Goal: Task Accomplishment & Management: Use online tool/utility

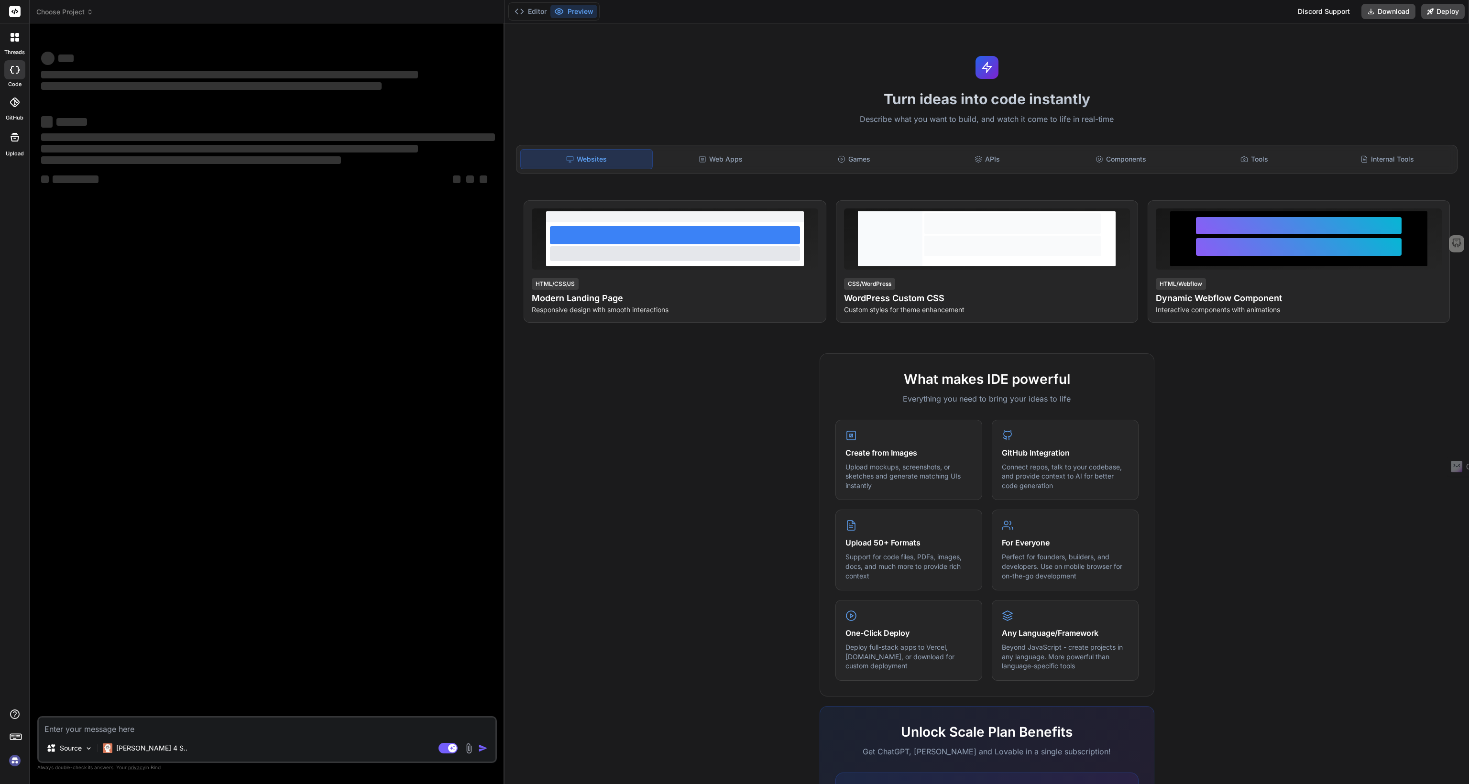
click at [17, 763] on img at bounding box center [15, 760] width 16 height 16
type textarea "x"
click at [85, 726] on textarea at bounding box center [267, 726] width 457 height 17
paste textarea "4) Loremip Dolo Sitam c adipi‑elitsedd eiusmodtemp i‑utlabo etdo: Magnaal ENIM …"
type textarea "4) Loremip Dolo Sitam c adipi‑elitsedd eiusmodtemp i‑utlabo etdo: Magnaal ENIM …"
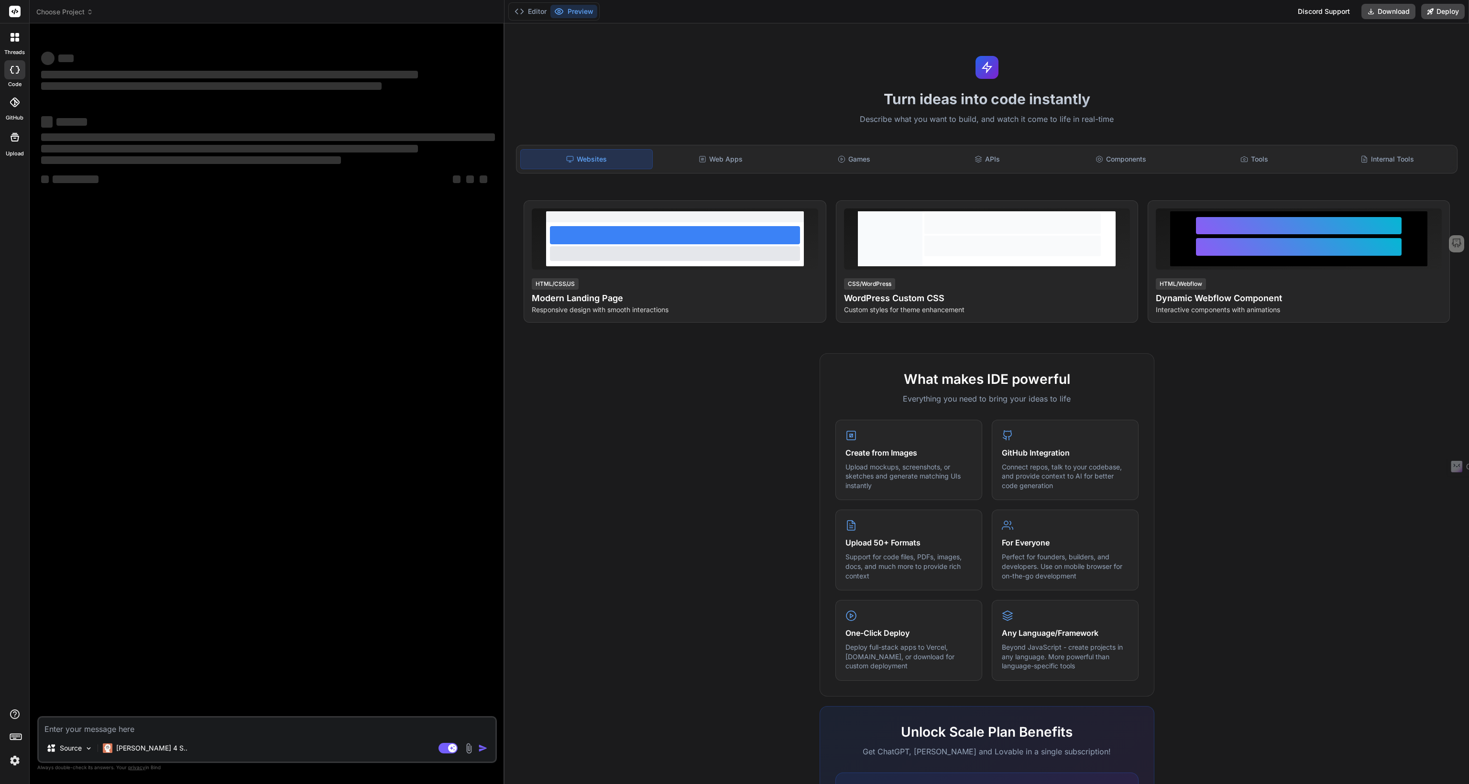
type textarea "x"
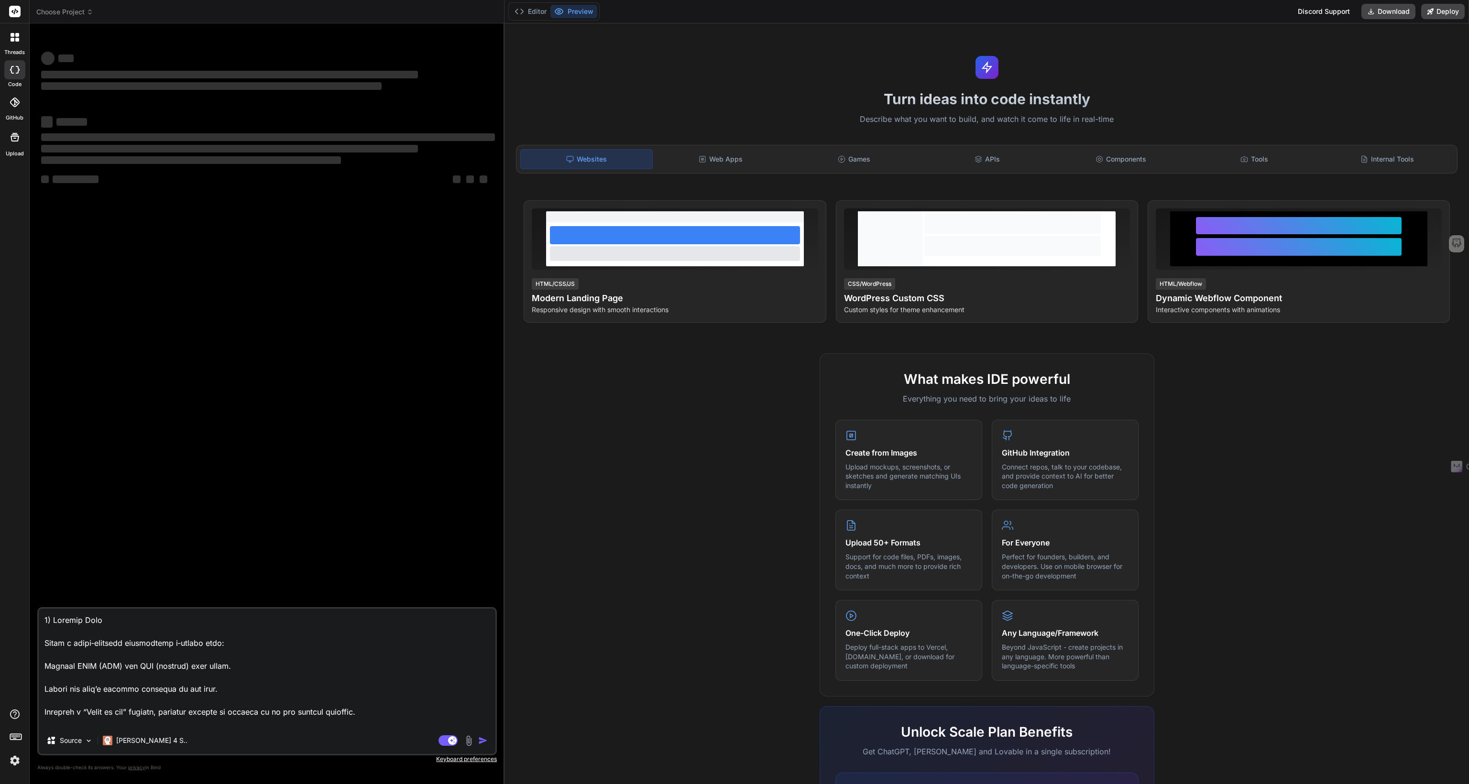
scroll to position [3890, 0]
type textarea "4) Loremip Dolo Sitam c adipi‑elitsedd eiusmodtemp i‑utlabo etdo: Magnaal ENIM …"
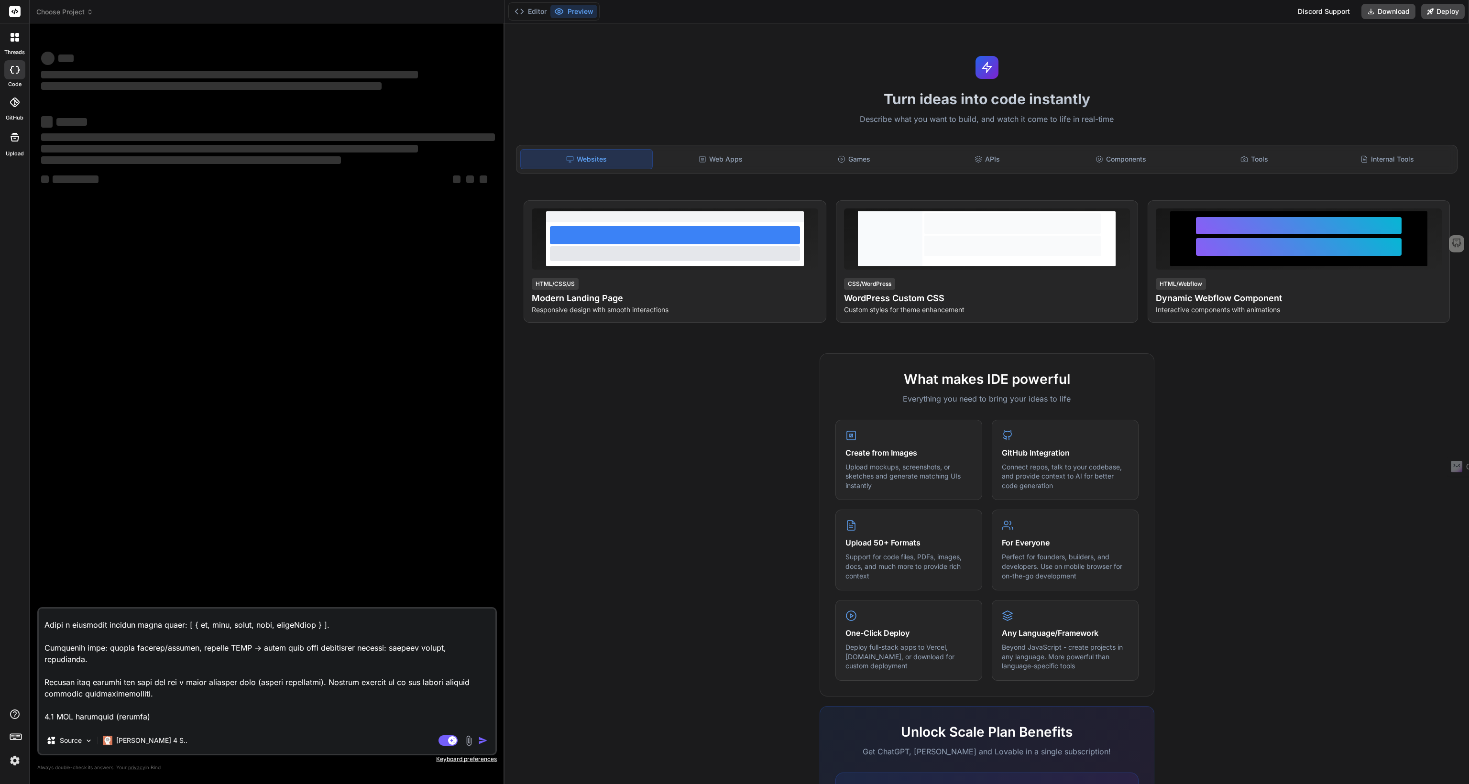
scroll to position [280, 0]
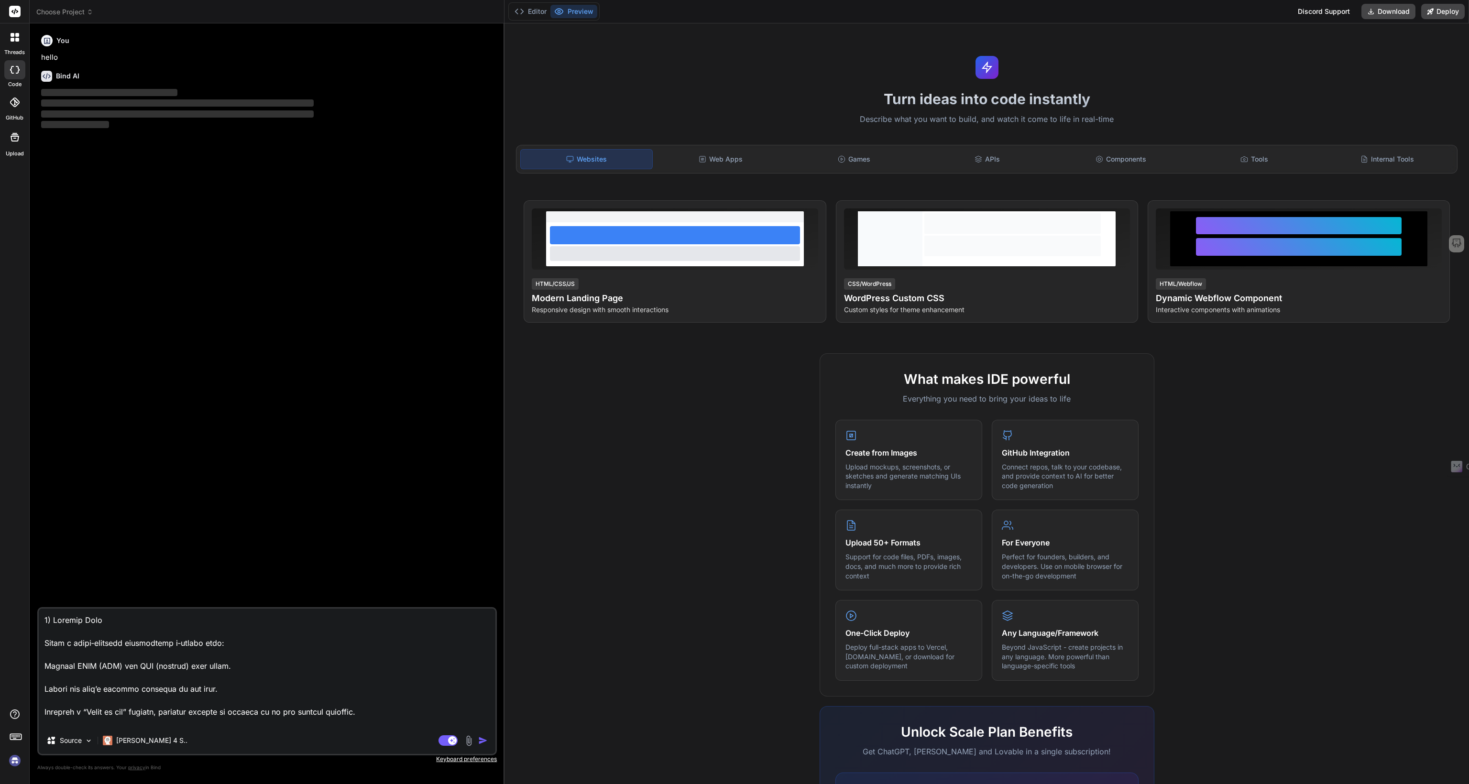
click at [13, 756] on img at bounding box center [15, 760] width 16 height 16
click at [483, 742] on img "button" at bounding box center [483, 741] width 10 height 10
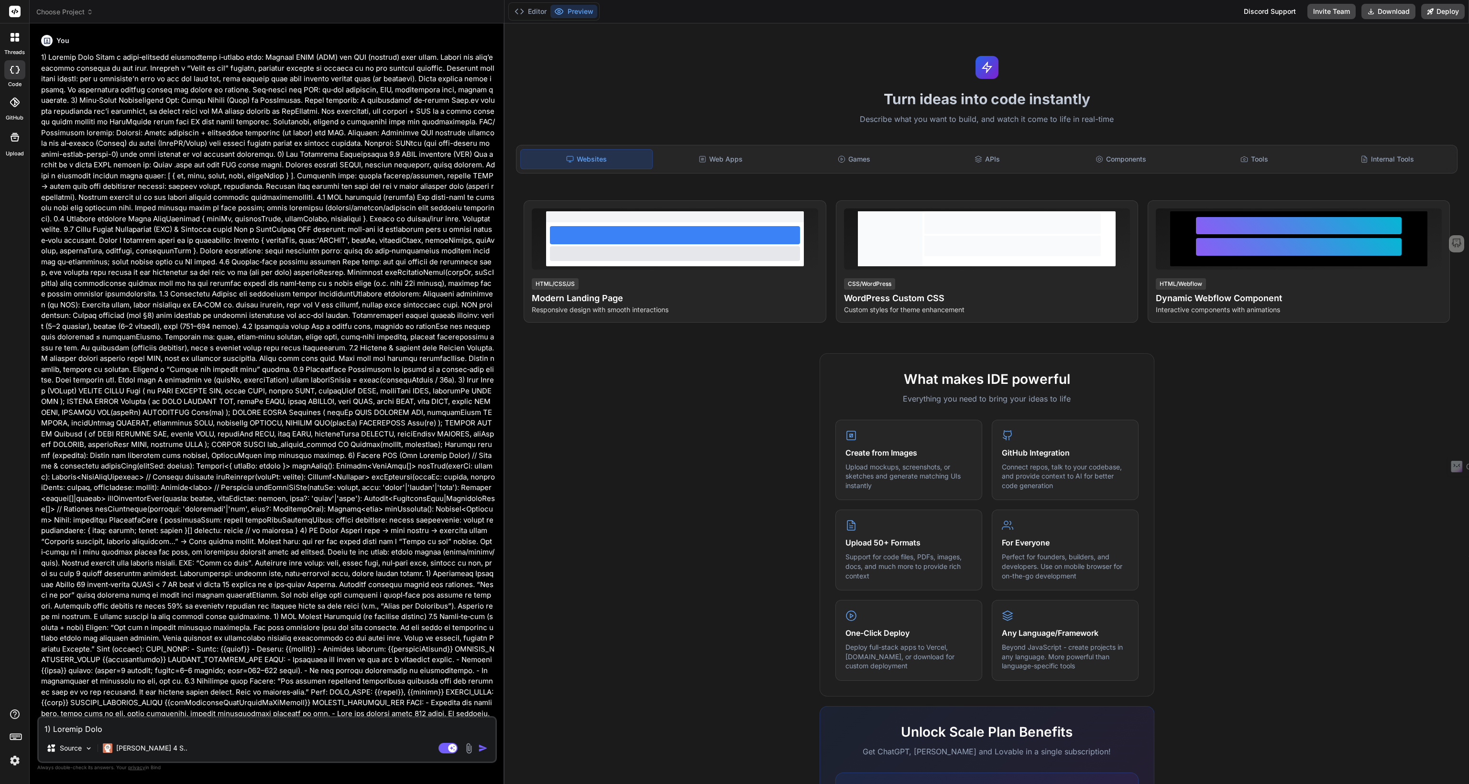
click at [483, 751] on img "button" at bounding box center [483, 748] width 10 height 10
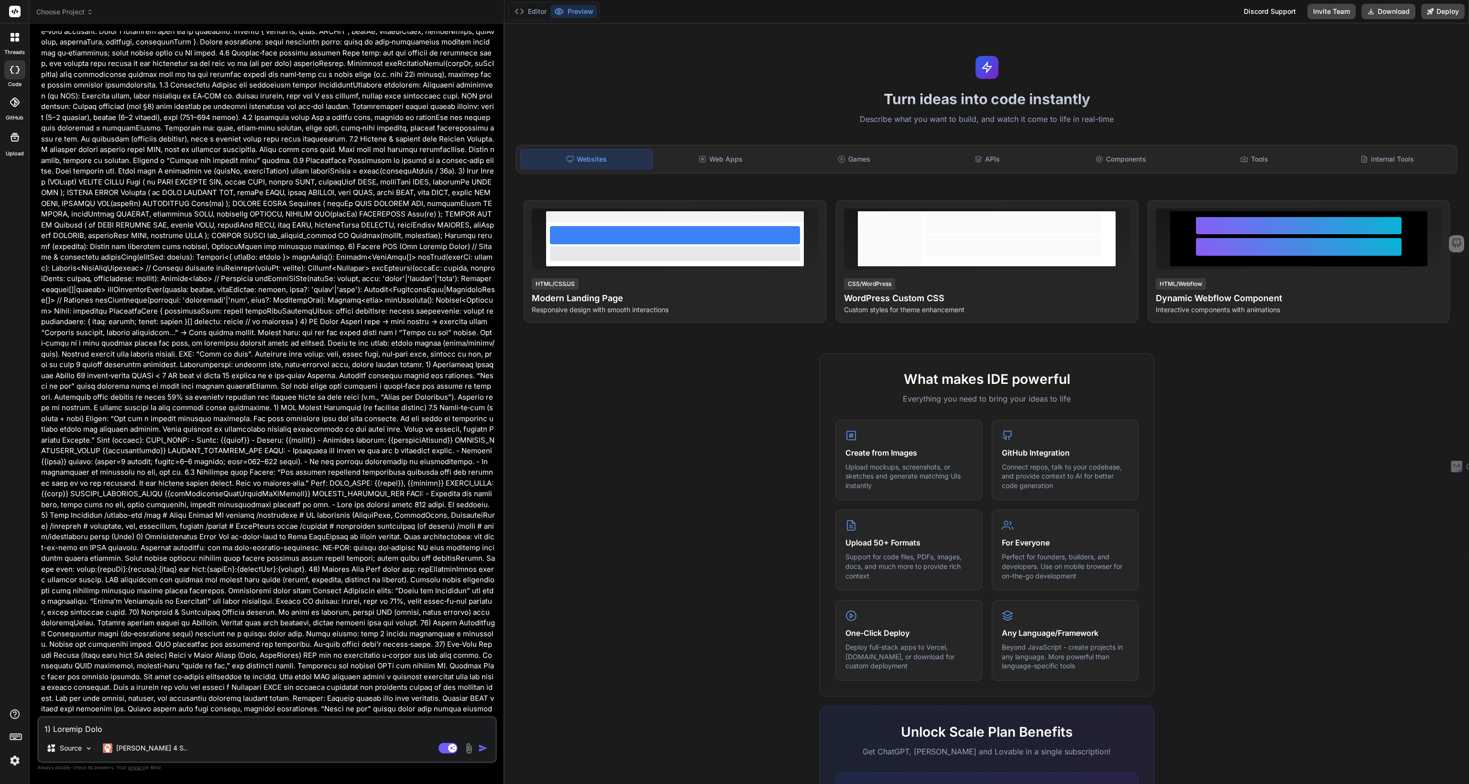
scroll to position [209, 0]
type textarea "x"
click at [139, 640] on p at bounding box center [268, 289] width 454 height 893
click at [102, 729] on textarea at bounding box center [267, 726] width 457 height 17
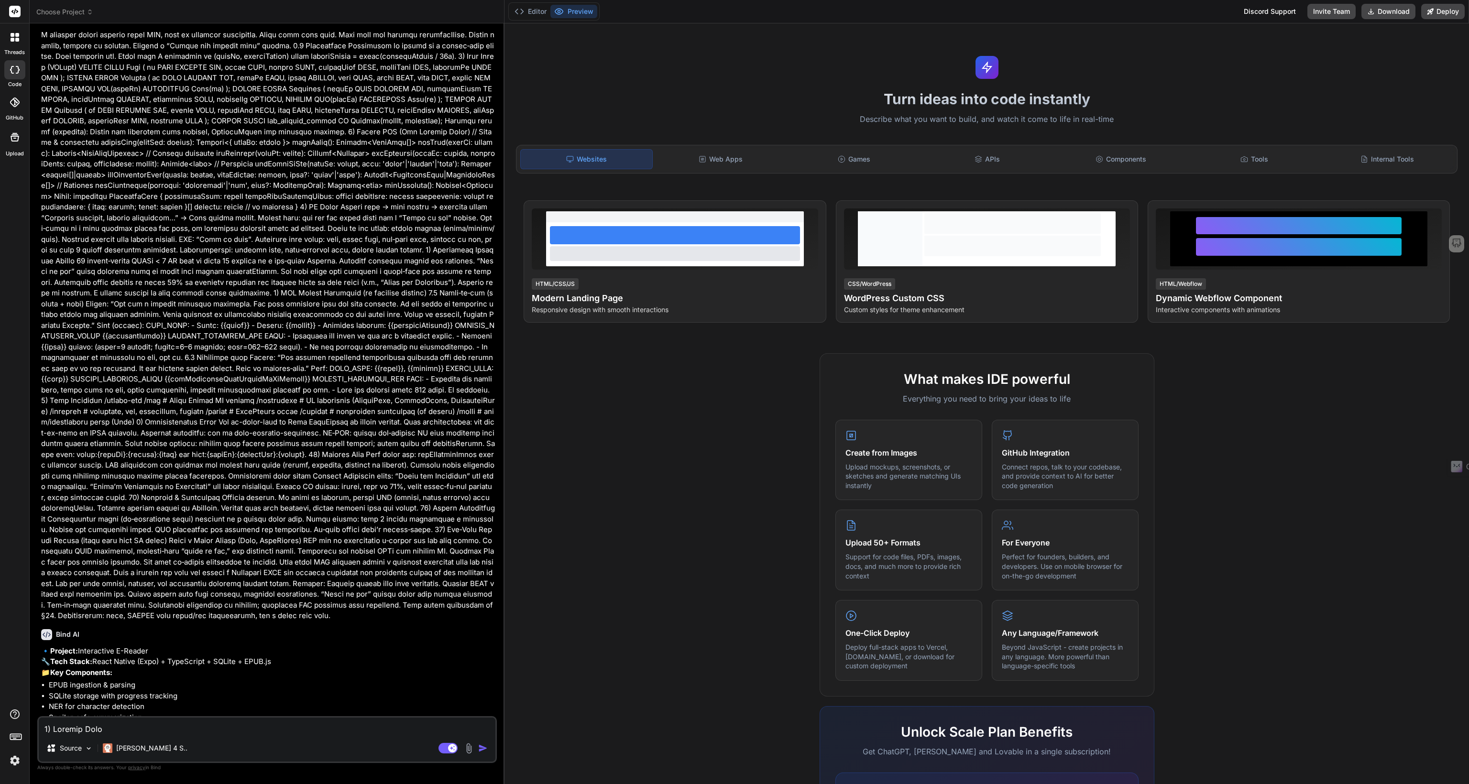
scroll to position [444, 0]
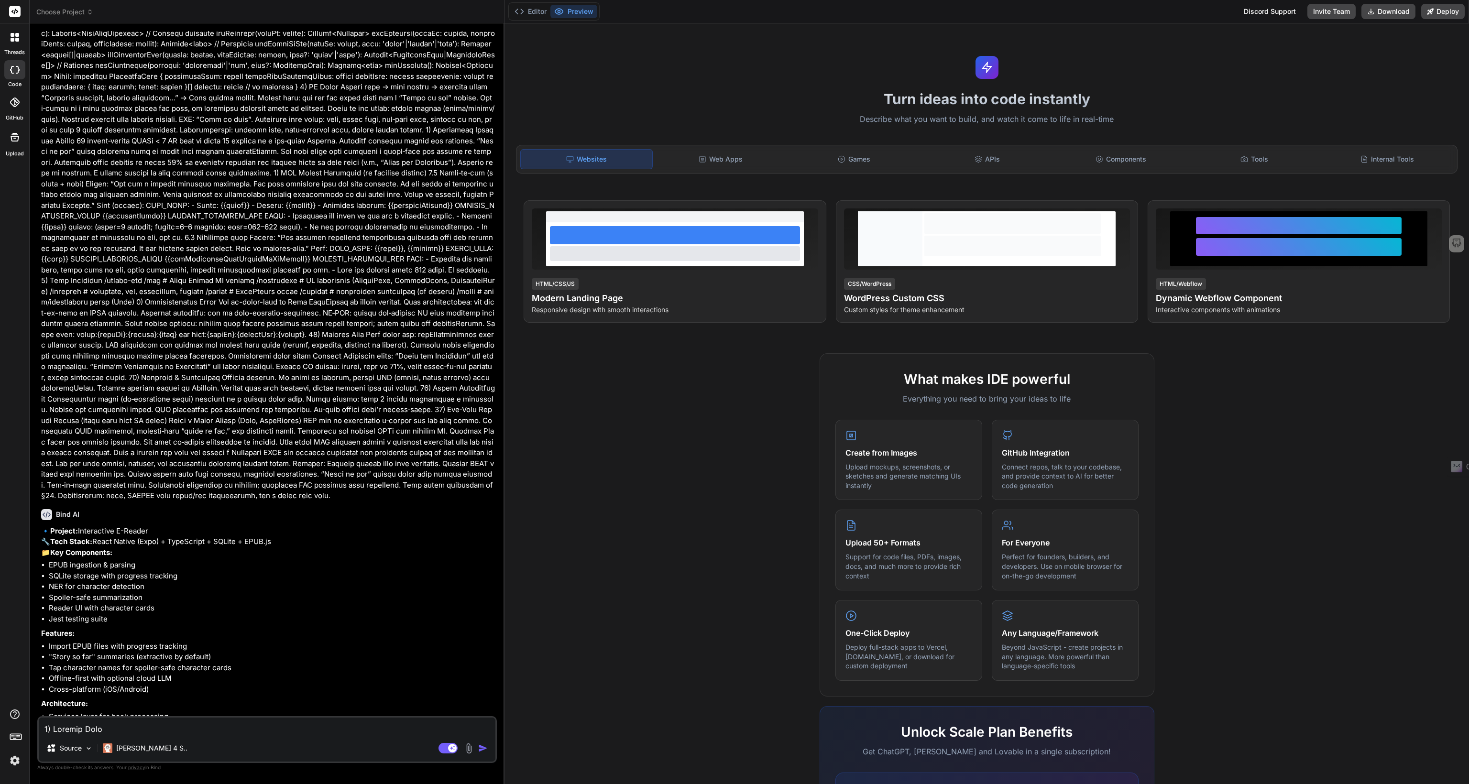
click at [114, 727] on textarea at bounding box center [267, 726] width 457 height 17
type textarea "y"
type textarea "x"
type textarea "ye"
type textarea "x"
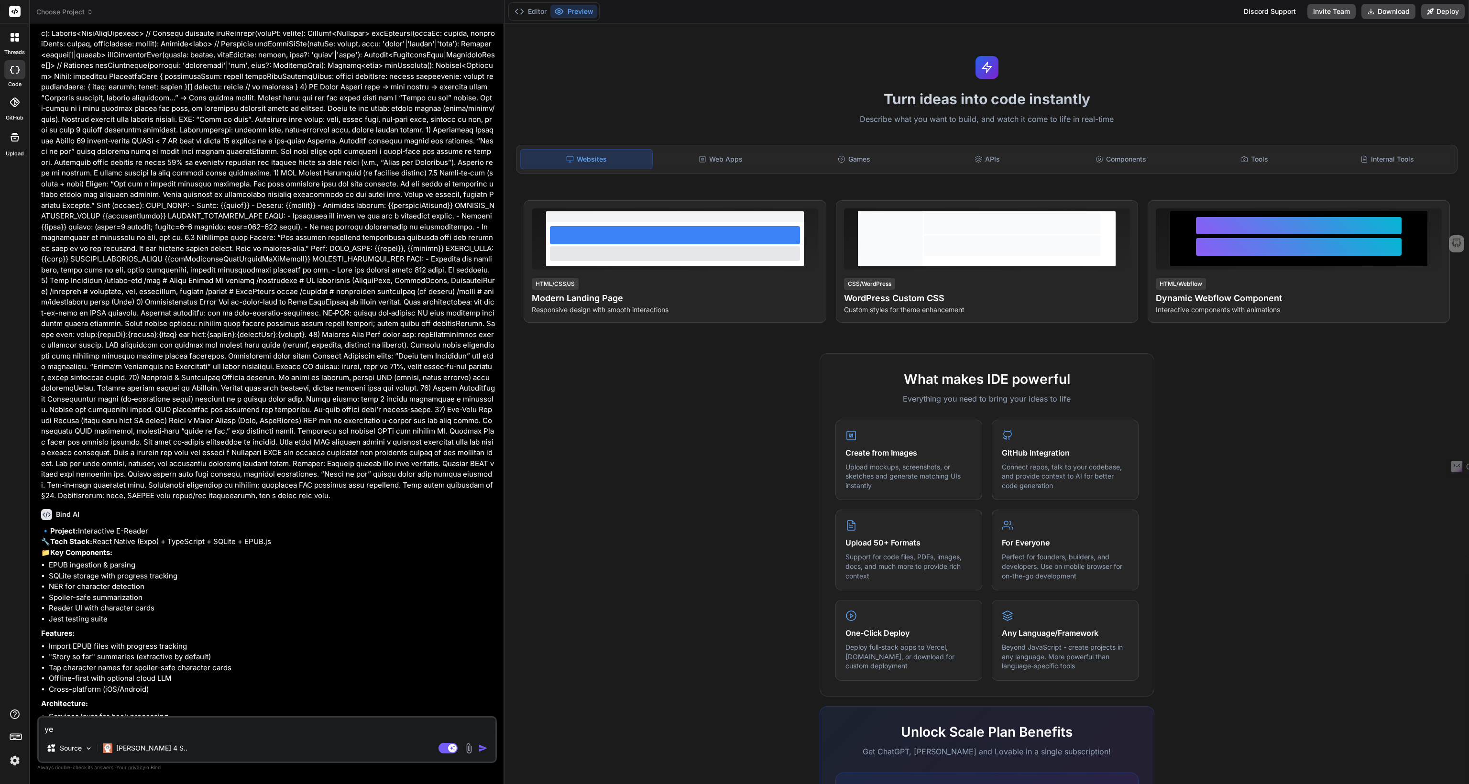
type textarea "yes"
type textarea "x"
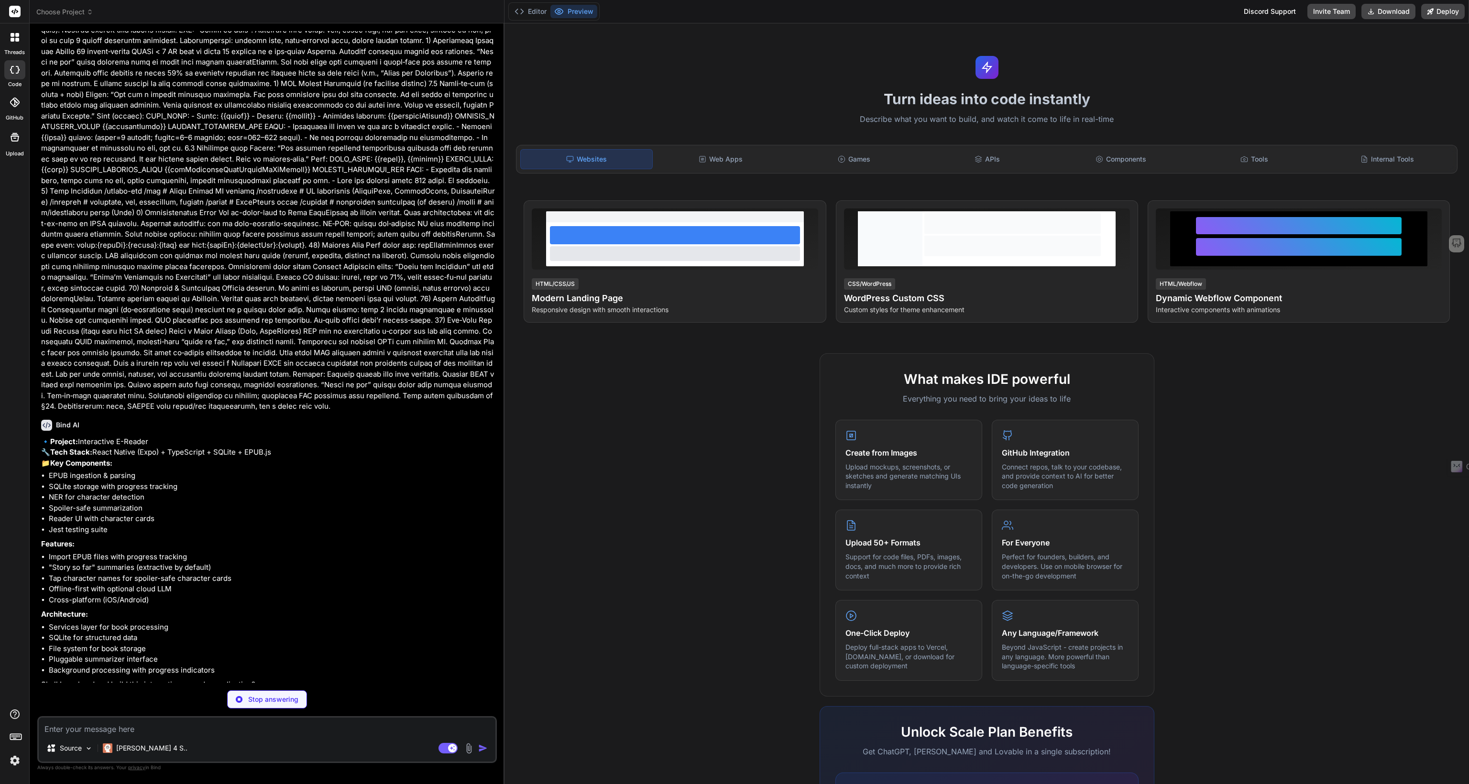
scroll to position [543, 0]
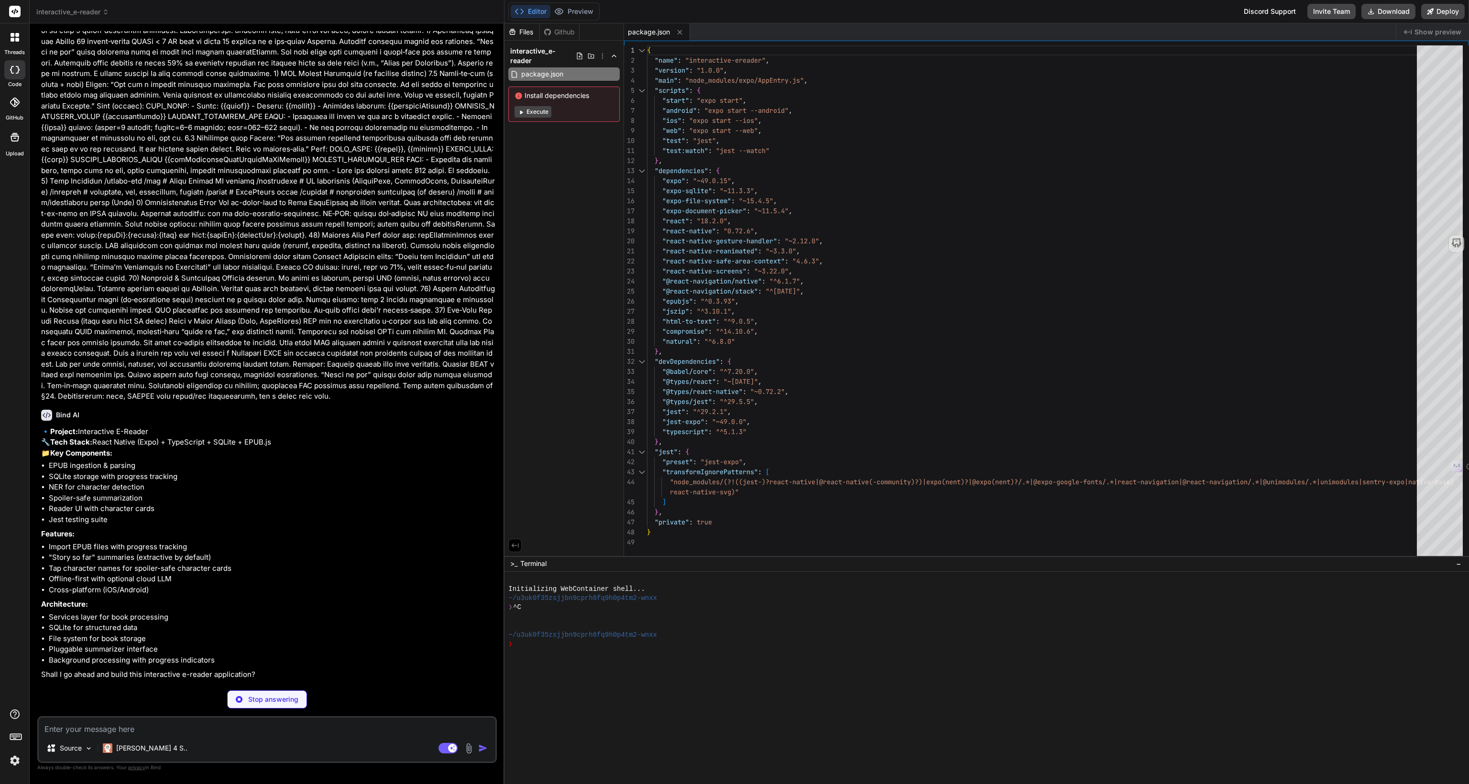
type textarea "x"
type textarea ""expo-document-picker", { "iCloudContainerEnvironment": "Production" } ] ] } }"
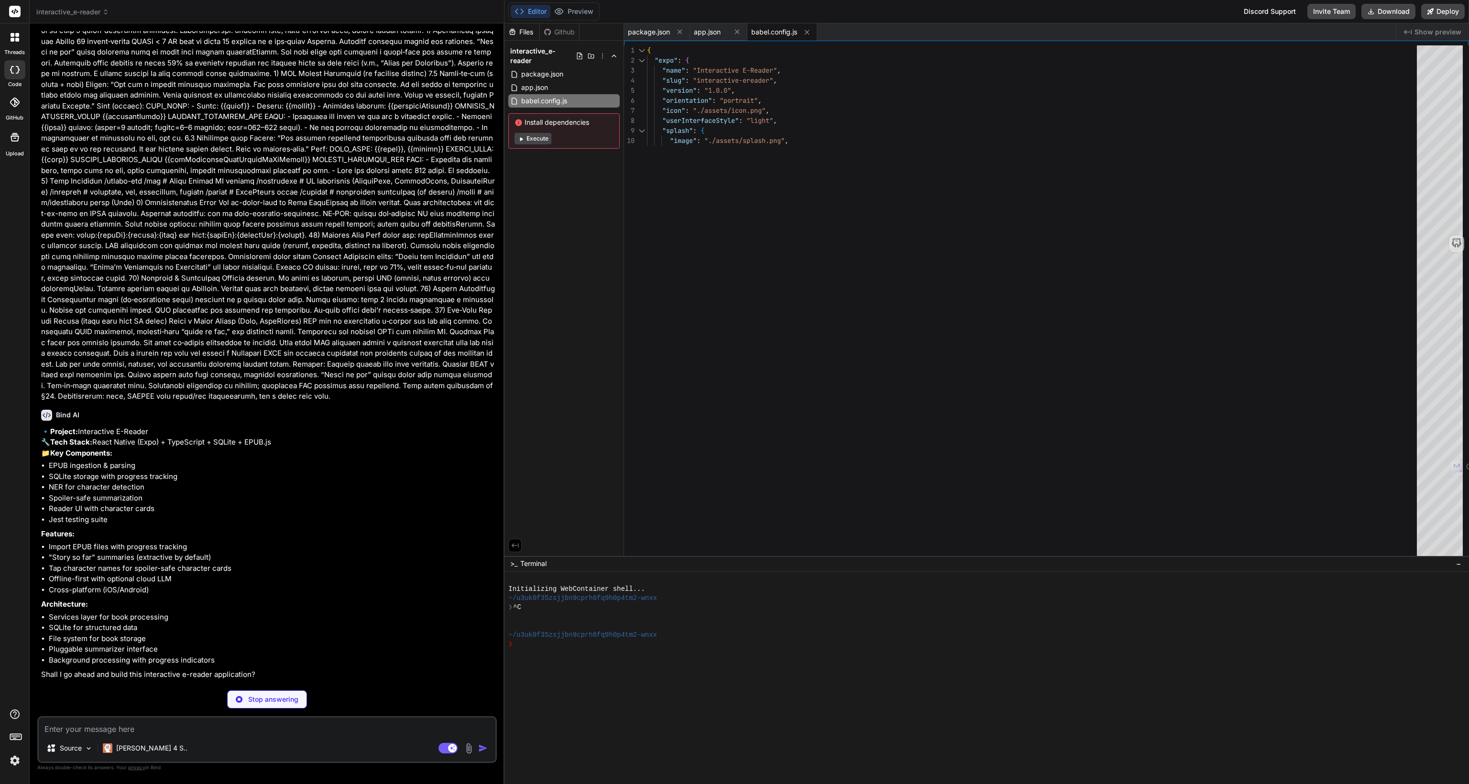
type textarea "x"
type textarea "module.exports = function(api) { api.cache(true); return { presets: ['babel-pre…"
type textarea "x"
type textarea "); } const styles = StyleSheet.create({ container: { flex: 1, }, });"
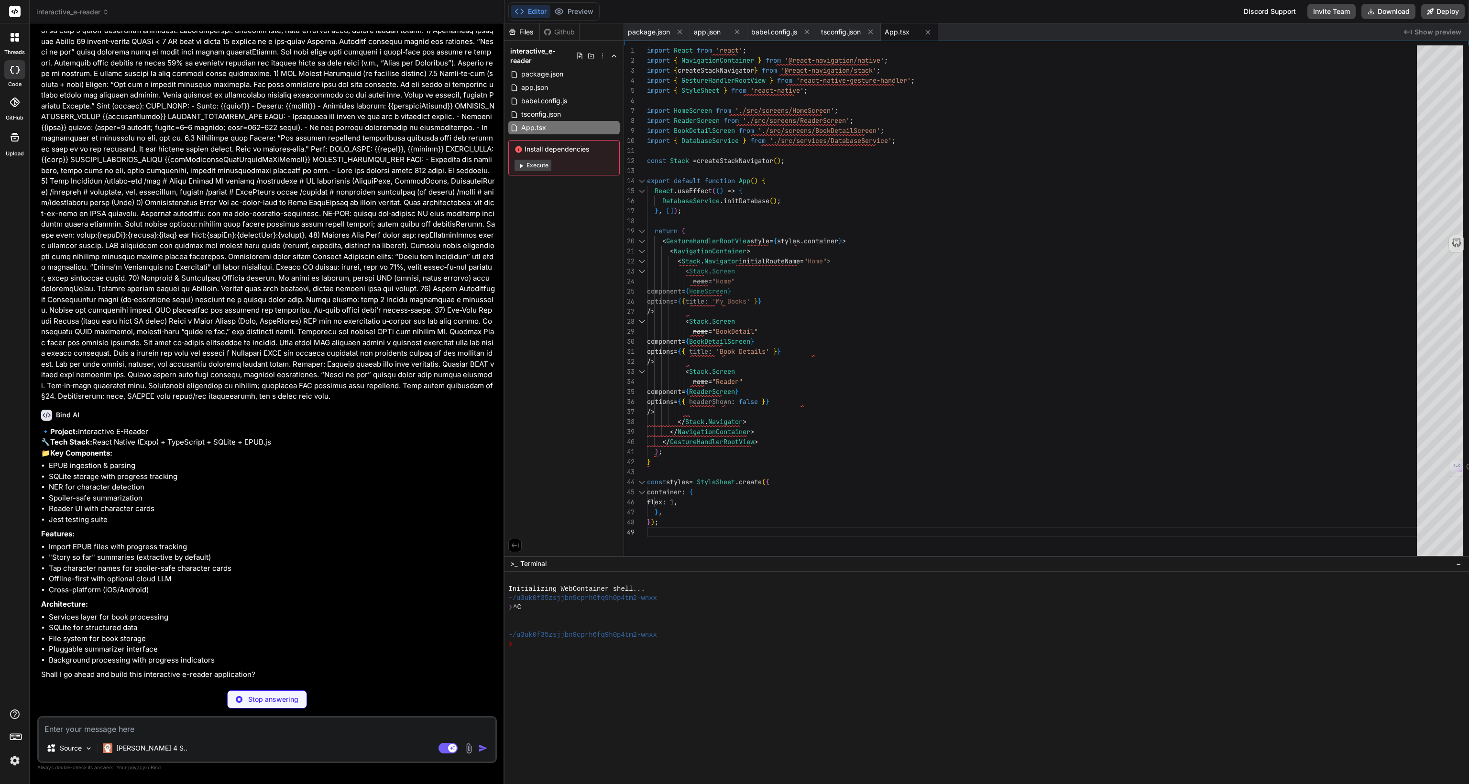
type textarea "x"
type textarea "entityKey: string; canonicalName: string; descriptor: string; }"
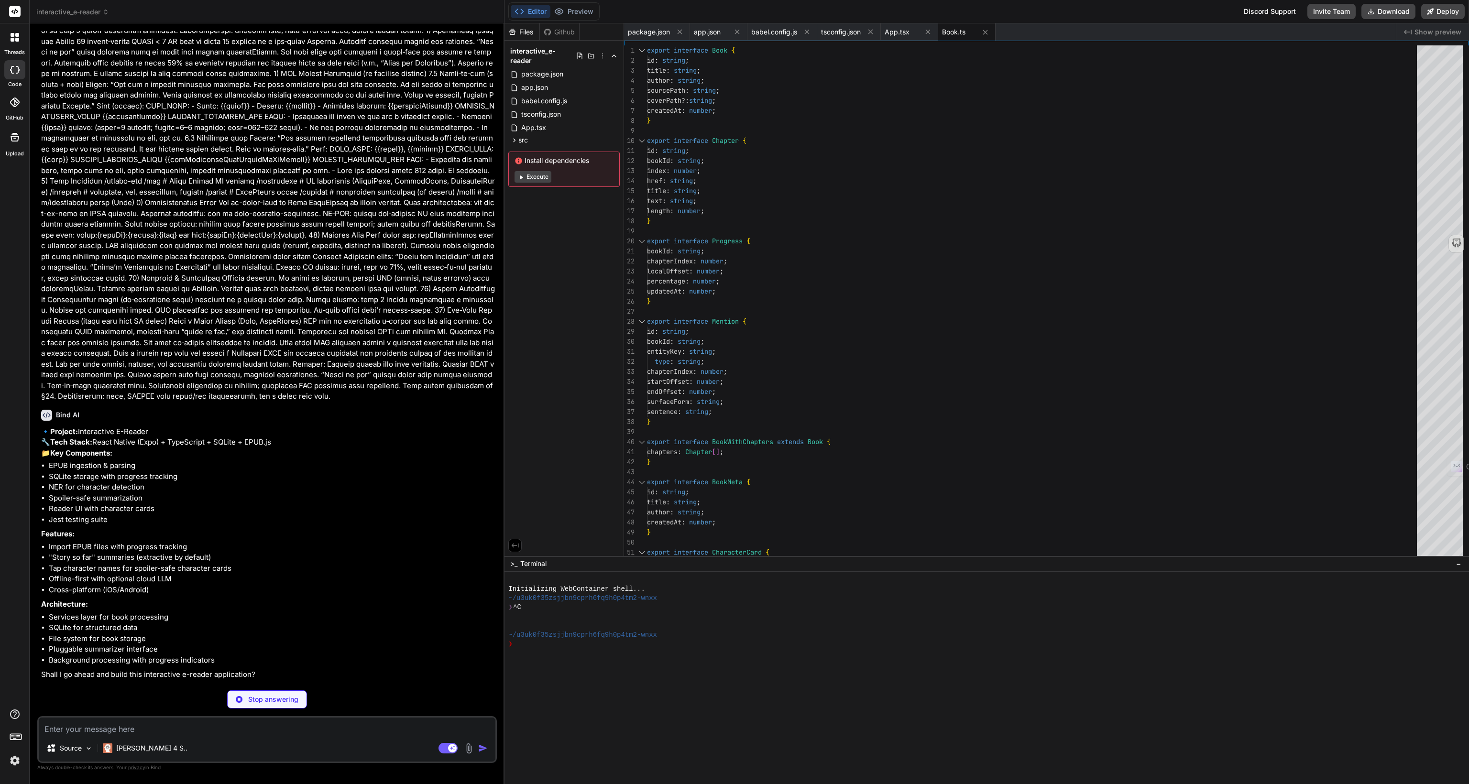
type textarea "x"
type textarea "endpoint?: string; model?: string; }"
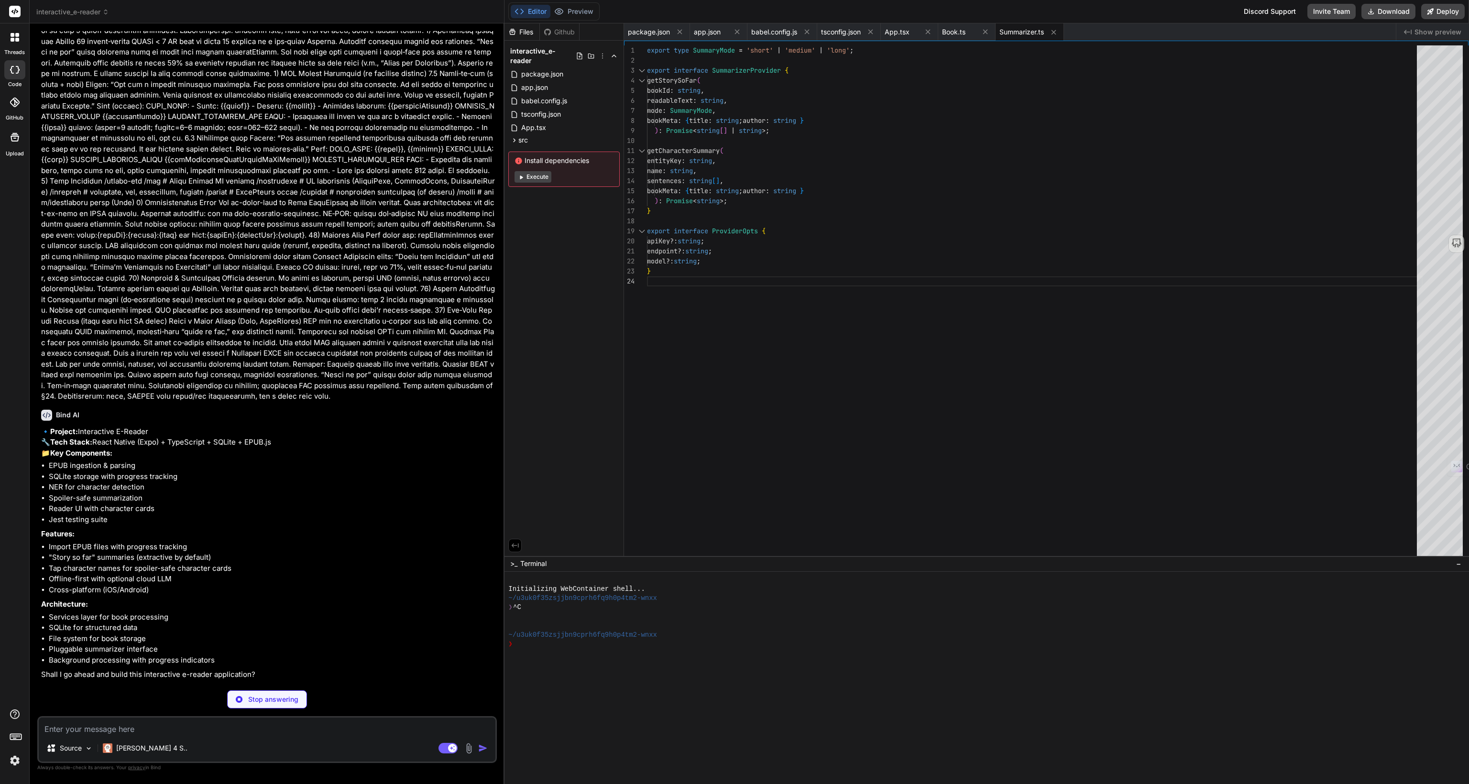
type textarea "x"
type textarea "} export const DatabaseService = new DatabaseServiceClass();"
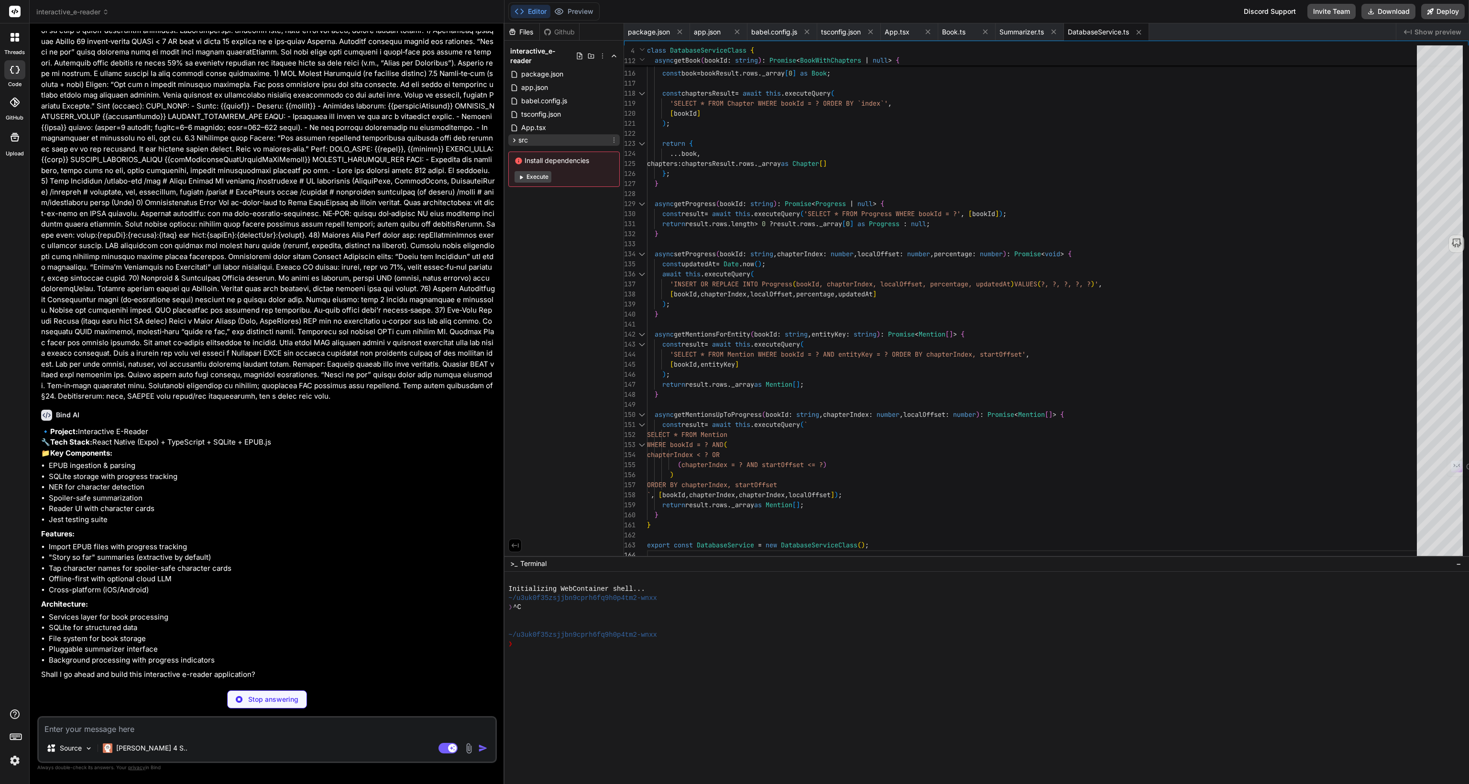
click at [513, 136] on icon at bounding box center [514, 140] width 8 height 8
type textarea "x"
type textarea "private static extractChapterTitle(html: string): string | null { const match =…"
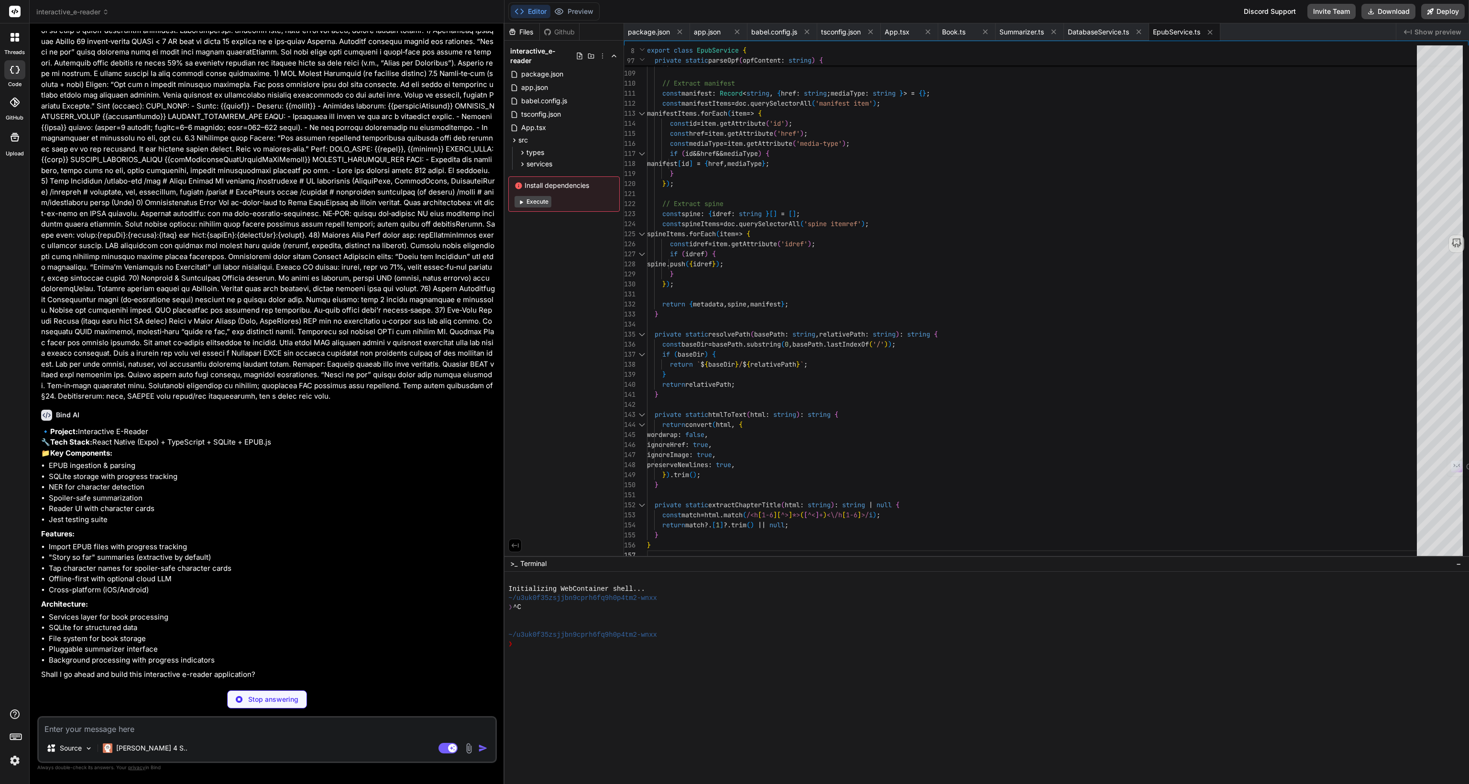
type textarea "x"
type textarea "} private static escapeRegex(string: string): string { return string.replace(/[…"
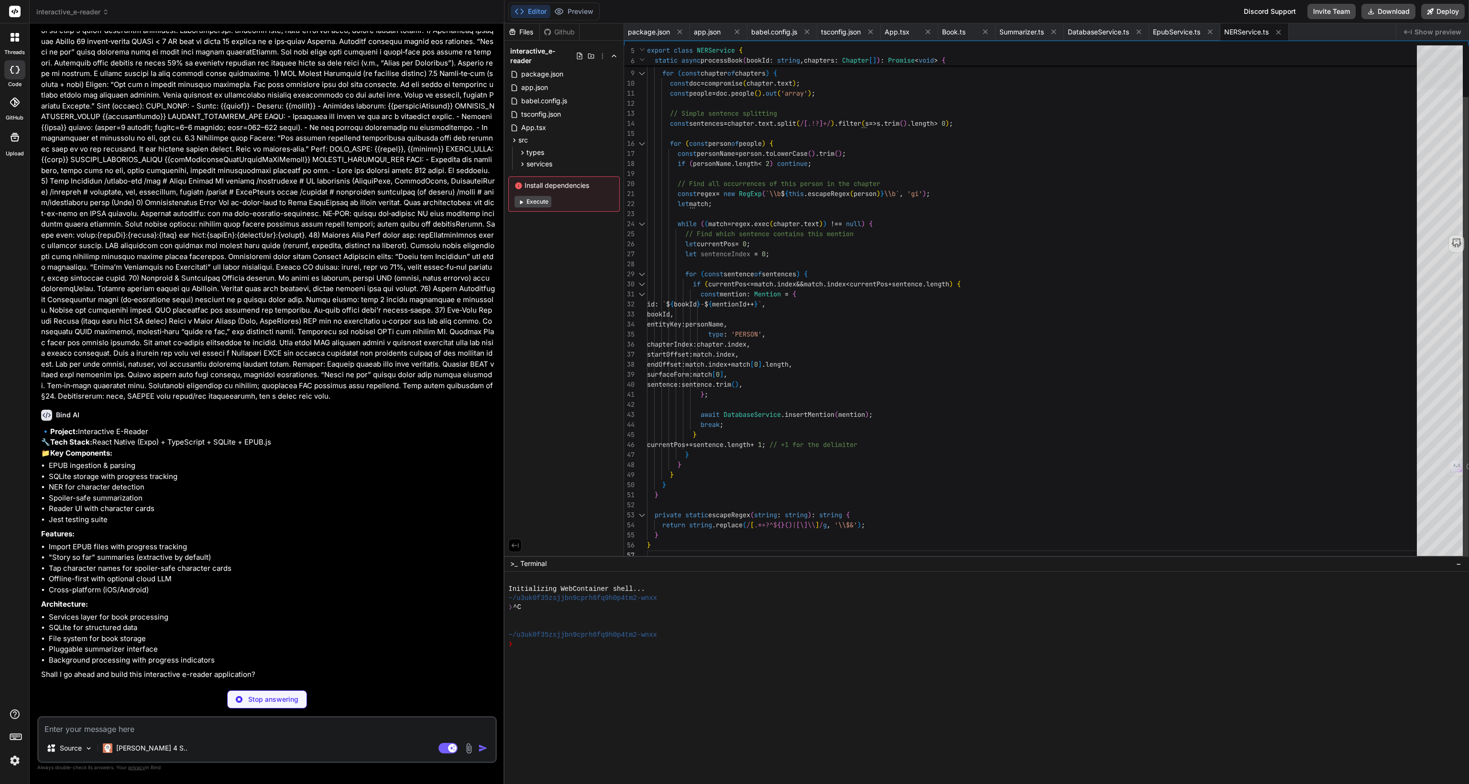
click at [1438, 79] on div at bounding box center [1439, 69] width 46 height 39
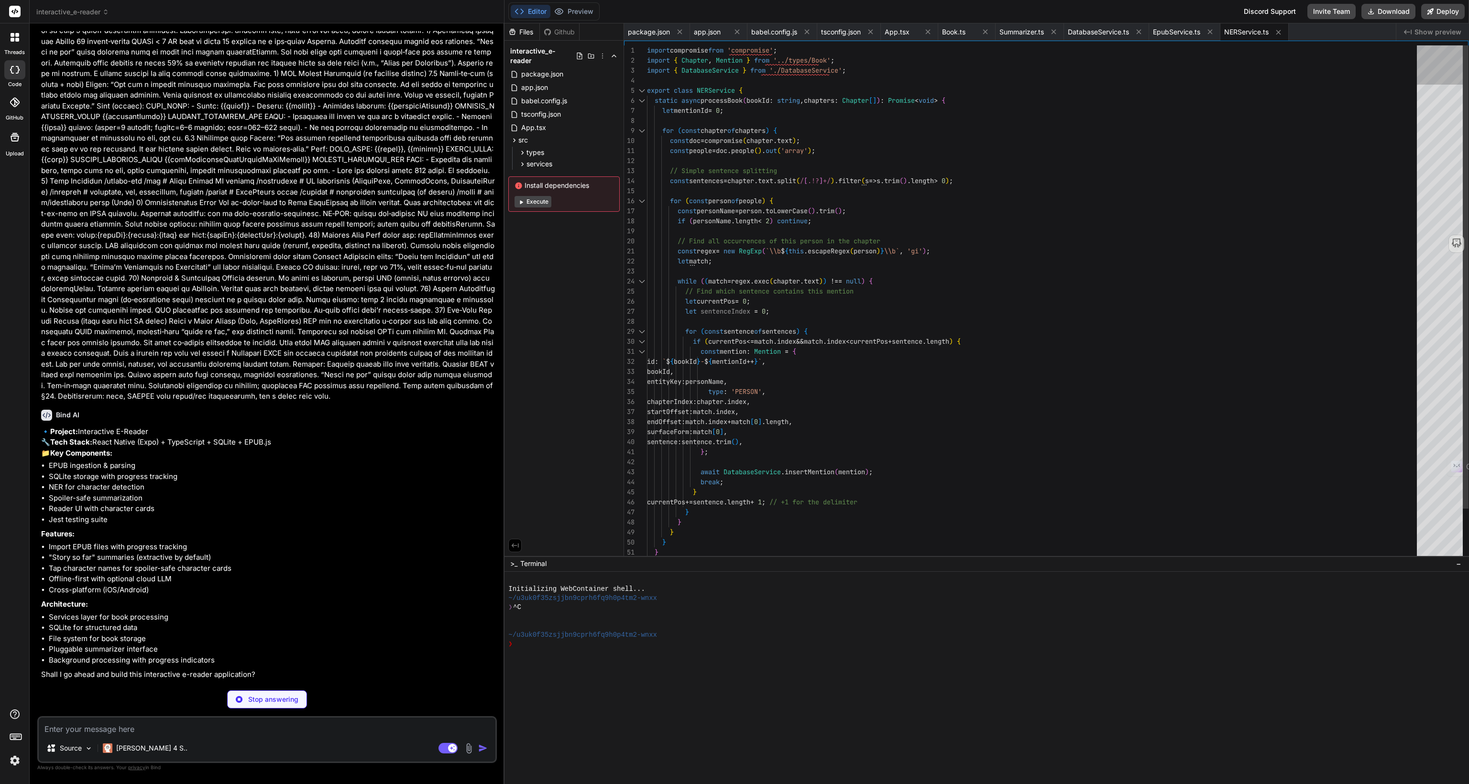
click at [1436, 48] on div at bounding box center [1439, 302] width 46 height 515
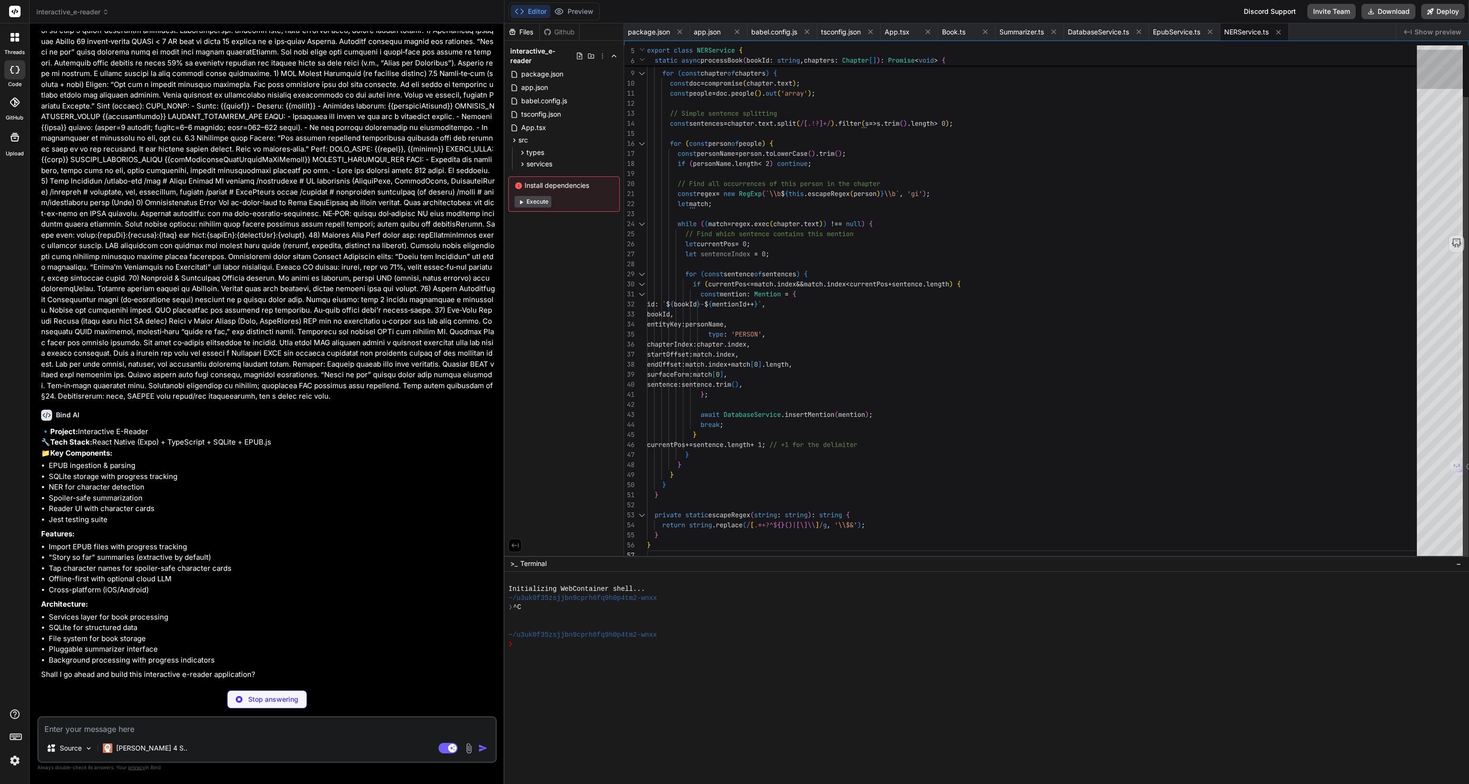
click at [1440, 87] on div at bounding box center [1439, 302] width 46 height 515
click at [547, 457] on div "Files Github interactive_e-reader package.json app.json babel.config.js tsconfi…" at bounding box center [564, 289] width 120 height 533
type textarea "x"
type textarea "} return text; } } export const SummarizerService = new SummarizerServiceClass(…"
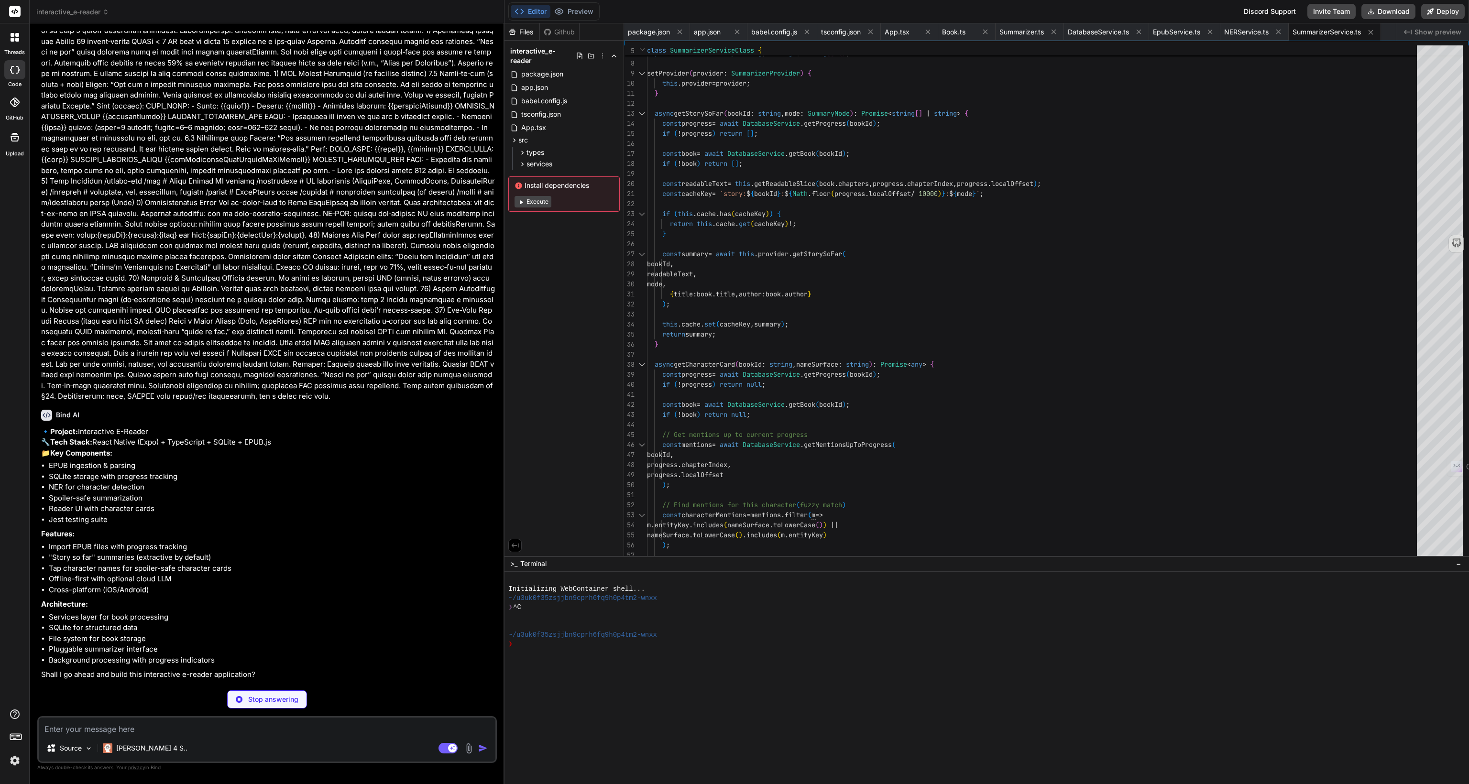
type textarea "x"
type textarea "return freq; } }"
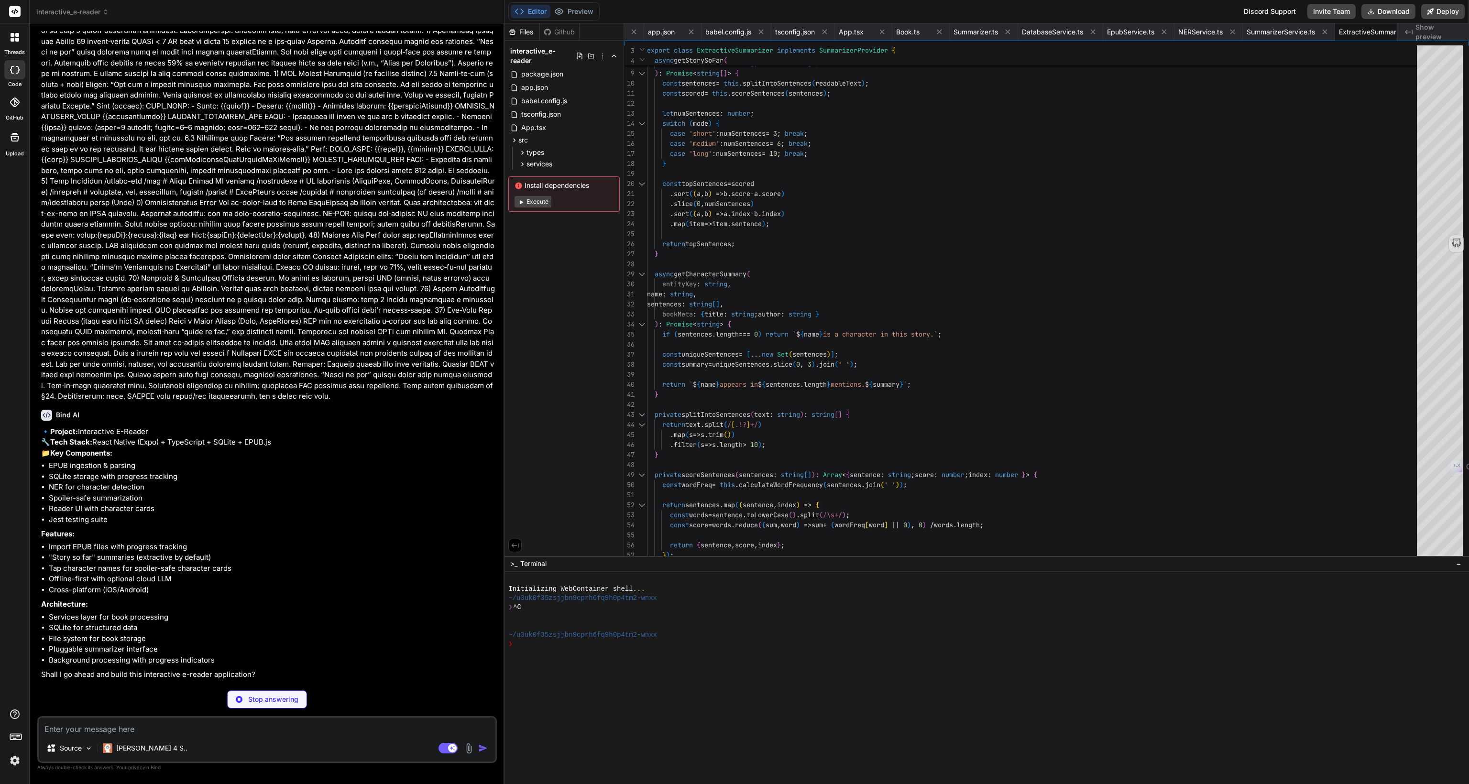
type textarea "x"
type textarea "fontSize: 16, color: '#999', textAlign: 'center', }, });"
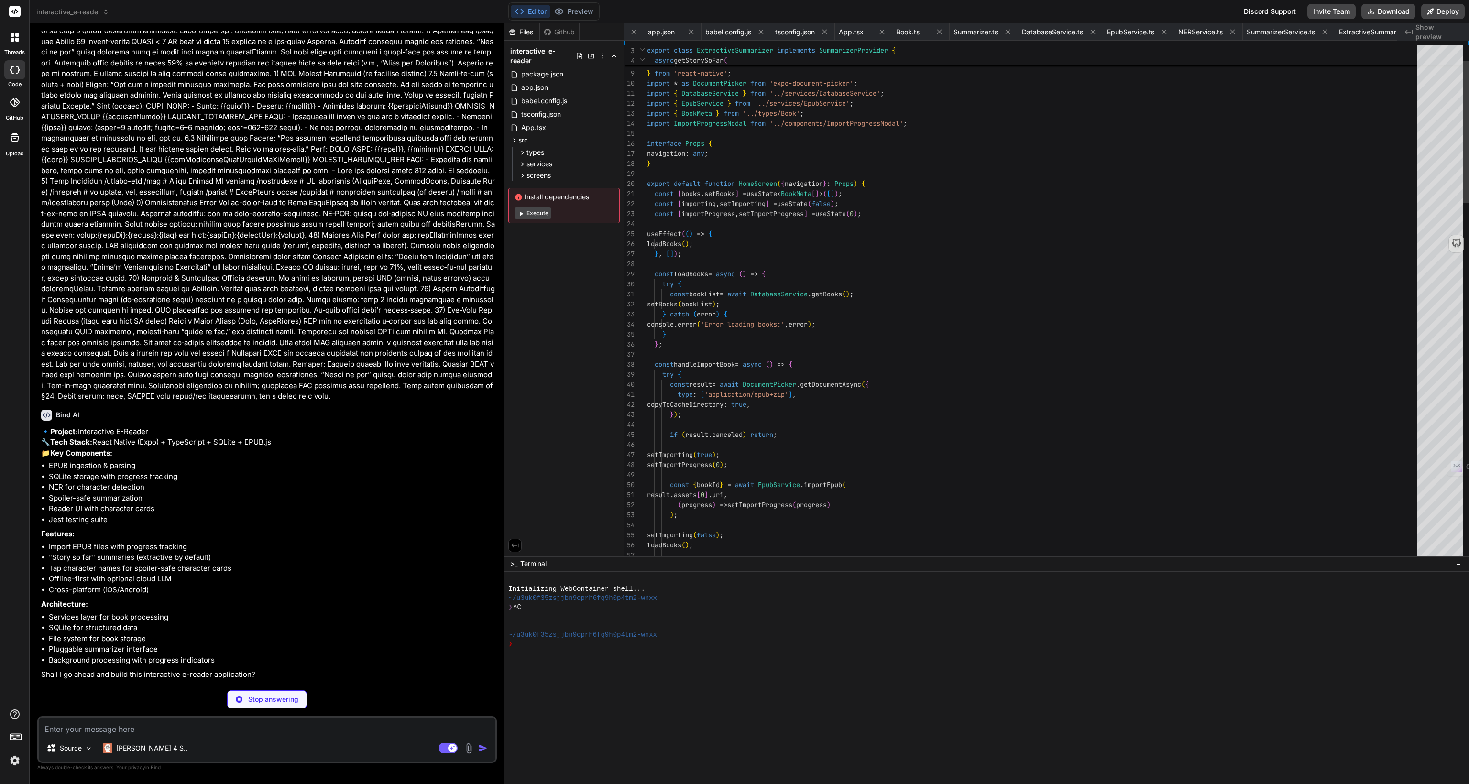
scroll to position [0, 118]
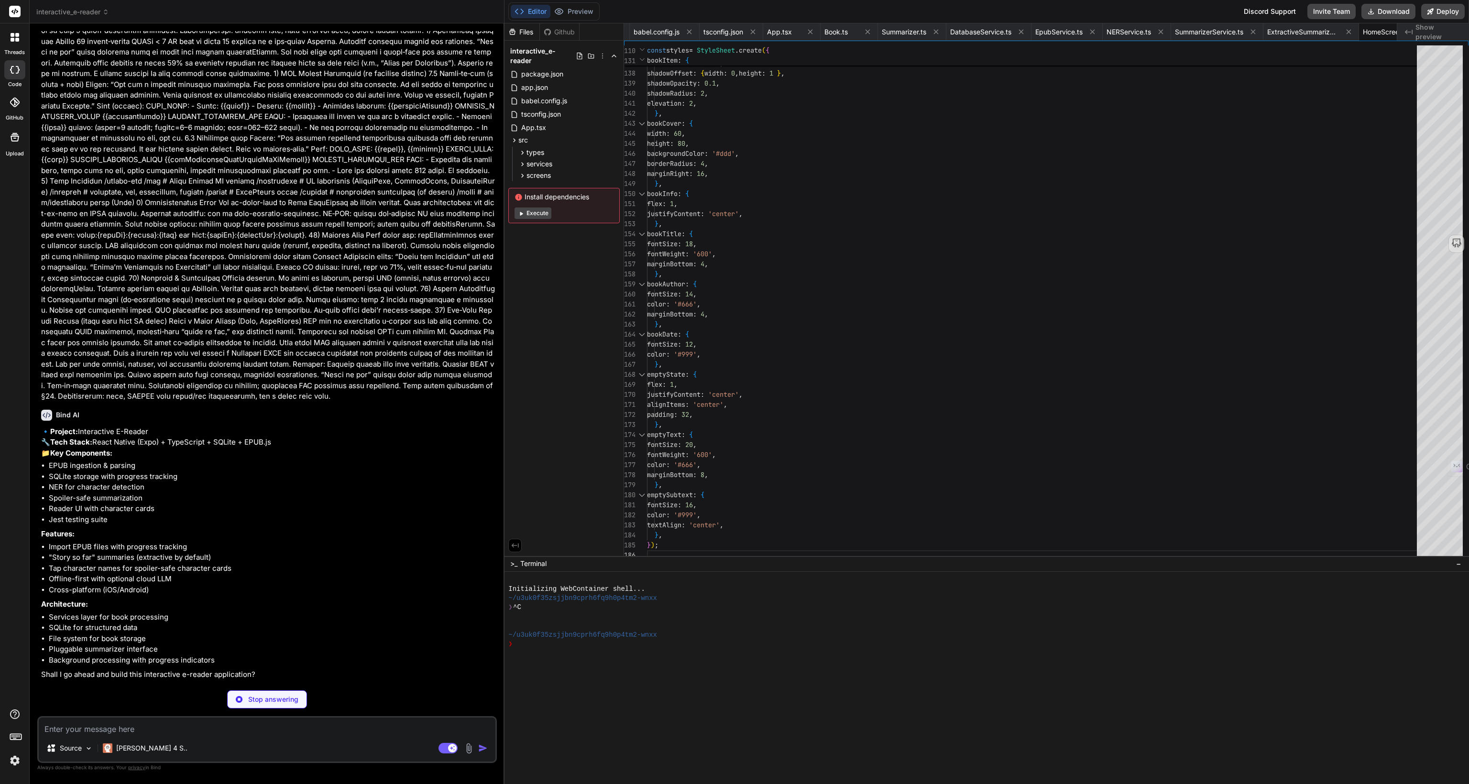
click at [567, 517] on div "Files Github interactive_e-reader package.json app.json babel.config.js tsconfi…" at bounding box center [564, 289] width 120 height 533
type textarea "x"
type textarea "fontSize: 16, fontWeight: '500', marginBottom: 4, }, chapterLength: { fontSize:…"
type textarea "x"
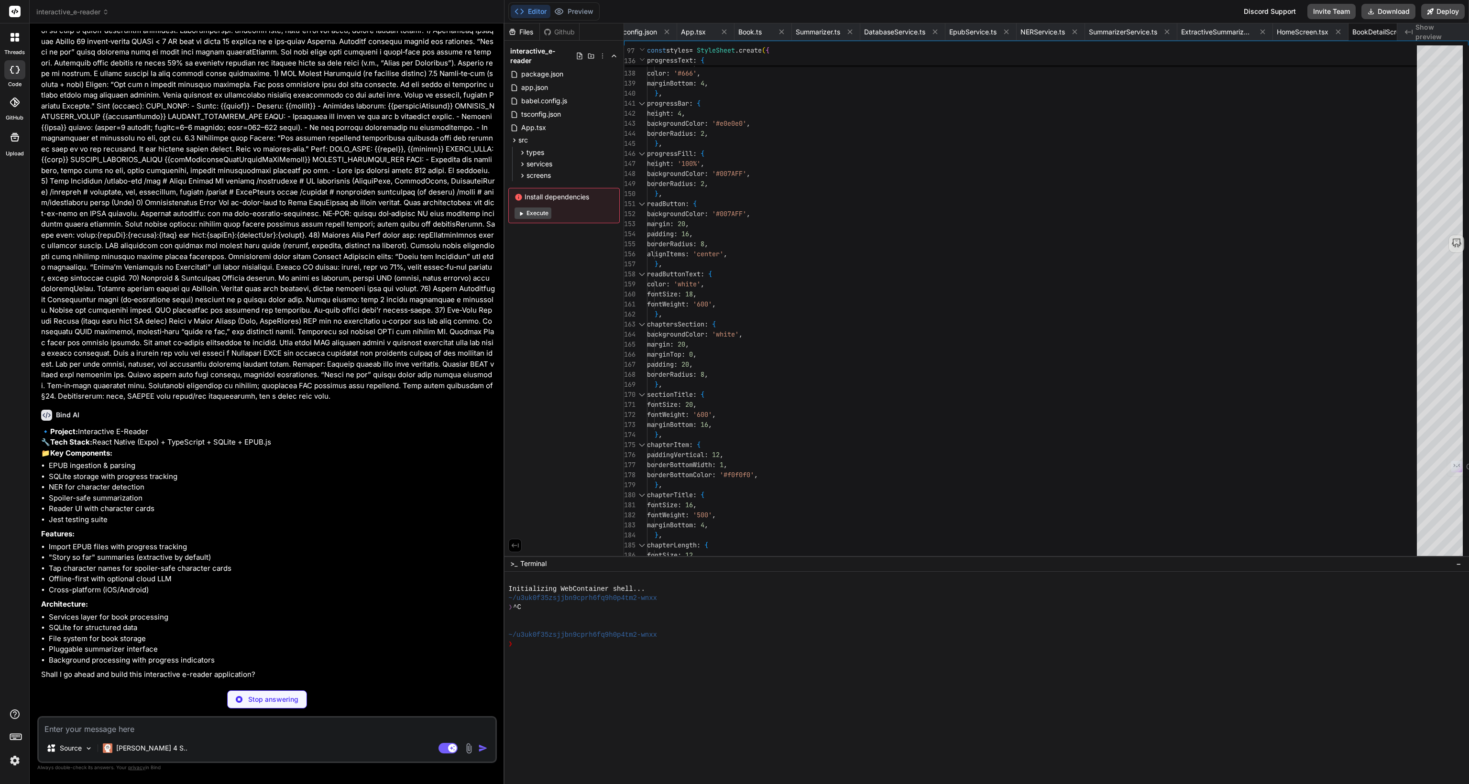
type textarea "fontSize: 14, color: '#666', }, });"
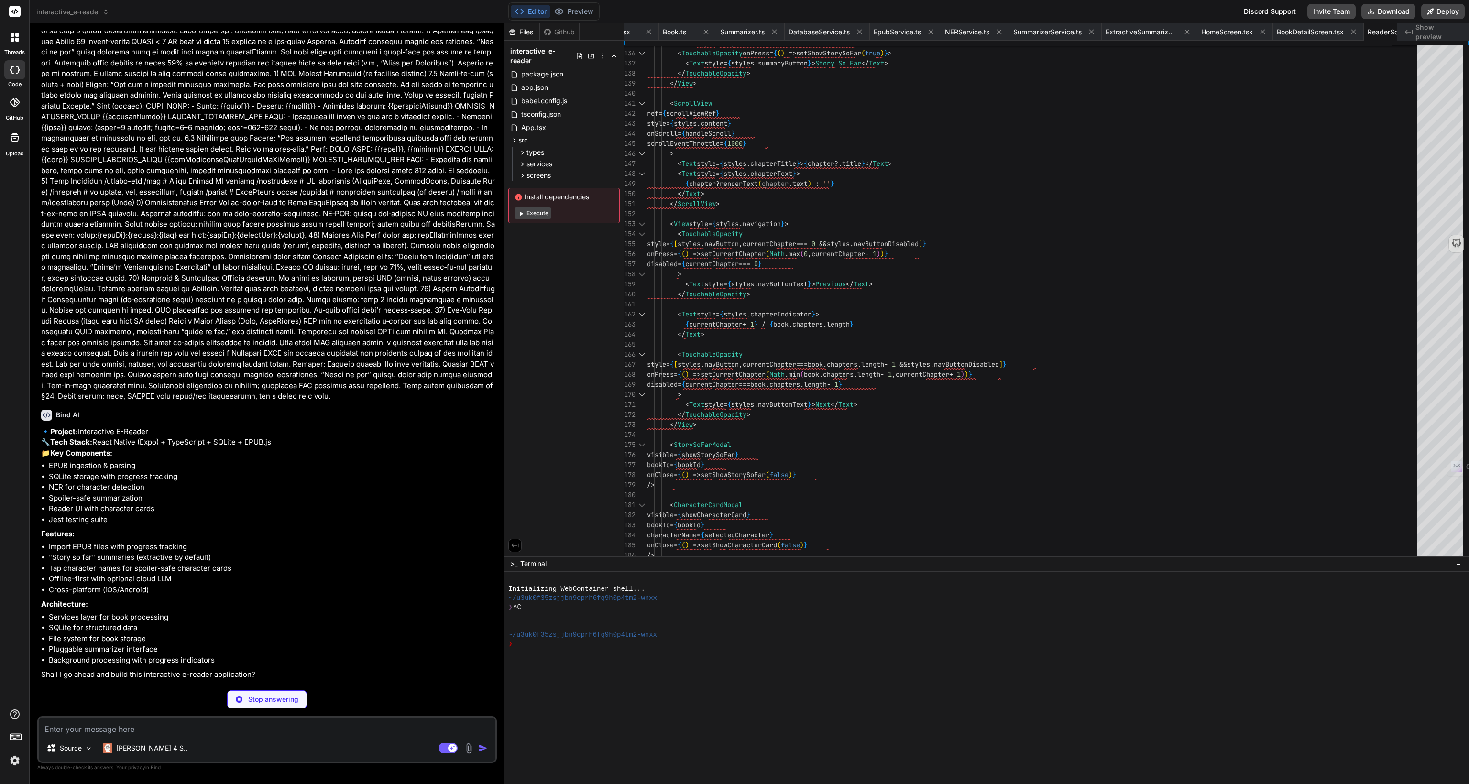
type textarea "x"
type textarea "});"
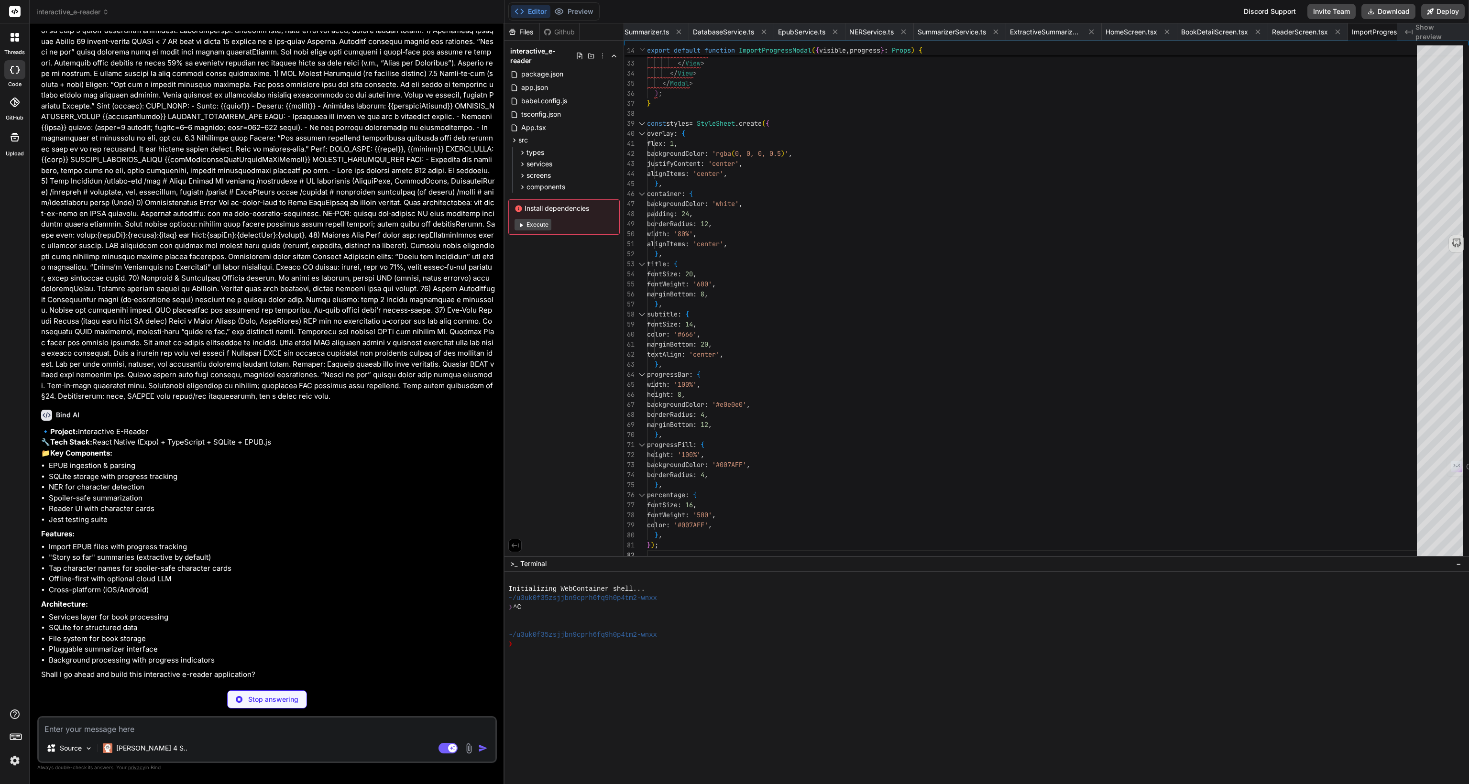
type textarea "x"
type textarea "lineHeight: 24, }, });"
type textarea "x"
type textarea "marginBottom: 4, }, });"
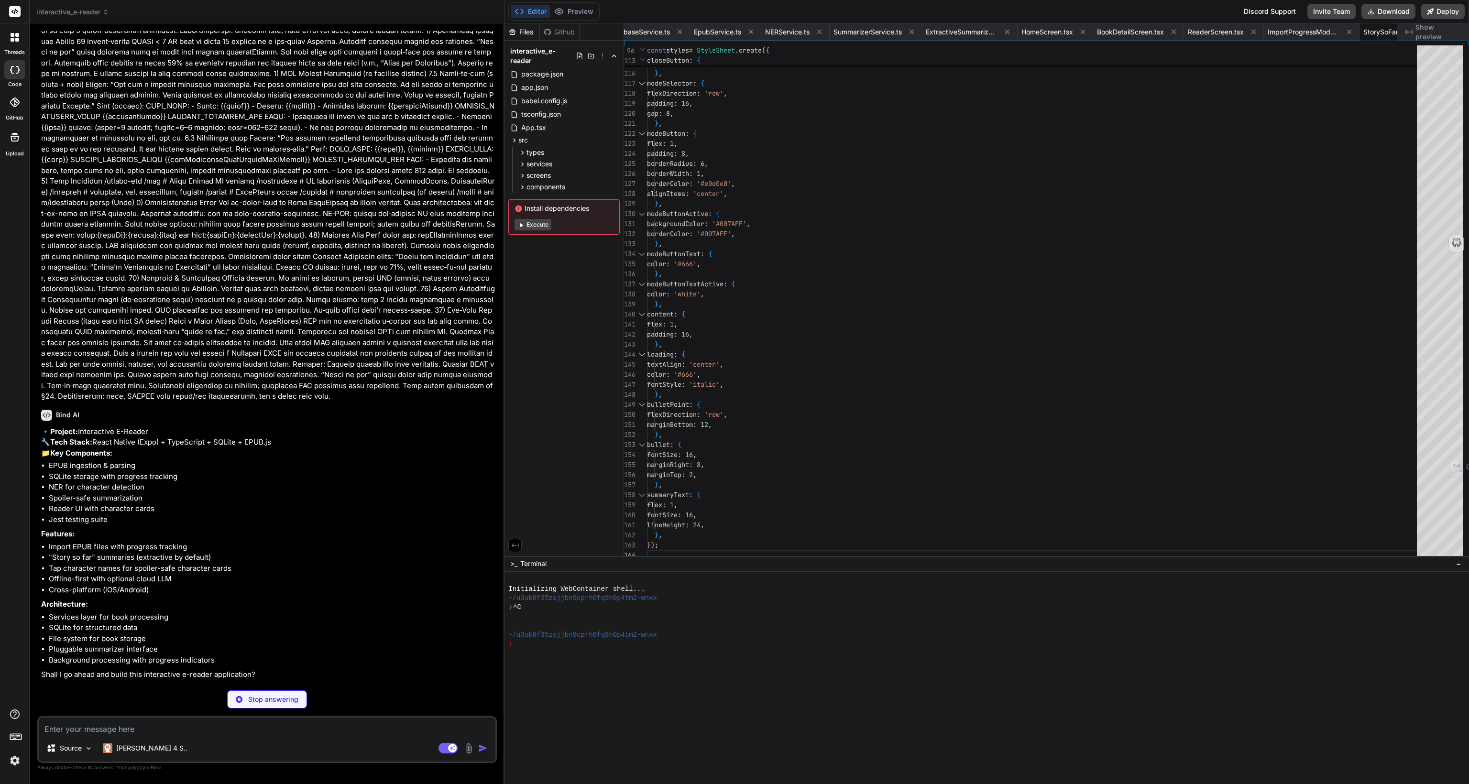
scroll to position [0, 554]
type textarea "x"
type textarea "expect(allowedMentions).toHaveLength(2); expect(allowedMentions[0].sentence).to…"
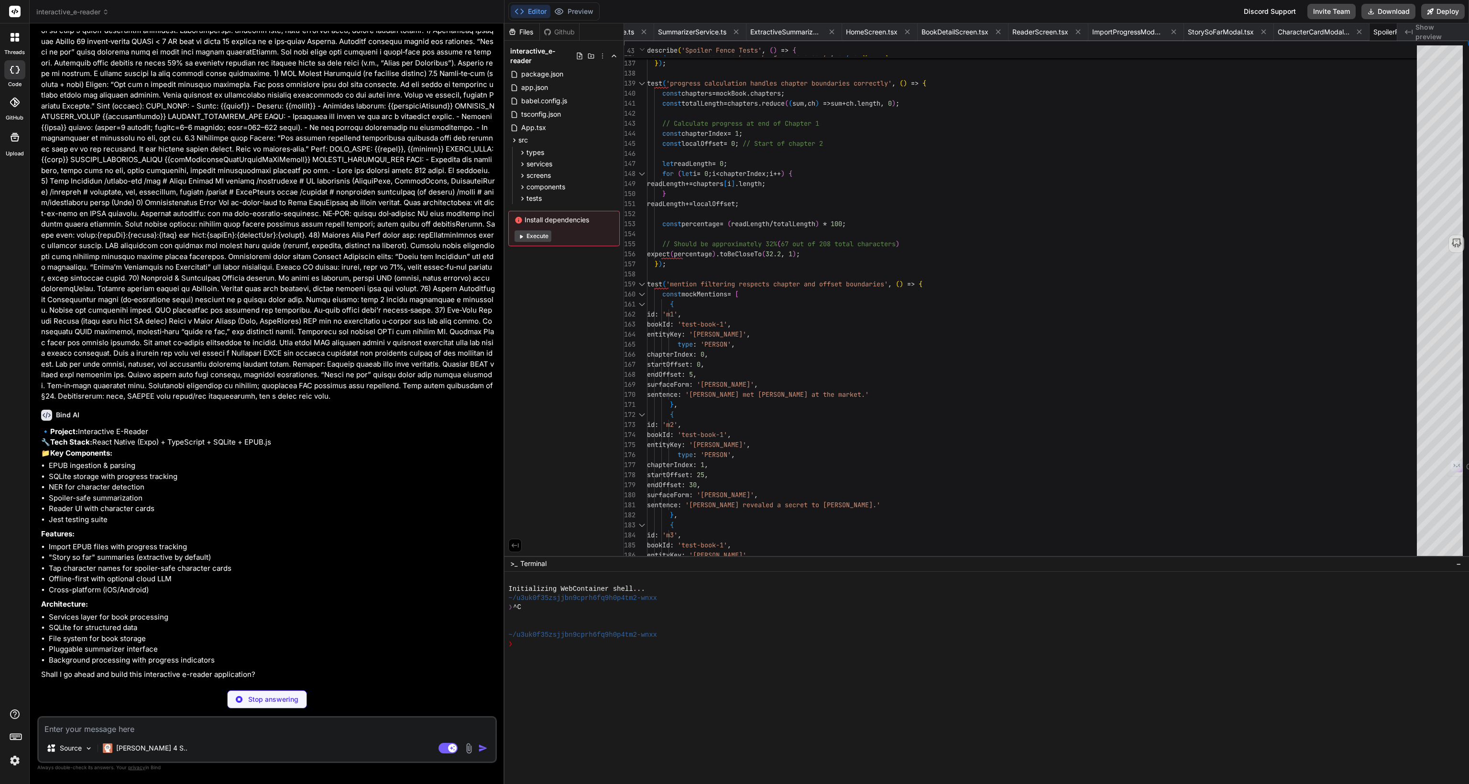
type textarea "x"
type textarea "expect(resolvePath('content.opf', 'chapter1.html')).toBe('chapter1.html'); expe…"
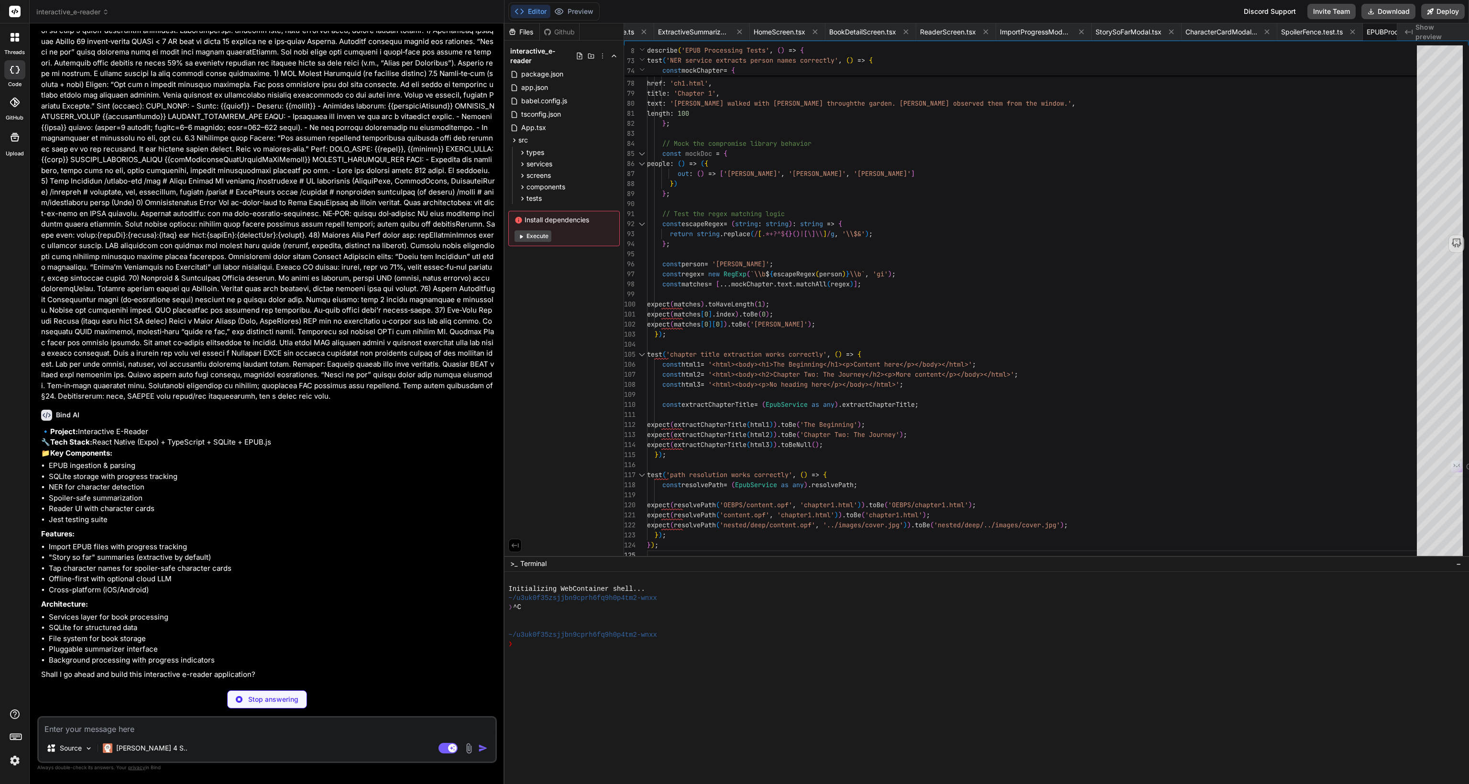
type textarea "x"
type textarea "}); }); });"
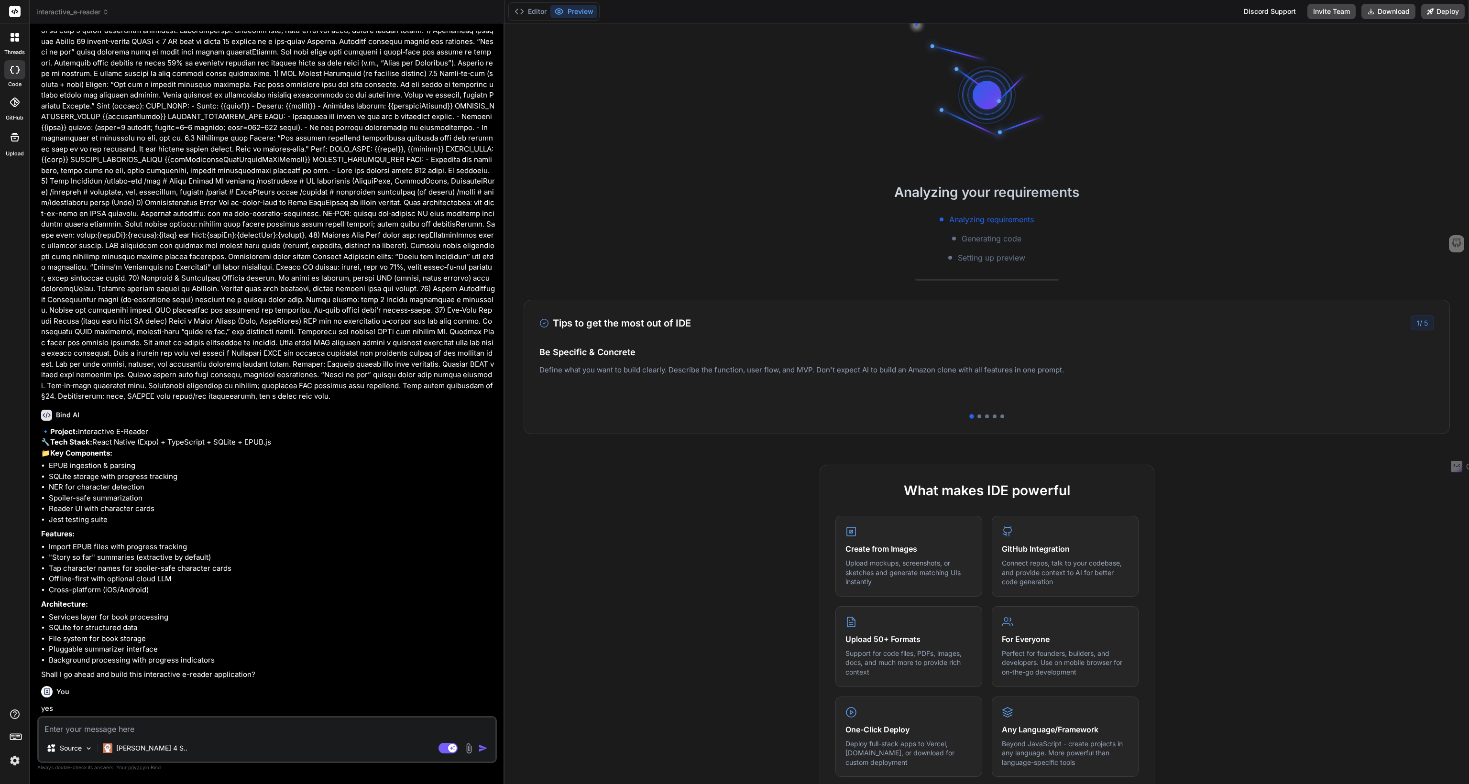
scroll to position [248, 0]
type textarea "x"
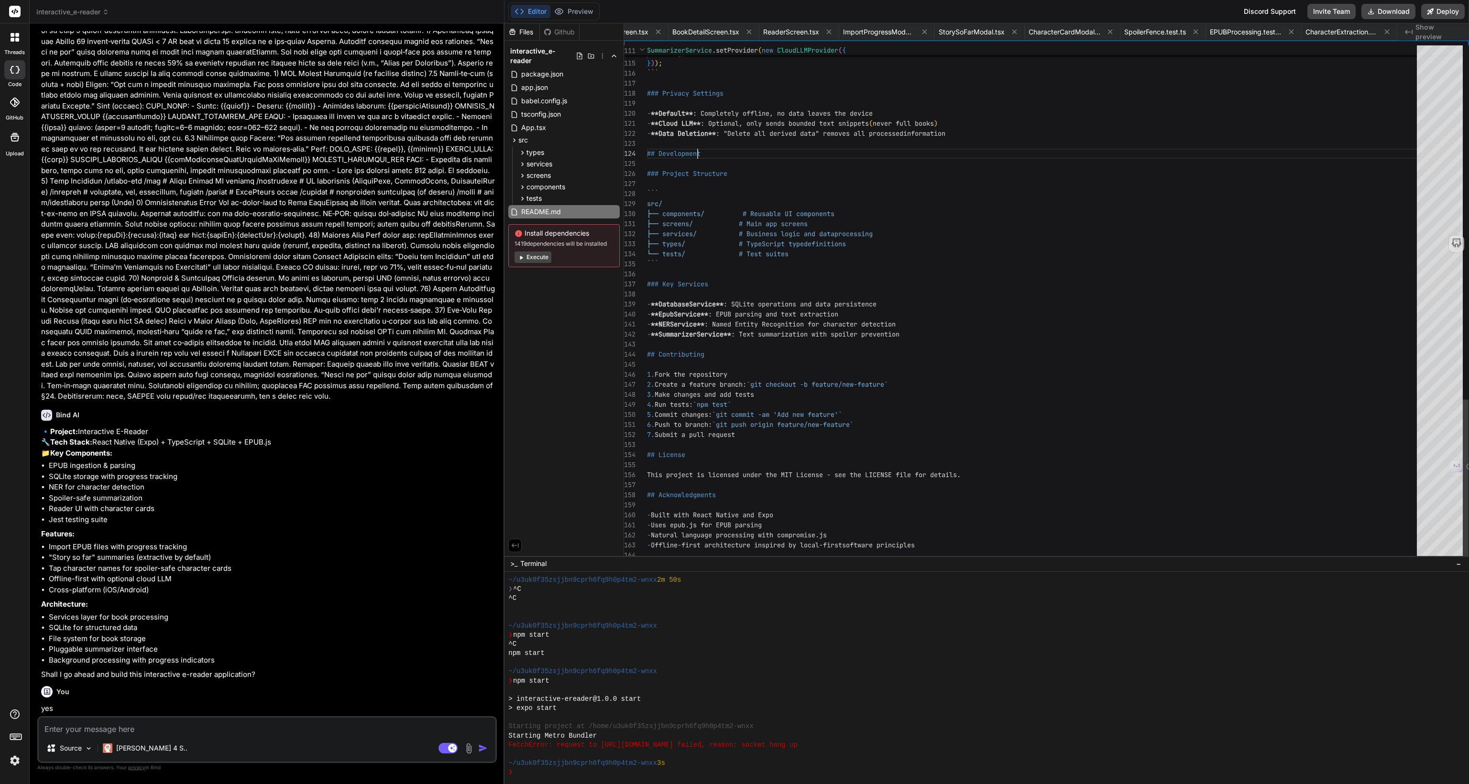
scroll to position [0, 0]
drag, startPoint x: 995, startPoint y: 148, endPoint x: 994, endPoint y: 154, distance: 6.3
click at [1088, 609] on div at bounding box center [982, 607] width 948 height 9
click at [534, 318] on div "Files Github interactive_e-reader package.json app.json babel.config.js tsconfi…" at bounding box center [564, 289] width 120 height 533
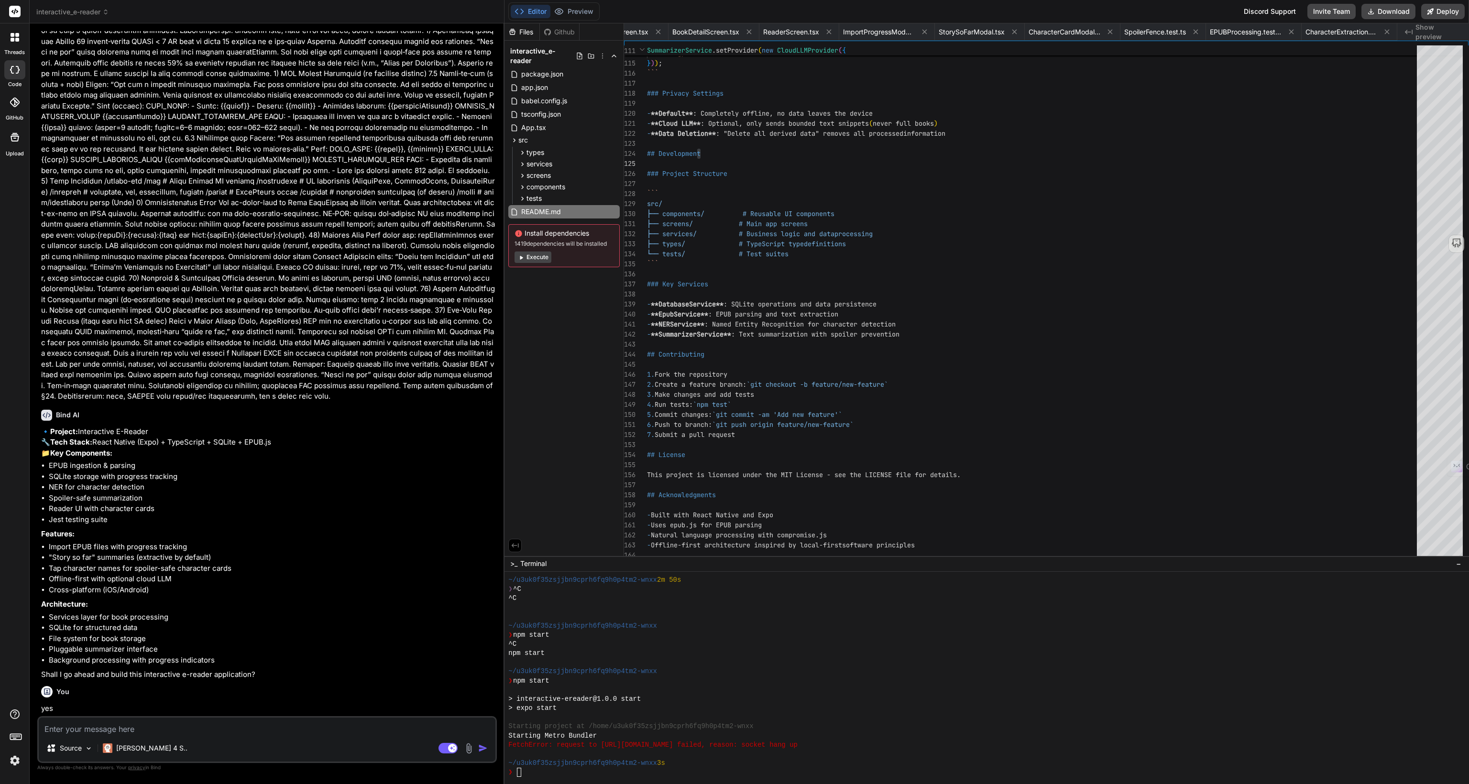
click at [580, 288] on div "Files Github interactive_e-reader package.json app.json babel.config.js tsconfi…" at bounding box center [564, 289] width 120 height 533
type textarea "├── screens/ # Main app screens ├── services/ # Business logic and data process…"
click at [1134, 612] on div at bounding box center [982, 616] width 948 height 9
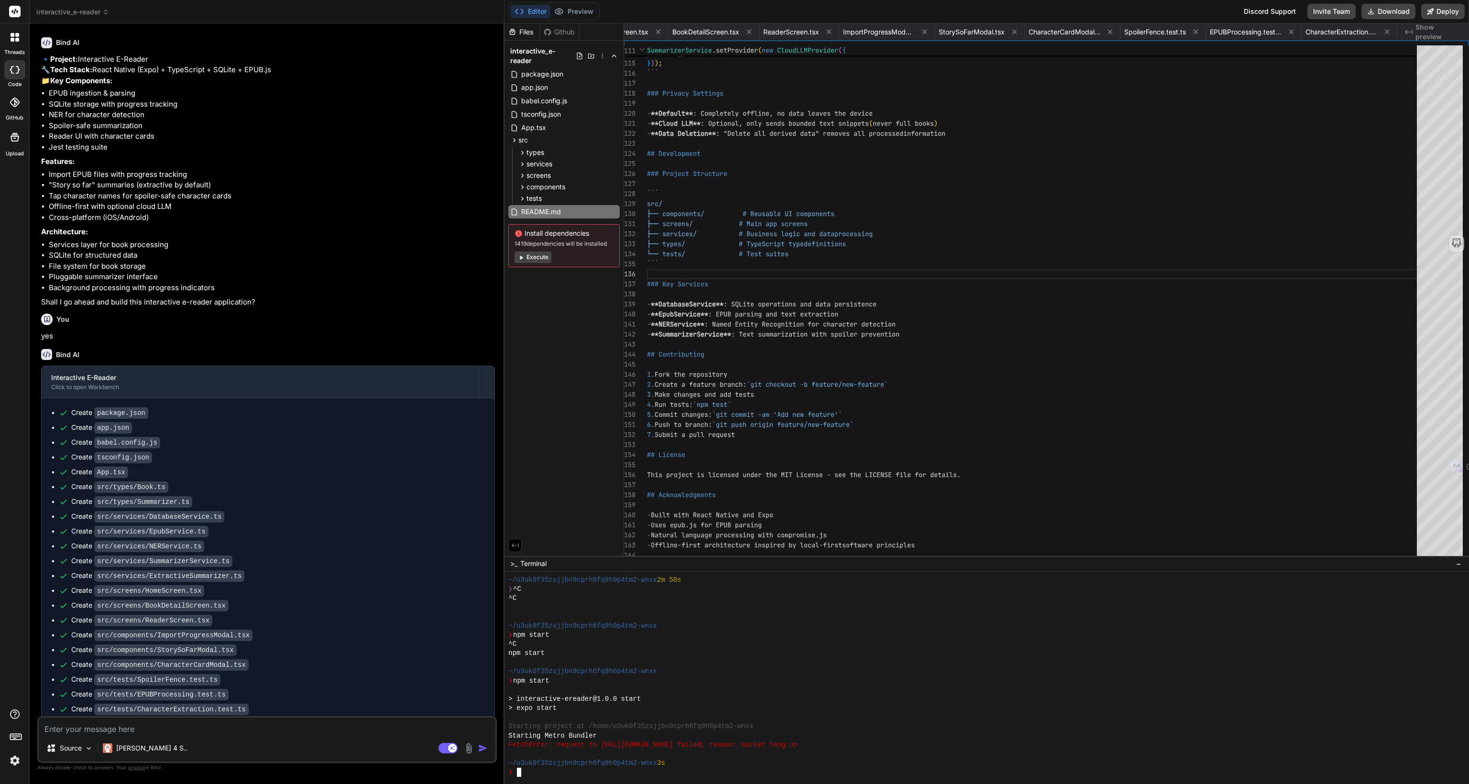
scroll to position [941, 0]
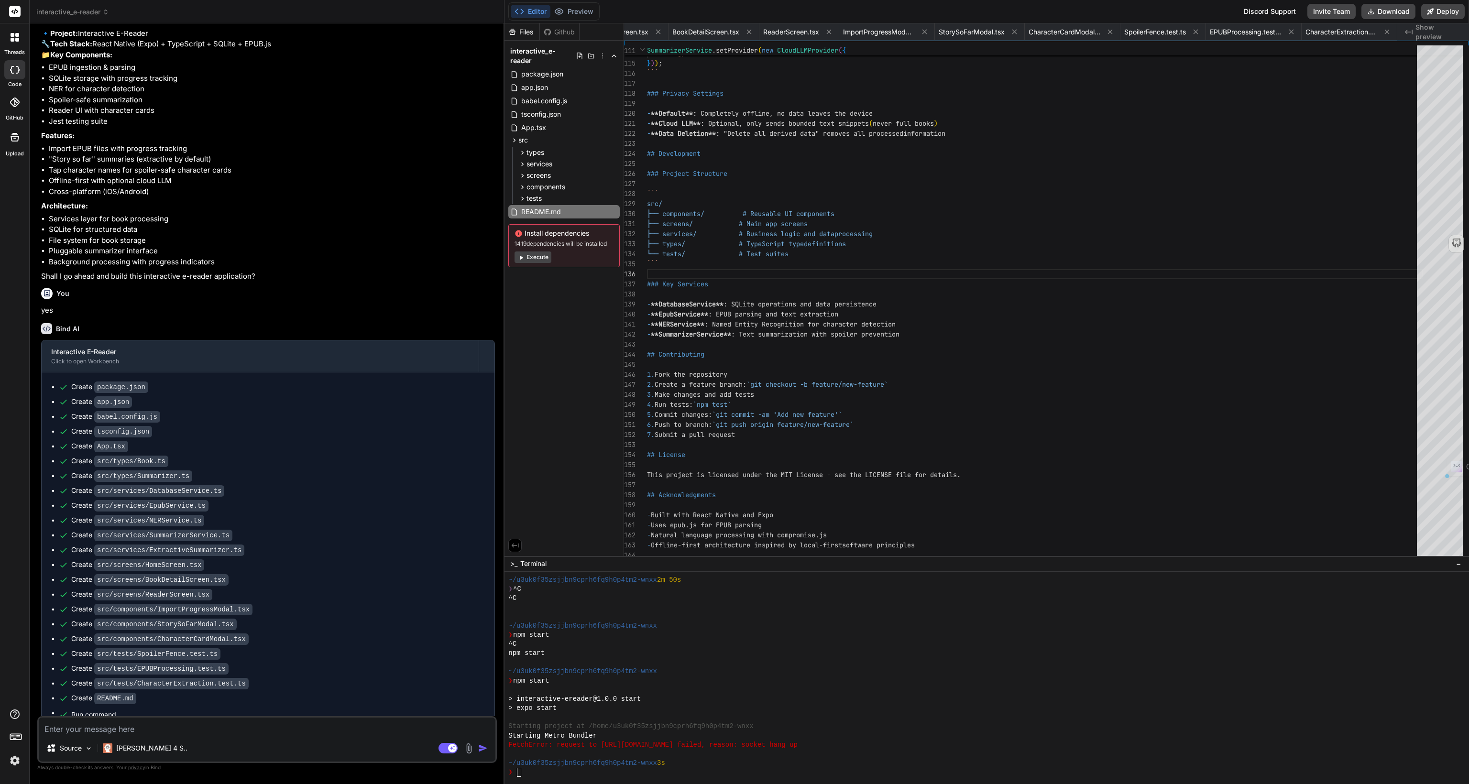
drag, startPoint x: 93, startPoint y: 701, endPoint x: 61, endPoint y: 701, distance: 31.6
click at [61, 759] on div "npm start" at bounding box center [272, 766] width 426 height 15
copy pre "npm start"
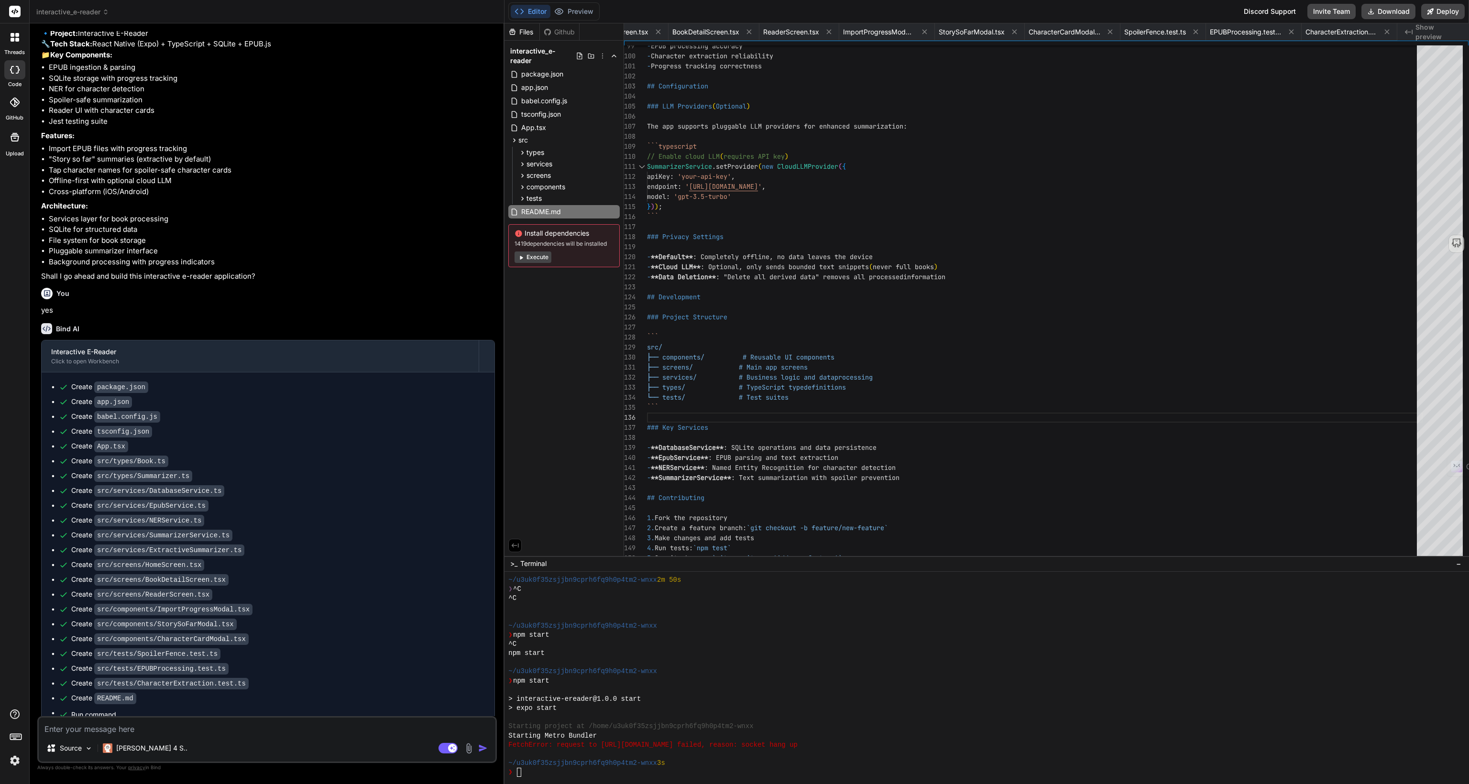
click at [523, 254] on icon at bounding box center [520, 257] width 7 height 7
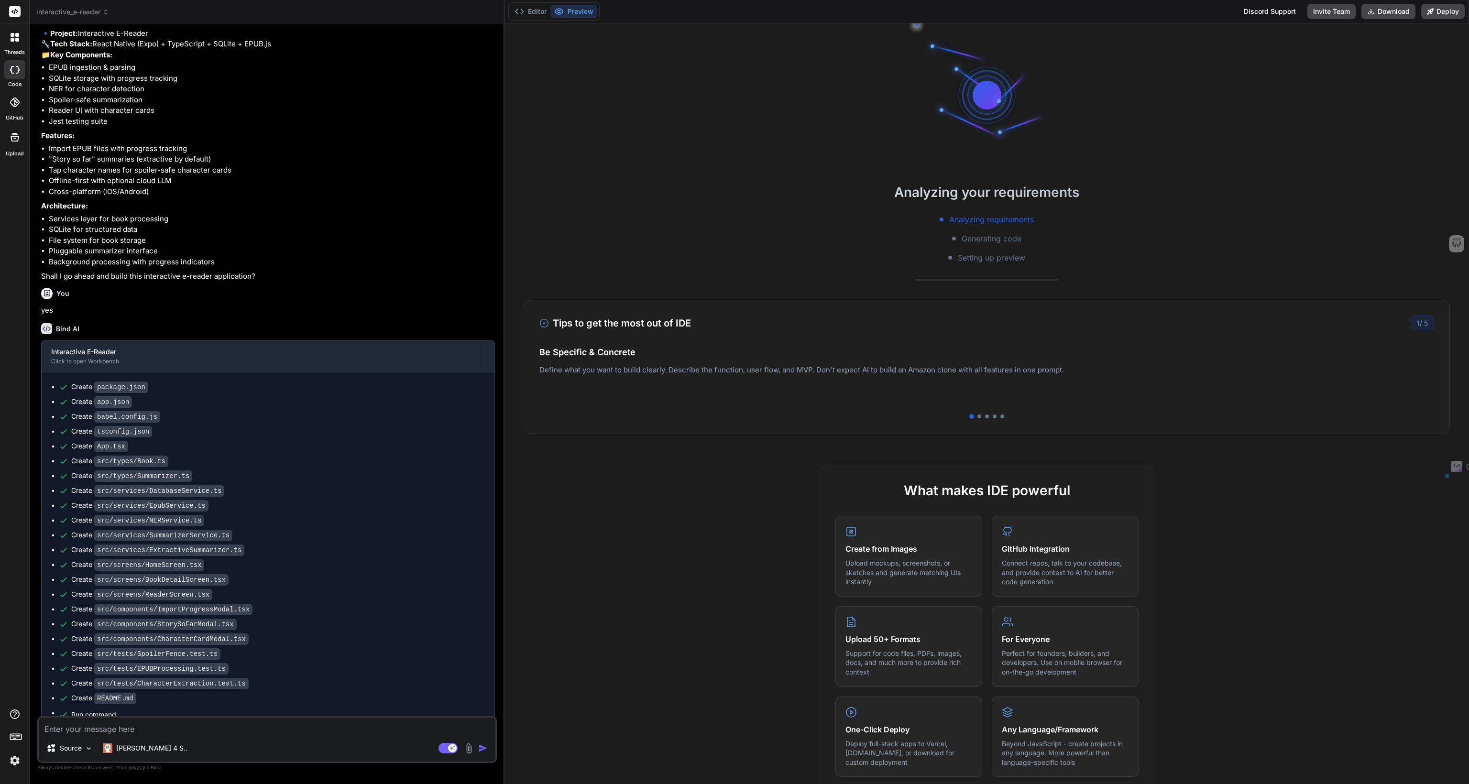
scroll to position [541, 0]
type textarea "x"
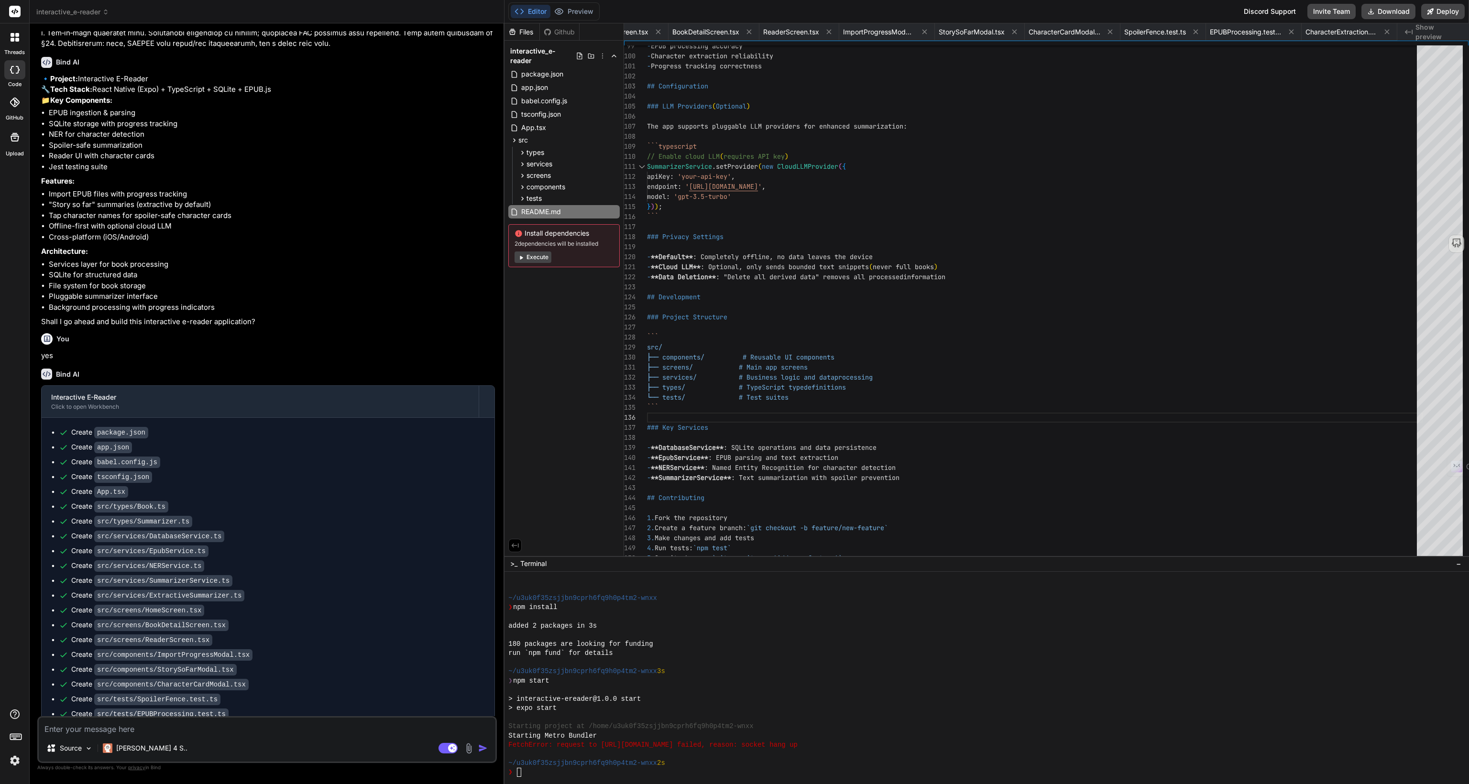
scroll to position [893, 0]
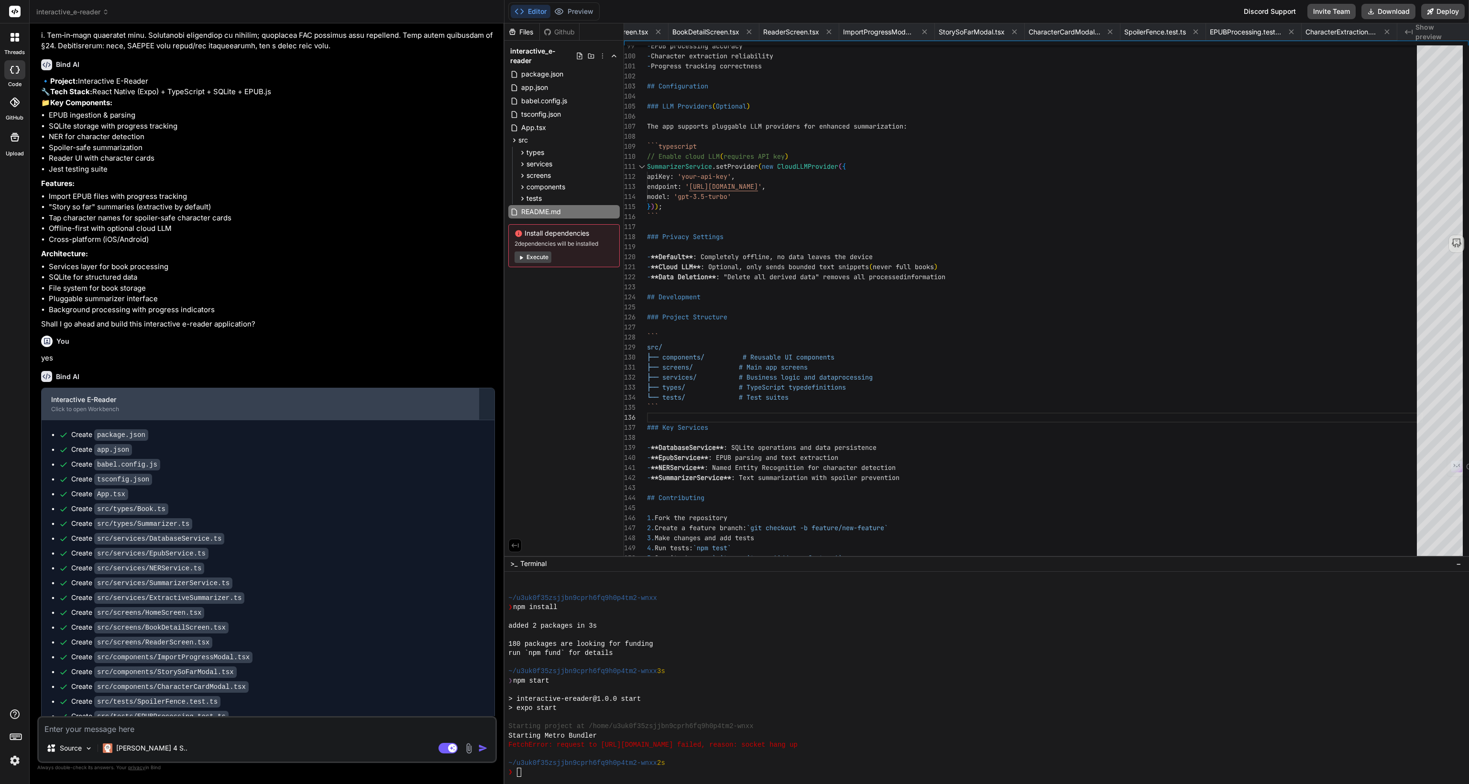
click at [76, 405] on div "Click to open Workbench" at bounding box center [260, 409] width 418 height 8
click at [102, 395] on div "Interactive E-Reader" at bounding box center [260, 400] width 418 height 10
click at [66, 405] on div "Click to open Workbench" at bounding box center [260, 409] width 418 height 8
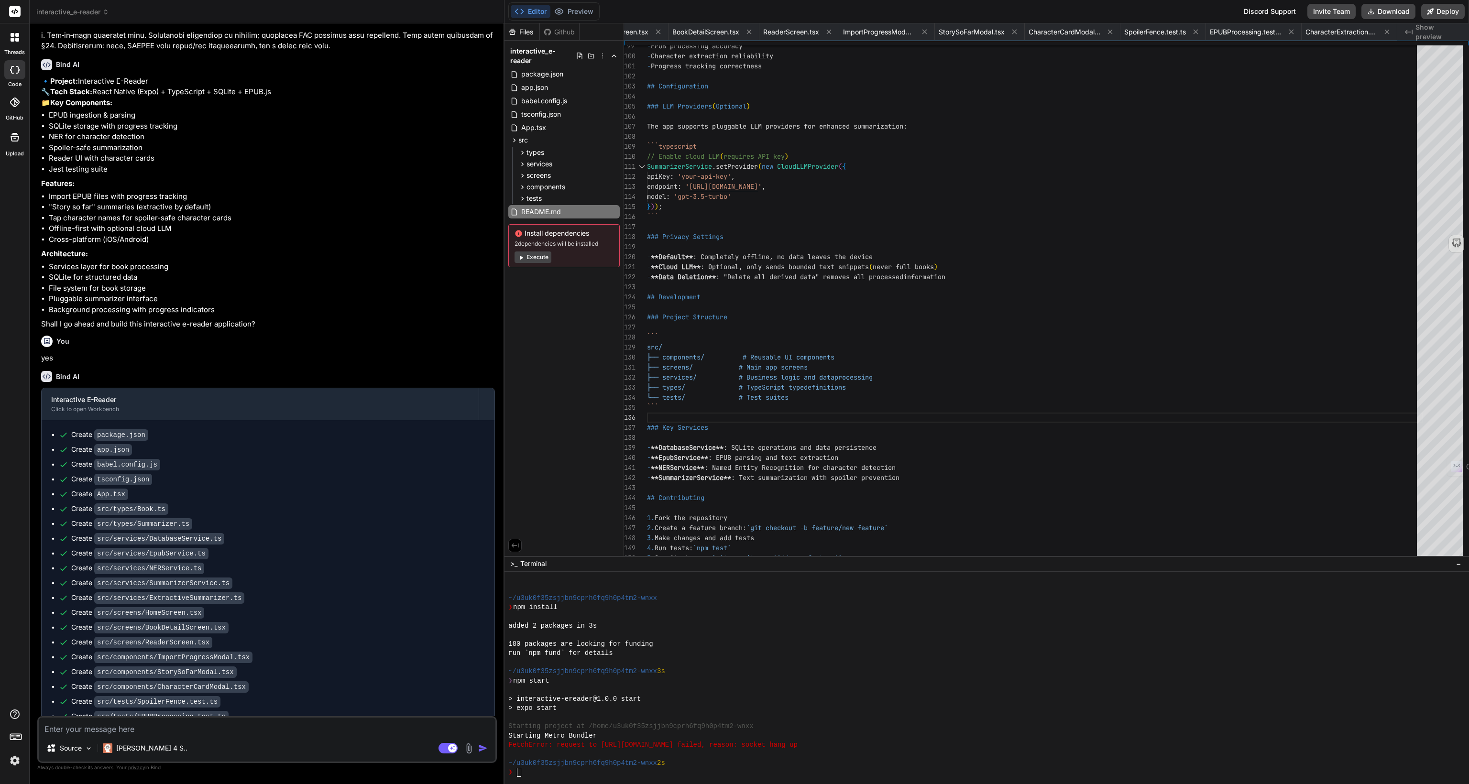
click at [1428, 29] on span "Show preview" at bounding box center [1438, 31] width 46 height 19
click at [1422, 29] on span "Show preview" at bounding box center [1438, 31] width 46 height 19
click at [672, 31] on span "BookDetailScreen.tsx" at bounding box center [705, 32] width 67 height 10
type textarea "fontSize: 16, fontWeight: '500', marginBottom: 4, }, chapterLength: { fontSize:…"
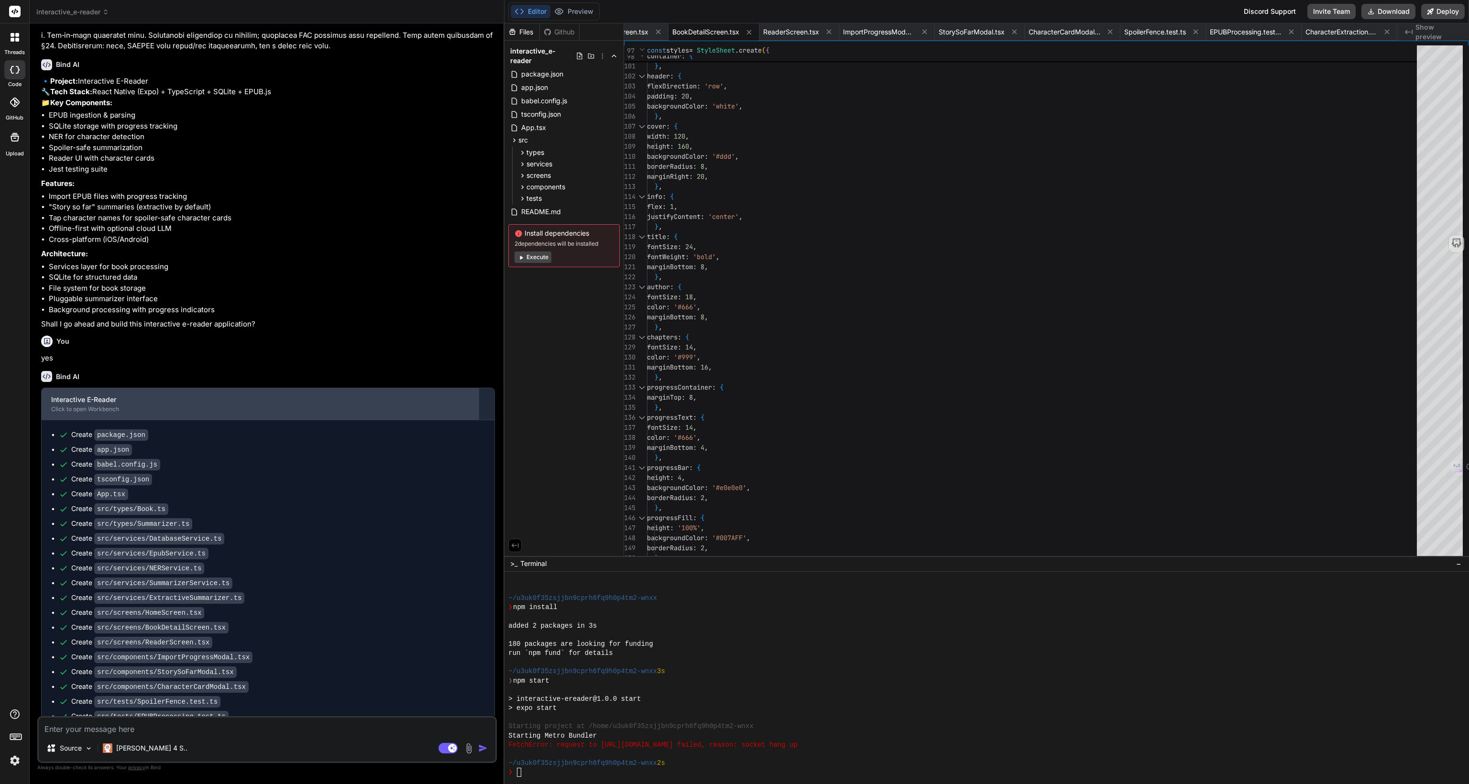
click at [85, 405] on div "Click to open Workbench" at bounding box center [260, 409] width 418 height 8
click at [95, 405] on div "Click to open Workbench" at bounding box center [260, 409] width 418 height 8
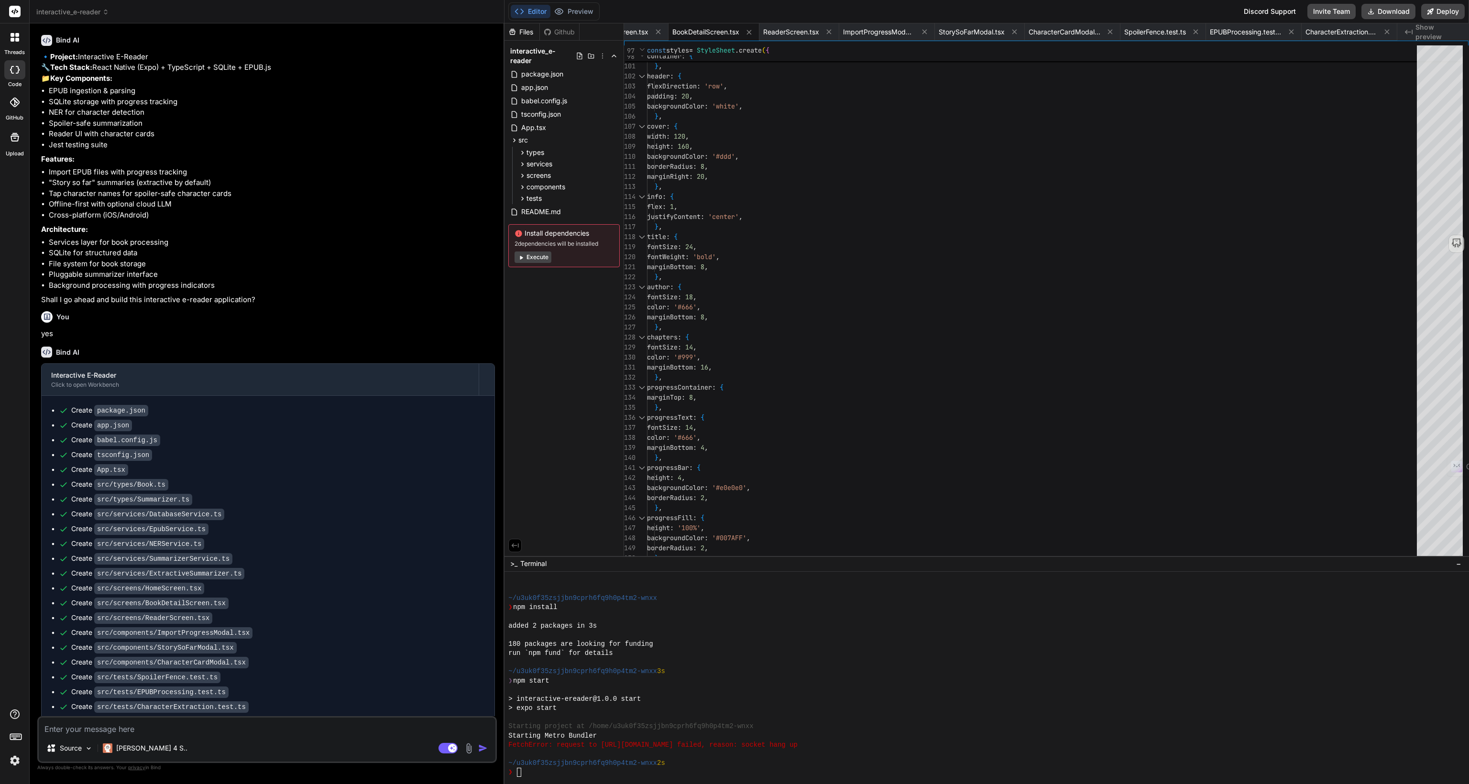
scroll to position [941, 0]
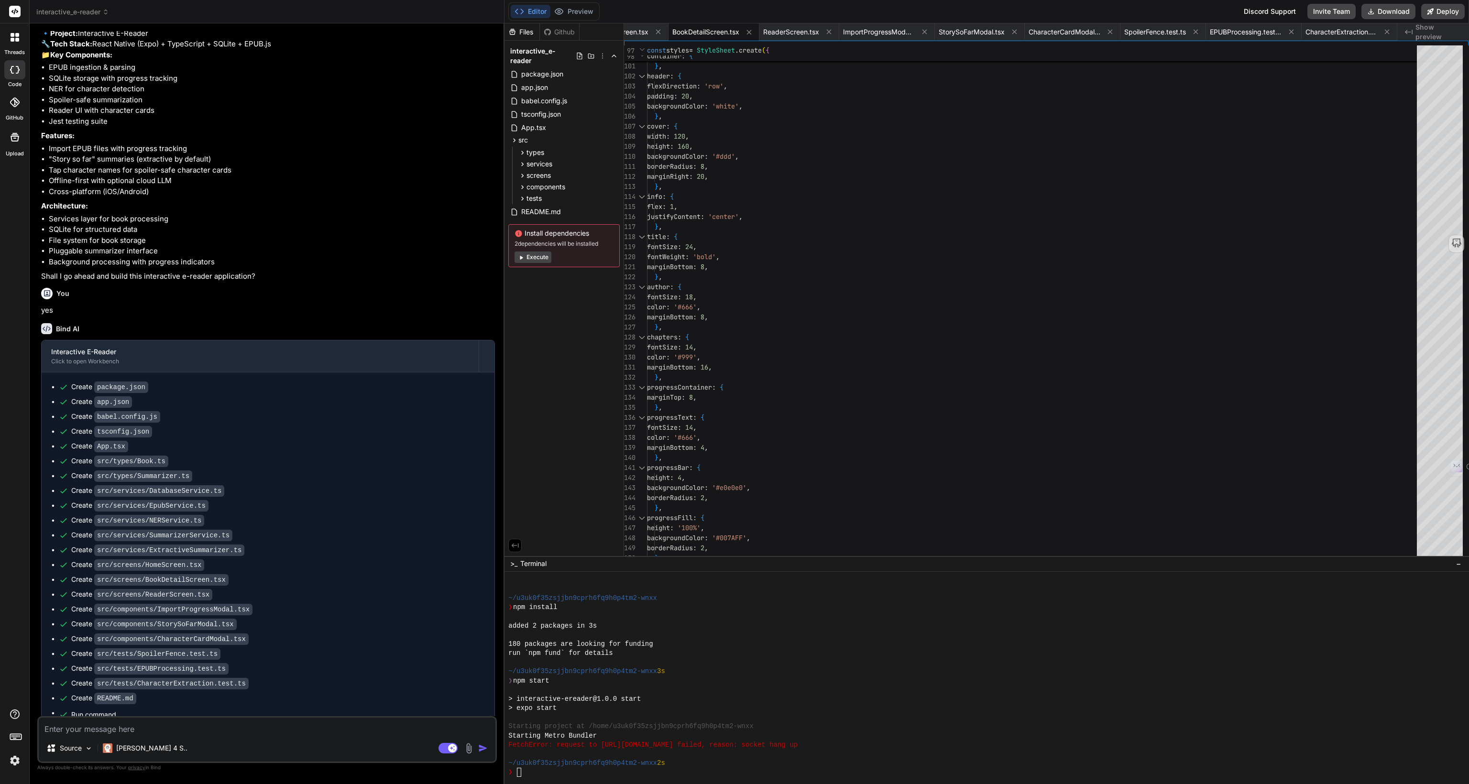
click at [78, 763] on pre "npm start" at bounding box center [272, 767] width 418 height 8
click at [77, 763] on pre "npm start" at bounding box center [272, 767] width 418 height 8
copy pre "start"
click at [115, 640] on ul "Create package.json Create app.json Create babel.config.js Create tsconfig.json…" at bounding box center [268, 578] width 434 height 392
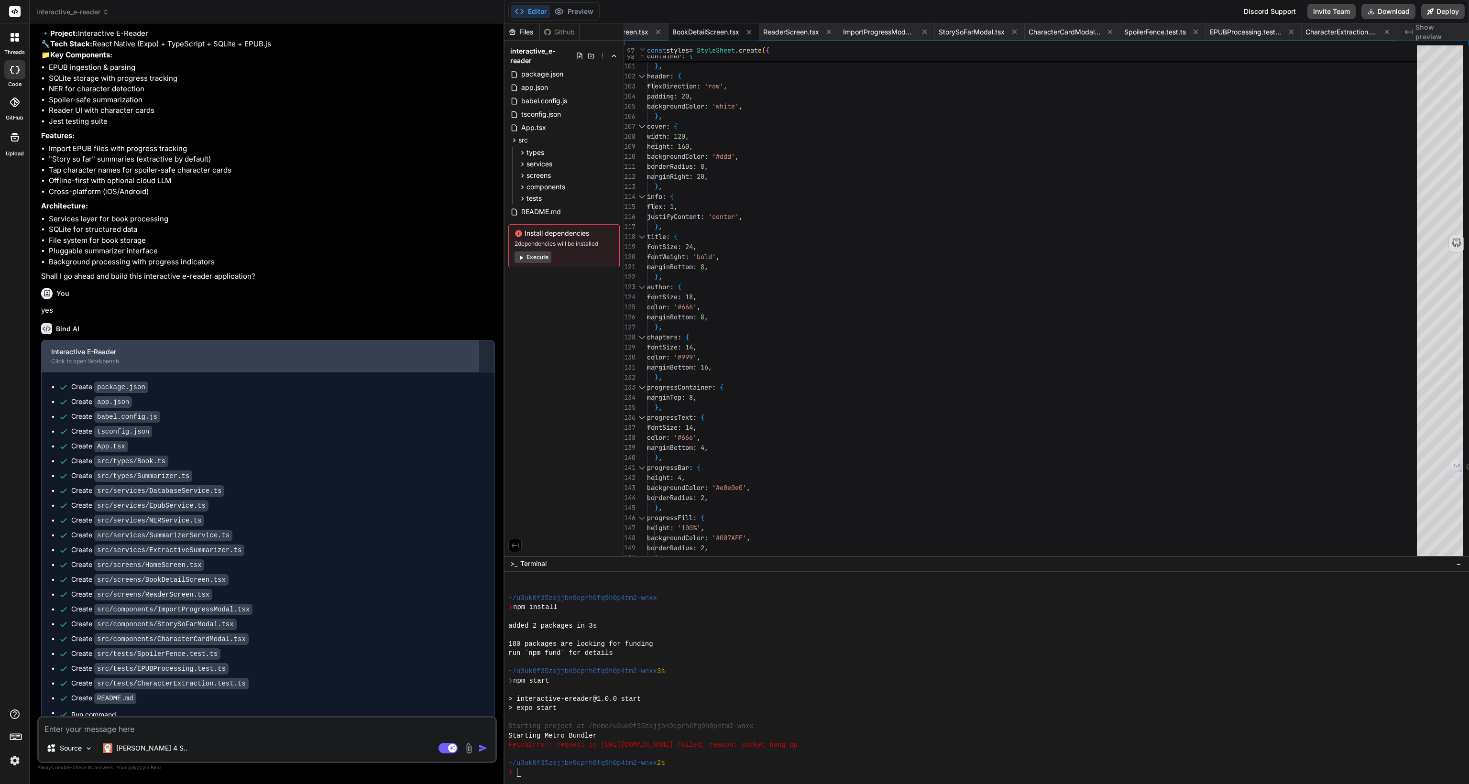
click at [86, 347] on div "Interactive E-Reader" at bounding box center [260, 352] width 418 height 10
click at [350, 340] on div "Interactive E-Reader Click to open Workbench" at bounding box center [260, 356] width 437 height 32
drag, startPoint x: 120, startPoint y: 291, endPoint x: 89, endPoint y: 290, distance: 31.6
click at [89, 347] on div "Interactive E-Reader" at bounding box center [260, 352] width 418 height 10
click at [1451, 6] on button "Deploy" at bounding box center [1443, 11] width 44 height 15
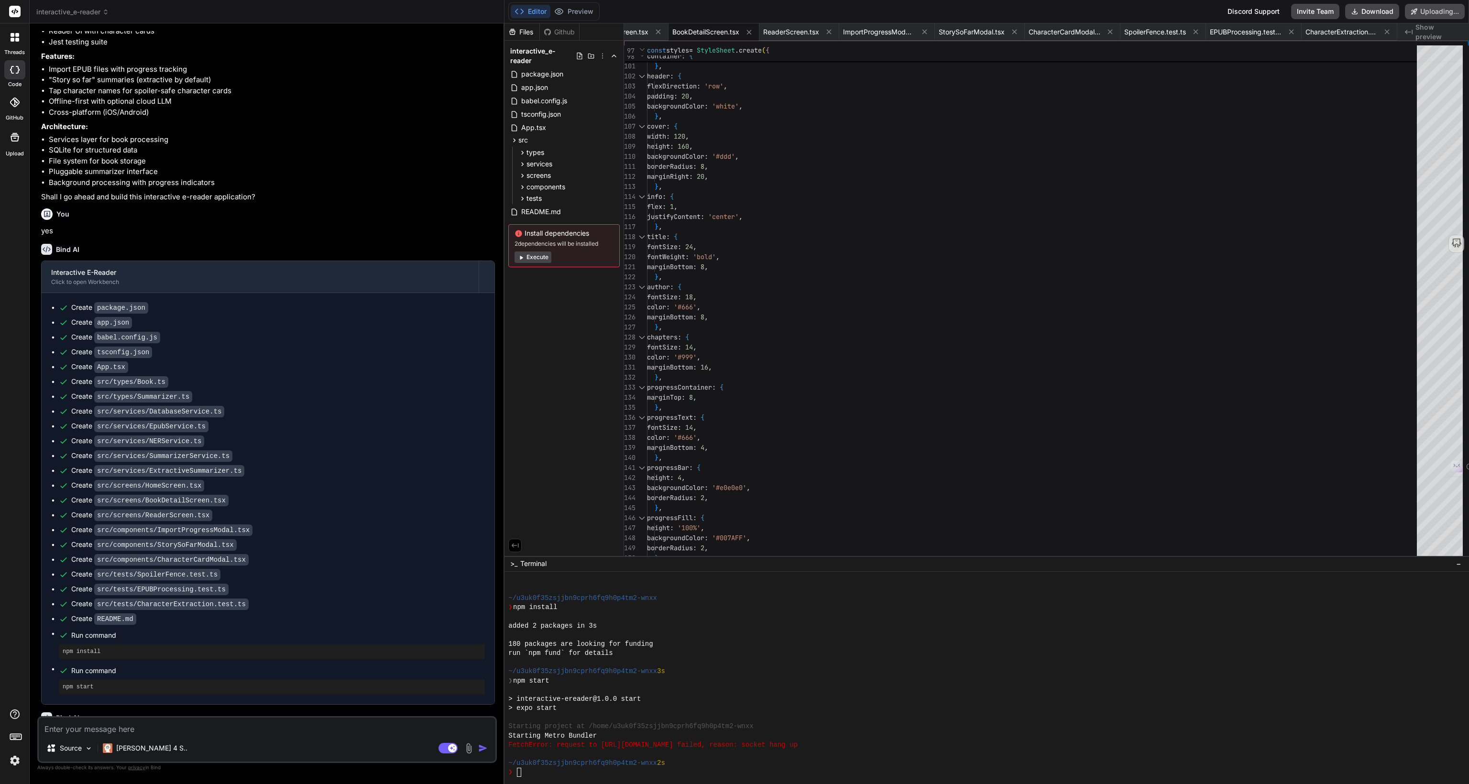
scroll to position [1024, 0]
drag, startPoint x: 66, startPoint y: 697, endPoint x: 127, endPoint y: 697, distance: 60.7
click at [127, 759] on div "Building your project" at bounding box center [267, 764] width 437 height 10
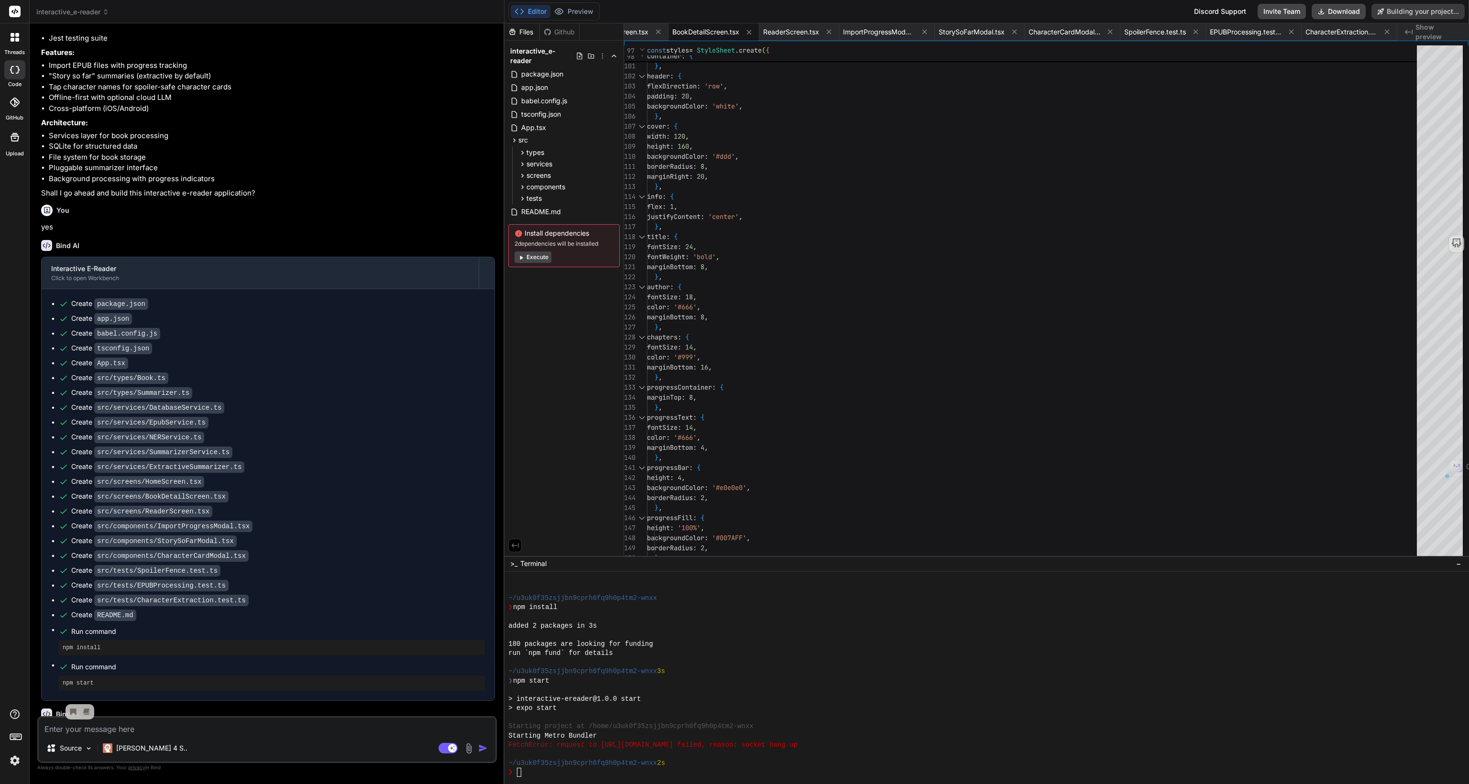
click at [106, 759] on span "Building your project" at bounding box center [97, 764] width 65 height 10
drag, startPoint x: 139, startPoint y: 697, endPoint x: 60, endPoint y: 697, distance: 78.4
click at [60, 759] on div "Building your project" at bounding box center [267, 764] width 437 height 10
click at [106, 759] on span "Building your project" at bounding box center [97, 764] width 65 height 10
drag, startPoint x: 143, startPoint y: 699, endPoint x: 63, endPoint y: 698, distance: 79.8
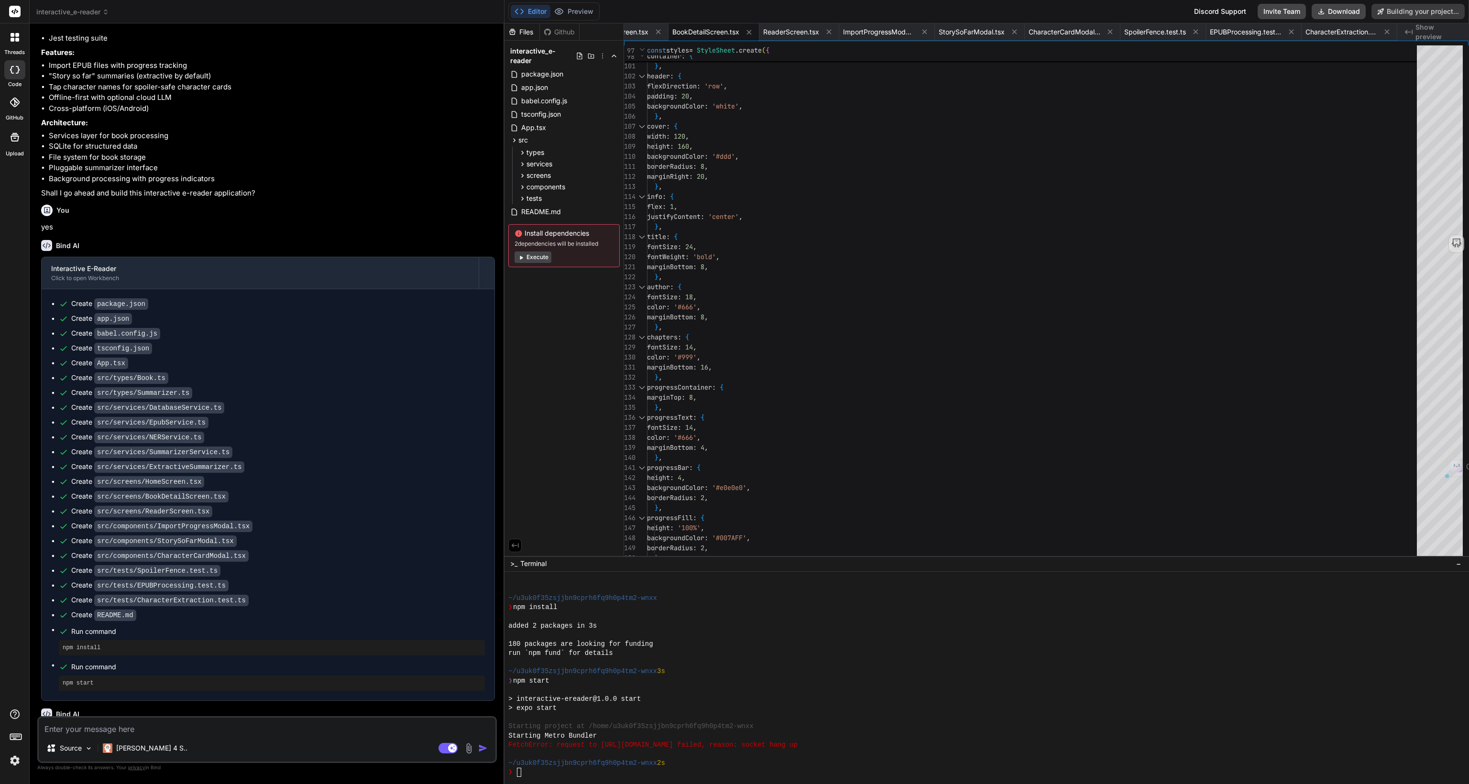
click at [63, 759] on div "Building your project" at bounding box center [267, 764] width 437 height 10
drag, startPoint x: 124, startPoint y: 694, endPoint x: 129, endPoint y: 695, distance: 4.8
click at [124, 759] on div "Building your project" at bounding box center [267, 764] width 437 height 10
click at [1425, 174] on div at bounding box center [1439, 171] width 46 height 39
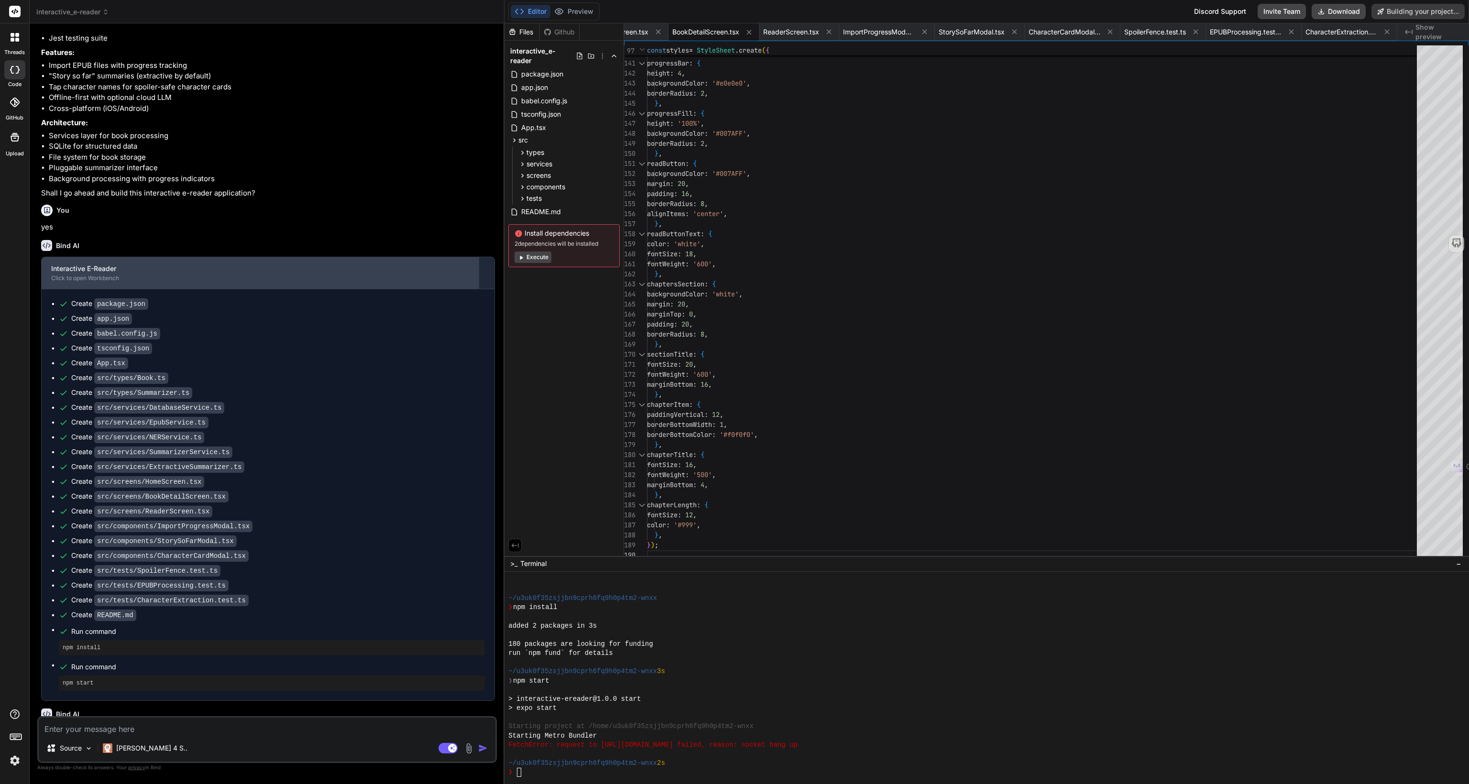
click at [101, 264] on div "Interactive E-Reader" at bounding box center [260, 269] width 418 height 10
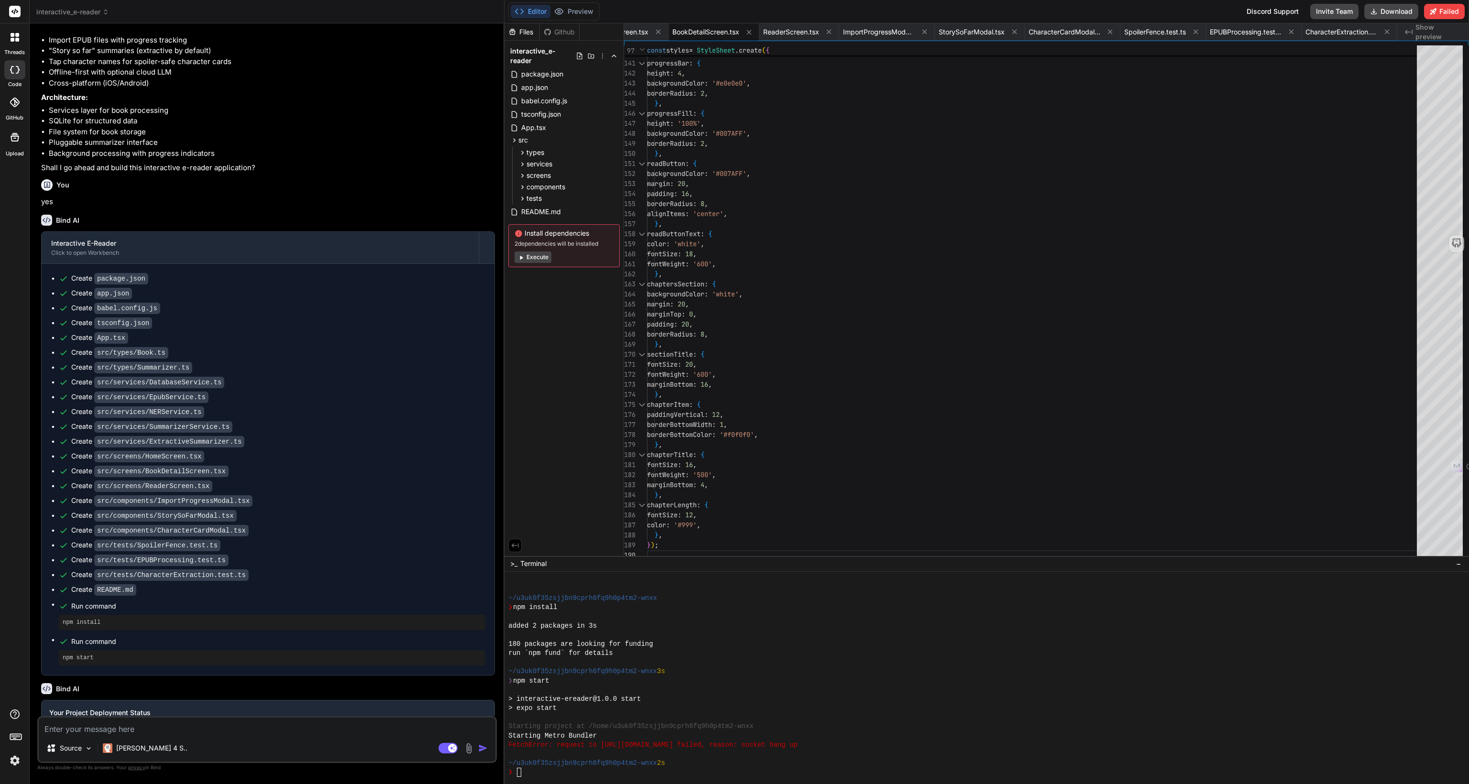
scroll to position [1051, 0]
click at [86, 749] on p "Deployment failed" at bounding box center [267, 754] width 437 height 11
drag, startPoint x: 120, startPoint y: 688, endPoint x: 40, endPoint y: 628, distance: 100.0
click at [40, 628] on div "You Bind AI 🔹 Project: Interactive E-Reader 🔧 Tech Stack: React Native (Expo) +…" at bounding box center [268, 373] width 458 height 685
click at [156, 732] on div "Deployment failed" at bounding box center [267, 737] width 437 height 10
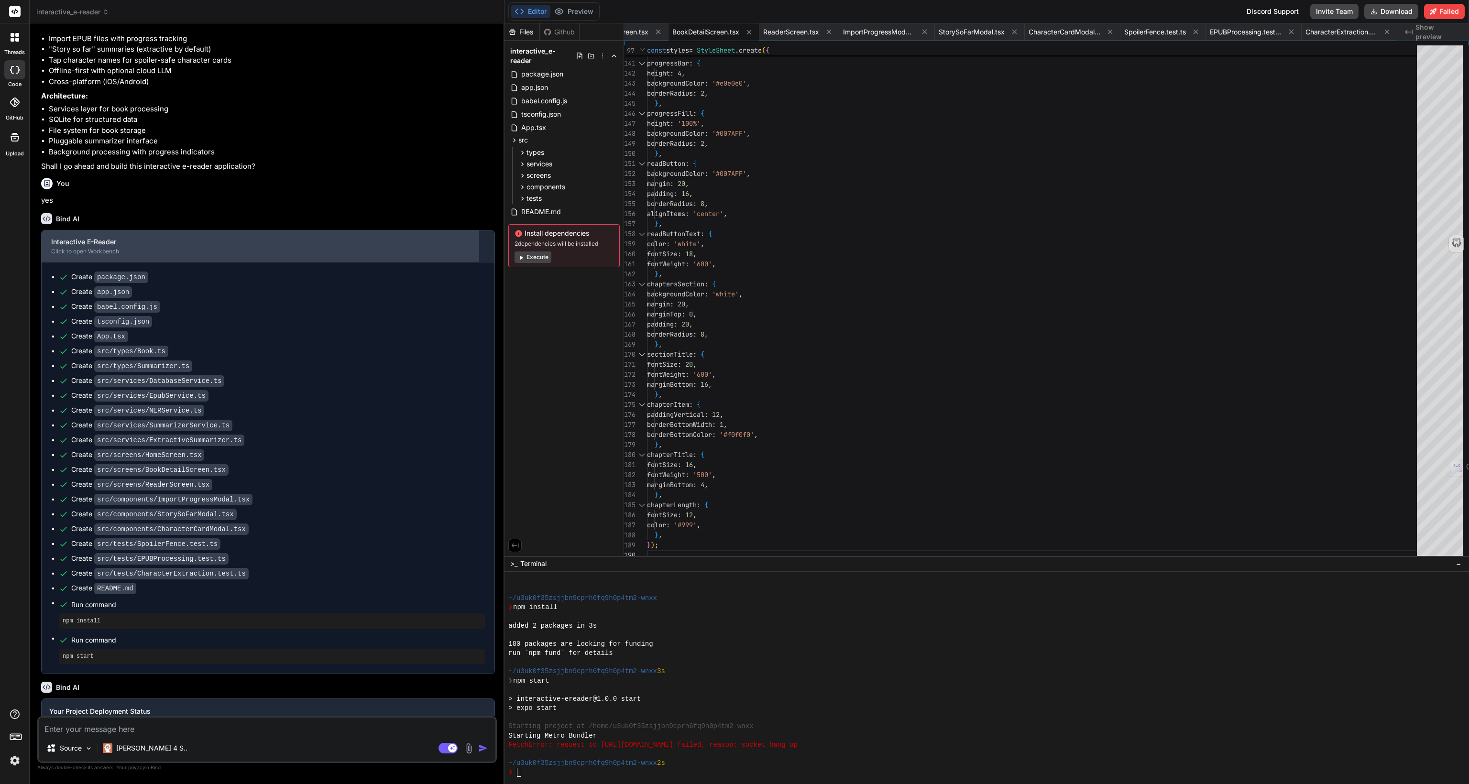
click at [97, 237] on div "Interactive E-Reader" at bounding box center [260, 242] width 418 height 10
click at [541, 251] on button "Execute" at bounding box center [532, 256] width 37 height 11
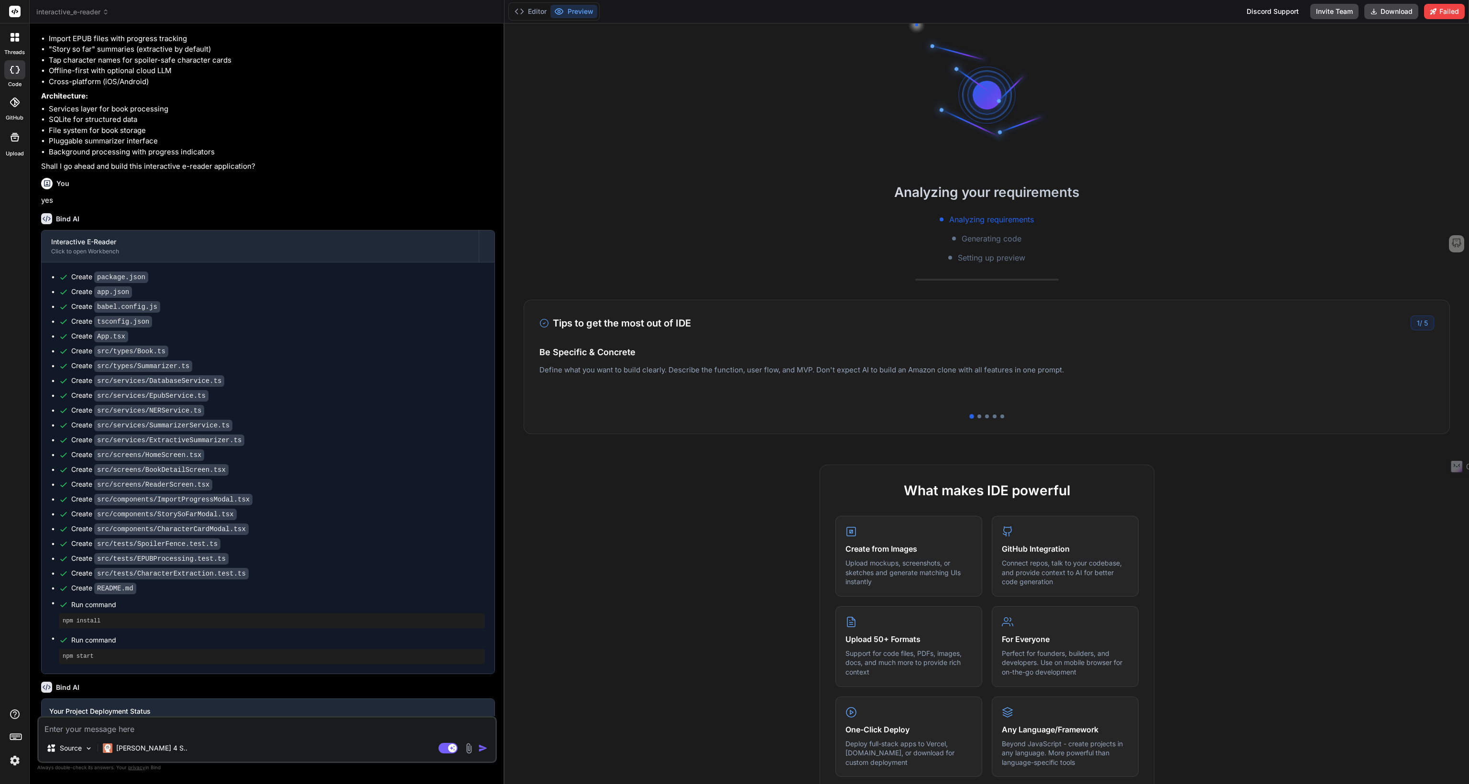
scroll to position [743, 0]
type textarea "x"
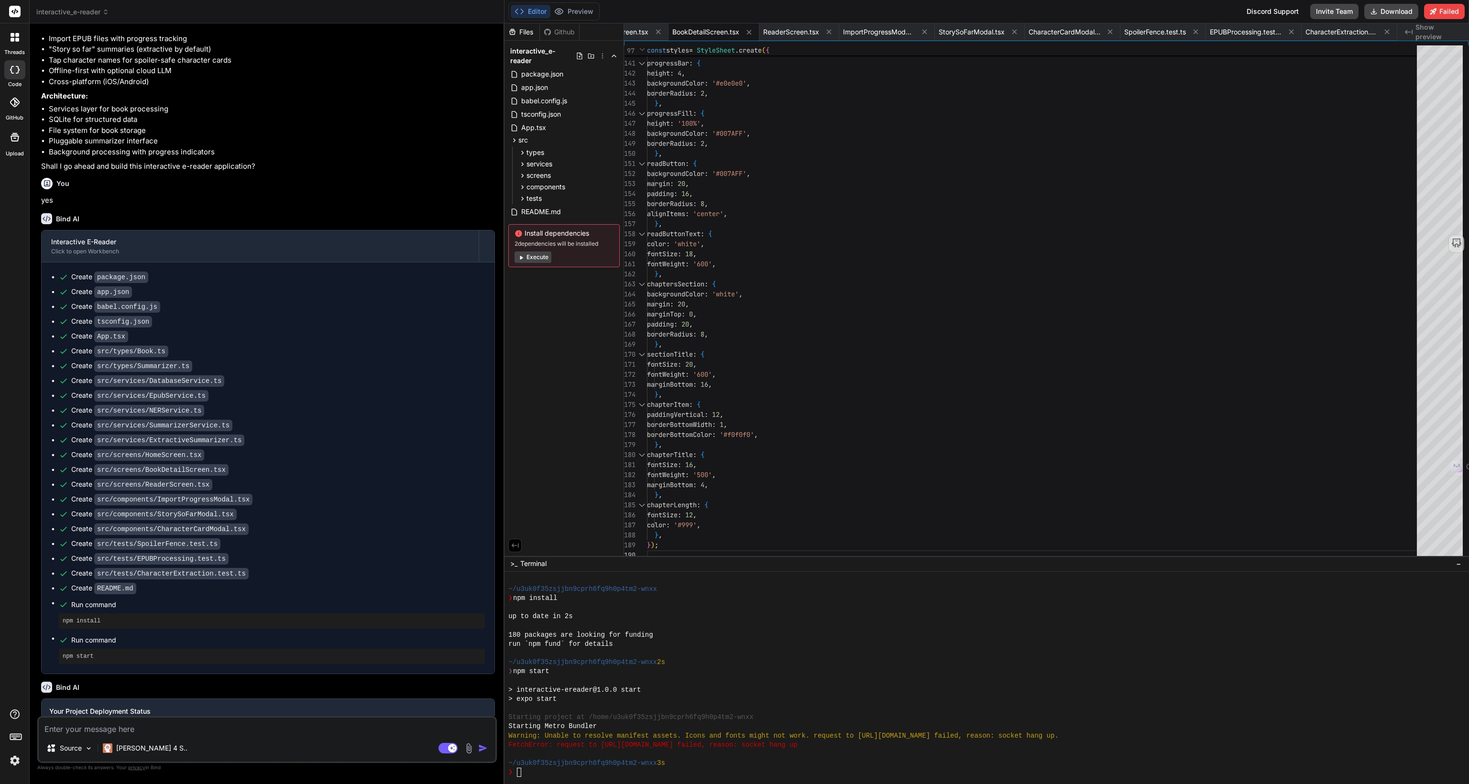
scroll to position [845, 0]
drag, startPoint x: 516, startPoint y: 773, endPoint x: 639, endPoint y: 775, distance: 122.9
click at [639, 775] on div "\\\\\\\\\\\\\\\\\\\\\\\\\\\\\\\\ mmmmmmmmmmmmmmmmmmmmmmmmmmmmmmmm ~/u3uk0f35zsj…" at bounding box center [982, 677] width 948 height 202
click at [694, 774] on div "❯" at bounding box center [982, 772] width 948 height 9
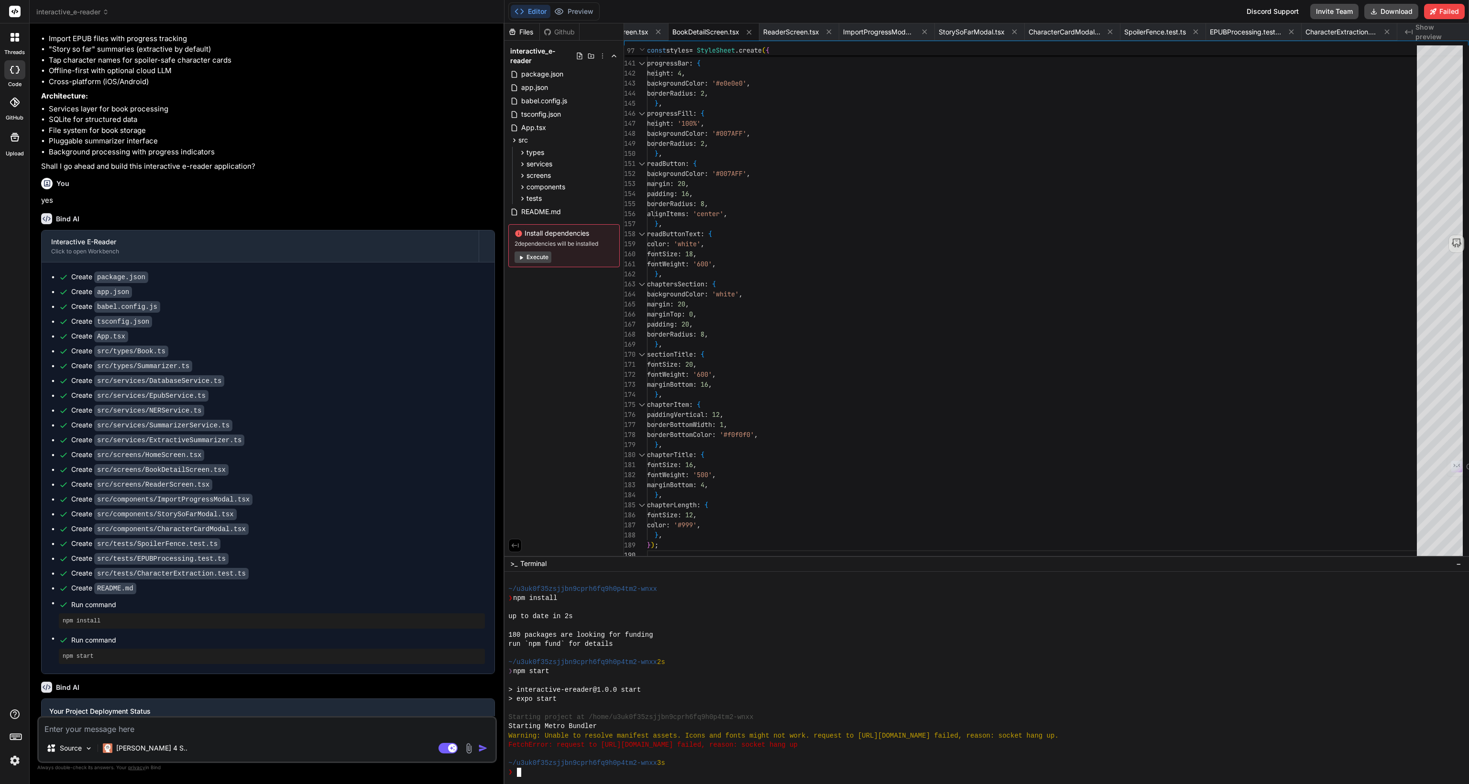
click at [81, 732] on span "Deployment failed" at bounding box center [93, 737] width 57 height 10
click at [80, 732] on span "Deployment failed" at bounding box center [93, 737] width 57 height 10
drag, startPoint x: 158, startPoint y: 690, endPoint x: 150, endPoint y: 689, distance: 8.7
click at [159, 749] on p "Deployment failed" at bounding box center [267, 754] width 437 height 11
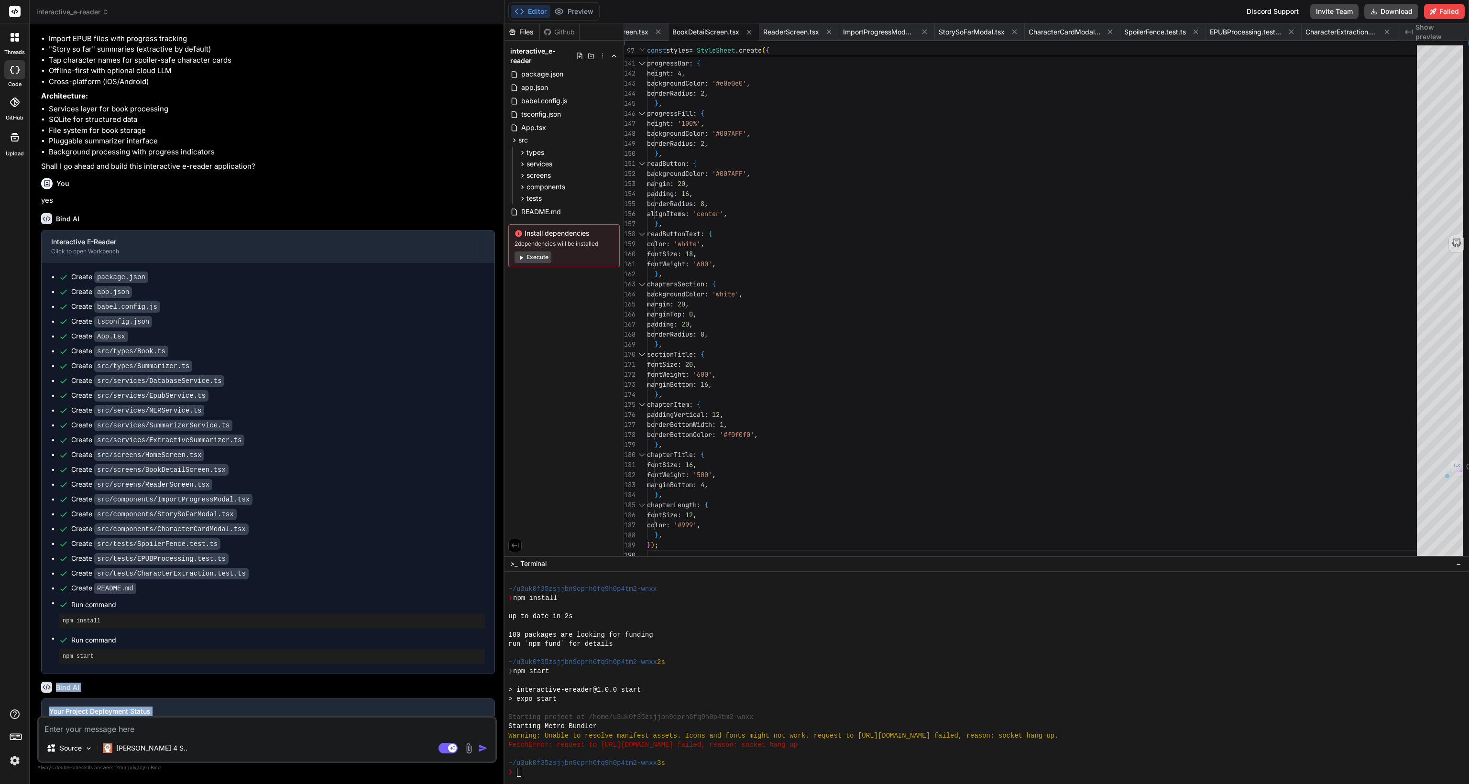
drag, startPoint x: 109, startPoint y: 690, endPoint x: 39, endPoint y: 614, distance: 103.2
click at [39, 614] on div "You Bind AI 🔹 Project: Interactive E-Reader 🔧 Tech Stack: React Native (Expo) +…" at bounding box center [268, 373] width 458 height 685
click at [205, 724] on div "Deployment failed Deployment failed" at bounding box center [268, 746] width 453 height 44
click at [157, 735] on div "Source Claude 4 S.. Agent Mode. When this toggle is activated, AI automatically…" at bounding box center [266, 739] width 459 height 47
click at [144, 729] on textarea at bounding box center [267, 726] width 457 height 17
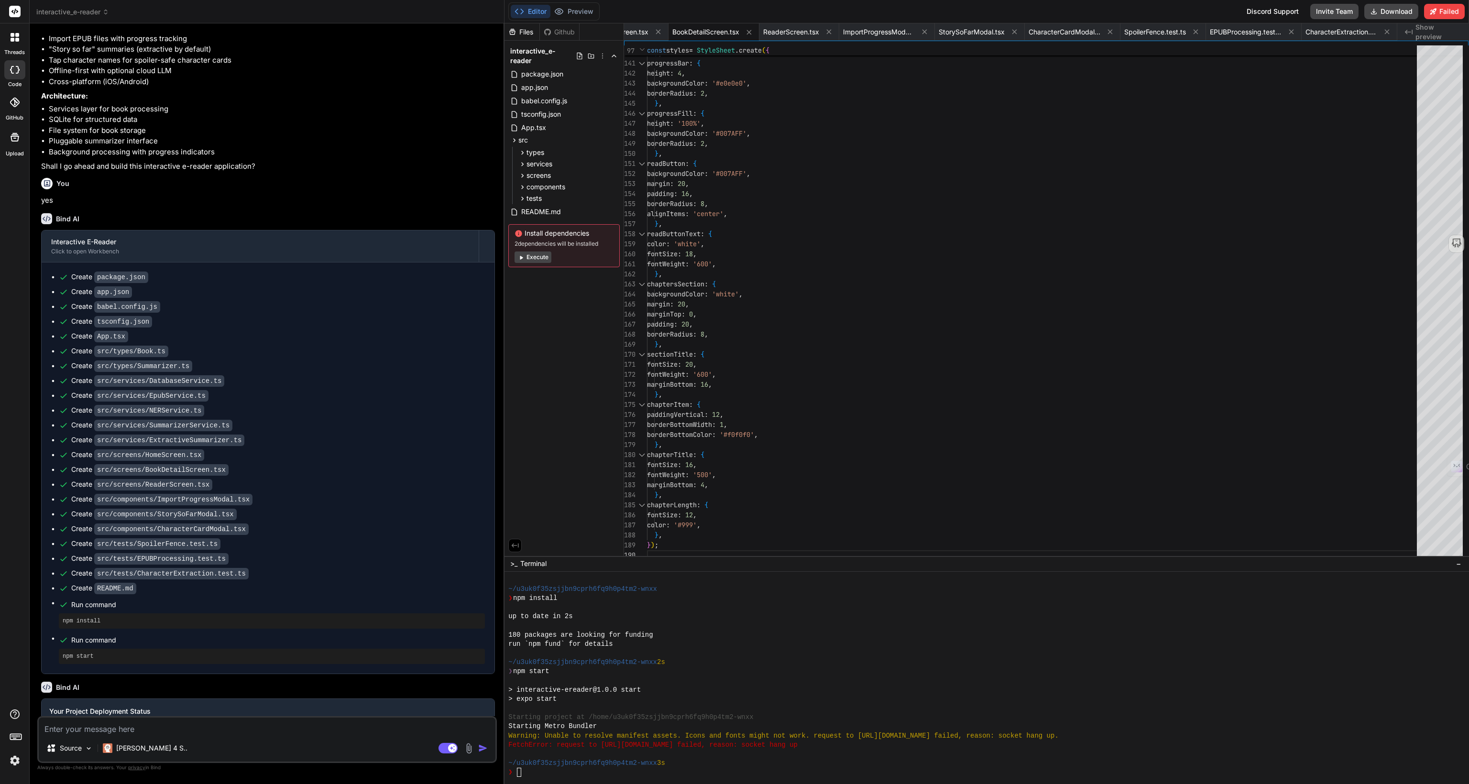
click at [124, 727] on textarea at bounding box center [267, 726] width 457 height 17
click at [80, 730] on textarea at bounding box center [267, 726] width 457 height 17
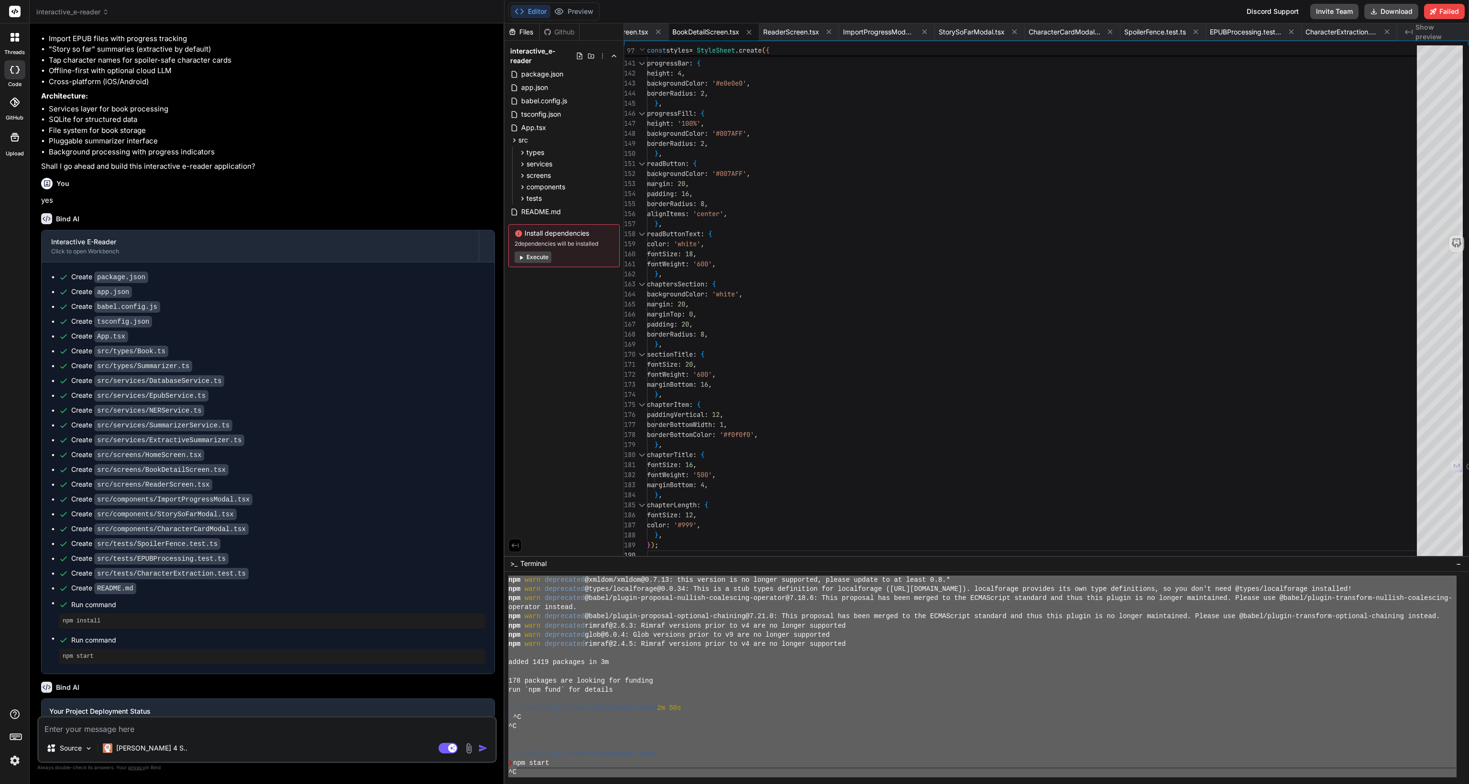
scroll to position [0, 0]
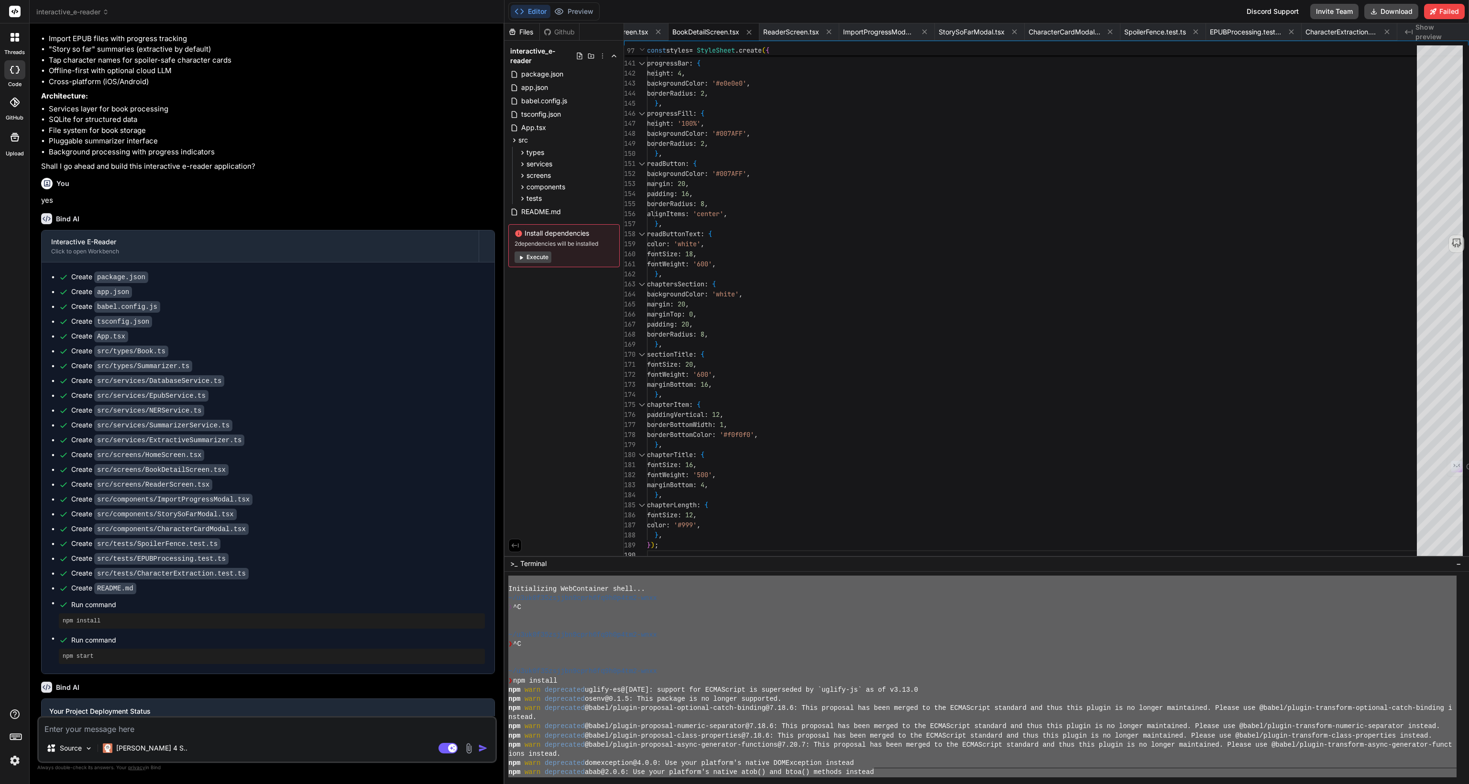
drag, startPoint x: 703, startPoint y: 763, endPoint x: 440, endPoint y: 552, distance: 337.4
click at [440, 552] on div "interactive_e-reader Created with Pixso. Bind AI Web Search Created with Pixso.…" at bounding box center [749, 392] width 1439 height 784
click at [799, 637] on div "~/u3uk0f35zsjjbn9cprh6fq9h0p4tm2-wnxx" at bounding box center [982, 635] width 948 height 9
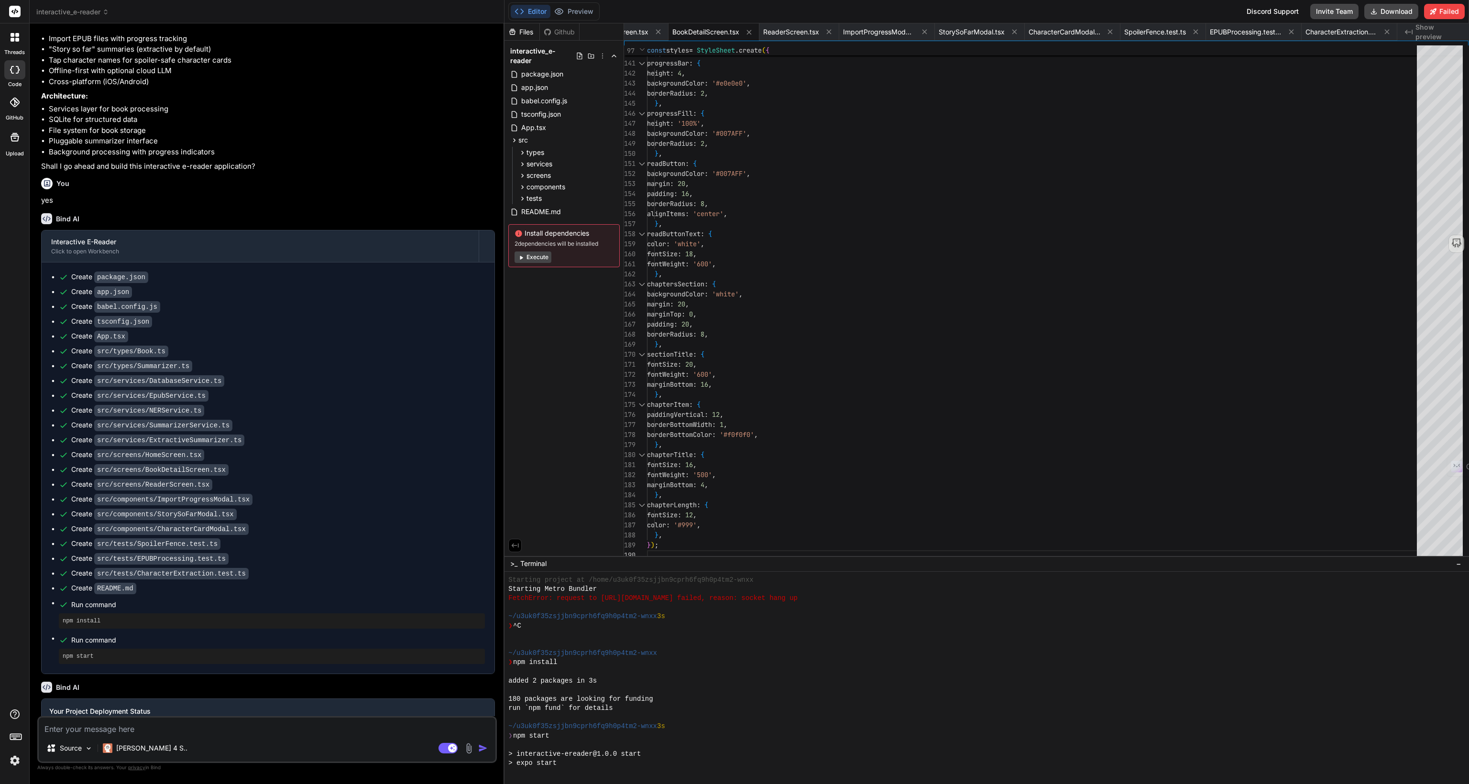
scroll to position [845, 0]
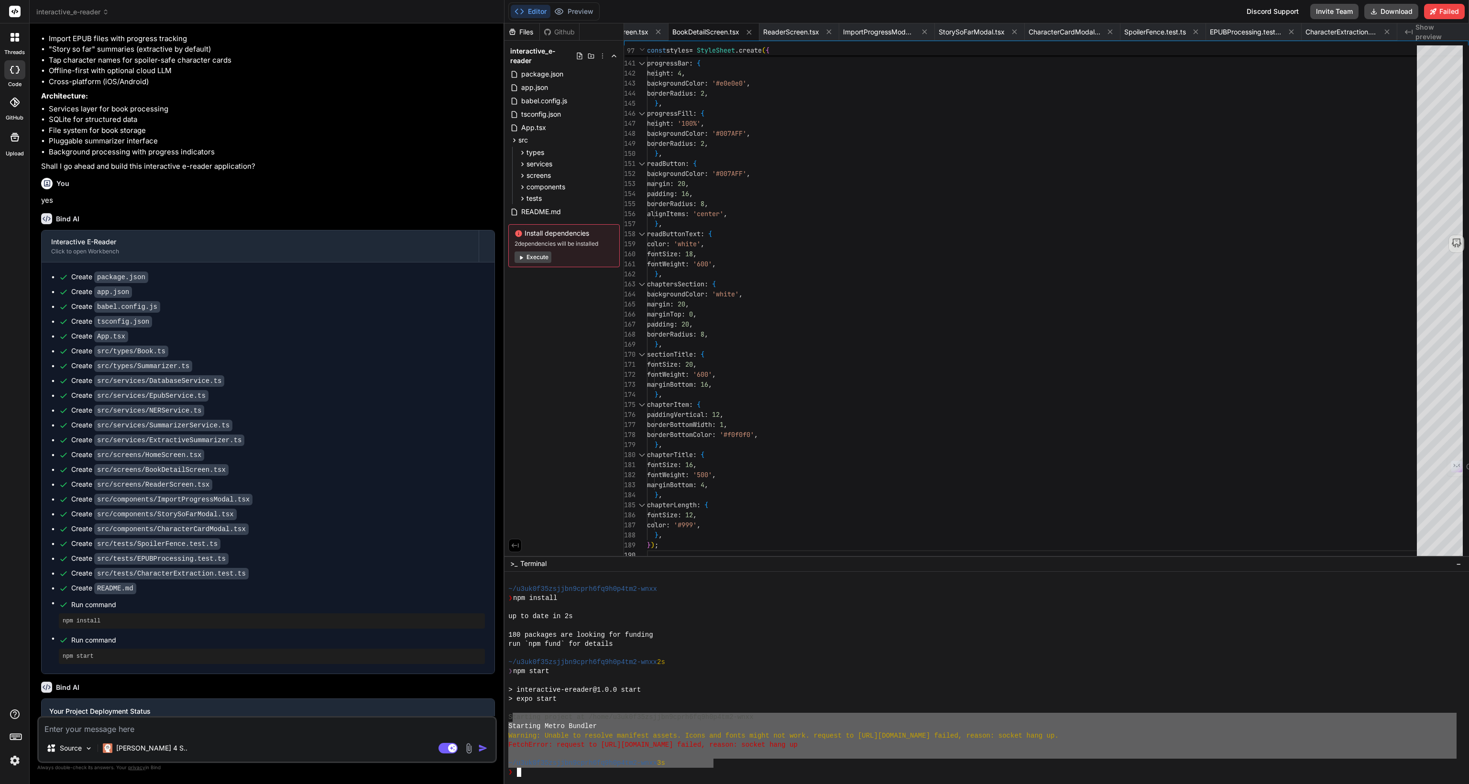
drag, startPoint x: 511, startPoint y: 718, endPoint x: 715, endPoint y: 760, distance: 208.8
drag, startPoint x: 704, startPoint y: 760, endPoint x: 675, endPoint y: 764, distance: 29.1
click at [704, 760] on div "~/u3uk0f35zsjjbn9cprh6fq9h0p4tm2-wnxx 3s" at bounding box center [982, 763] width 948 height 9
drag, startPoint x: 669, startPoint y: 763, endPoint x: 500, endPoint y: 719, distance: 174.9
click at [771, 757] on div at bounding box center [982, 754] width 948 height 9
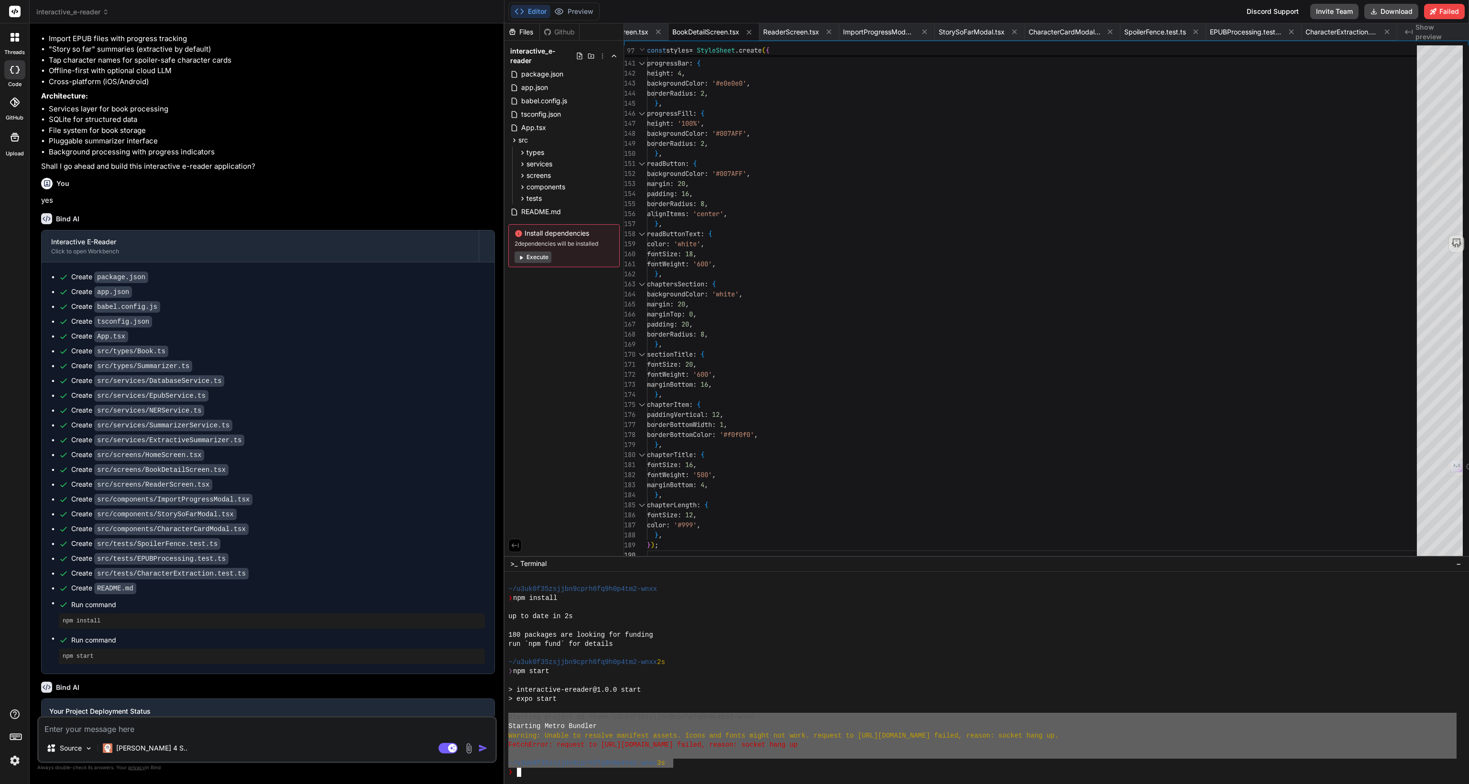
drag, startPoint x: 671, startPoint y: 766, endPoint x: 497, endPoint y: 716, distance: 181.2
click at [497, 716] on div "interactive_e-reader Created with Pixso. Bind AI Web Search Created with Pixso.…" at bounding box center [749, 392] width 1439 height 784
drag, startPoint x: 684, startPoint y: 766, endPoint x: 466, endPoint y: 719, distance: 223.0
click at [467, 719] on div "interactive_e-reader Created with Pixso. Bind AI Web Search Created with Pixso.…" at bounding box center [749, 392] width 1439 height 784
drag, startPoint x: 509, startPoint y: 720, endPoint x: 668, endPoint y: 760, distance: 164.1
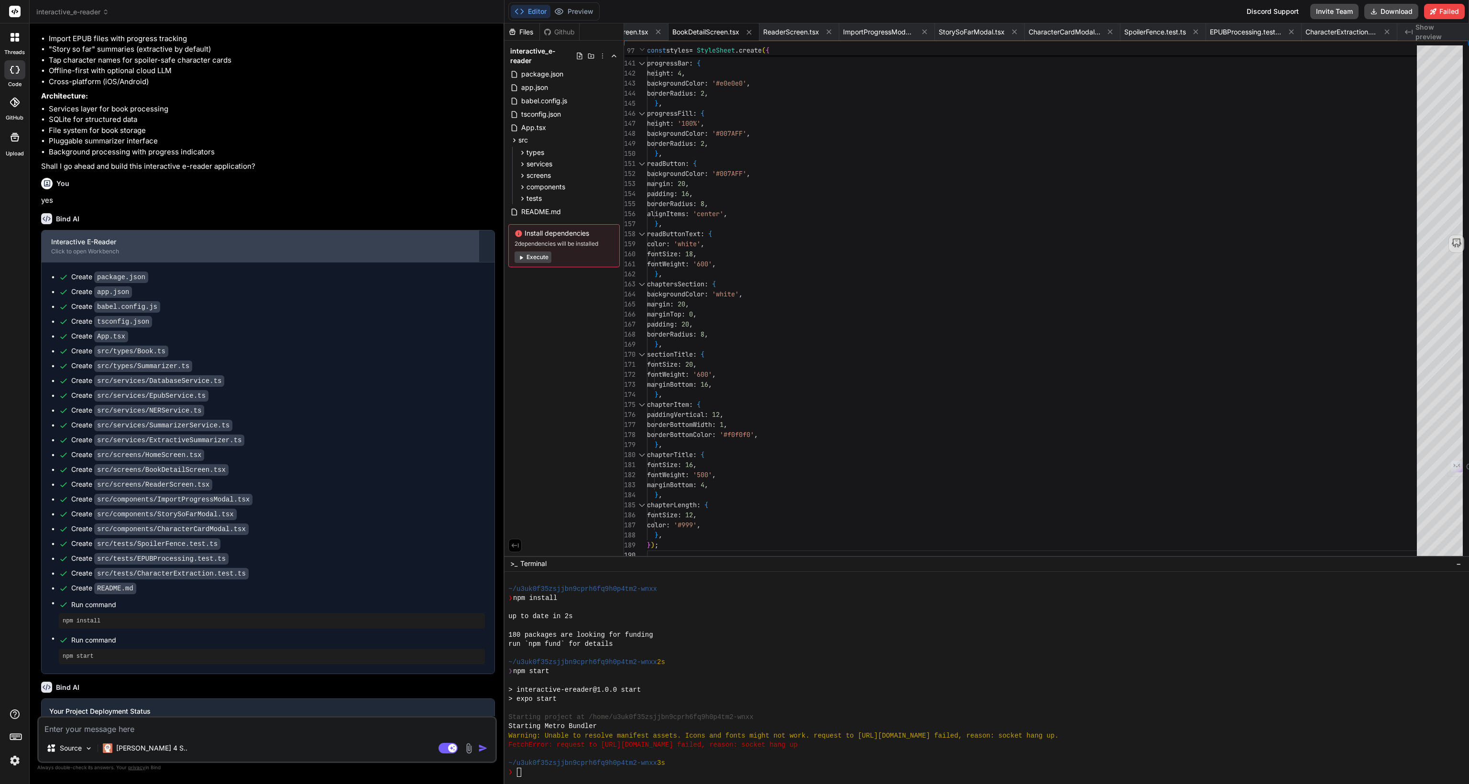
click at [75, 237] on div "Interactive E-Reader" at bounding box center [260, 242] width 418 height 10
click at [159, 729] on textarea at bounding box center [267, 726] width 457 height 17
type textarea "w"
type textarea "x"
type textarea "wh"
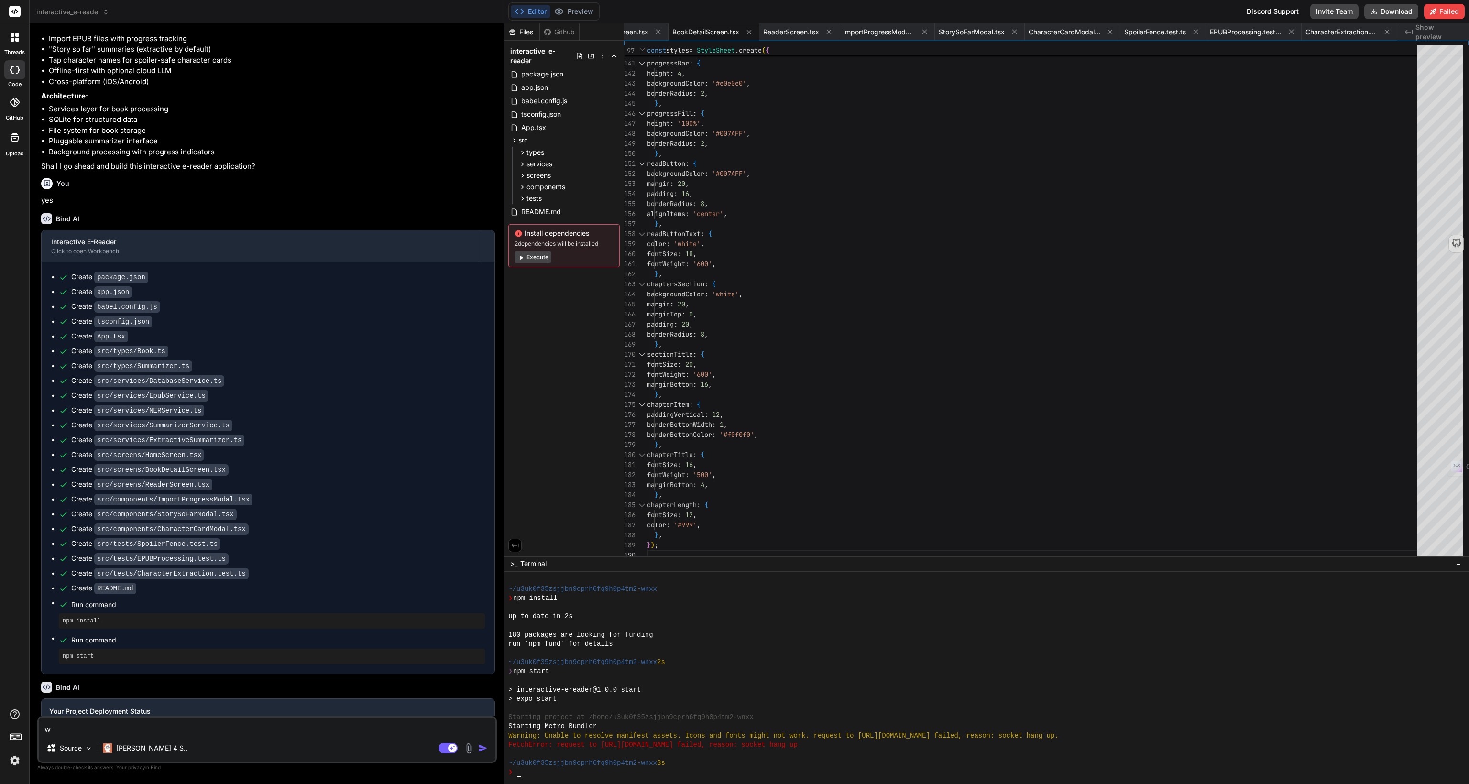
type textarea "x"
type textarea "why"
type textarea "x"
type textarea "why"
type textarea "x"
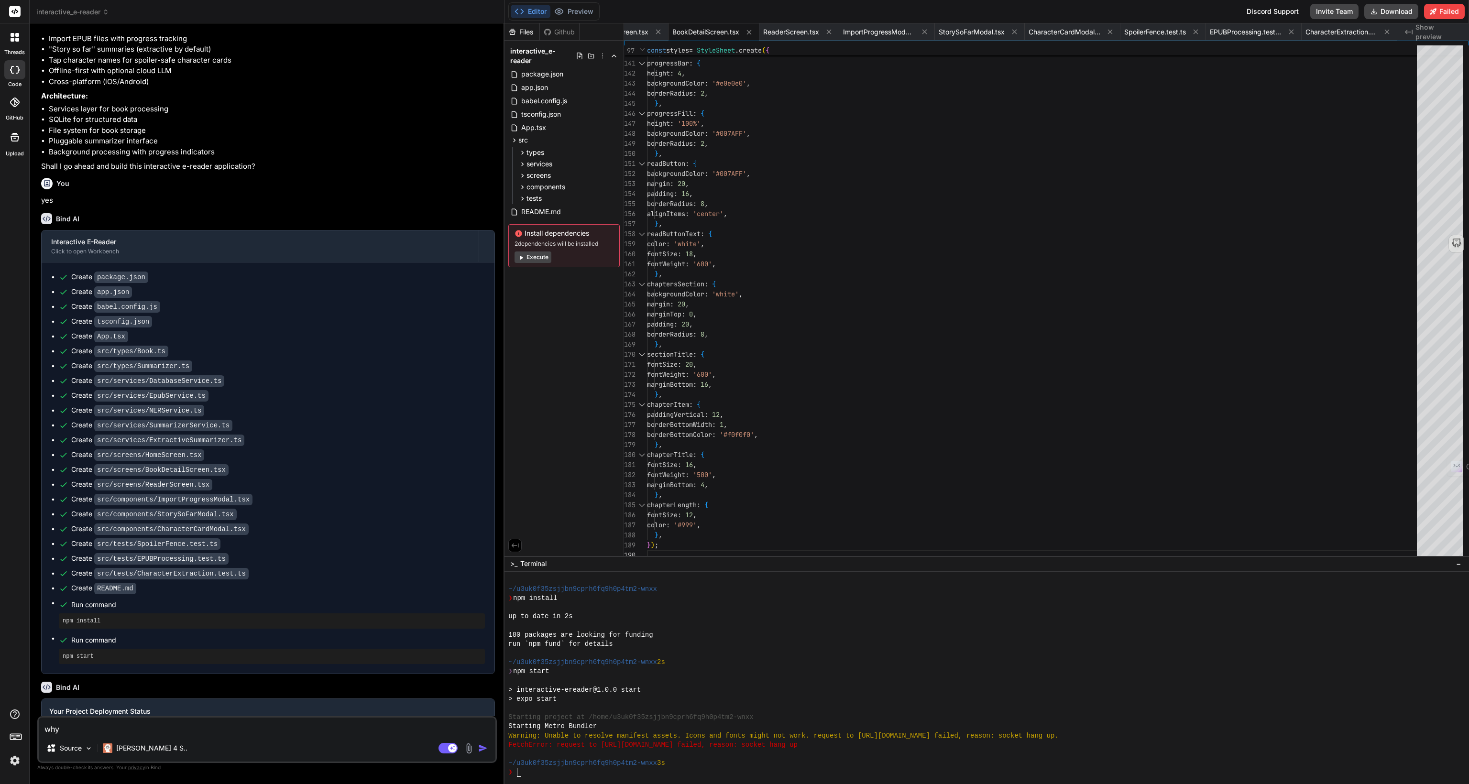
type textarea "why d"
type textarea "x"
type textarea "why di"
type textarea "x"
type textarea "why did"
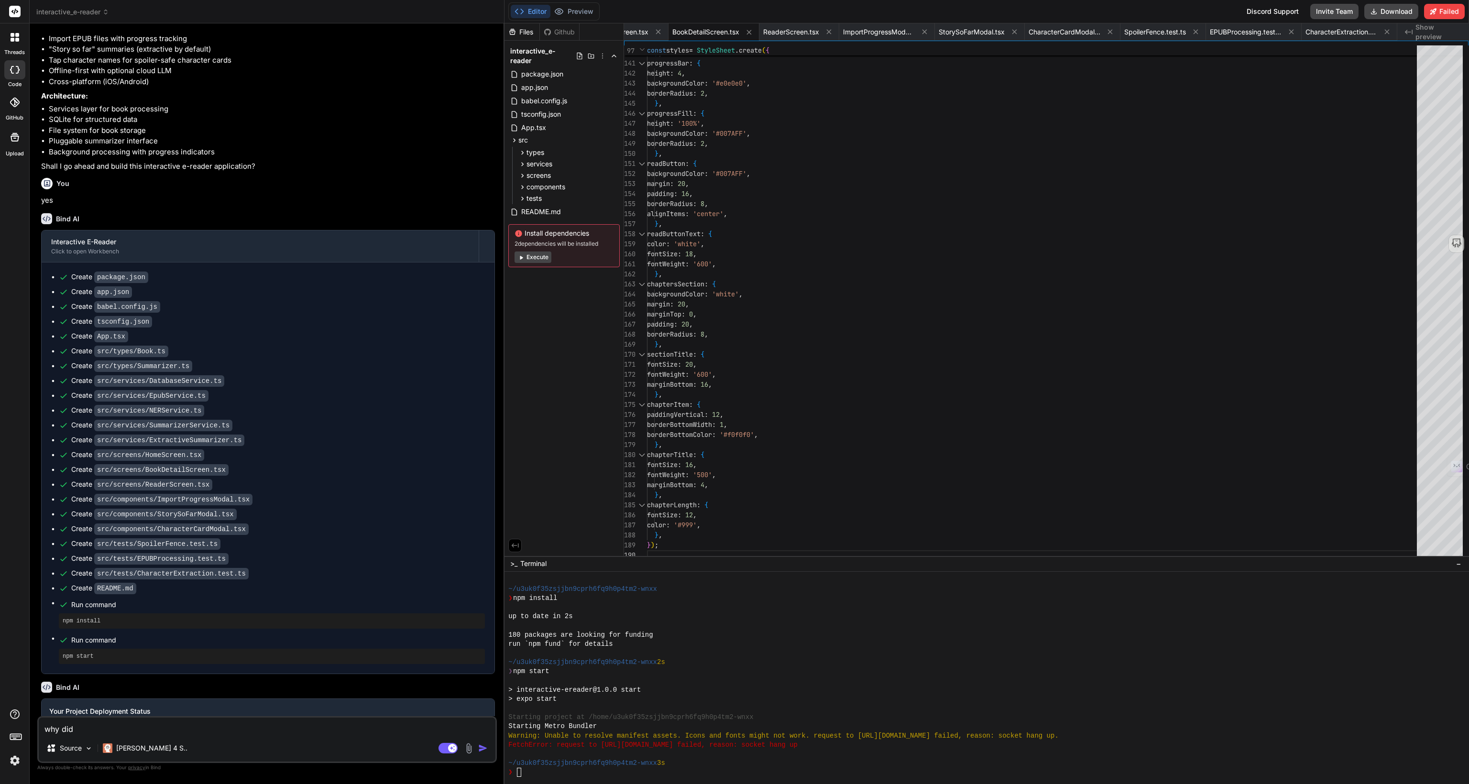
type textarea "x"
type textarea "why did"
type textarea "x"
type textarea "why did t"
type textarea "x"
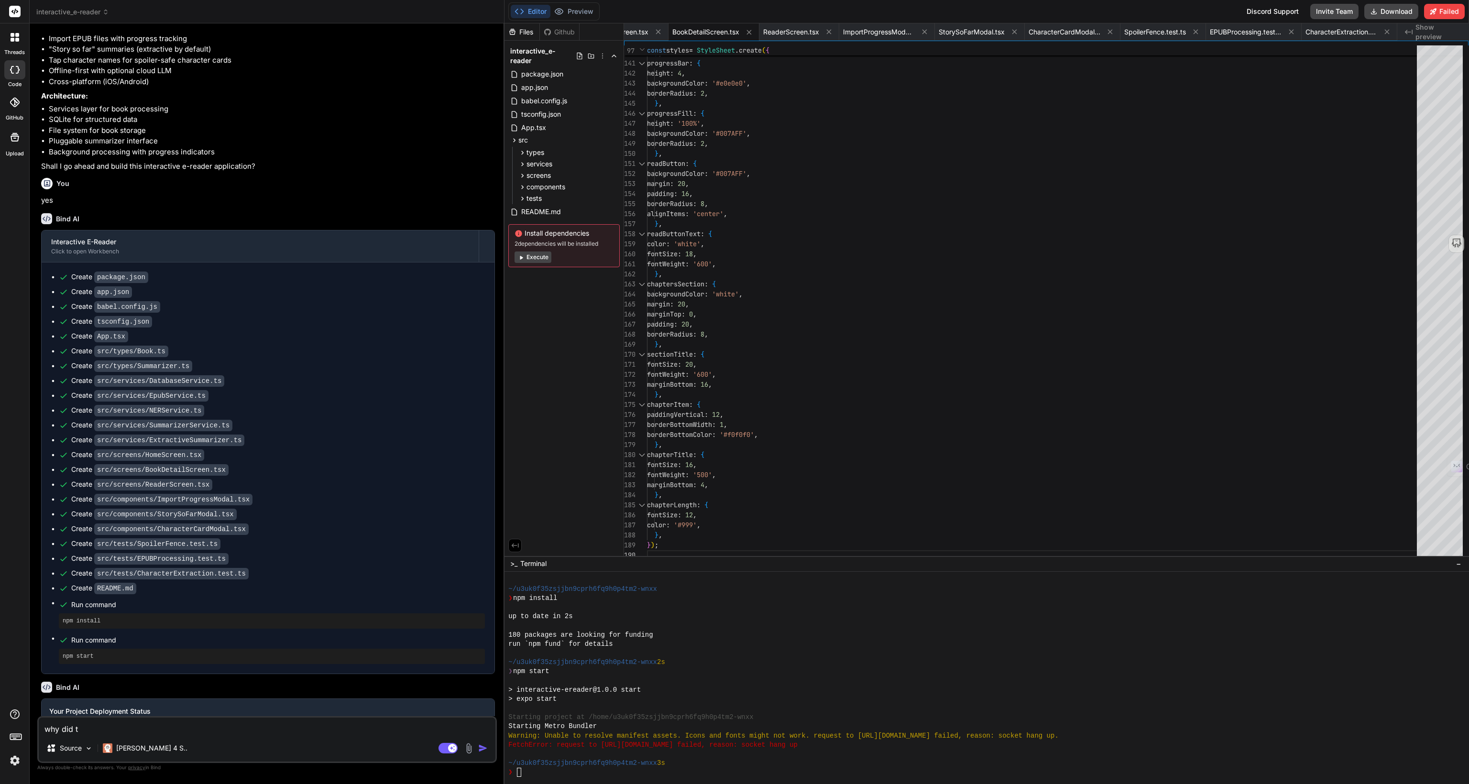
type textarea "why did th"
type textarea "x"
type textarea "why did the"
type textarea "x"
type textarea "why did the"
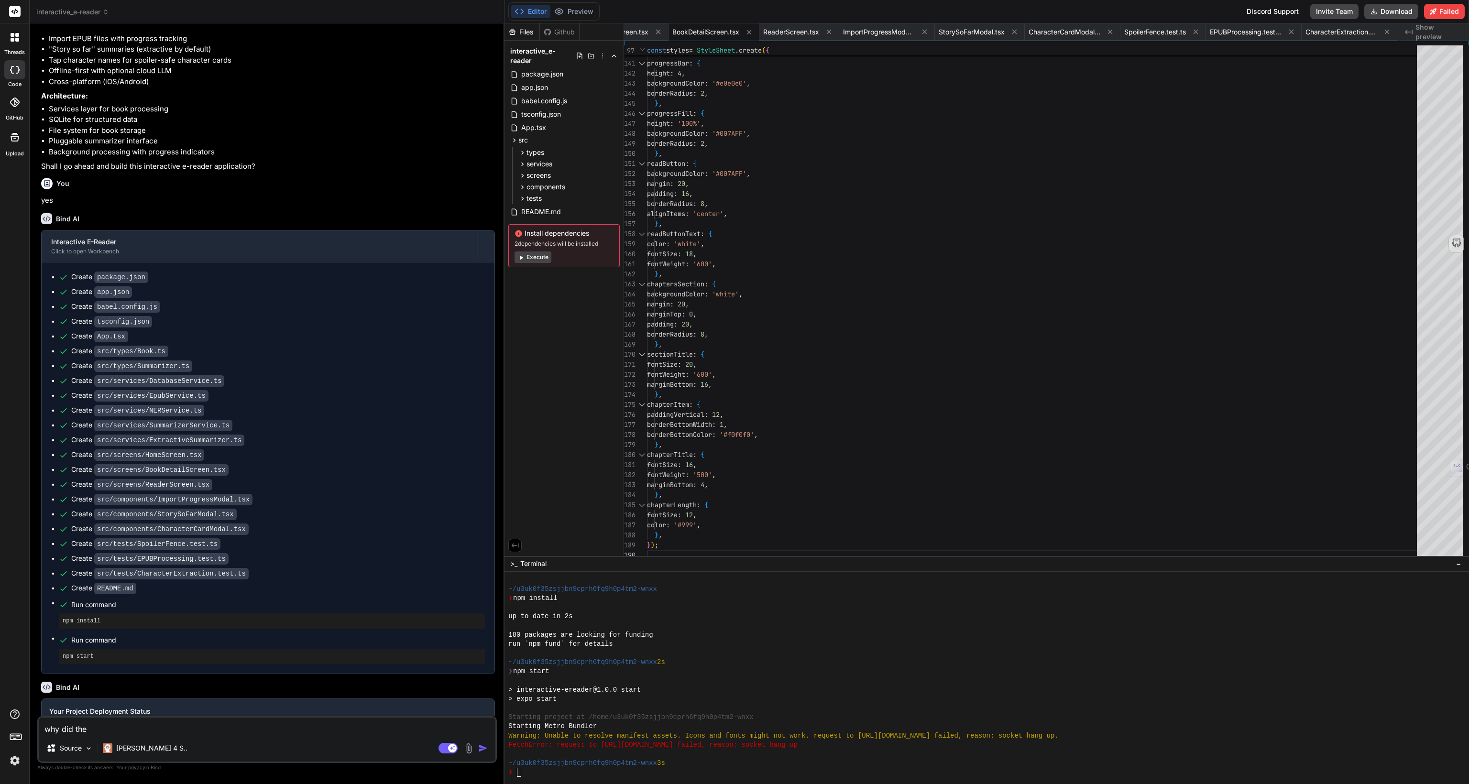
type textarea "x"
type textarea "why did the d"
type textarea "x"
type textarea "why did the de"
type textarea "x"
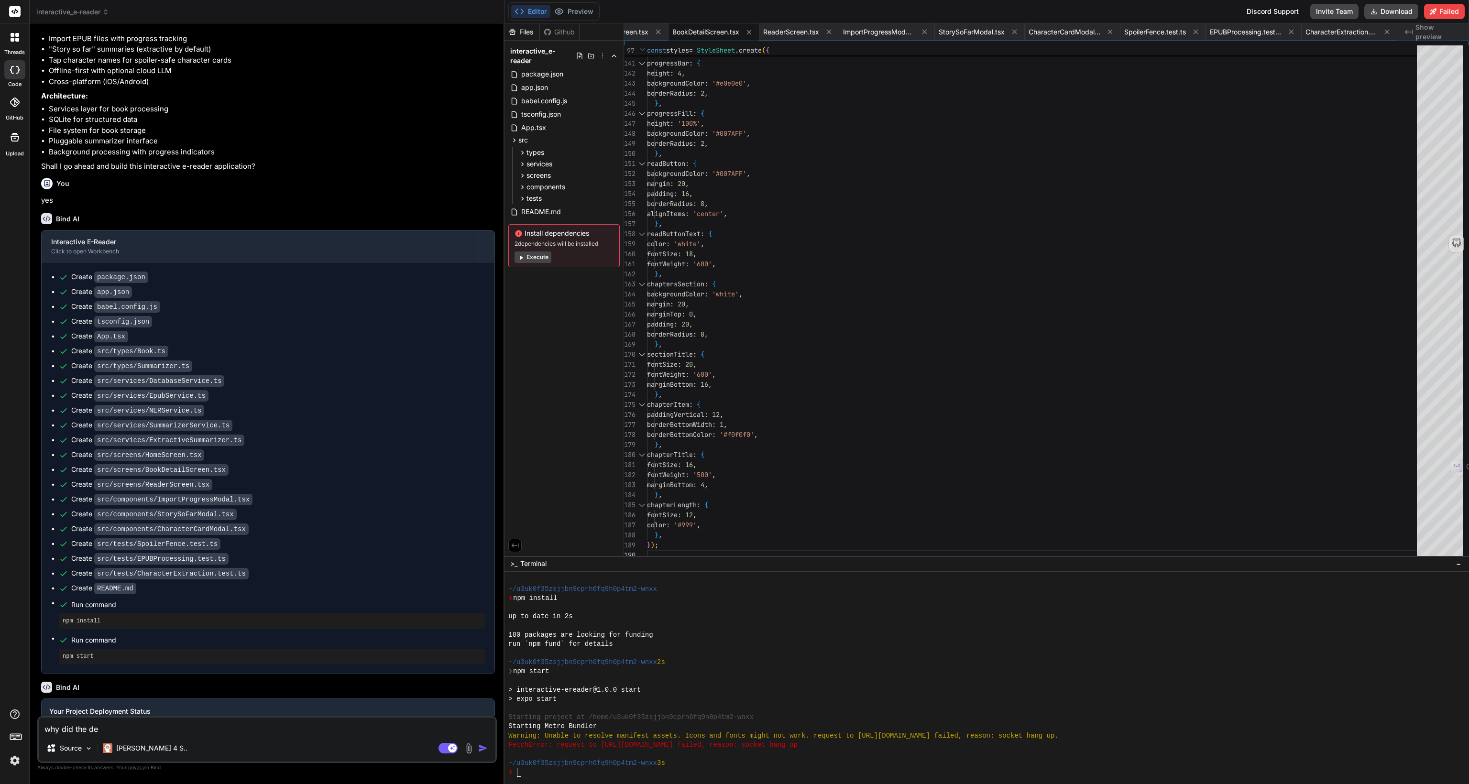
type textarea "why did the dep"
type textarea "x"
type textarea "why did the depl"
type textarea "x"
type textarea "why did the deplo"
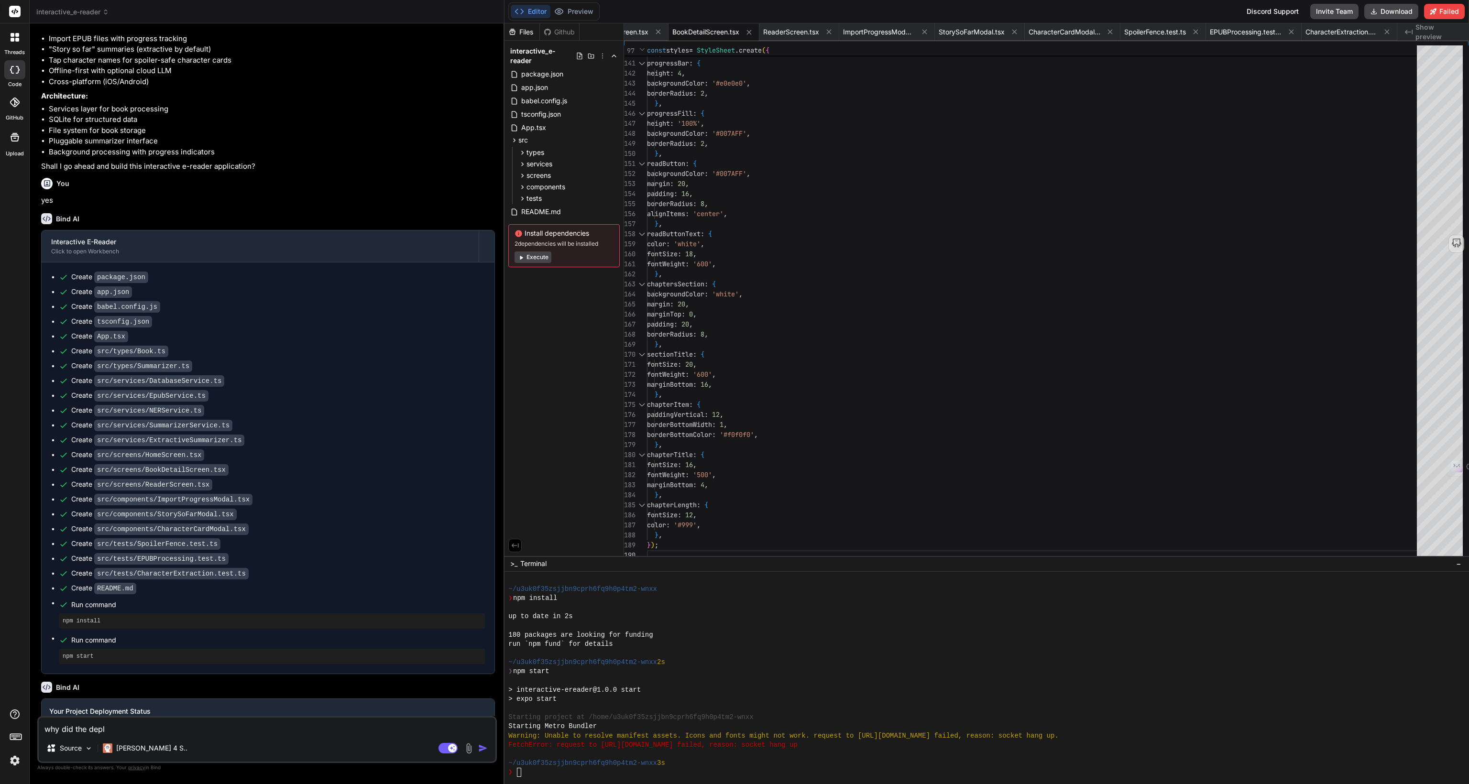
type textarea "x"
type textarea "why did the deploy"
type textarea "x"
type textarea "why did the deploye"
type textarea "x"
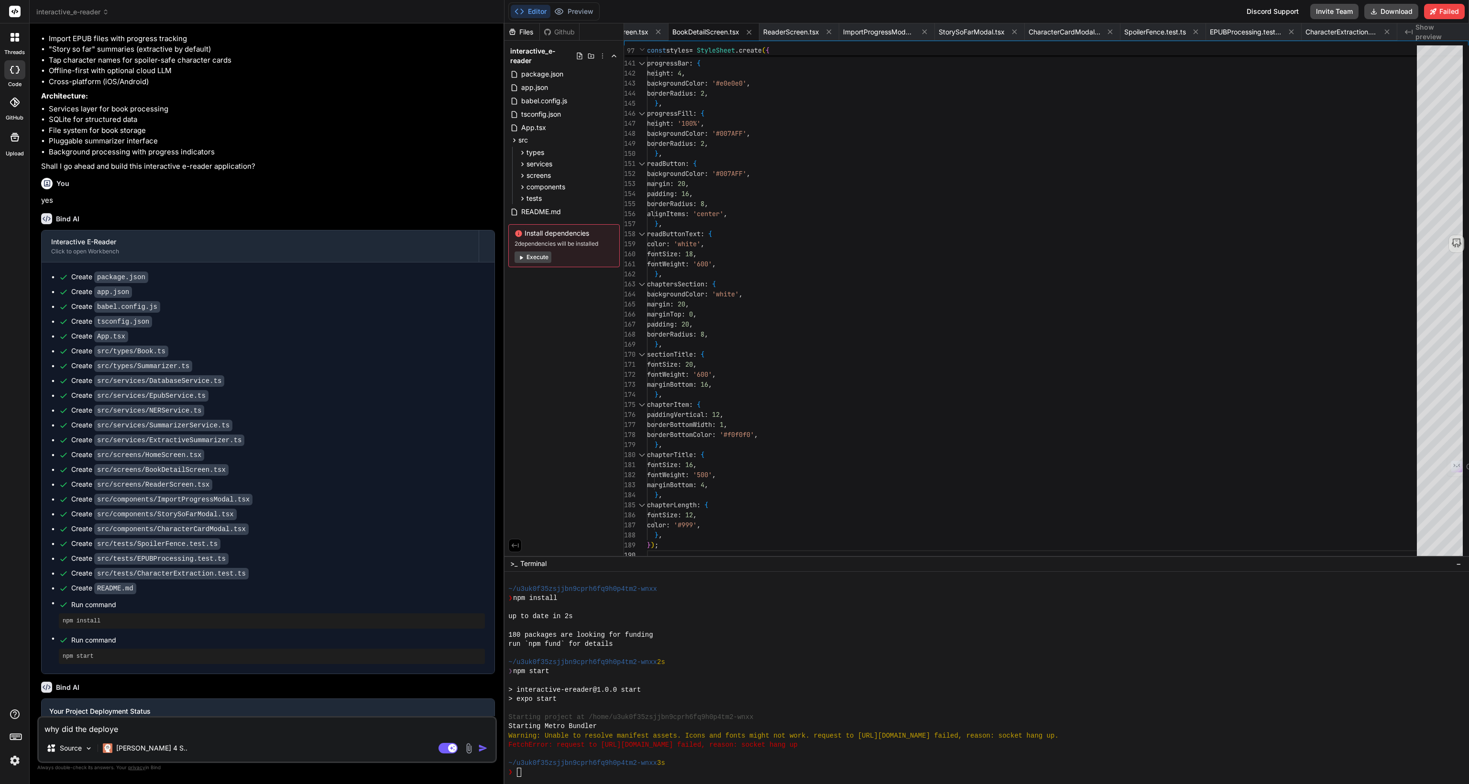
type textarea "why did the deployem"
type textarea "x"
type textarea "why did the deployeme"
type textarea "x"
type textarea "why did the deployemen"
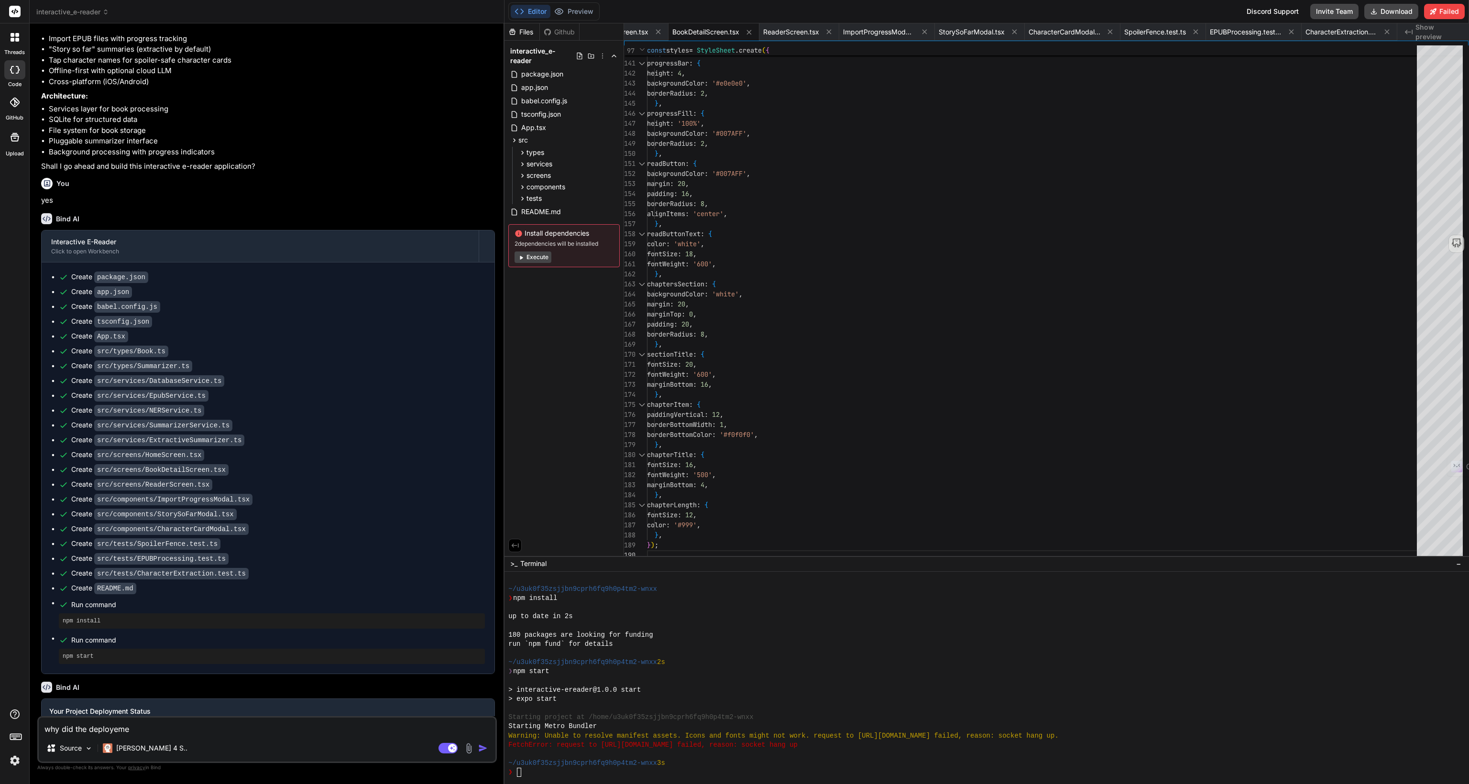
type textarea "x"
type textarea "why did the deployement"
type textarea "x"
type textarea "why did the deployement"
type textarea "x"
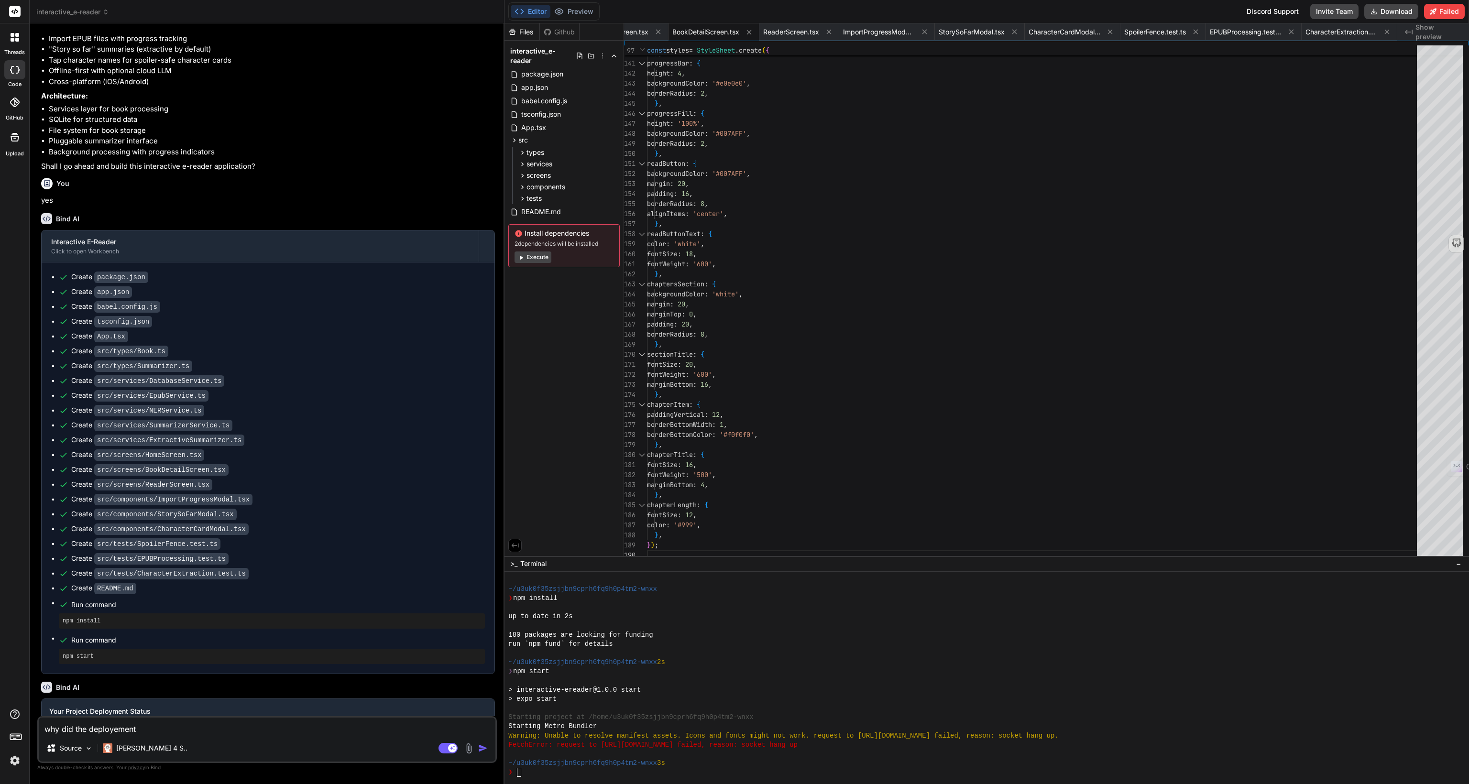
type textarea "why did the deployement f"
type textarea "x"
type textarea "why did the deployement fa"
type textarea "x"
type textarea "why did the deployement fai"
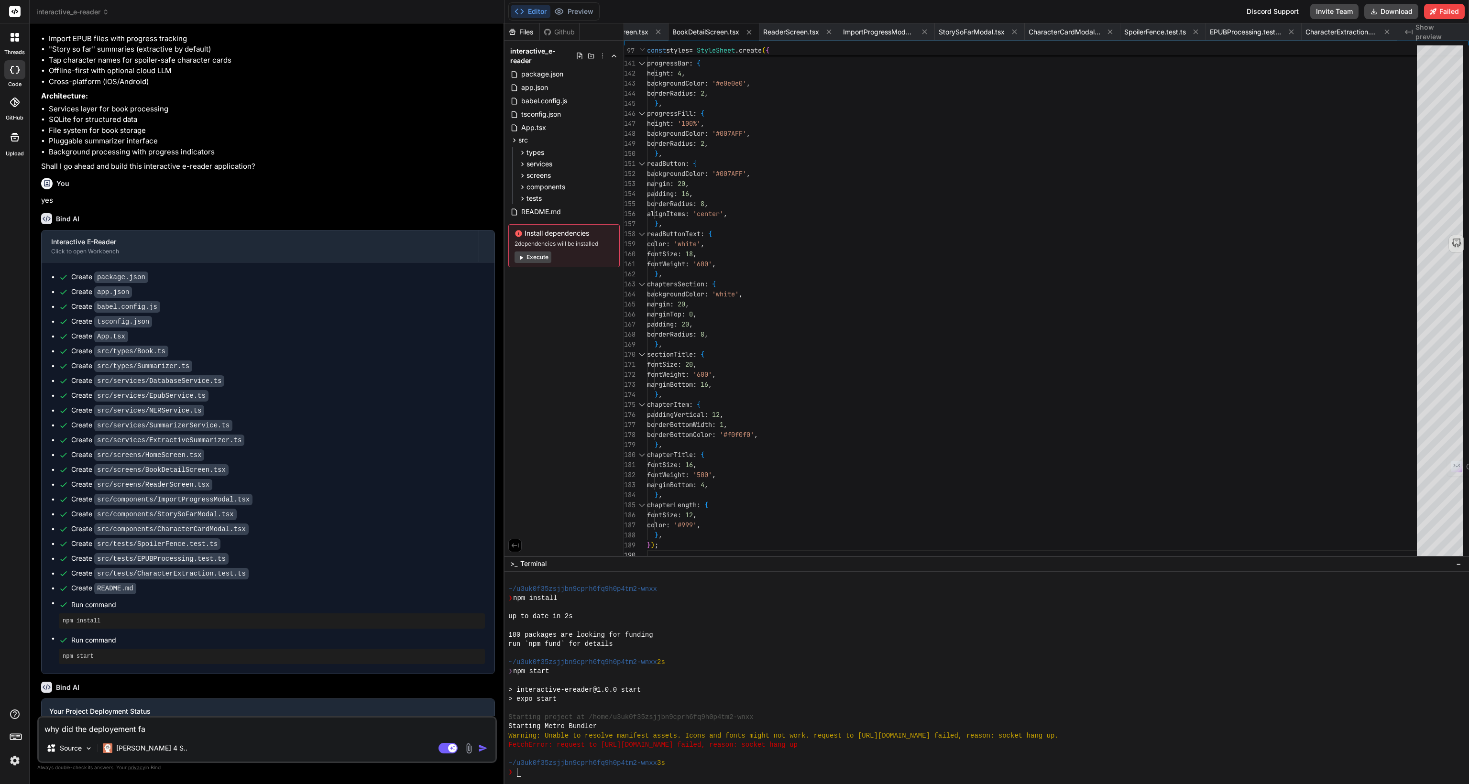
type textarea "x"
type textarea "why did the deployement fail"
type textarea "x"
type textarea "why did the deployement fail?"
type textarea "x"
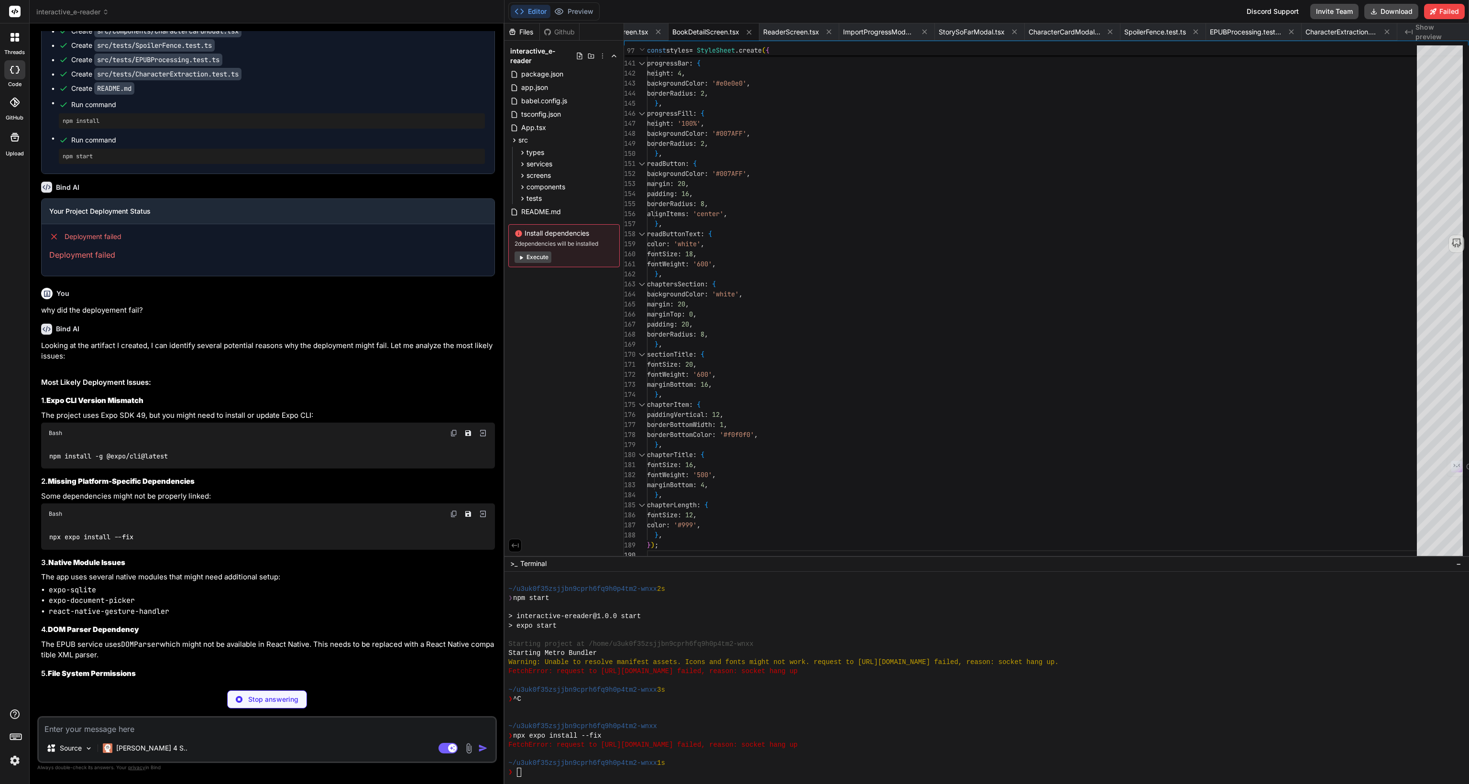
scroll to position [1605, 0]
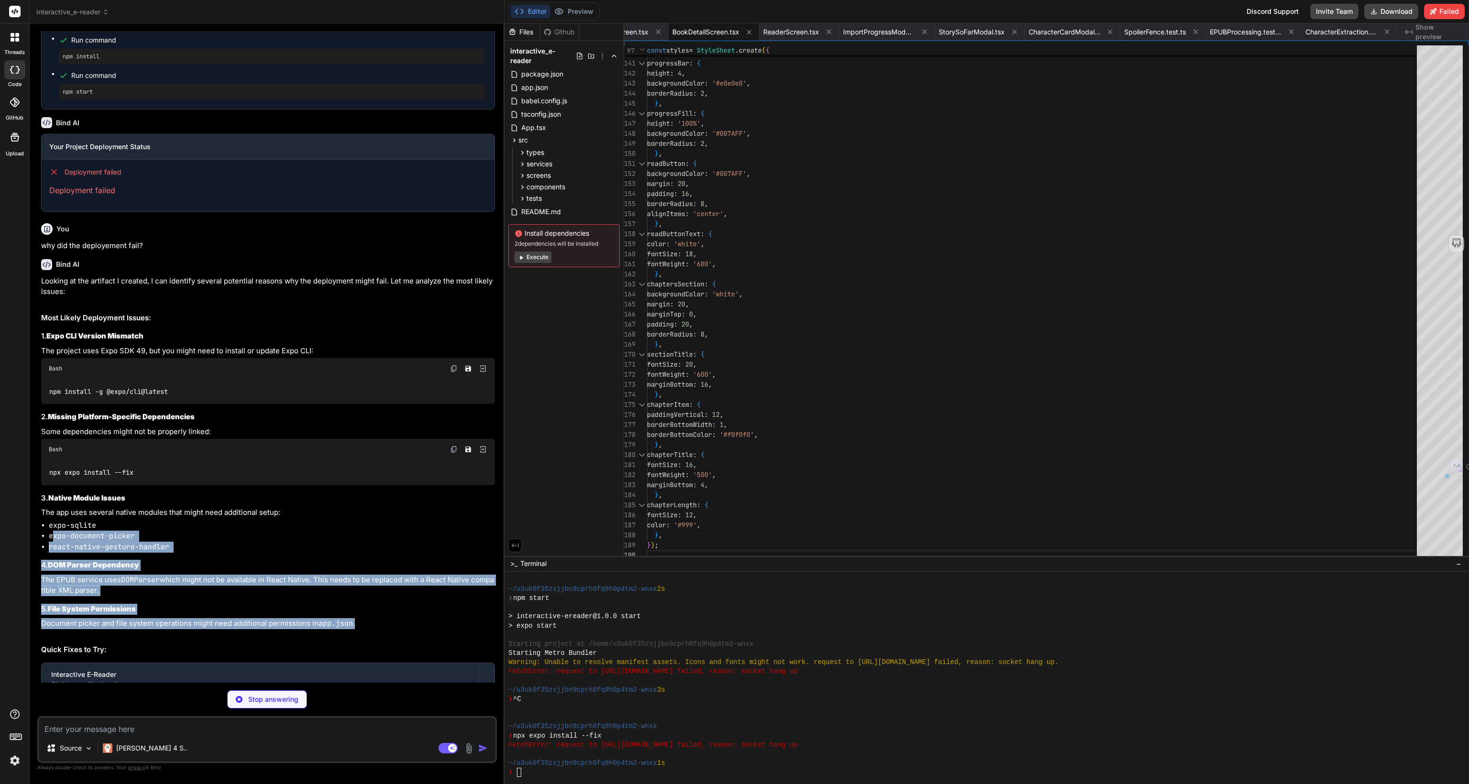
drag, startPoint x: 335, startPoint y: 548, endPoint x: 50, endPoint y: 459, distance: 299.1
click at [52, 461] on div "Looking at the artifact I created, I can identify several potential reasons why…" at bounding box center [268, 518] width 454 height 484
click at [45, 520] on ul "expo-sqlite expo-document-picker react-native-gesture-handler" at bounding box center [268, 536] width 454 height 33
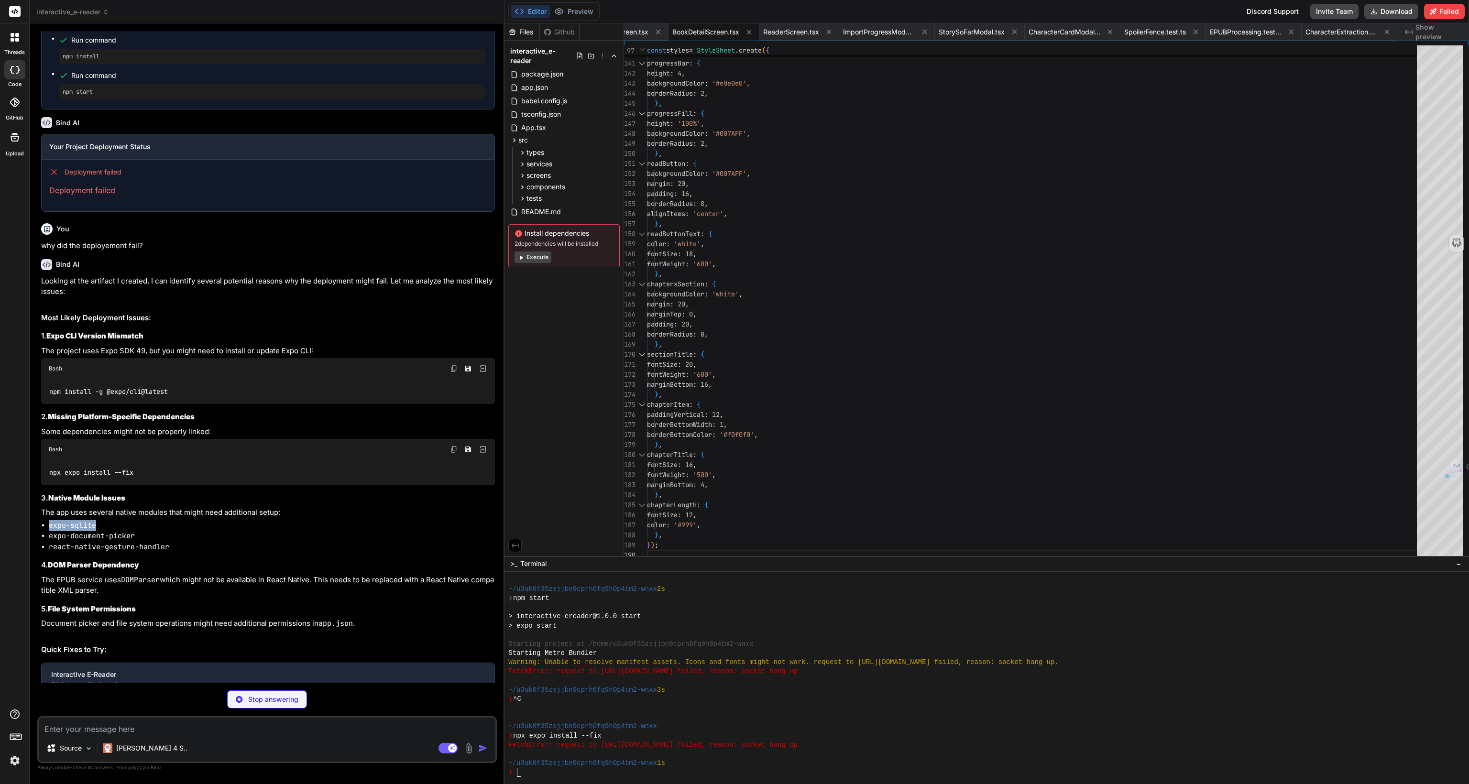
click at [128, 520] on li "expo-sqlite" at bounding box center [272, 525] width 446 height 11
click at [254, 478] on div "Looking at the artifact I created, I can identify several potential reasons why…" at bounding box center [268, 518] width 454 height 484
type textarea "x"
click at [643, 353] on div at bounding box center [641, 354] width 12 height 10
type textarea "}, chapterLength: { fontSize: 12, color: '#999', }, });"
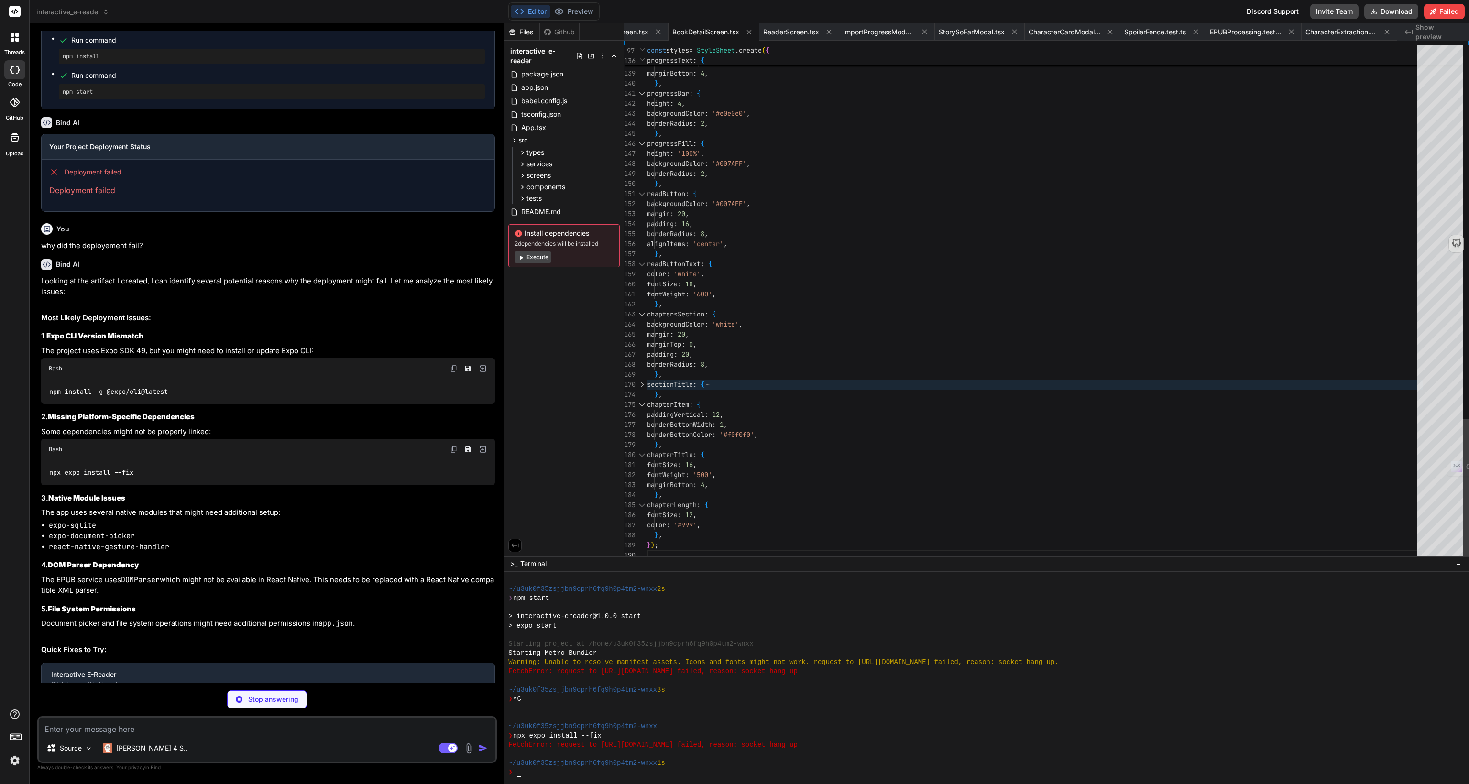
type textarea "x"
click at [643, 383] on div at bounding box center [641, 385] width 12 height 10
type textarea "fontSize: 16, fontWeight: '500', marginBottom: 4, }, chapterLength: { fontSize:…"
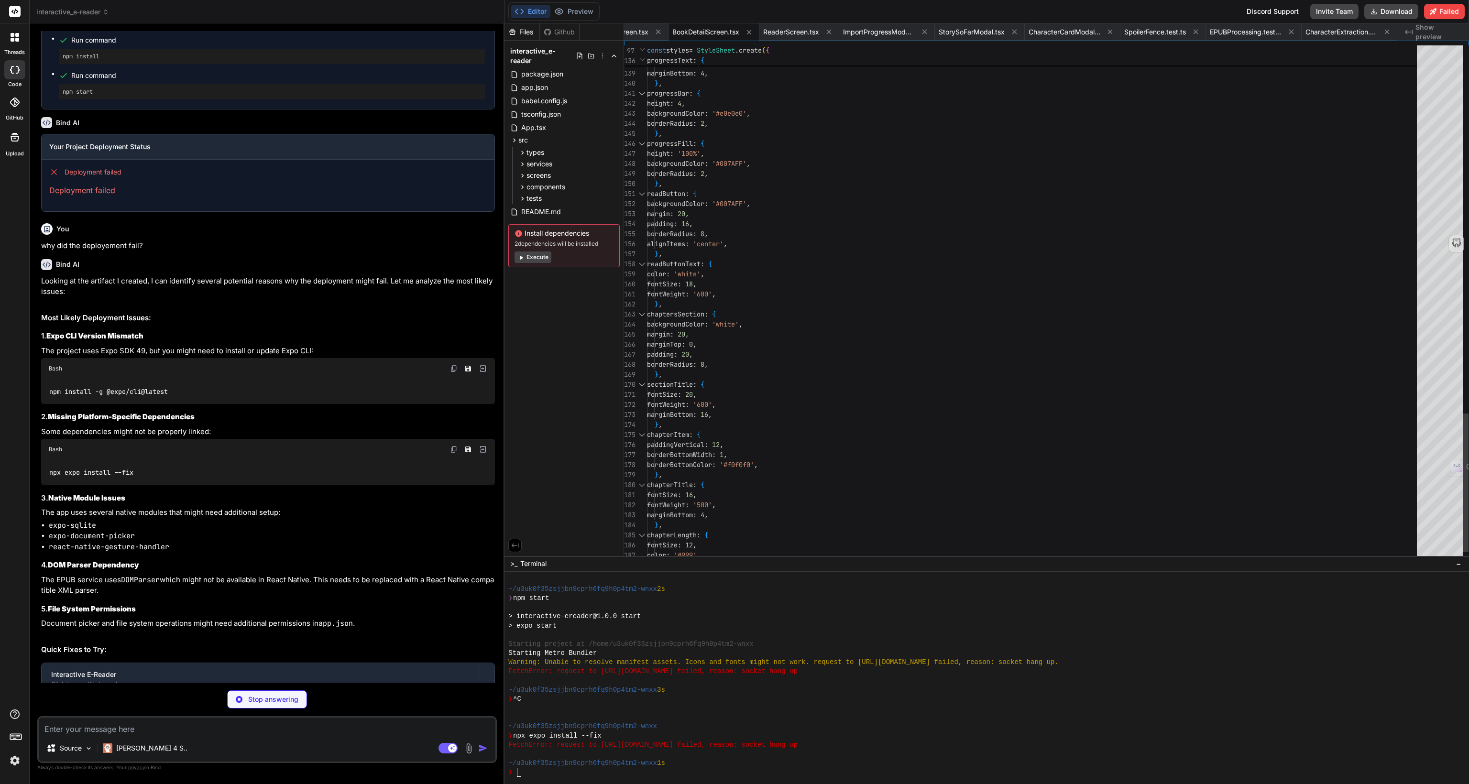
type textarea "x"
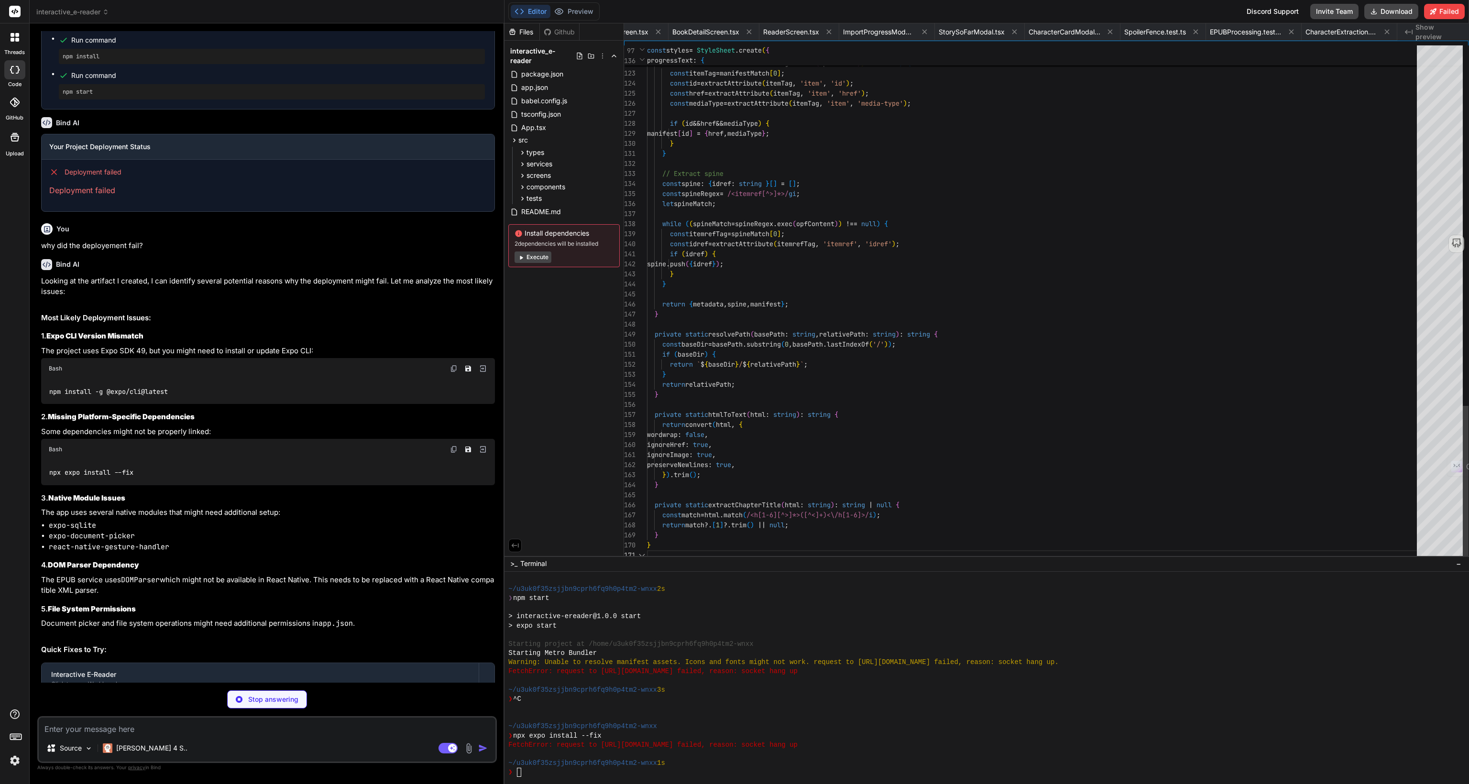
scroll to position [0, 505]
click at [643, 425] on div at bounding box center [641, 425] width 12 height 10
type textarea "x"
click at [643, 416] on div at bounding box center [641, 415] width 12 height 10
type textarea "private static extractChapterTitle(html: string): string | null { const match =…"
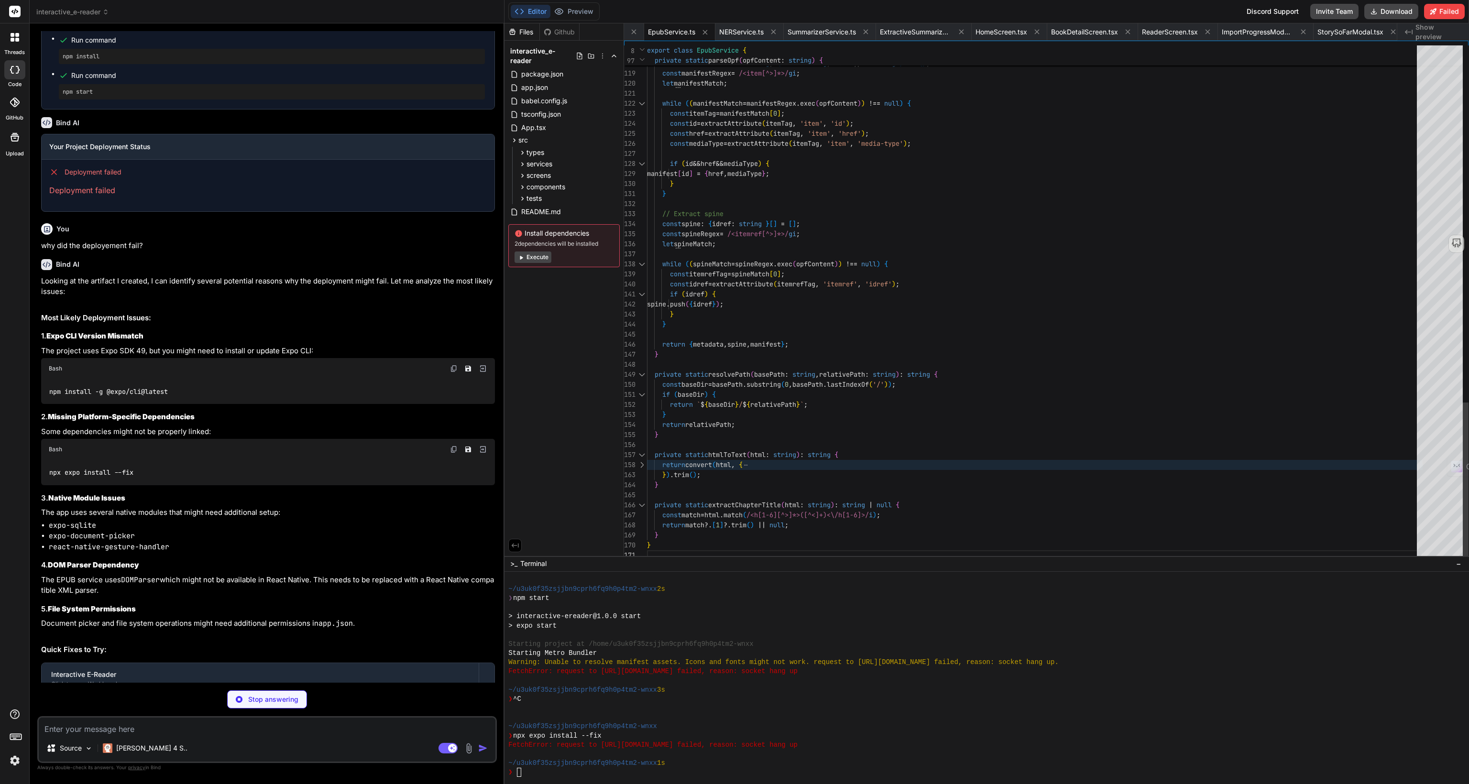
type textarea "x"
type textarea ""transformIgnorePatterns": [ "node_modules/(?!((jest-)?react-native|@react-nati…"
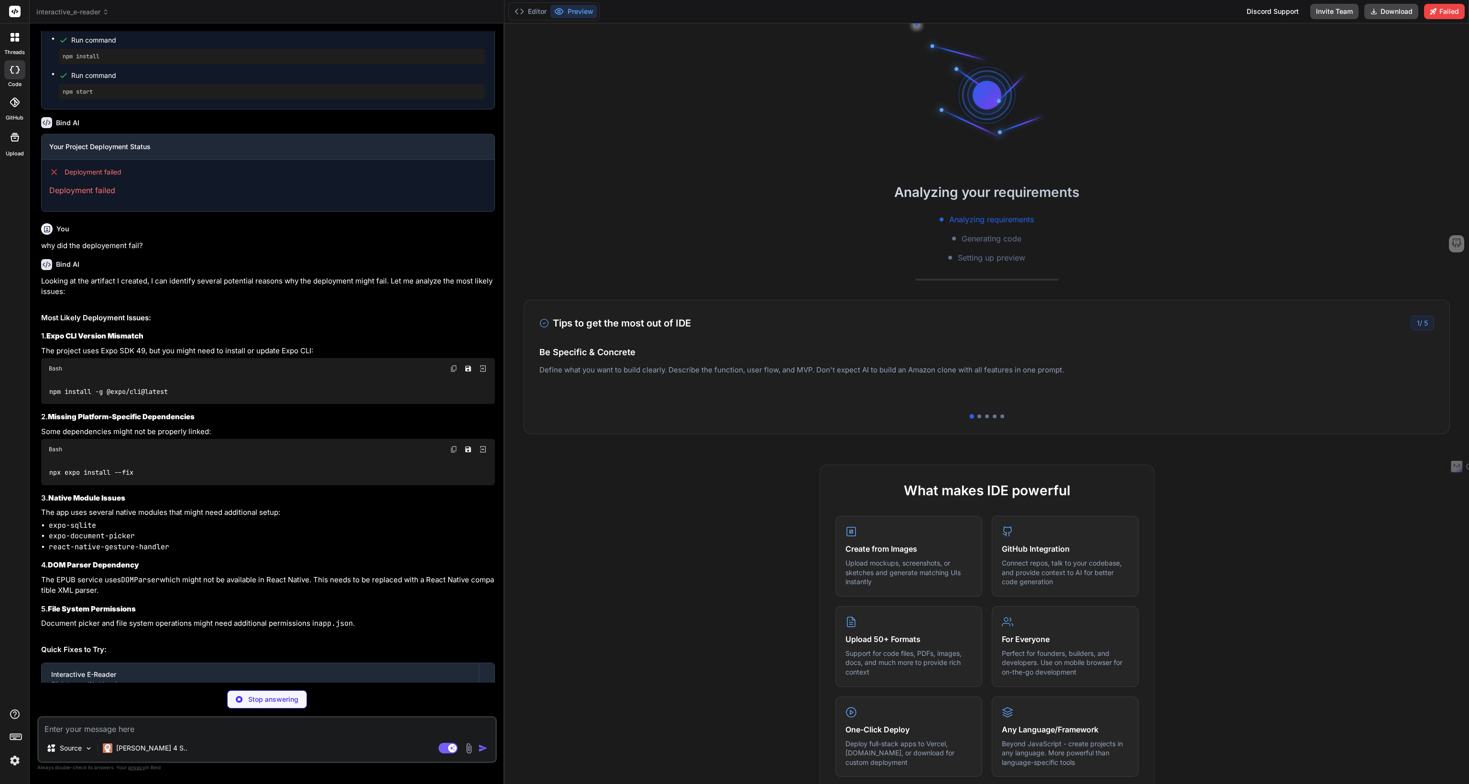
scroll to position [964, 0]
click at [643, 465] on div "What makes IDE powerful Create from Images Upload mockups, screenshots, or sket…" at bounding box center [986, 722] width 964 height 514
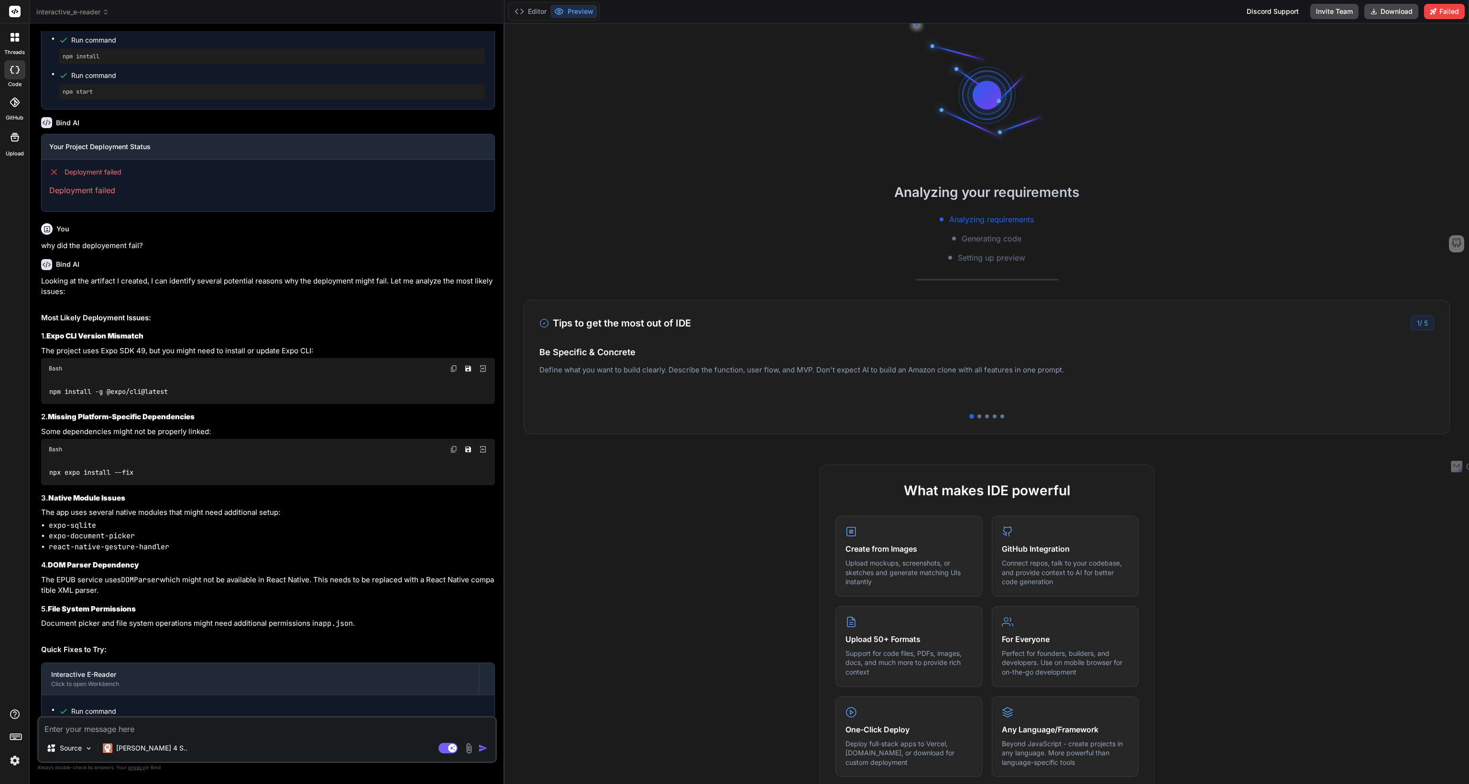
type textarea "x"
click at [977, 415] on div at bounding box center [979, 416] width 4 height 4
click at [985, 416] on div at bounding box center [987, 416] width 4 height 4
click at [992, 415] on div at bounding box center [994, 416] width 4 height 4
click at [1000, 416] on div at bounding box center [1002, 416] width 4 height 4
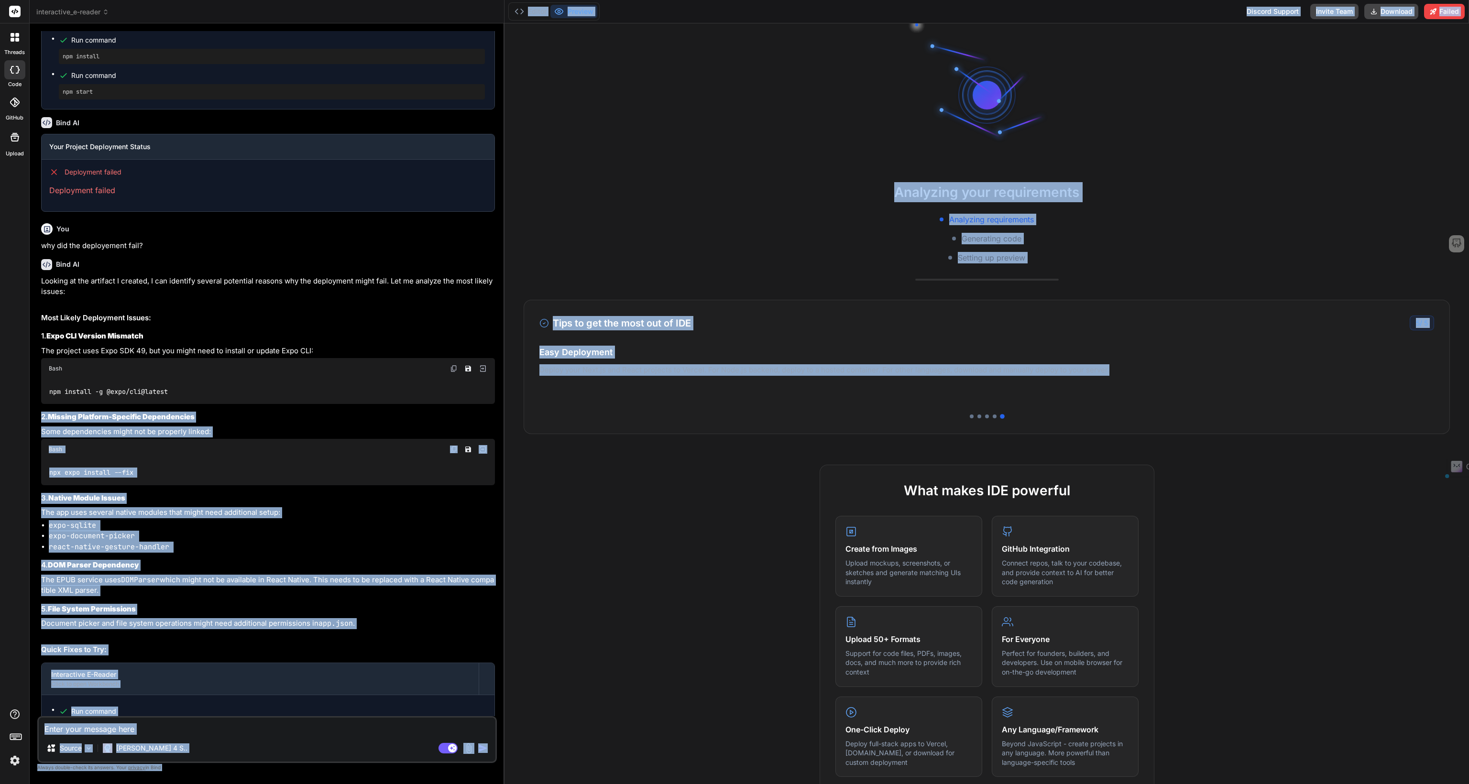
drag, startPoint x: 1075, startPoint y: 369, endPoint x: 470, endPoint y: 320, distance: 606.7
click at [470, 320] on div "interactive_e-reader Created with Pixso. Bind AI Web Search Created with Pixso.…" at bounding box center [749, 392] width 1439 height 784
click at [688, 364] on p "Deploy your Next.js and React projects to Vercel. For Node.js backend, deploy t…" at bounding box center [986, 369] width 894 height 11
click at [677, 379] on p "Download copies every time you have a working version. This helps you rollback …" at bounding box center [986, 379] width 894 height 11
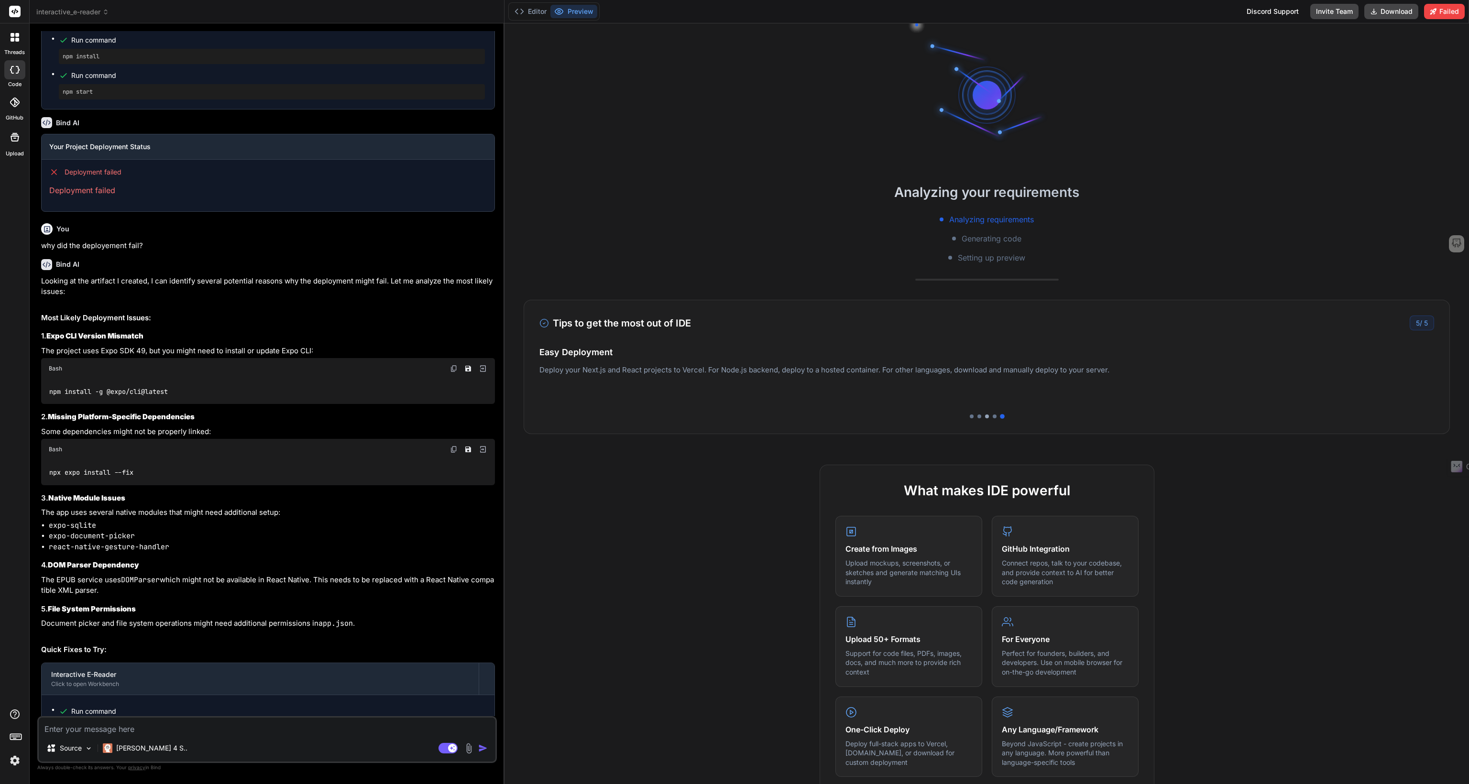
click at [985, 415] on div at bounding box center [987, 416] width 4 height 4
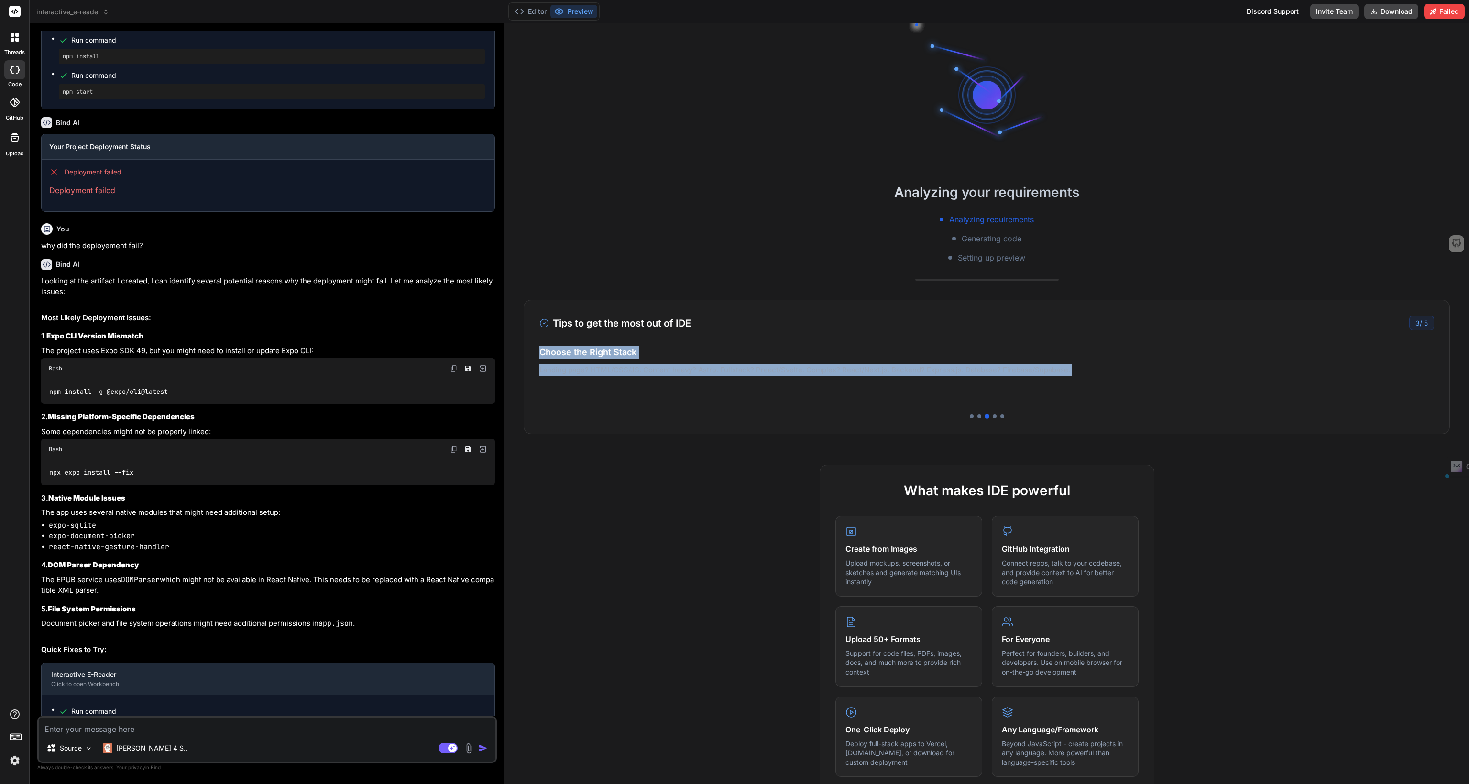
drag, startPoint x: 977, startPoint y: 364, endPoint x: 541, endPoint y: 352, distance: 435.7
click at [541, 352] on div "Be Specific & Concrete Define what you want to build clearly. Describe the func…" at bounding box center [986, 374] width 894 height 57
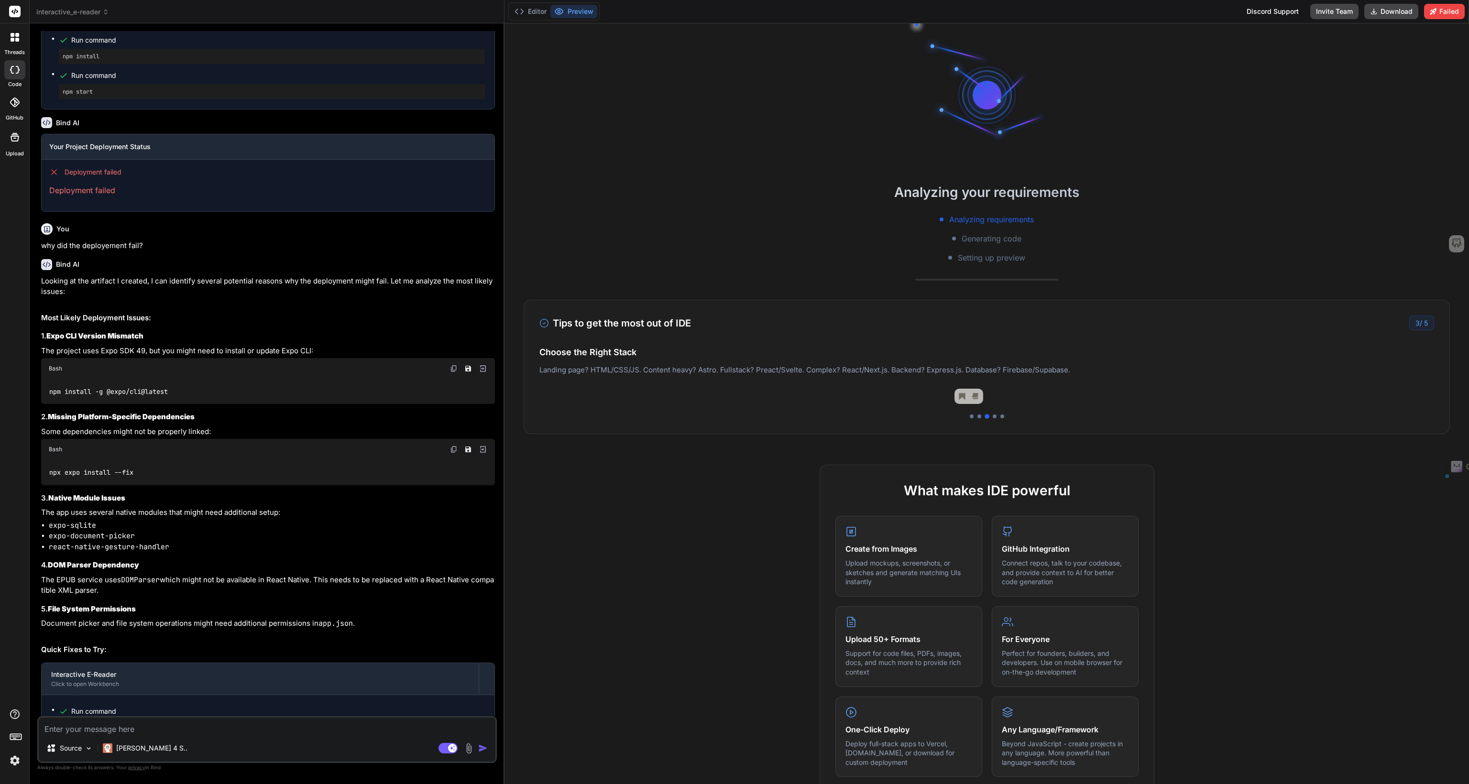
click at [559, 349] on h4 "Choose the Right Stack" at bounding box center [986, 352] width 894 height 13
click at [547, 351] on h4 "Choose the Right Stack" at bounding box center [986, 352] width 894 height 13
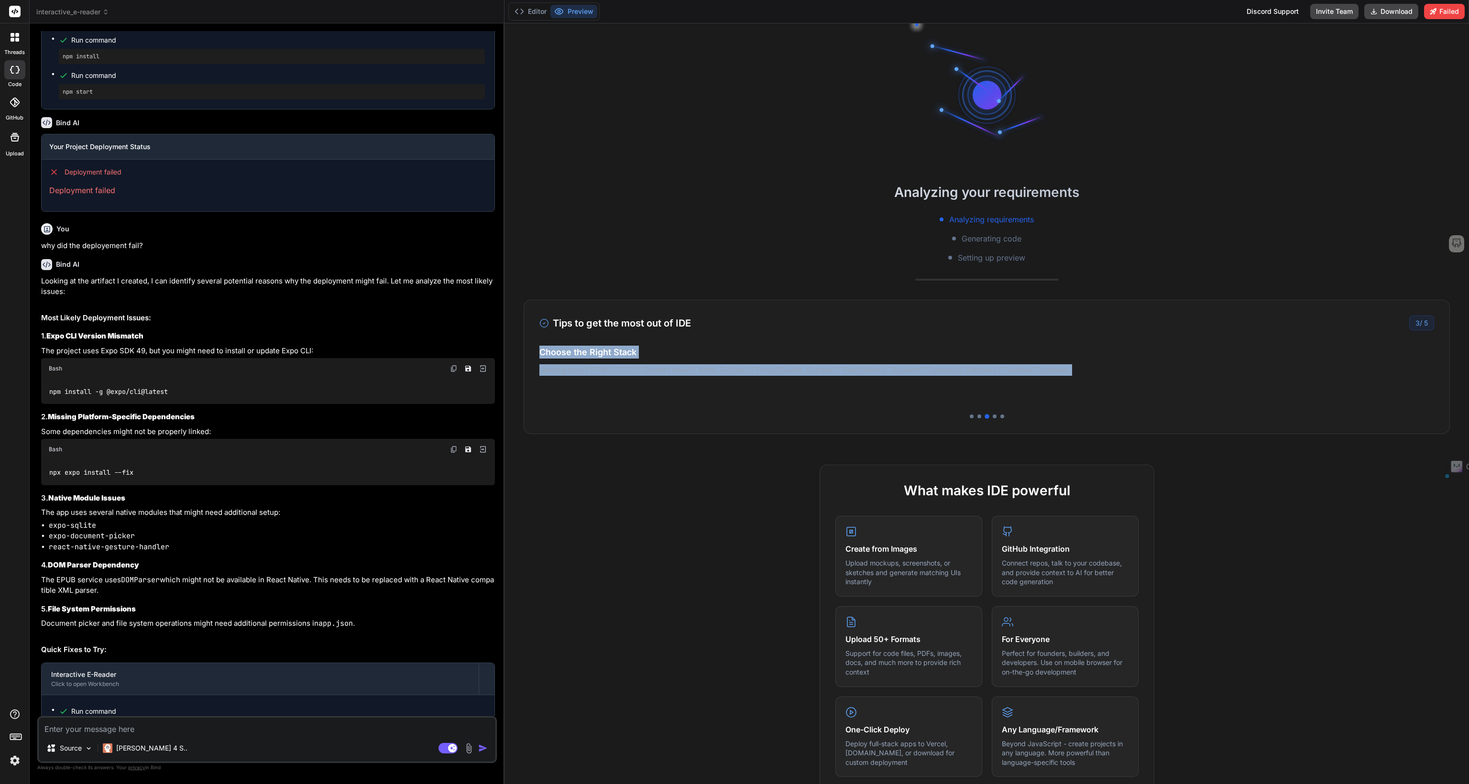
drag, startPoint x: 541, startPoint y: 351, endPoint x: 1036, endPoint y: 367, distance: 495.5
click at [1036, 367] on div "Be Specific & Concrete Define what you want to build clearly. Describe the func…" at bounding box center [986, 374] width 894 height 57
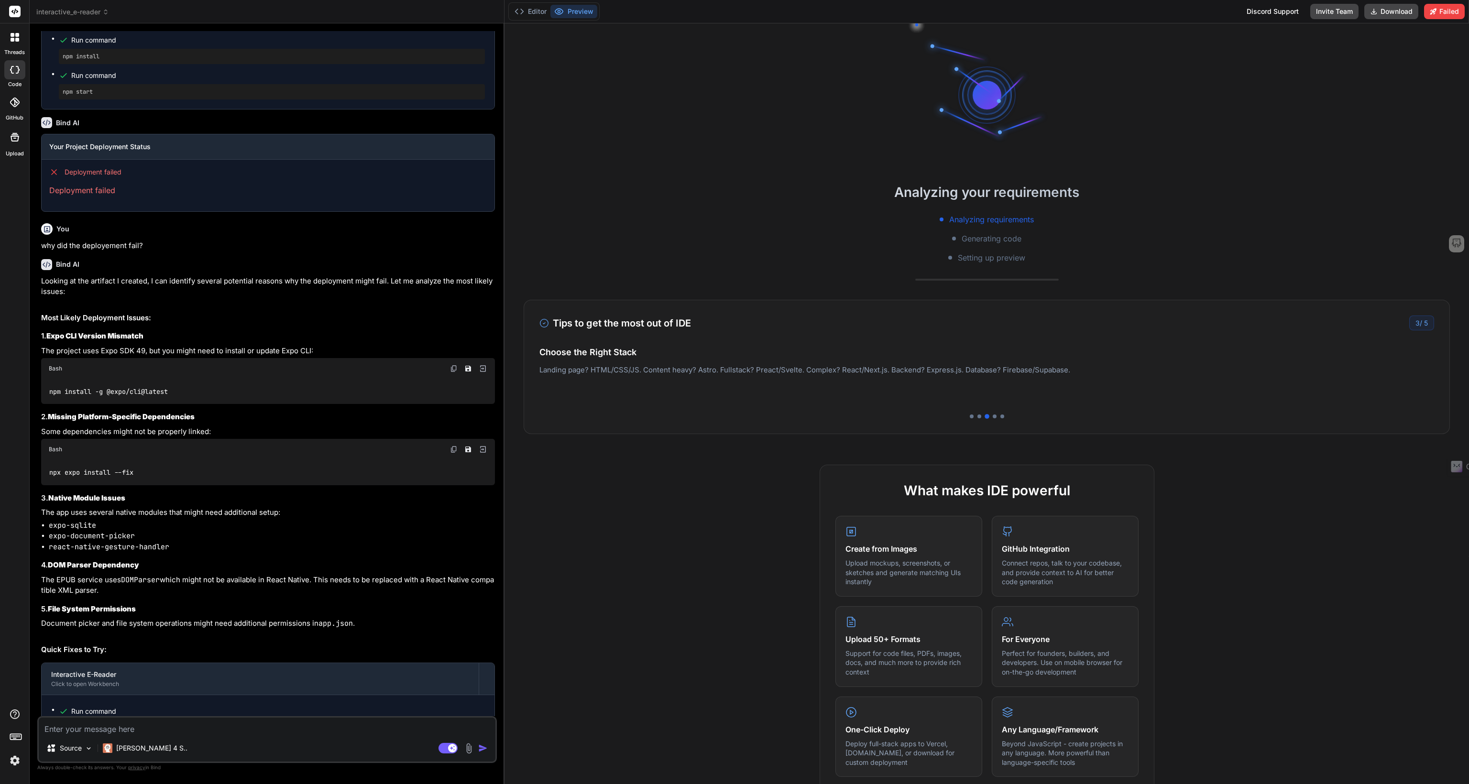
click at [829, 401] on div "Be Specific & Concrete Define what you want to build clearly. Describe the func…" at bounding box center [986, 374] width 894 height 57
click at [872, 387] on div "Be Specific & Concrete Define what you want to build clearly. Describe the func…" at bounding box center [986, 374] width 894 height 57
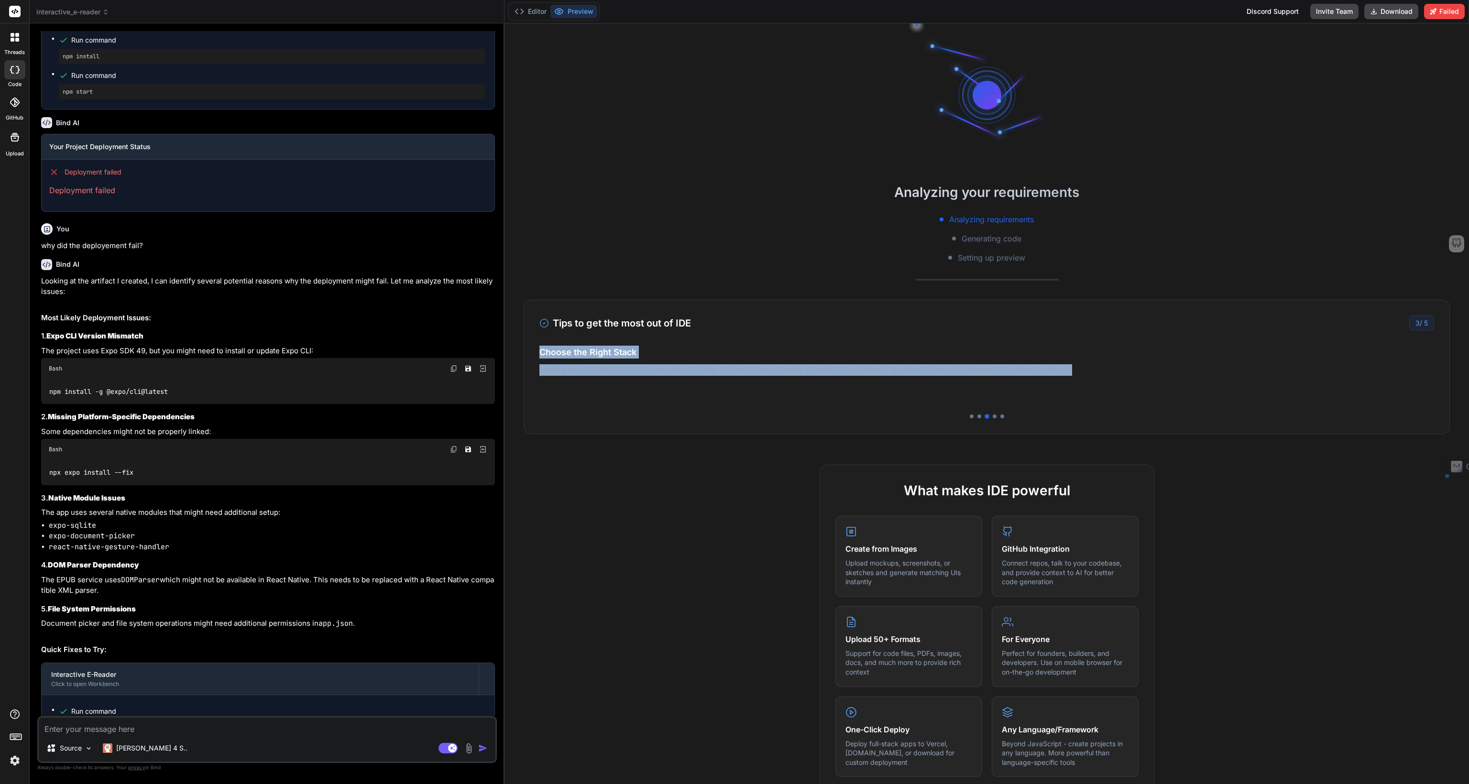
drag, startPoint x: 1051, startPoint y: 375, endPoint x: 540, endPoint y: 342, distance: 512.6
click at [540, 342] on div "Tips to get the most out of IDE 3 / 5 Be Specific & Concrete Define what you wa…" at bounding box center [986, 367] width 926 height 134
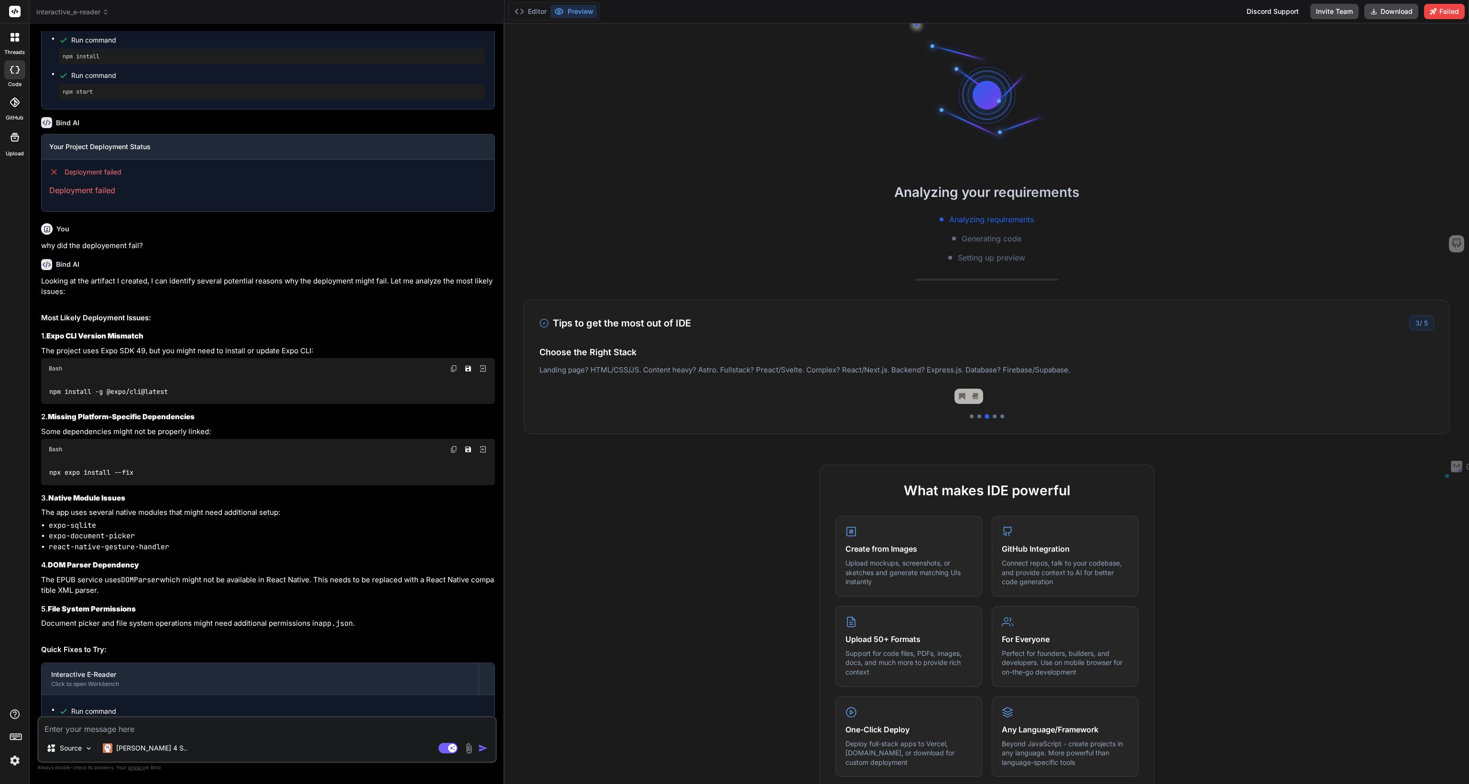
click at [780, 392] on div "Be Specific & Concrete Define what you want to build clearly. Describe the func…" at bounding box center [986, 374] width 894 height 57
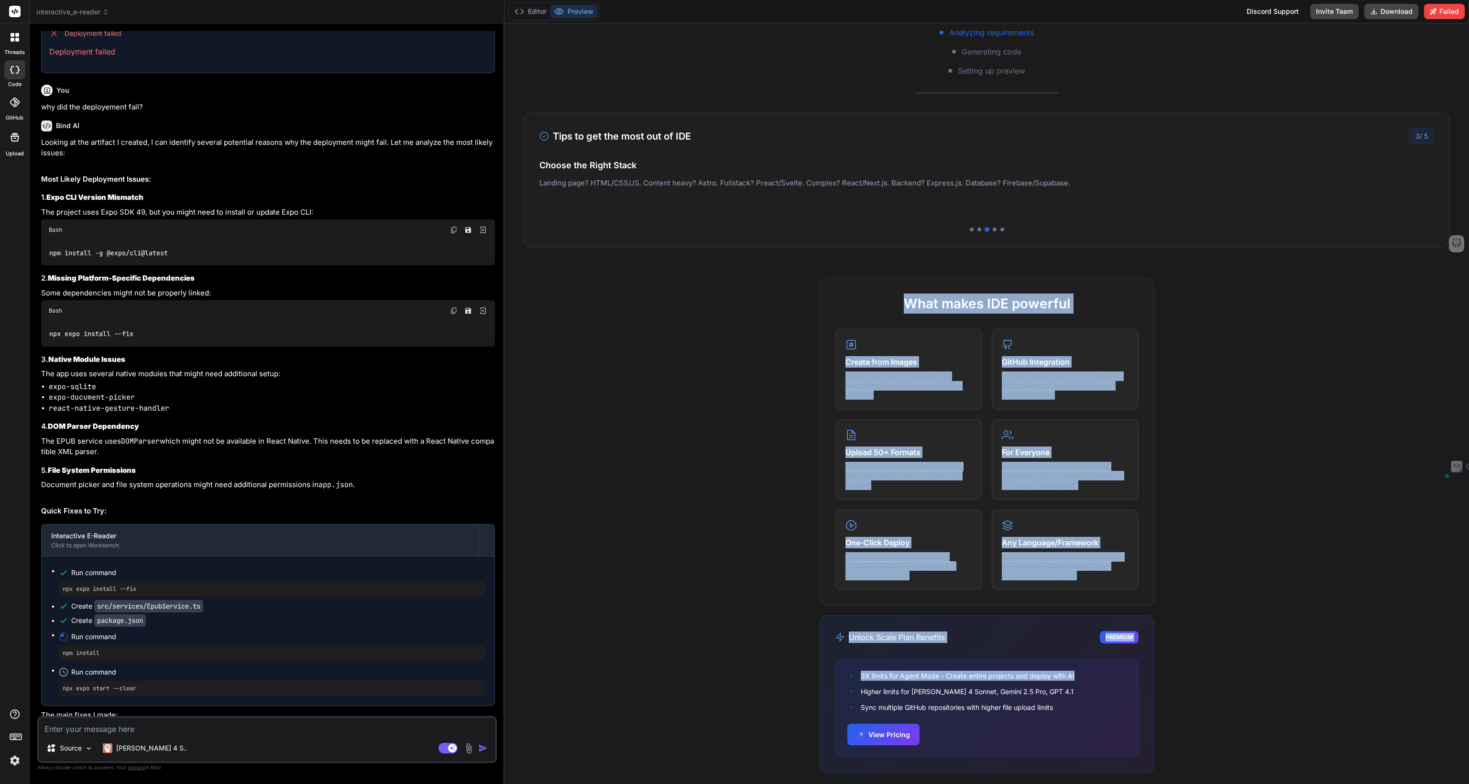
scroll to position [193, 0]
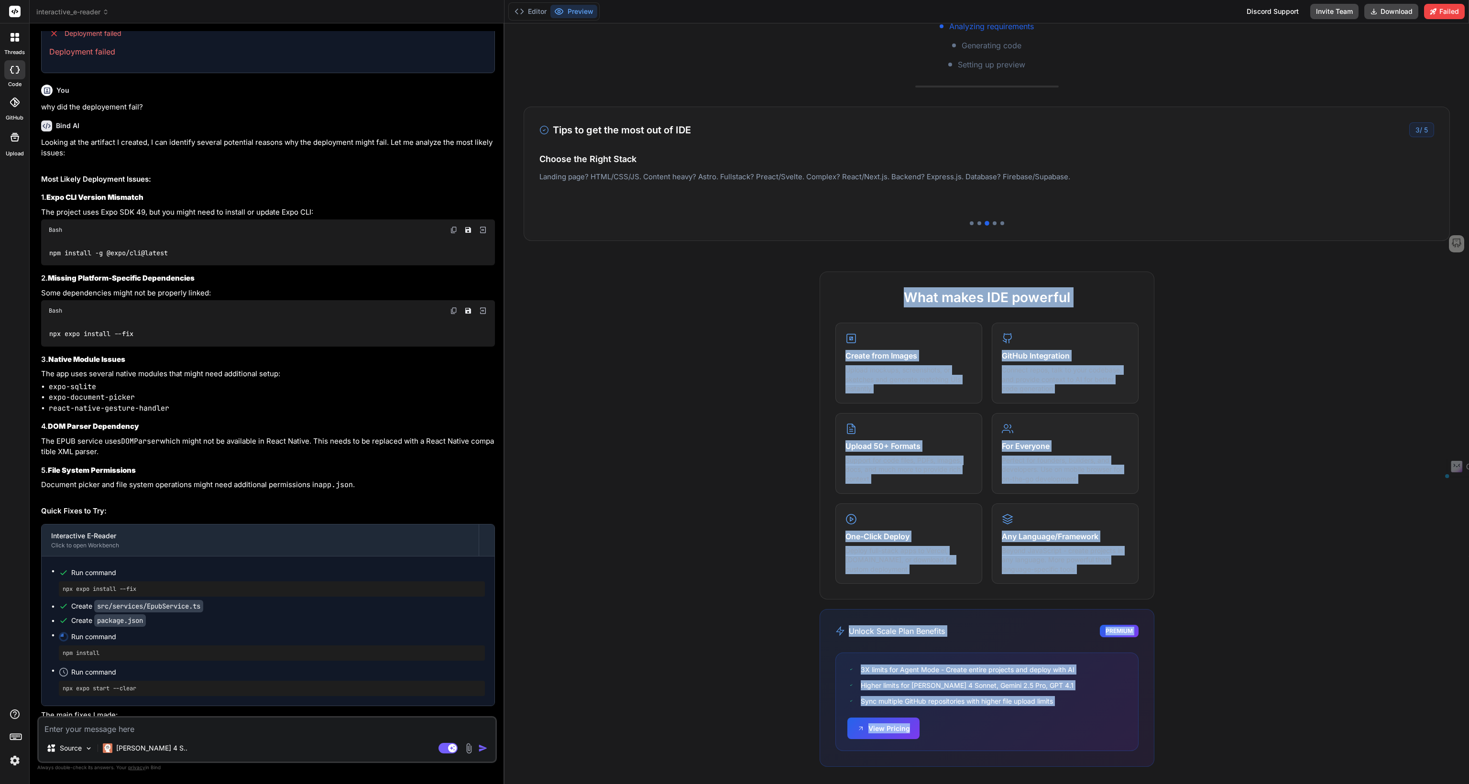
drag, startPoint x: 909, startPoint y: 489, endPoint x: 773, endPoint y: 641, distance: 204.5
click at [1043, 727] on div "What makes IDE powerful Create from Images Upload mockups, screenshots, or sket…" at bounding box center [986, 529] width 964 height 514
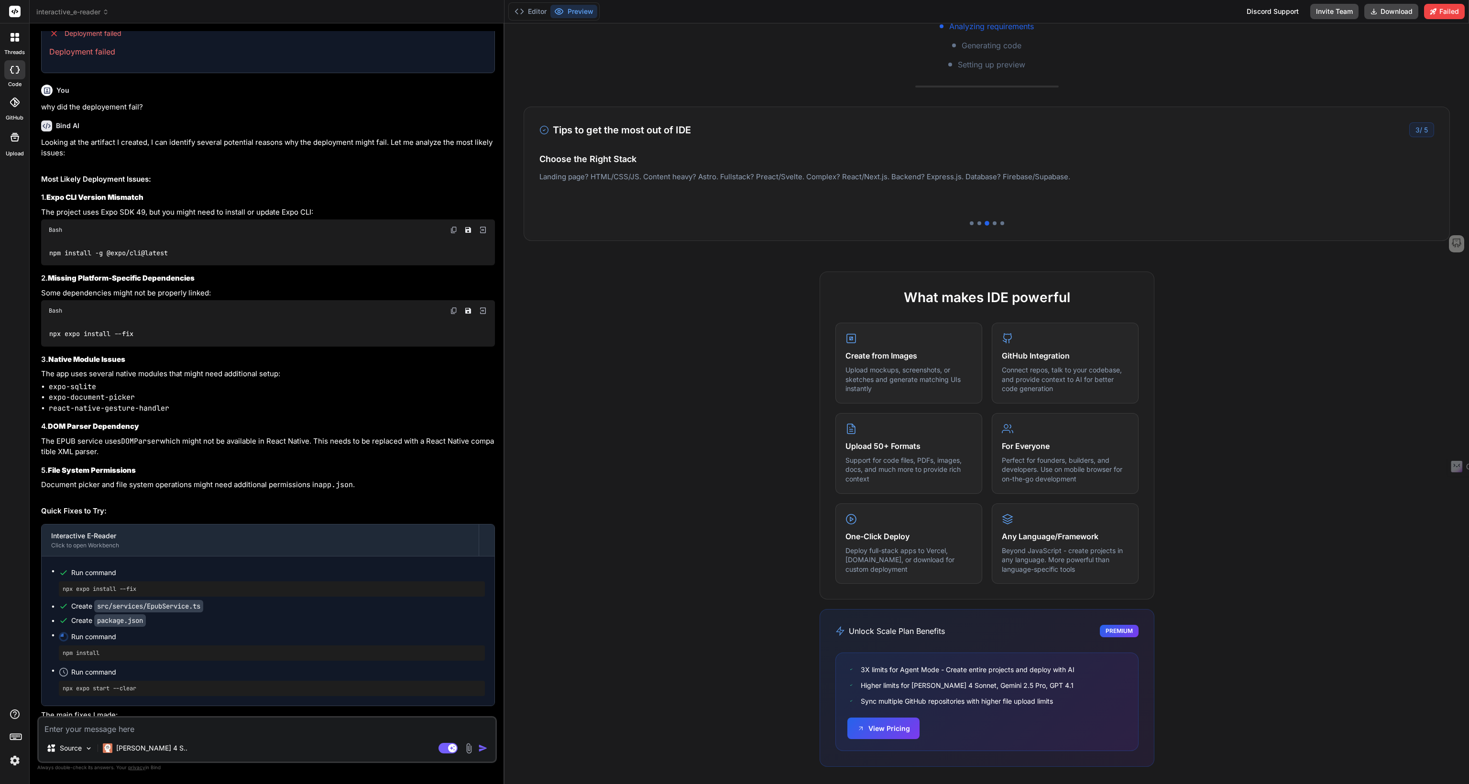
drag, startPoint x: 696, startPoint y: 610, endPoint x: 695, endPoint y: 599, distance: 12.0
click at [696, 610] on div "What makes IDE powerful Create from Images Upload mockups, screenshots, or sket…" at bounding box center [986, 529] width 964 height 514
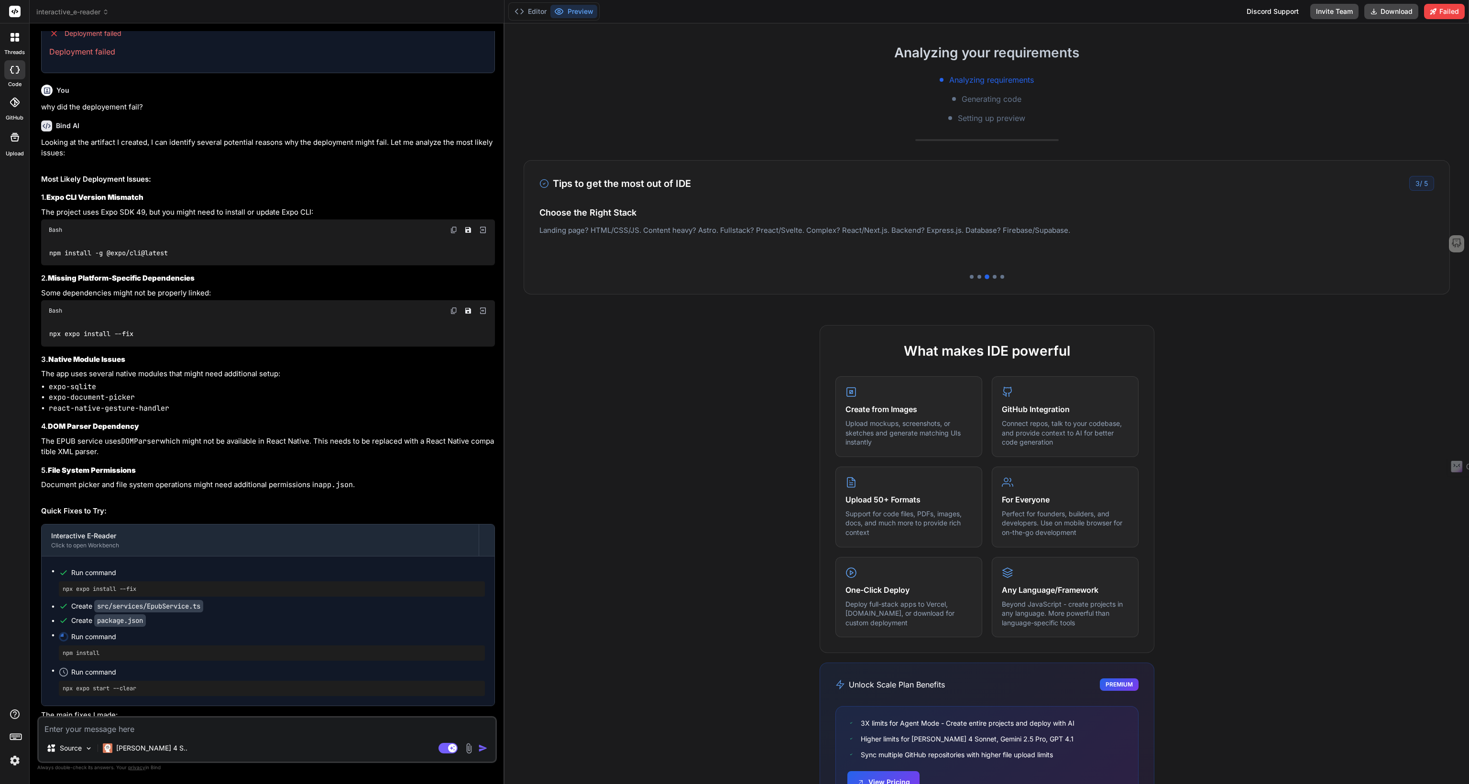
scroll to position [143, 0]
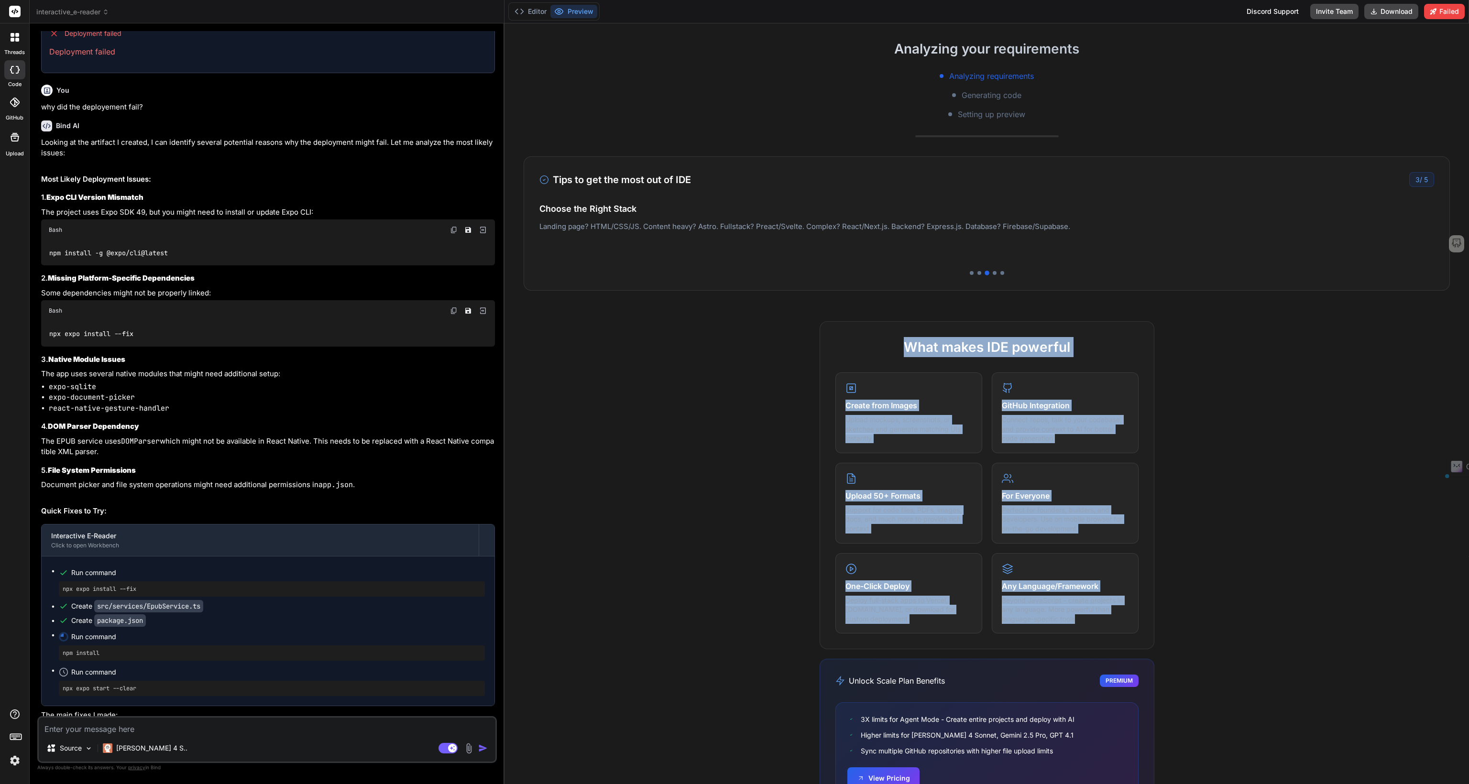
drag, startPoint x: 1086, startPoint y: 620, endPoint x: 717, endPoint y: 345, distance: 460.2
click at [717, 345] on div "What makes IDE powerful Create from Images Upload mockups, screenshots, or sket…" at bounding box center [986, 578] width 964 height 514
click at [716, 346] on div "What makes IDE powerful Create from Images Upload mockups, screenshots, or sket…" at bounding box center [986, 578] width 964 height 514
drag, startPoint x: 728, startPoint y: 342, endPoint x: 1105, endPoint y: 624, distance: 471.3
click at [1105, 624] on div "What makes IDE powerful Create from Images Upload mockups, screenshots, or sket…" at bounding box center [986, 578] width 964 height 514
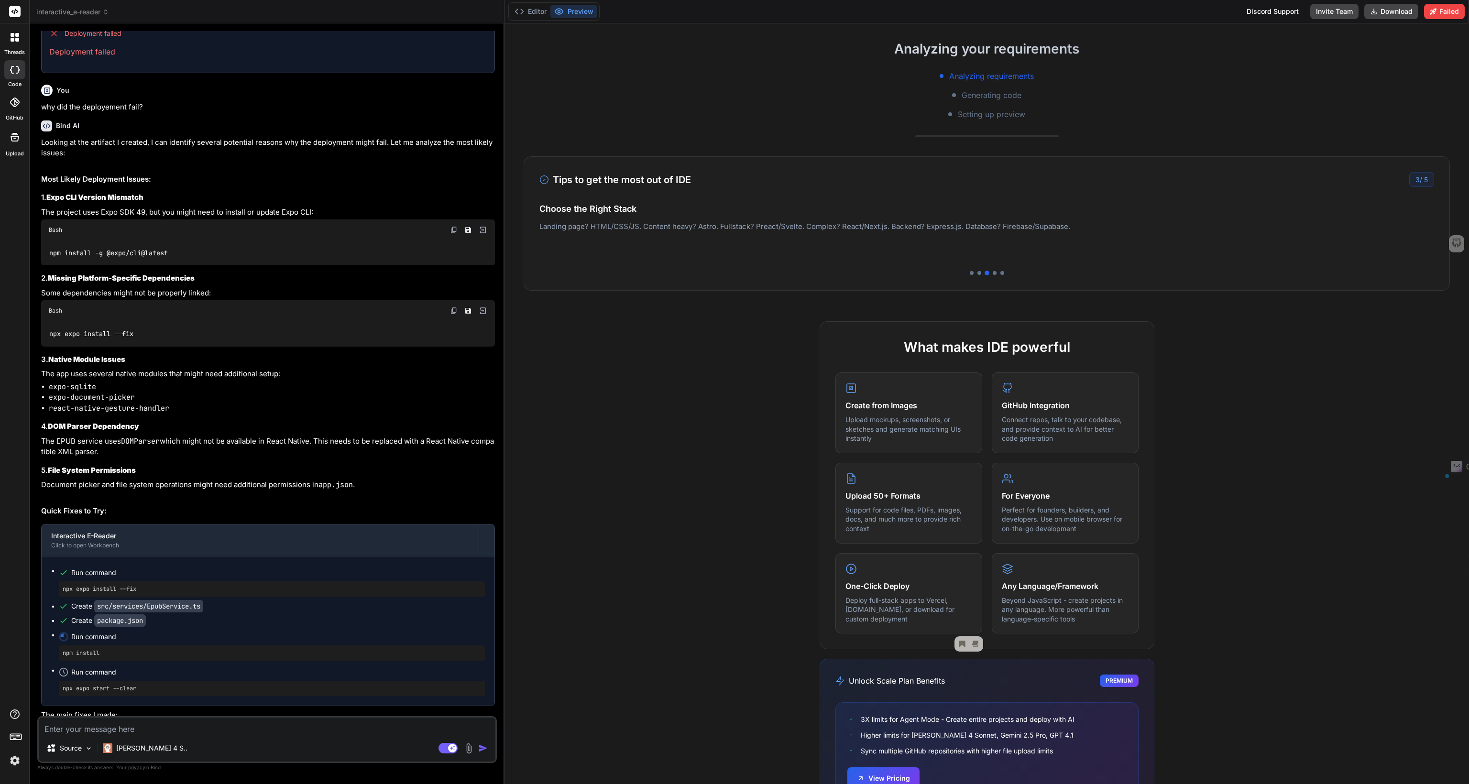
click at [1218, 603] on div "What makes IDE powerful Create from Images Upload mockups, screenshots, or sket…" at bounding box center [986, 578] width 964 height 514
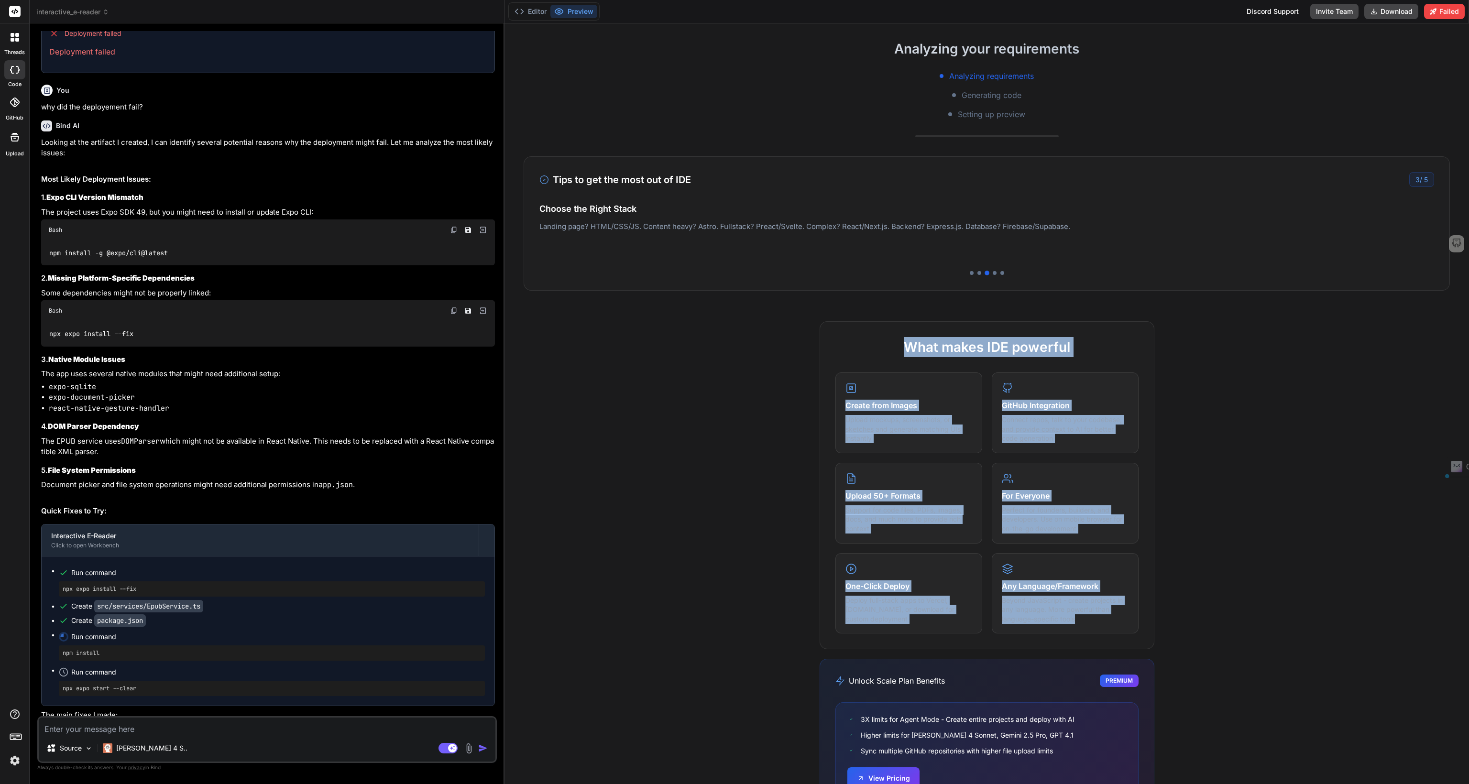
drag, startPoint x: 1081, startPoint y: 621, endPoint x: 744, endPoint y: 354, distance: 429.9
click at [744, 354] on div "What makes IDE powerful Create from Images Upload mockups, screenshots, or sket…" at bounding box center [986, 578] width 964 height 514
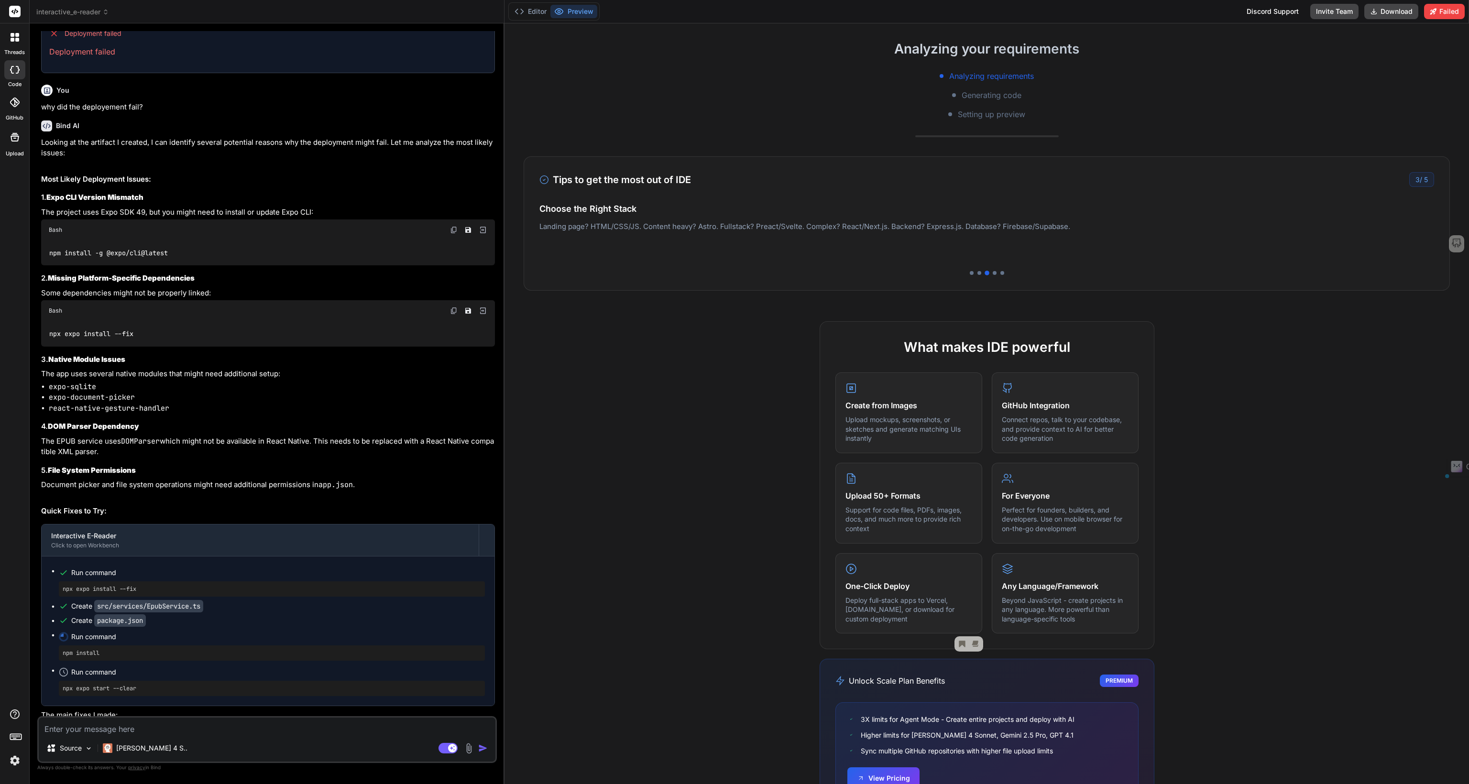
click at [717, 372] on div "What makes IDE powerful Create from Images Upload mockups, screenshots, or sket…" at bounding box center [986, 578] width 964 height 514
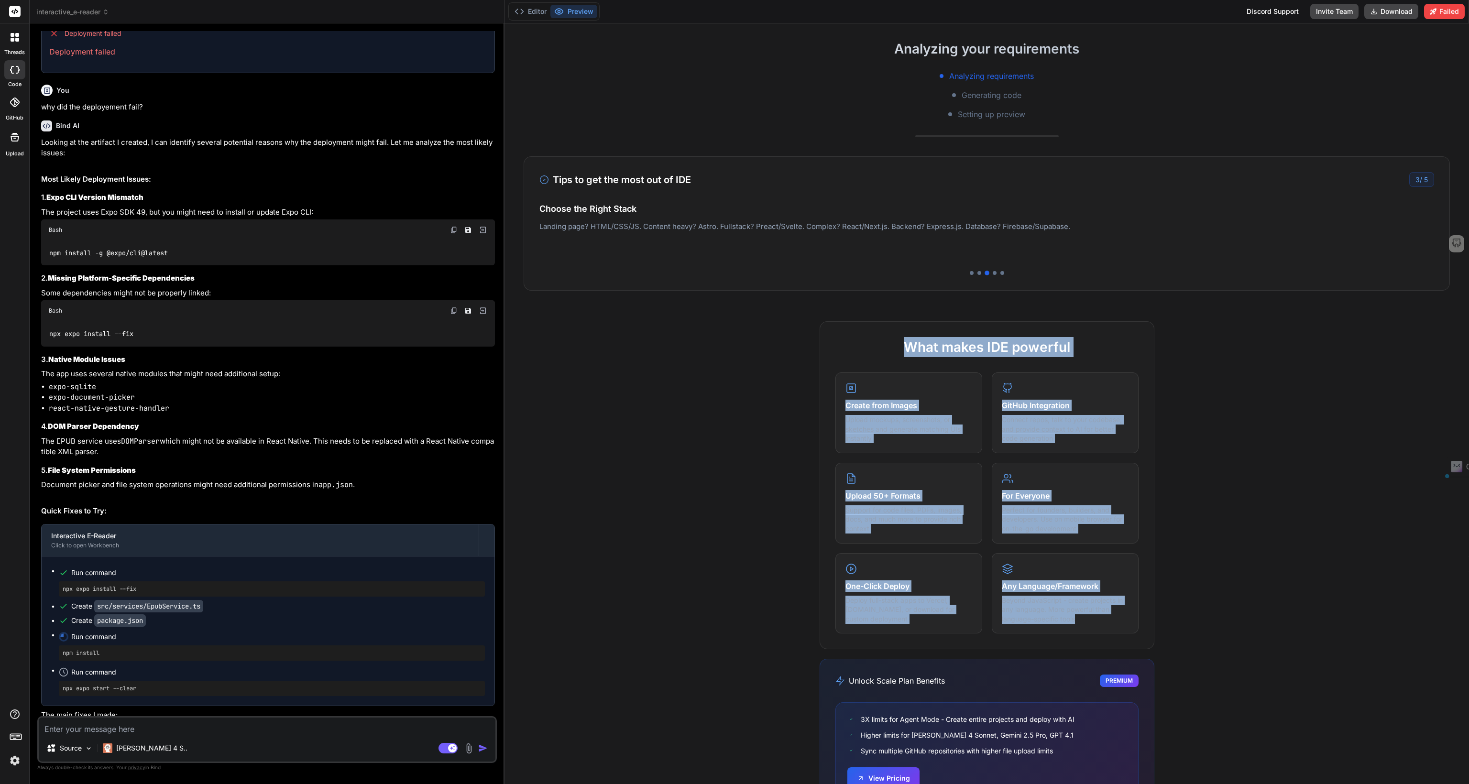
drag, startPoint x: 736, startPoint y: 341, endPoint x: 1134, endPoint y: 646, distance: 502.3
click at [1134, 646] on div "What makes IDE powerful Create from Images Upload mockups, screenshots, or sket…" at bounding box center [986, 578] width 964 height 514
click at [1200, 637] on div "What makes IDE powerful Create from Images Upload mockups, screenshots, or sket…" at bounding box center [986, 578] width 964 height 514
drag, startPoint x: 1111, startPoint y: 624, endPoint x: 734, endPoint y: 327, distance: 479.9
click at [734, 327] on div "What makes IDE powerful Create from Images Upload mockups, screenshots, or sket…" at bounding box center [986, 578] width 964 height 514
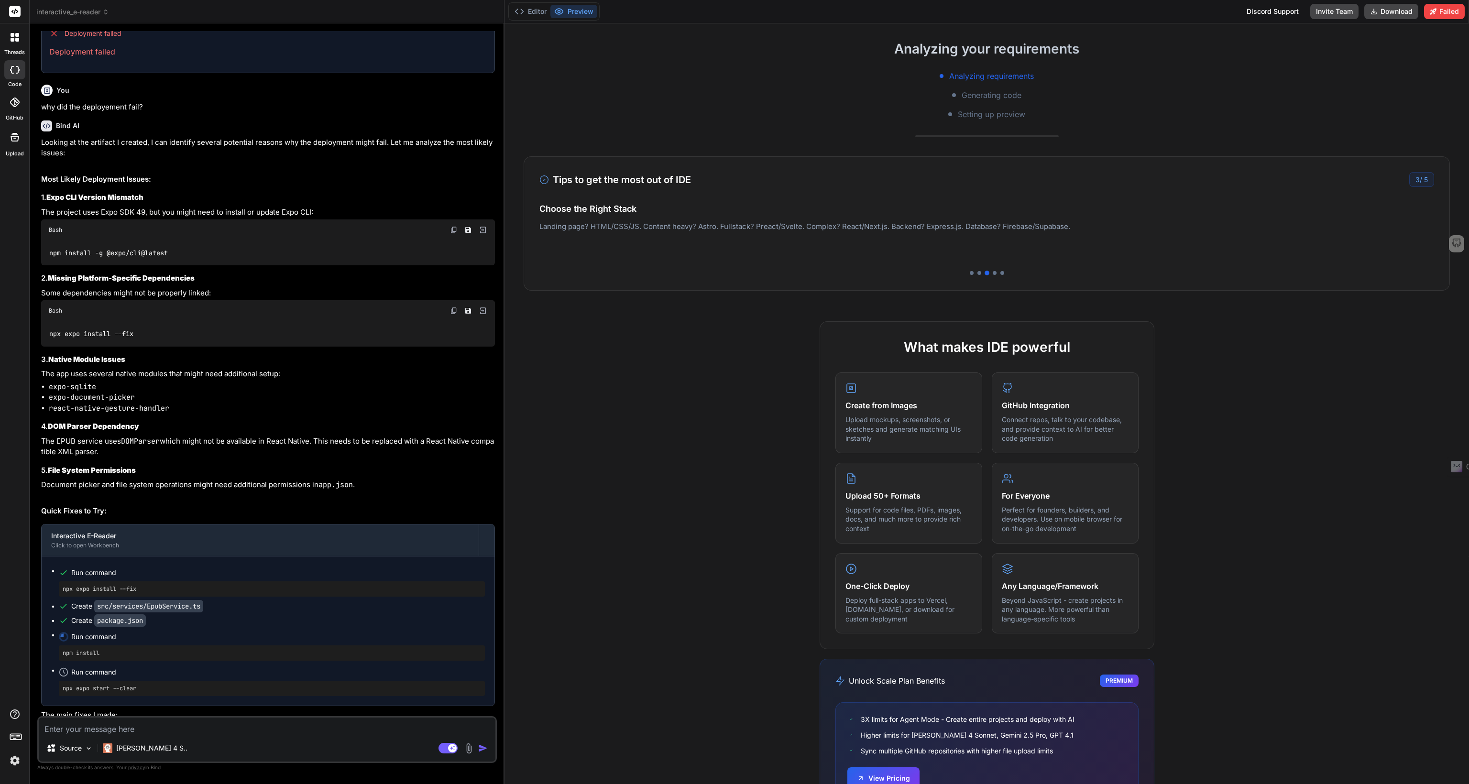
click at [710, 372] on div "What makes IDE powerful Create from Images Upload mockups, screenshots, or sket…" at bounding box center [986, 578] width 964 height 514
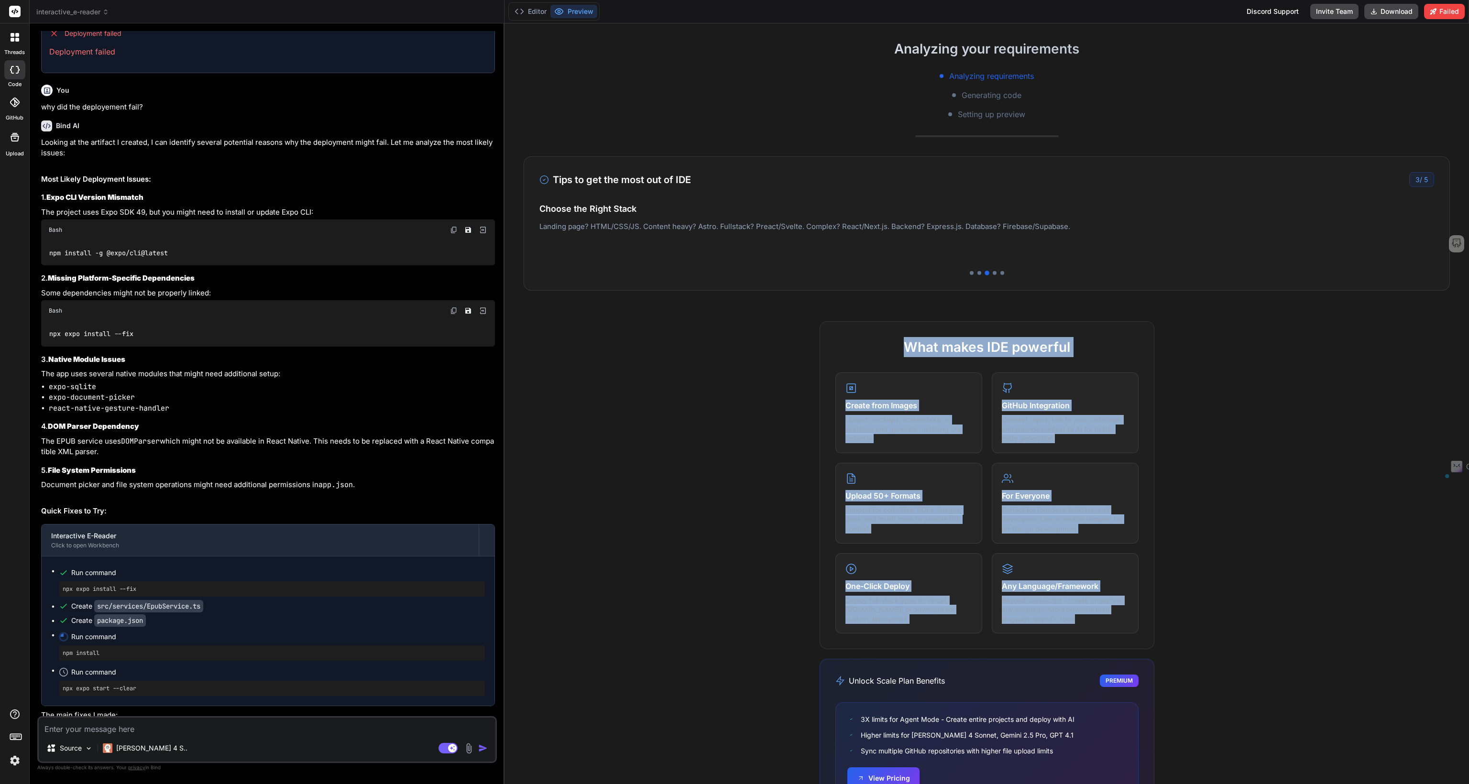
drag, startPoint x: 727, startPoint y: 345, endPoint x: 1208, endPoint y: 646, distance: 567.9
click at [1208, 646] on div "What makes IDE powerful Create from Images Upload mockups, screenshots, or sket…" at bounding box center [986, 578] width 964 height 514
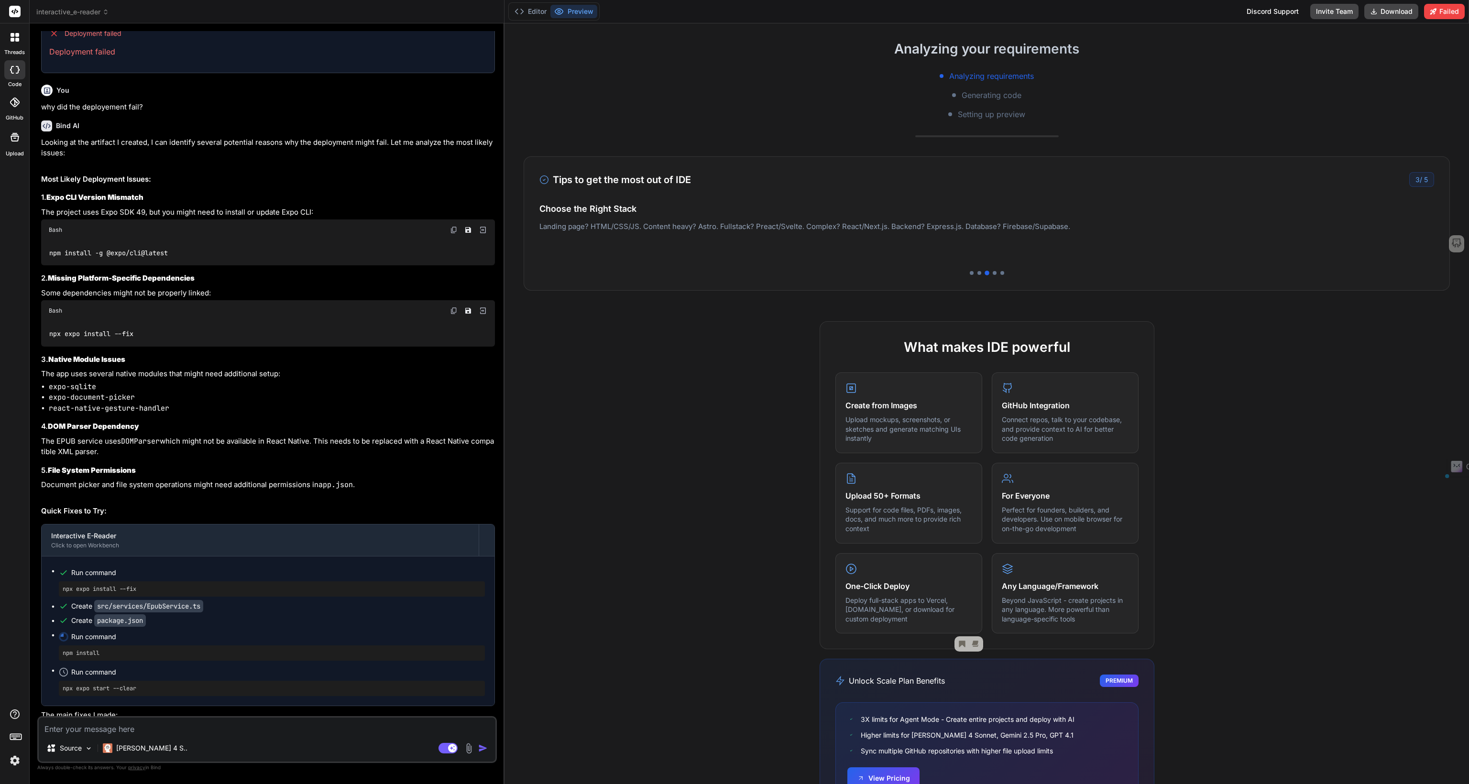
click at [1144, 637] on div "What makes IDE powerful Create from Images Upload mockups, screenshots, or sket…" at bounding box center [986, 485] width 335 height 328
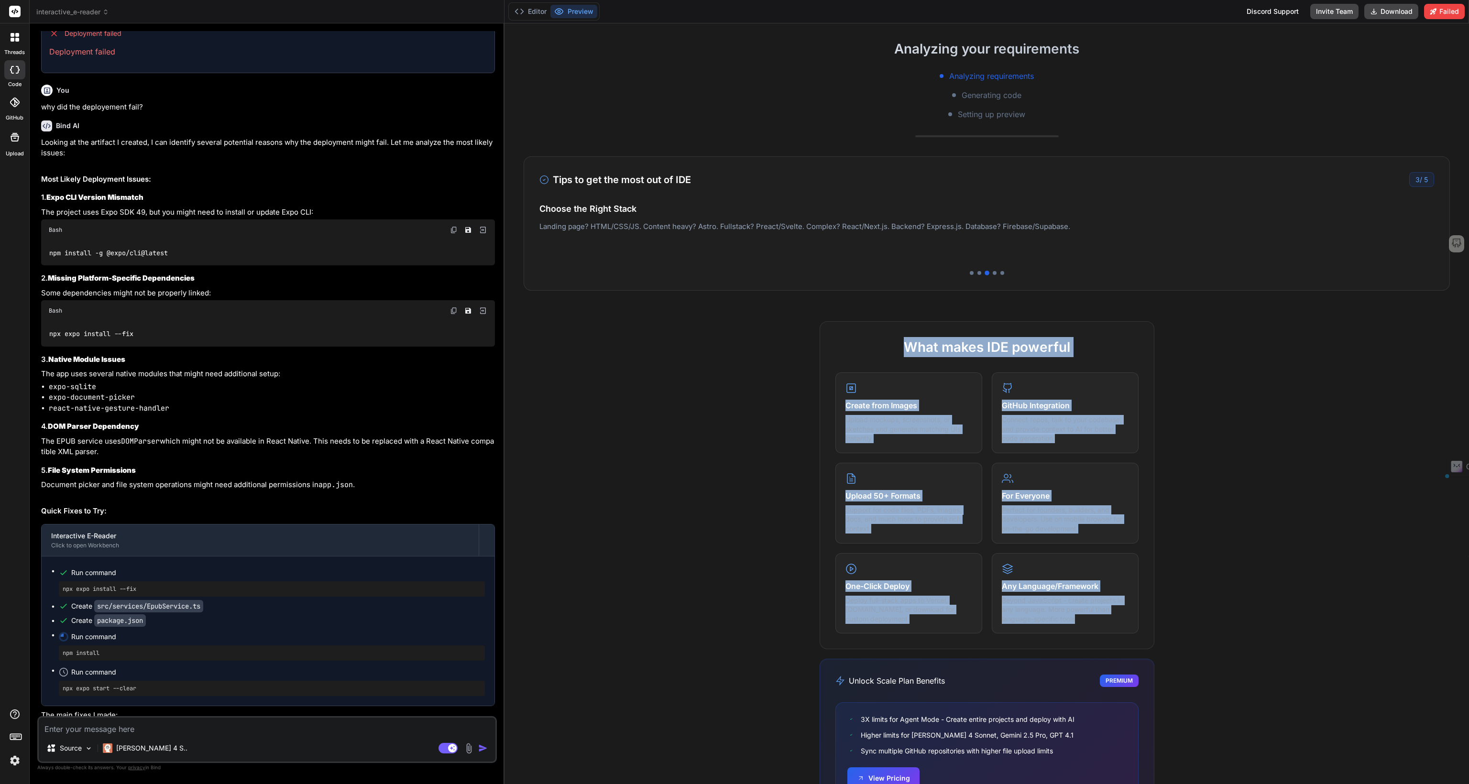
drag, startPoint x: 1142, startPoint y: 641, endPoint x: 795, endPoint y: 338, distance: 460.1
click at [795, 338] on div "What makes IDE powerful Create from Images Upload mockups, screenshots, or sket…" at bounding box center [986, 578] width 964 height 514
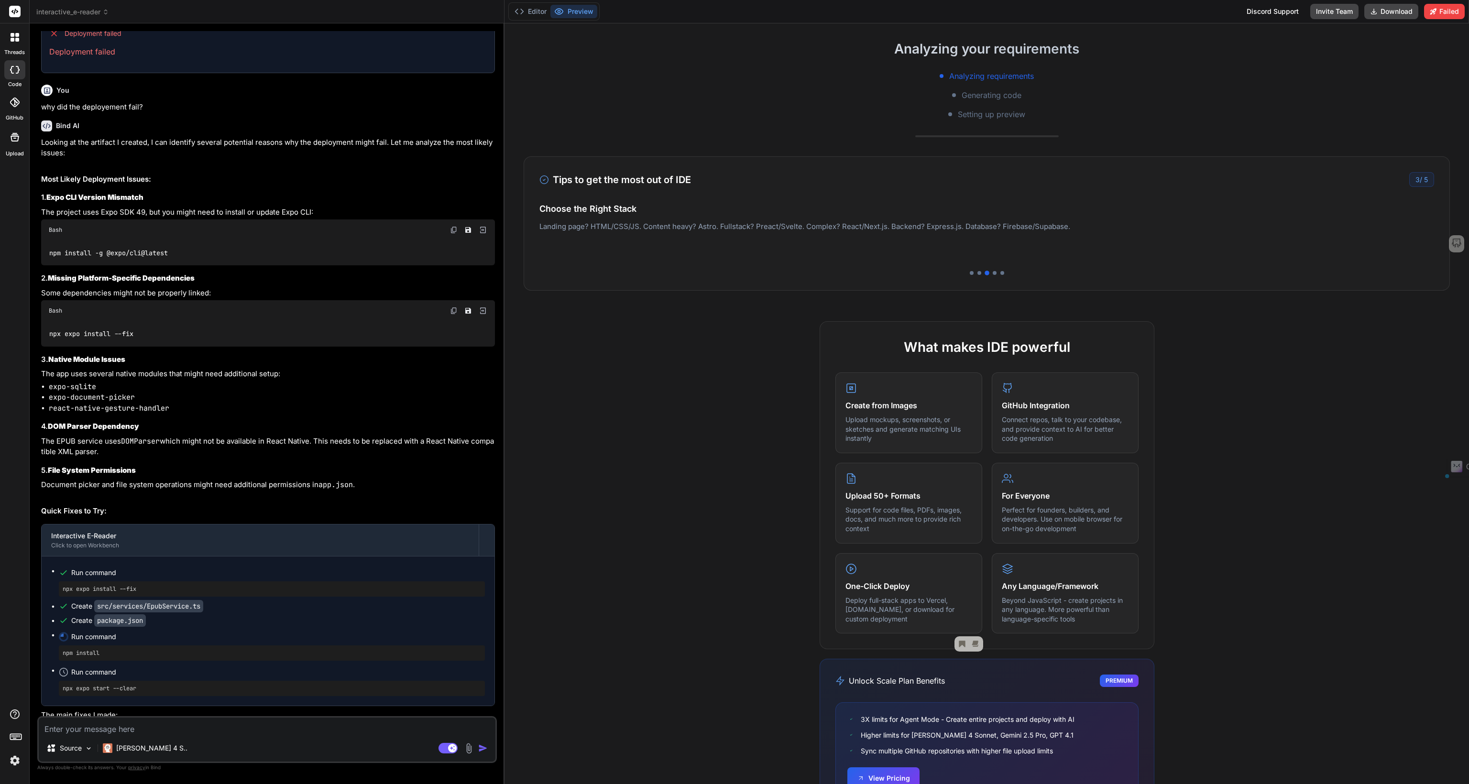
click at [772, 344] on div "What makes IDE powerful Create from Images Upload mockups, screenshots, or sket…" at bounding box center [986, 578] width 964 height 514
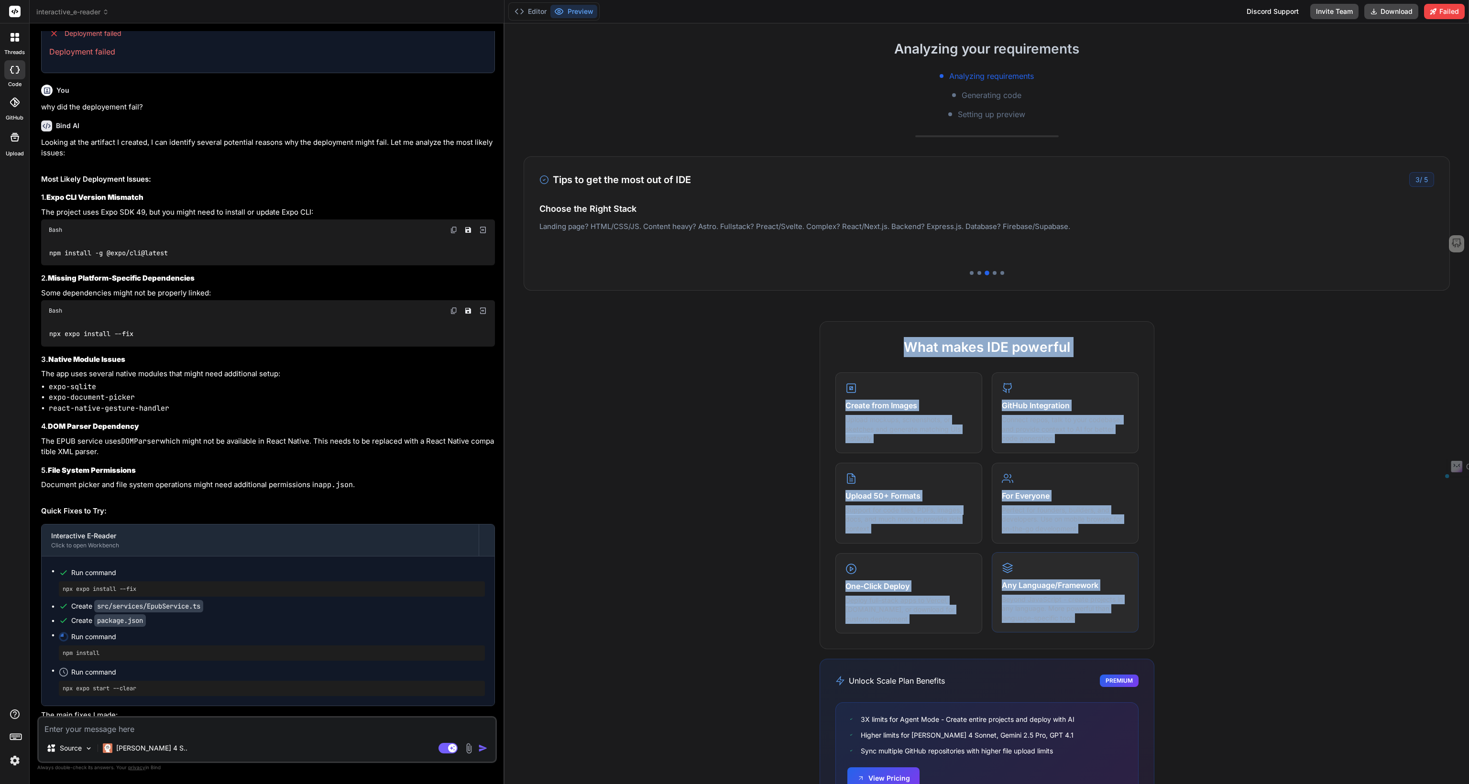
drag, startPoint x: 778, startPoint y: 329, endPoint x: 1086, endPoint y: 619, distance: 422.7
click at [1139, 646] on div "What makes IDE powerful Create from Images Upload mockups, screenshots, or sket…" at bounding box center [986, 578] width 964 height 514
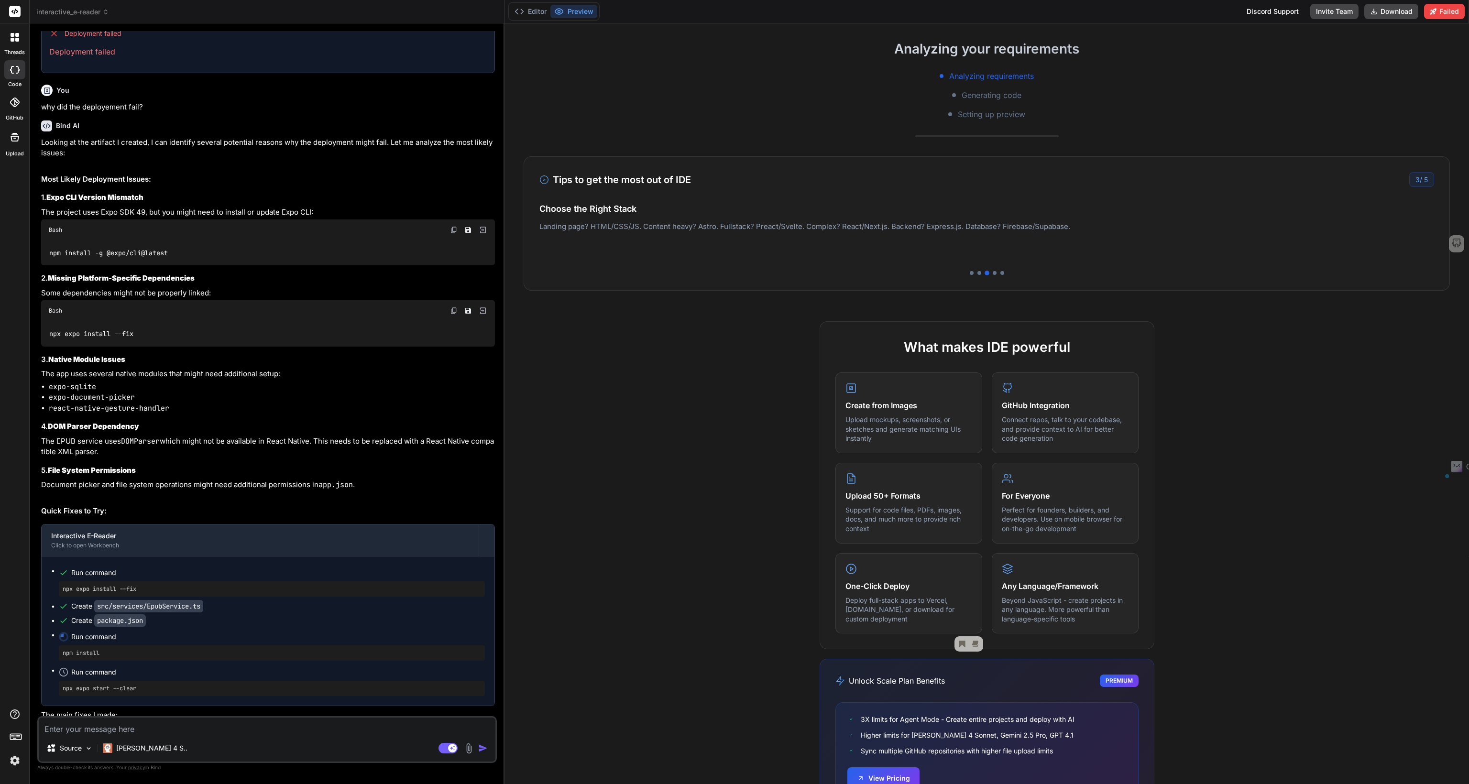
click at [717, 489] on div "What makes IDE powerful Create from Images Upload mockups, screenshots, or sket…" at bounding box center [986, 578] width 964 height 514
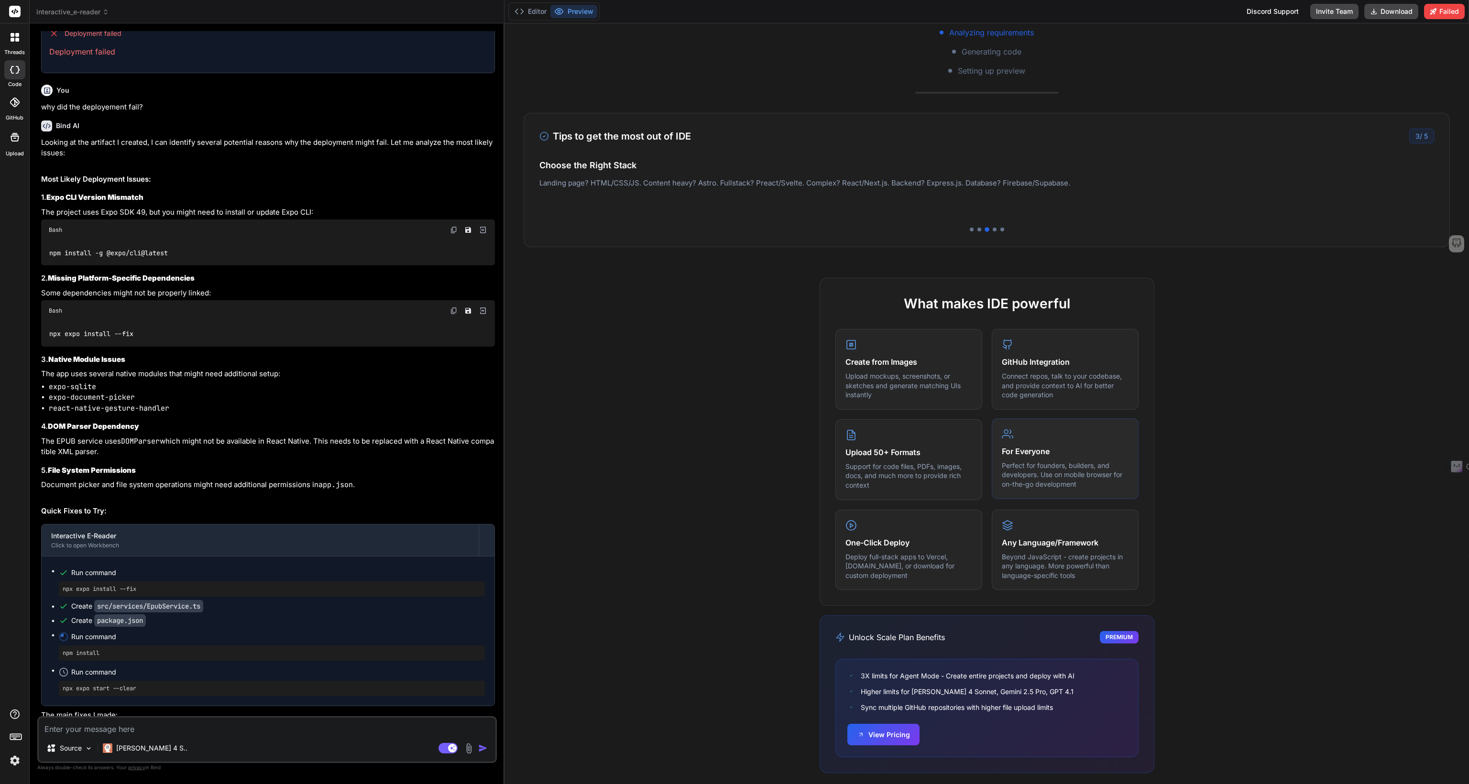
scroll to position [193, 0]
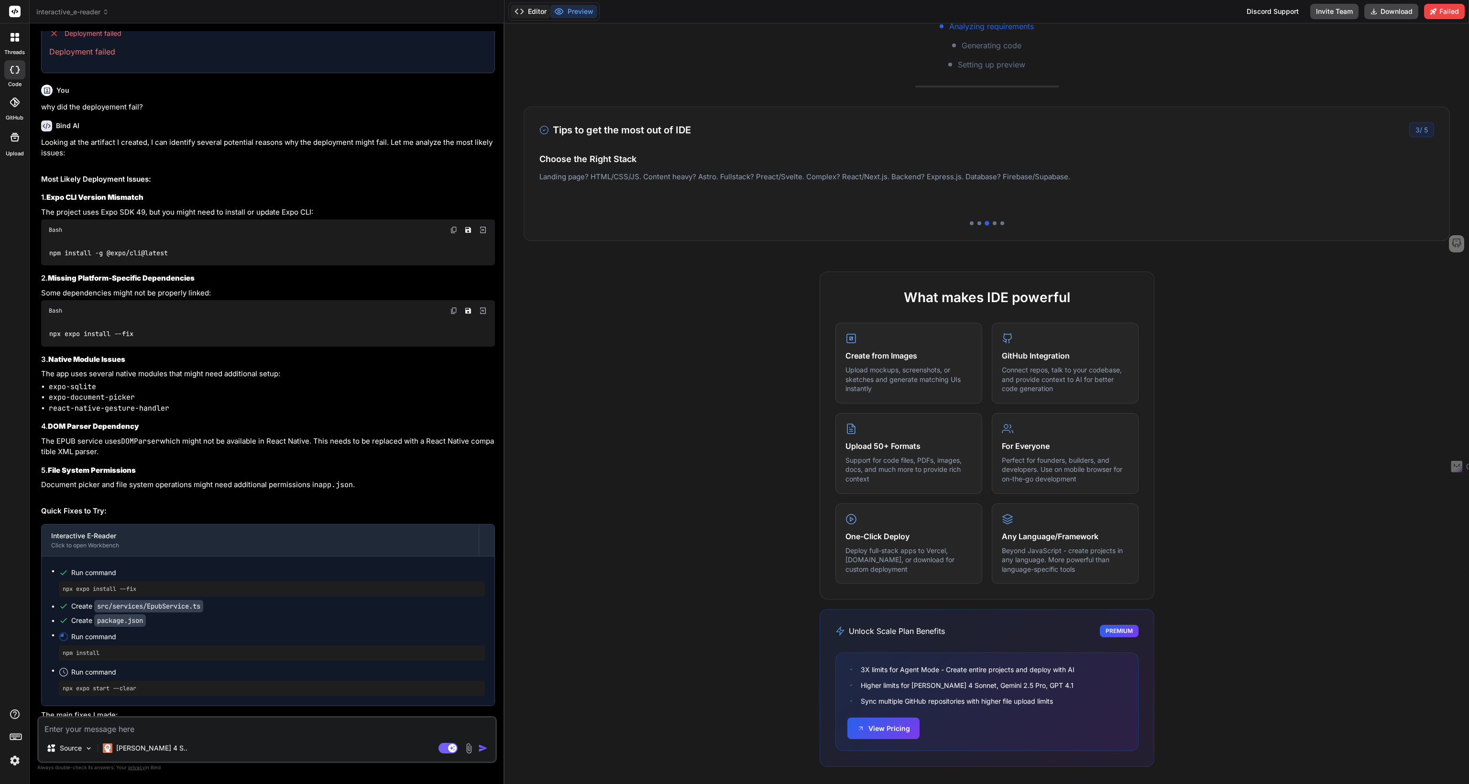
click at [531, 11] on button "Editor" at bounding box center [531, 11] width 40 height 13
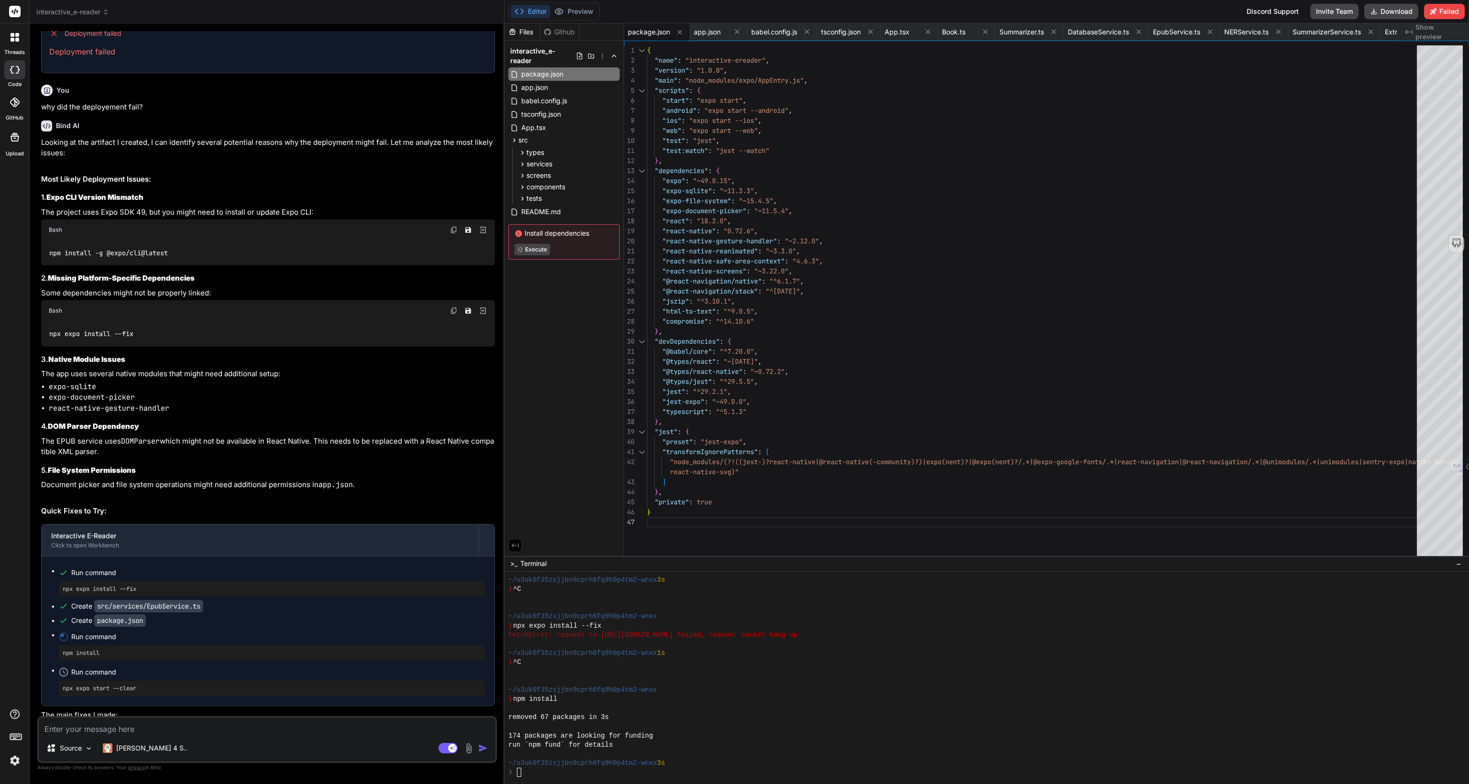
scroll to position [1028, 0]
drag, startPoint x: 561, startPoint y: 698, endPoint x: 517, endPoint y: 698, distance: 44.0
click at [517, 698] on div "❯ npm install" at bounding box center [982, 699] width 948 height 9
drag, startPoint x: 517, startPoint y: 698, endPoint x: 562, endPoint y: 700, distance: 45.5
type textarea "npm install"
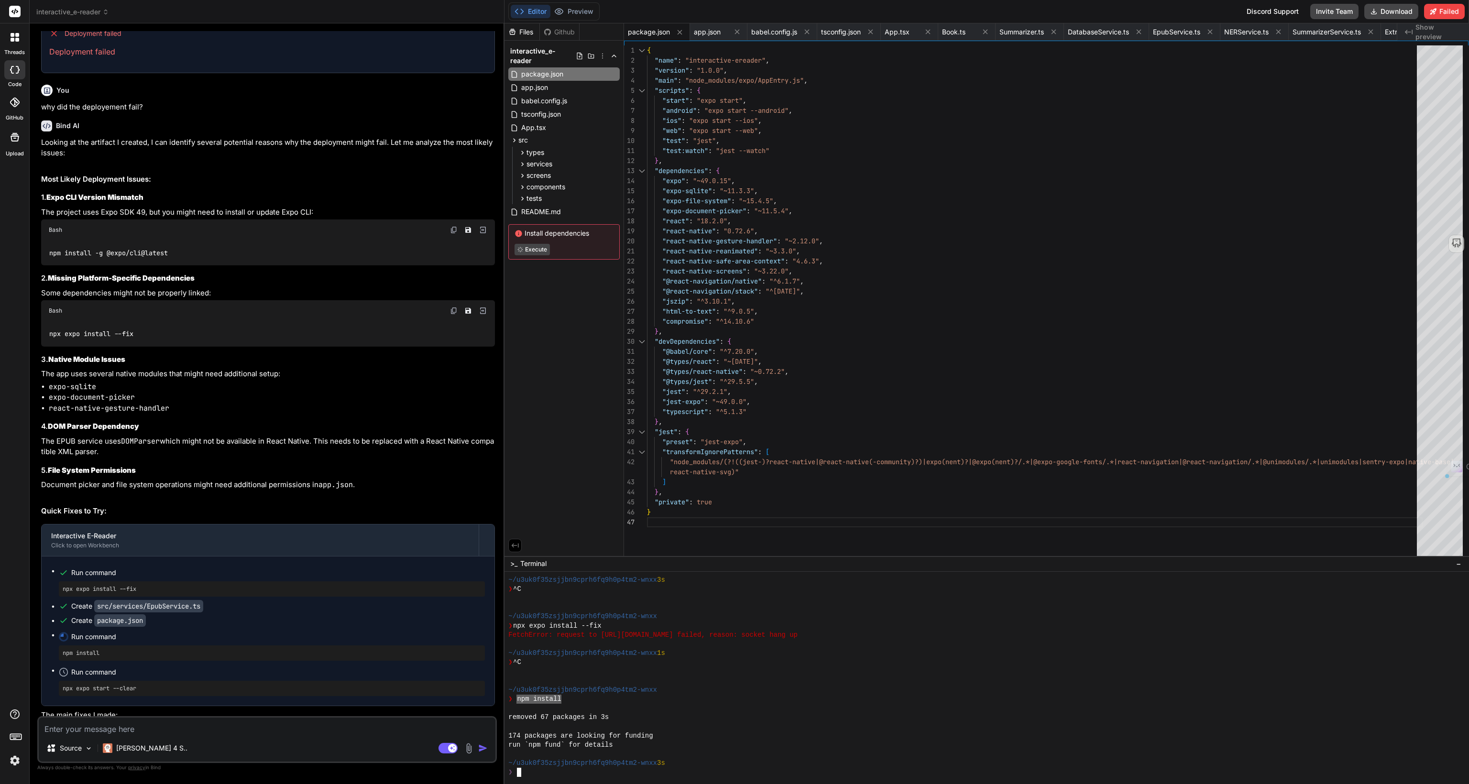
click at [524, 773] on div "❯" at bounding box center [982, 772] width 948 height 9
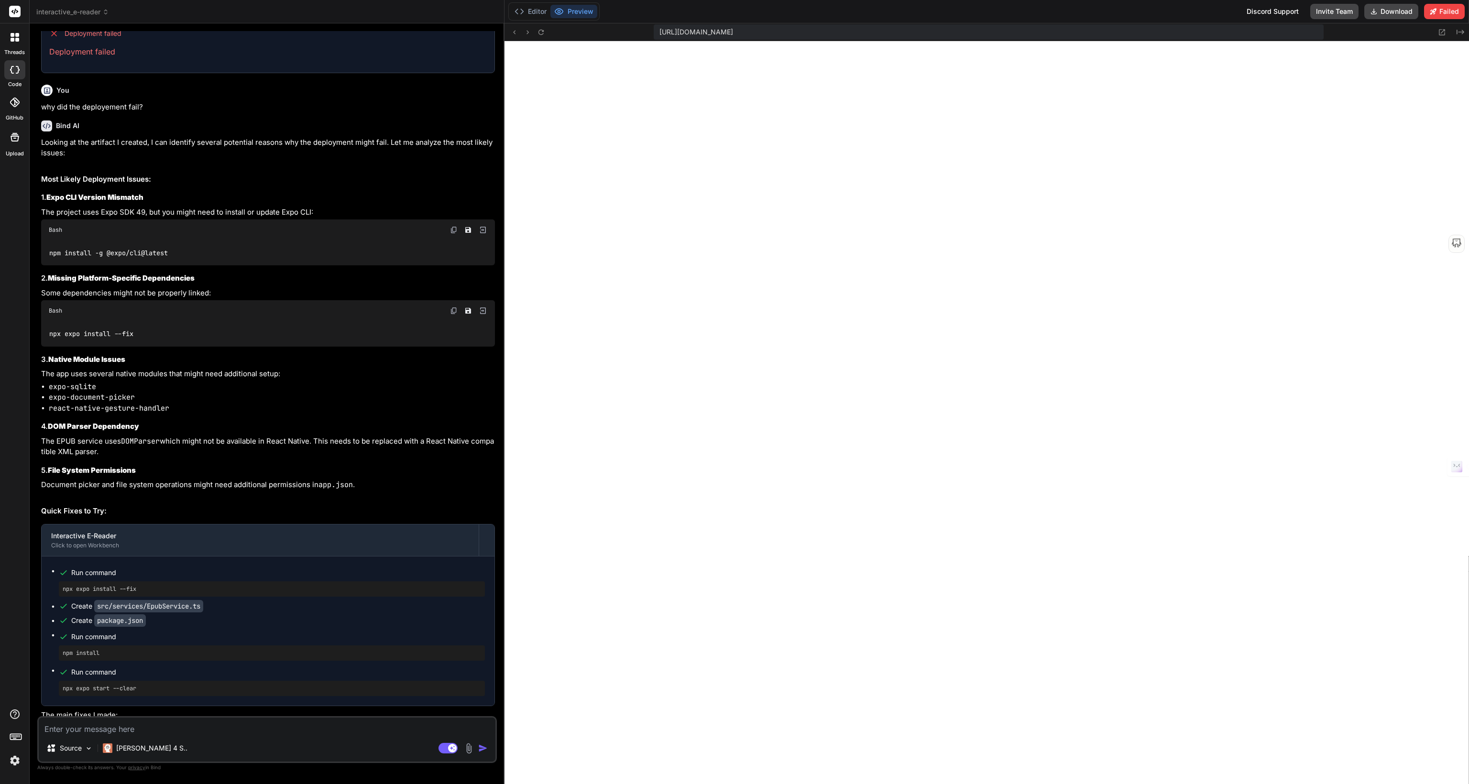
scroll to position [1248, 0]
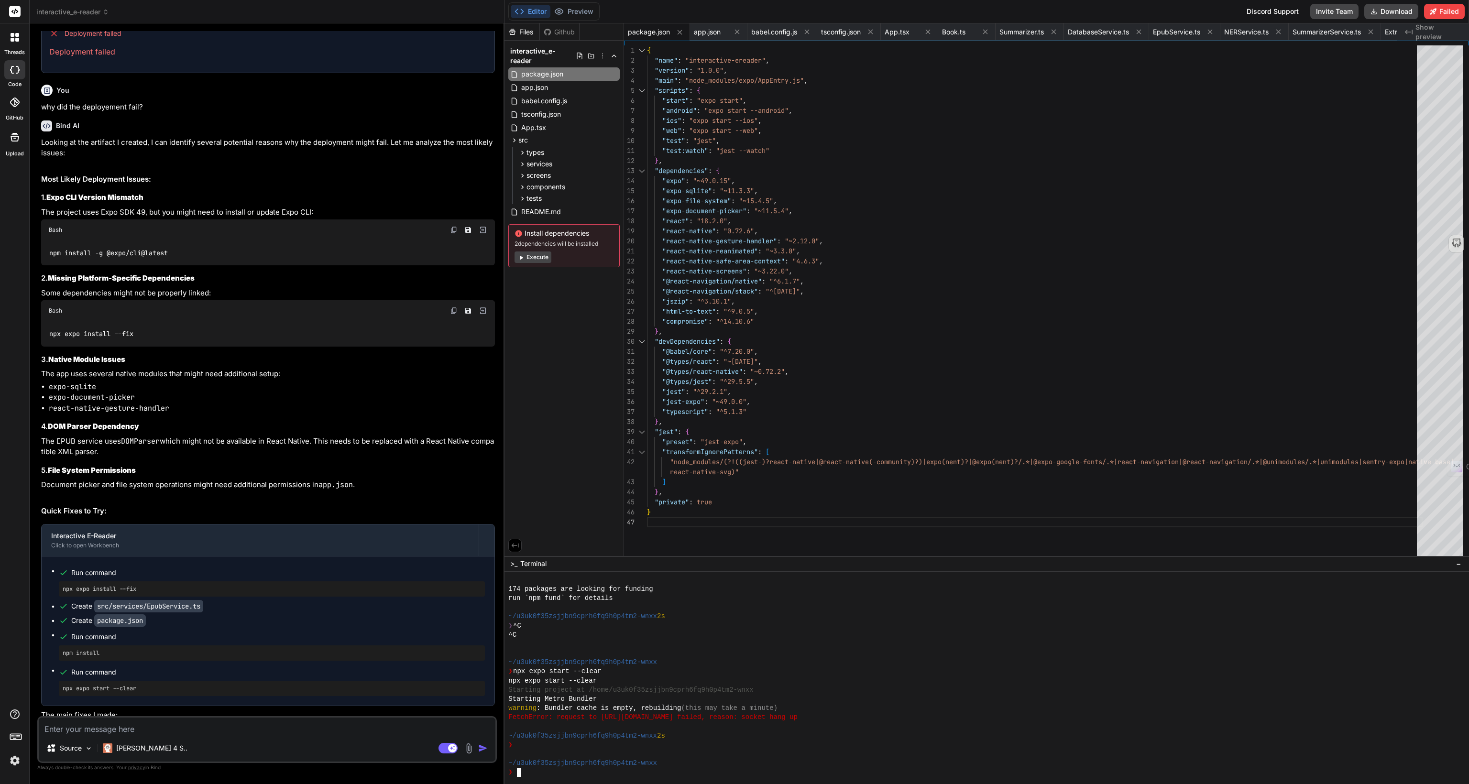
click at [535, 251] on button "Execute" at bounding box center [532, 256] width 37 height 11
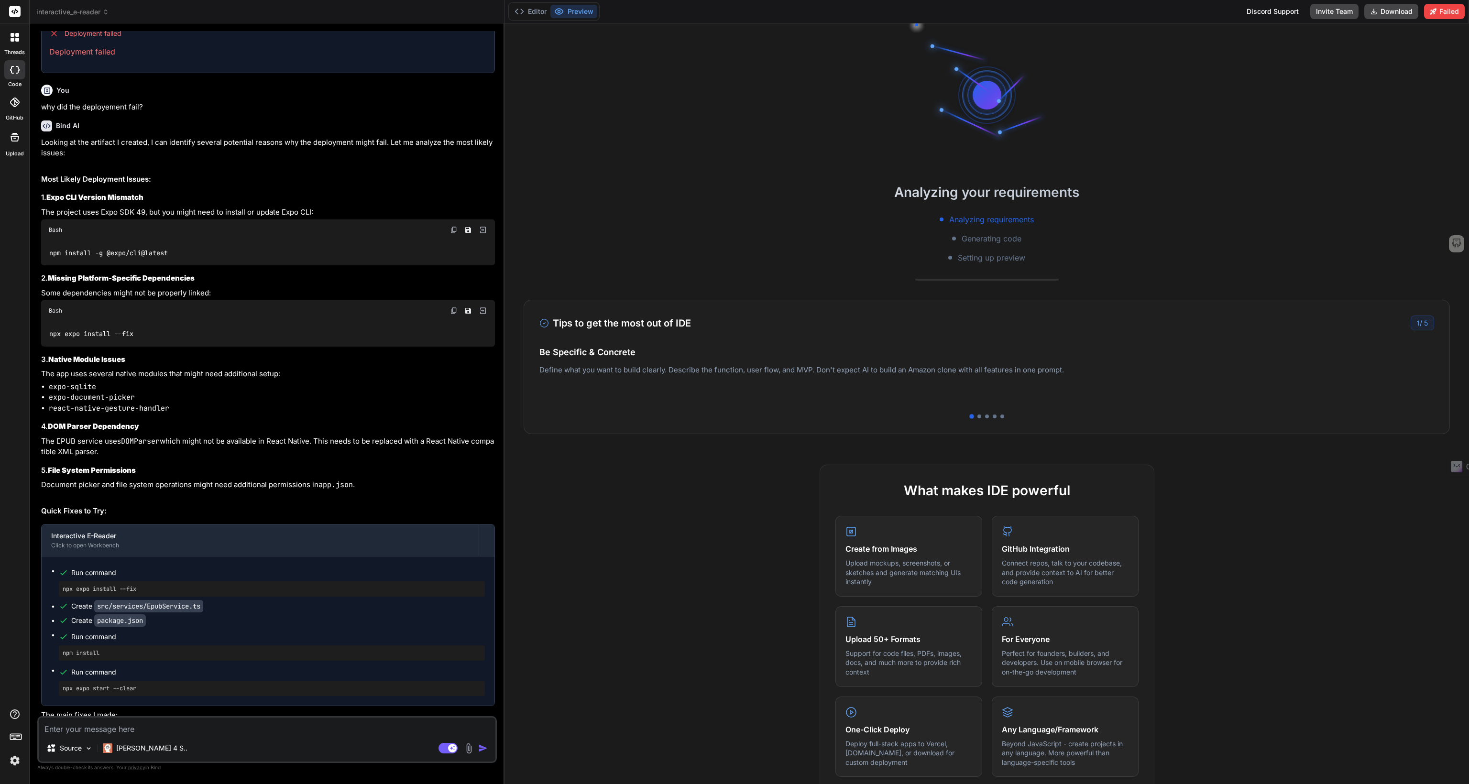
scroll to position [1358, 0]
type textarea "x"
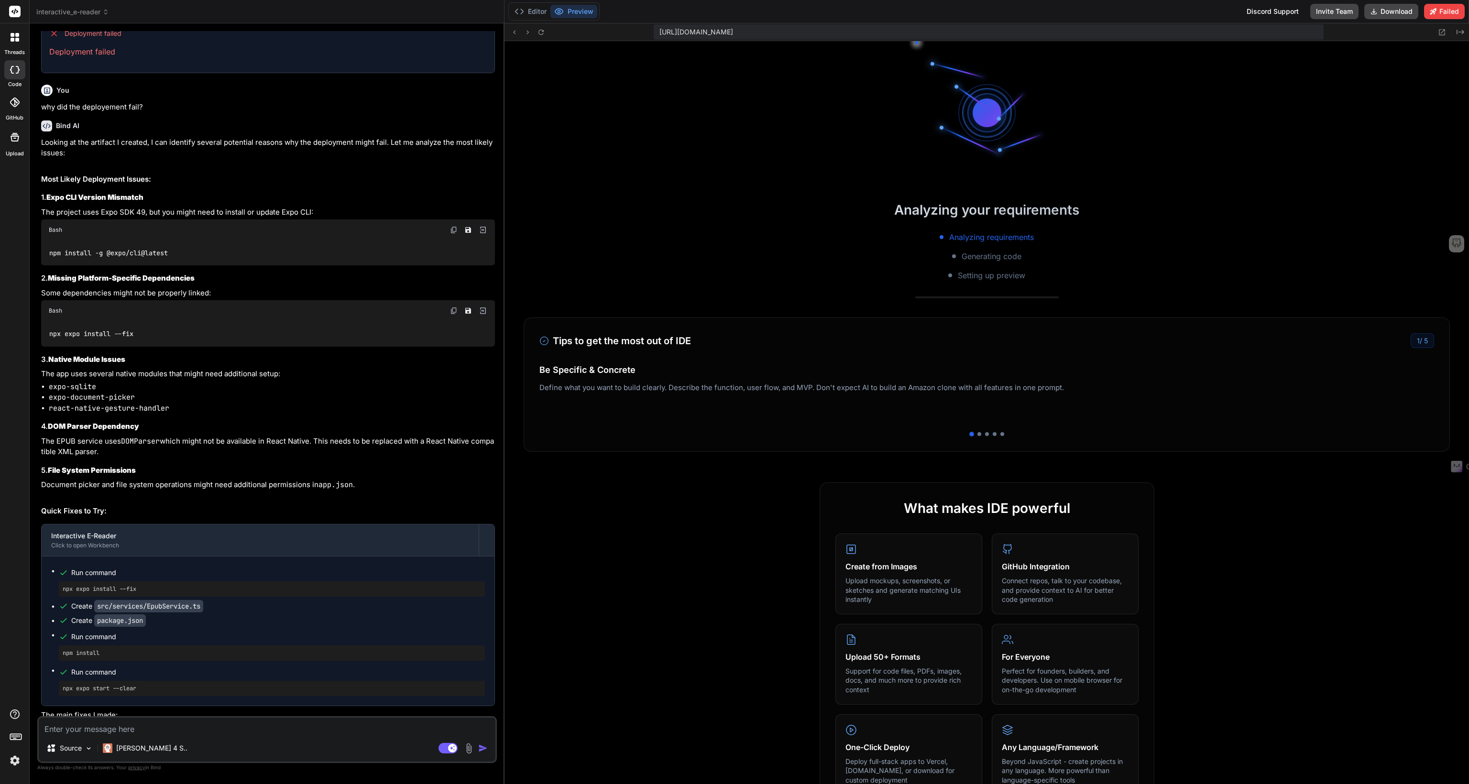
scroll to position [1432, 0]
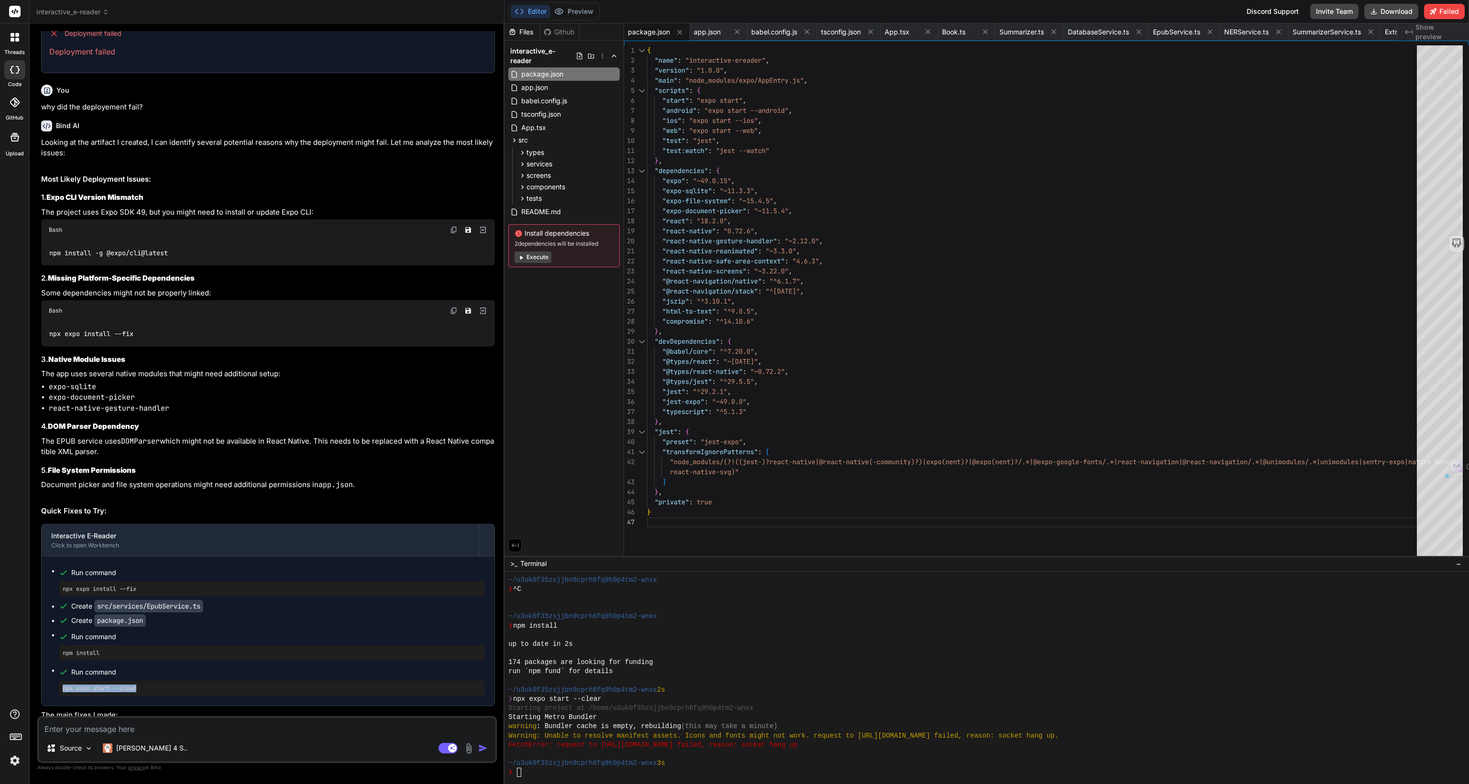
drag, startPoint x: 147, startPoint y: 611, endPoint x: 57, endPoint y: 621, distance: 90.4
click at [57, 621] on div "Run command npx expo install --fix Create src/services/EpubService.ts Create pa…" at bounding box center [268, 630] width 453 height 149
click at [163, 645] on div "npm install" at bounding box center [272, 652] width 426 height 15
drag, startPoint x: 120, startPoint y: 580, endPoint x: 55, endPoint y: 582, distance: 65.0
click at [55, 582] on ul "Run command npx expo install --fix Create src/services/EpubService.ts Create pa…" at bounding box center [268, 631] width 434 height 130
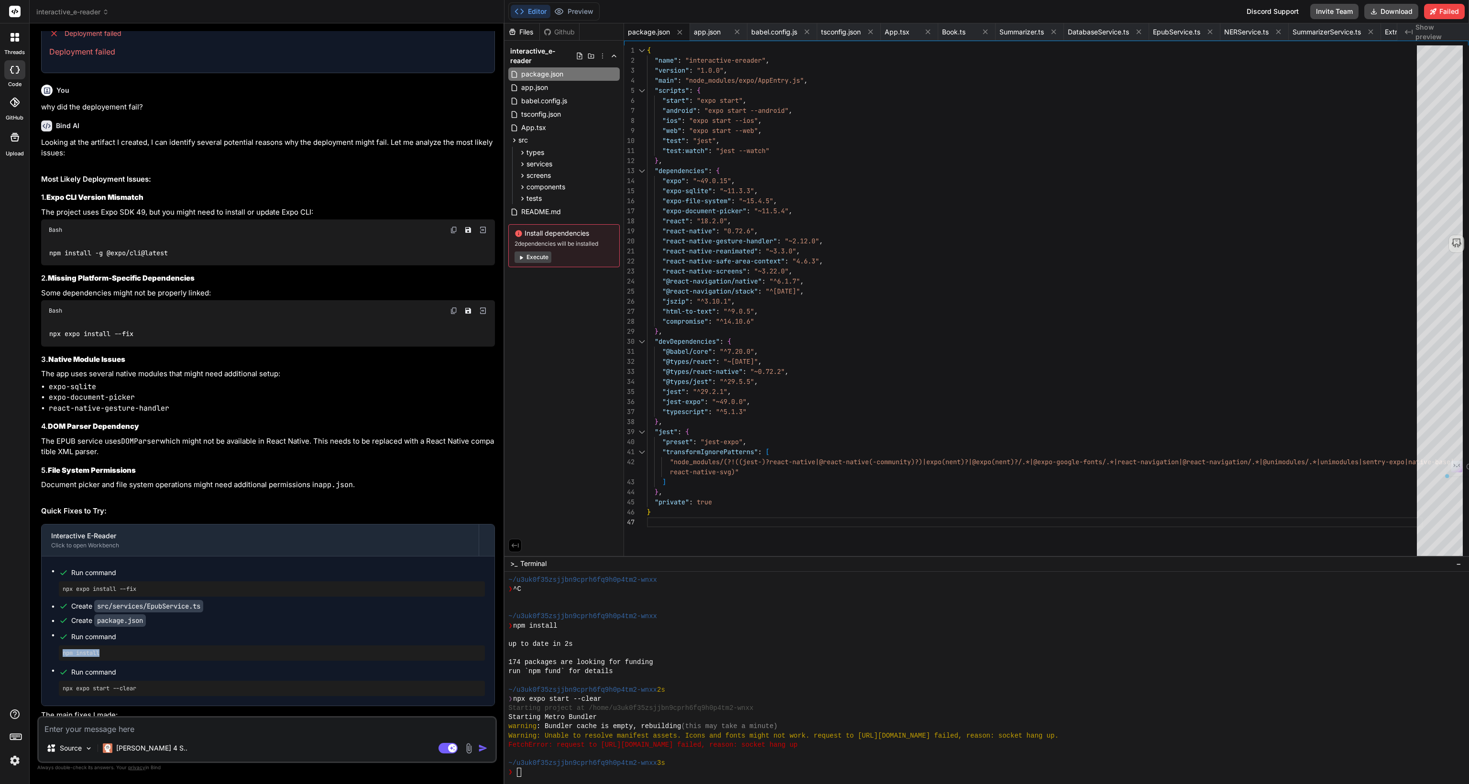
drag, startPoint x: 77, startPoint y: 576, endPoint x: 76, endPoint y: 581, distance: 4.9
copy pre "npm install"
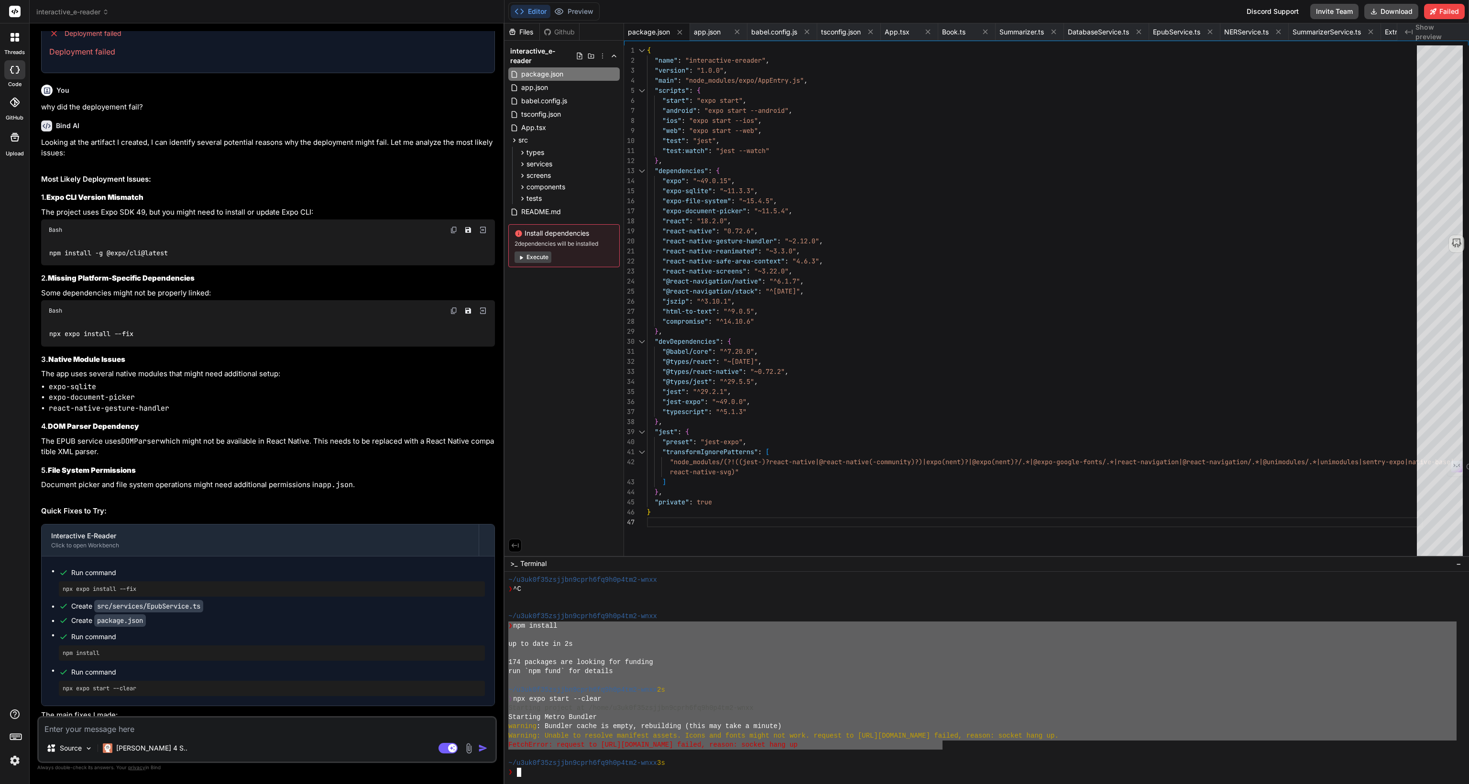
drag, startPoint x: 943, startPoint y: 747, endPoint x: 497, endPoint y: 624, distance: 462.8
click at [497, 624] on div "interactive_e-reader Created with Pixso. Bind AI Web Search Created with Pixso.…" at bounding box center [749, 392] width 1439 height 784
type textarea "❯ npm install up to date in 2s 174 packages are looking for funding run `npm fu…"
click at [184, 727] on textarea at bounding box center [267, 726] width 457 height 17
paste textarea "❯ npm install up to date in 2s 174 packages are looking for funding run `npm fu…"
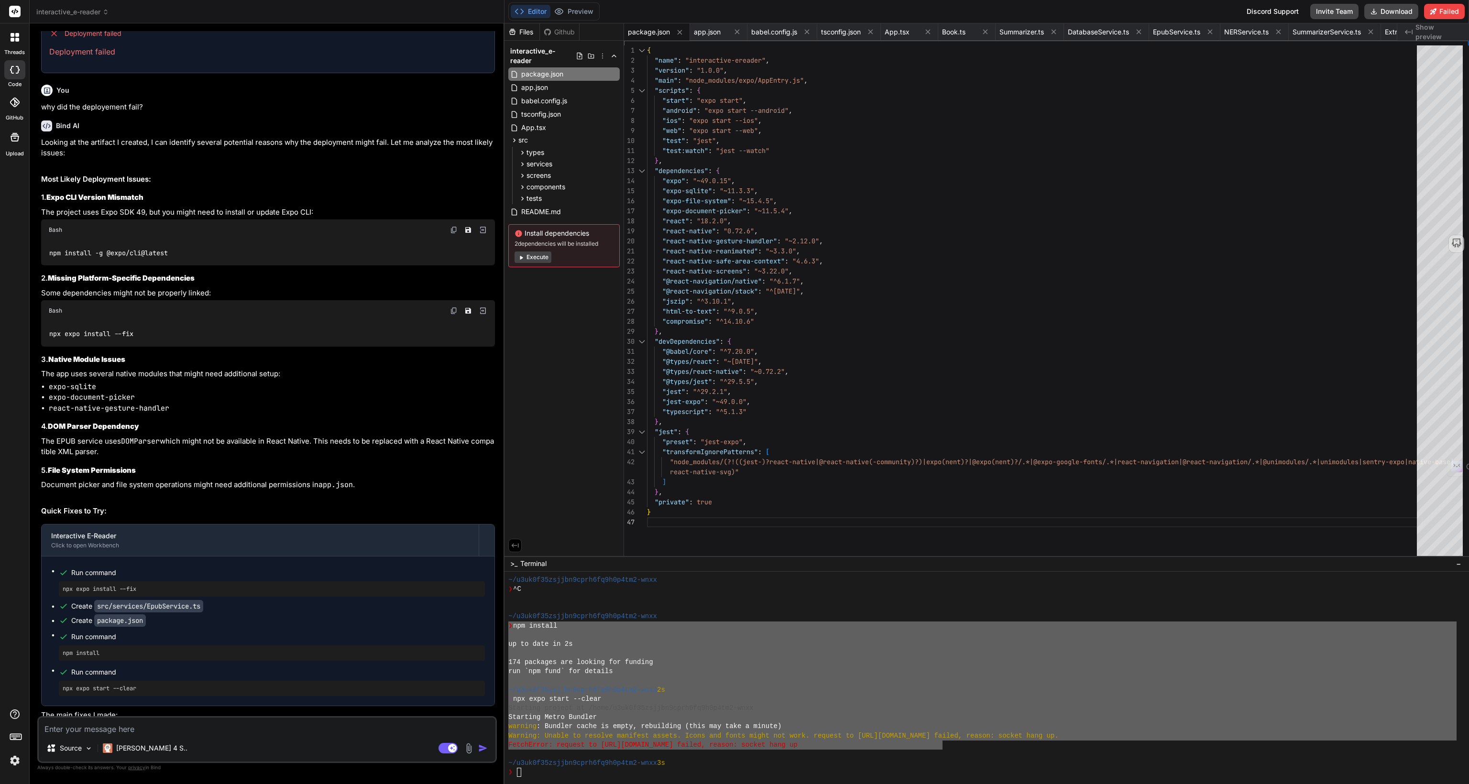
type textarea "❯ npm install up to date in 2s 174 packages are looking for funding run `npm fu…"
type textarea "x"
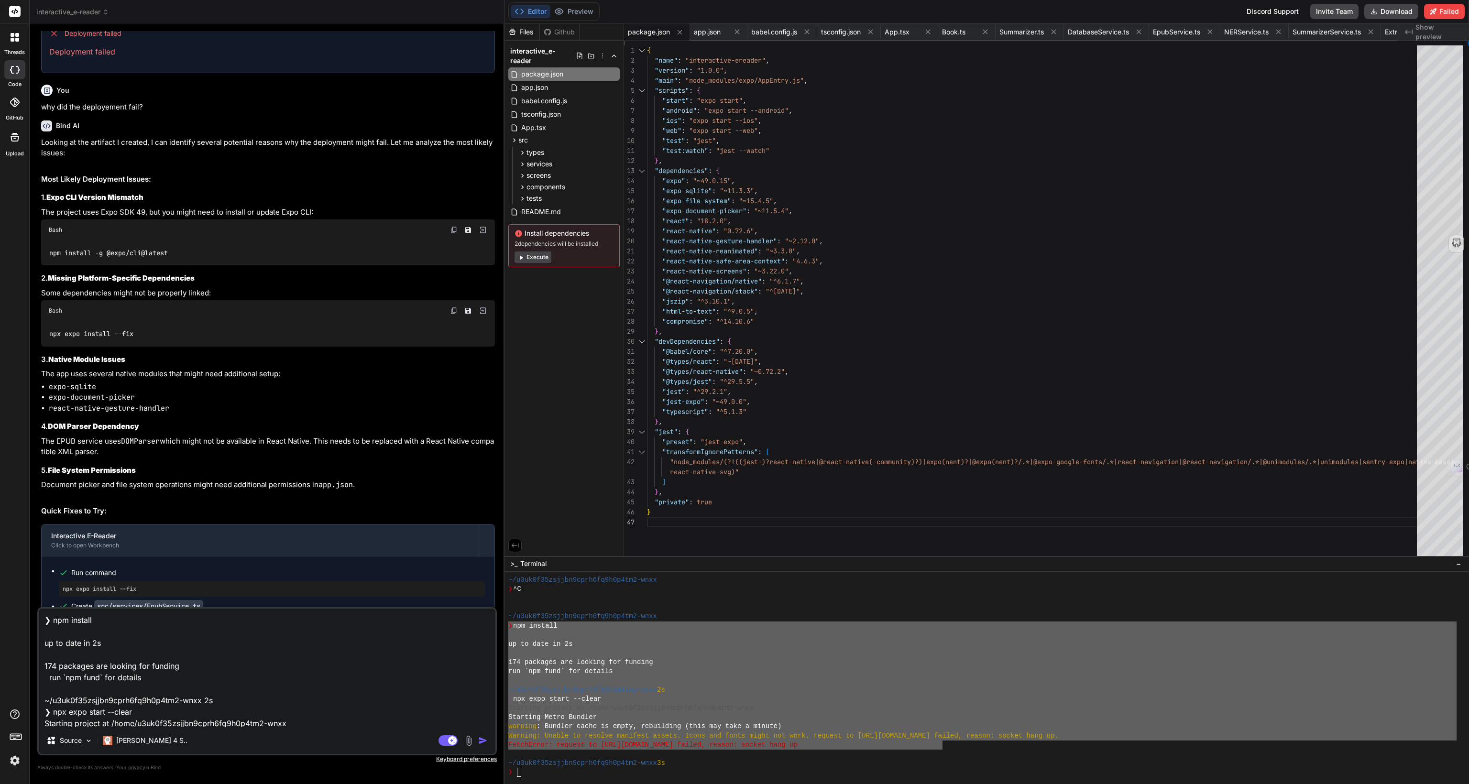
scroll to position [58, 0]
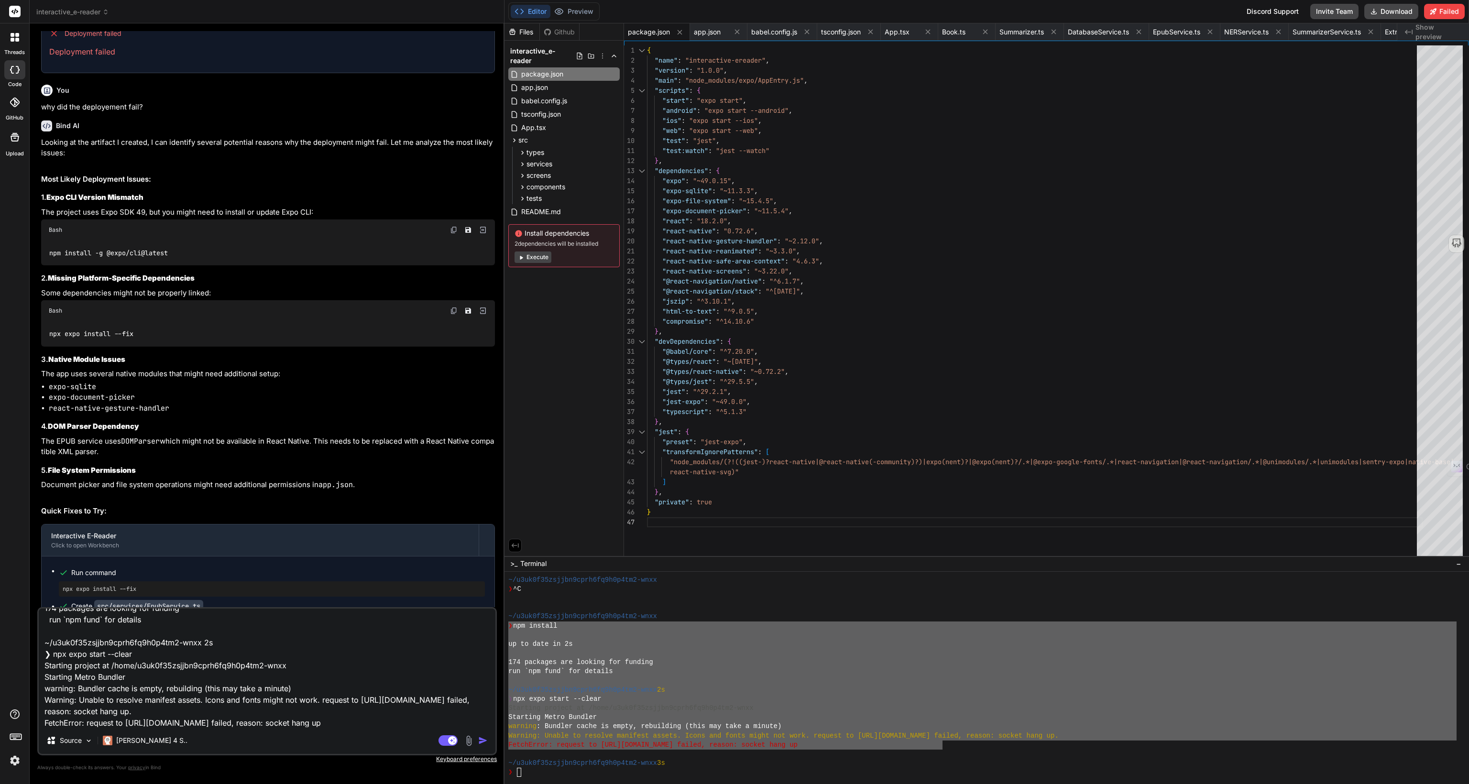
type textarea "❯ npm install up to date in 2s 174 packages are looking for funding run `npm fu…"
click at [482, 743] on img "button" at bounding box center [483, 741] width 10 height 10
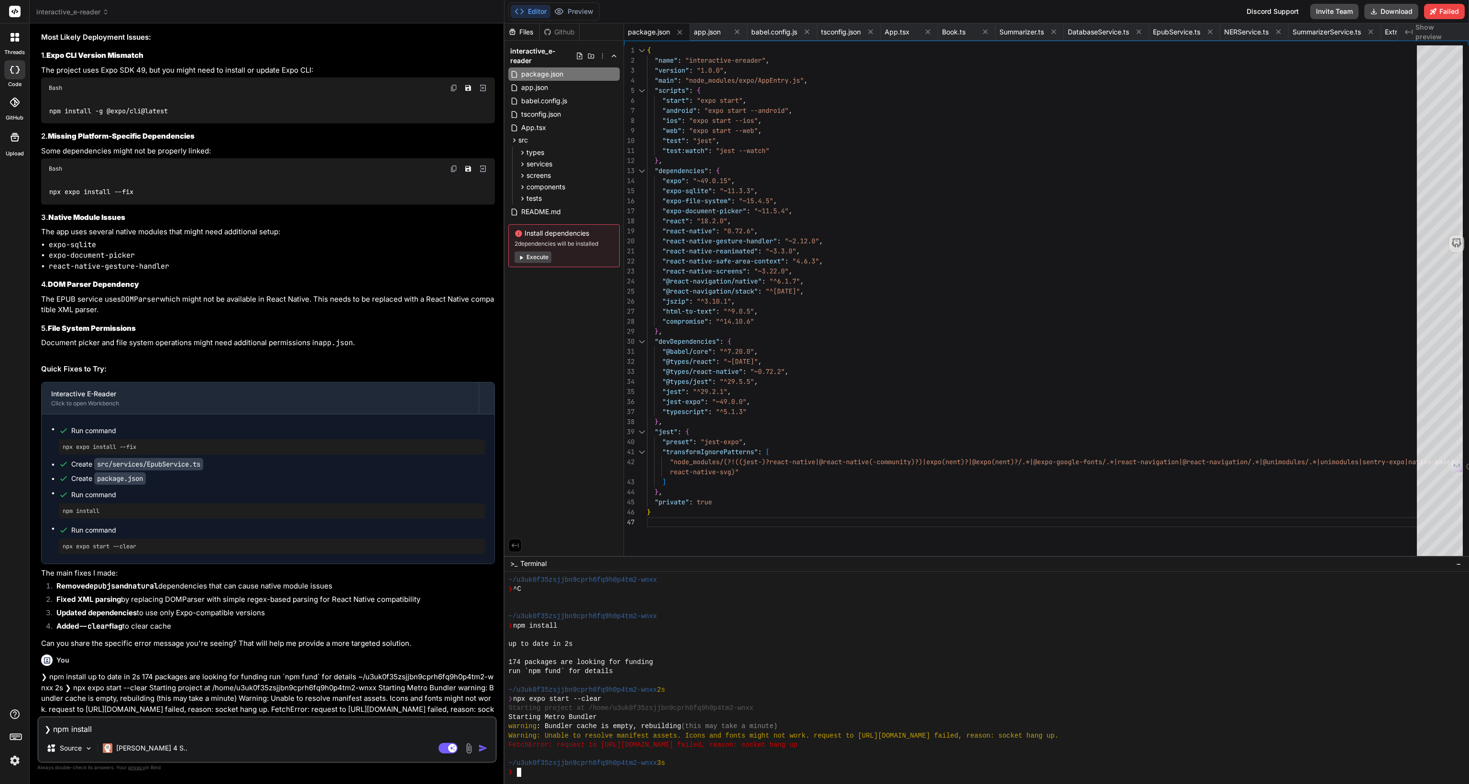
scroll to position [1432, 0]
click at [158, 672] on p "❯ npm install up to date in 2s 174 packages are looking for funding run `npm fu…" at bounding box center [268, 699] width 454 height 54
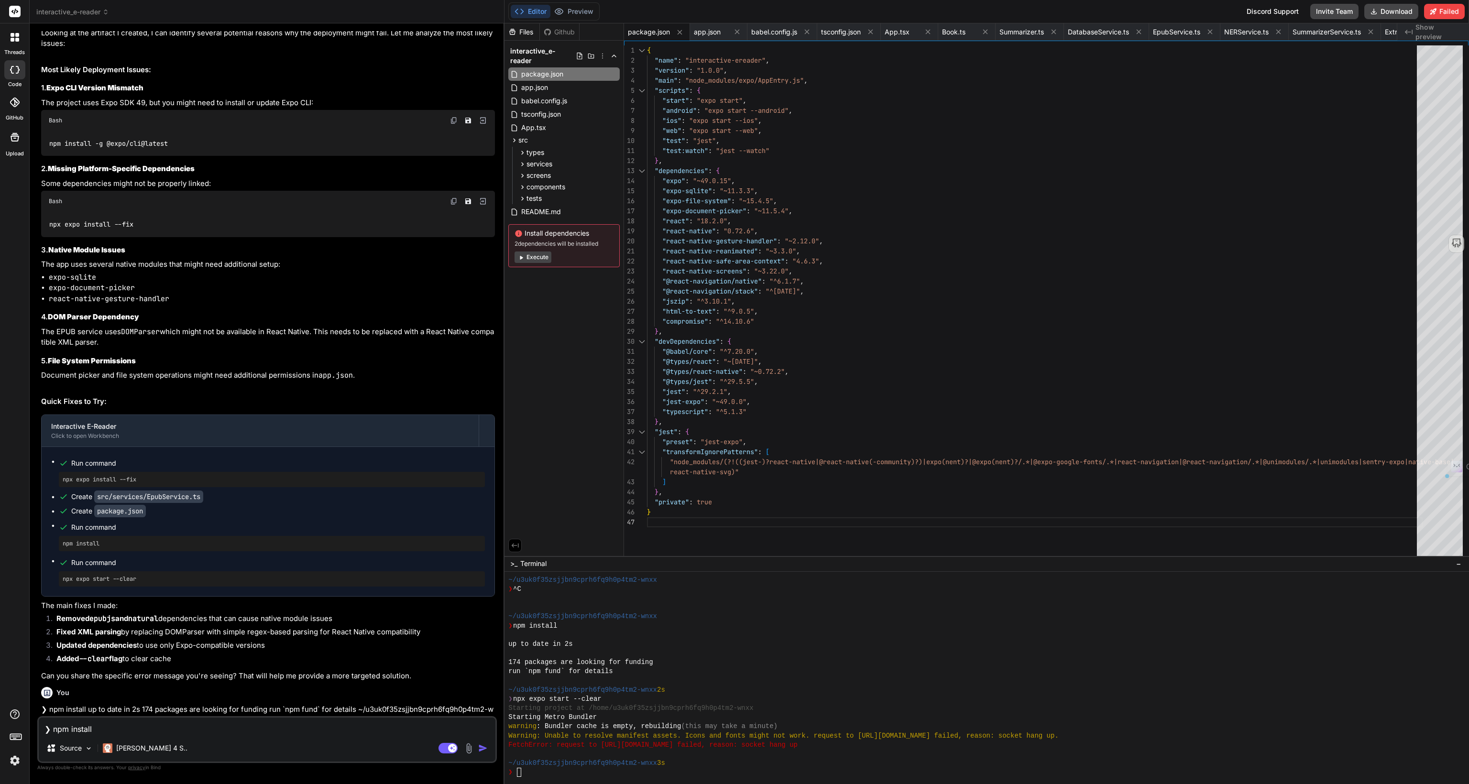
scroll to position [1886, 0]
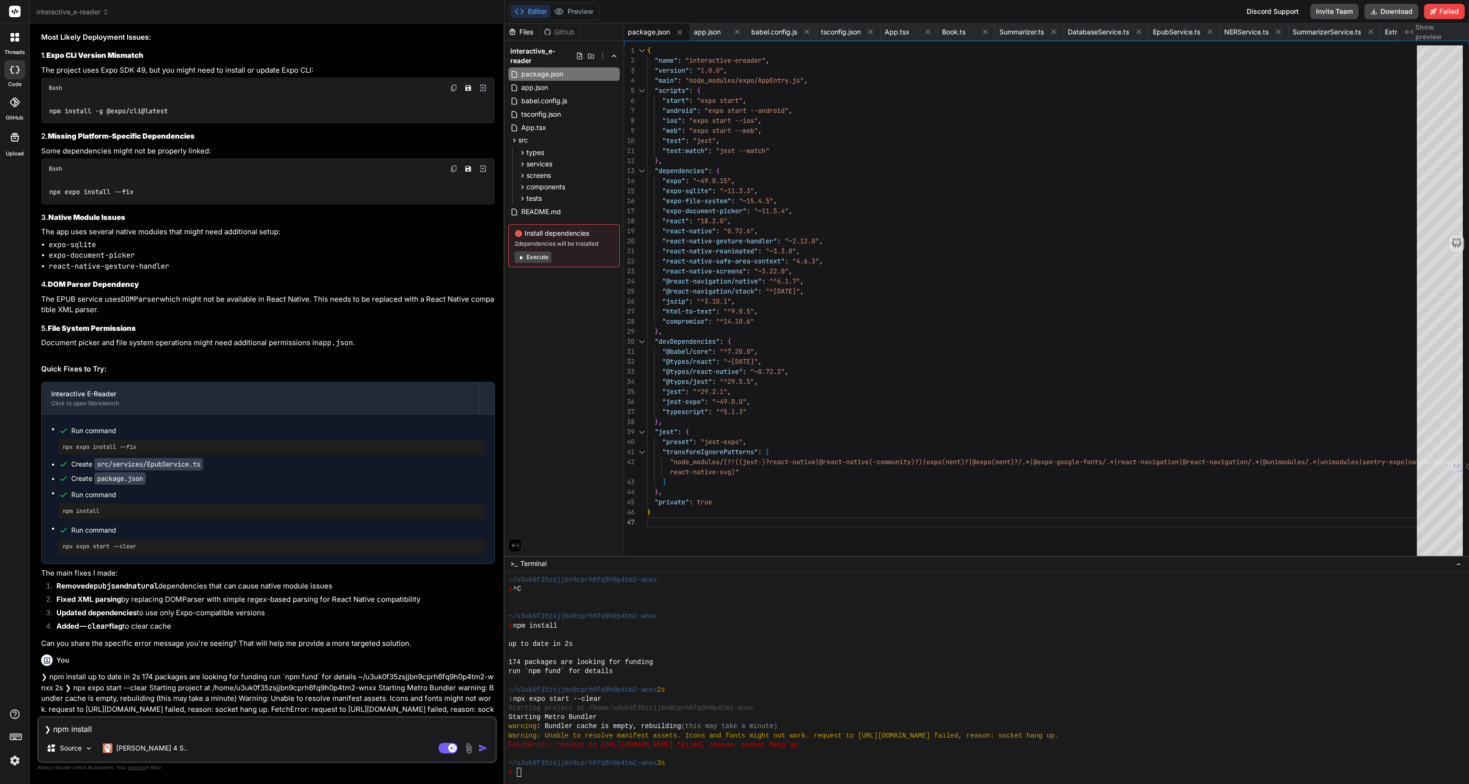
click at [529, 358] on div "Files Github interactive_e-reader package.json app.json babel.config.js tsconfi…" at bounding box center [564, 289] width 120 height 533
click at [561, 401] on div "Files Github interactive_e-reader package.json app.json babel.config.js tsconfi…" at bounding box center [564, 289] width 120 height 533
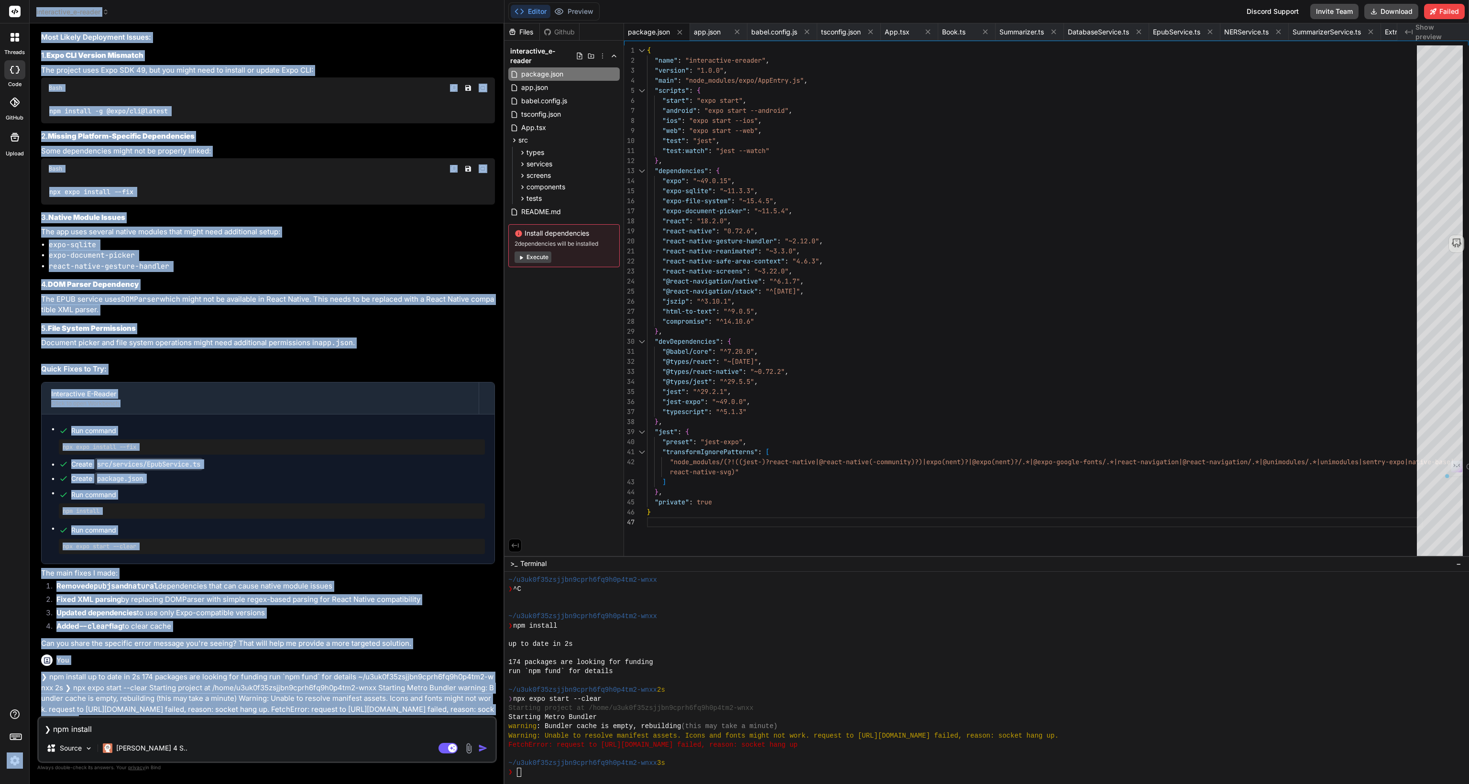
drag, startPoint x: 202, startPoint y: 656, endPoint x: 25, endPoint y: 575, distance: 195.3
click at [25, 575] on div "threads code GitHub Upload interactive_e-reader Created with Pixso. Bind AI Web…" at bounding box center [734, 392] width 1469 height 784
click at [159, 672] on p "❯ npm install up to date in 2s 174 packages are looking for funding run `npm fu…" at bounding box center [268, 699] width 454 height 54
click at [109, 672] on p "❯ npm install up to date in 2s 174 packages are looking for funding run `npm fu…" at bounding box center [268, 699] width 454 height 54
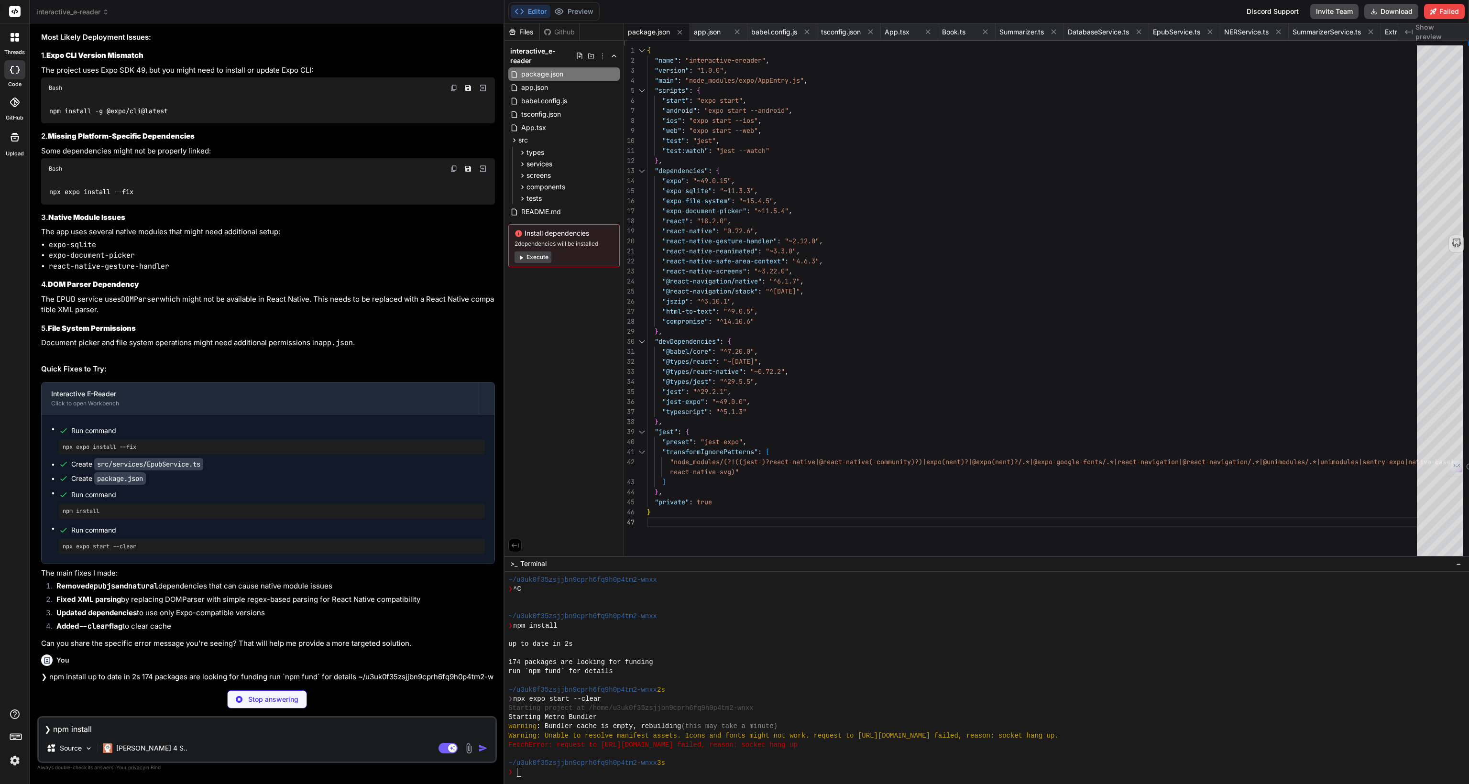
click at [44, 672] on p "❯ npm install up to date in 2s 174 packages are looking for funding run `npm fu…" at bounding box center [268, 699] width 454 height 54
click at [155, 672] on p "❯ npm install up to date in 2s 174 packages are looking for funding run `npm fu…" at bounding box center [268, 699] width 454 height 54
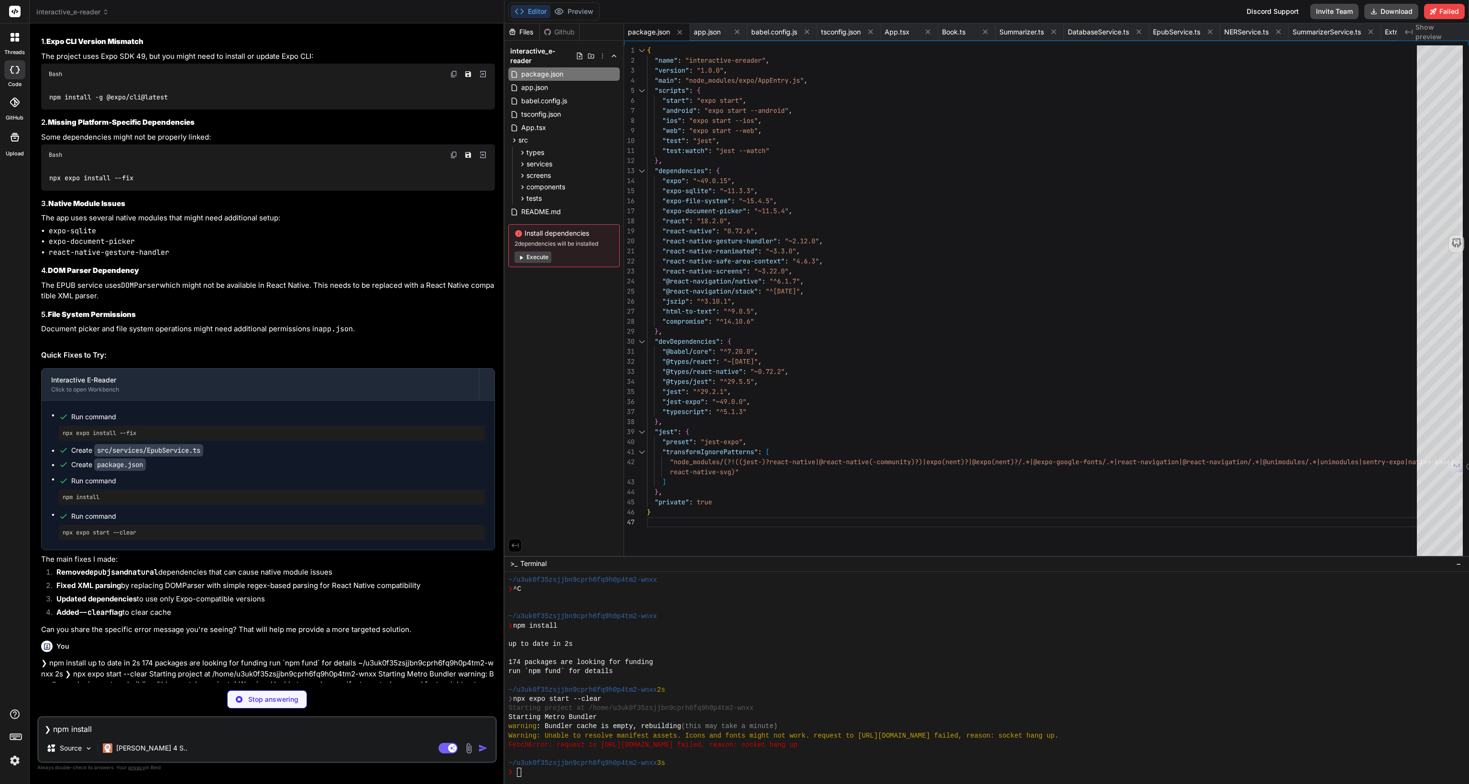
type textarea "x"
type textarea ""@types/react-dom": "^18.2.7", "@vitejs/plugin-react": "^4.0.3", "vite": "^4.4.…"
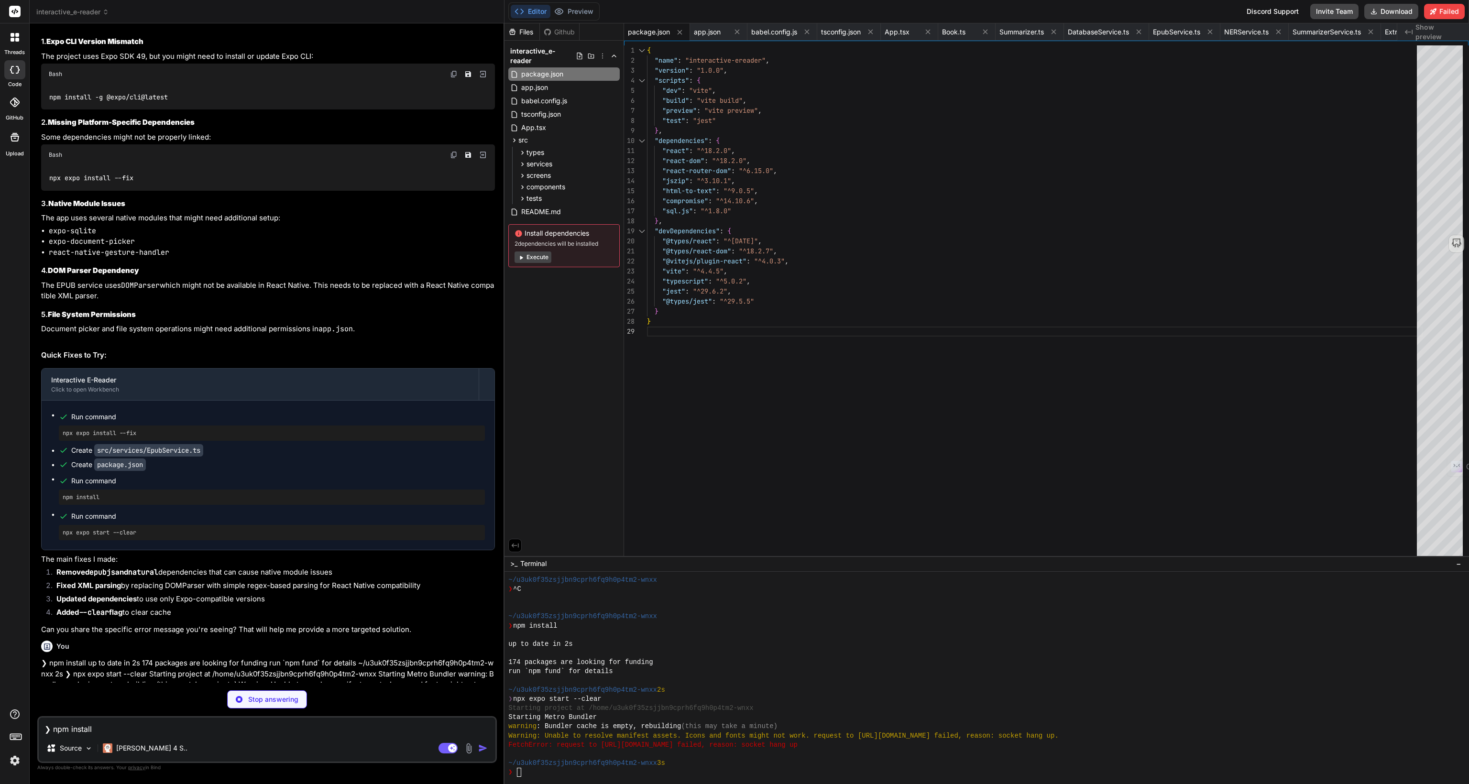
type textarea "x"
type textarea "exclude: ['sql.js'] } })"
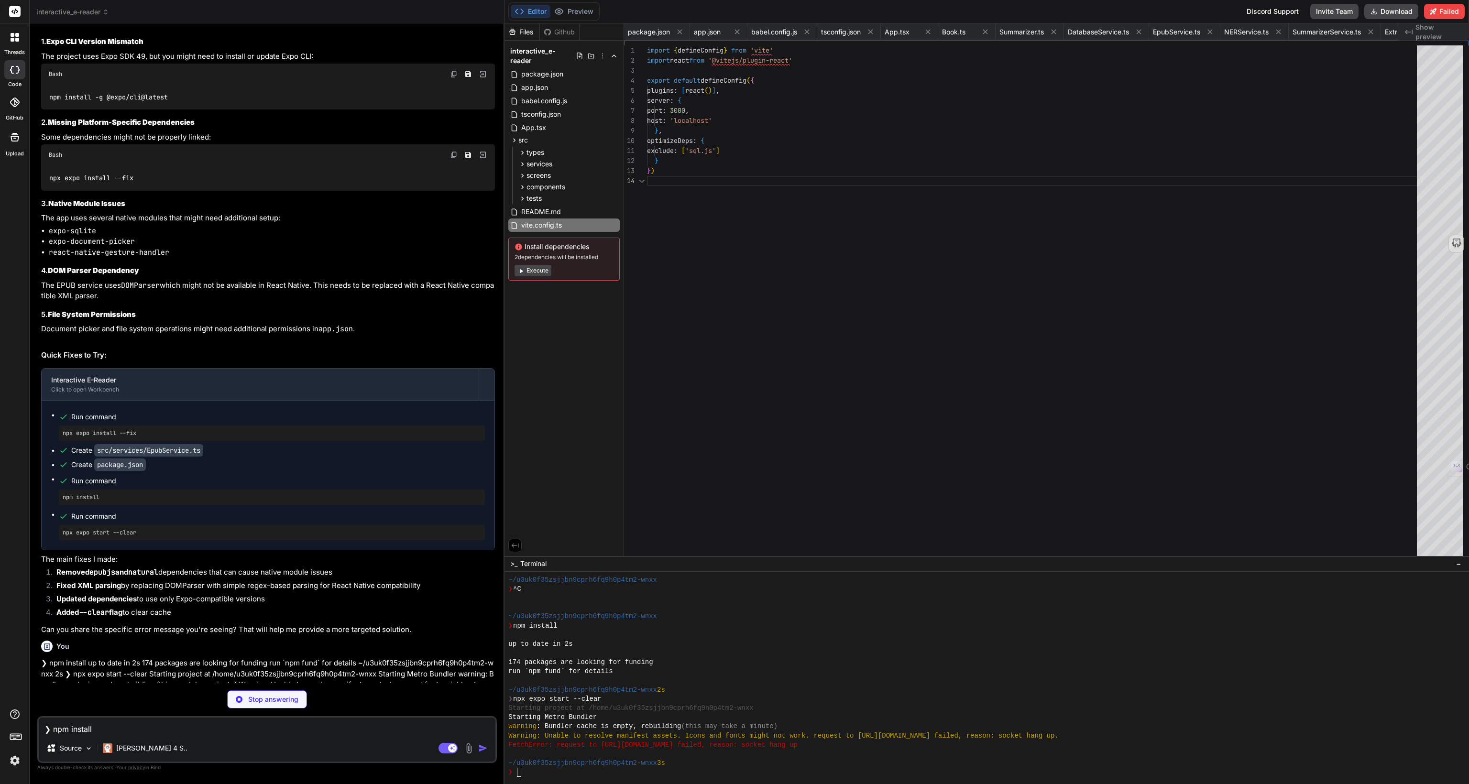
scroll to position [0, 944]
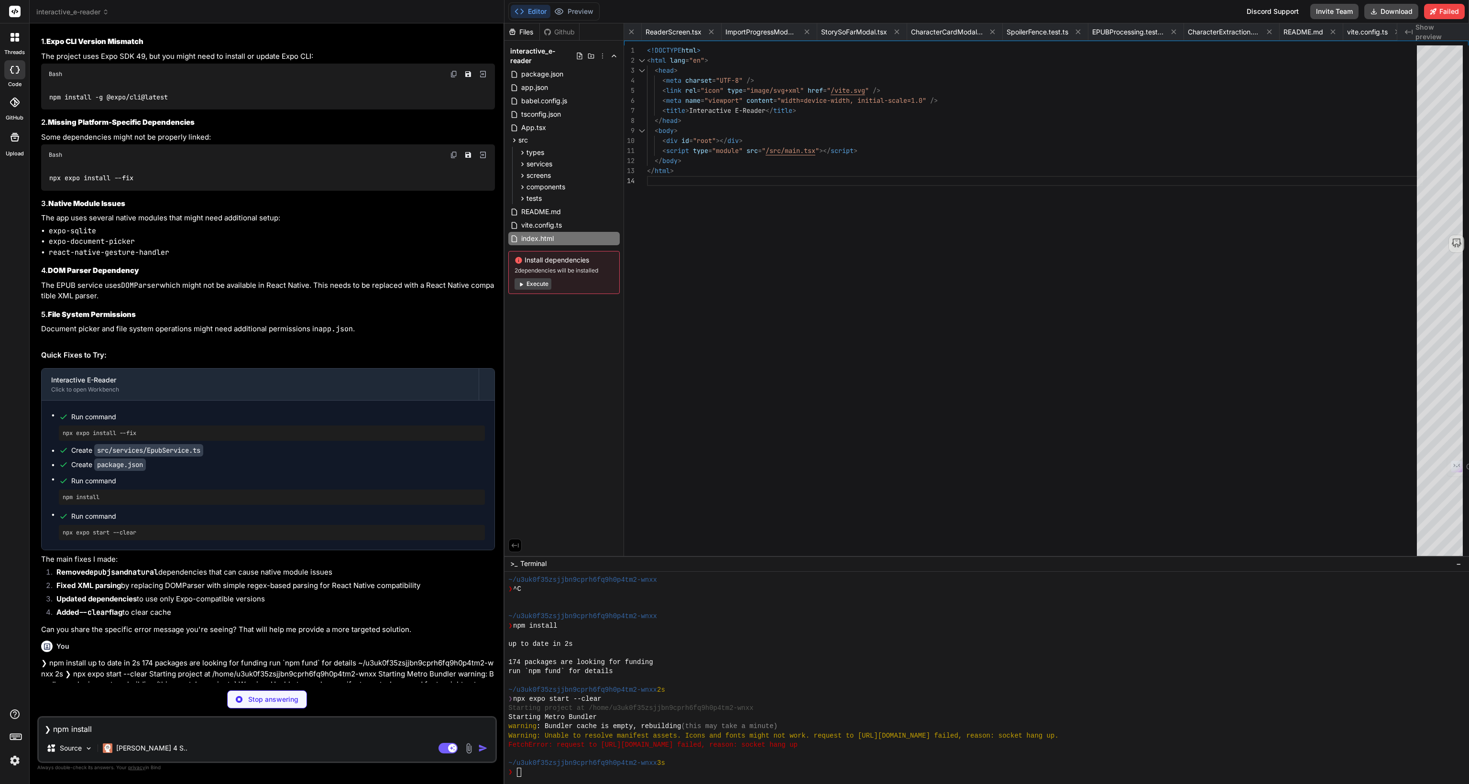
type textarea "x"
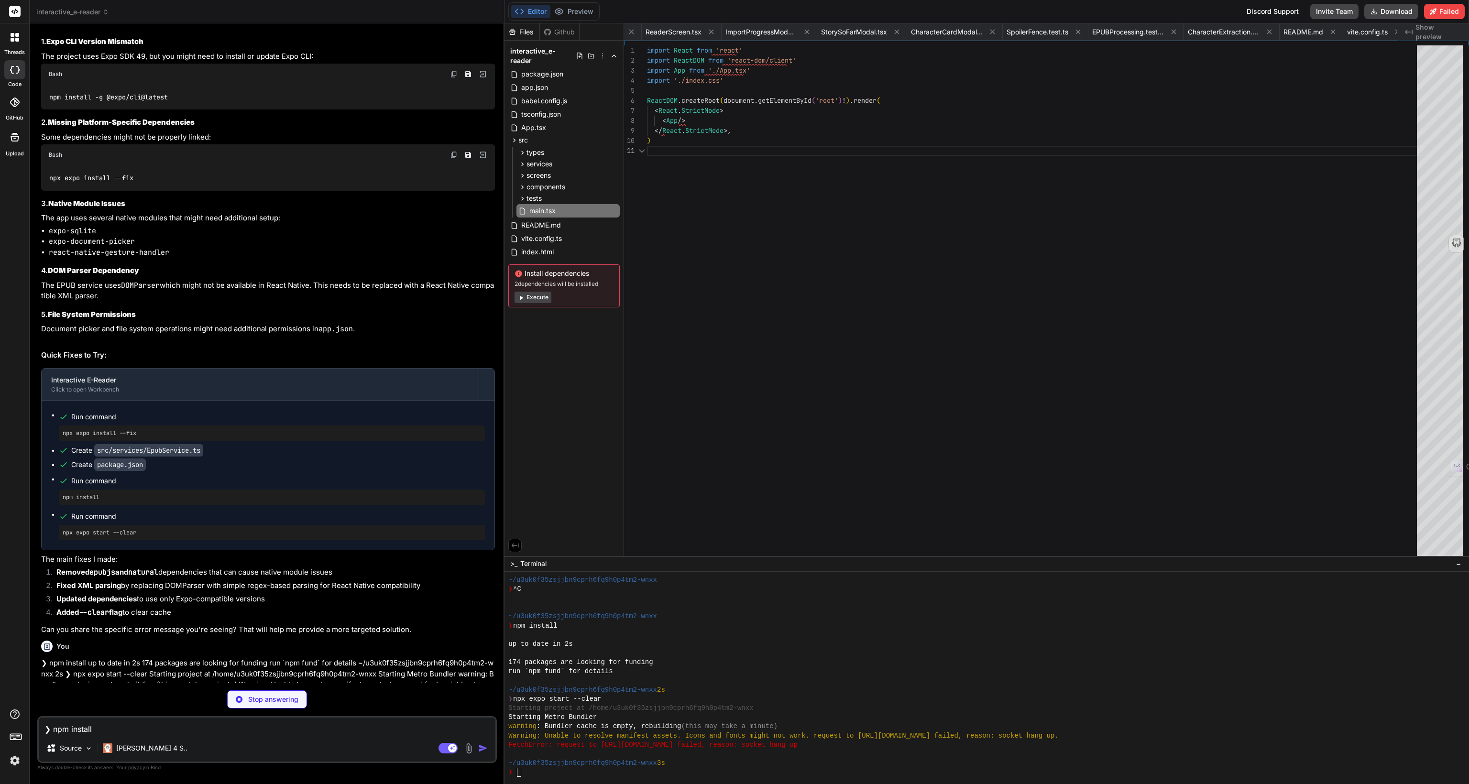
scroll to position [0, 1058]
type textarea "x"
type textarea "min-height: 100vh; } #root { min-height: 100vh; }"
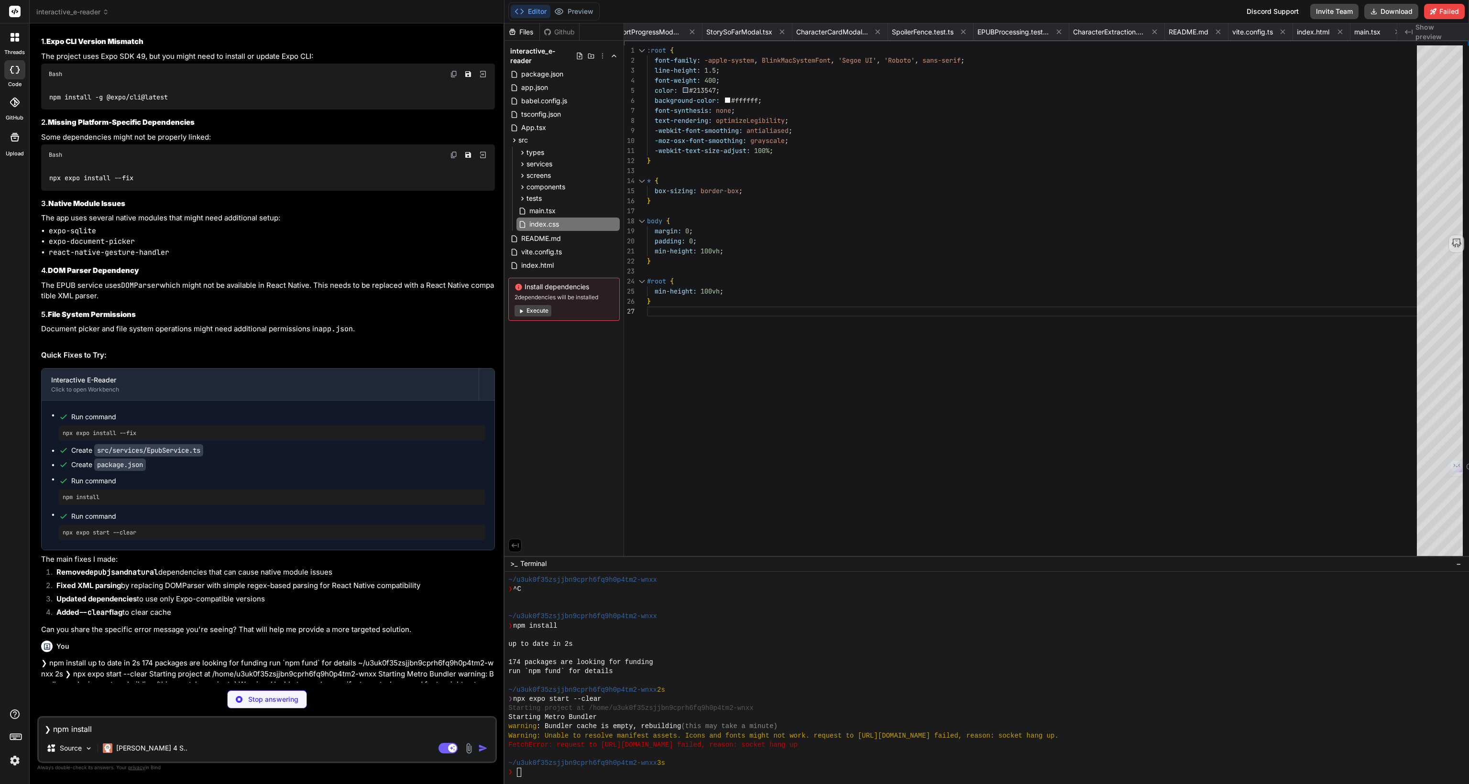
type textarea "x"
type textarea "export default App;"
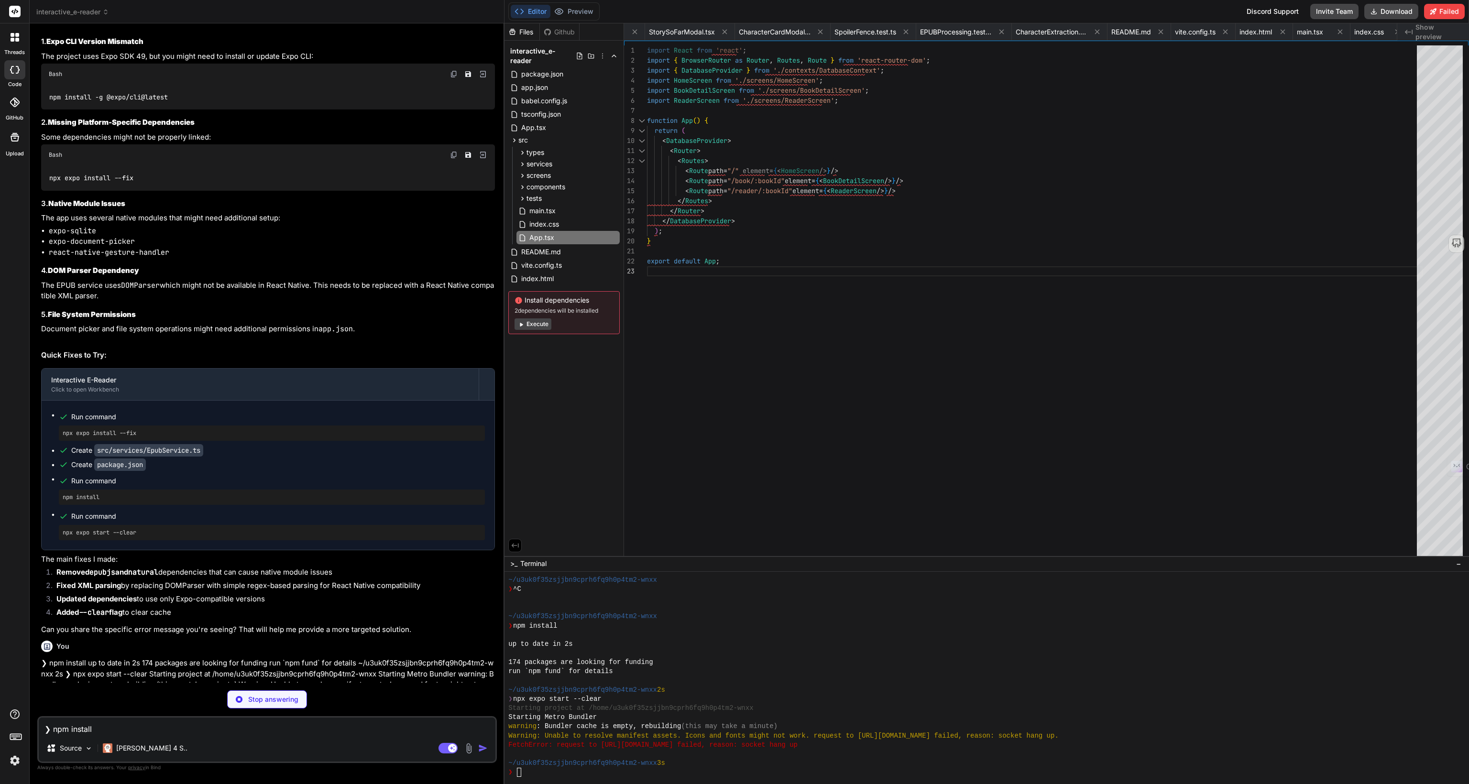
type textarea "x"
type textarea "export const useDatabase = () => { const context = useContext(DatabaseContext);…"
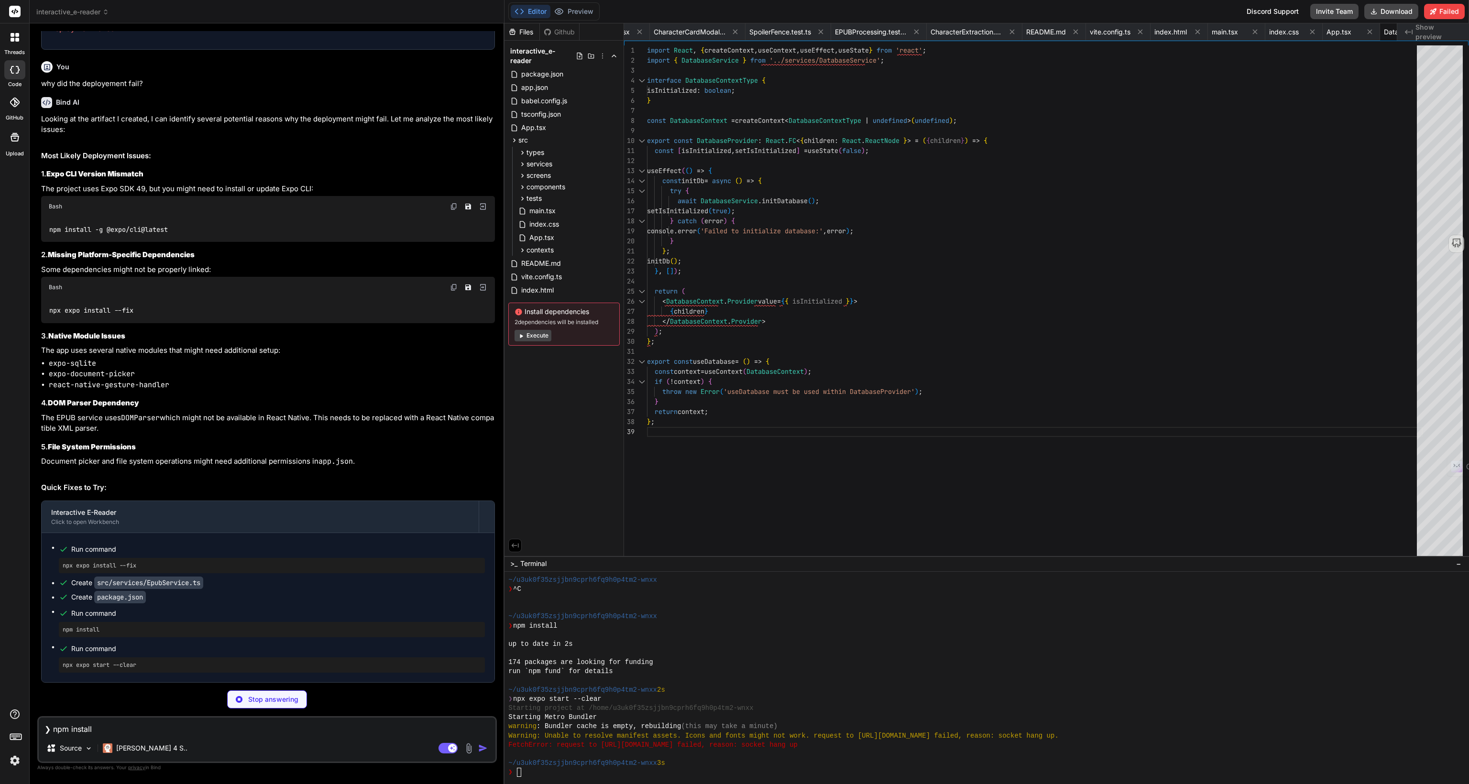
scroll to position [2061, 0]
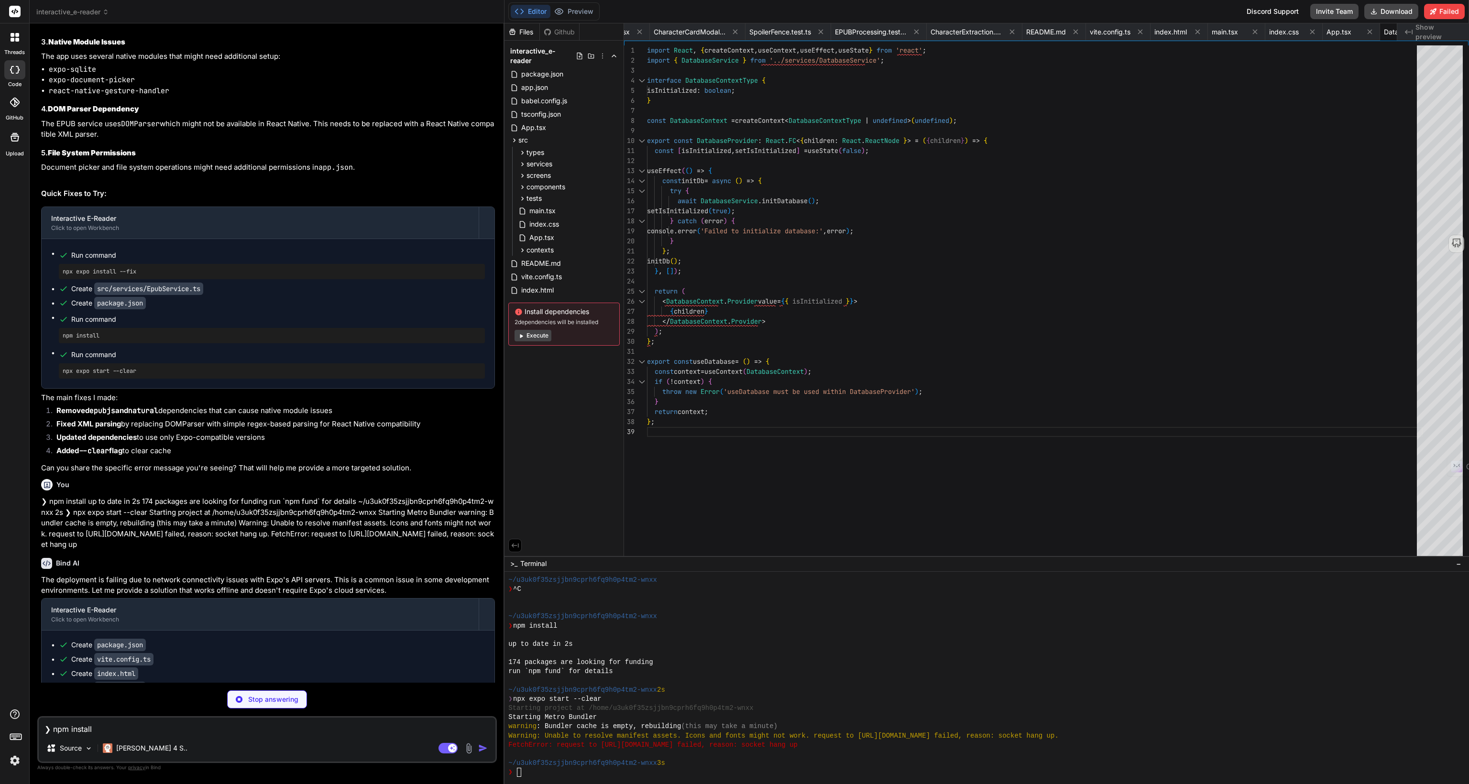
click at [119, 729] on textarea "❯ npm install up to date in 2s 174 packages are looking for funding run `npm fu…" at bounding box center [267, 726] width 457 height 17
type textarea "x"
type textarea "} [DOMAIN_NAME](); return mentions; } } export const DatabaseService = new Data…"
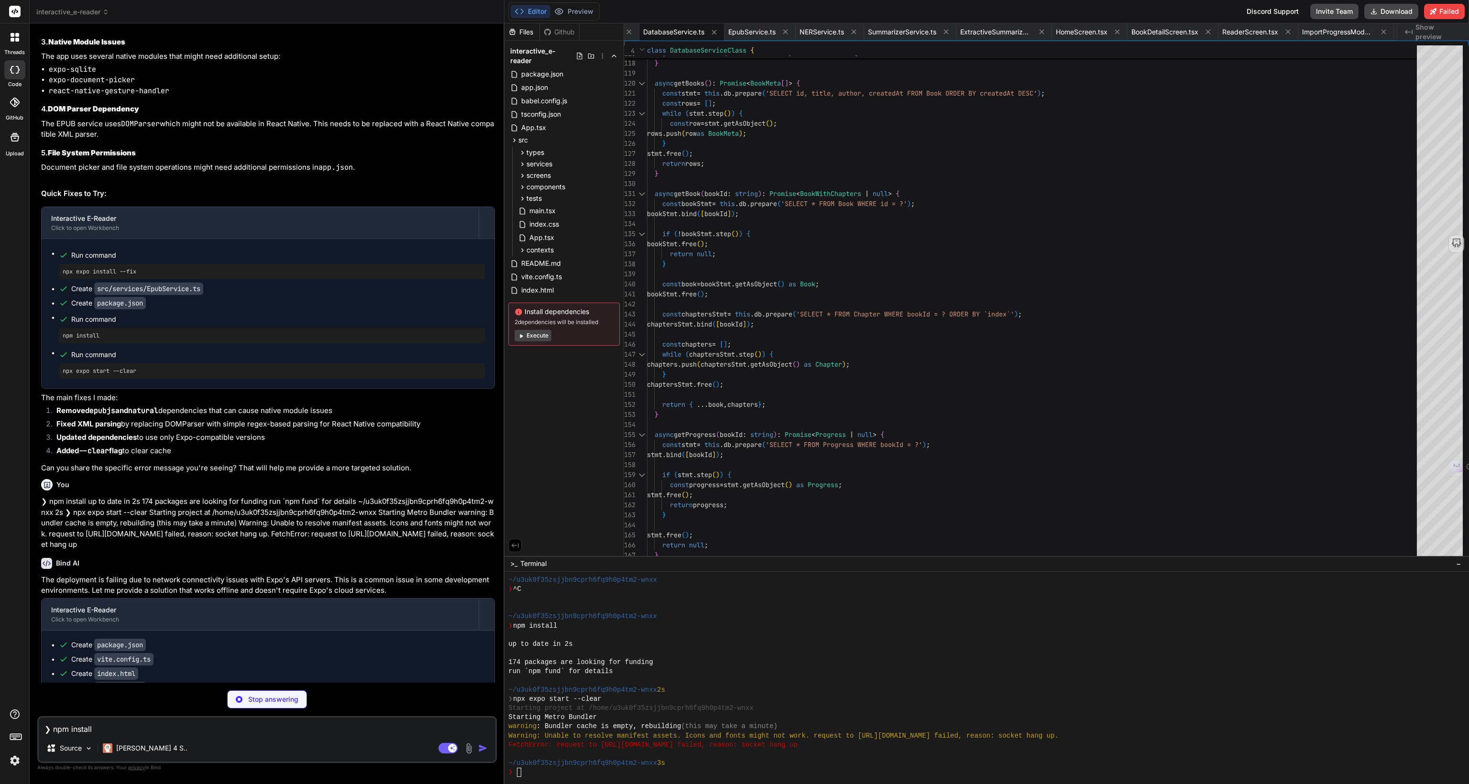
type textarea "x"
type textarea "} private static extractChapterTitle(html: string): string | null { const match…"
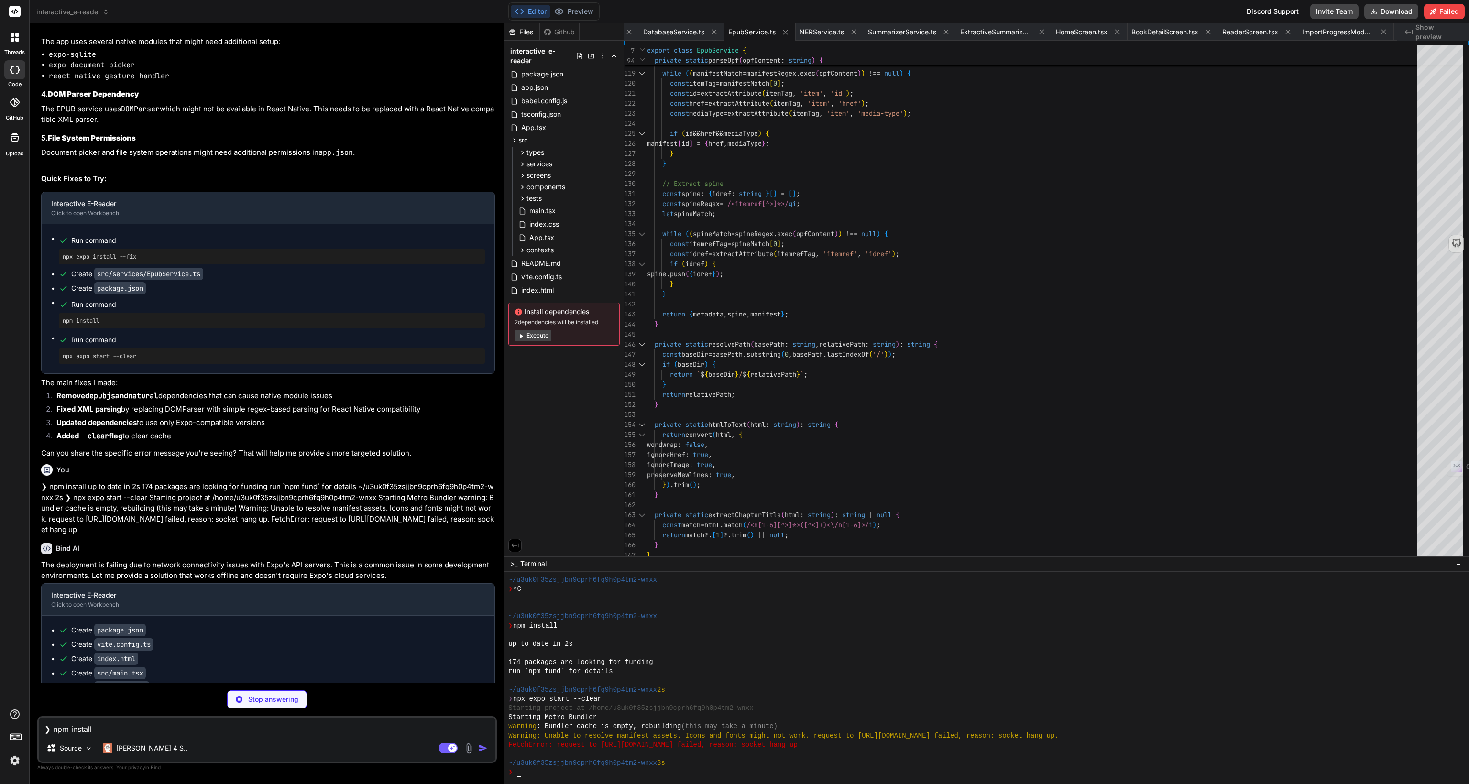
scroll to position [2090, 0]
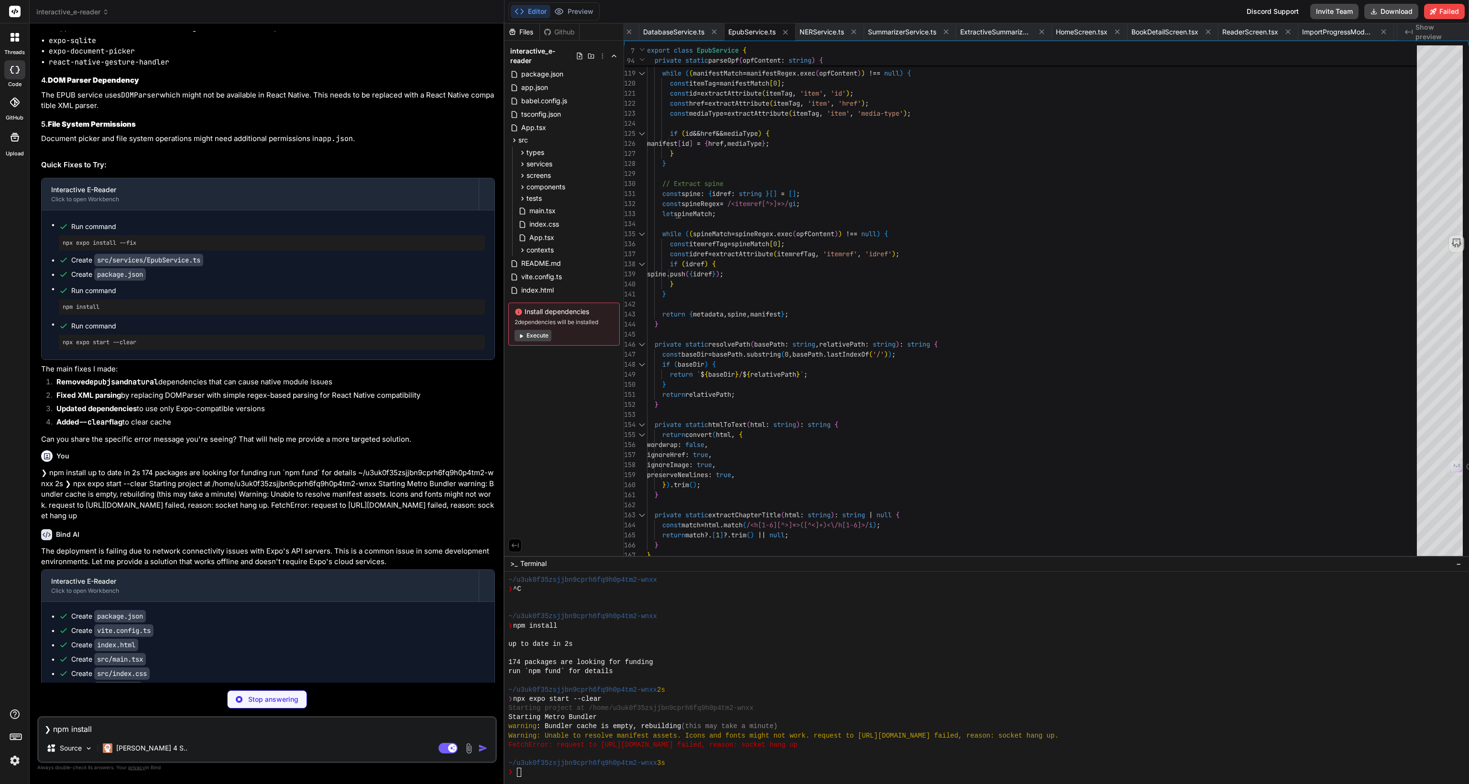
type textarea "x"
type textarea "margin: '0', }, }; export default HomeScreen;"
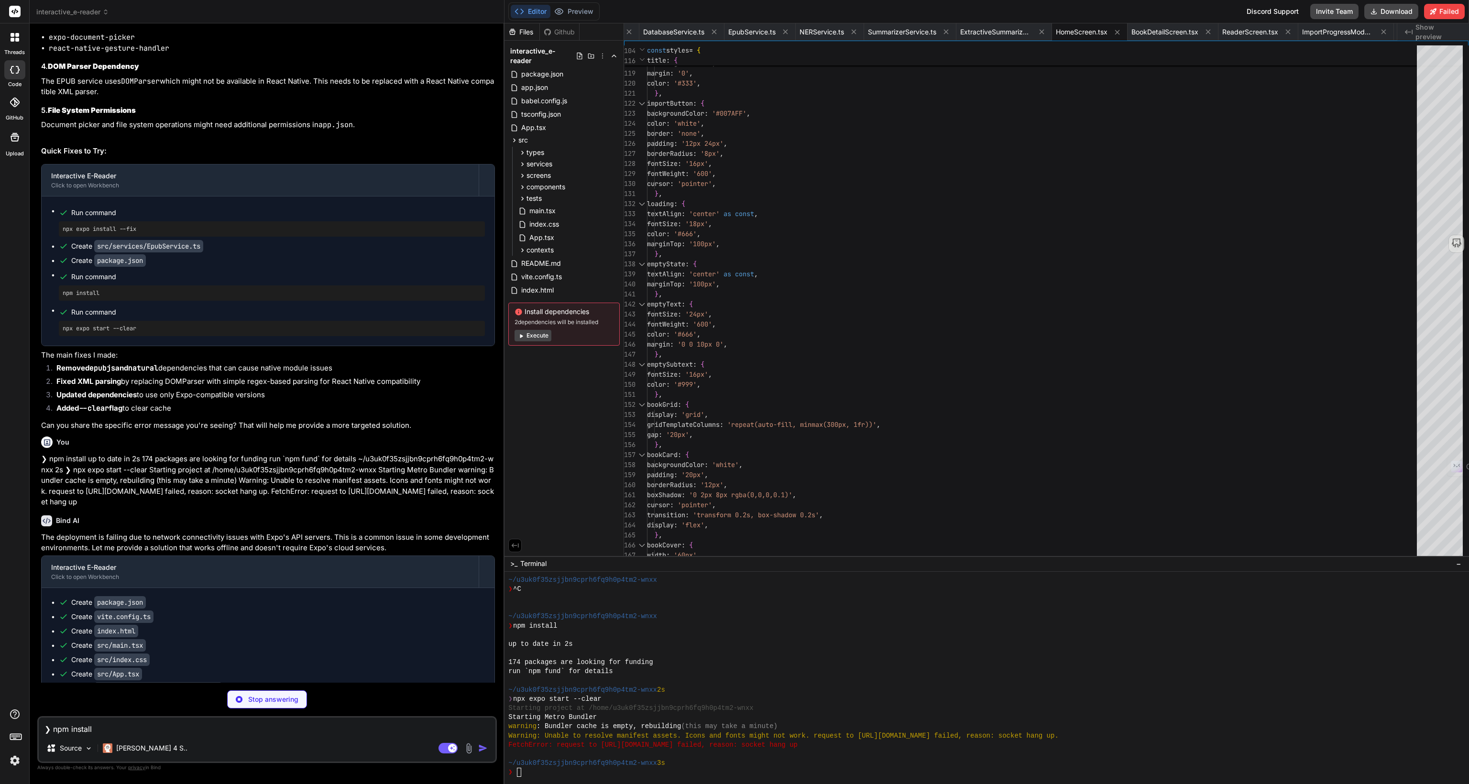
scroll to position [2104, 0]
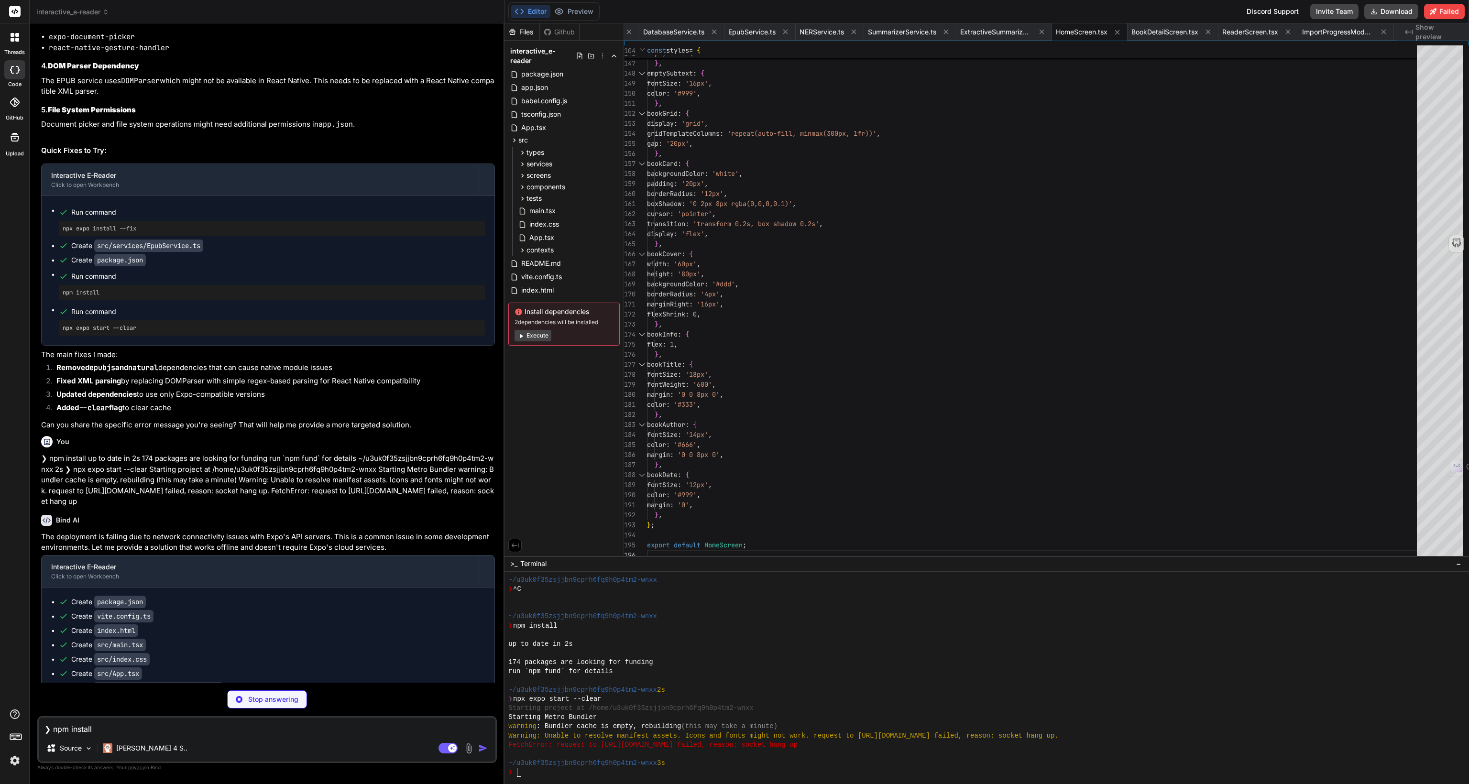
type textarea "x"
type textarea "}, }; export default BookDetailScreen;"
click at [700, 768] on div "❯" at bounding box center [982, 772] width 948 height 9
click at [683, 774] on div "❯" at bounding box center [982, 772] width 948 height 9
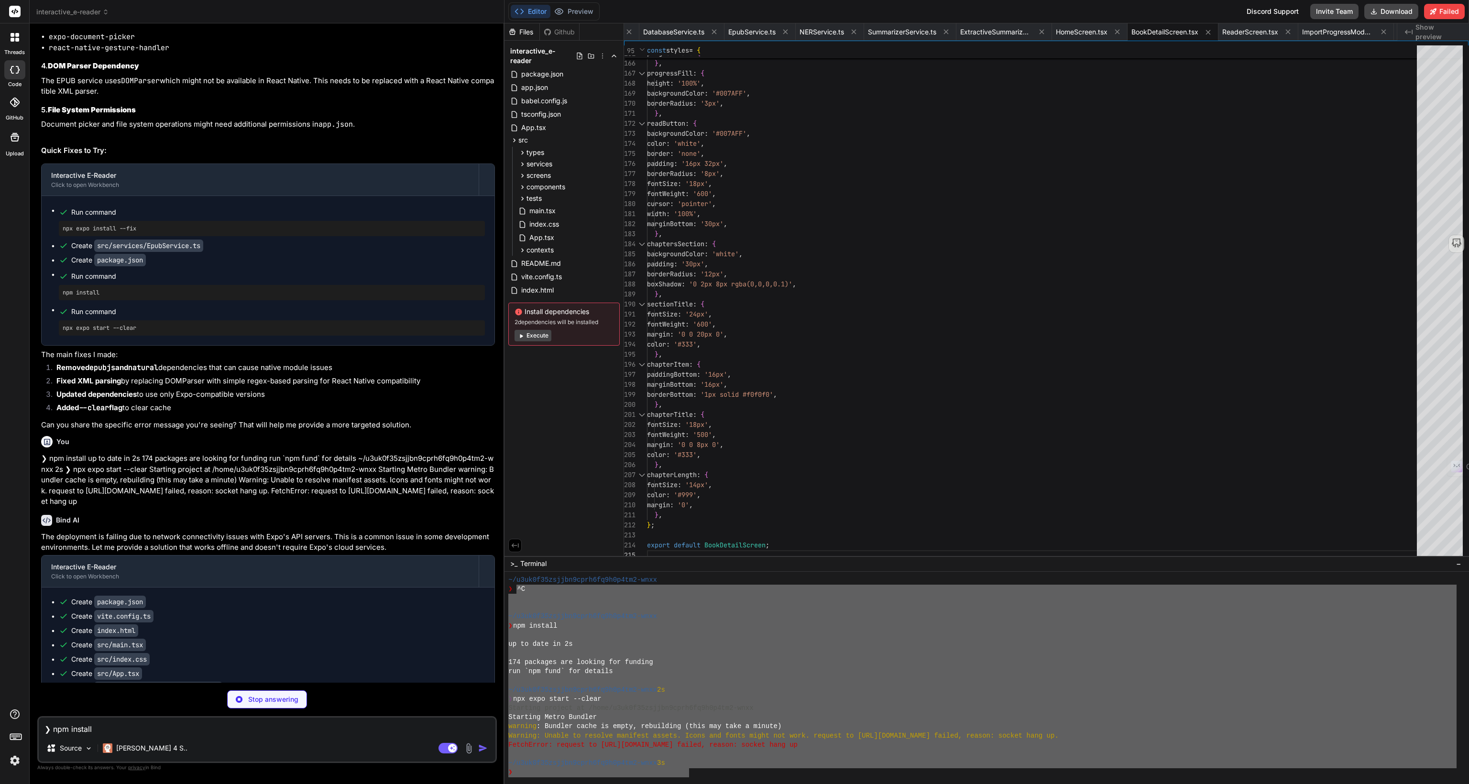
drag, startPoint x: 689, startPoint y: 772, endPoint x: 517, endPoint y: 592, distance: 249.2
click at [517, 592] on div "~/u3uk0f35zsjjbn9cprh6fq9h0p4tm2-wnxx ❯ ^C ~/u3uk0f35zsjjbn9cprh6fq9h0p4tm2-wnx…" at bounding box center [982, 677] width 948 height 202
click at [678, 626] on div "❯ npm install" at bounding box center [982, 625] width 948 height 9
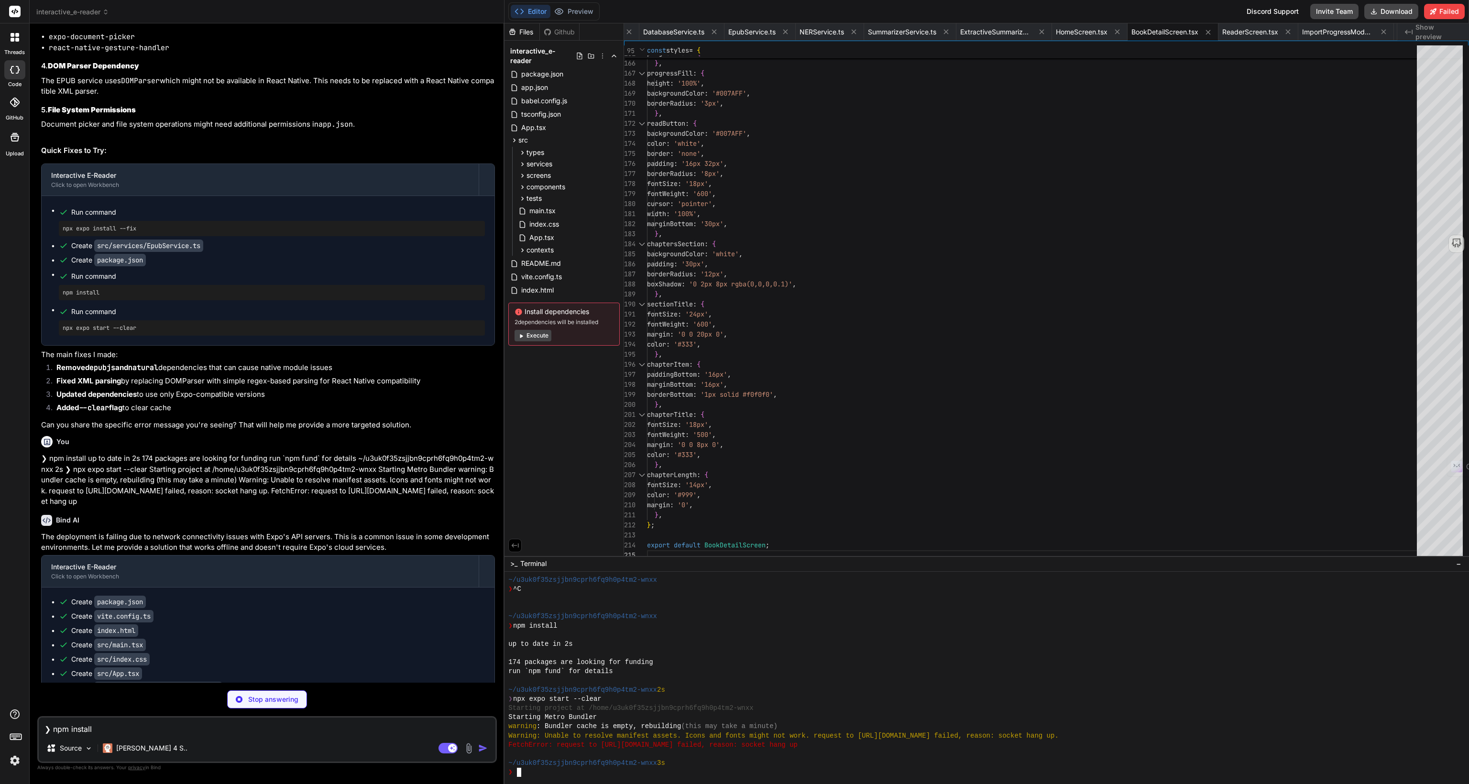
type textarea "x"
type textarea "}; export default ReaderScreen;"
type textarea "x"
type textarea "fontWeight: '500', color: '#007AFF', margin: '0', }, }; export default ImportPr…"
click at [943, 741] on div "FetchError: request to [URL][DOMAIN_NAME] failed, reason: socket hang up" at bounding box center [982, 745] width 948 height 9
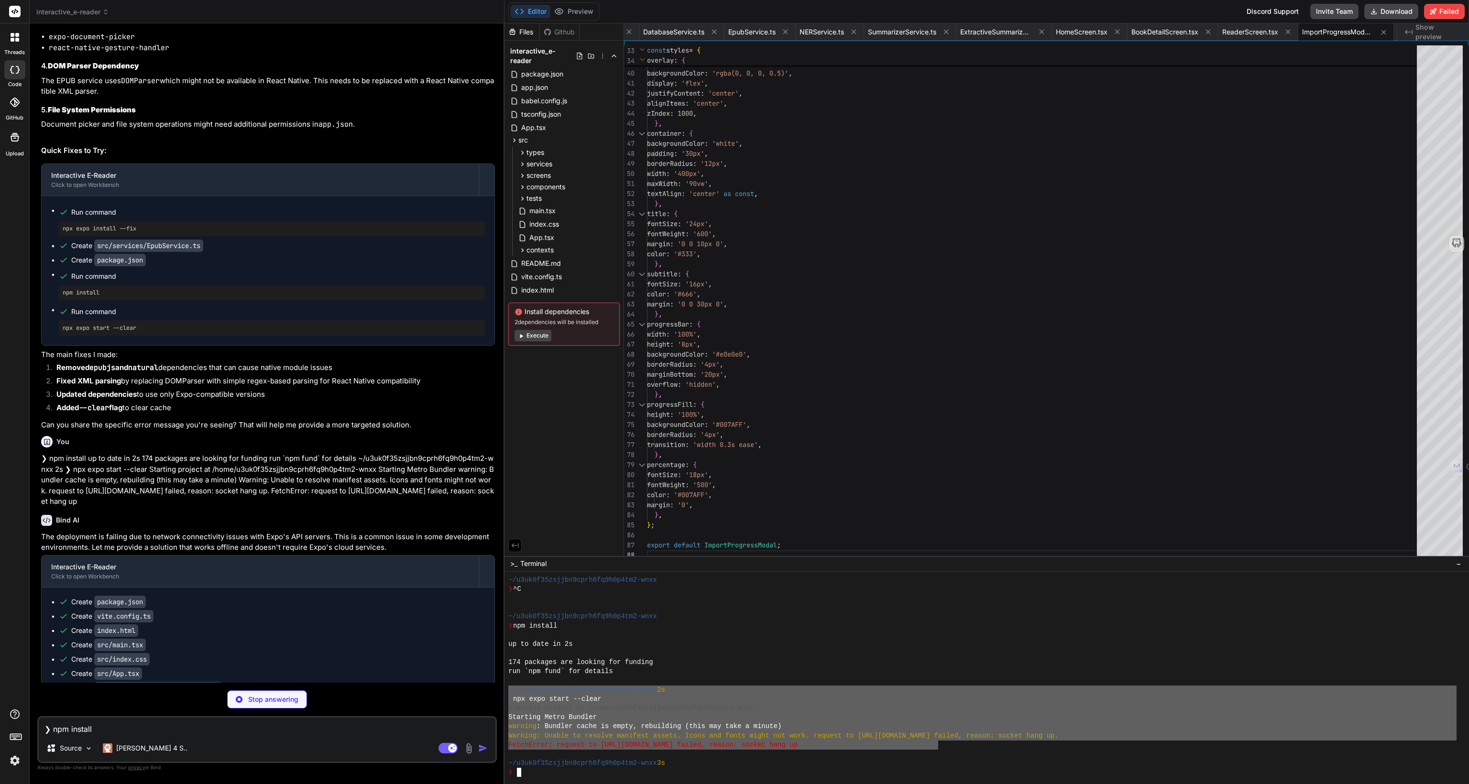
type textarea "x"
type textarea "fontSize: '16px', lineHeight: 1.5, margin: '0', color: '#333', }, }; export def…"
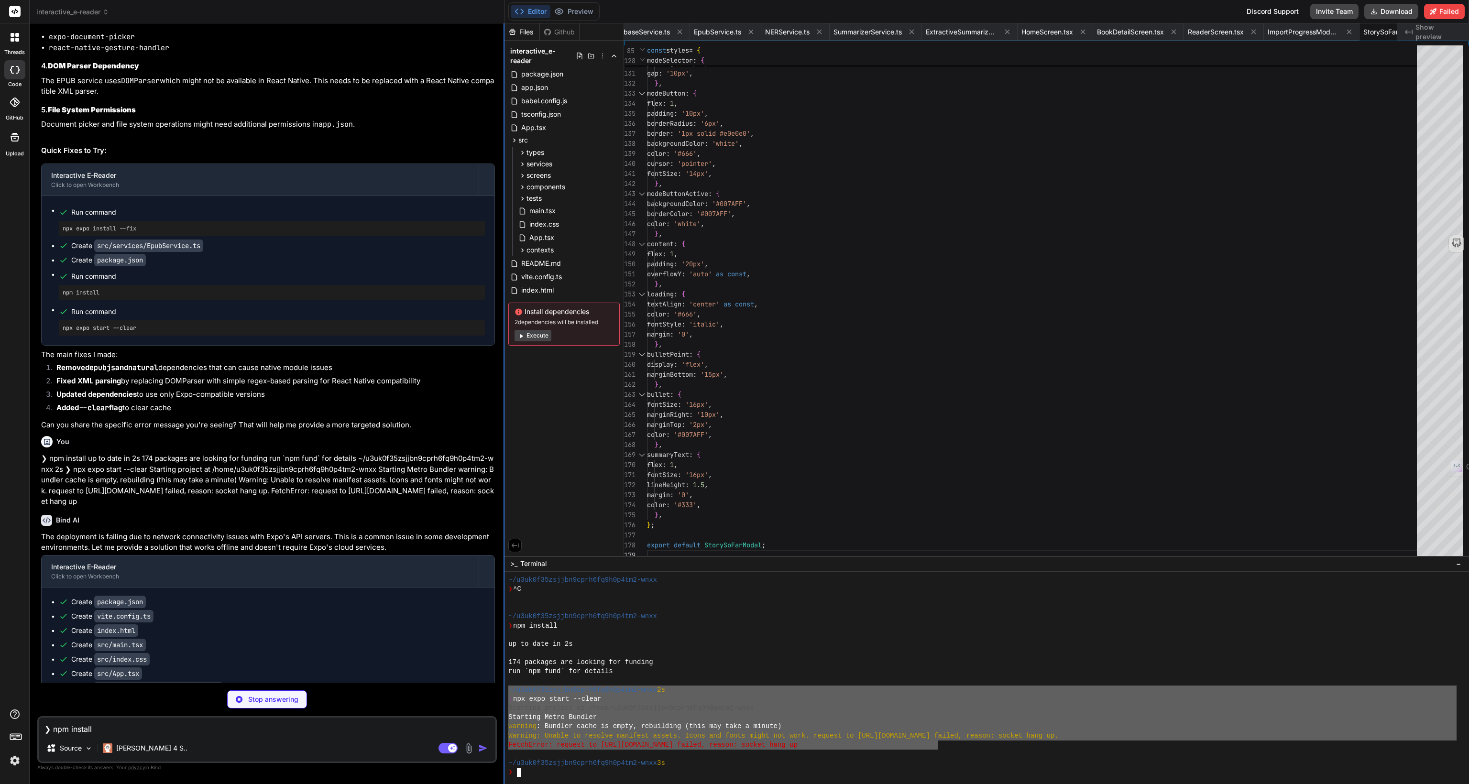
drag, startPoint x: 937, startPoint y: 744, endPoint x: 503, endPoint y: 693, distance: 437.1
click at [503, 693] on div "interactive_e-reader Created with Pixso. Bind AI Web Search Created with Pixso.…" at bounding box center [749, 392] width 1439 height 784
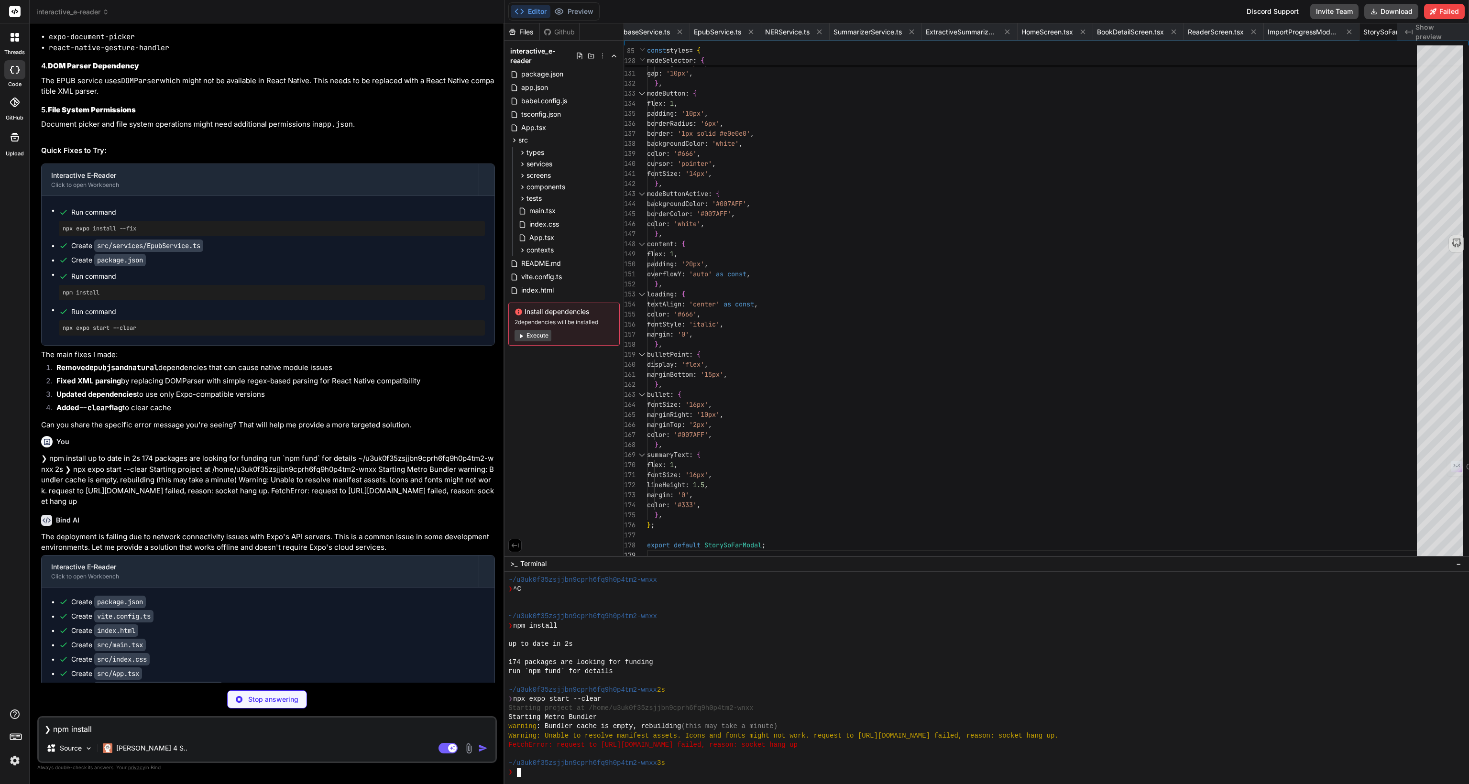
drag, startPoint x: 992, startPoint y: 688, endPoint x: 995, endPoint y: 684, distance: 4.9
click at [992, 688] on div "~/u3uk0f35zsjjbn9cprh6fq9h0p4tm2-wnxx 2s" at bounding box center [982, 690] width 948 height 9
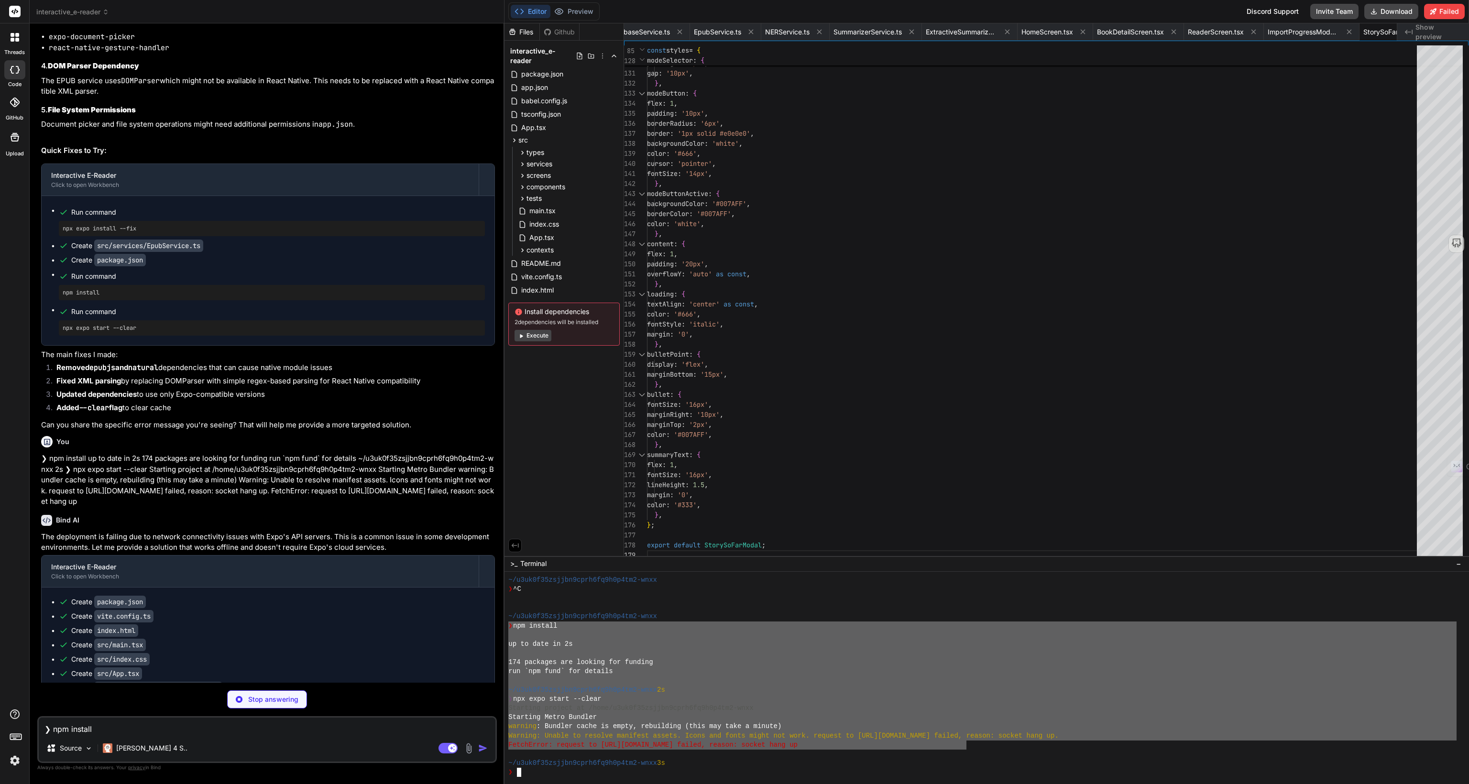
drag, startPoint x: 967, startPoint y: 745, endPoint x: 501, endPoint y: 627, distance: 480.5
click at [501, 627] on div "interactive_e-reader Created with Pixso. Bind AI Web Search Created with Pixso.…" at bounding box center [749, 392] width 1439 height 784
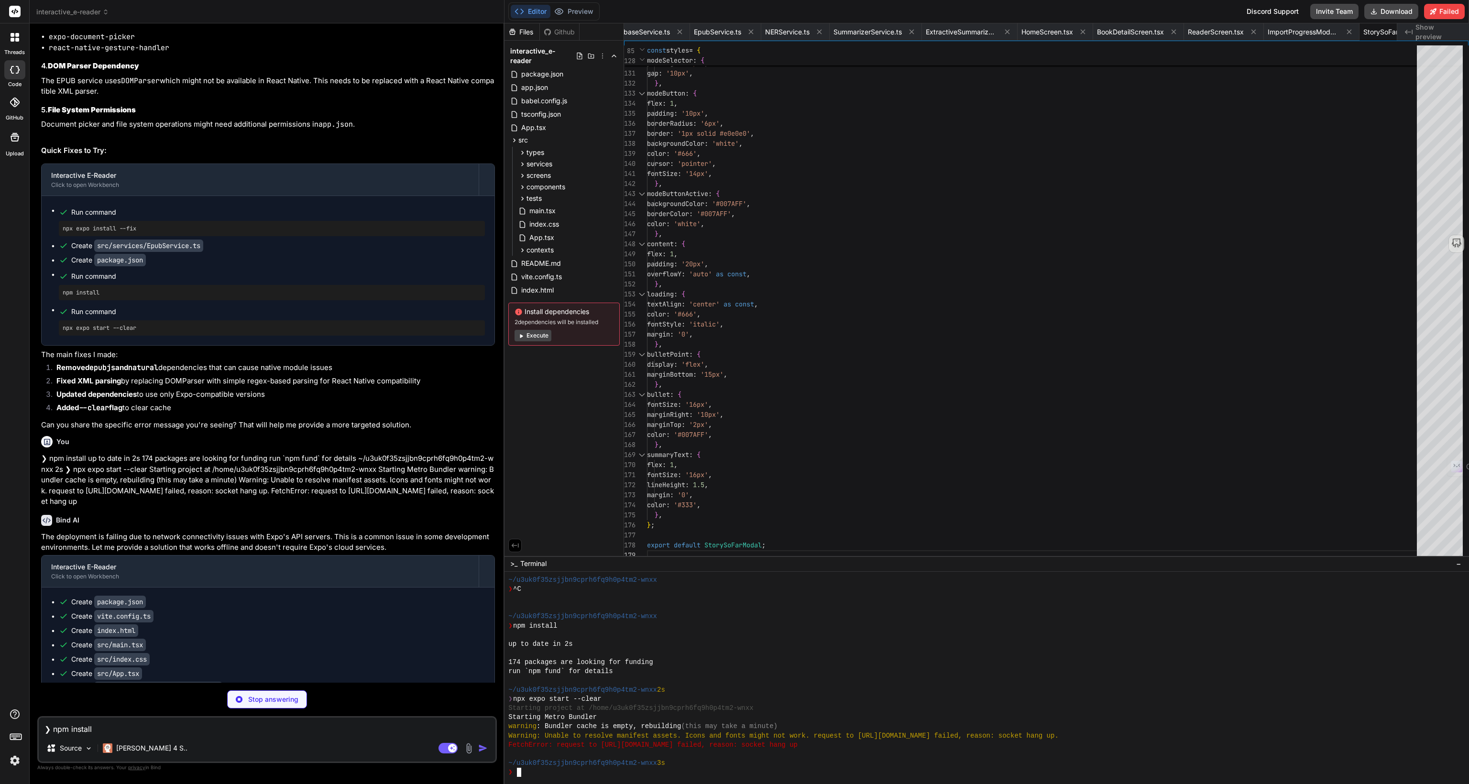
click at [727, 763] on div "~/u3uk0f35zsjjbn9cprh6fq9h0p4tm2-wnxx 3s" at bounding box center [982, 763] width 948 height 9
type textarea "x"
click at [562, 775] on div "❯" at bounding box center [982, 772] width 948 height 9
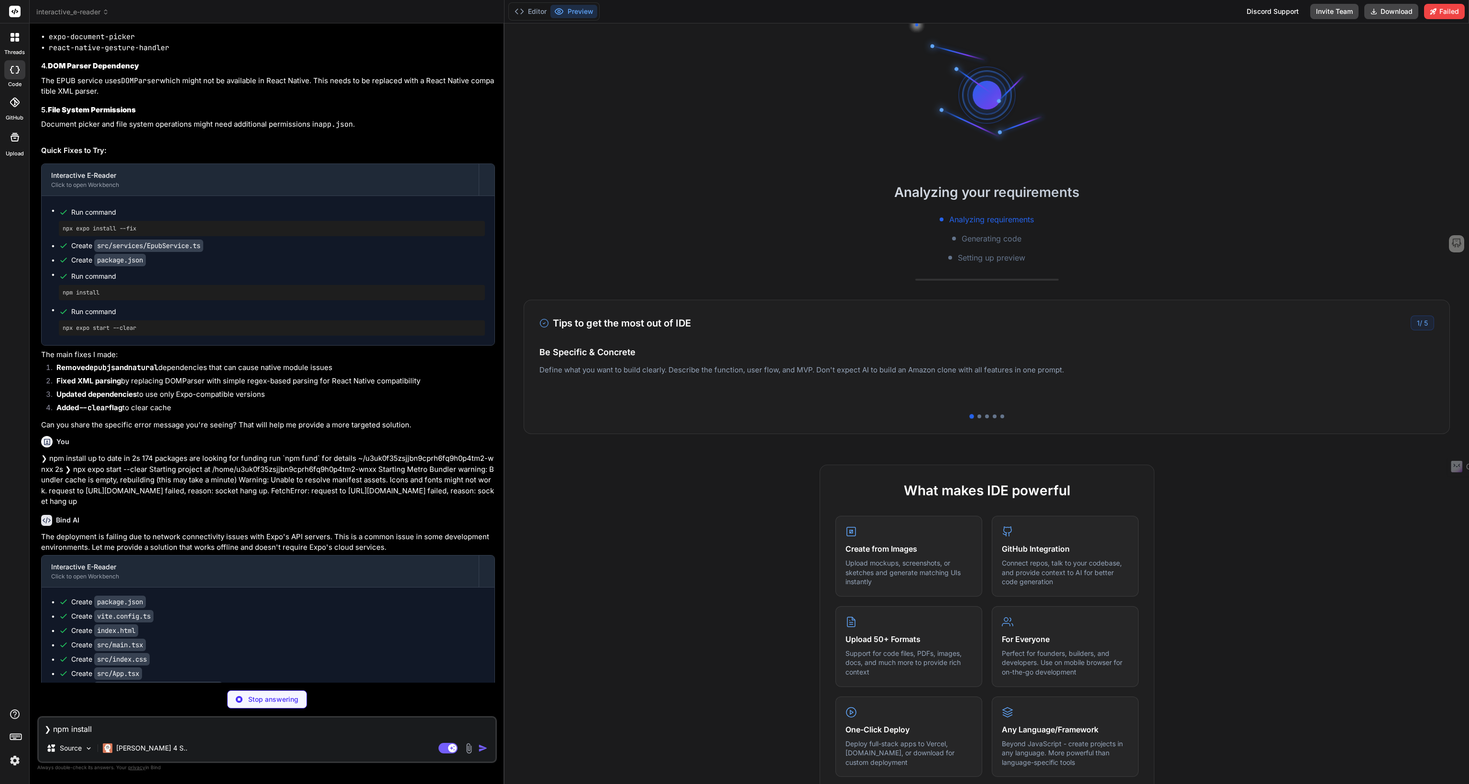
scroll to position [1478, 0]
drag, startPoint x: 550, startPoint y: 773, endPoint x: 553, endPoint y: 715, distance: 58.4
click at [510, 729] on div "What makes IDE powerful Create from Images Upload mockups, screenshots, or sket…" at bounding box center [986, 722] width 964 height 514
click at [644, 561] on div "What makes IDE powerful Create from Images Upload mockups, screenshots, or sket…" at bounding box center [986, 722] width 964 height 514
click at [853, 744] on p "Deploy full-stack apps to Vercel, [DOMAIN_NAME], or download for custom deploym…" at bounding box center [908, 752] width 127 height 28
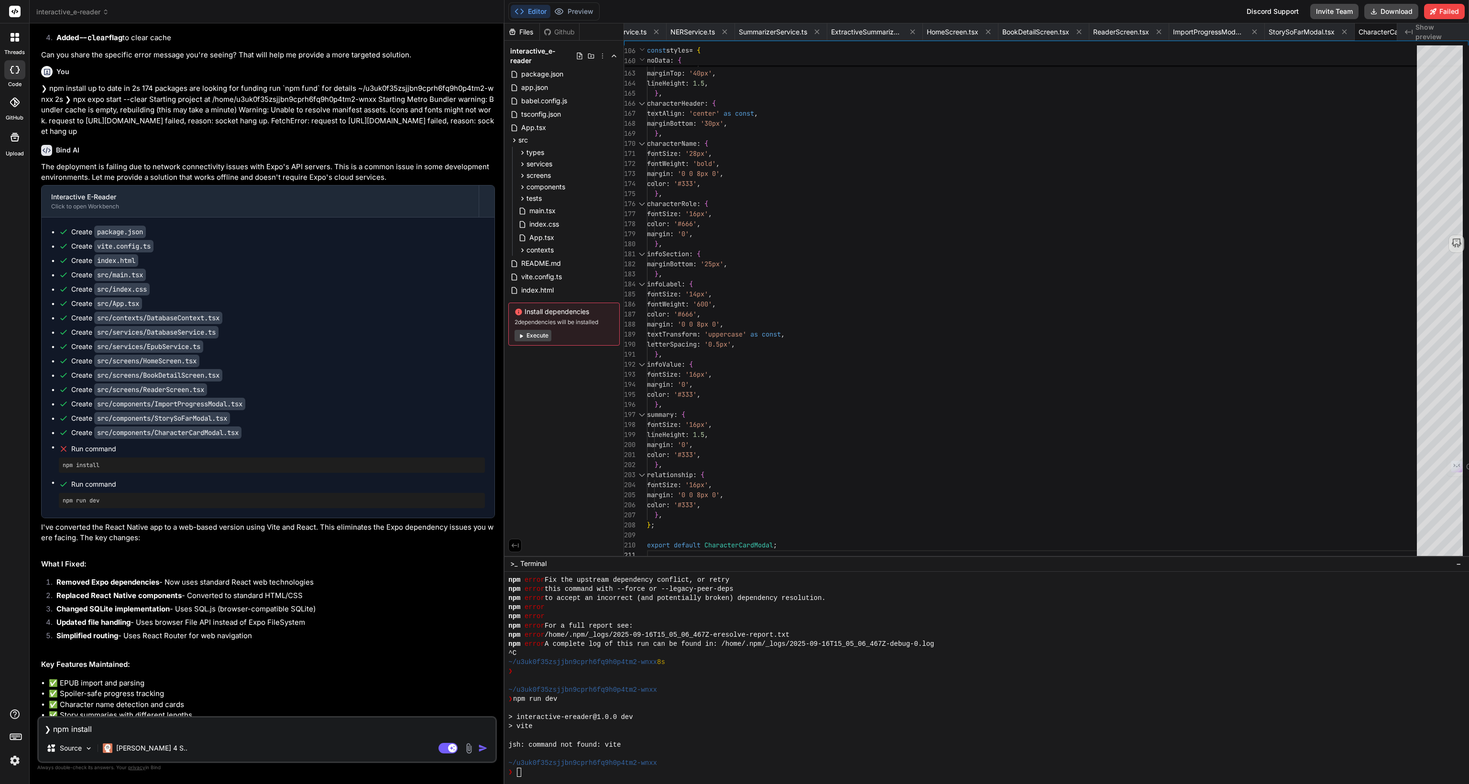
scroll to position [2527, 0]
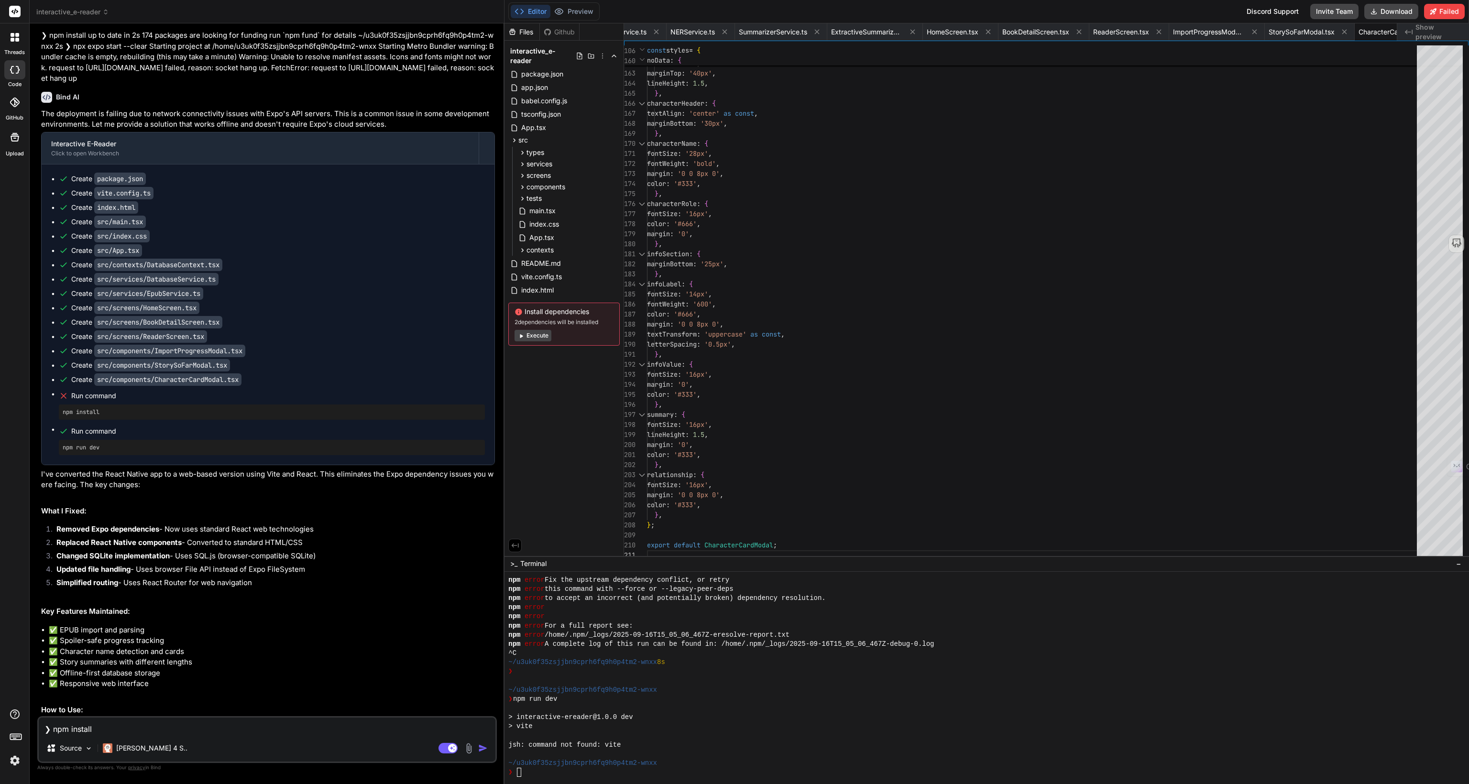
click at [183, 728] on textarea "❯ npm install up to date in 2s 174 packages are looking for funding run `npm fu…" at bounding box center [267, 726] width 457 height 17
click at [1436, 10] on icon at bounding box center [1432, 11] width 7 height 7
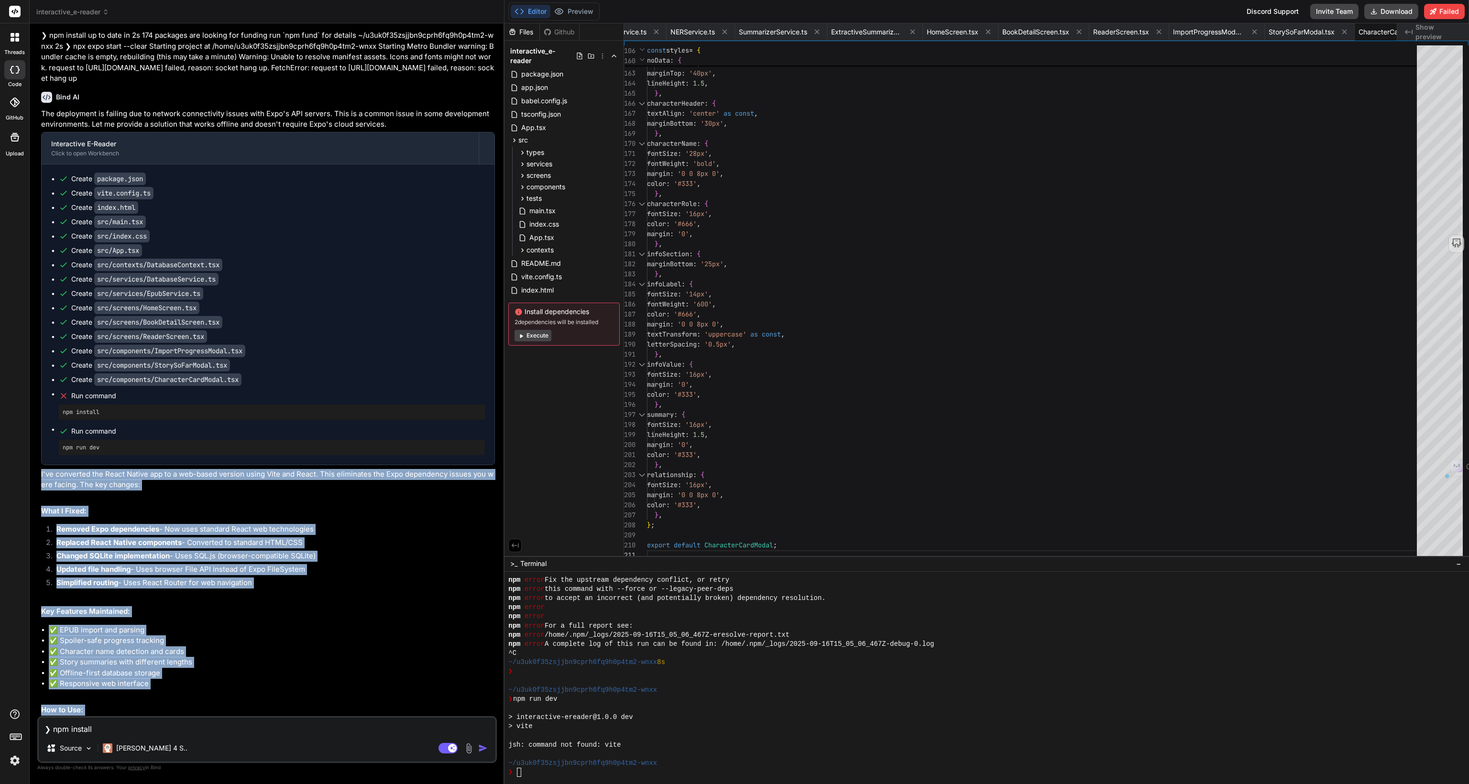
drag, startPoint x: 343, startPoint y: 706, endPoint x: 40, endPoint y: 399, distance: 431.7
click at [40, 399] on div "You Bind AI 🔹 Project: Interactive E-Reader 🔧 Tech Stack: React Native (Expo) +…" at bounding box center [268, 373] width 458 height 685
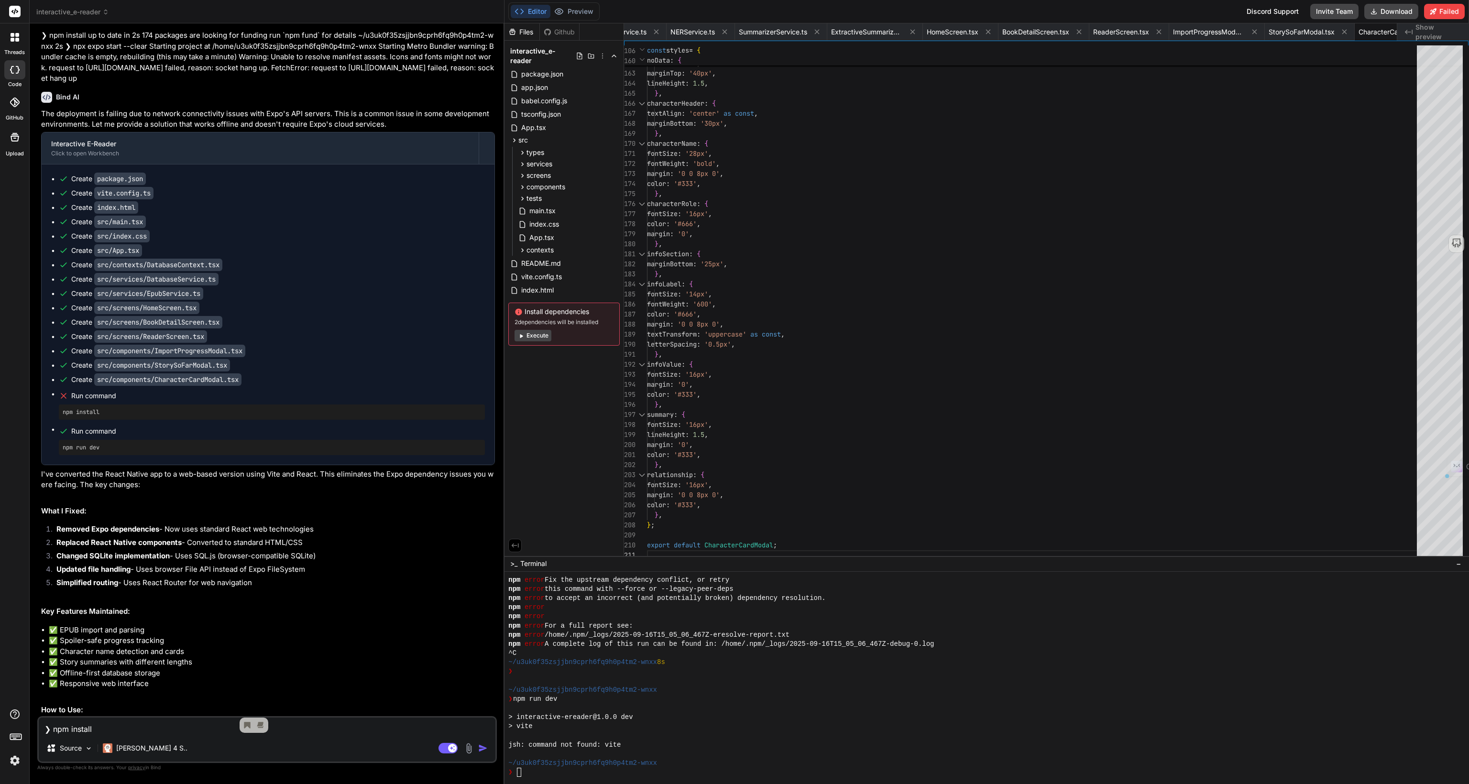
click at [51, 469] on p "I've converted the React Native app to a web-based version using Vite and React…" at bounding box center [268, 480] width 454 height 22
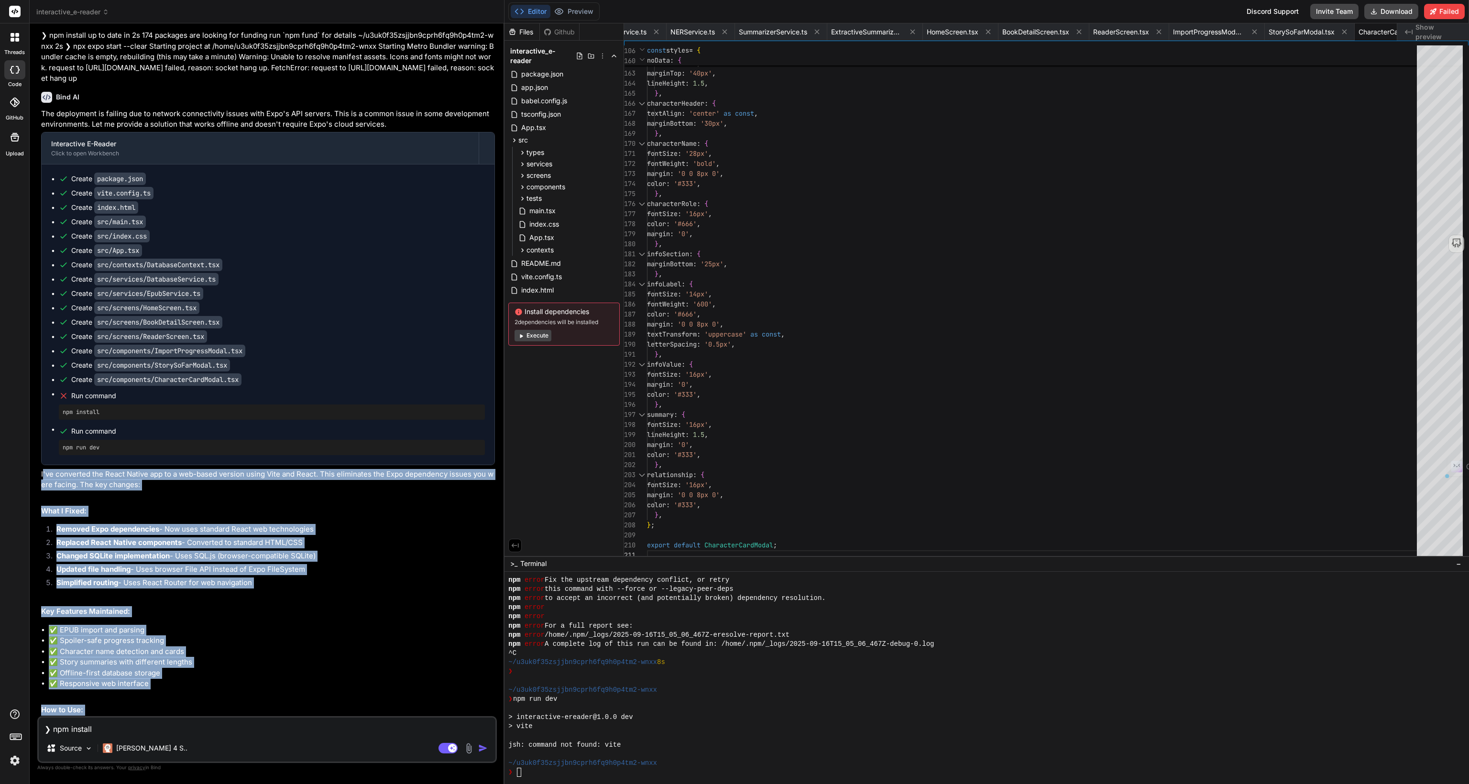
drag, startPoint x: 42, startPoint y: 397, endPoint x: 357, endPoint y: 731, distance: 458.9
click at [357, 731] on div "You Bind AI 🔹 Project: Interactive E-Reader 🔧 Tech Stack: React Native (Expo) +…" at bounding box center [266, 407] width 459 height 752
click at [327, 750] on li "The app will process the book and extract characters" at bounding box center [272, 756] width 446 height 13
drag, startPoint x: 360, startPoint y: 711, endPoint x: 33, endPoint y: 394, distance: 455.4
click at [33, 394] on div "Bind AI Web Search Created with Pixso. Code Generator You Bind AI 🔹 Project: In…" at bounding box center [267, 403] width 475 height 760
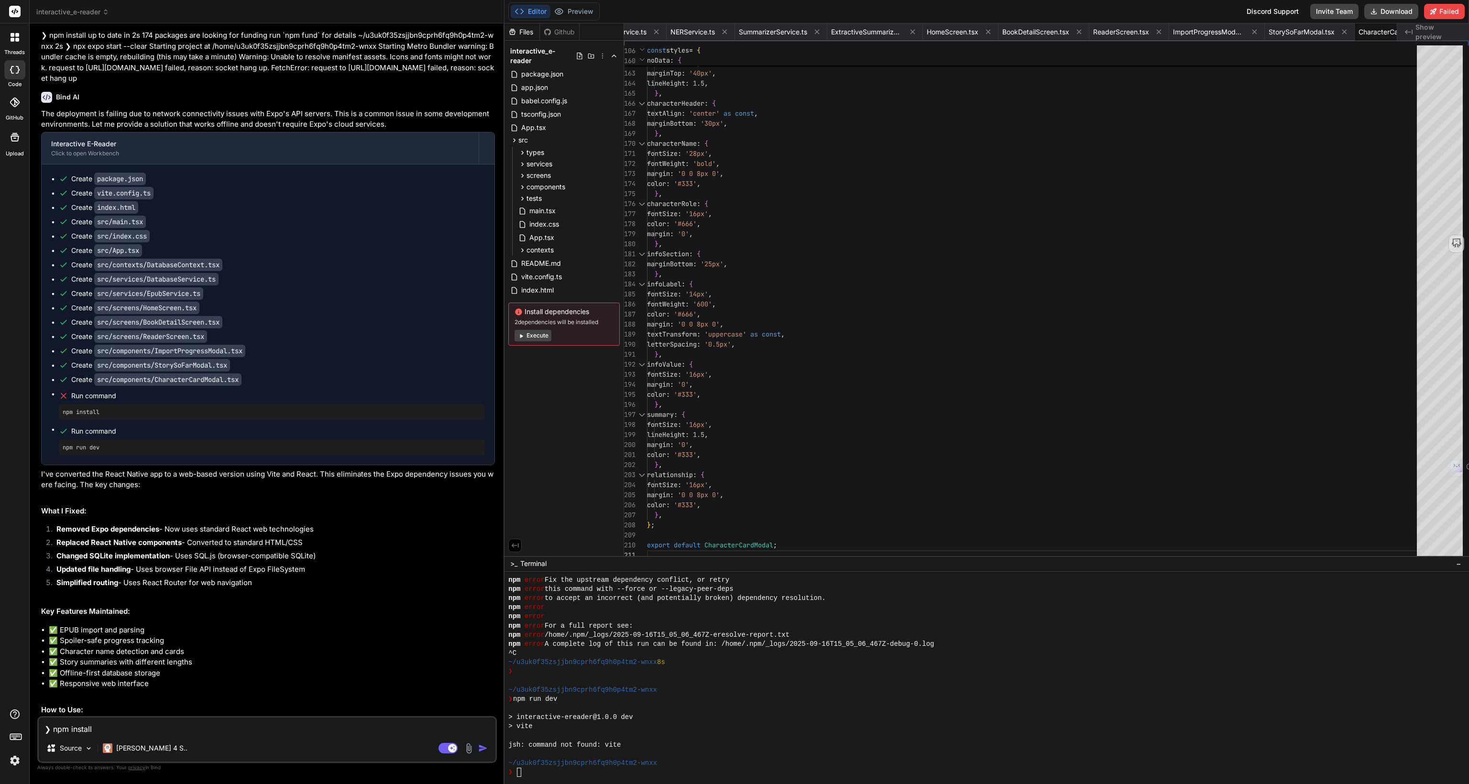
click at [60, 469] on p "I've converted the React Native app to a web-based version using Vite and React…" at bounding box center [268, 480] width 454 height 22
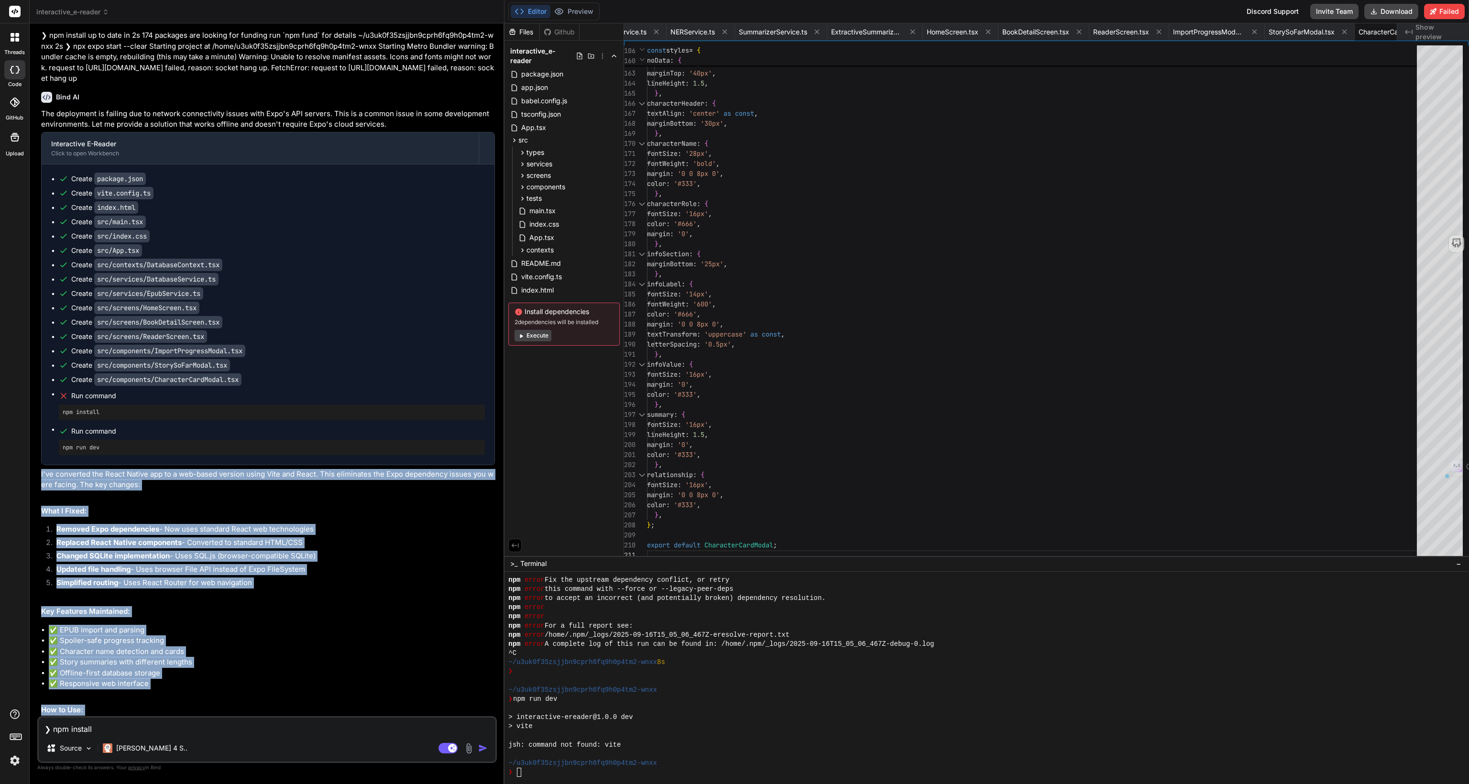
drag, startPoint x: 42, startPoint y: 397, endPoint x: 373, endPoint y: 727, distance: 467.8
click at [373, 727] on div "You Bind AI 🔹 Project: Interactive E-Reader 🔧 Tech Stack: React Native (Expo) +…" at bounding box center [266, 407] width 459 height 752
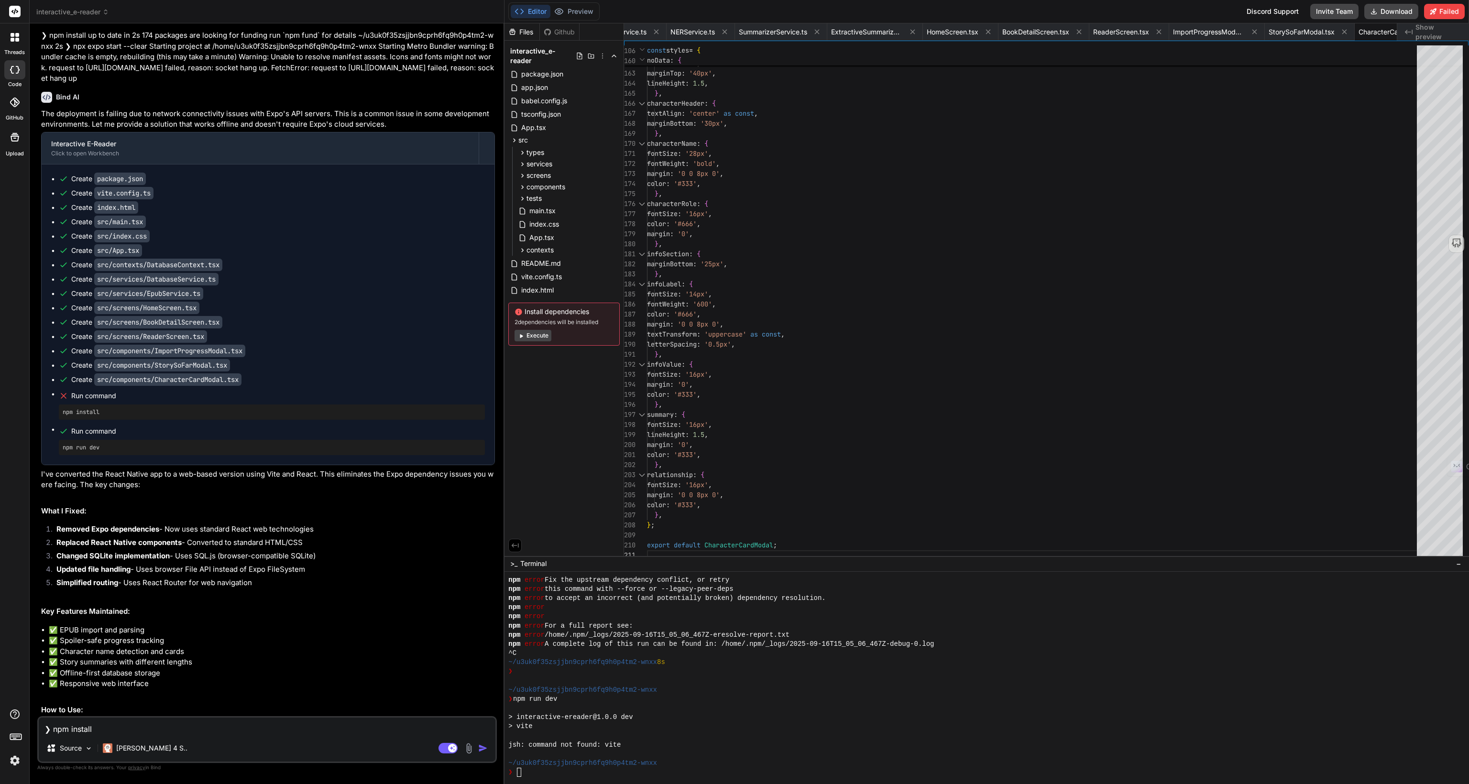
click at [307, 643] on div "The deployment is failing due to network connectivity issues with Expo's API se…" at bounding box center [268, 450] width 454 height 683
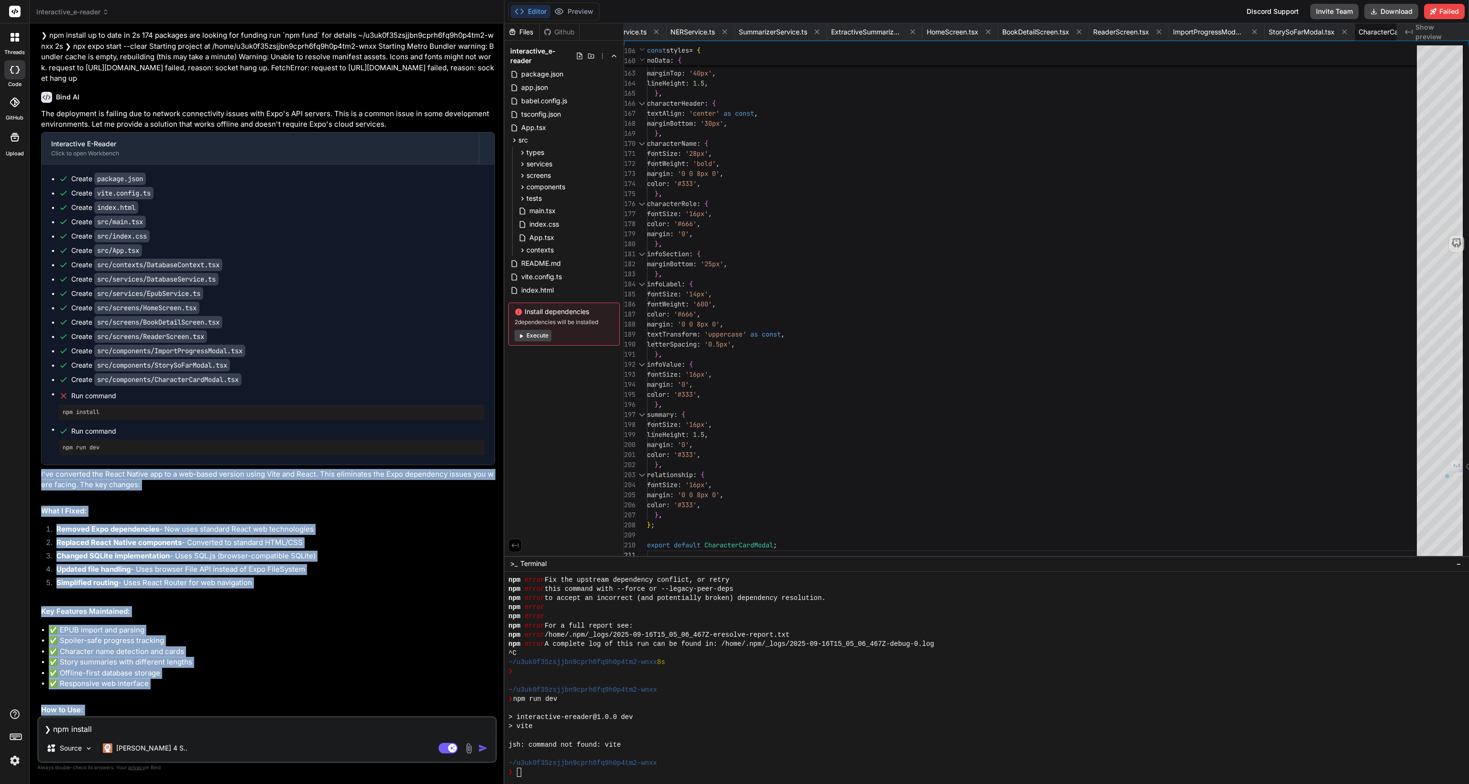
drag, startPoint x: 354, startPoint y: 712, endPoint x: 37, endPoint y: 399, distance: 445.2
click at [37, 399] on div "You Bind AI 🔹 Project: Interactive E-Reader 🔧 Tech Stack: React Native (Expo) +…" at bounding box center [266, 407] width 459 height 752
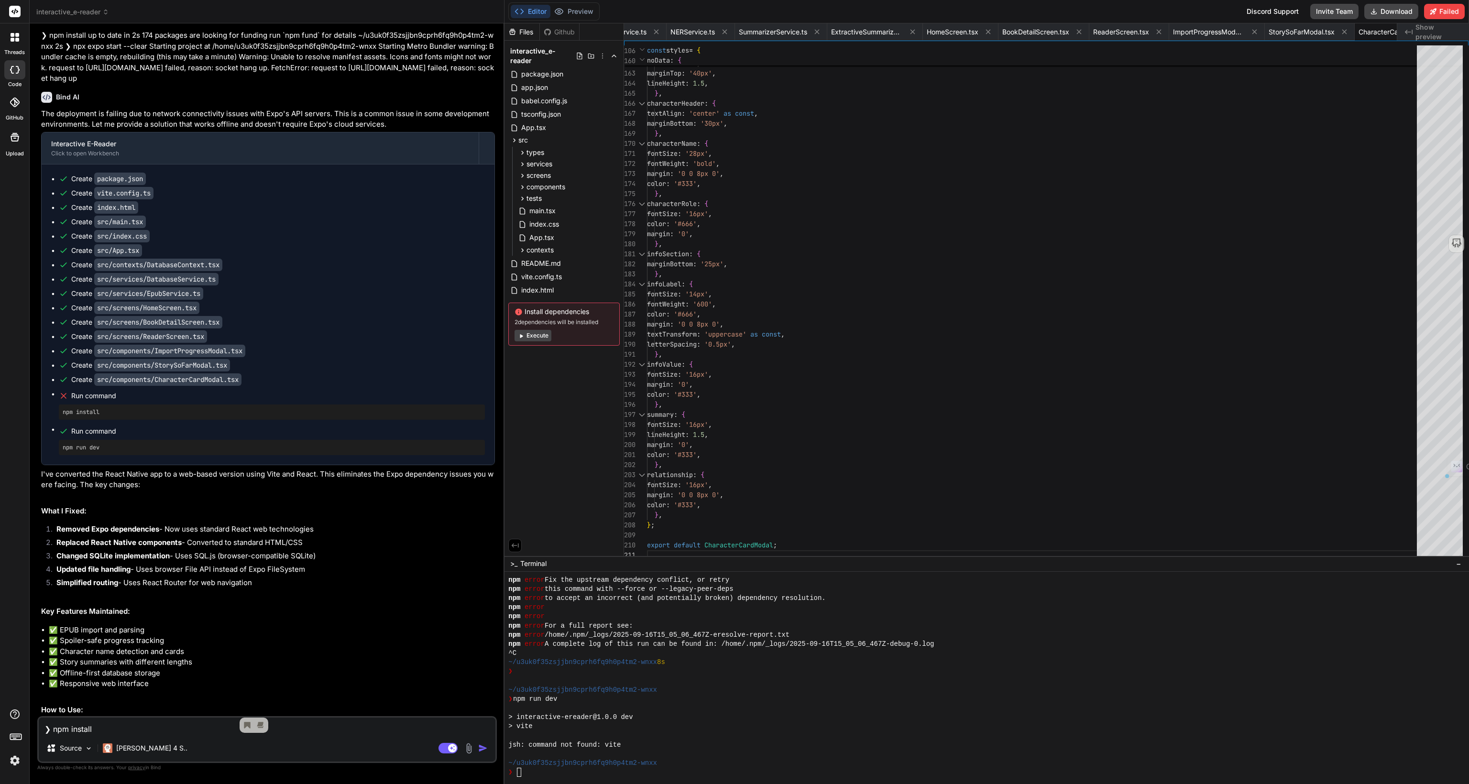
click at [119, 419] on div "The deployment is failing due to network connectivity issues with Expo's API se…" at bounding box center [268, 450] width 454 height 683
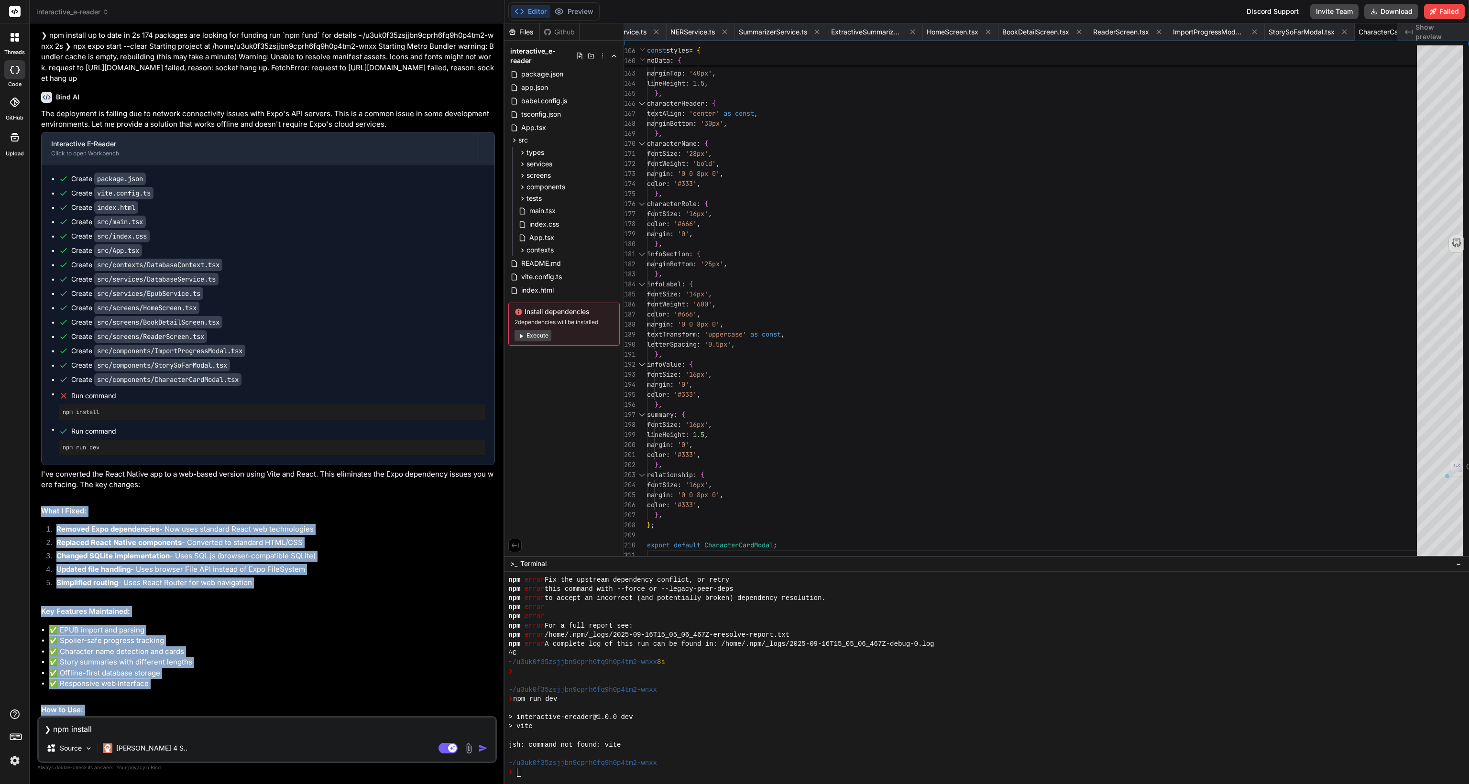
drag, startPoint x: 363, startPoint y: 712, endPoint x: 35, endPoint y: 433, distance: 430.7
click at [35, 433] on div "Bind AI Web Search Created with Pixso. Code Generator You Bind AI 🔹 Project: In…" at bounding box center [267, 403] width 475 height 760
click at [185, 551] on li "Changed SQLite implementation - Uses SQL.js (browser-compatible SQLite)" at bounding box center [272, 557] width 446 height 13
drag, startPoint x: 349, startPoint y: 712, endPoint x: 41, endPoint y: 402, distance: 437.4
click at [41, 402] on div "The deployment is failing due to network connectivity issues with Expo's API se…" at bounding box center [268, 450] width 454 height 683
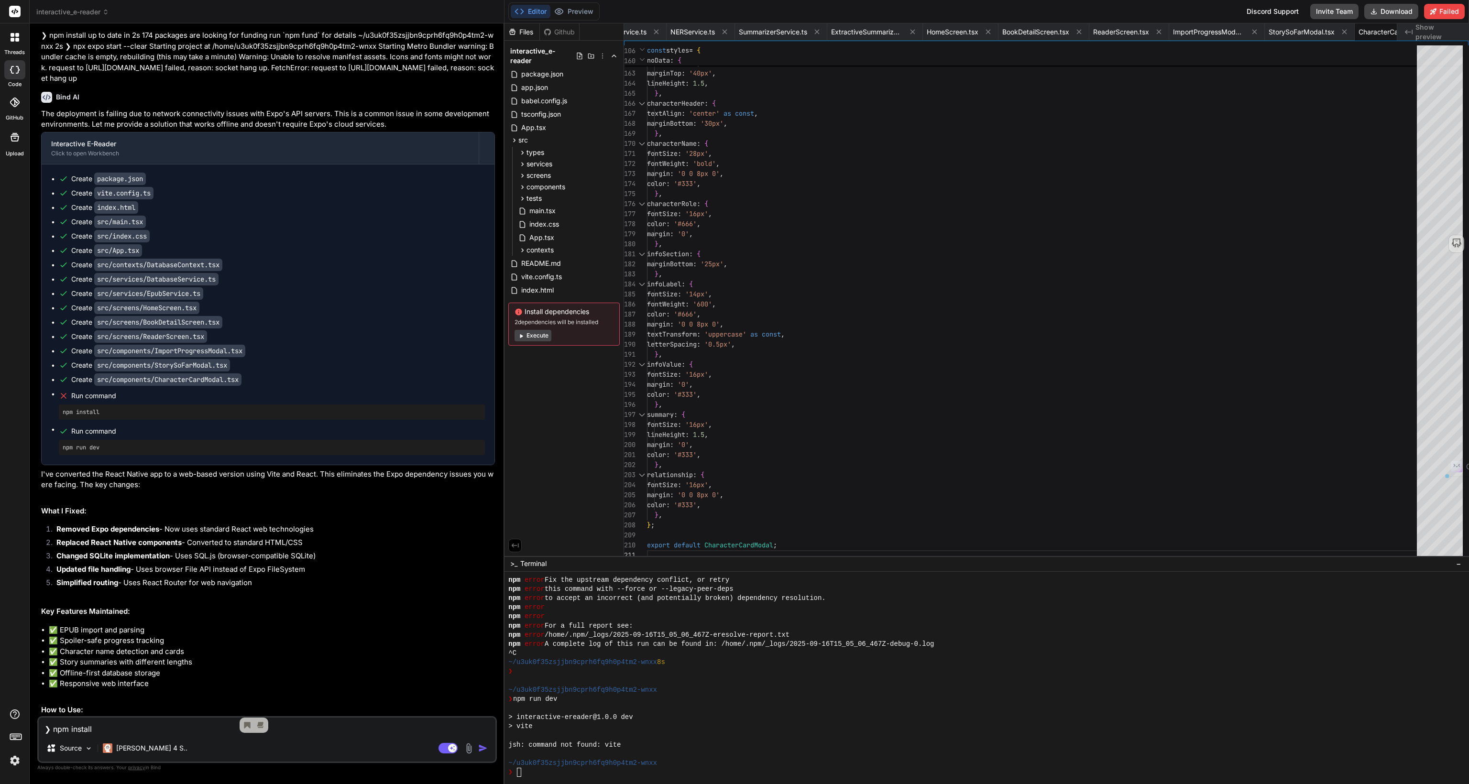
click at [163, 427] on div "The deployment is failing due to network connectivity issues with Expo's API se…" at bounding box center [268, 450] width 454 height 683
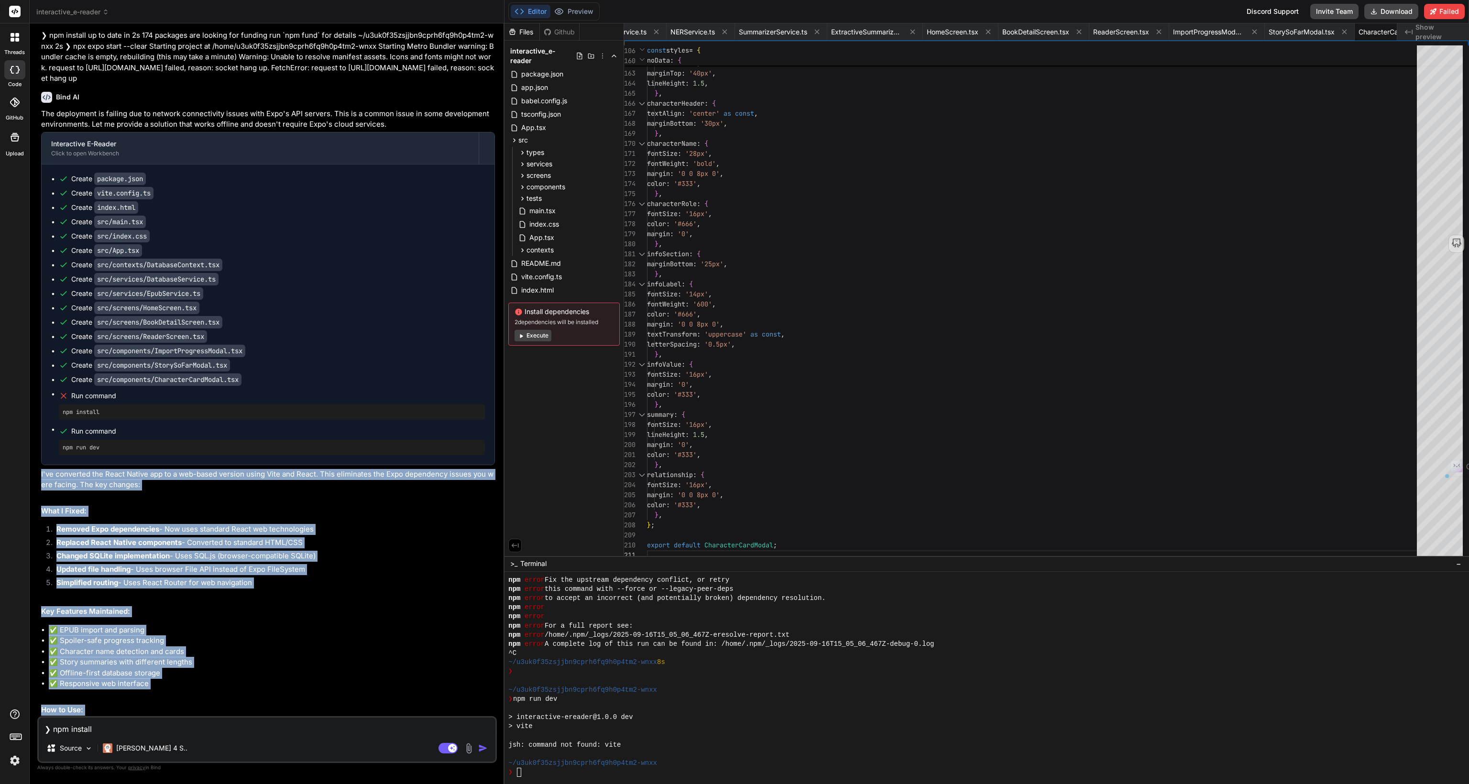
drag, startPoint x: 352, startPoint y: 710, endPoint x: 37, endPoint y: 401, distance: 441.8
click at [37, 401] on div "You Bind AI 🔹 Project: Interactive E-Reader 🔧 Tech Stack: React Native (Expo) +…" at bounding box center [266, 407] width 459 height 752
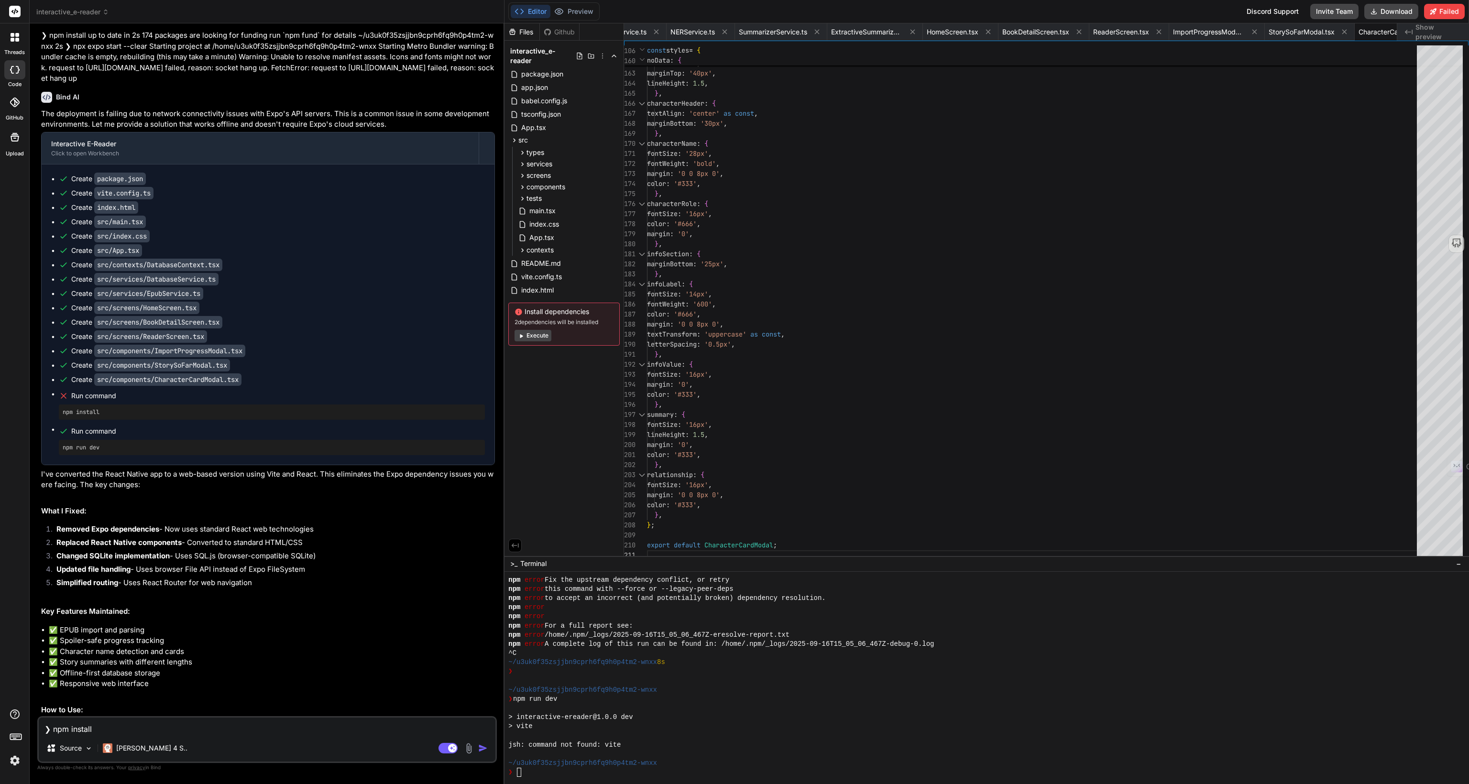
click at [148, 442] on div "The deployment is failing due to network connectivity issues with Expo's API se…" at bounding box center [268, 450] width 454 height 683
click at [211, 657] on li "✅ Story summaries with different lengths" at bounding box center [272, 662] width 446 height 11
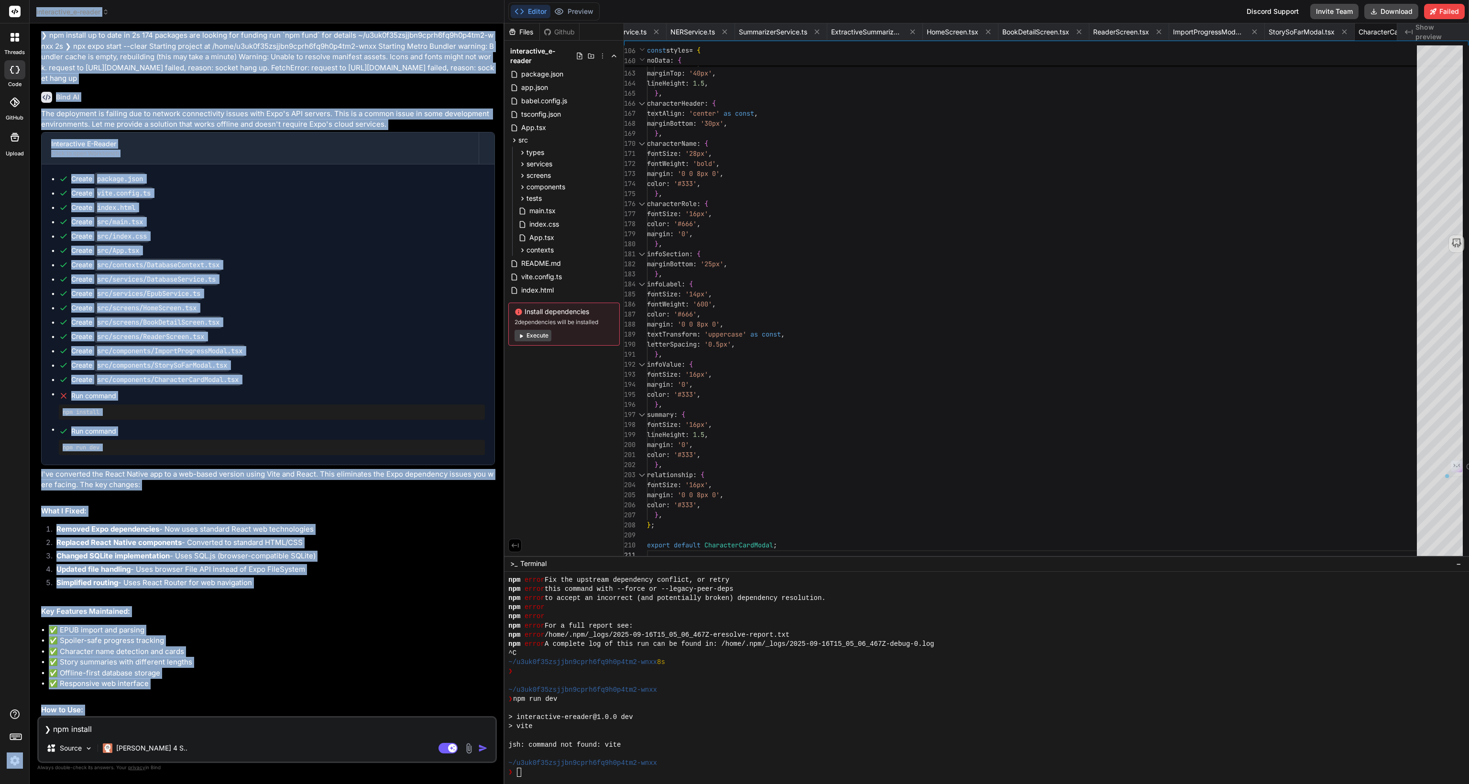
drag, startPoint x: 378, startPoint y: 714, endPoint x: 27, endPoint y: 418, distance: 459.1
click at [27, 418] on div "threads code GitHub Upload interactive_e-reader Created with Pixso. Bind AI Web…" at bounding box center [734, 392] width 1469 height 784
click at [116, 443] on div "The deployment is failing due to network connectivity issues with Expo's API se…" at bounding box center [268, 450] width 454 height 683
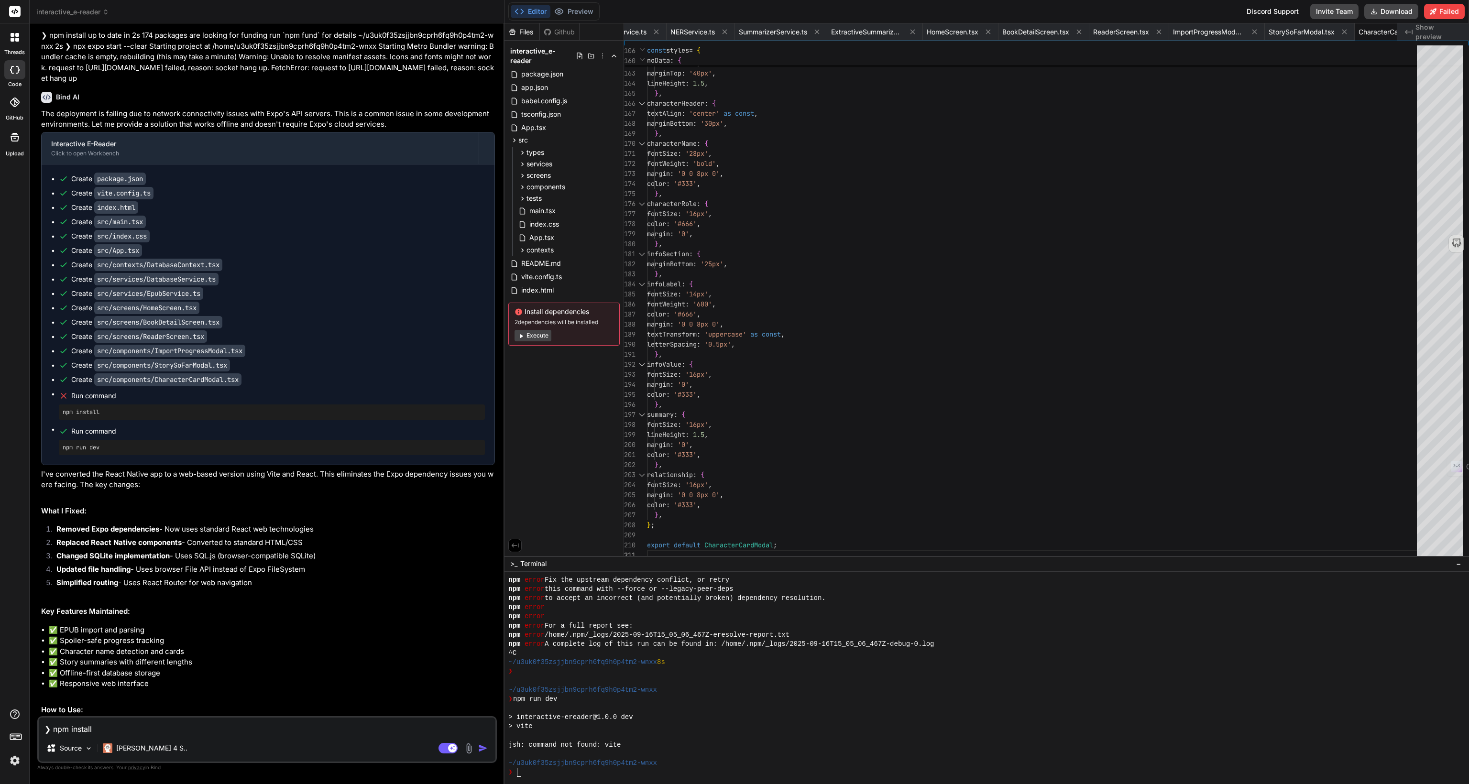
click at [296, 646] on li "✅ Character name detection and cards" at bounding box center [272, 651] width 446 height 11
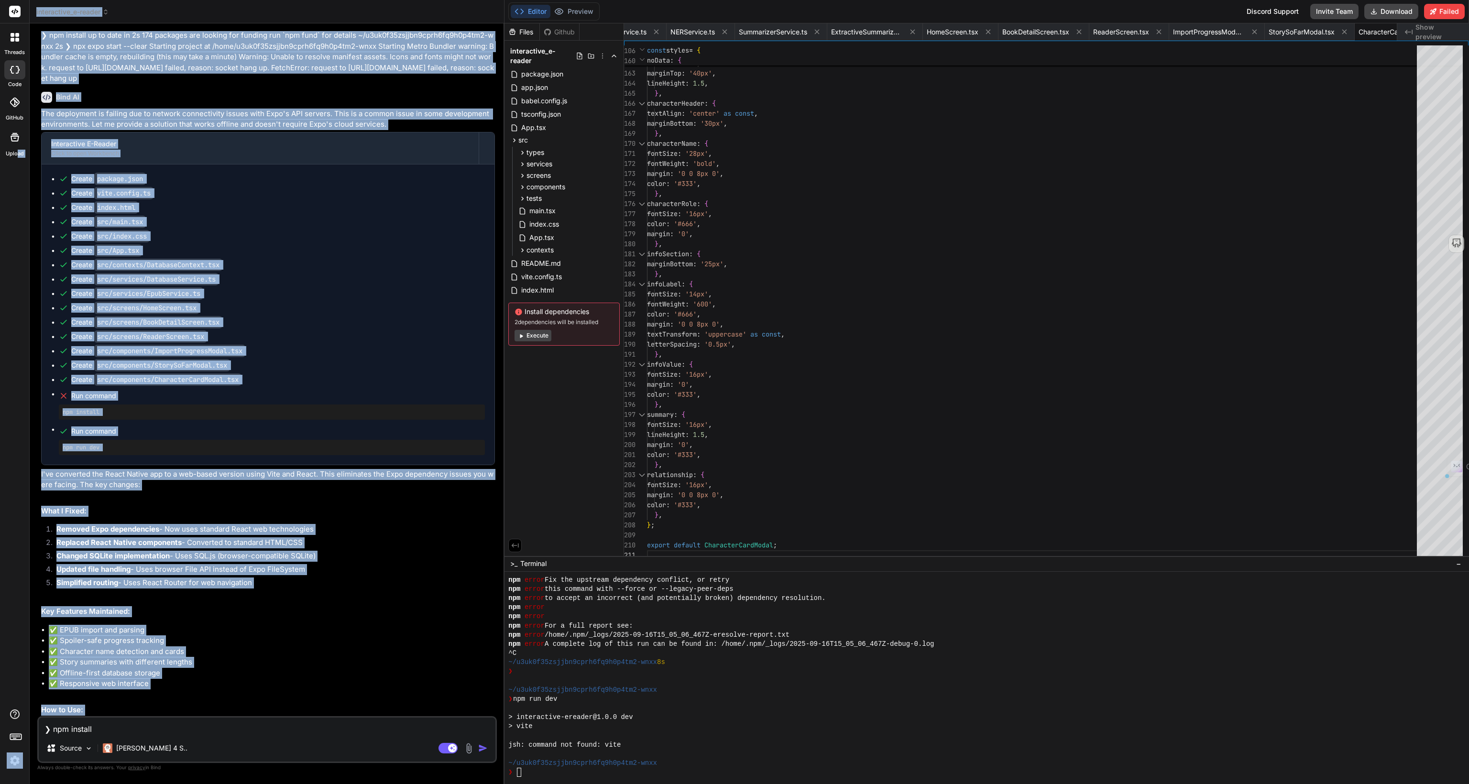
drag, startPoint x: 373, startPoint y: 712, endPoint x: 17, endPoint y: 394, distance: 477.4
click at [17, 394] on div "threads code GitHub Upload interactive_e-reader Created with Pixso. Bind AI Web…" at bounding box center [734, 392] width 1469 height 784
click at [280, 551] on li "Changed SQLite implementation - Uses SQL.js (browser-compatible SQLite)" at bounding box center [272, 557] width 446 height 13
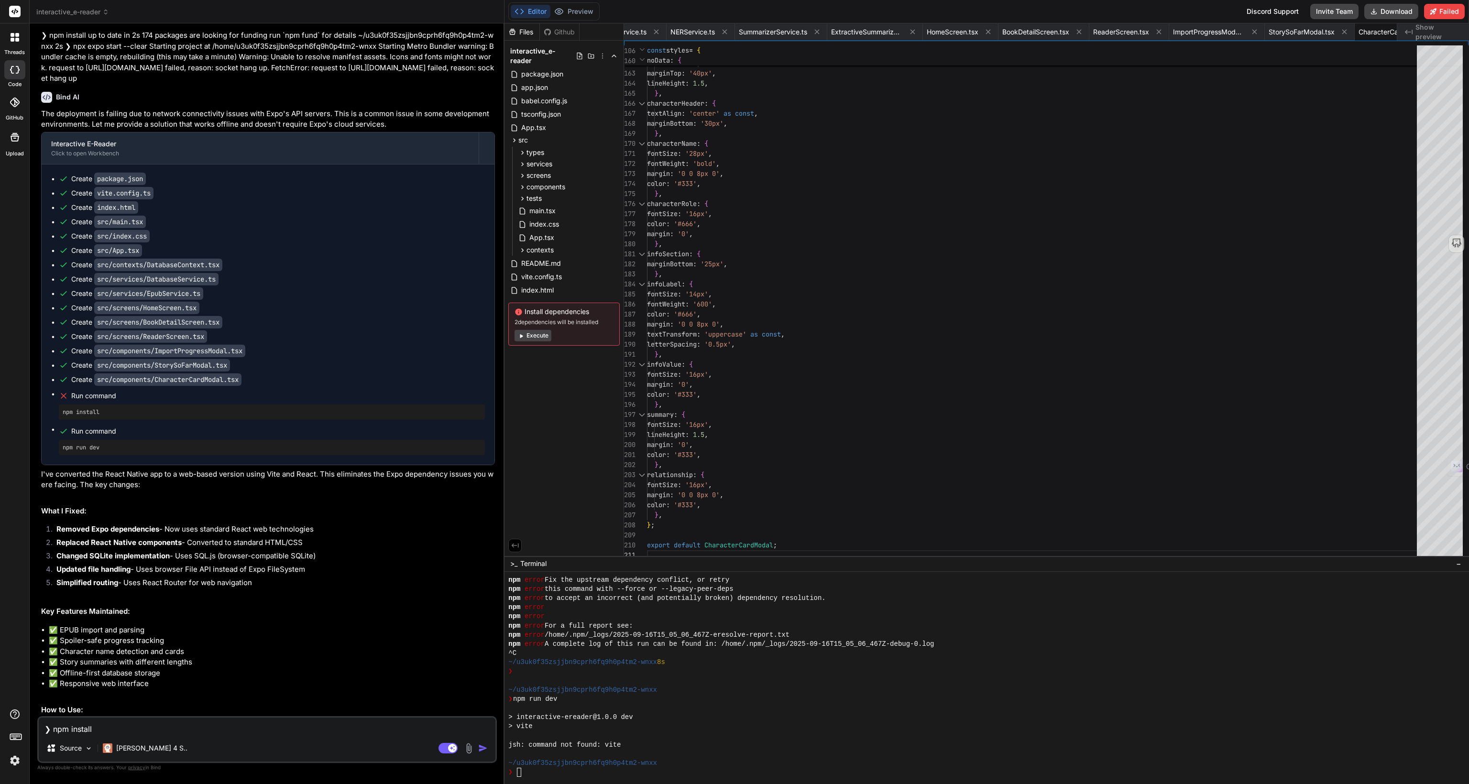
click at [337, 646] on li "✅ Character name detection and cards" at bounding box center [272, 651] width 446 height 11
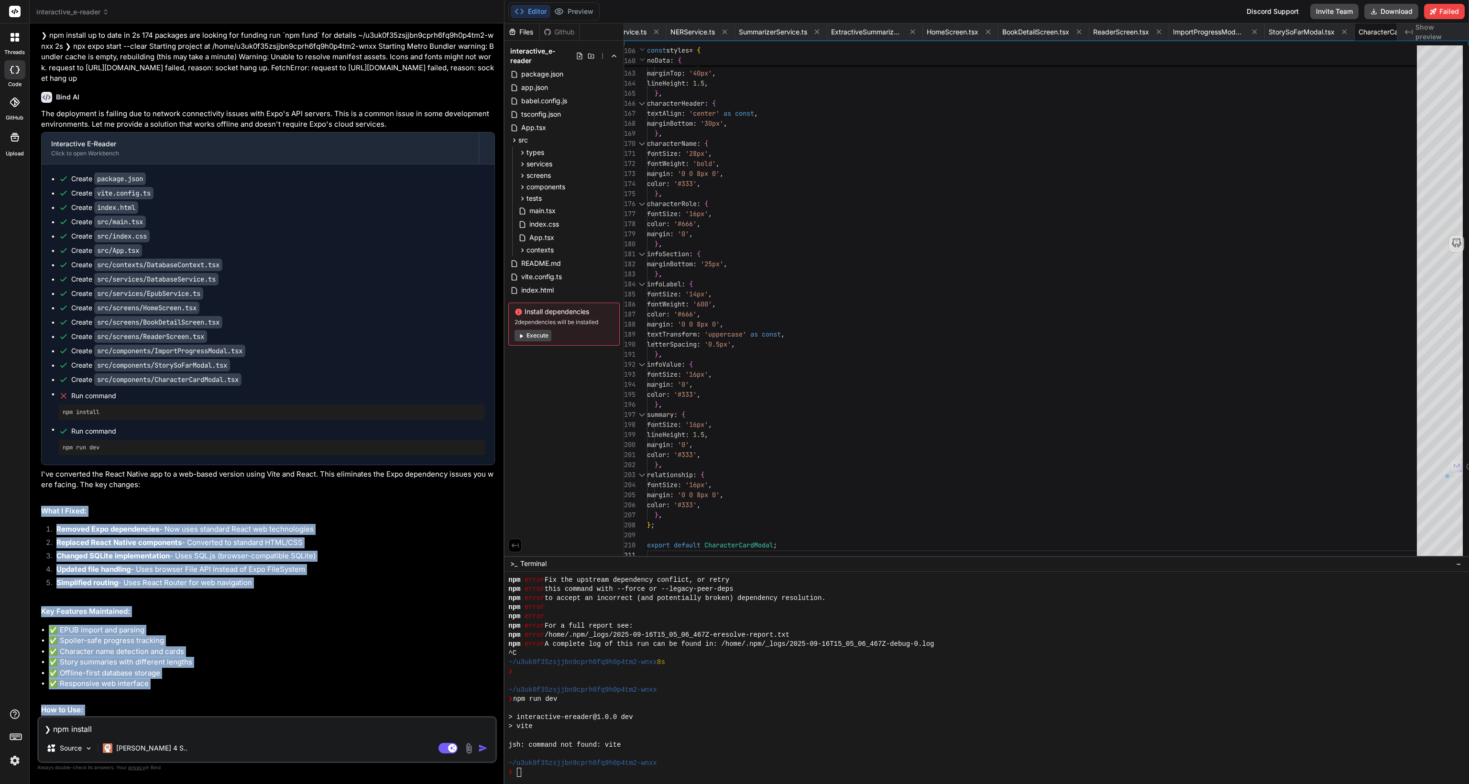
drag, startPoint x: 362, startPoint y: 708, endPoint x: 37, endPoint y: 432, distance: 427.0
click at [37, 432] on div "You Bind AI 🔹 Project: Interactive E-Reader 🔧 Tech Stack: React Native (Expo) +…" at bounding box center [266, 407] width 459 height 752
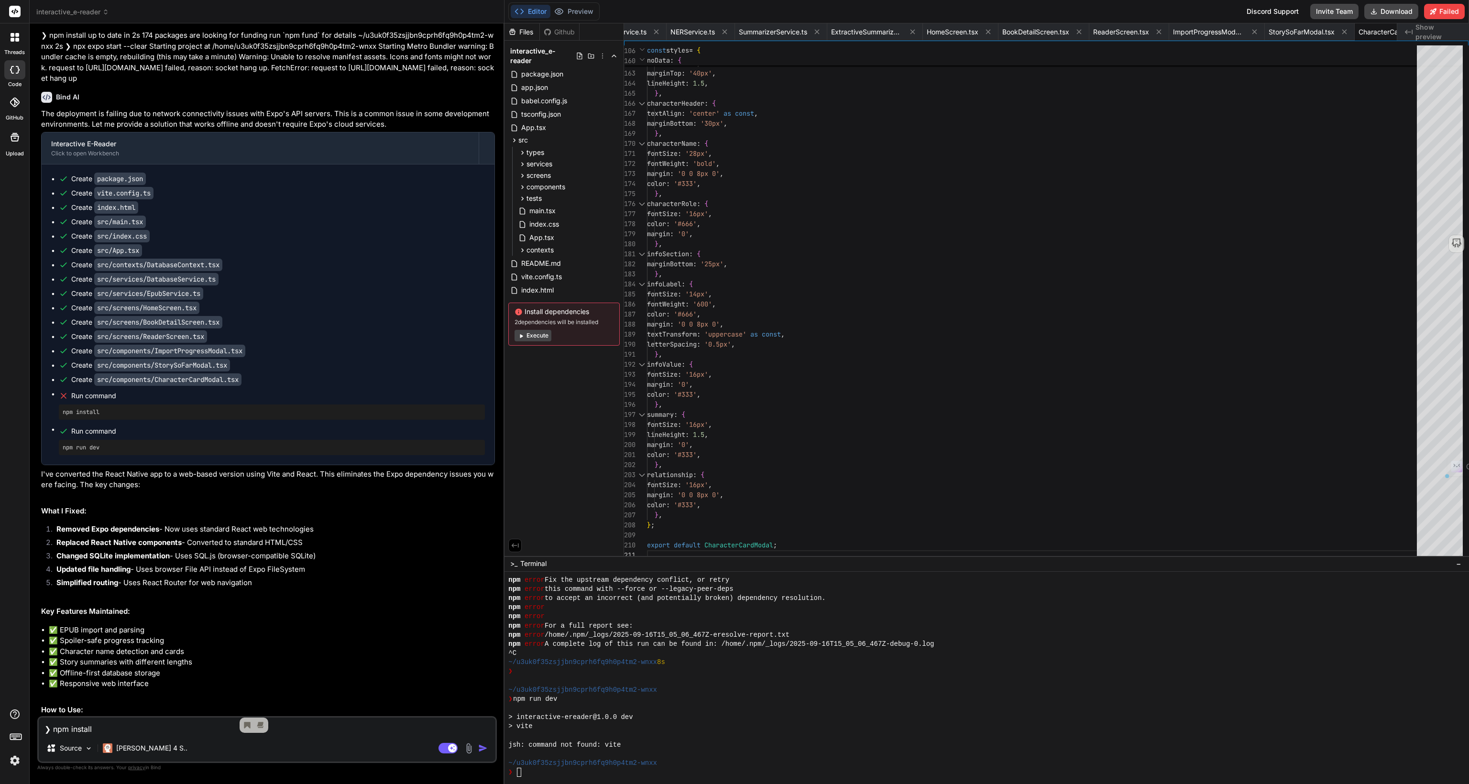
click at [178, 506] on h2 "What I Fixed:" at bounding box center [268, 511] width 454 height 11
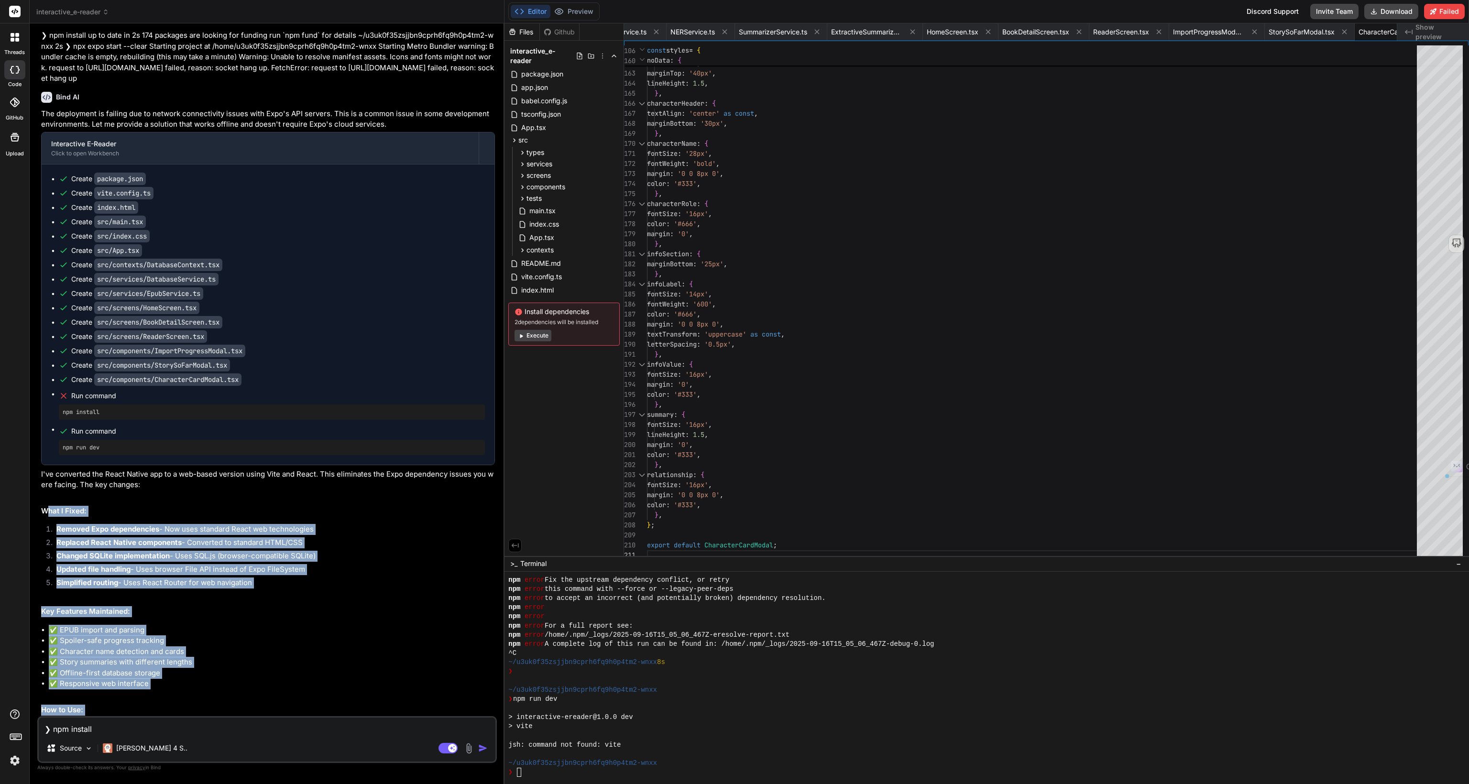
drag, startPoint x: 45, startPoint y: 432, endPoint x: 371, endPoint y: 719, distance: 434.6
click at [371, 719] on div "You Bind AI 🔹 Project: Interactive E-Reader 🔧 Tech Stack: React Native (Expo) +…" at bounding box center [266, 407] width 459 height 752
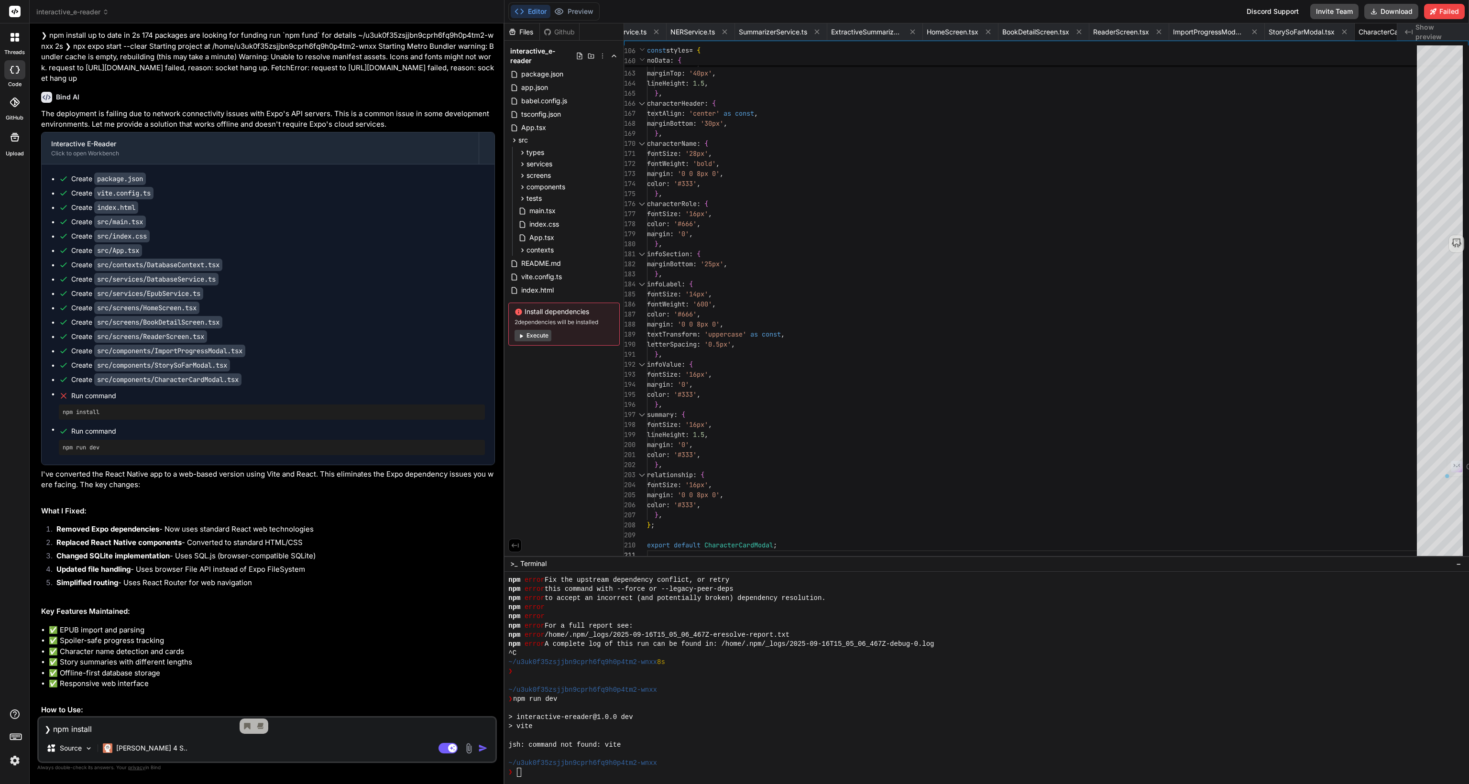
click at [361, 780] on p "The app now runs entirely in the browser with no external dependencies or netwo…" at bounding box center [268, 785] width 454 height 11
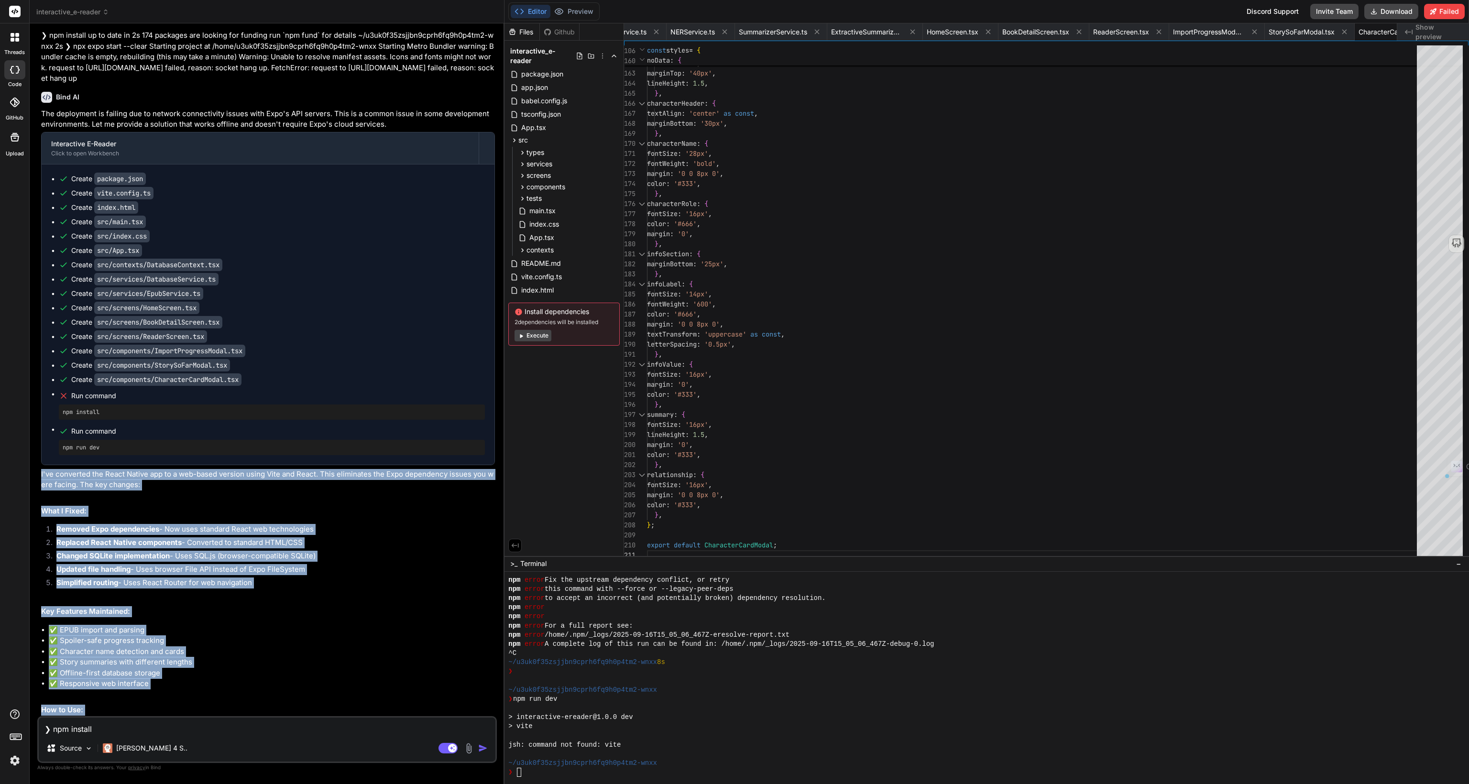
drag, startPoint x: 357, startPoint y: 711, endPoint x: 40, endPoint y: 399, distance: 444.5
click at [40, 399] on div "You Bind AI 🔹 Project: Interactive E-Reader 🔧 Tech Stack: React Native (Expo) +…" at bounding box center [268, 373] width 458 height 685
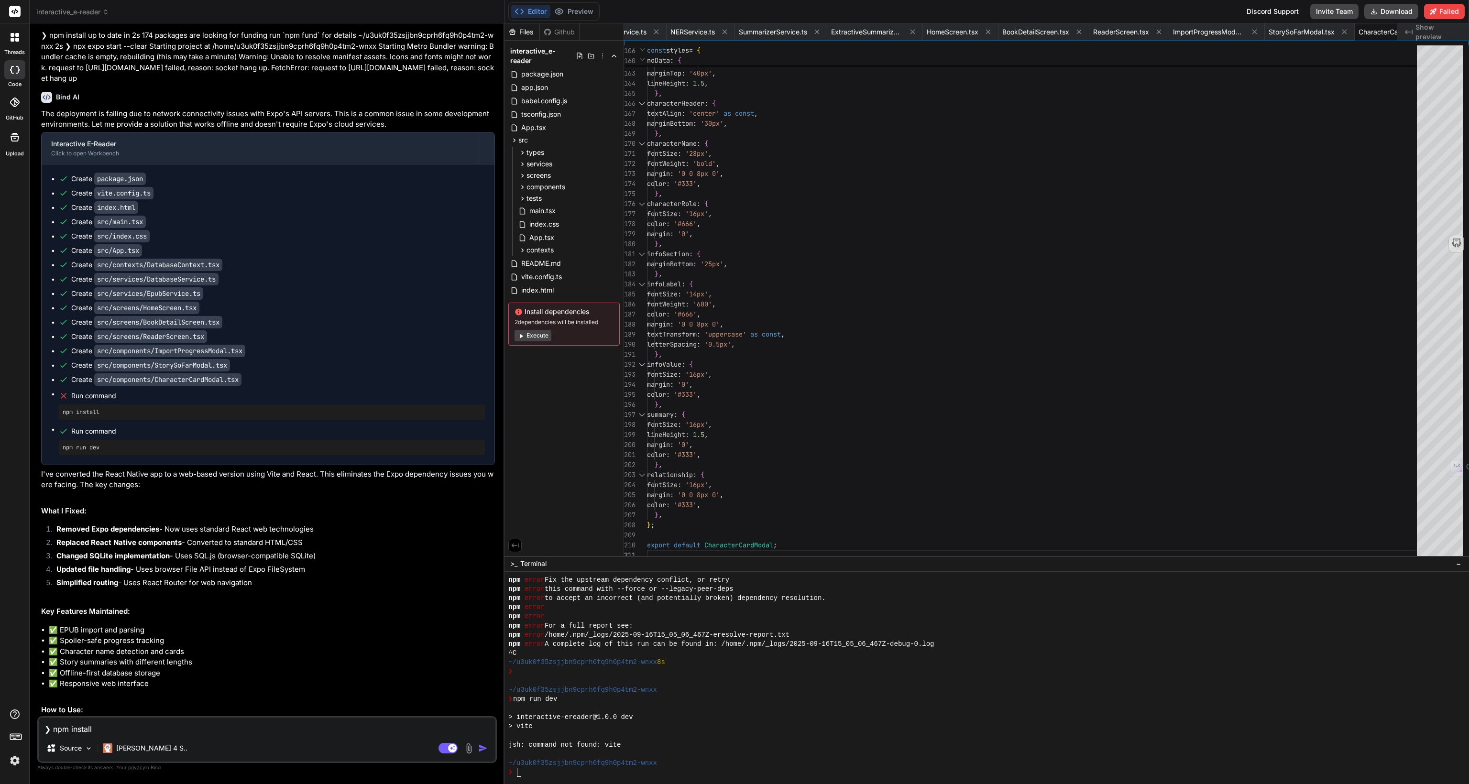
click at [140, 469] on p "I've converted the React Native app to a web-based version using Vite and React…" at bounding box center [268, 480] width 454 height 22
click at [370, 619] on div "The deployment is failing due to network connectivity issues with Expo's API se…" at bounding box center [268, 450] width 454 height 683
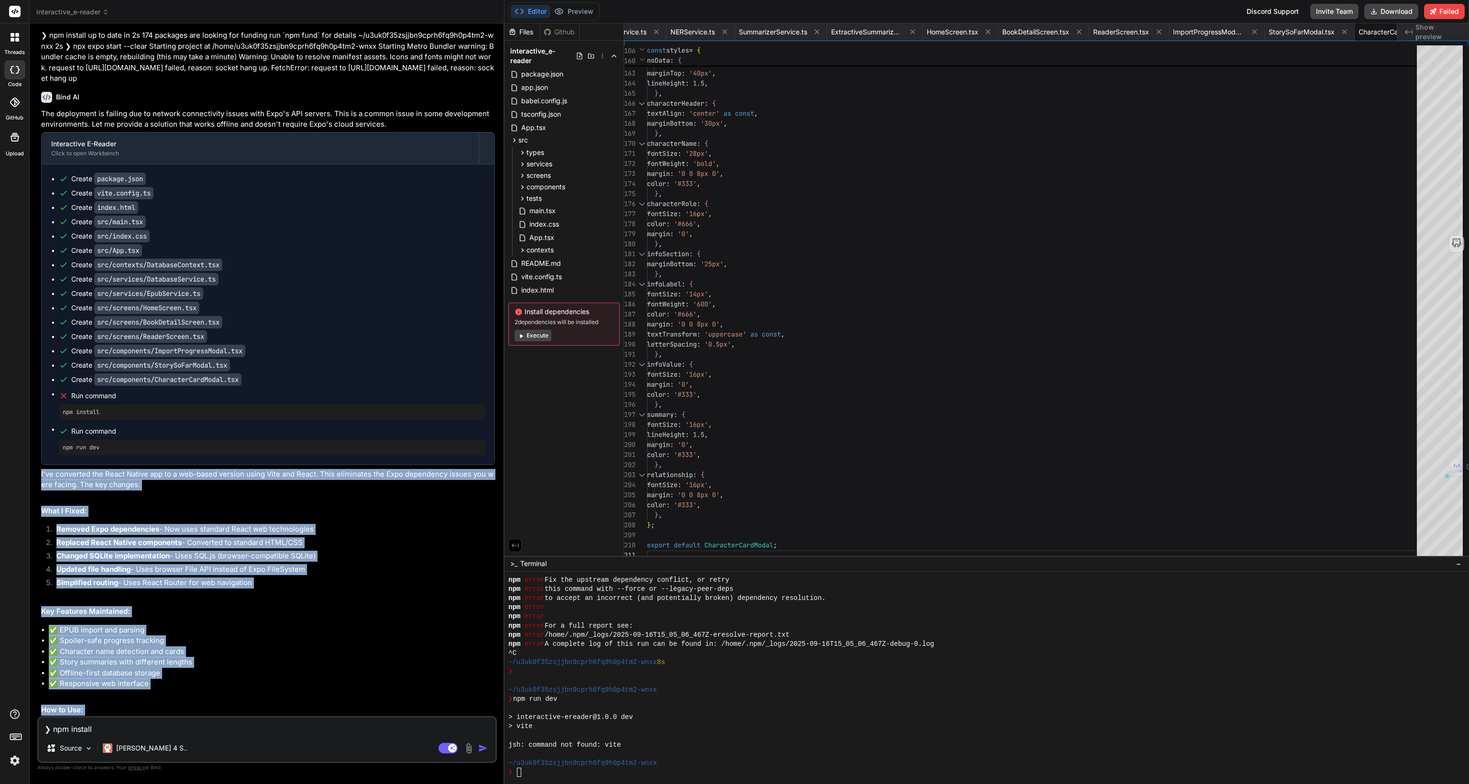
drag, startPoint x: 363, startPoint y: 709, endPoint x: 37, endPoint y: 397, distance: 451.4
click at [37, 397] on div "You Bind AI 🔹 Project: Interactive E-Reader 🔧 Tech Stack: React Native (Expo) +…" at bounding box center [266, 407] width 459 height 752
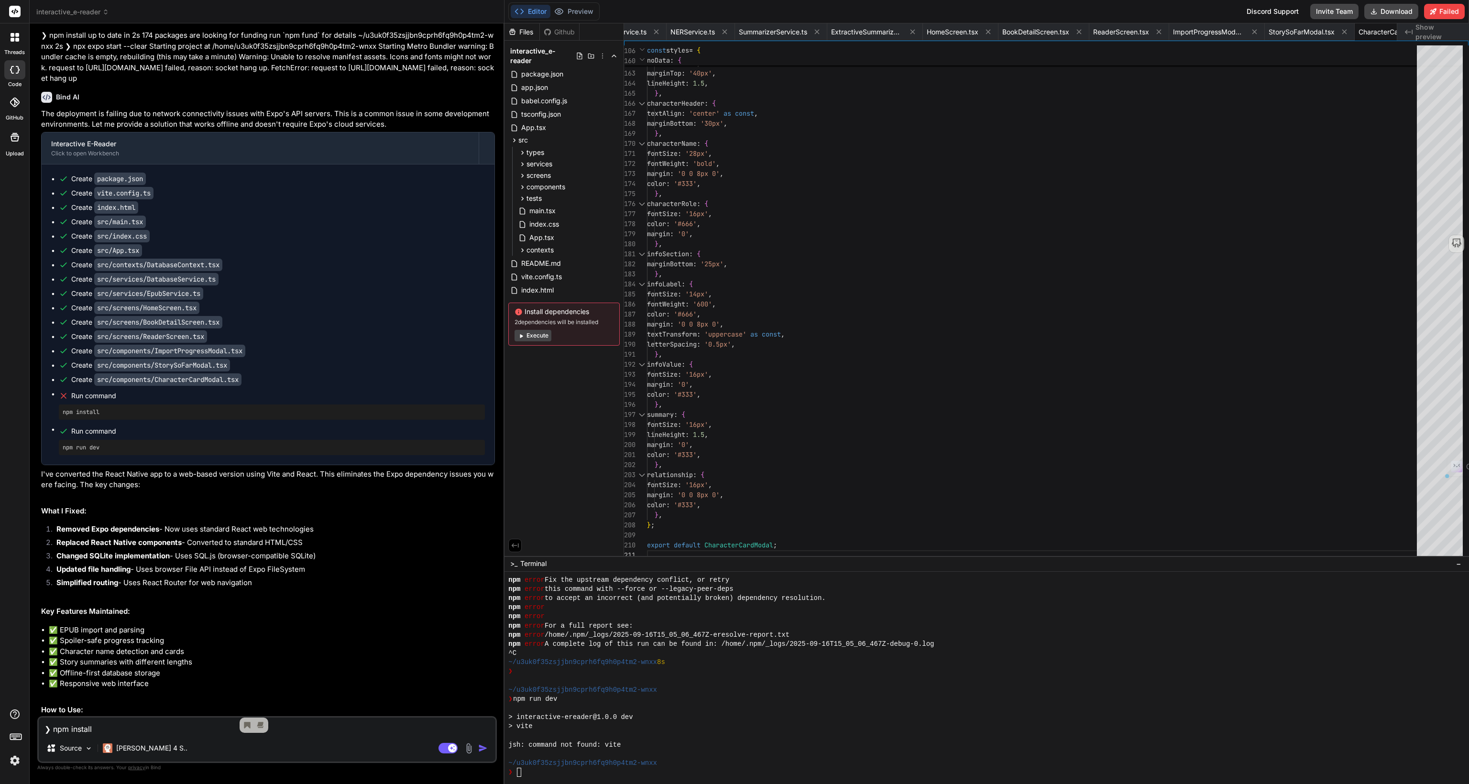
click at [166, 441] on div "The deployment is failing due to network connectivity issues with Expo's API se…" at bounding box center [268, 450] width 454 height 683
click at [283, 625] on div "The deployment is failing due to network connectivity issues with Expo's API se…" at bounding box center [268, 450] width 454 height 683
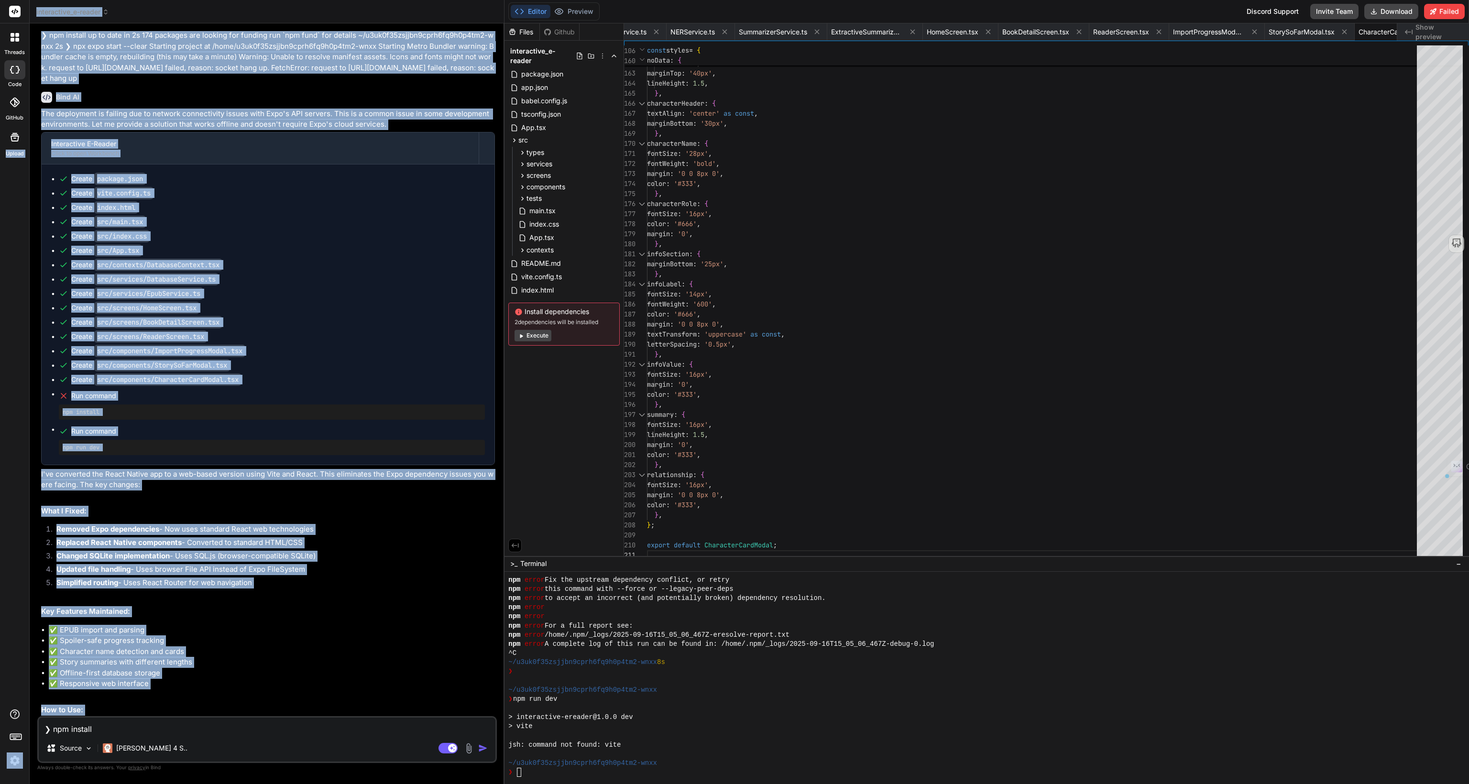
drag, startPoint x: 301, startPoint y: 653, endPoint x: 1, endPoint y: 417, distance: 381.4
click at [1, 417] on div "threads code GitHub Upload interactive_e-reader Created with Pixso. Bind AI Web…" at bounding box center [734, 392] width 1469 height 784
click at [149, 425] on div "The deployment is failing due to network connectivity issues with Expo's API se…" at bounding box center [268, 450] width 454 height 683
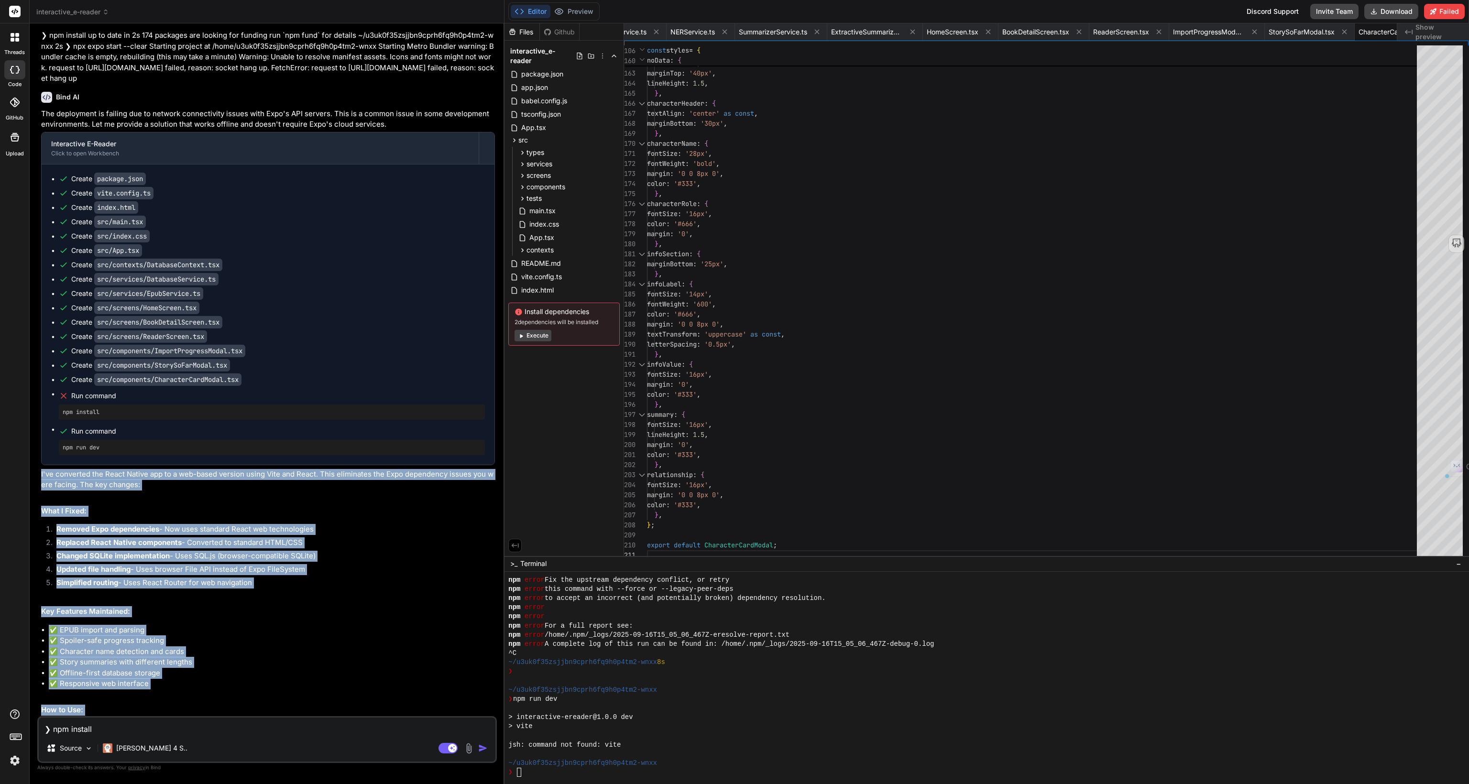
drag, startPoint x: 358, startPoint y: 710, endPoint x: 31, endPoint y: 395, distance: 454.1
click at [31, 395] on div "Bind AI Web Search Created with Pixso. Code Generator You Bind AI 🔹 Project: In…" at bounding box center [267, 403] width 475 height 760
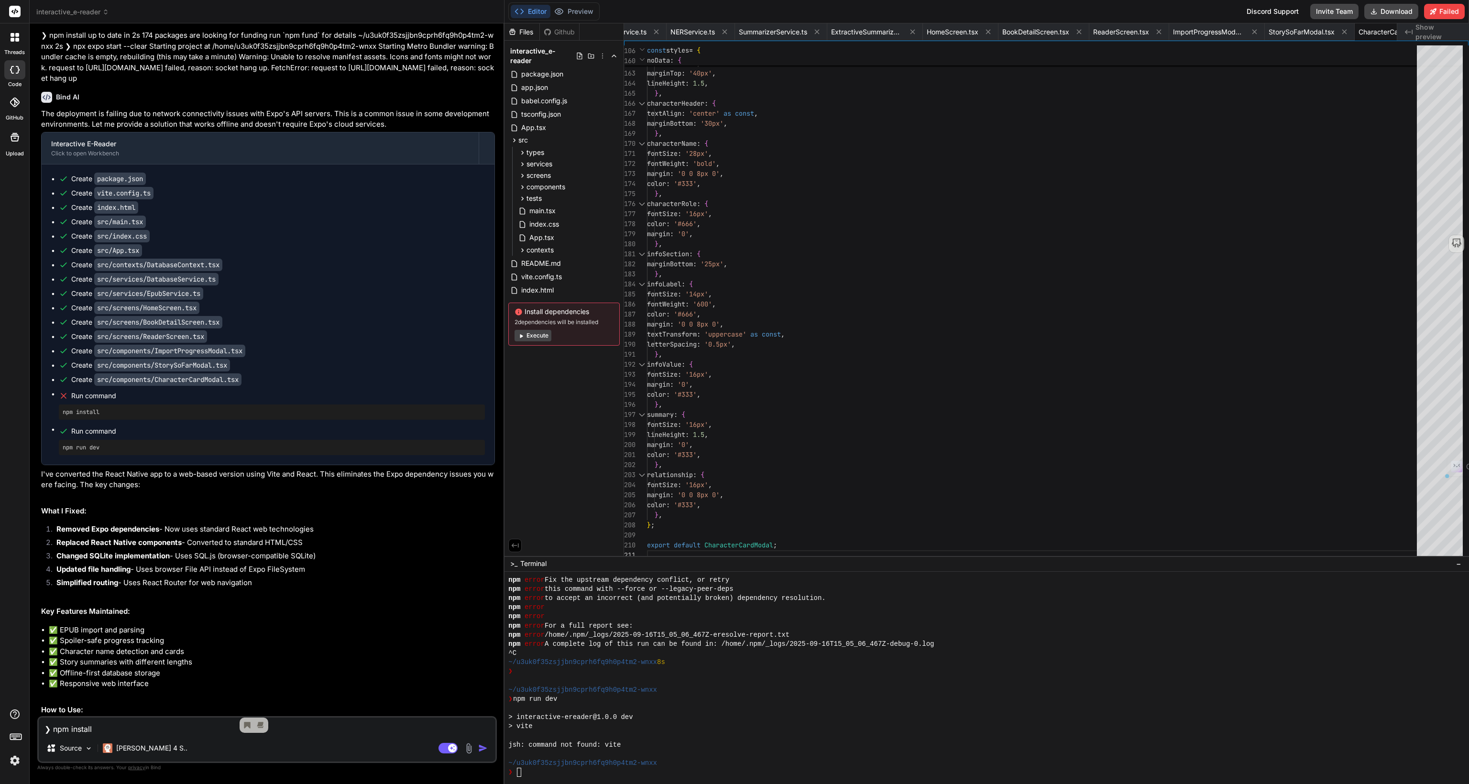
click at [179, 419] on div "The deployment is failing due to network connectivity issues with Expo's API se…" at bounding box center [268, 450] width 454 height 683
click at [245, 705] on h2 "How to Use:" at bounding box center [268, 710] width 454 height 11
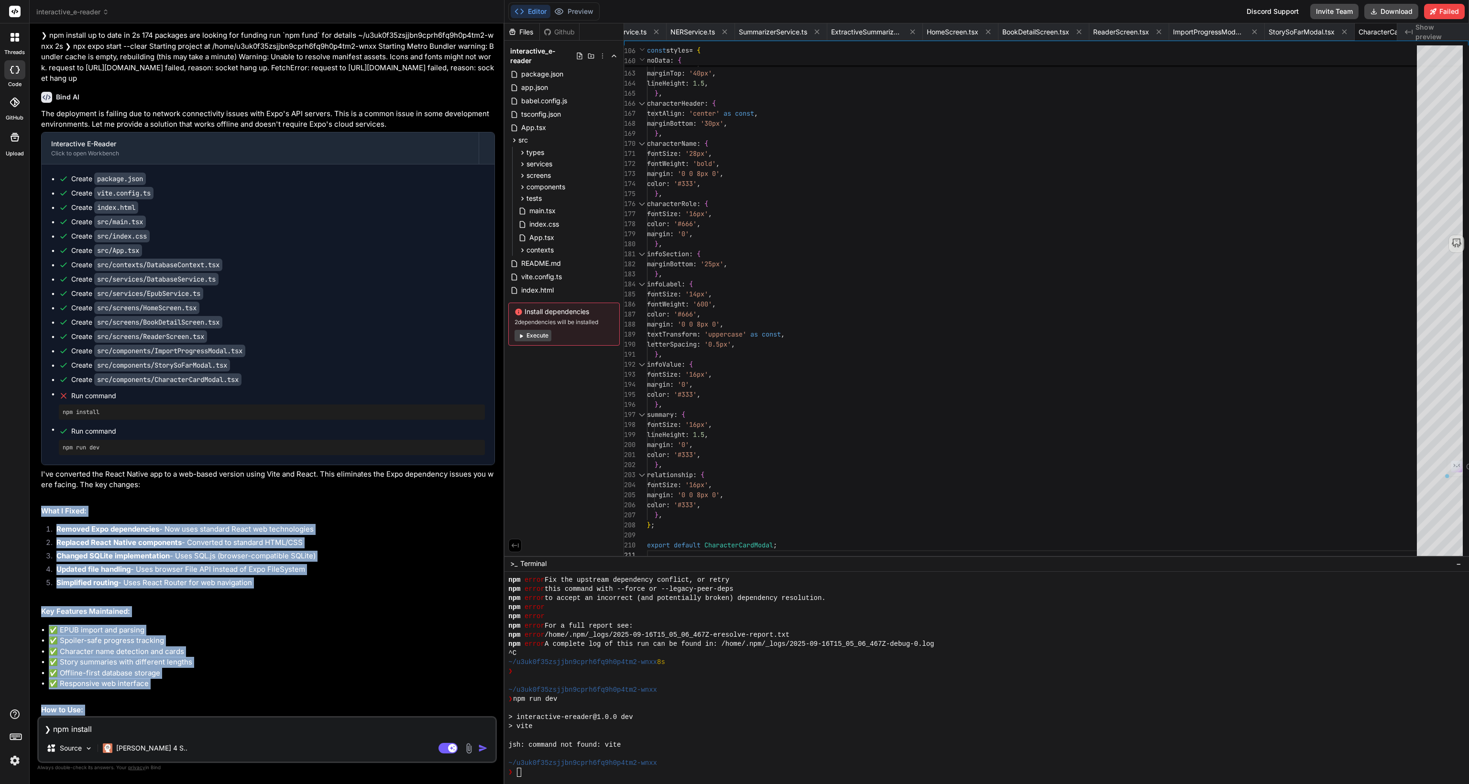
drag, startPoint x: 356, startPoint y: 708, endPoint x: 38, endPoint y: 433, distance: 420.2
click at [38, 433] on div "You Bind AI 🔹 Project: Interactive E-Reader 🔧 Tech Stack: React Native (Expo) +…" at bounding box center [266, 407] width 459 height 752
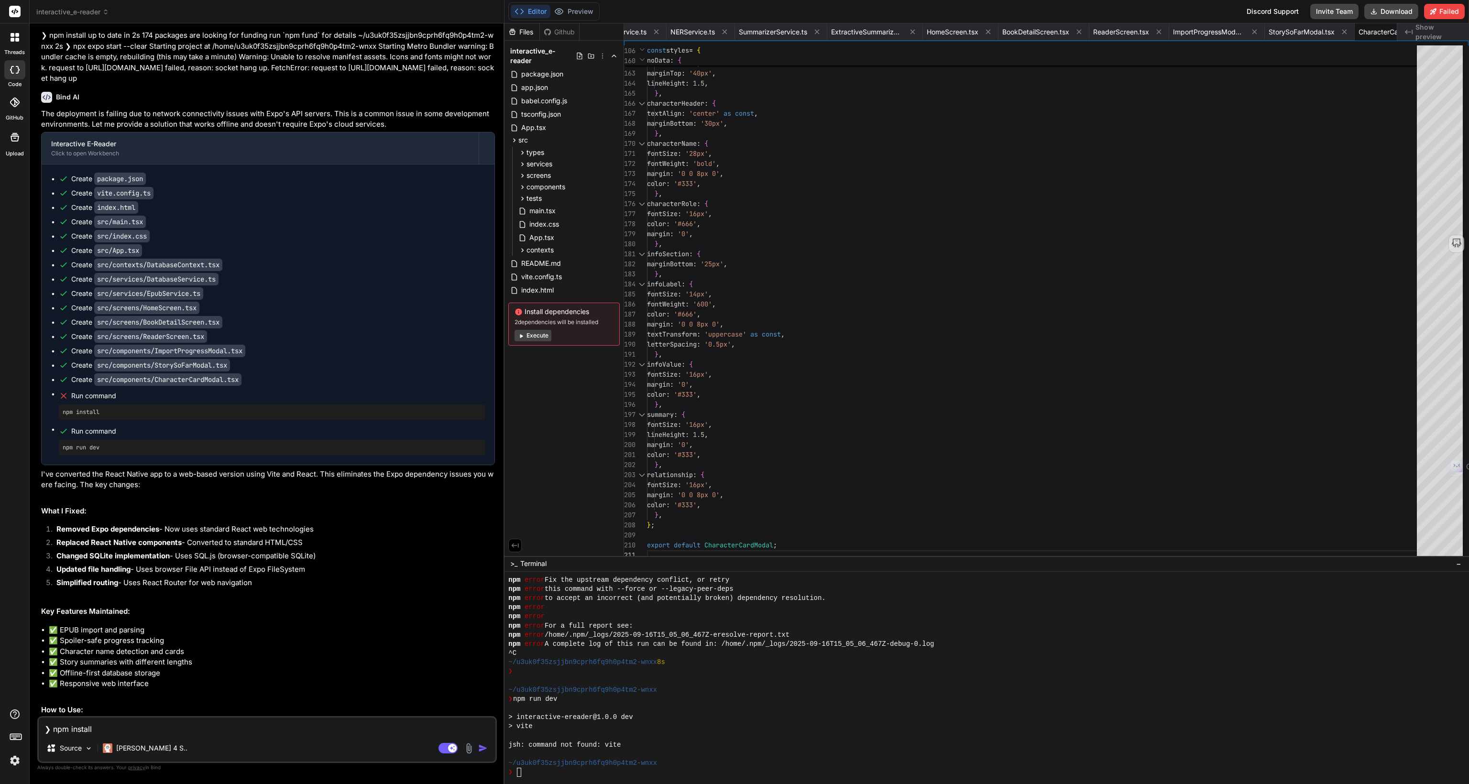
click at [185, 446] on div "The deployment is failing due to network connectivity issues with Expo's API se…" at bounding box center [268, 450] width 454 height 683
click at [307, 606] on h2 "Key Features Maintained:" at bounding box center [268, 611] width 454 height 11
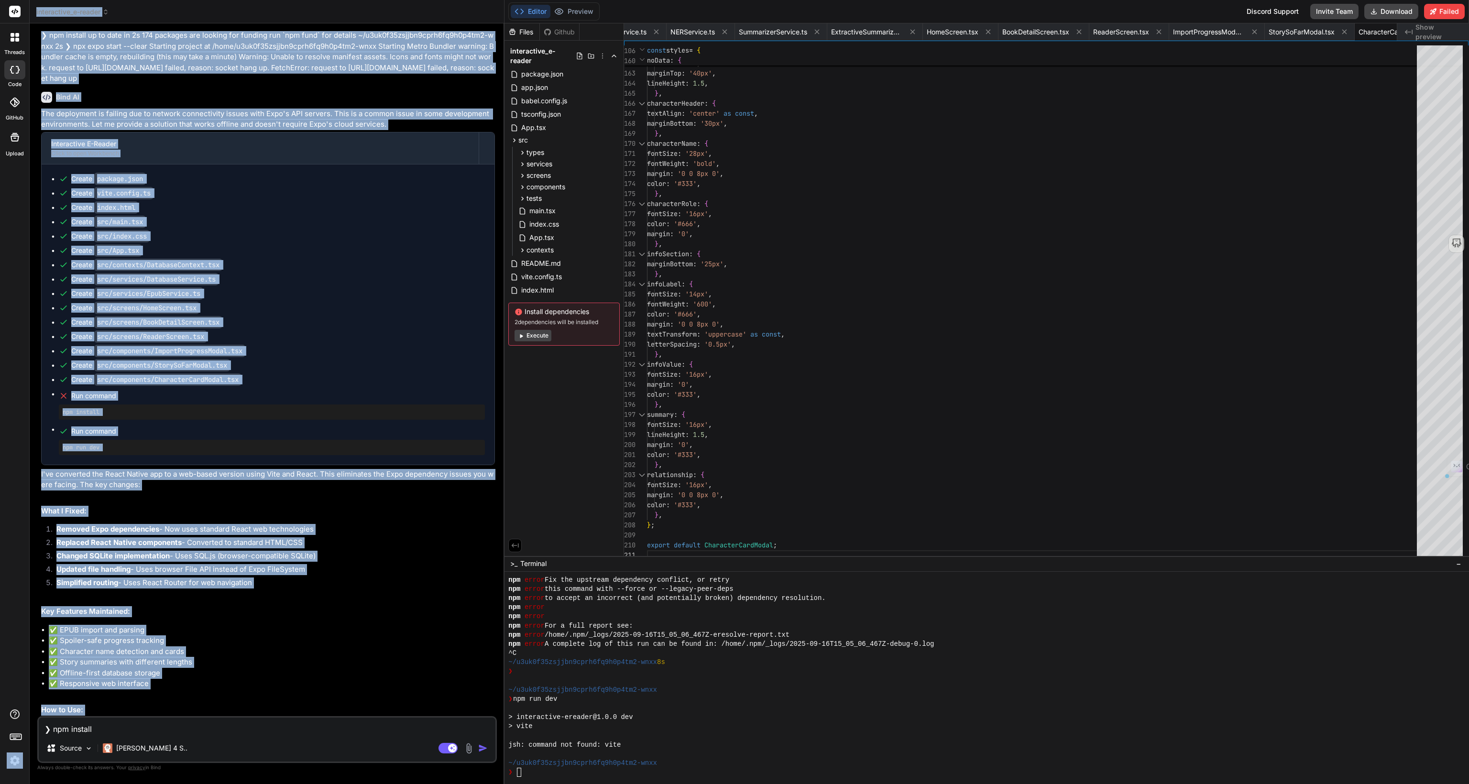
drag, startPoint x: 361, startPoint y: 710, endPoint x: 29, endPoint y: 394, distance: 458.2
click at [29, 394] on div "threads code GitHub Upload interactive_e-reader Created with Pixso. Bind AI Web…" at bounding box center [734, 392] width 1469 height 784
click at [186, 506] on h2 "What I Fixed:" at bounding box center [268, 511] width 454 height 11
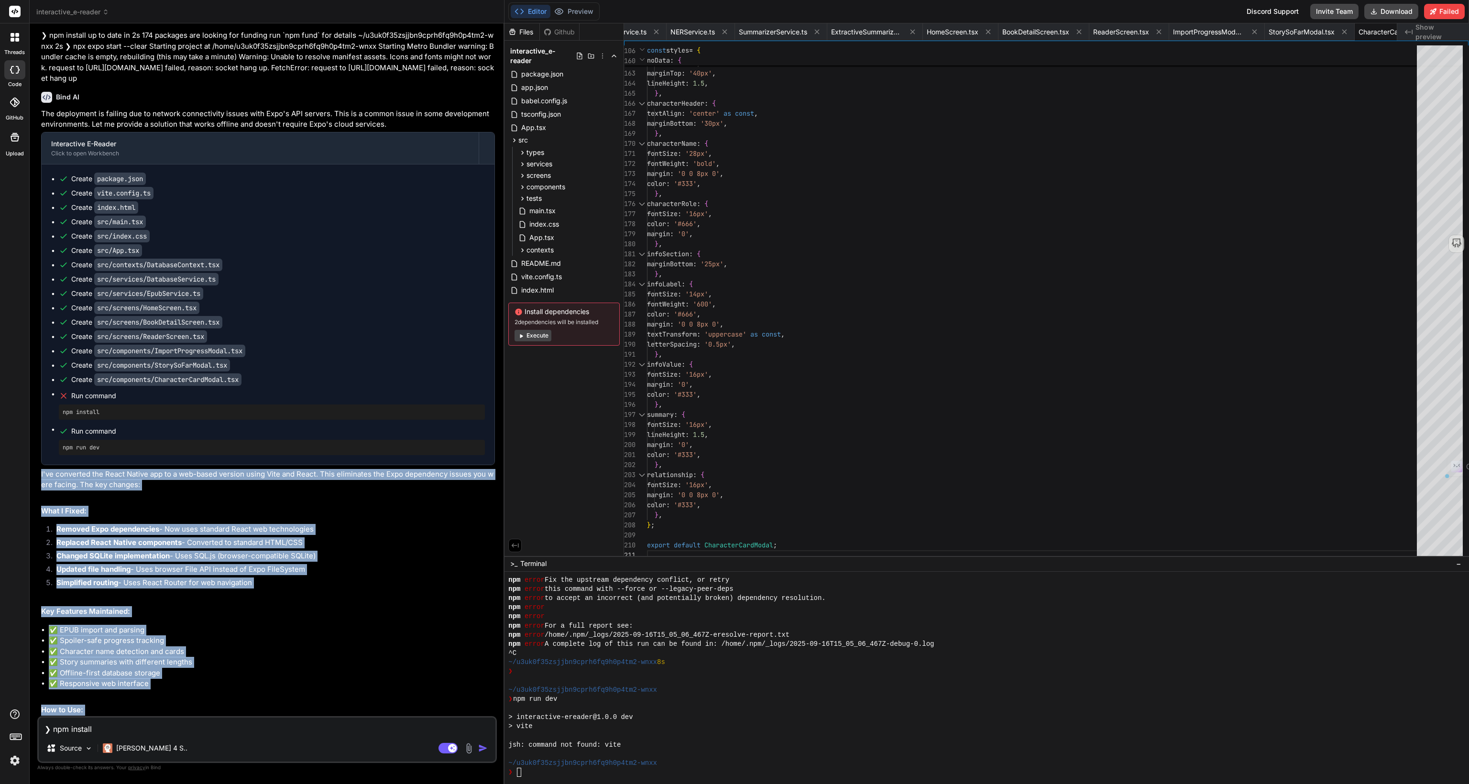
drag, startPoint x: 357, startPoint y: 712, endPoint x: 41, endPoint y: 398, distance: 445.9
click at [41, 398] on div "The deployment is failing due to network connectivity issues with Expo's API se…" at bounding box center [268, 450] width 454 height 683
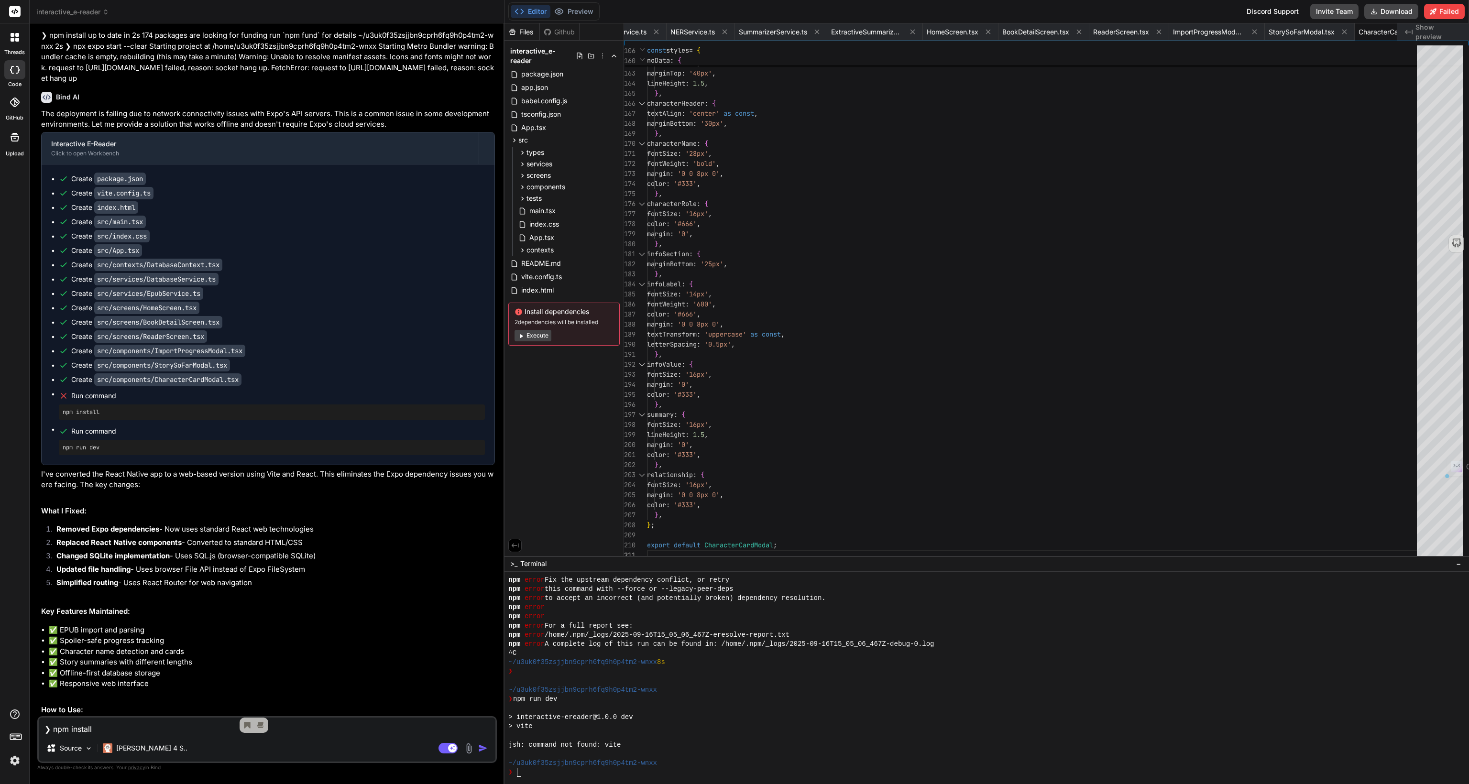
click at [153, 423] on div "The deployment is failing due to network connectivity issues with Expo's API se…" at bounding box center [268, 450] width 454 height 683
click at [240, 657] on li "✅ Story summaries with different lengths" at bounding box center [272, 662] width 446 height 11
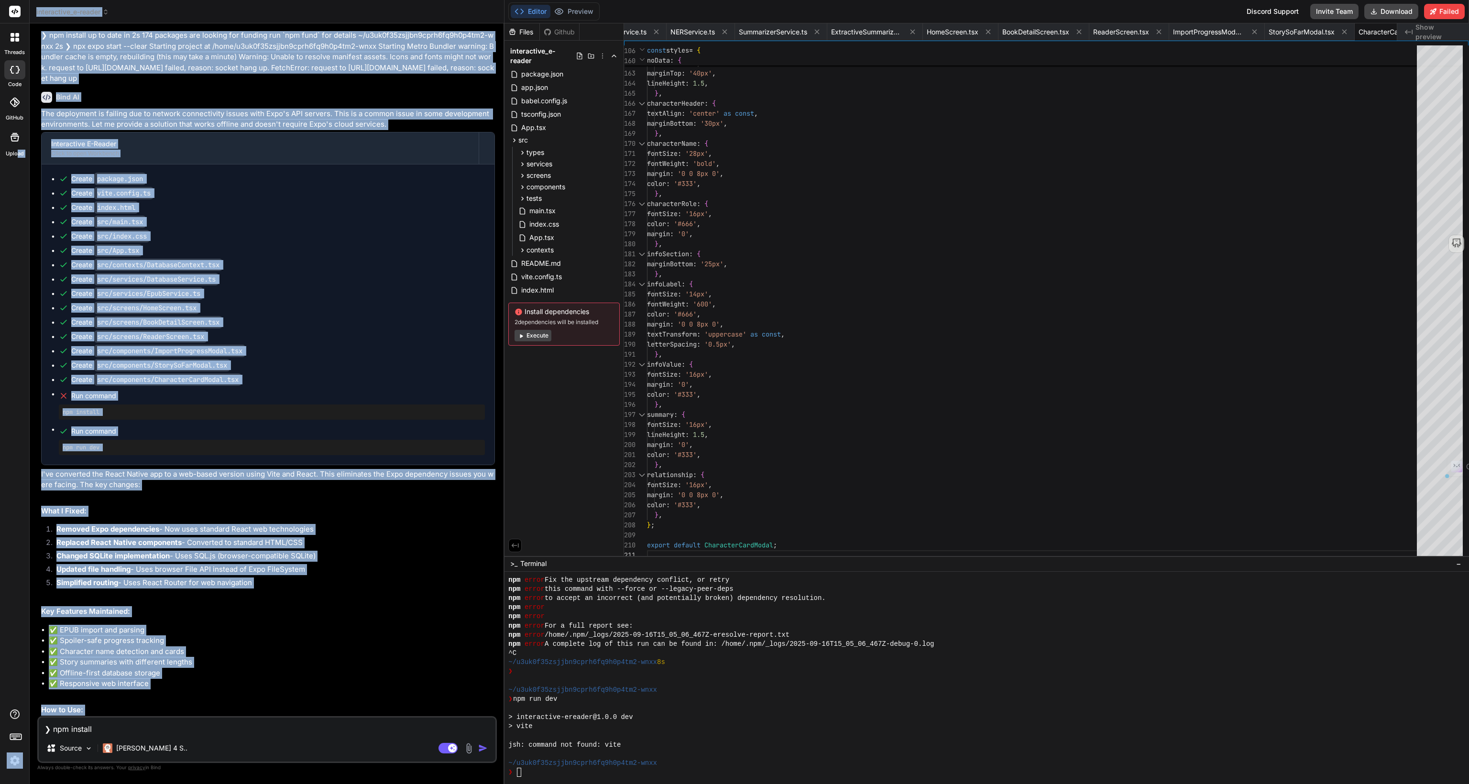
drag, startPoint x: 358, startPoint y: 713, endPoint x: 17, endPoint y: 394, distance: 466.8
click at [17, 394] on div "threads code GitHub Upload interactive_e-reader Created with Pixso. Bind AI Web…" at bounding box center [734, 392] width 1469 height 784
click at [140, 524] on strong "Removed Expo dependencies" at bounding box center [107, 528] width 103 height 9
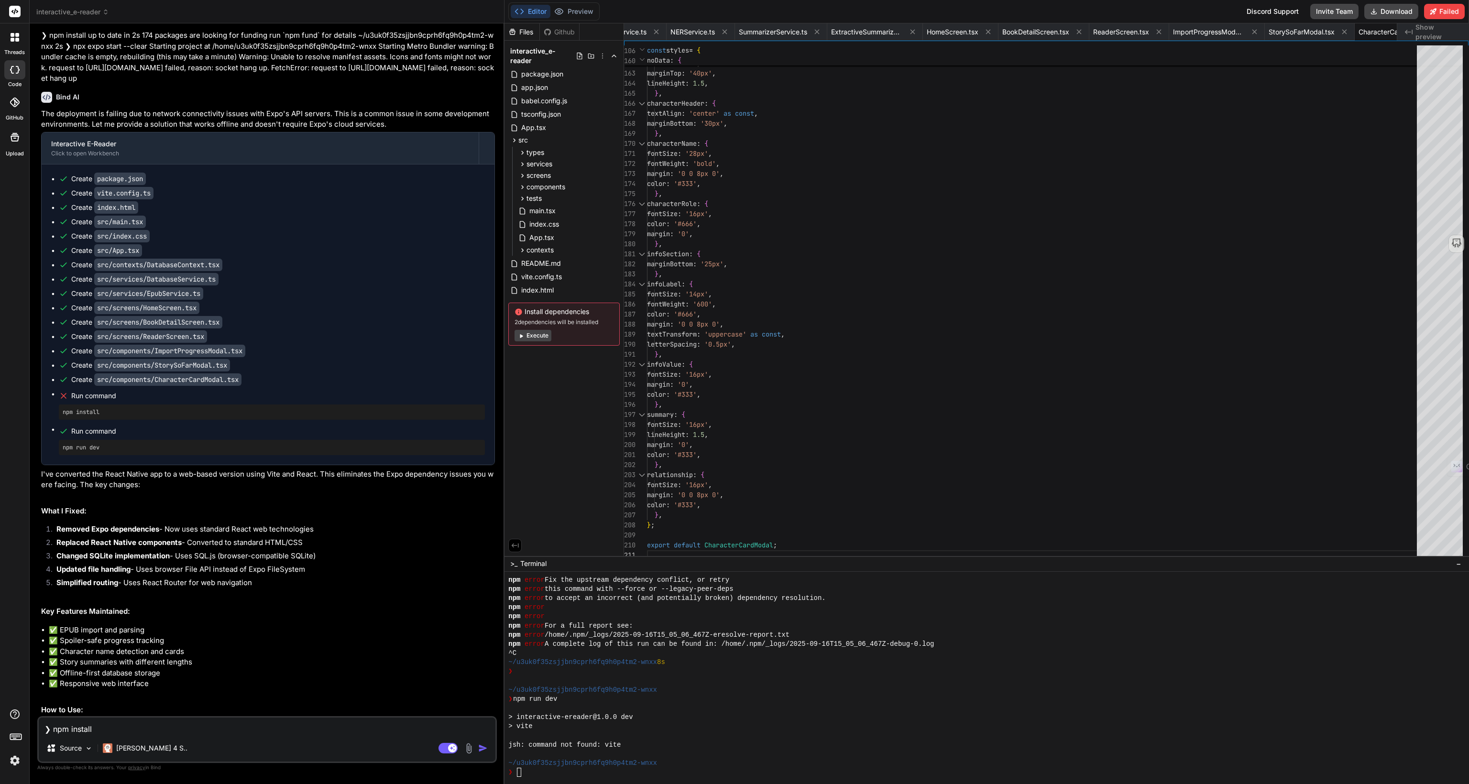
click at [287, 657] on li "✅ Story summaries with different lengths" at bounding box center [272, 662] width 446 height 11
click at [155, 733] on textarea "❯ npm install up to date in 2s 174 packages are looking for funding run `npm fu…" at bounding box center [267, 726] width 457 height 17
click at [1441, 13] on button "Failed" at bounding box center [1444, 11] width 41 height 15
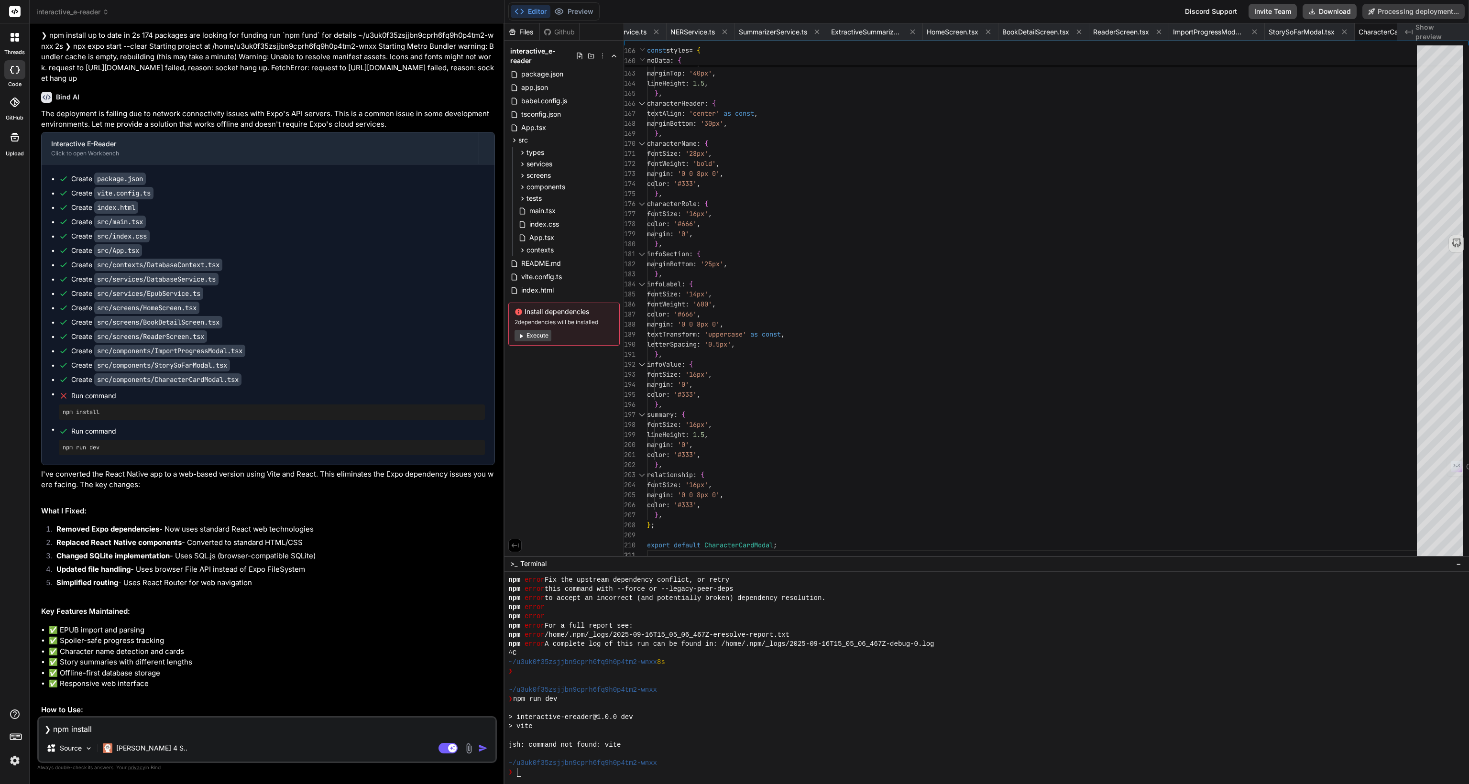
type textarea "x"
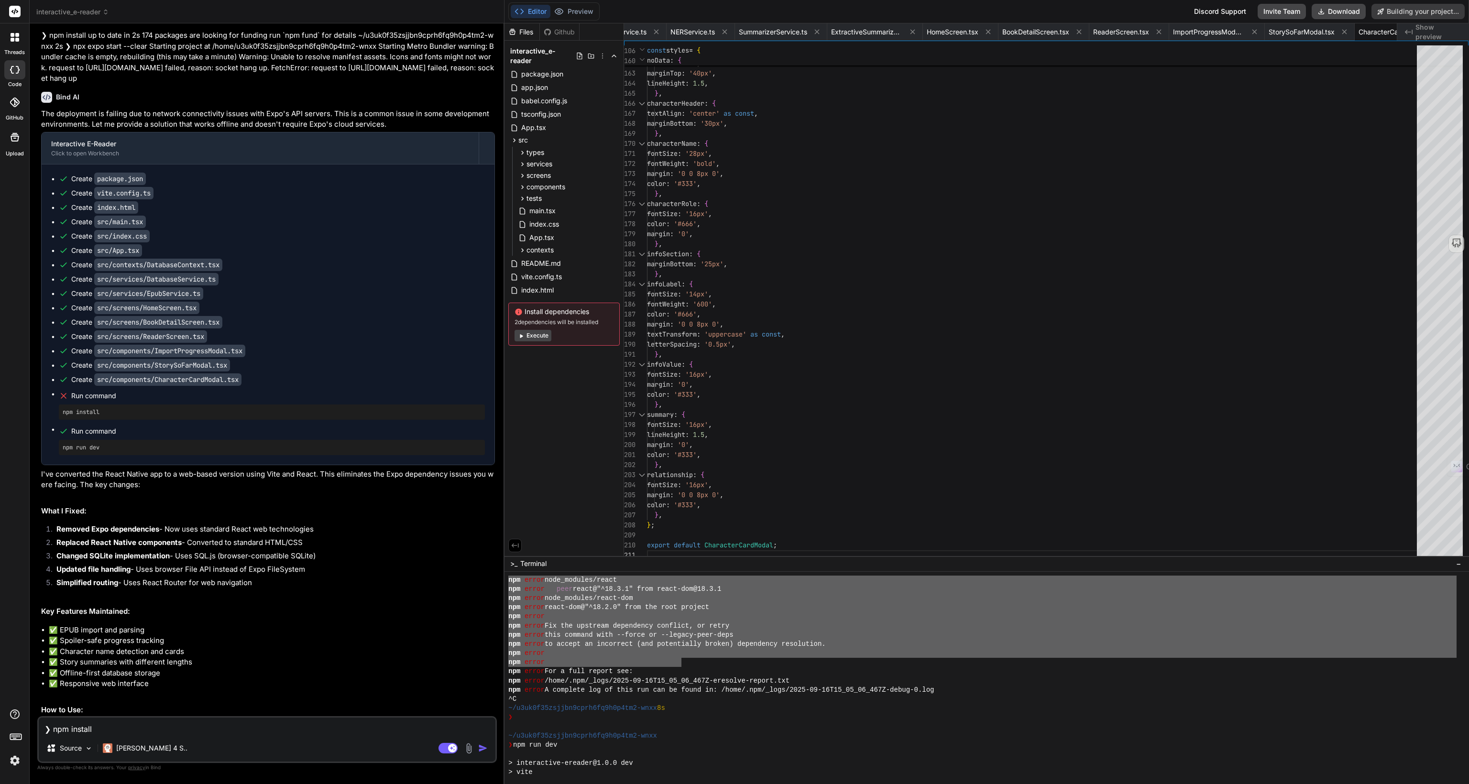
scroll to position [1880, 0]
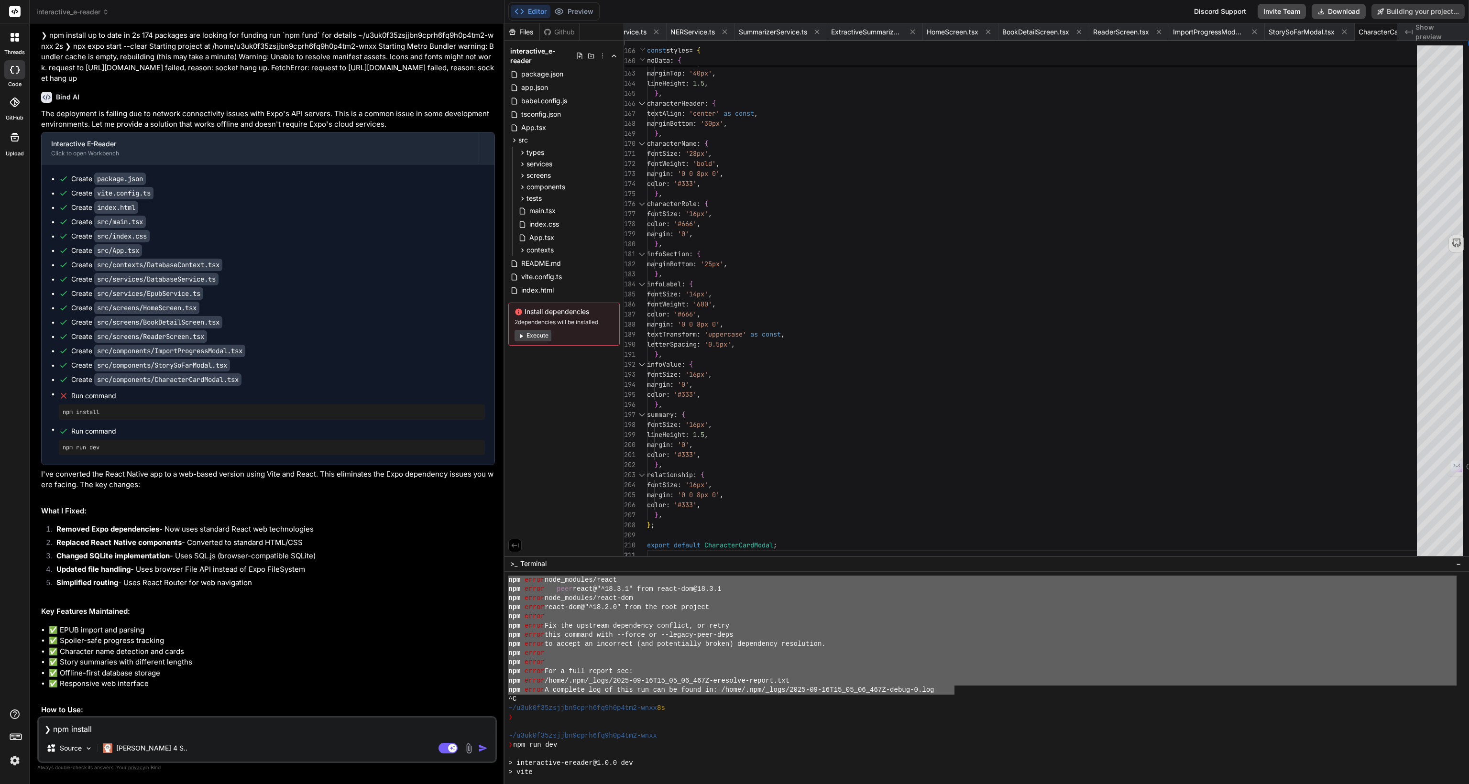
drag, startPoint x: 508, startPoint y: 608, endPoint x: 956, endPoint y: 693, distance: 456.0
type textarea "npm error code ERESOLVE ^C npm error ERESOLVE could not resolve npm error npm e…"
click at [155, 728] on textarea "❯ npm install up to date in 2s 174 packages are looking for funding run `npm fu…" at bounding box center [267, 726] width 457 height 17
paste textarea "npm error code ERESOLVE ^C npm error ERESOLVE could not resolve npm error npm e…"
type textarea "npm error code ERESOLVE ^C npm error ERESOLVE could not resolve npm error npm e…"
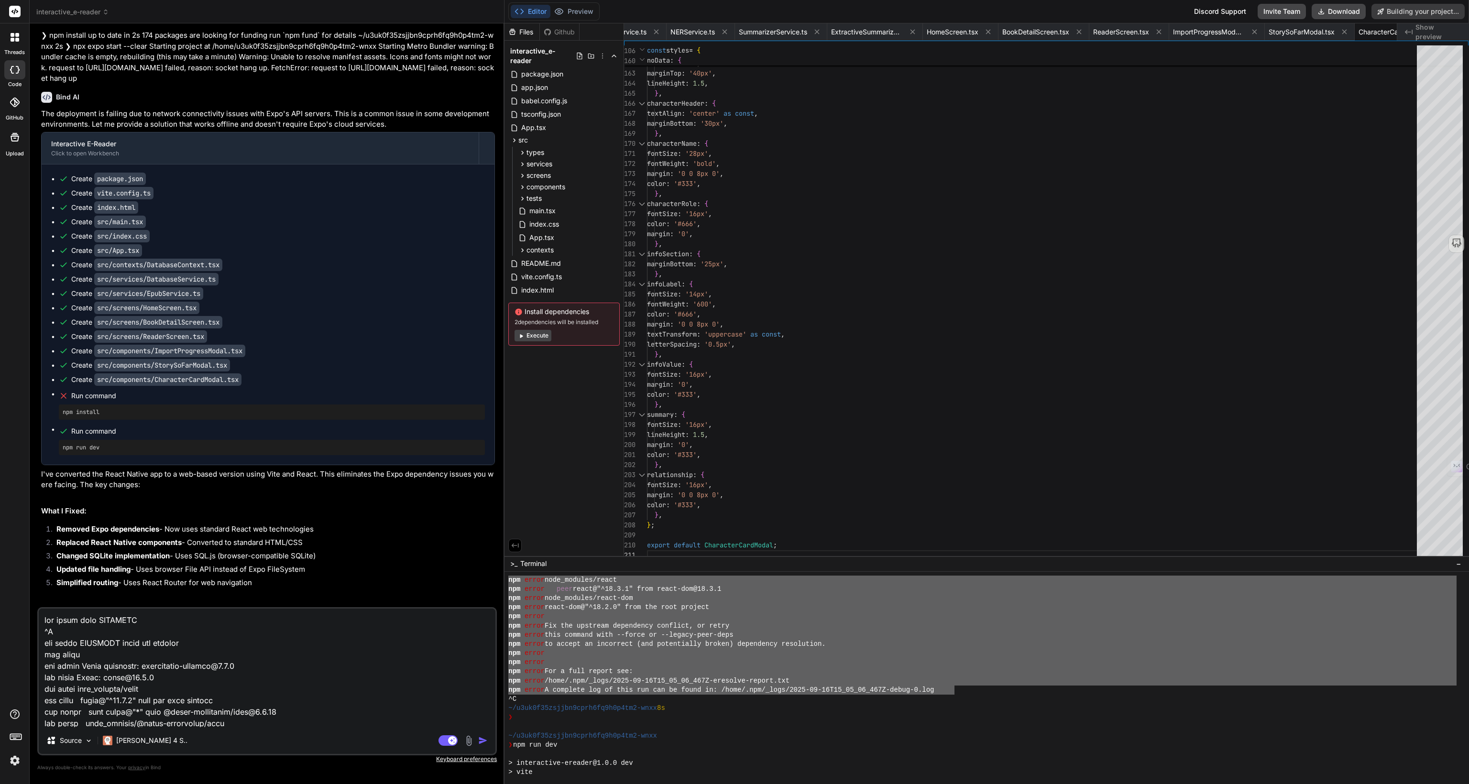
scroll to position [299, 0]
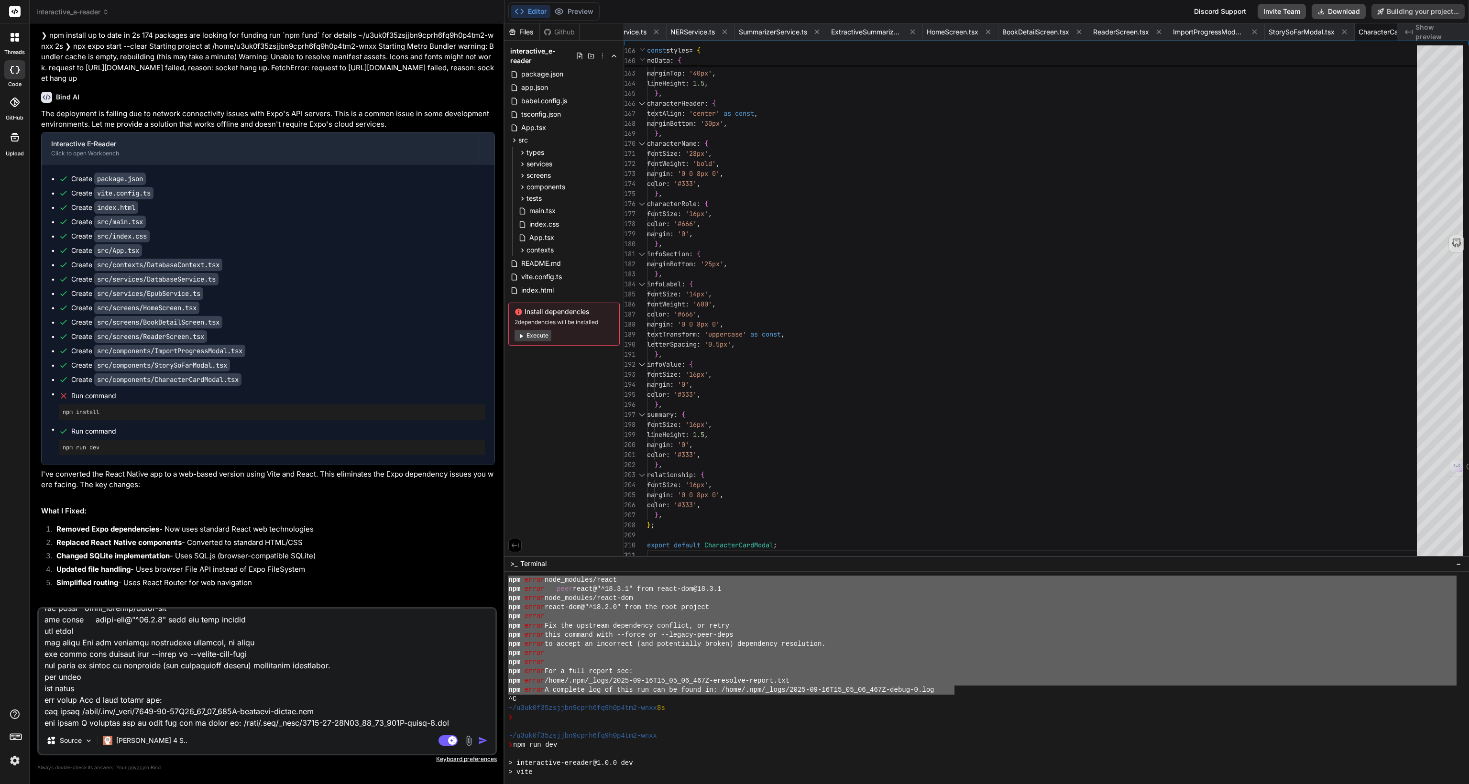
type textarea "x"
type textarea "npm error code ERESOLVE ^C npm error ERESOLVE could not resolve npm error npm e…"
click at [482, 742] on img "button" at bounding box center [483, 741] width 10 height 10
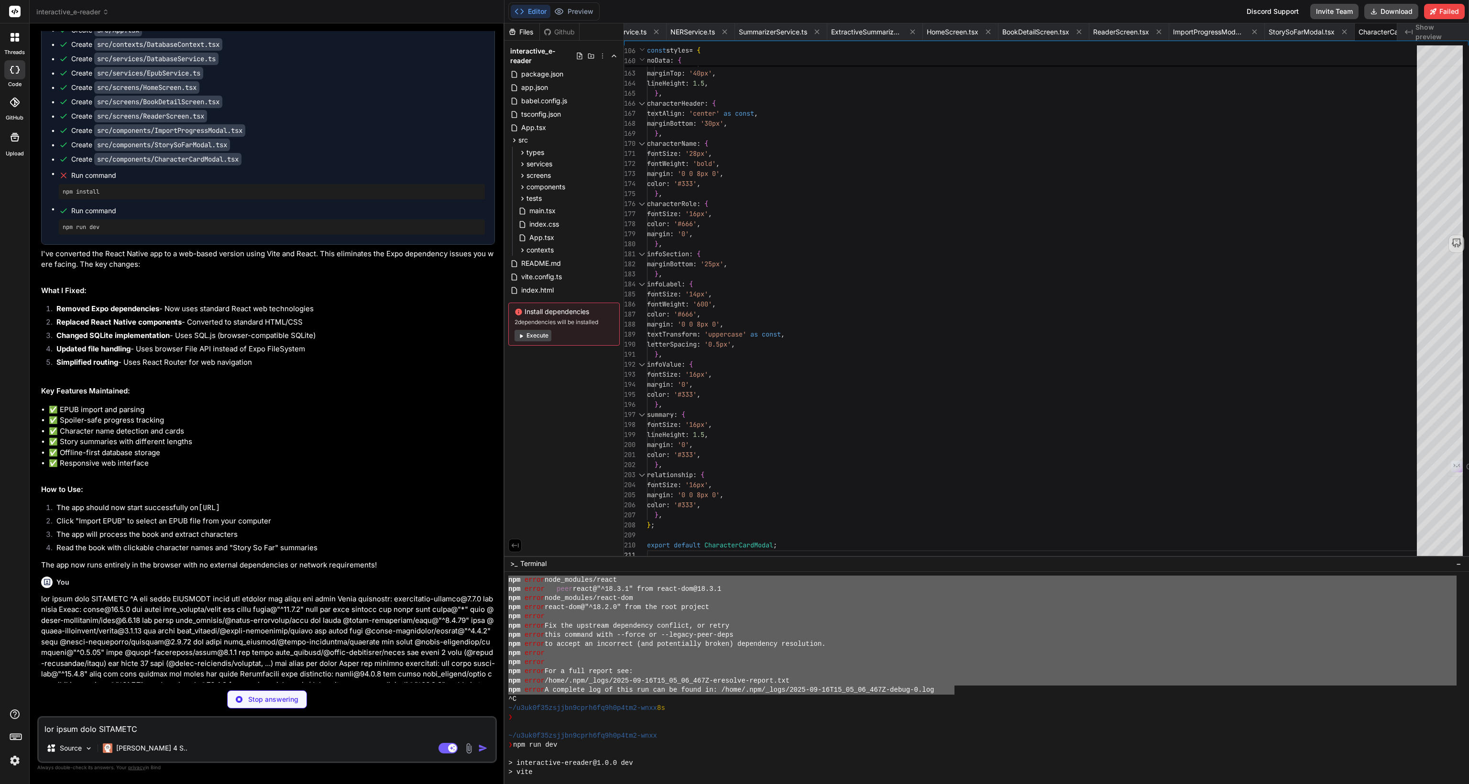
scroll to position [2748, 0]
type textarea "x"
type textarea ""@types/react-dom": "^18.3.0", "@vitejs/plugin-react": "^4.0.3", "vite": "^4.4.…"
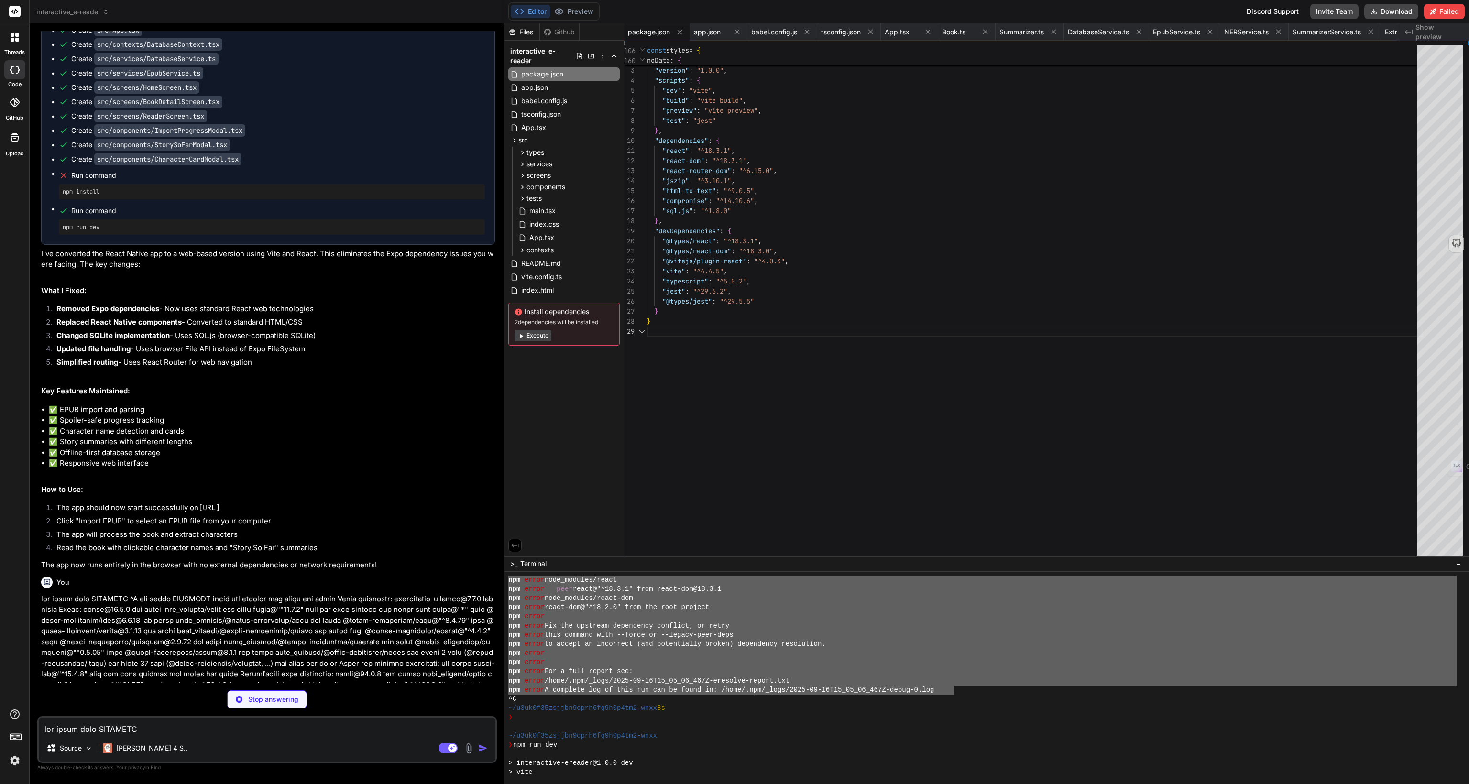
scroll to position [1882, 0]
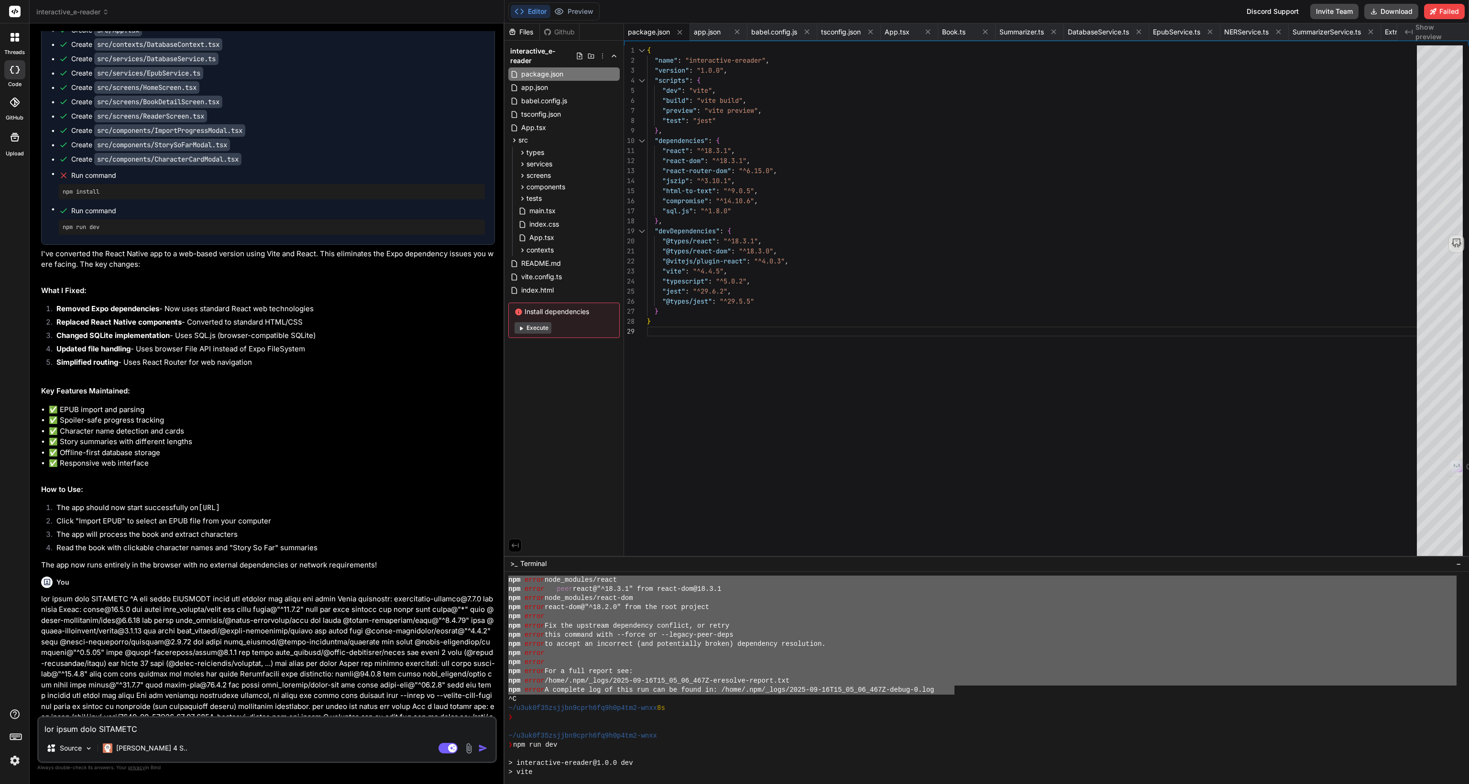
click at [564, 401] on div "Files Github interactive_e-reader package.json app.json babel.config.js tsconfi…" at bounding box center [564, 289] width 120 height 533
click at [760, 377] on div "{ "name" : "interactive-ereader" , "version" : "1.0.0" , "scripts" : { "dev" : …" at bounding box center [1034, 302] width 775 height 515
click at [602, 405] on div "Files Github interactive_e-reader package.json app.json babel.config.js tsconfi…" at bounding box center [564, 289] width 120 height 533
click at [734, 628] on div "npm error Fix the upstream dependency conflict, or retry" at bounding box center [982, 625] width 948 height 9
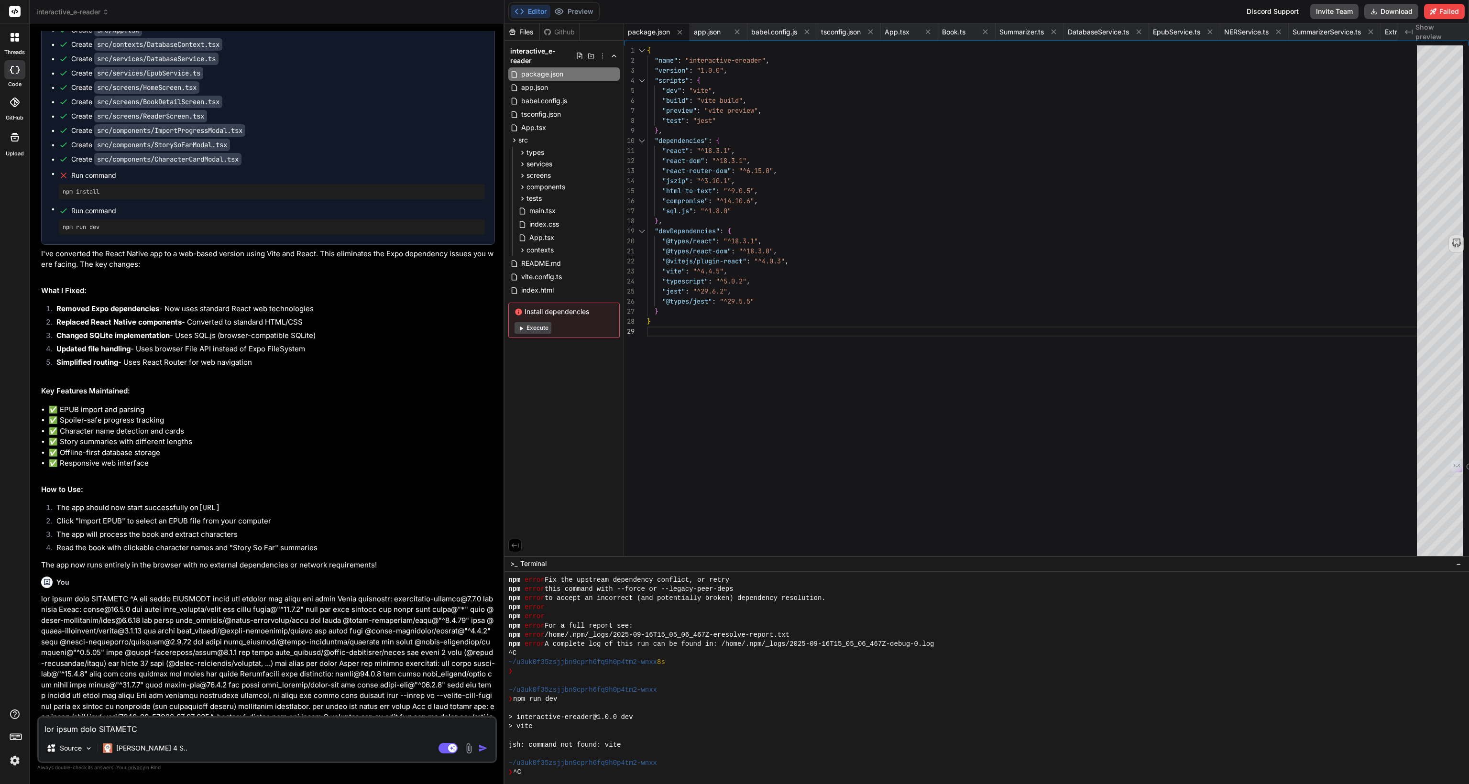
scroll to position [2047, 0]
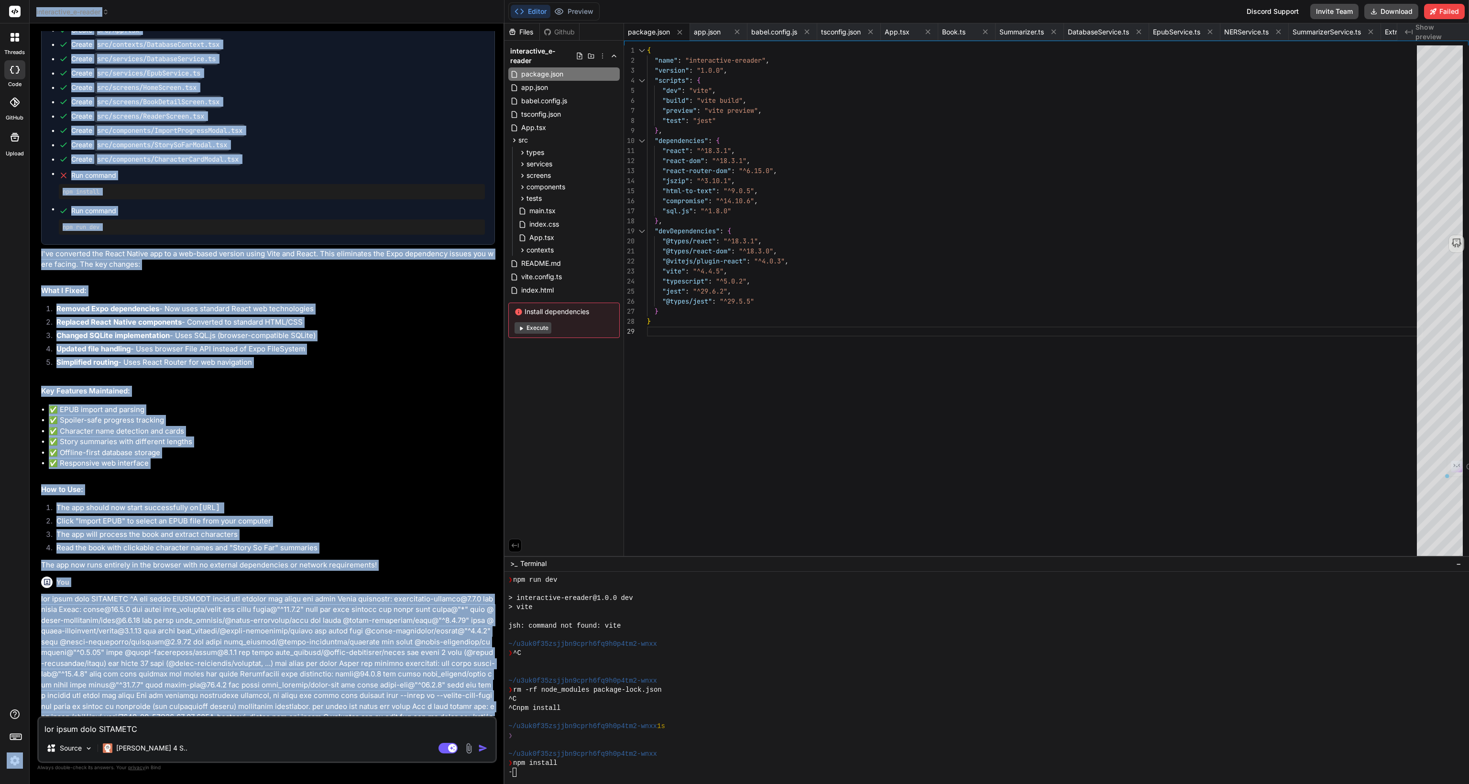
drag, startPoint x: 371, startPoint y: 676, endPoint x: 17, endPoint y: 512, distance: 390.2
click at [17, 512] on div "threads code GitHub Upload interactive_e-reader Created with Pixso. Bind AI Web…" at bounding box center [734, 392] width 1469 height 784
click at [255, 599] on p at bounding box center [268, 664] width 454 height 140
drag, startPoint x: 357, startPoint y: 675, endPoint x: 21, endPoint y: 528, distance: 366.5
click at [21, 528] on div "threads code GitHub Upload interactive_e-reader Created with Pixso. Bind AI Web…" at bounding box center [734, 392] width 1469 height 784
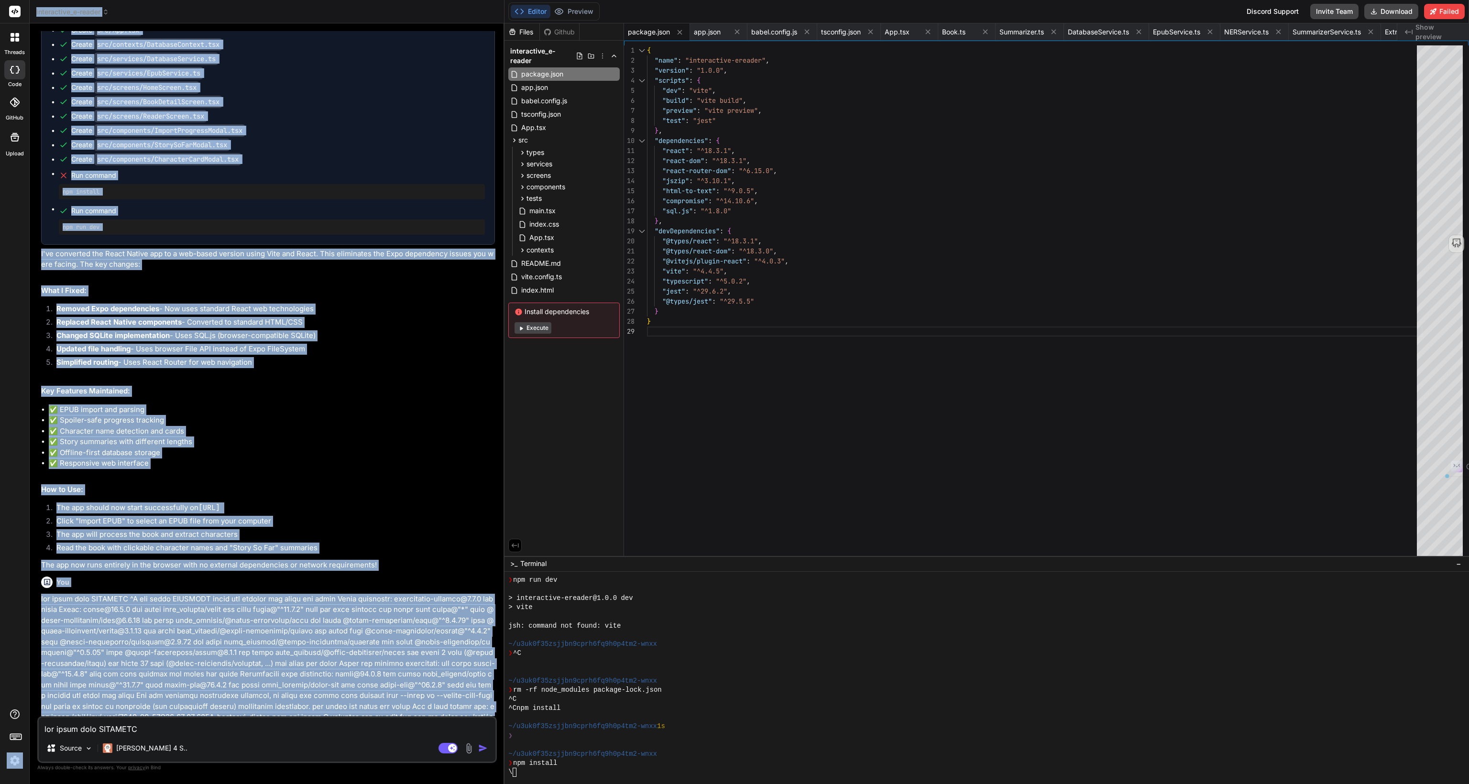
click at [251, 594] on p at bounding box center [268, 664] width 454 height 140
drag, startPoint x: 350, startPoint y: 675, endPoint x: 0, endPoint y: 487, distance: 397.8
click at [0, 487] on div "threads code GitHub Upload interactive_e-reader Created with Pixso. Bind AI Web…" at bounding box center [734, 392] width 1469 height 784
click at [377, 484] on h2 "How to Use:" at bounding box center [268, 489] width 454 height 11
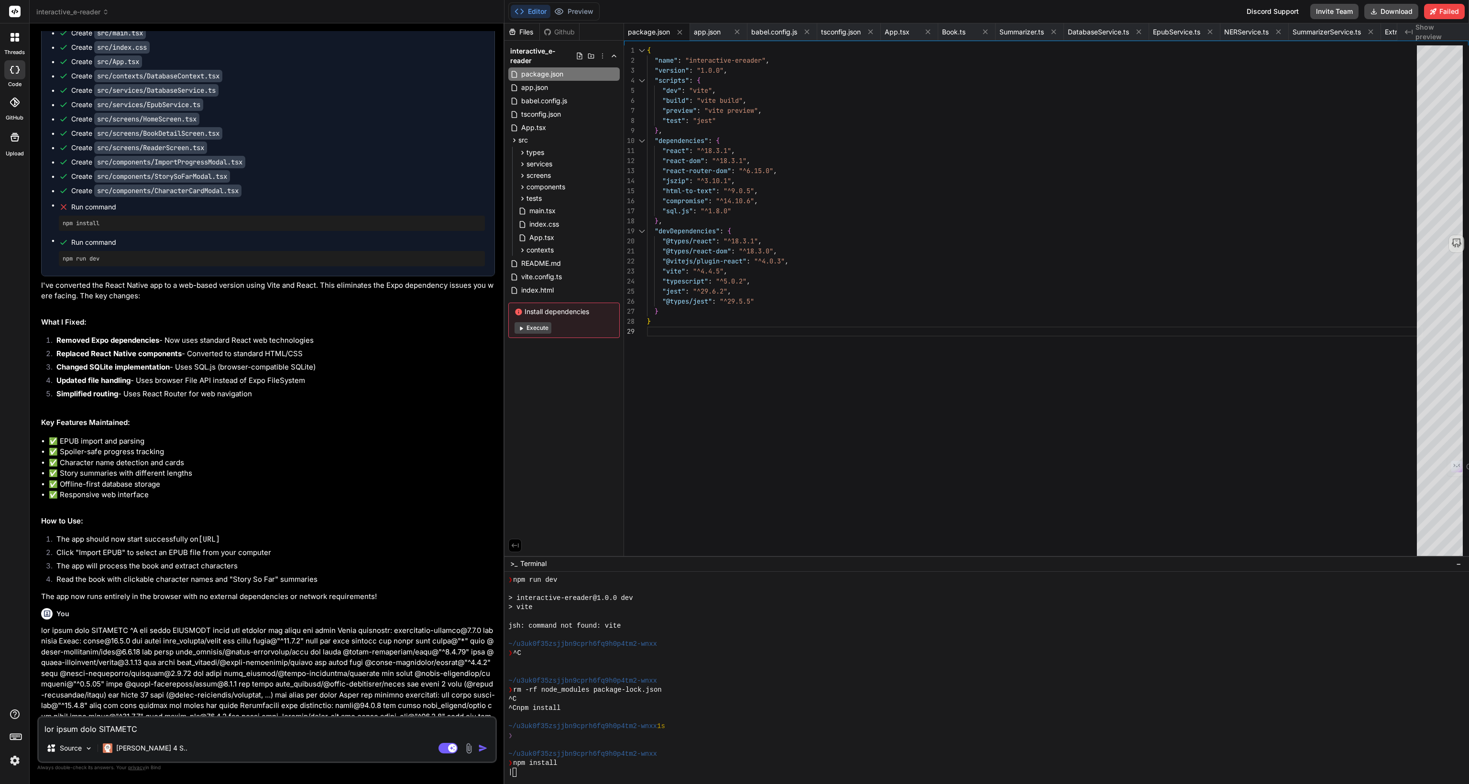
scroll to position [2955, 0]
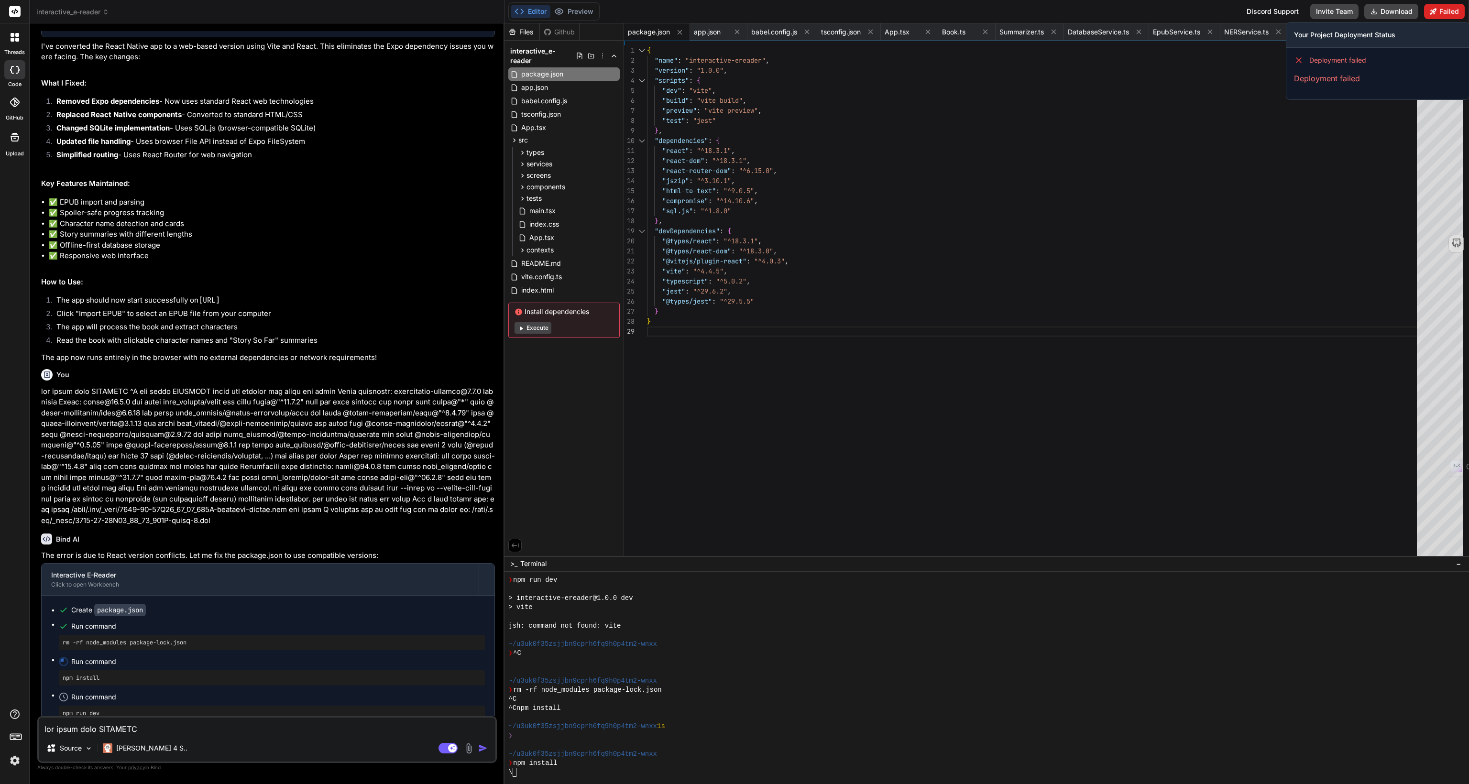
click at [1445, 11] on button "Failed" at bounding box center [1444, 11] width 41 height 15
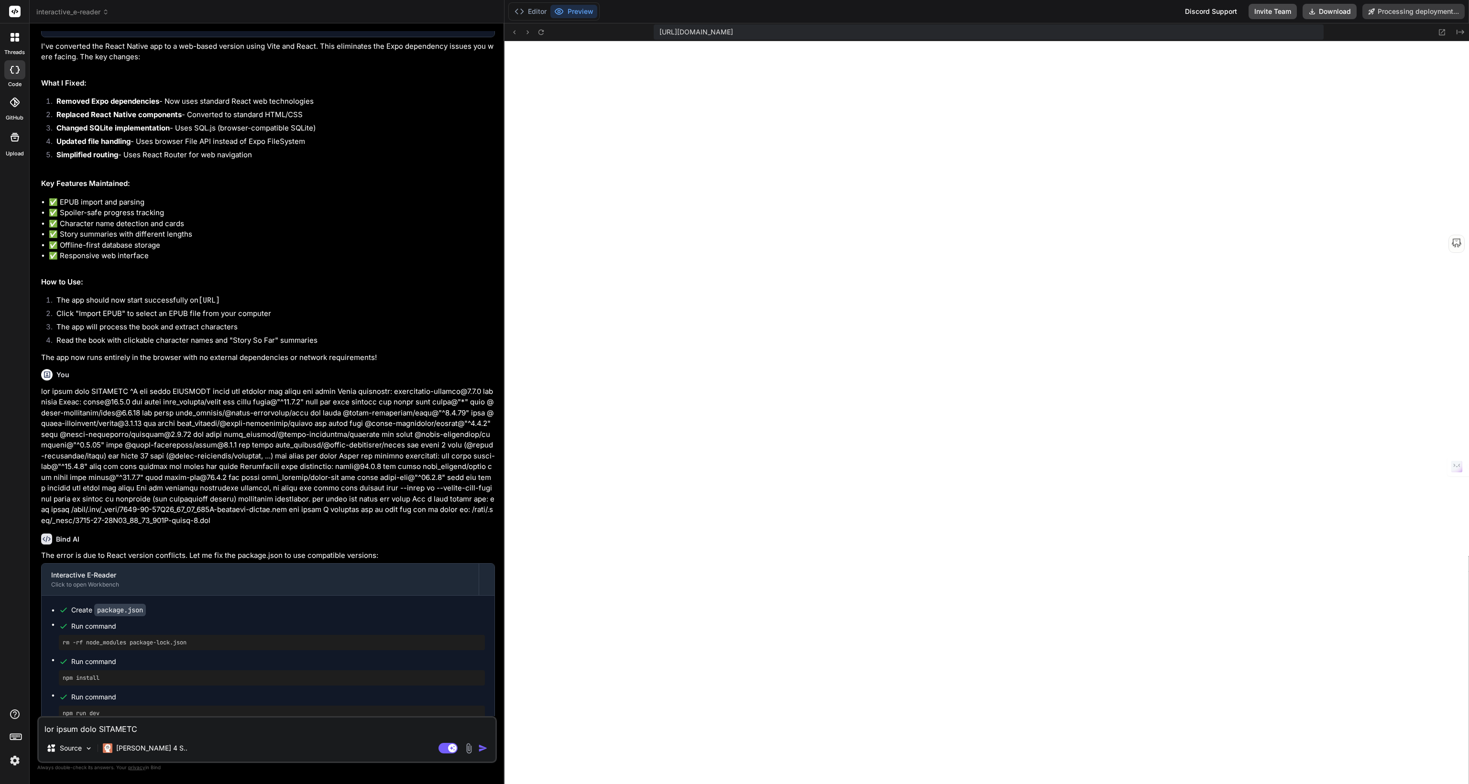
scroll to position [2570, 0]
type textarea "x"
click at [150, 729] on textarea at bounding box center [267, 726] width 457 height 17
click at [733, 27] on span "[URL][DOMAIN_NAME]" at bounding box center [696, 32] width 74 height 10
click at [733, 33] on span "[URL][DOMAIN_NAME]" at bounding box center [696, 32] width 74 height 10
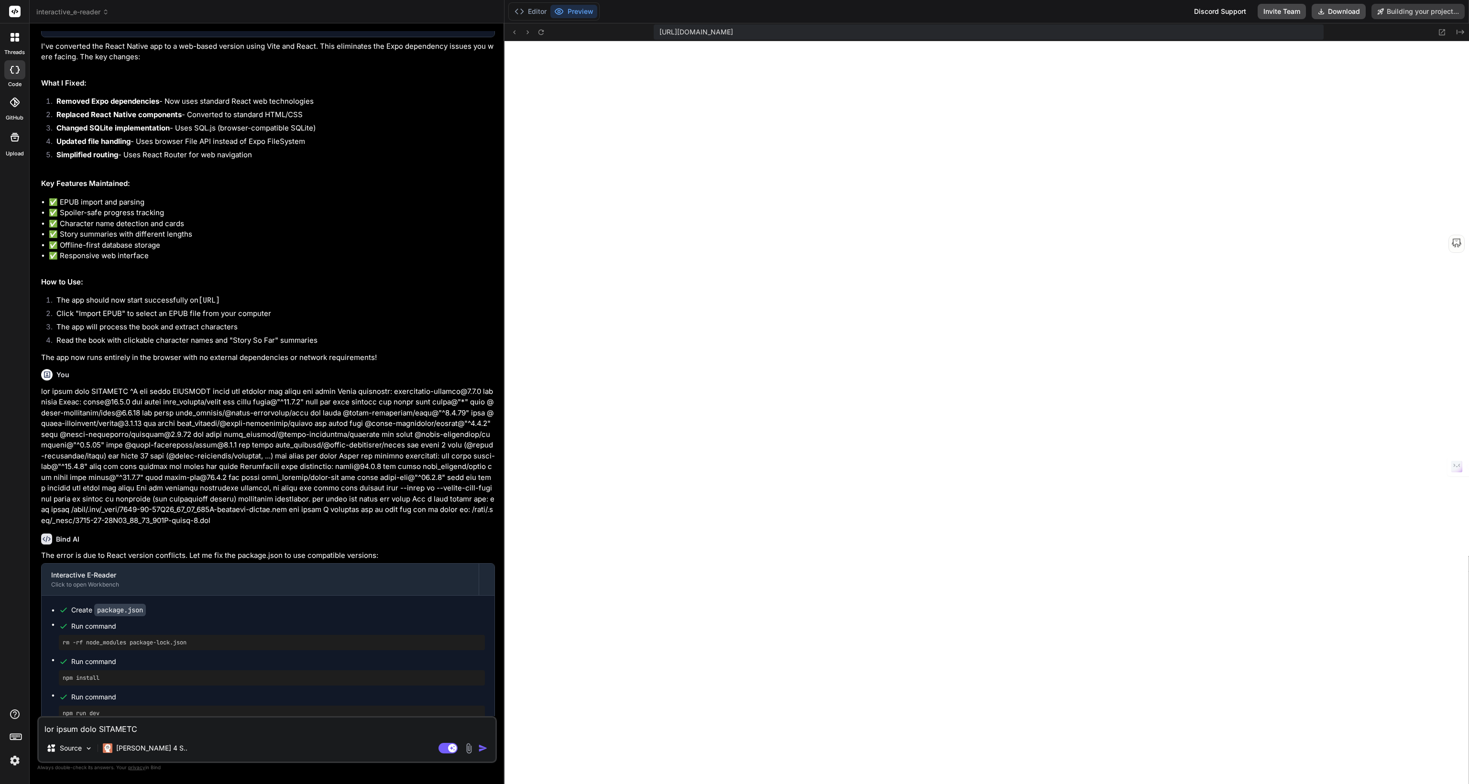
click at [158, 731] on textarea at bounding box center [267, 726] width 457 height 17
paste textarea "[plugin:vite:esbuild] failed to resolve "extends":"expo/tsconfig.base" in /home…"
type textarea "[plugin:vite:esbuild] failed to resolve "extends":"expo/tsconfig.base" in /home…"
type textarea "x"
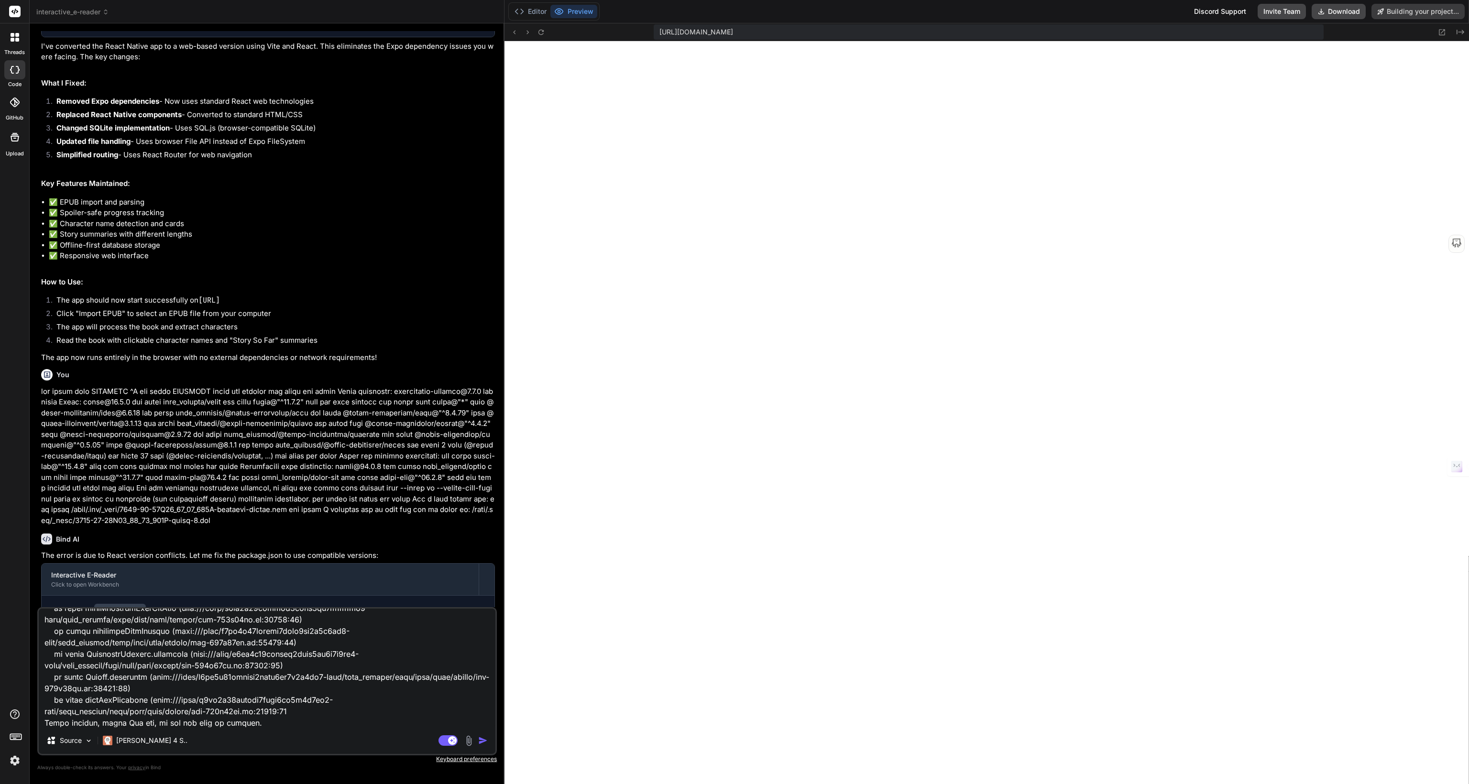
type textarea "[plugin:vite:esbuild] failed to resolve "extends":"expo/tsconfig.base" in /home…"
click at [482, 739] on img "button" at bounding box center [483, 741] width 10 height 10
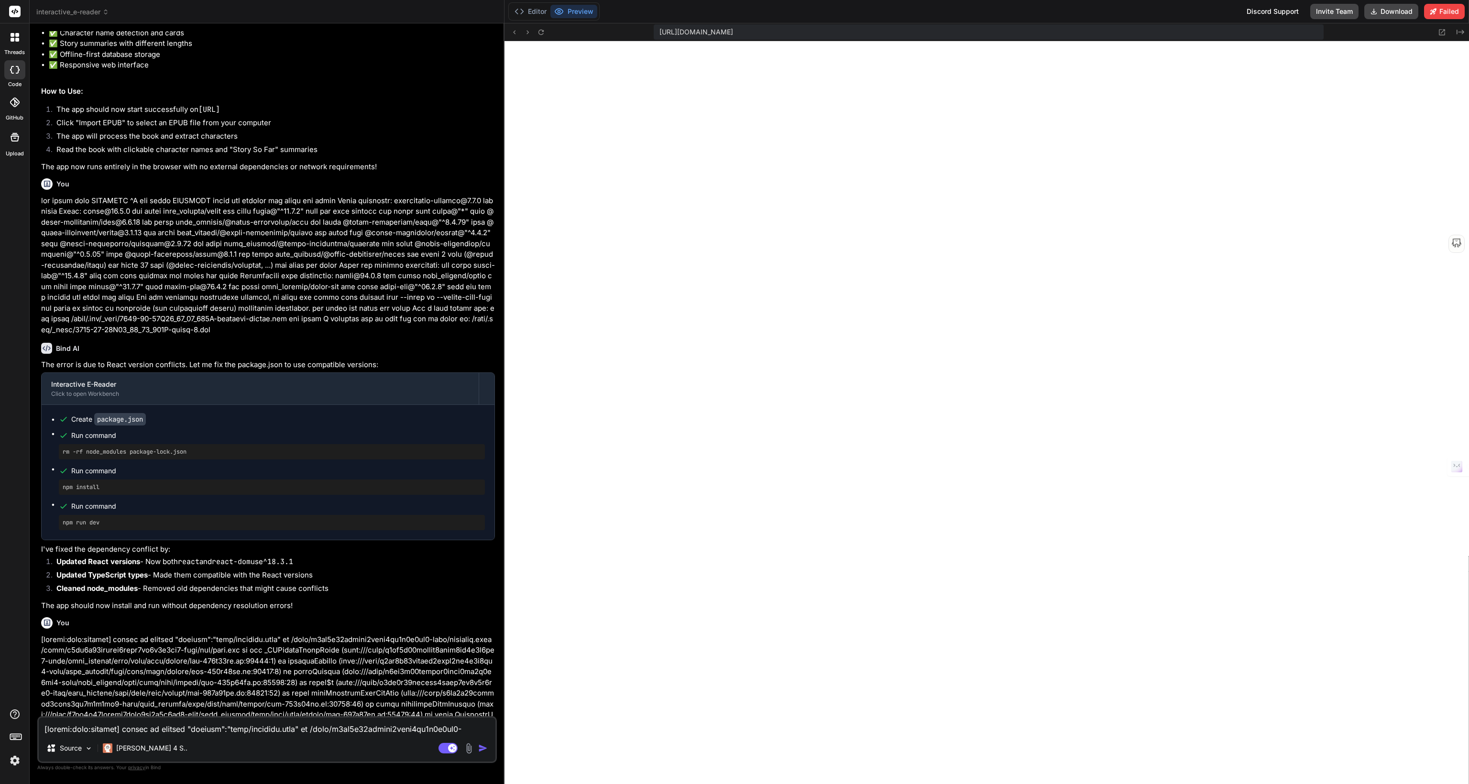
scroll to position [3173, 0]
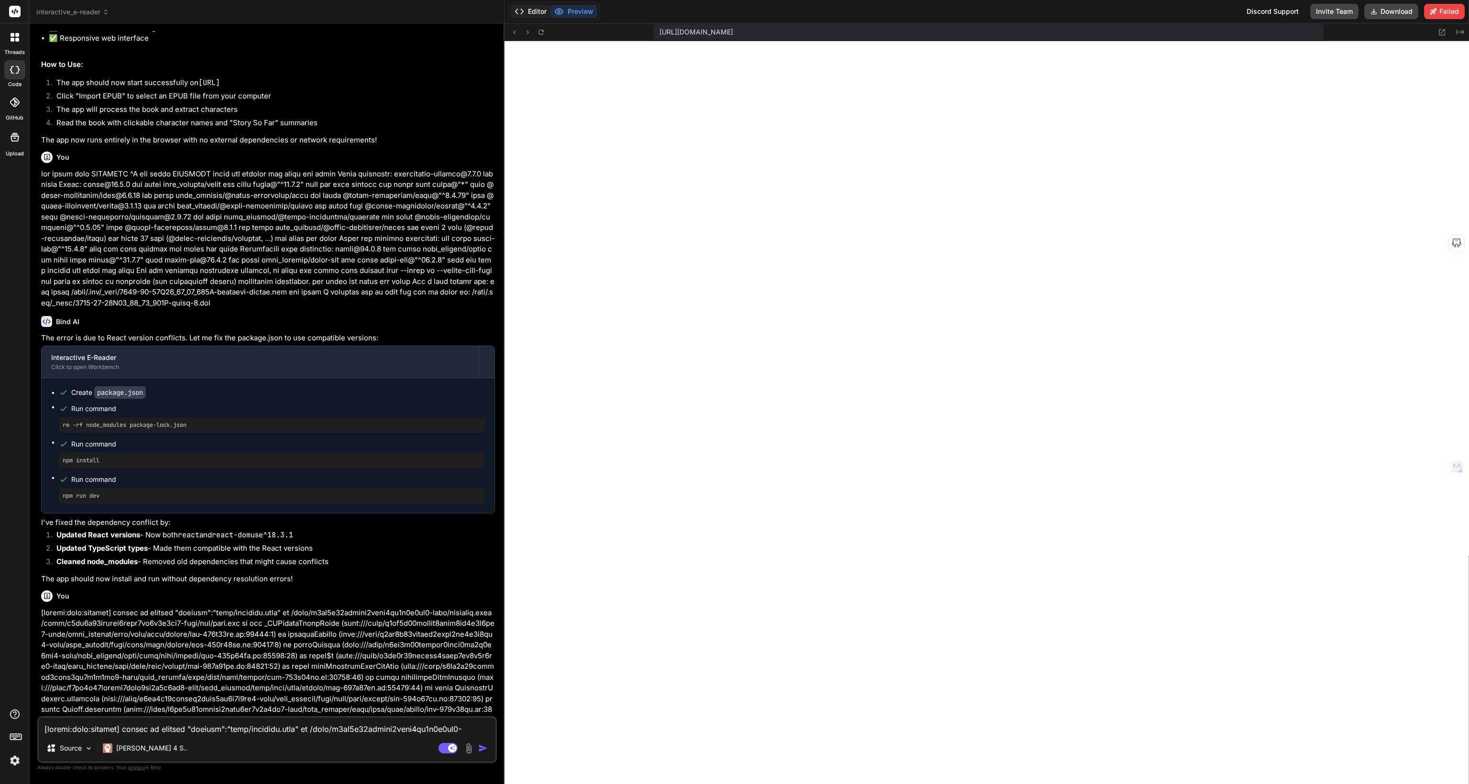
click at [543, 5] on button "Editor" at bounding box center [531, 11] width 40 height 13
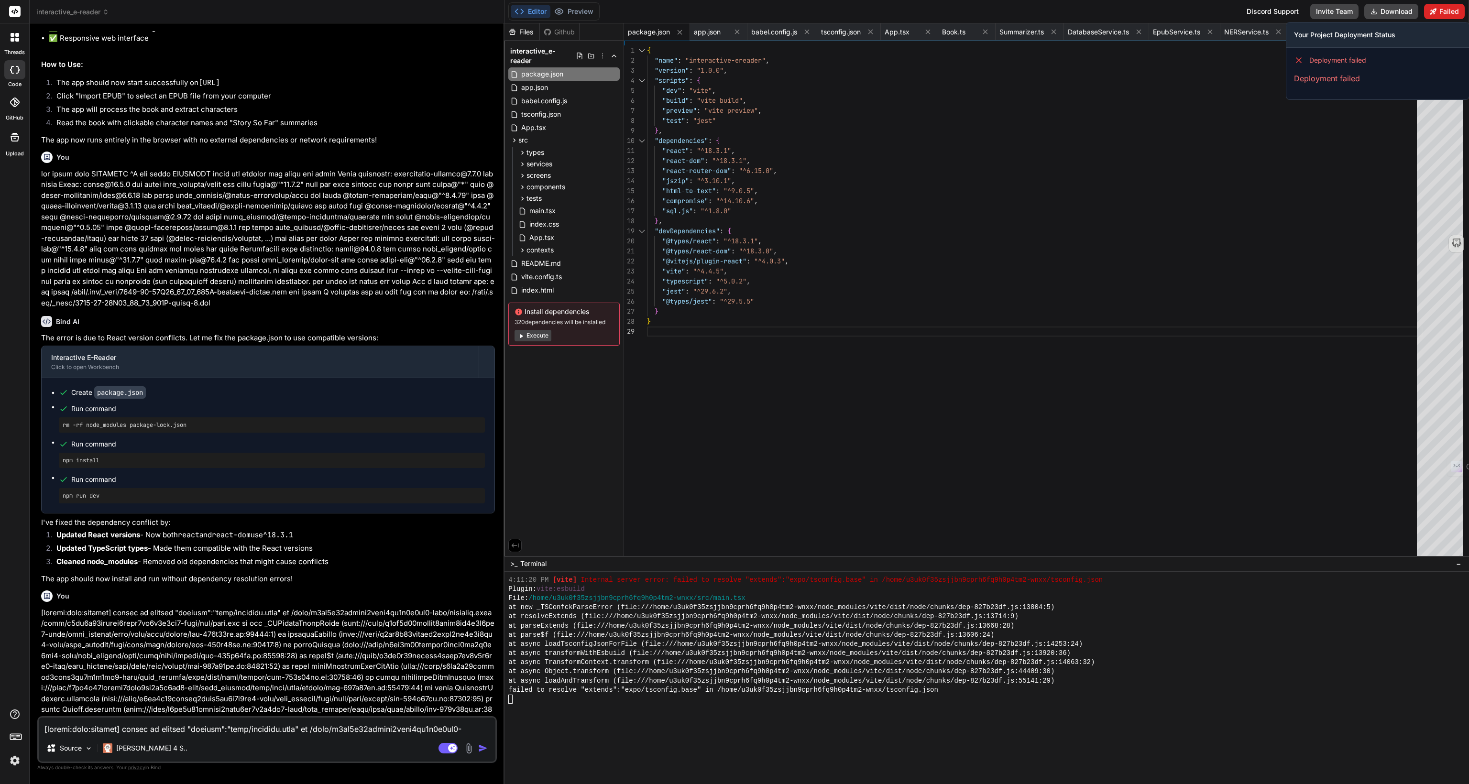
click at [1444, 9] on button "Failed" at bounding box center [1444, 11] width 41 height 15
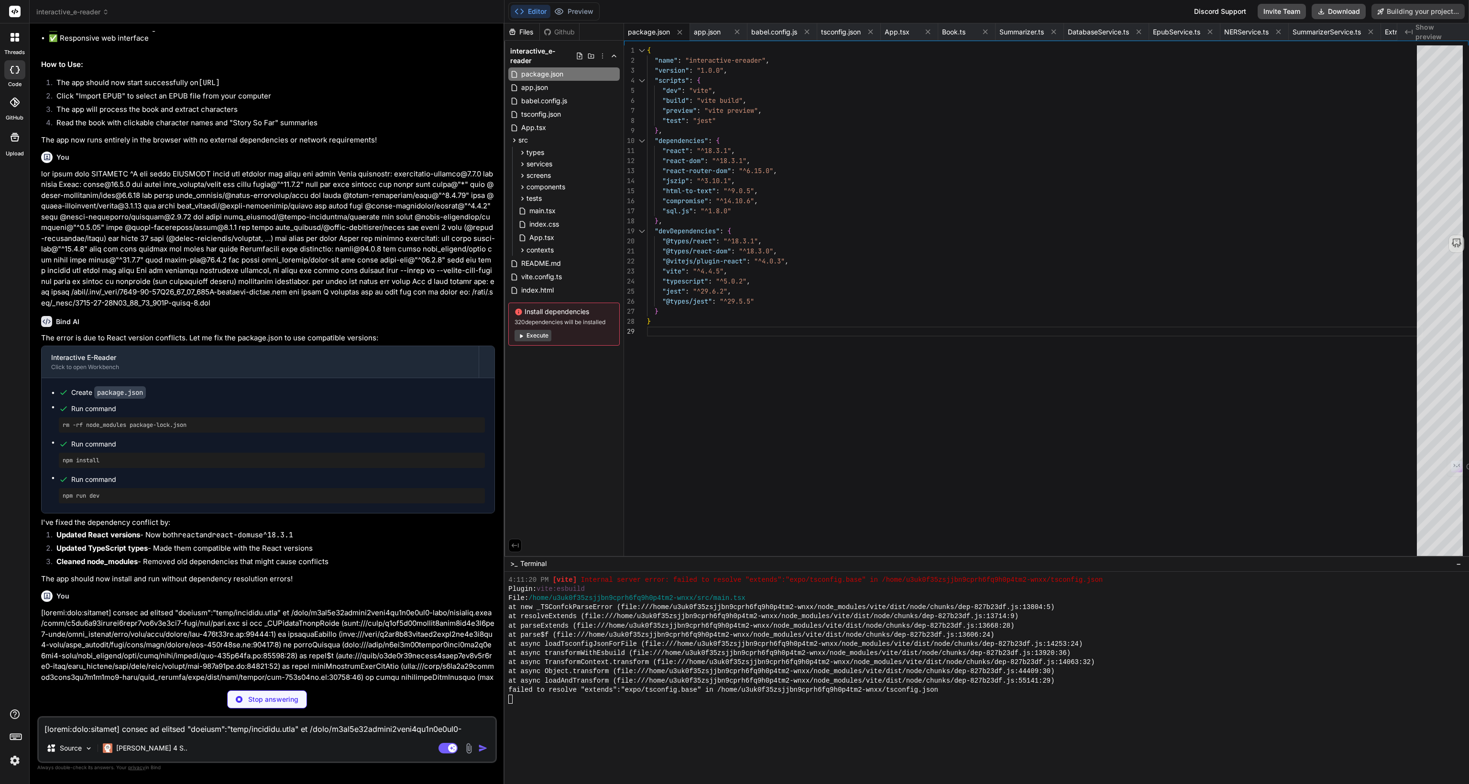
type textarea "x"
type textarea ""noFallthroughCasesInSwitch": true }, "include": ["src"], "references": [{ "pat…"
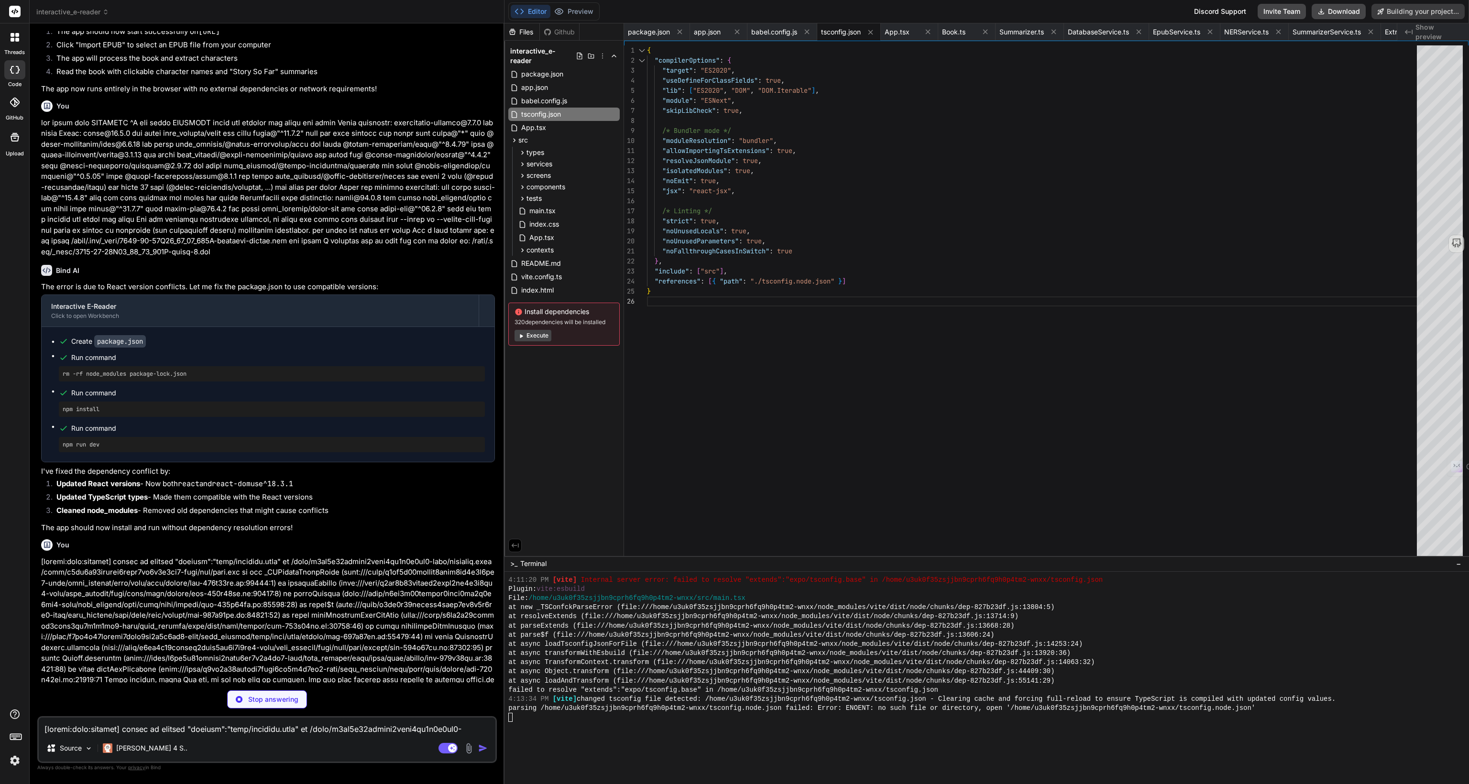
scroll to position [3211, 0]
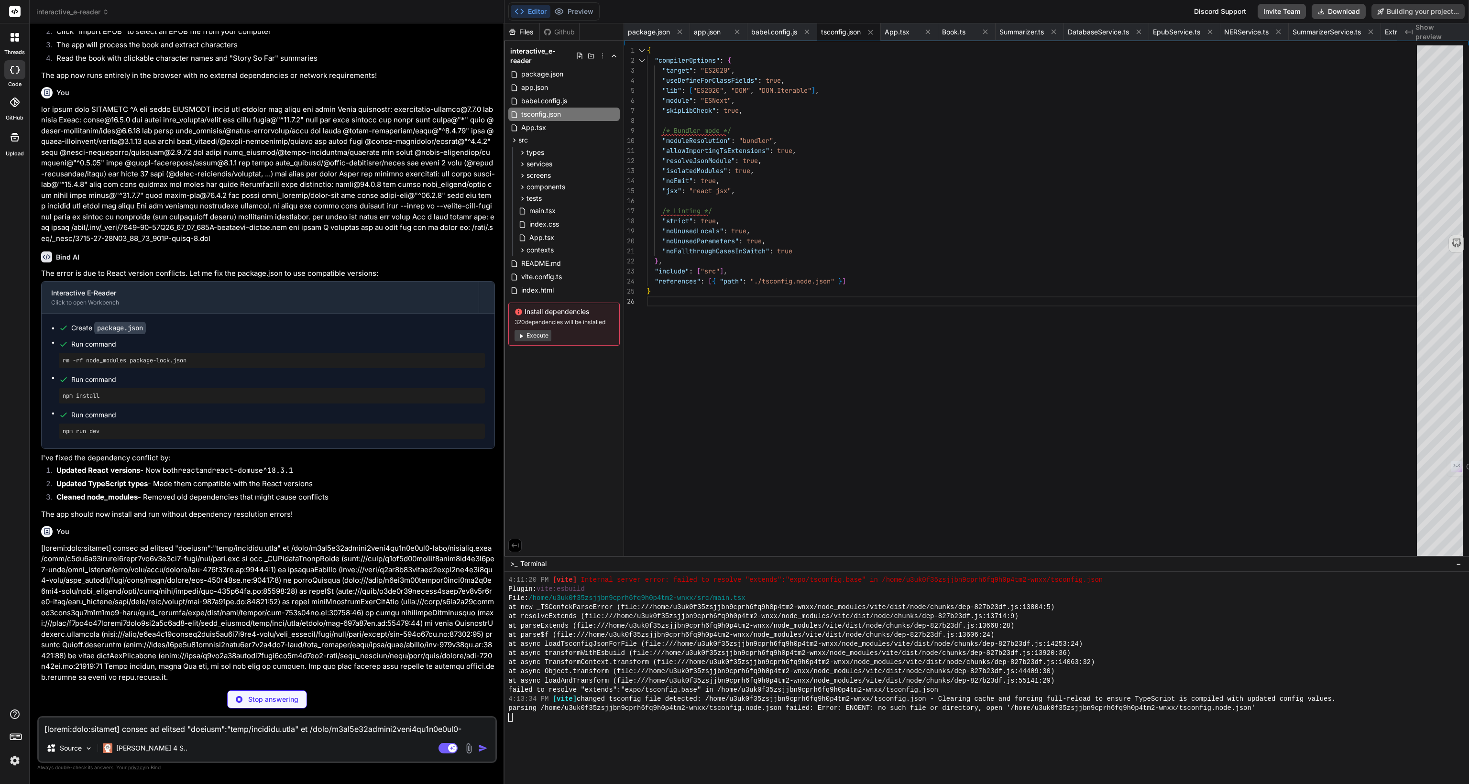
type textarea "x"
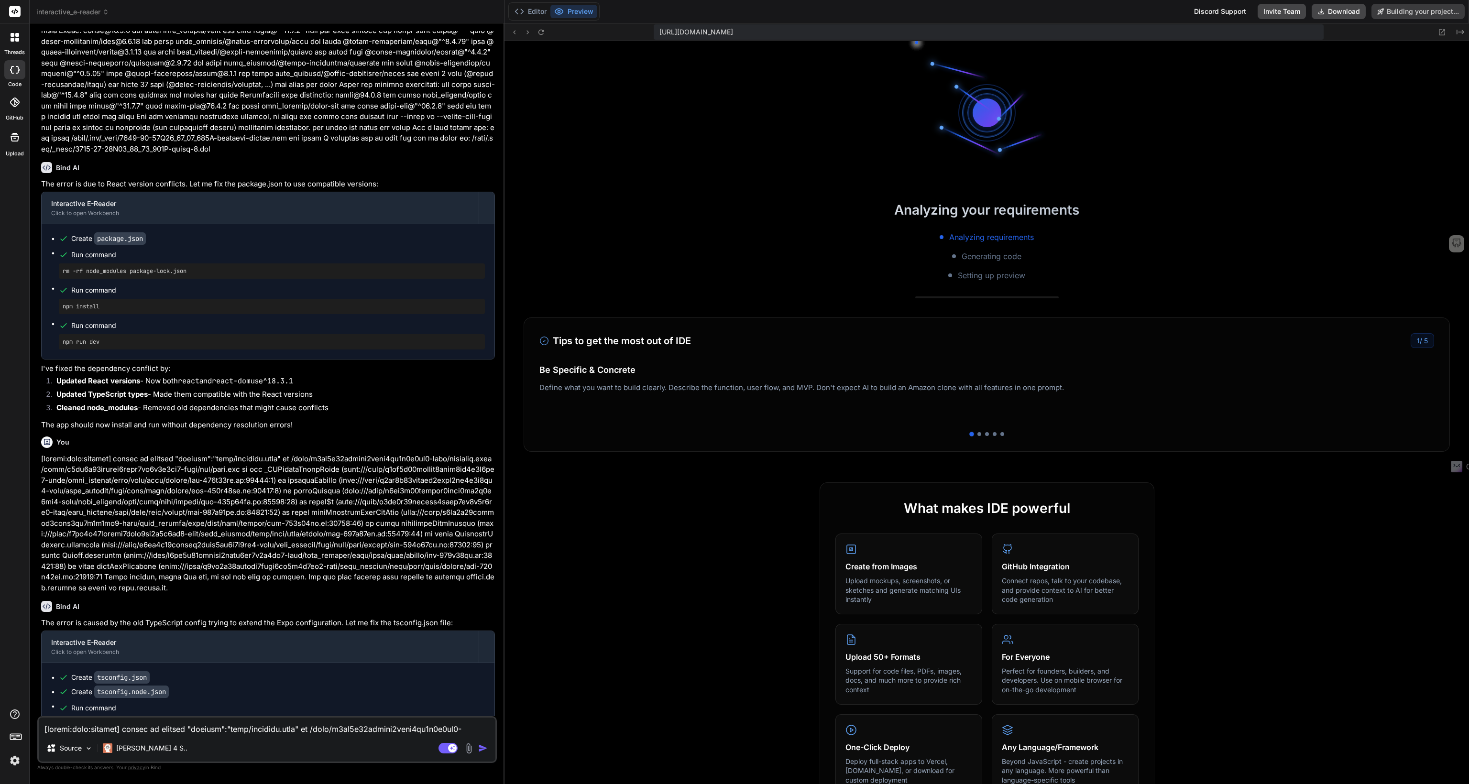
scroll to position [2790, 0]
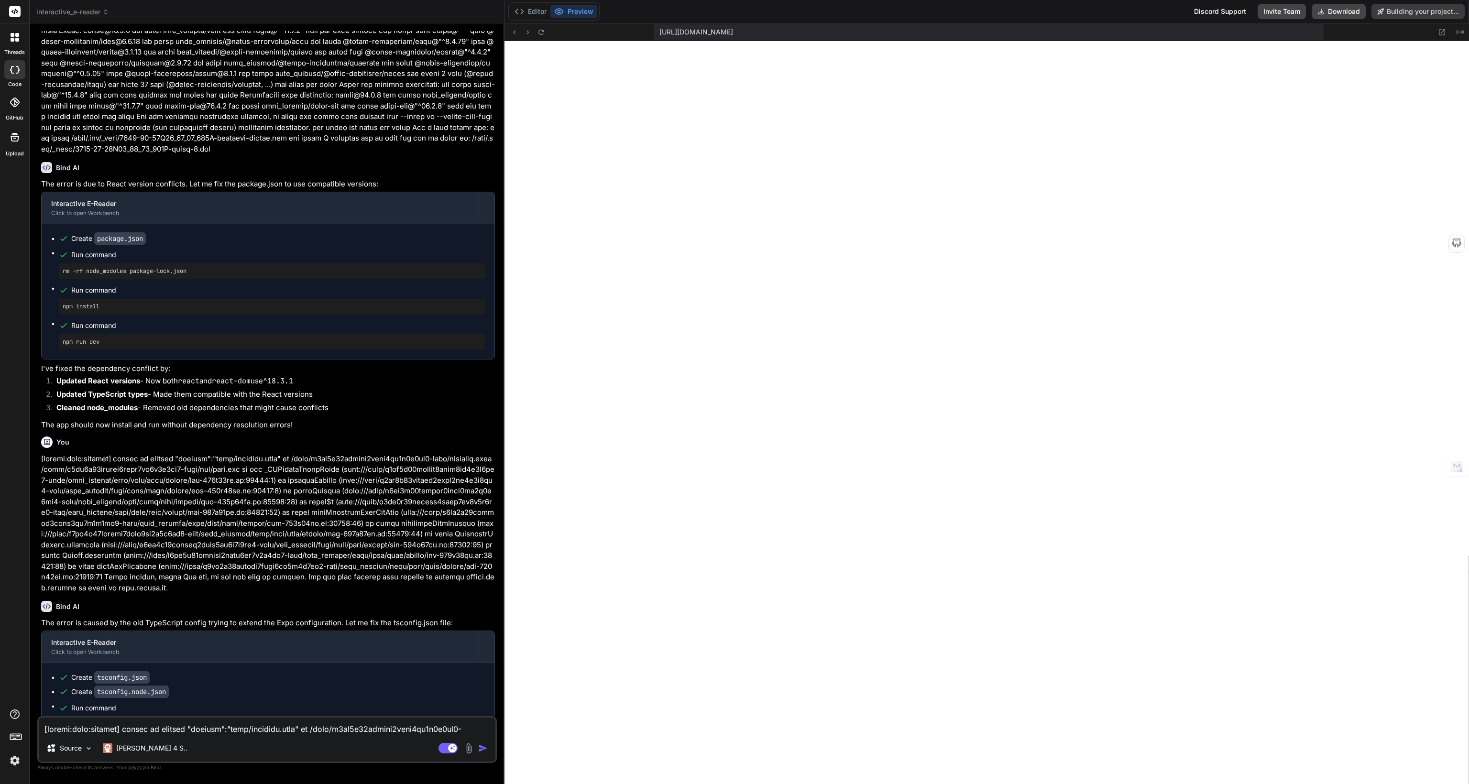
type textarea "x"
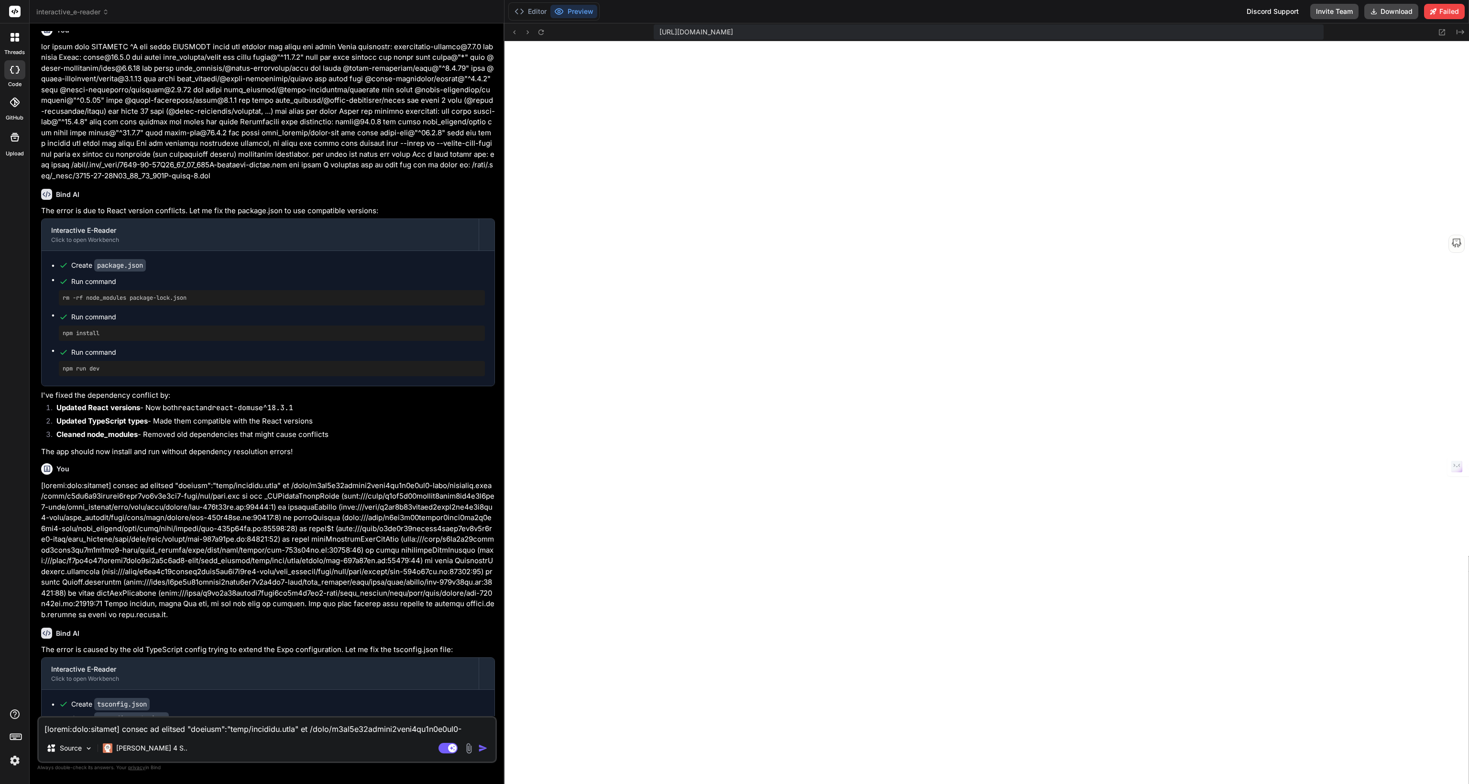
scroll to position [3327, 0]
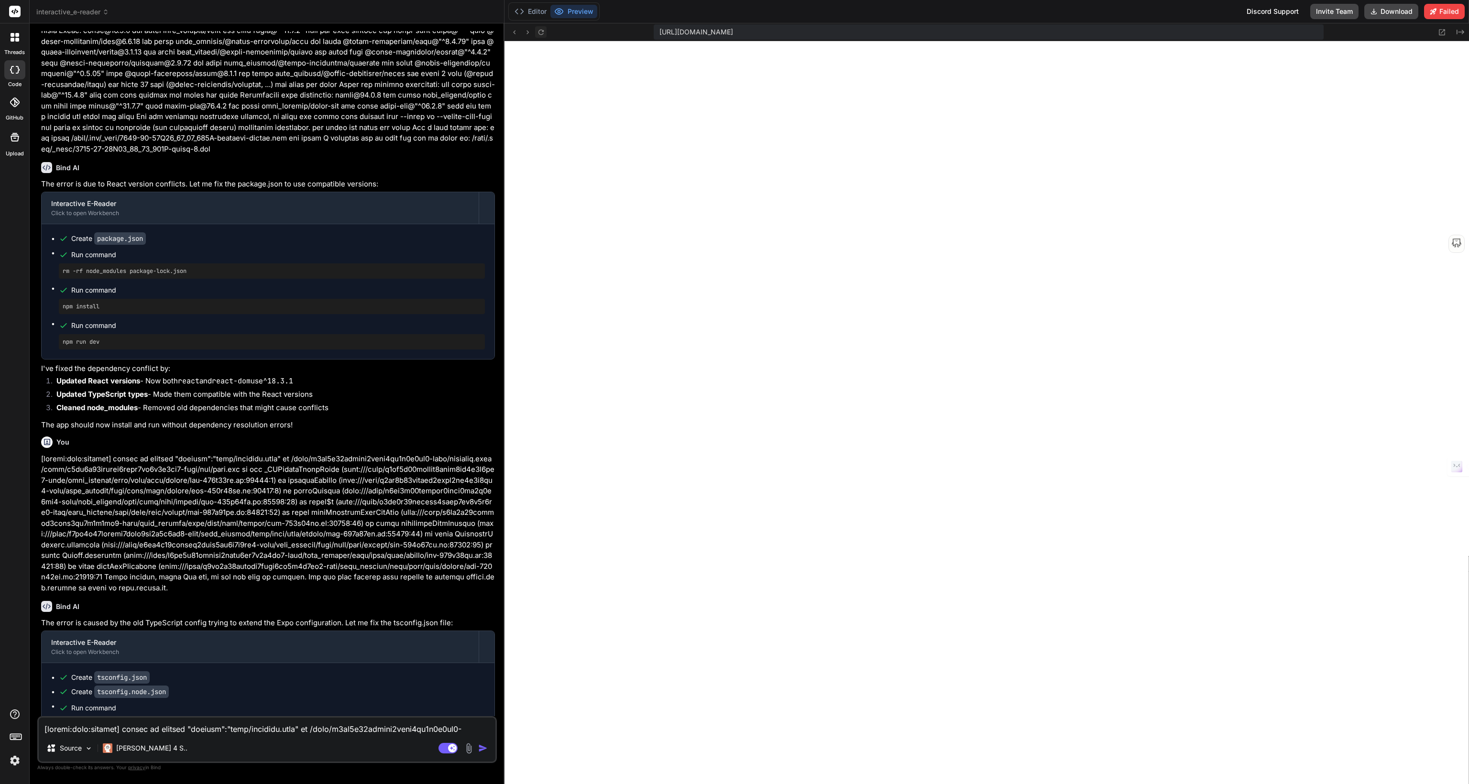
click at [540, 34] on icon at bounding box center [540, 31] width 5 height 5
click at [534, 12] on button "Editor" at bounding box center [531, 11] width 40 height 13
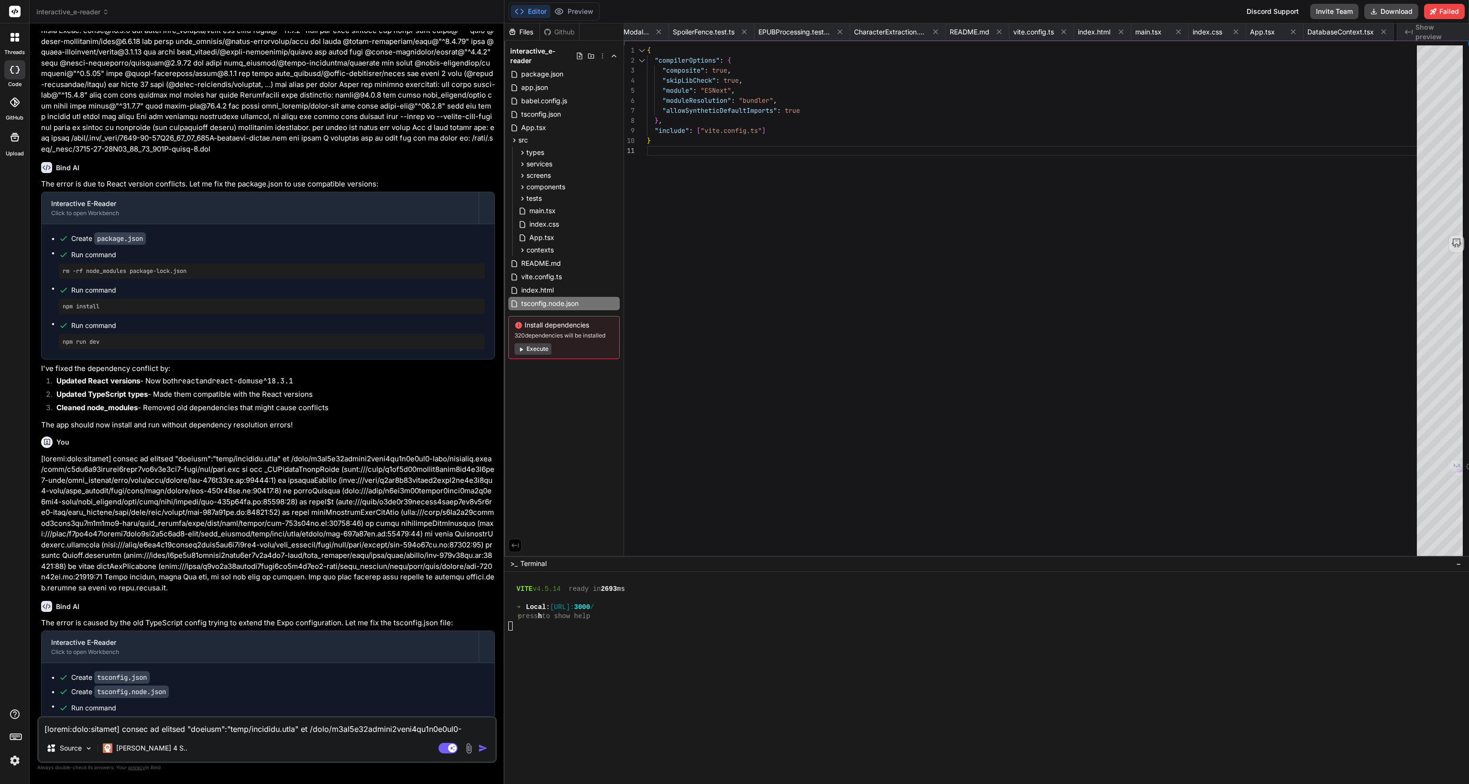
click at [555, 632] on div at bounding box center [982, 635] width 948 height 9
click at [577, 10] on button "Preview" at bounding box center [573, 11] width 47 height 13
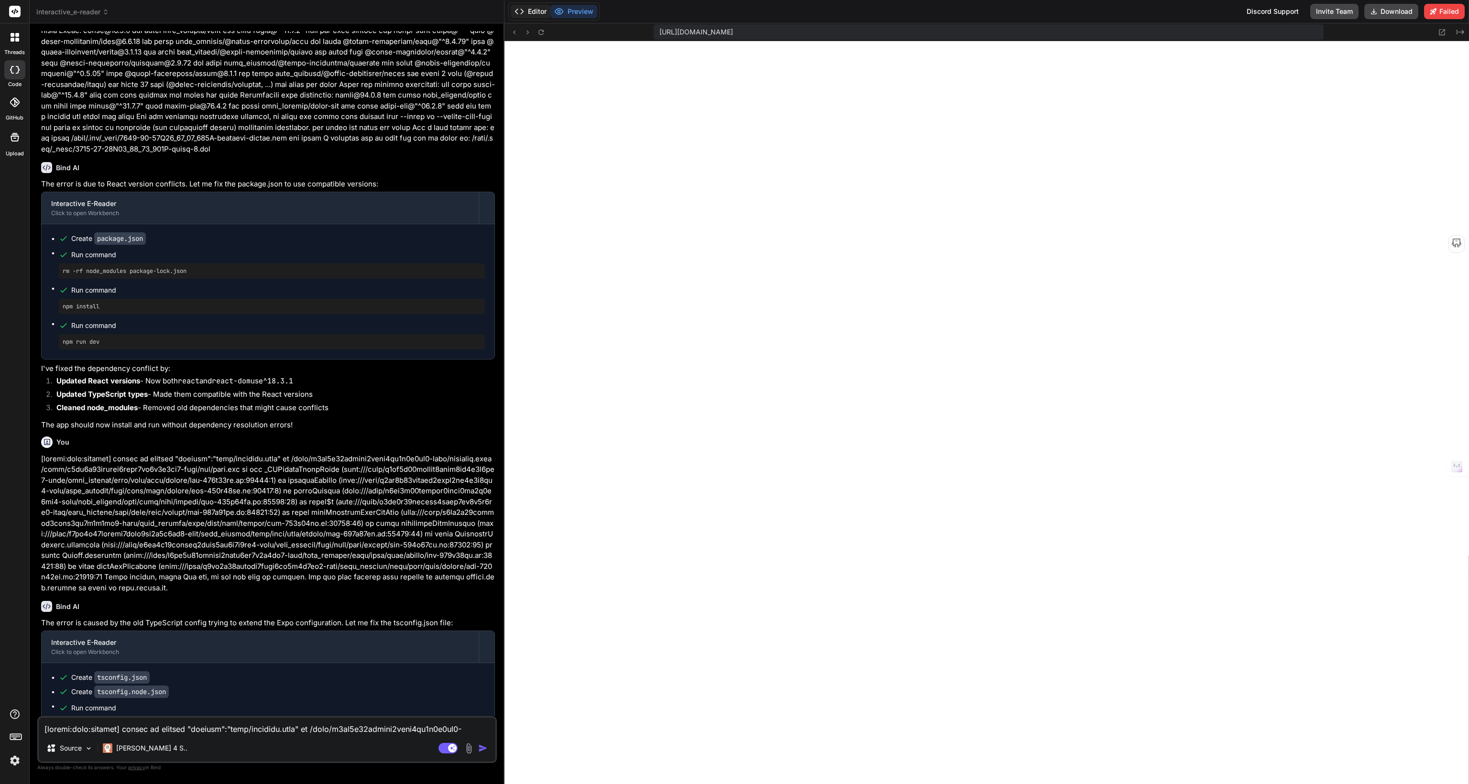
click at [523, 15] on icon at bounding box center [519, 12] width 10 height 10
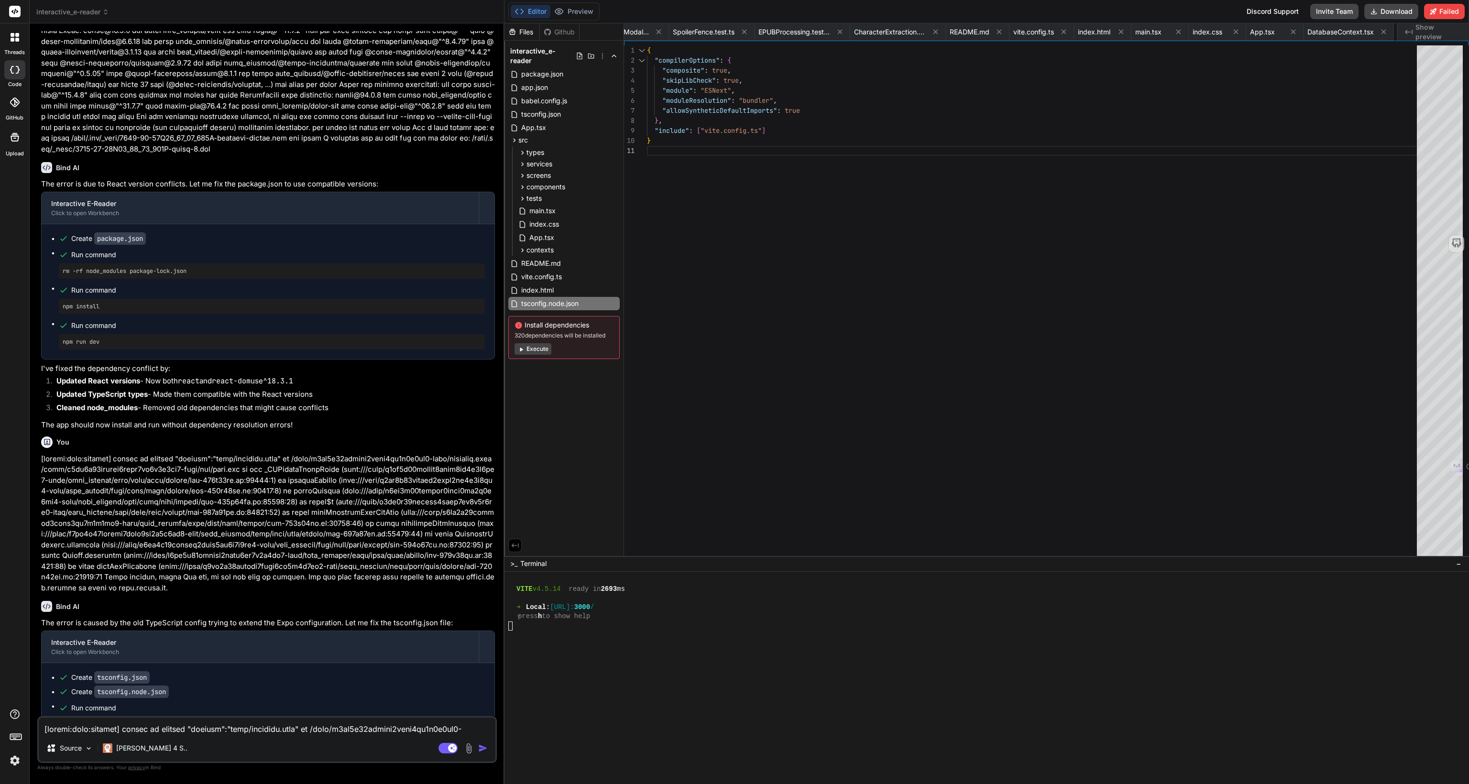
click at [538, 633] on div at bounding box center [982, 635] width 948 height 9
drag, startPoint x: 116, startPoint y: 627, endPoint x: 63, endPoint y: 627, distance: 52.6
click at [63, 720] on pre "npm run dev" at bounding box center [272, 724] width 418 height 8
copy pre "npm run dev"
click at [516, 627] on div at bounding box center [982, 625] width 948 height 9
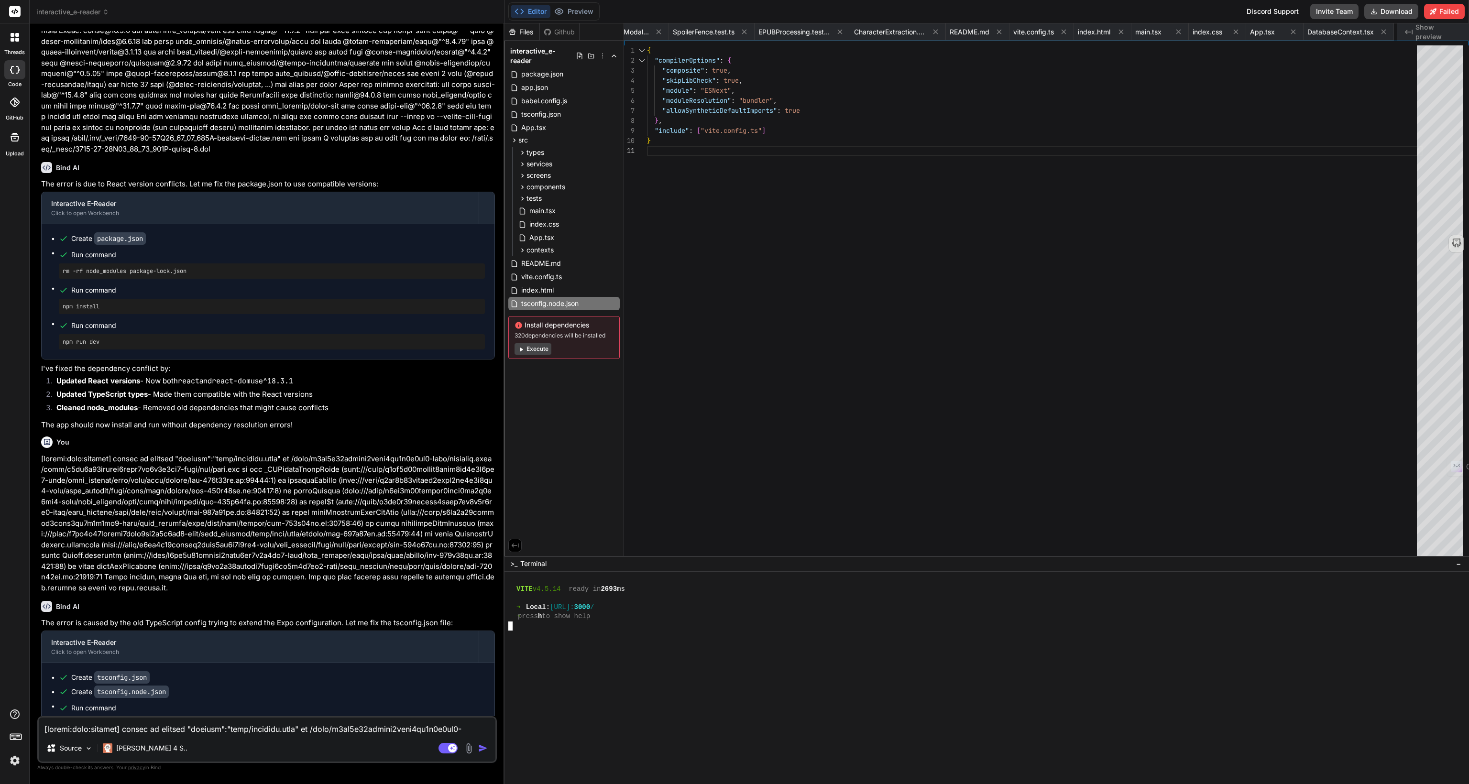
type textarea "npm run dev"
click at [1436, 10] on icon at bounding box center [1432, 11] width 7 height 7
click at [542, 343] on button "Execute" at bounding box center [532, 348] width 37 height 11
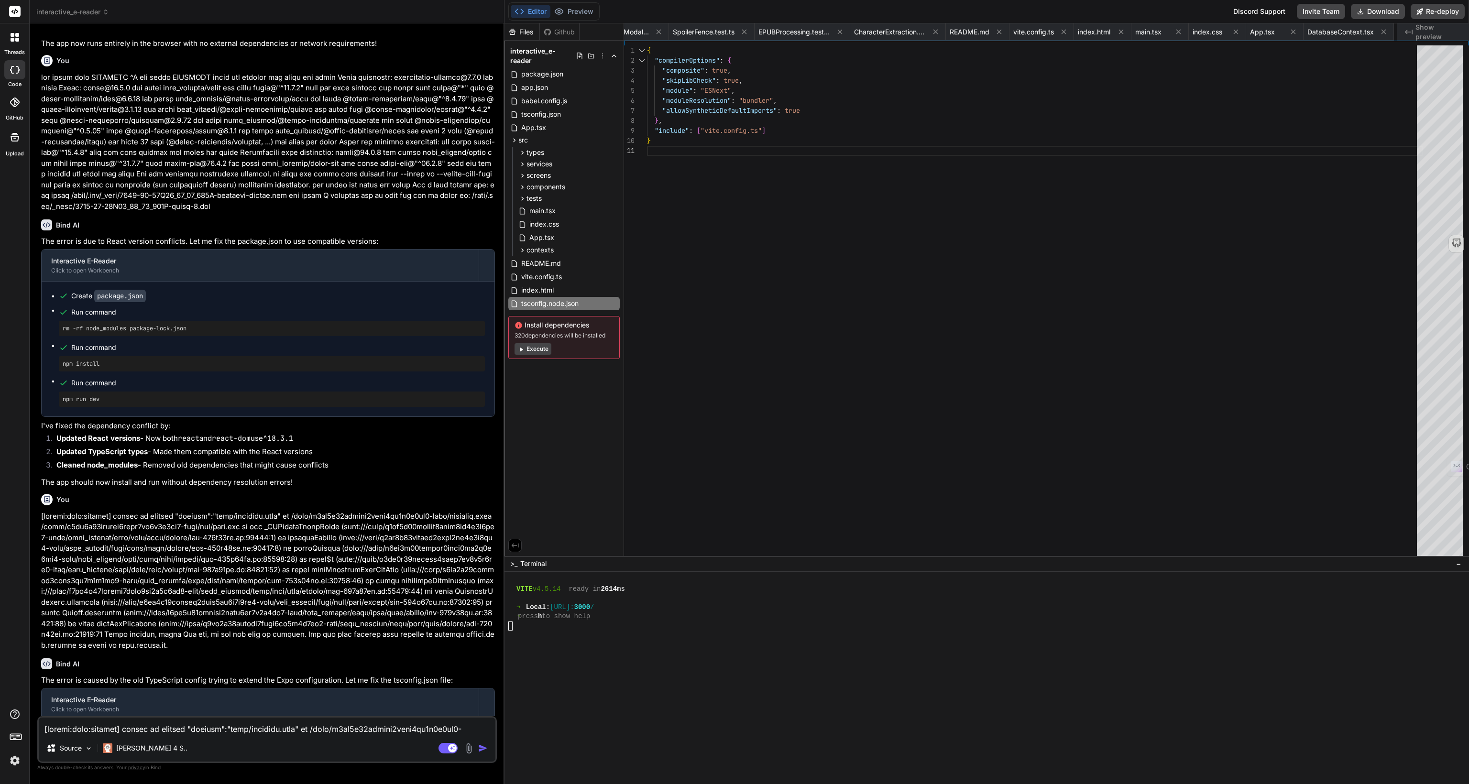
scroll to position [3357, 0]
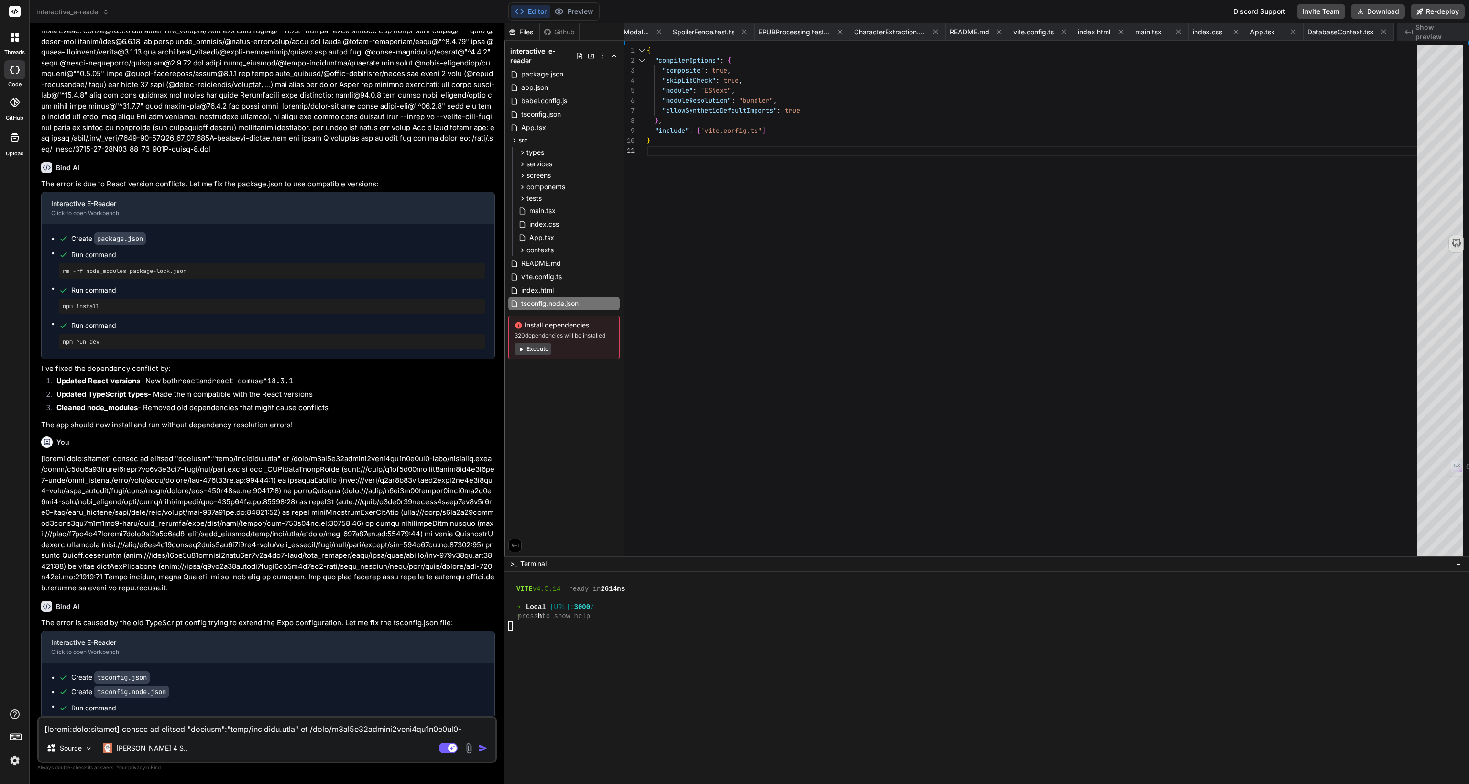
click at [528, 343] on button "Execute" at bounding box center [532, 348] width 37 height 11
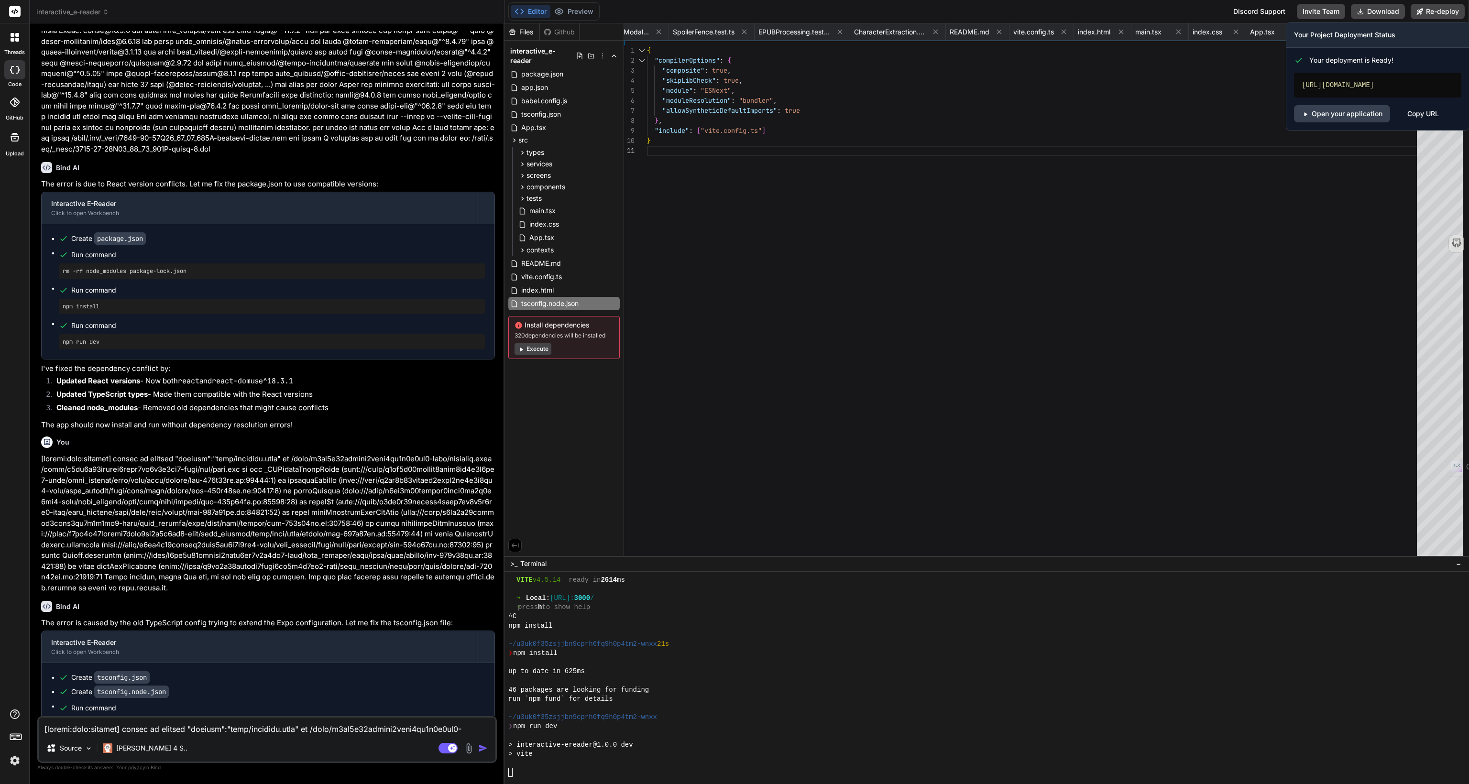
scroll to position [3194, 0]
click at [1358, 113] on link "Open your application" at bounding box center [1342, 113] width 96 height 17
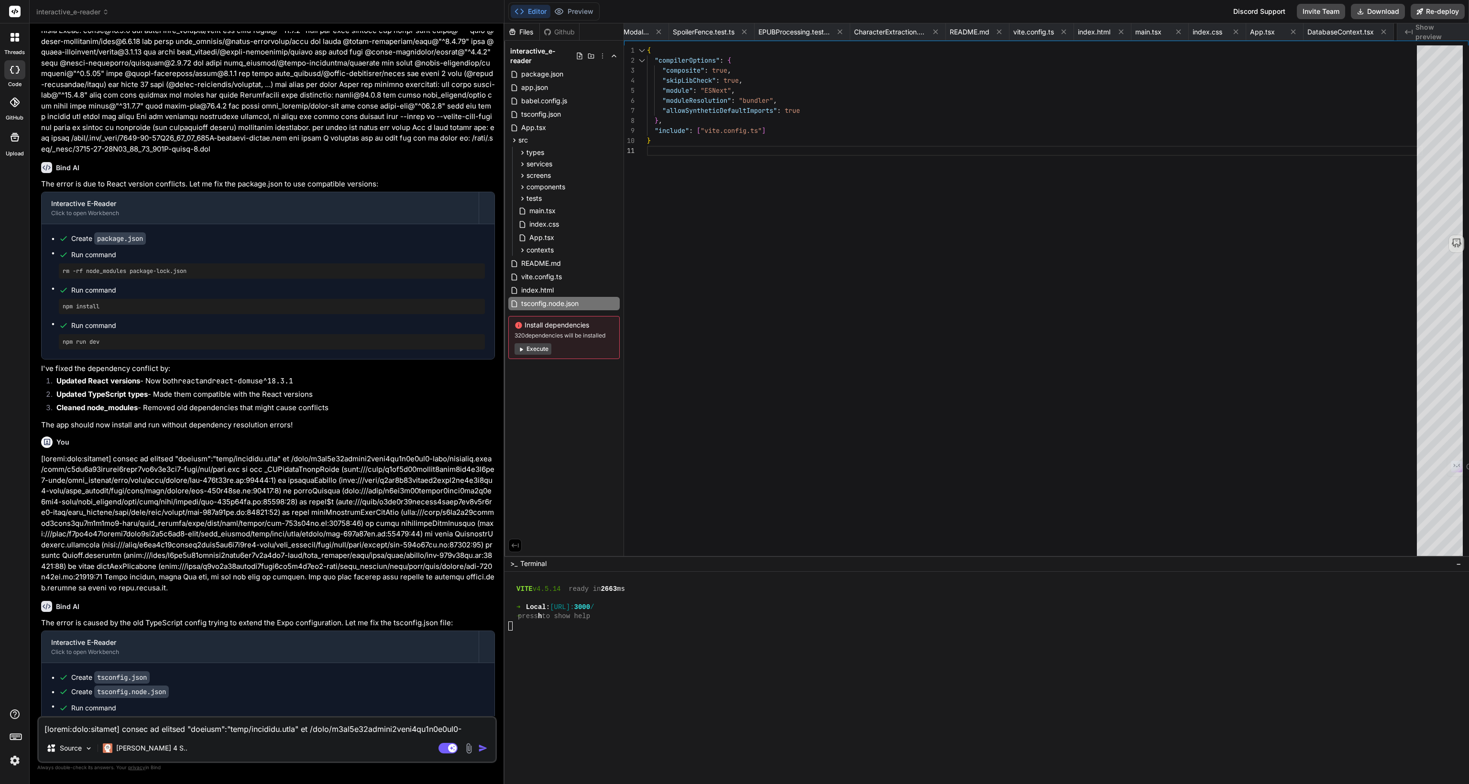
type textarea "x"
click at [132, 722] on textarea at bounding box center [267, 726] width 457 height 17
paste textarea "ADP is a con import any place"
type textarea "ADP is a con import any place"
type textarea "x"
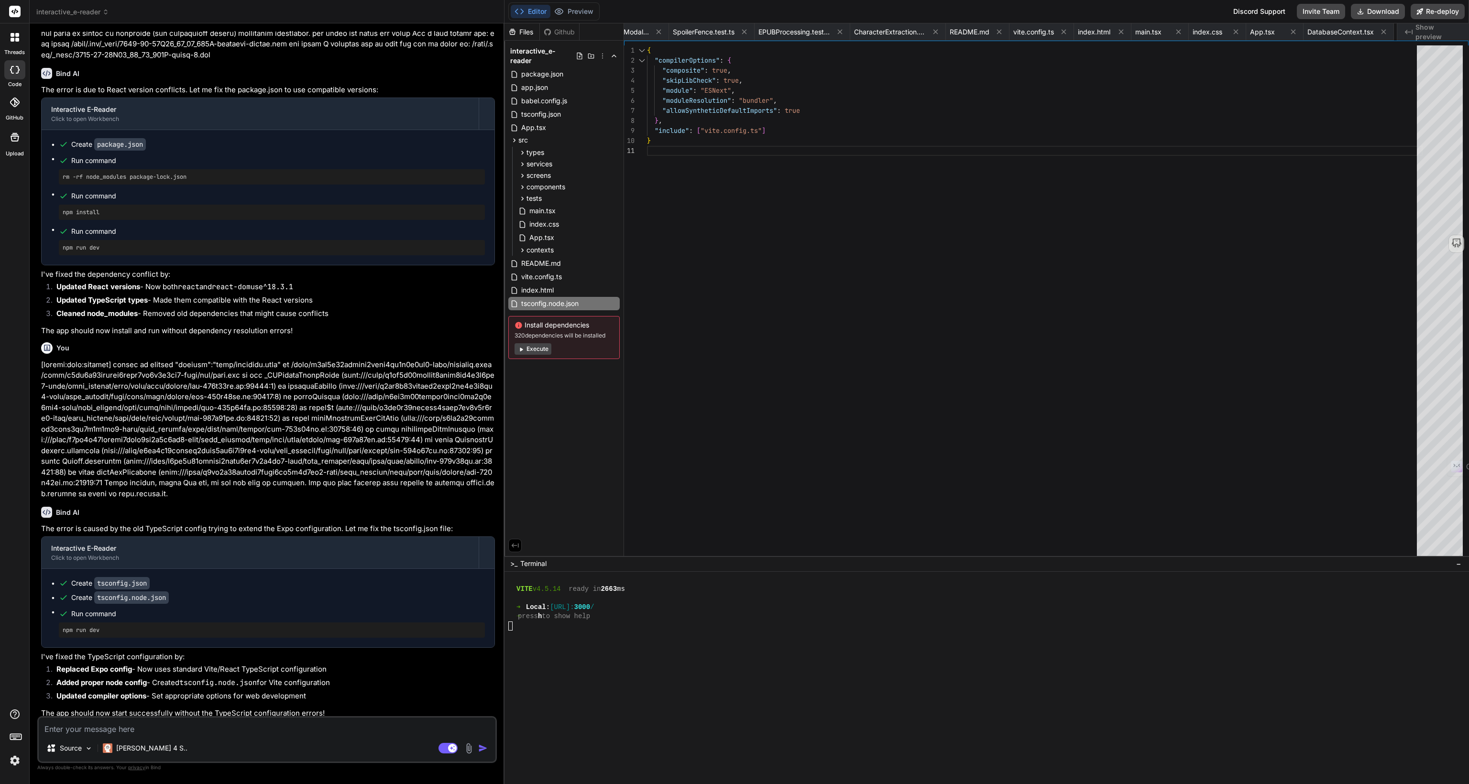
scroll to position [3457, 0]
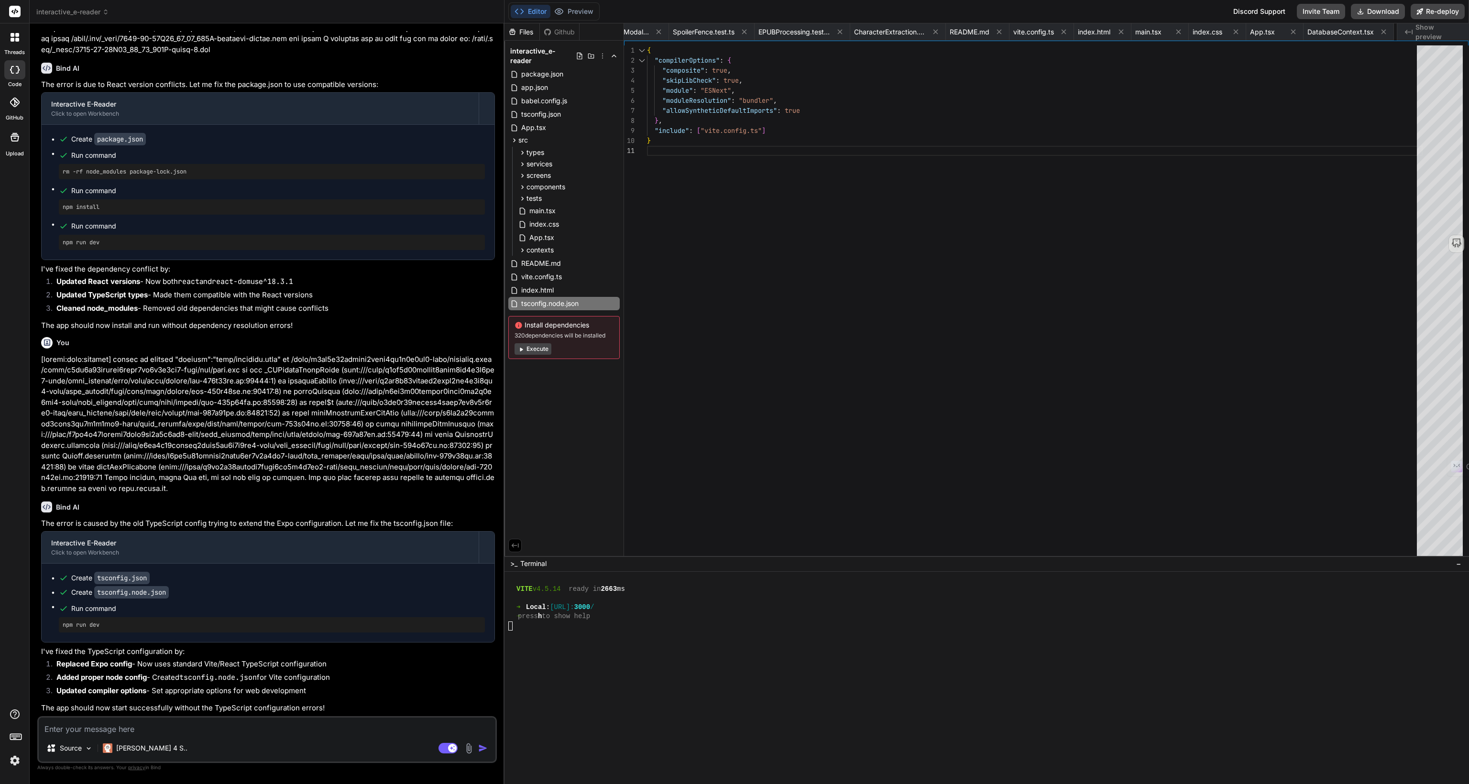
click at [74, 729] on textarea at bounding box center [267, 726] width 457 height 17
paste textarea "It appears I cannot import any books."
type textarea "It appears I cannot import any books."
type textarea "x"
type textarea "It appears I cannot import any books."
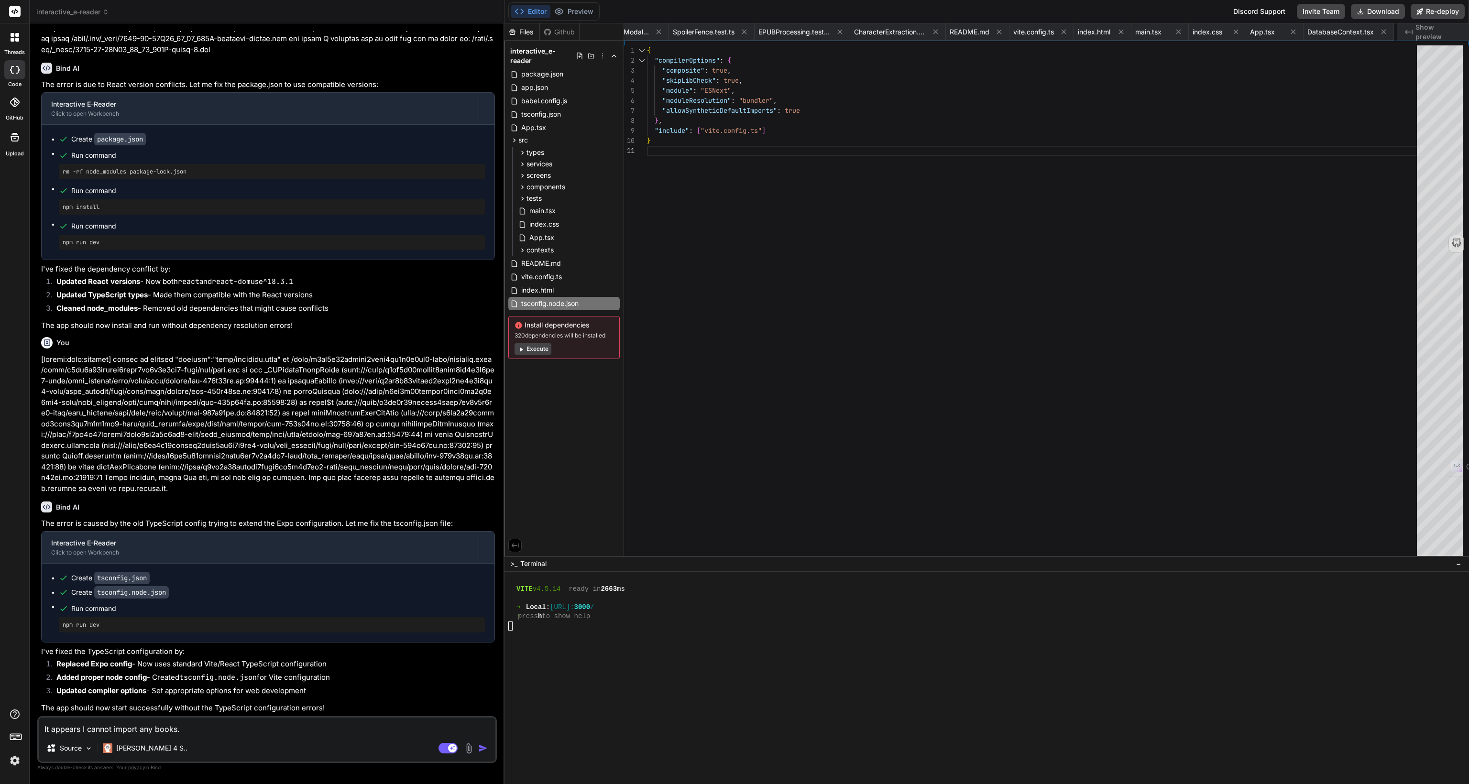
click at [484, 749] on img "button" at bounding box center [483, 748] width 10 height 10
drag, startPoint x: 38, startPoint y: 647, endPoint x: 141, endPoint y: 647, distance: 102.8
click at [141, 647] on div "You Bind AI 🔹 Project: Interactive E-Reader 🔧 Tech Stack: React Native (Expo) +…" at bounding box center [266, 407] width 459 height 752
click at [197, 731] on textarea "It appears I cannot import any books." at bounding box center [267, 726] width 457 height 17
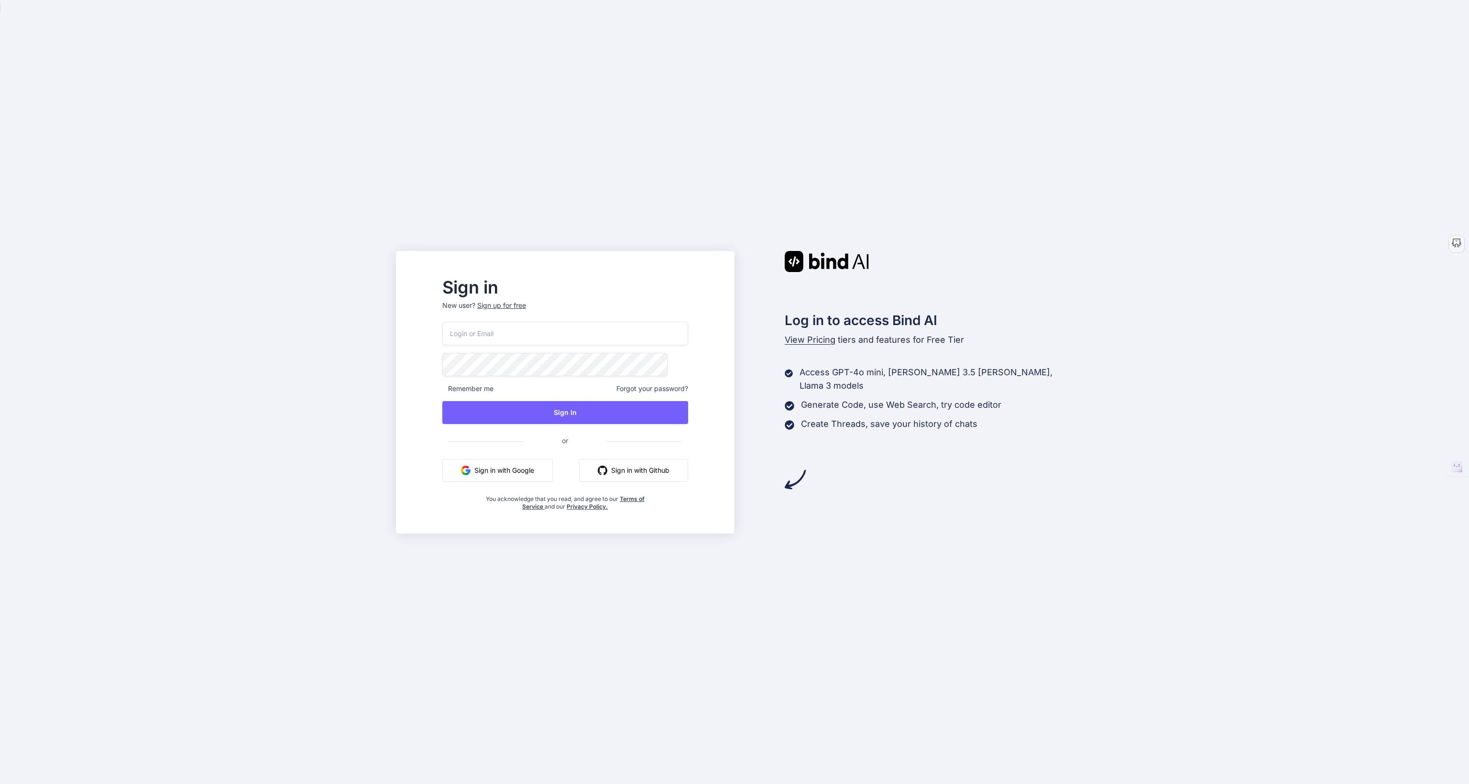
click at [470, 473] on img "button" at bounding box center [466, 471] width 10 height 10
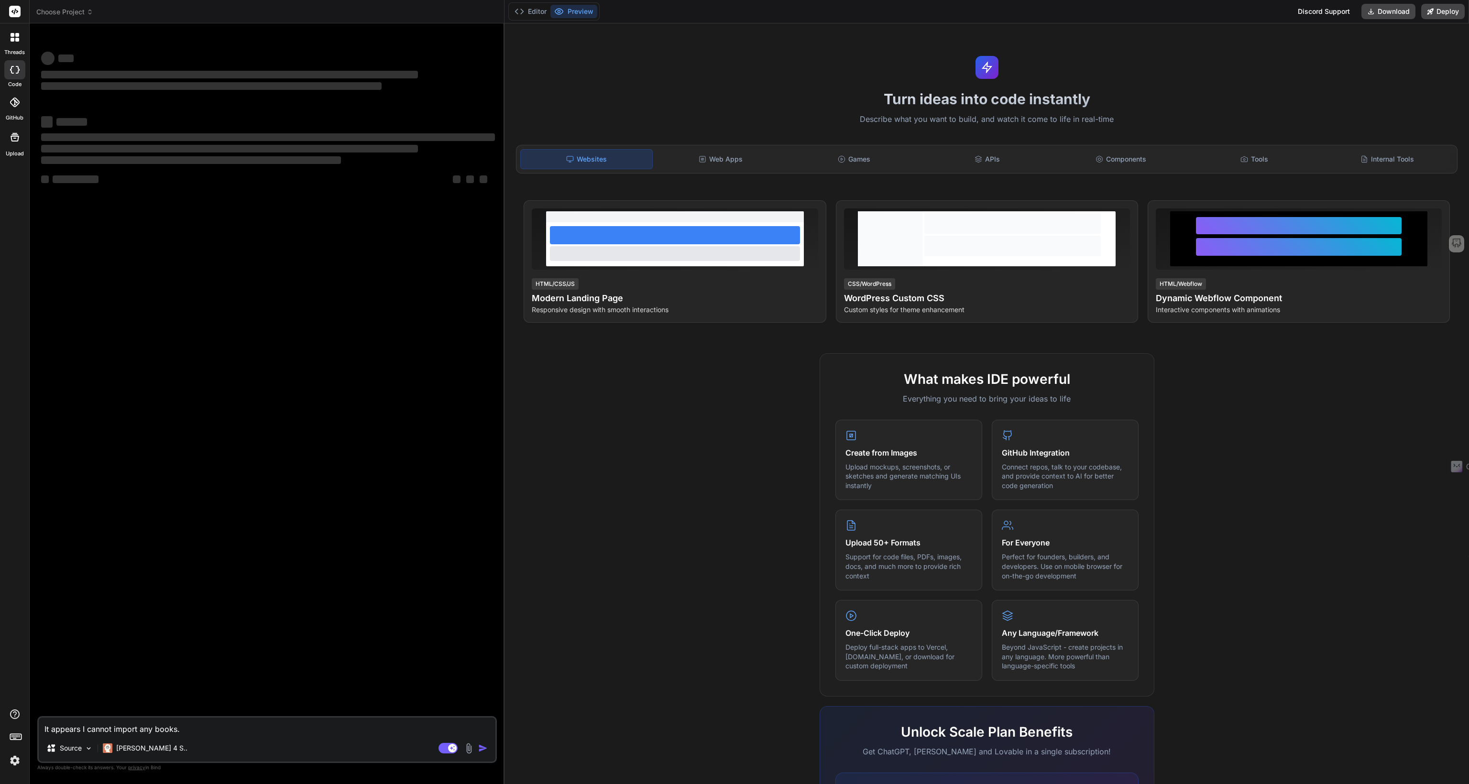
click at [18, 31] on div at bounding box center [15, 37] width 20 height 20
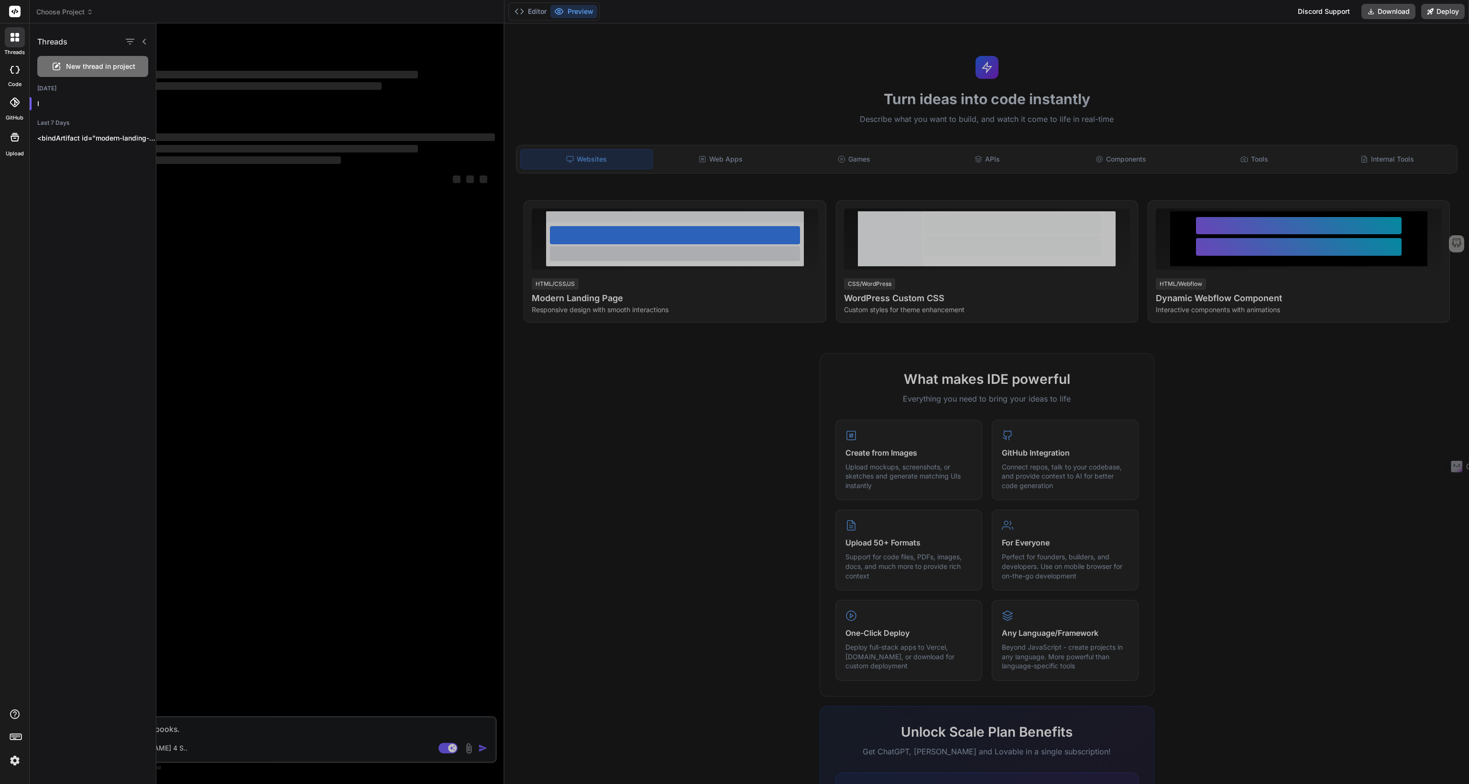
click at [73, 66] on span "New thread in project" at bounding box center [100, 67] width 69 height 10
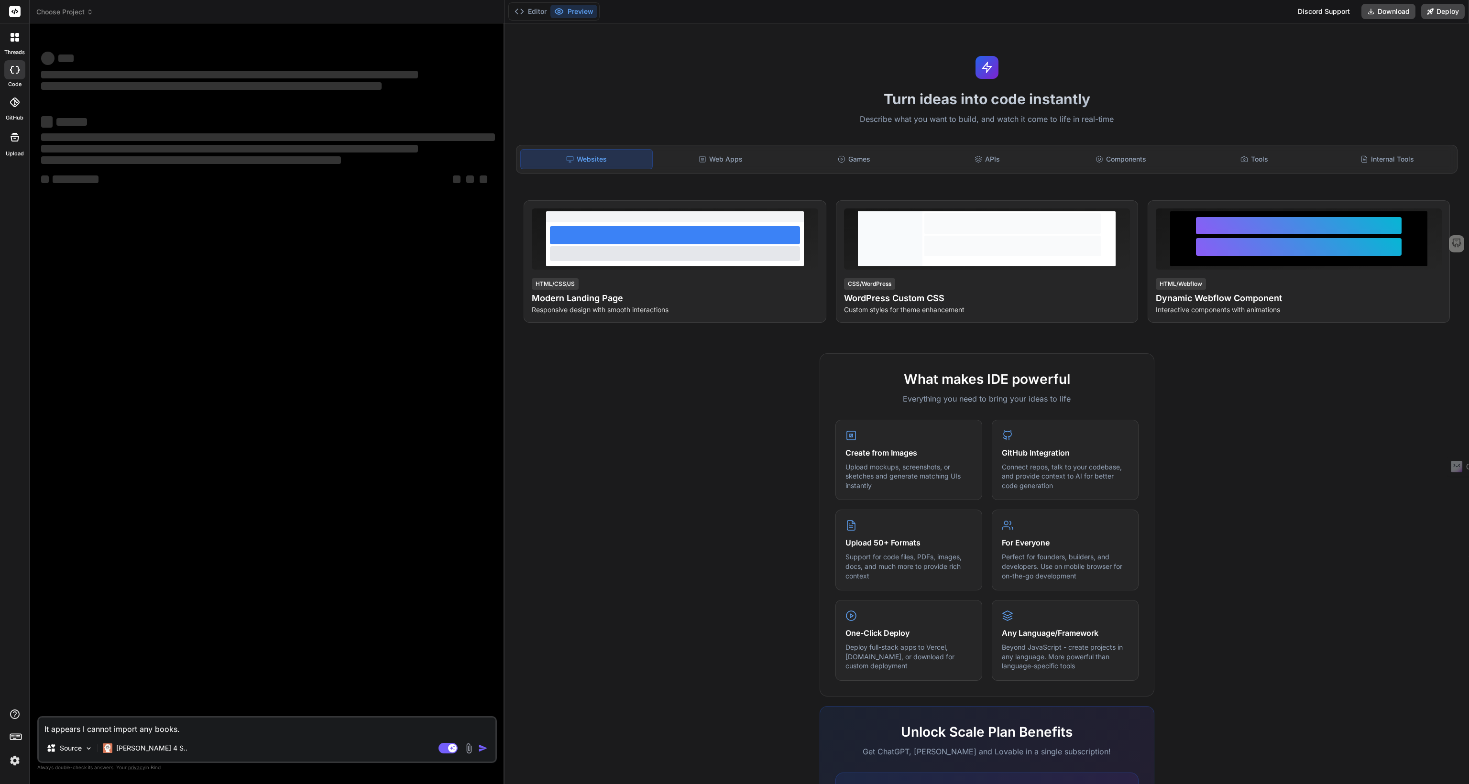
click at [19, 11] on rect at bounding box center [14, 11] width 11 height 11
click at [17, 141] on icon at bounding box center [14, 136] width 11 height 11
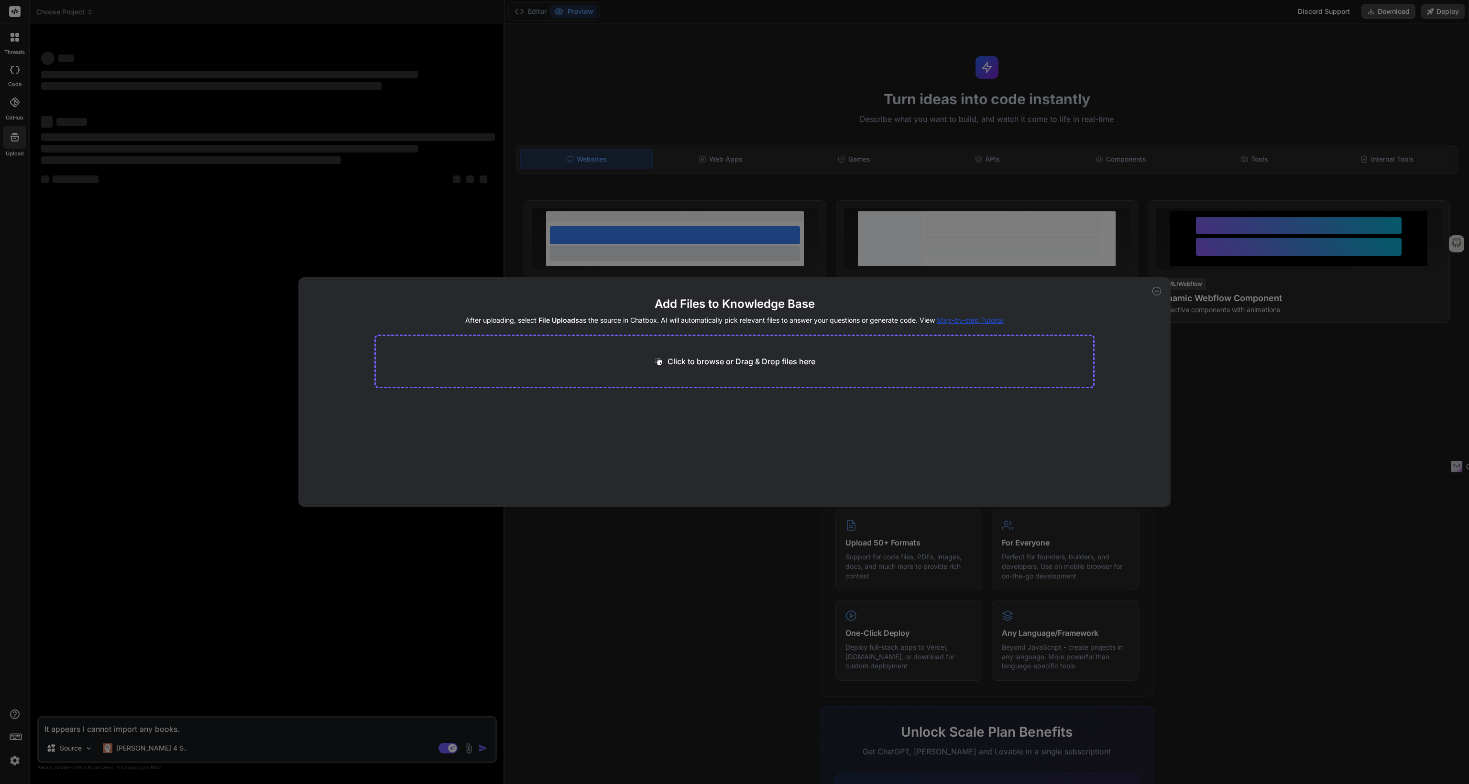
click at [1157, 292] on icon at bounding box center [1156, 291] width 9 height 9
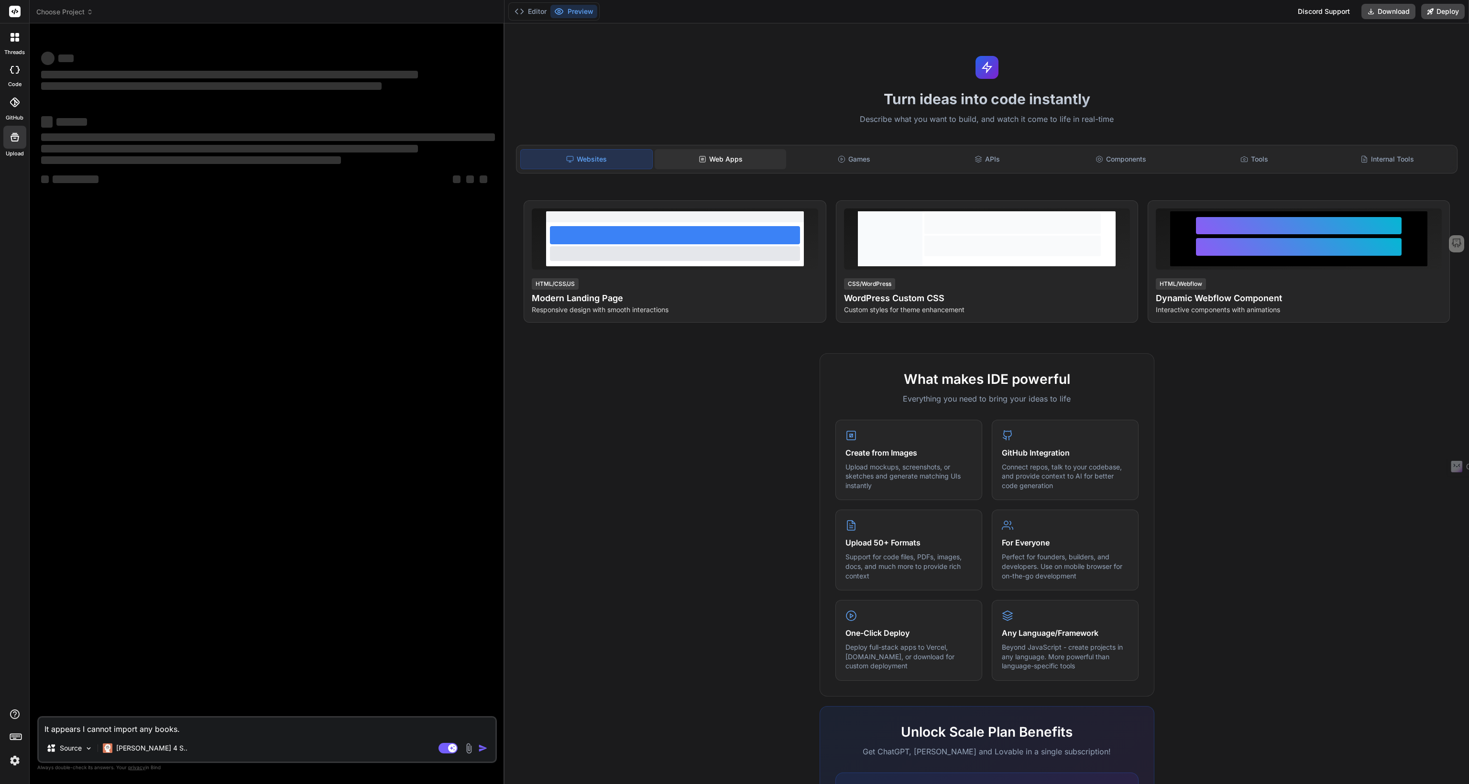
click at [693, 163] on div "Web Apps" at bounding box center [719, 159] width 131 height 20
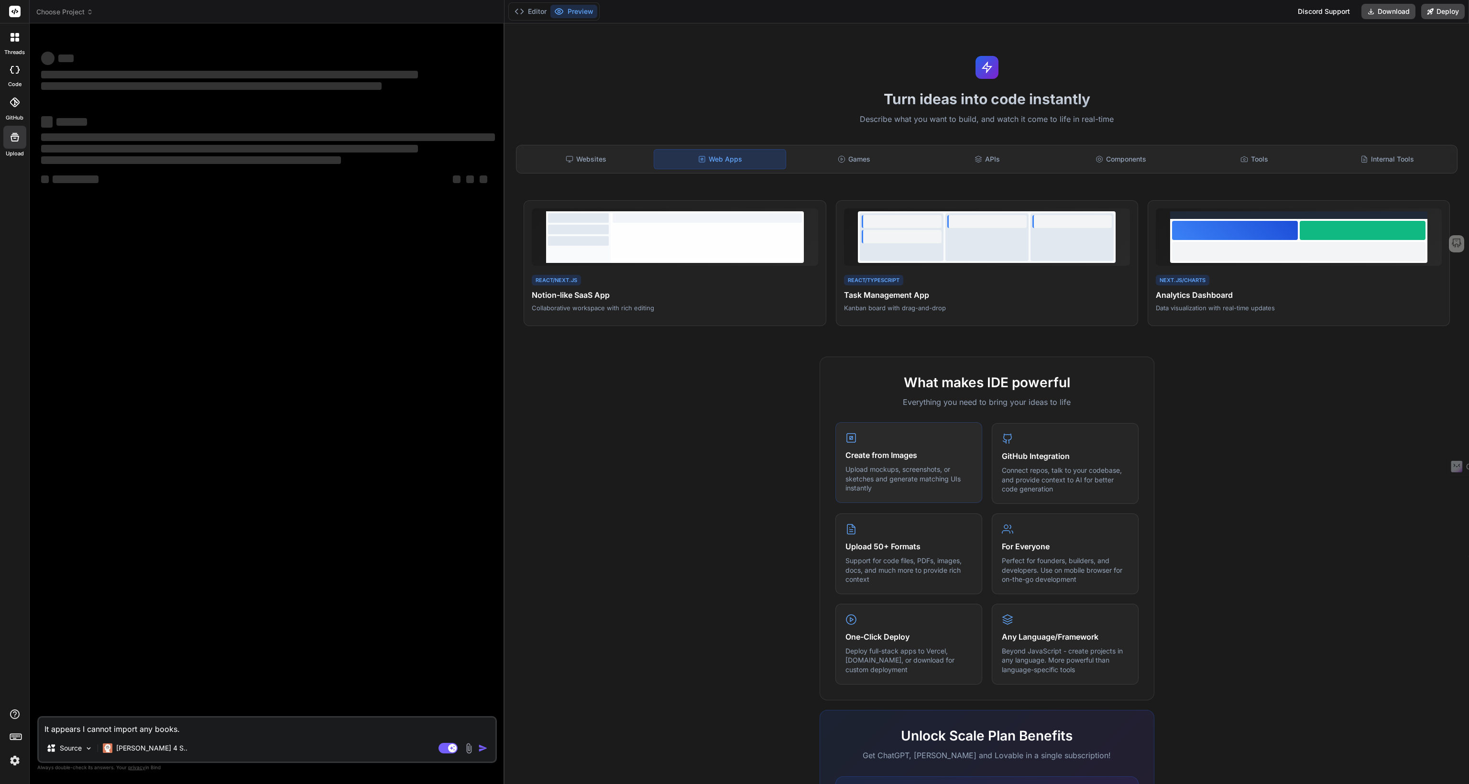
click at [903, 465] on p "Upload mockups, screenshots, or sketches and generate matching UIs instantly" at bounding box center [908, 479] width 127 height 28
drag, startPoint x: 864, startPoint y: 447, endPoint x: 852, endPoint y: 444, distance: 12.4
click at [852, 444] on div "Create from Images Upload mockups, screenshots, or sketches and generate matchi…" at bounding box center [908, 462] width 147 height 81
click at [851, 444] on div "Create from Images Upload mockups, screenshots, or sketches and generate matchi…" at bounding box center [908, 462] width 147 height 81
click at [87, 122] on div "‌ ‌" at bounding box center [268, 121] width 454 height 13
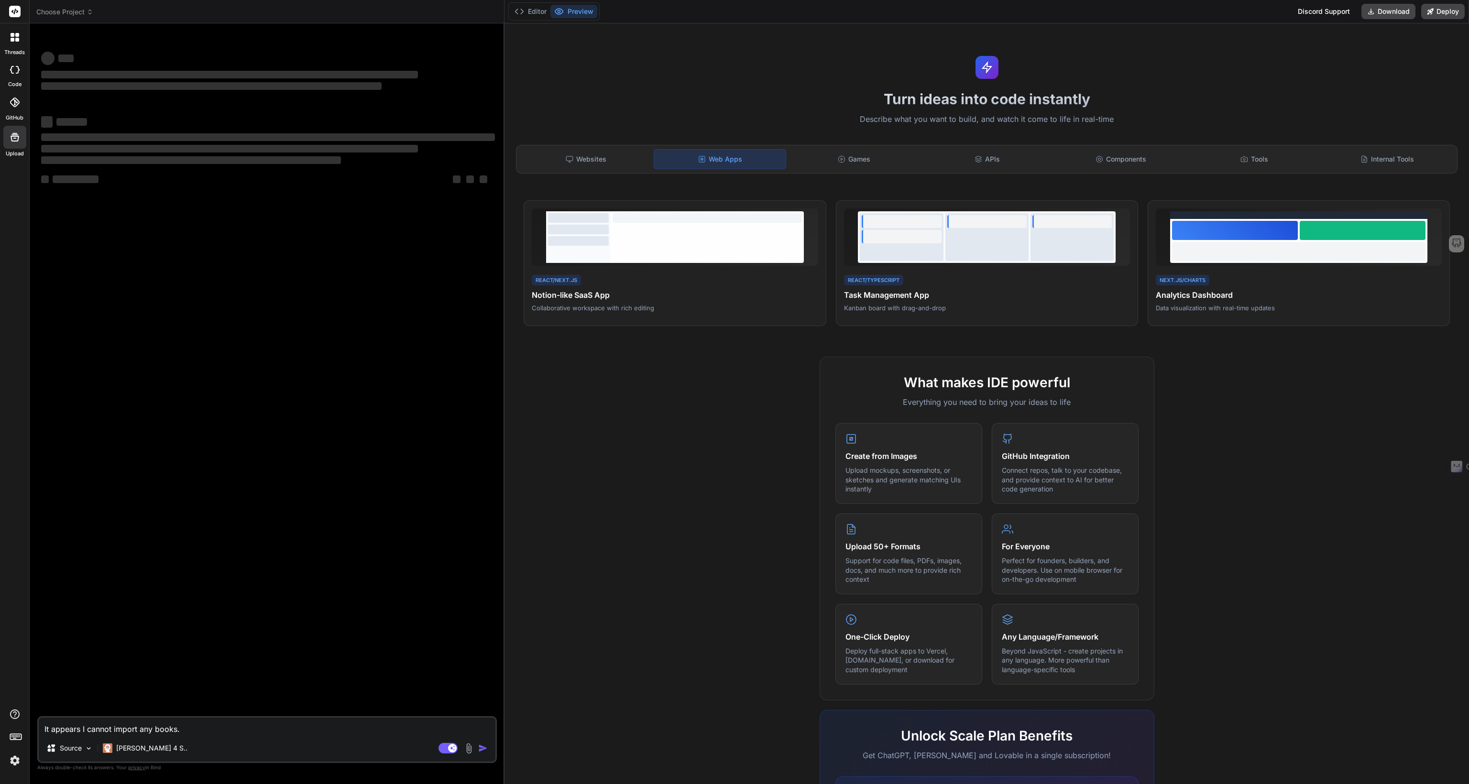
click at [50, 13] on span "Choose Project" at bounding box center [64, 12] width 57 height 10
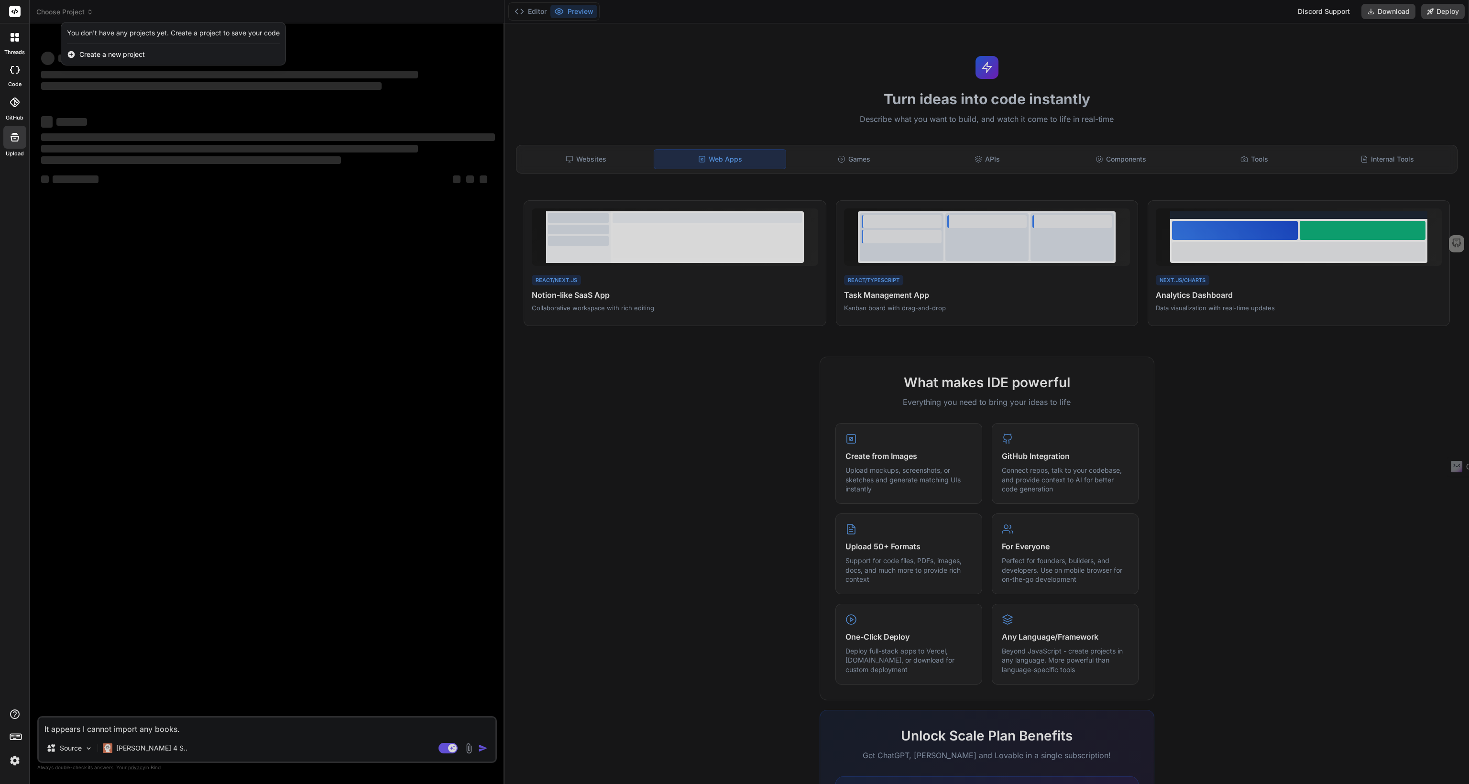
click at [109, 55] on span "Create a new project" at bounding box center [111, 55] width 65 height 10
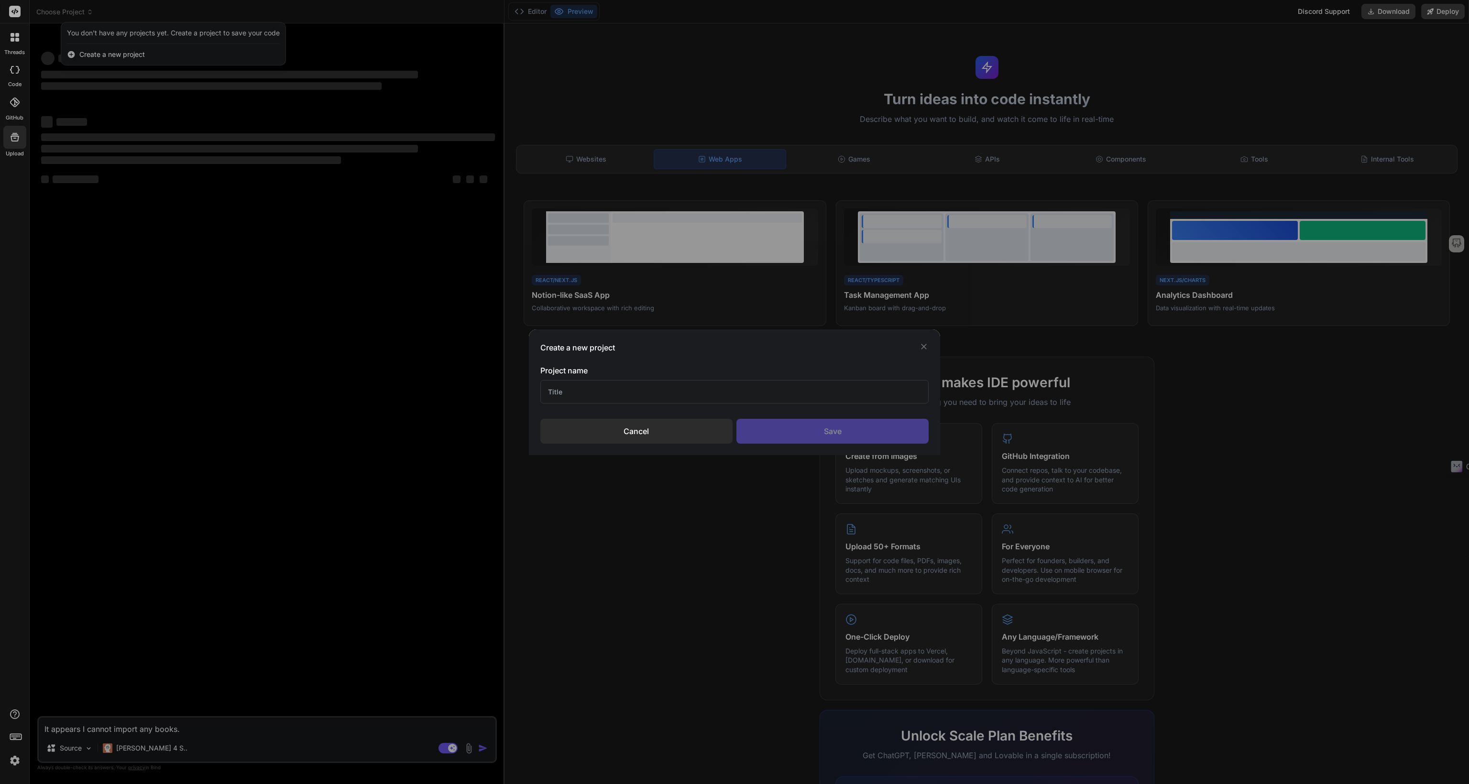
click at [581, 390] on input "text" at bounding box center [734, 391] width 388 height 23
type textarea "x"
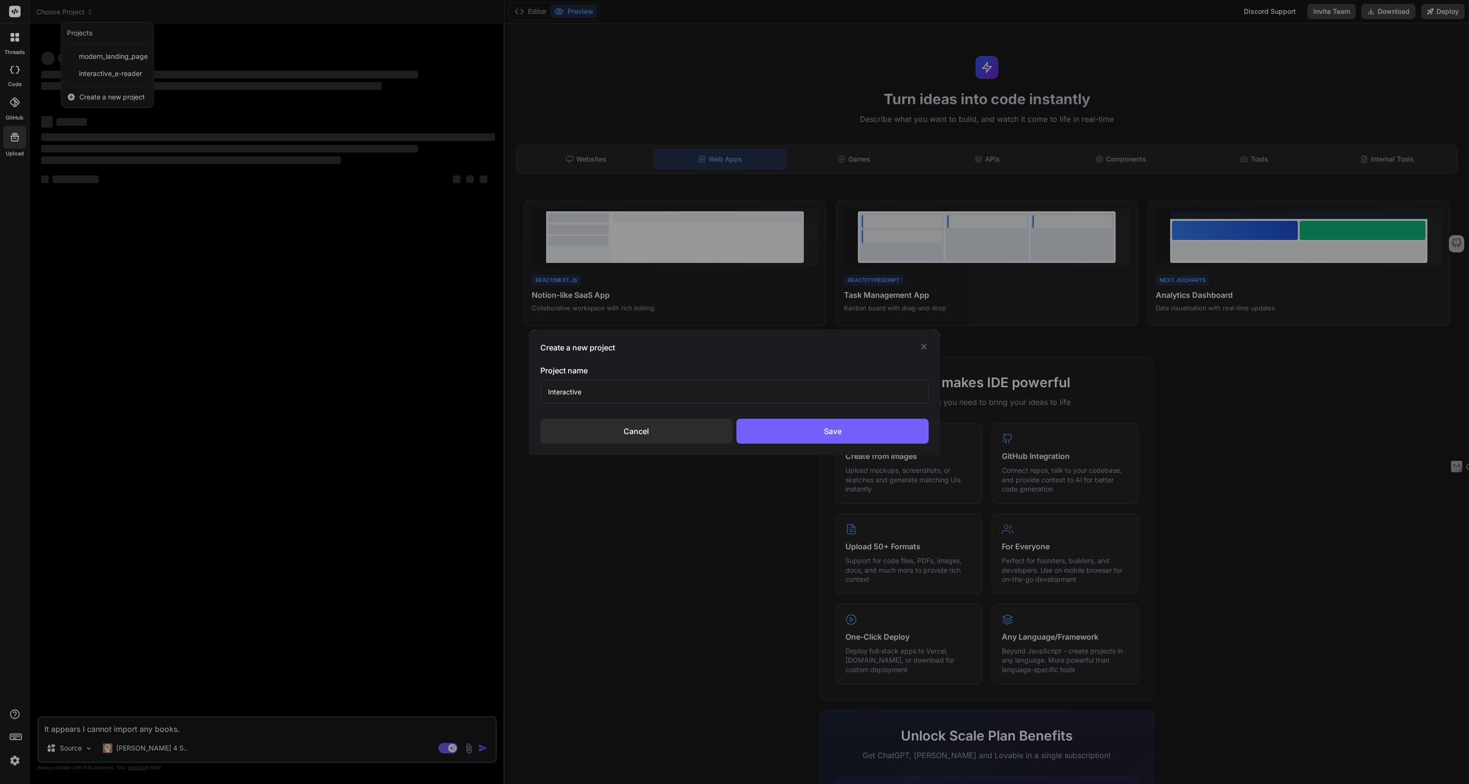
type input "Interactive"
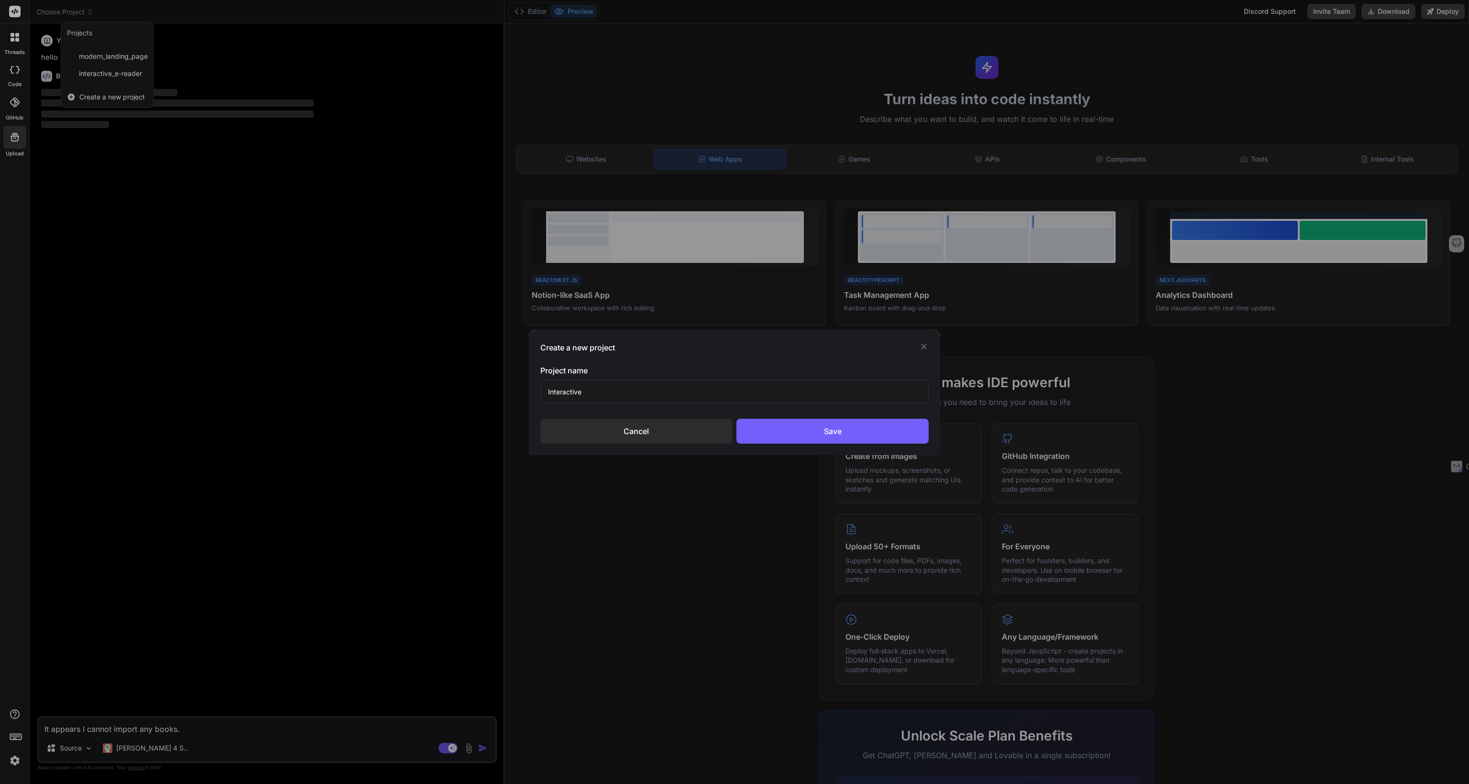
type textarea "x"
type input "Interactive"
click at [113, 99] on div "Create a new project Project name Interactive Cancel Save" at bounding box center [734, 392] width 1469 height 784
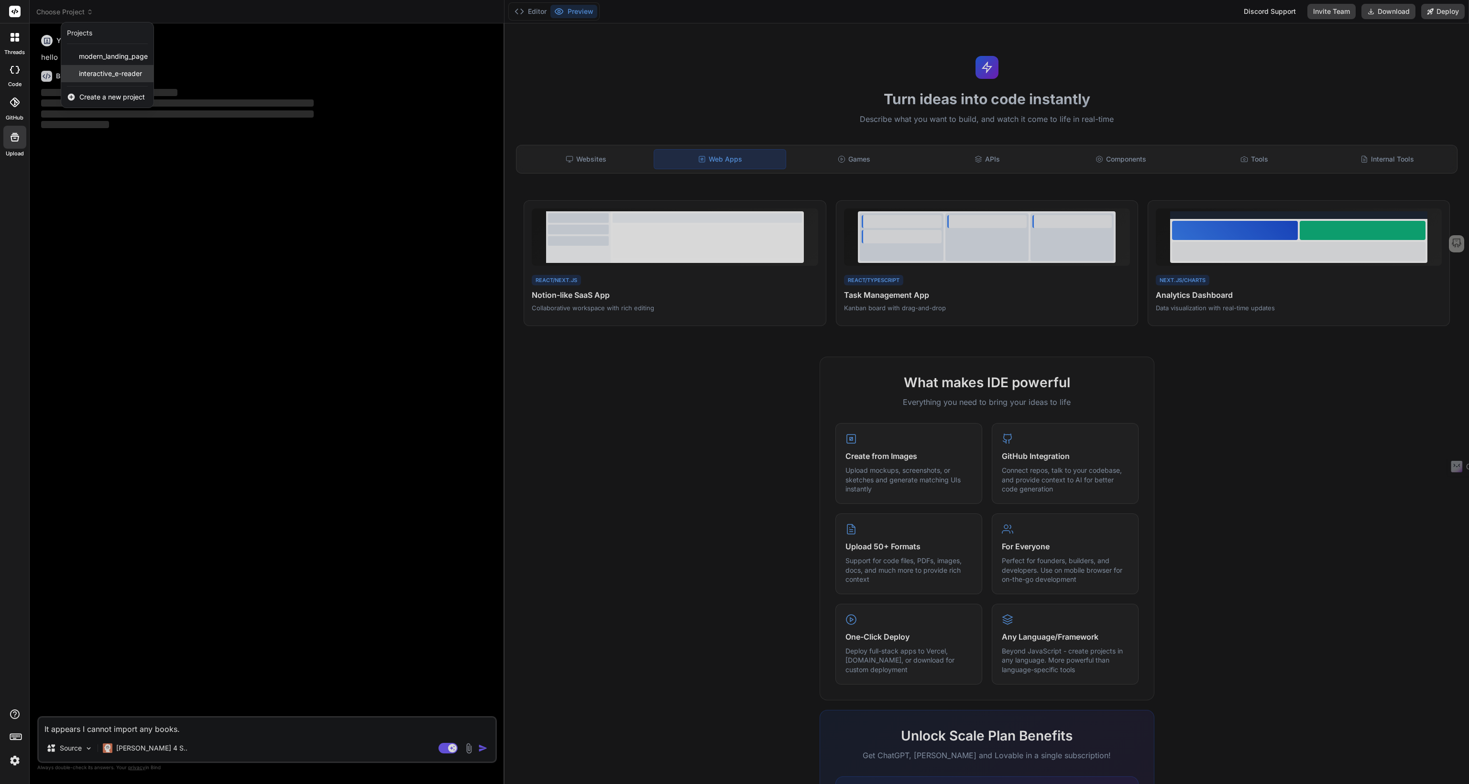
click at [110, 72] on span "interactive_e-reader" at bounding box center [110, 74] width 63 height 10
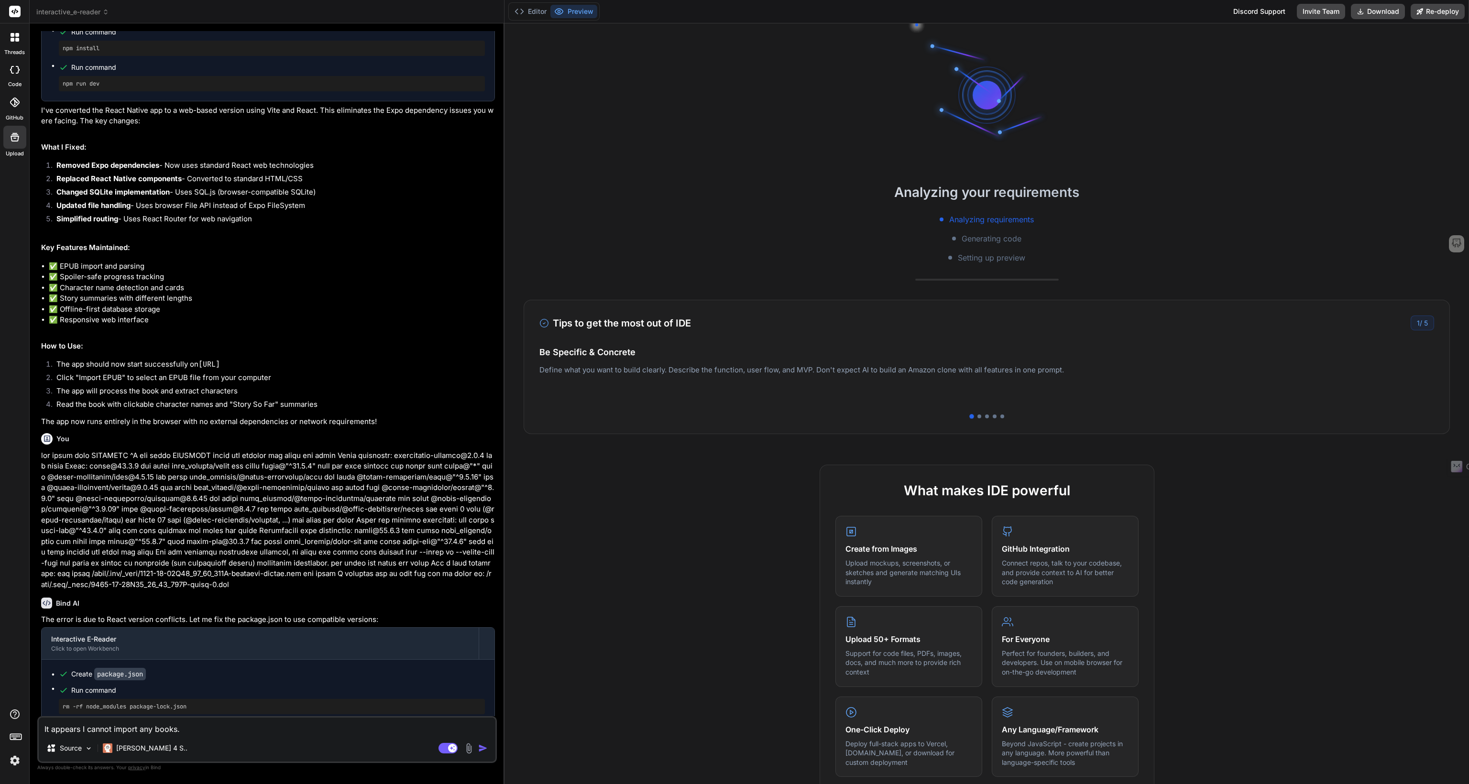
scroll to position [1667, 0]
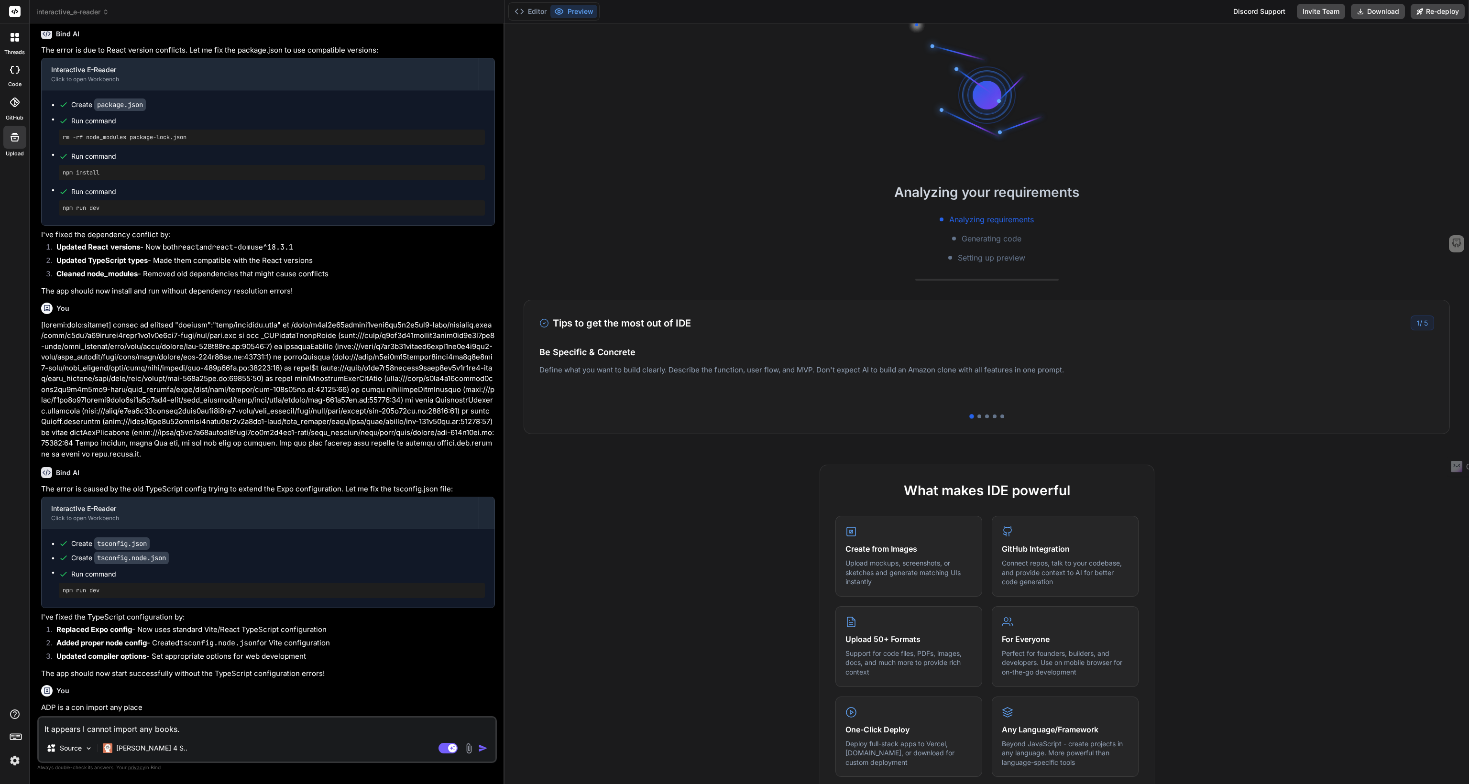
click at [278, 731] on textarea "It appears I cannot import any books." at bounding box center [267, 726] width 457 height 17
click at [482, 751] on img "button" at bounding box center [483, 748] width 10 height 10
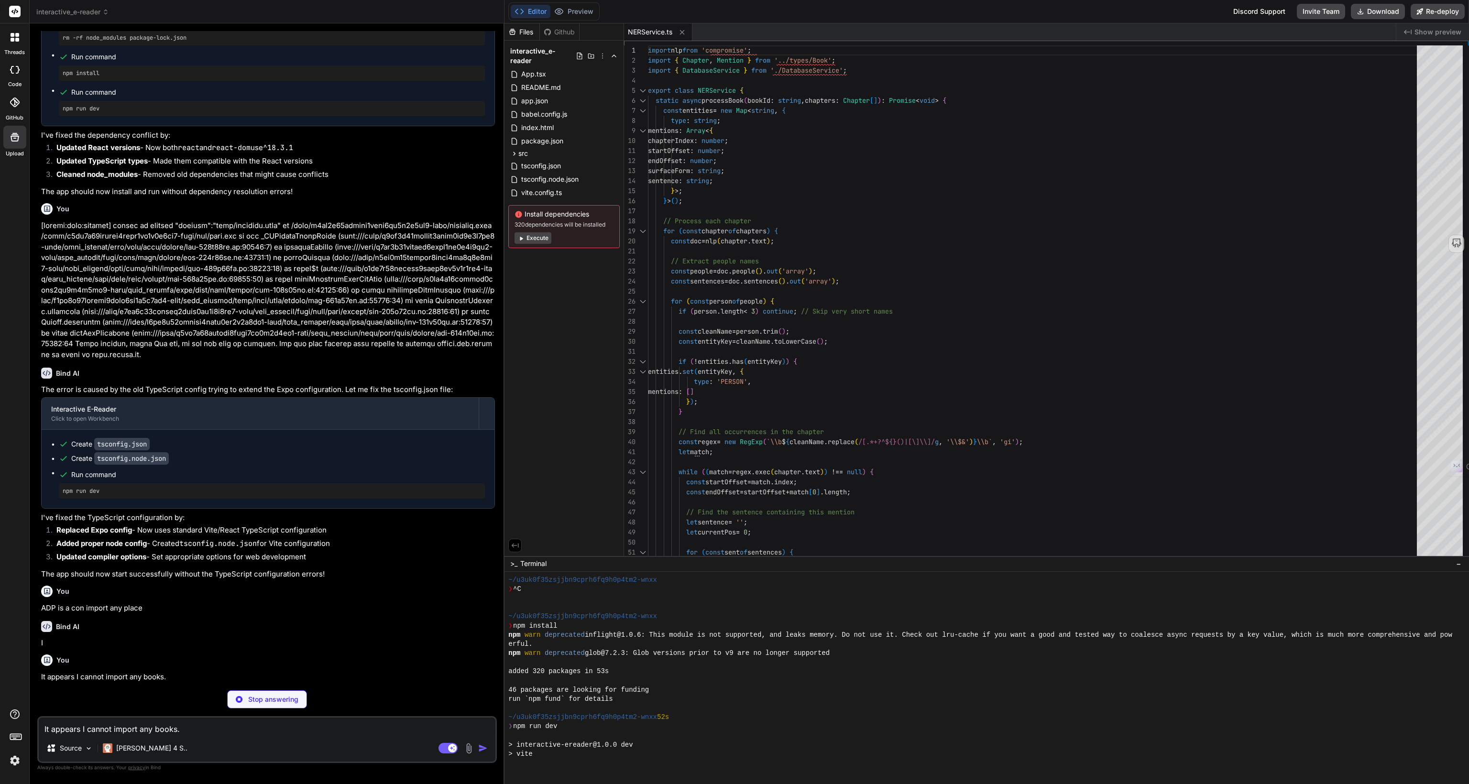
scroll to position [92, 0]
type textarea "x"
type textarea "}"
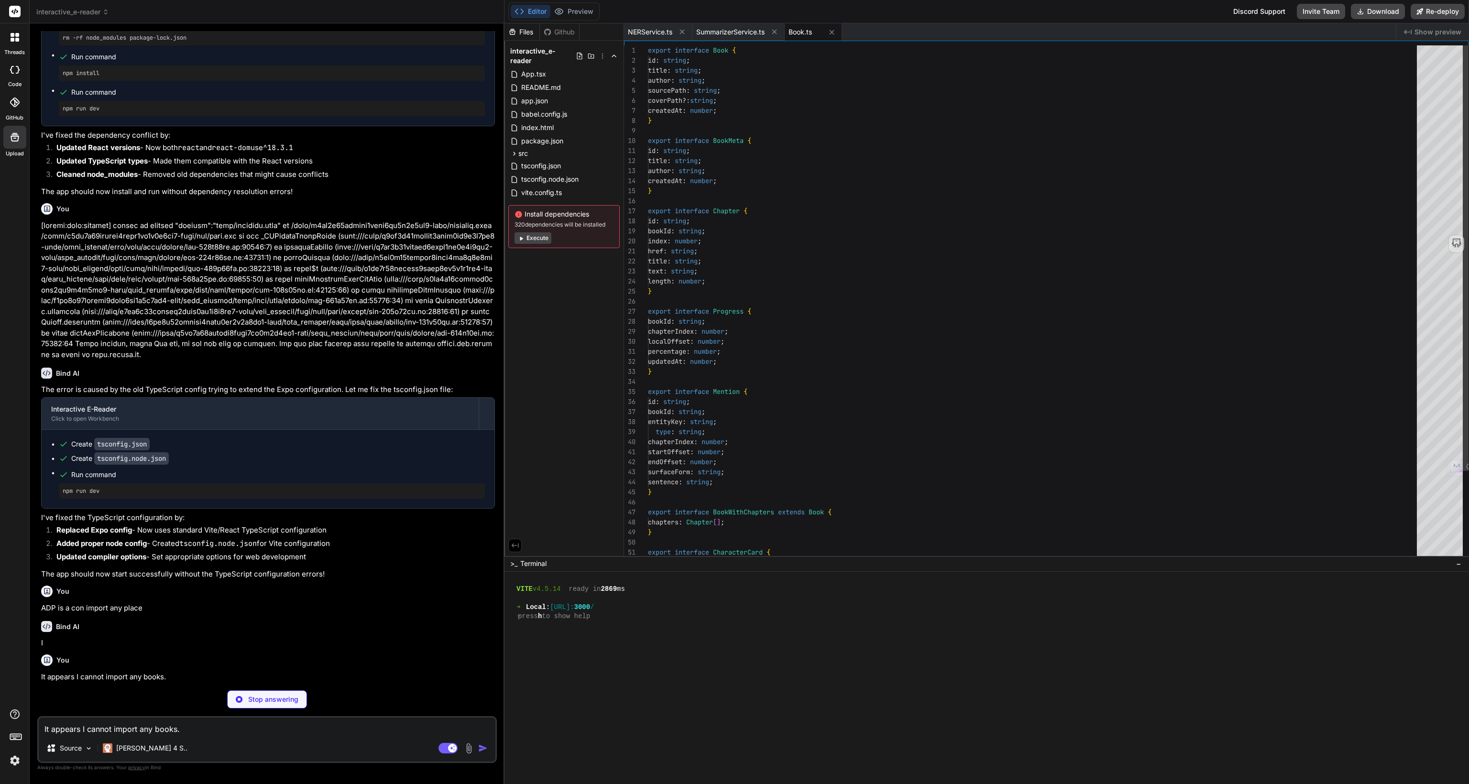
scroll to position [385, 0]
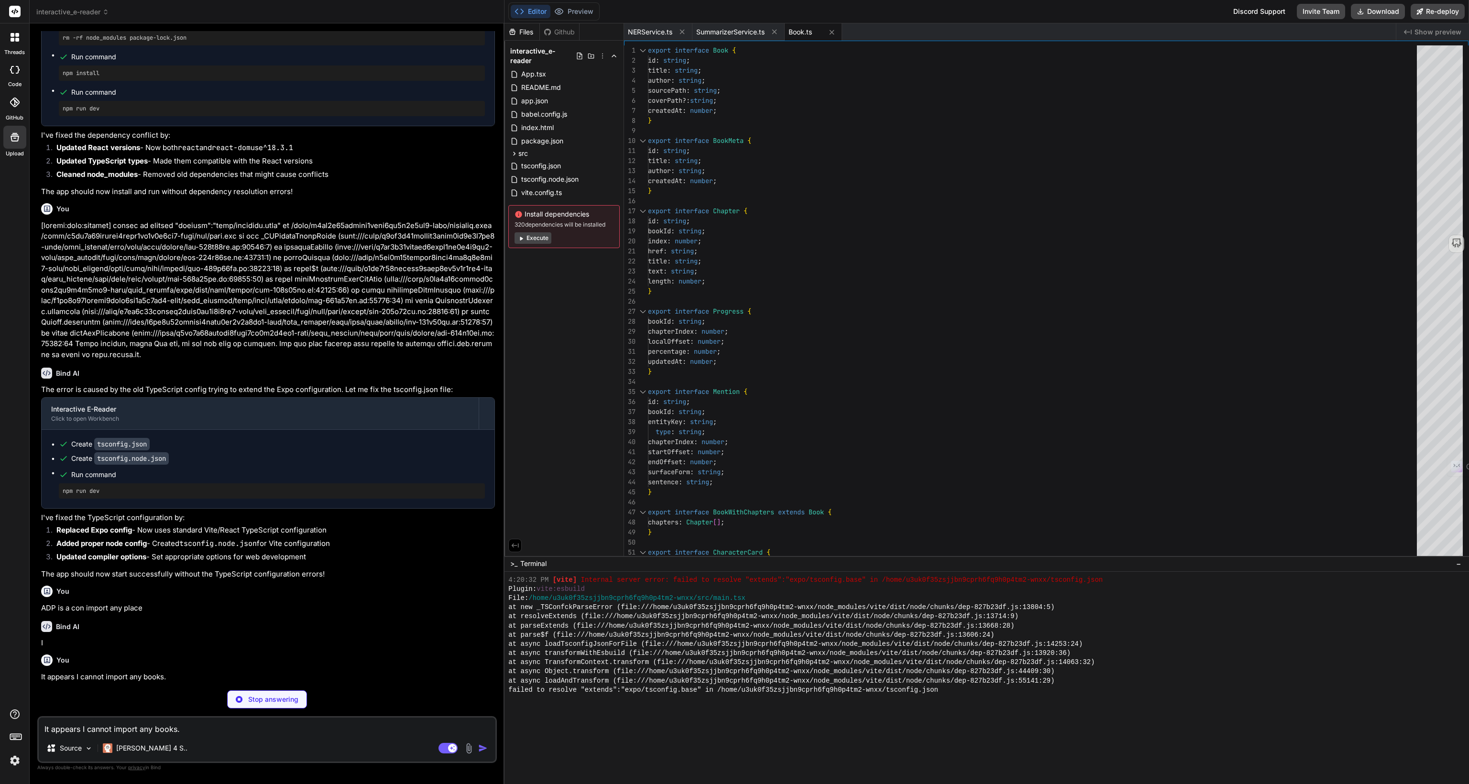
type textarea "x"
type textarea "label: string; }>; }"
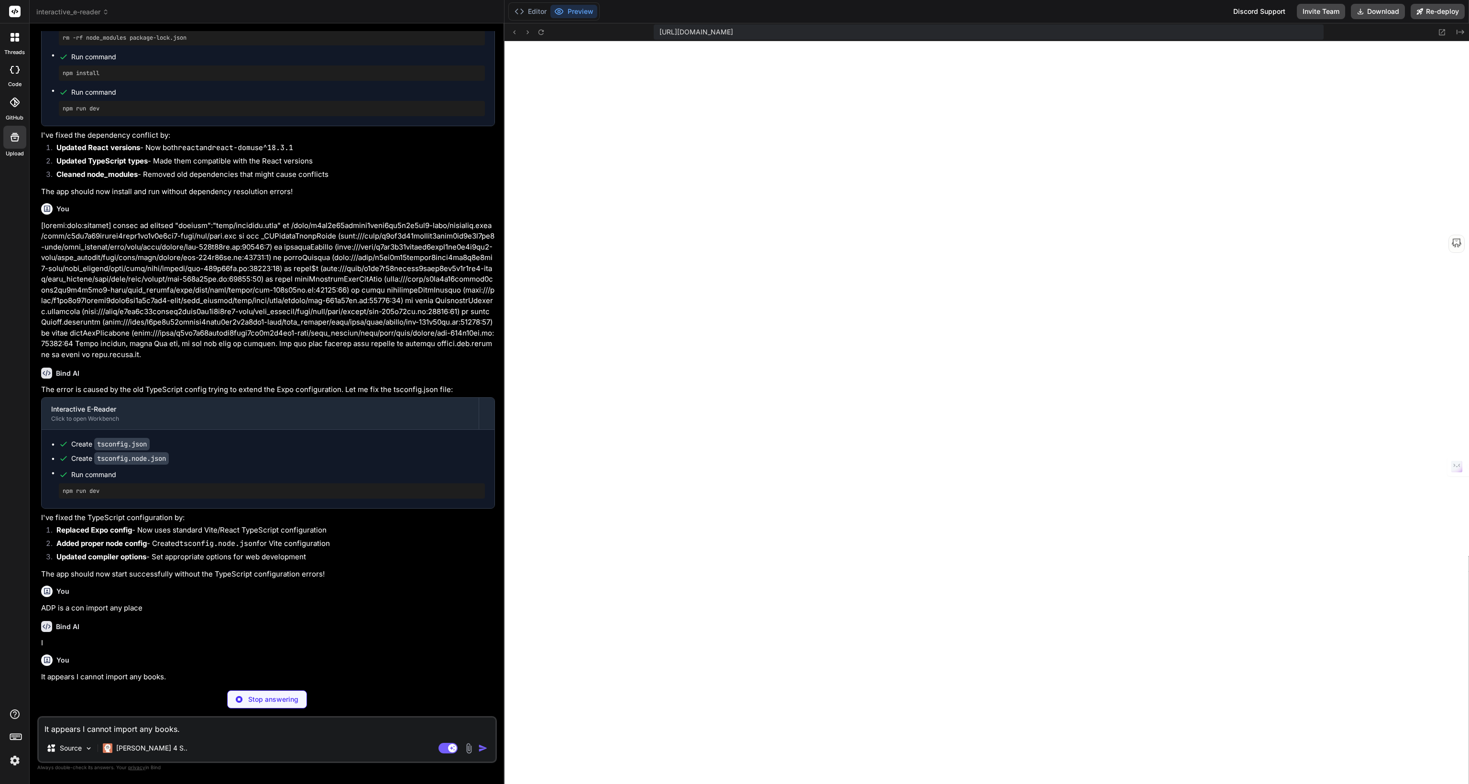
scroll to position [707, 0]
click at [11, 46] on div at bounding box center [15, 37] width 20 height 20
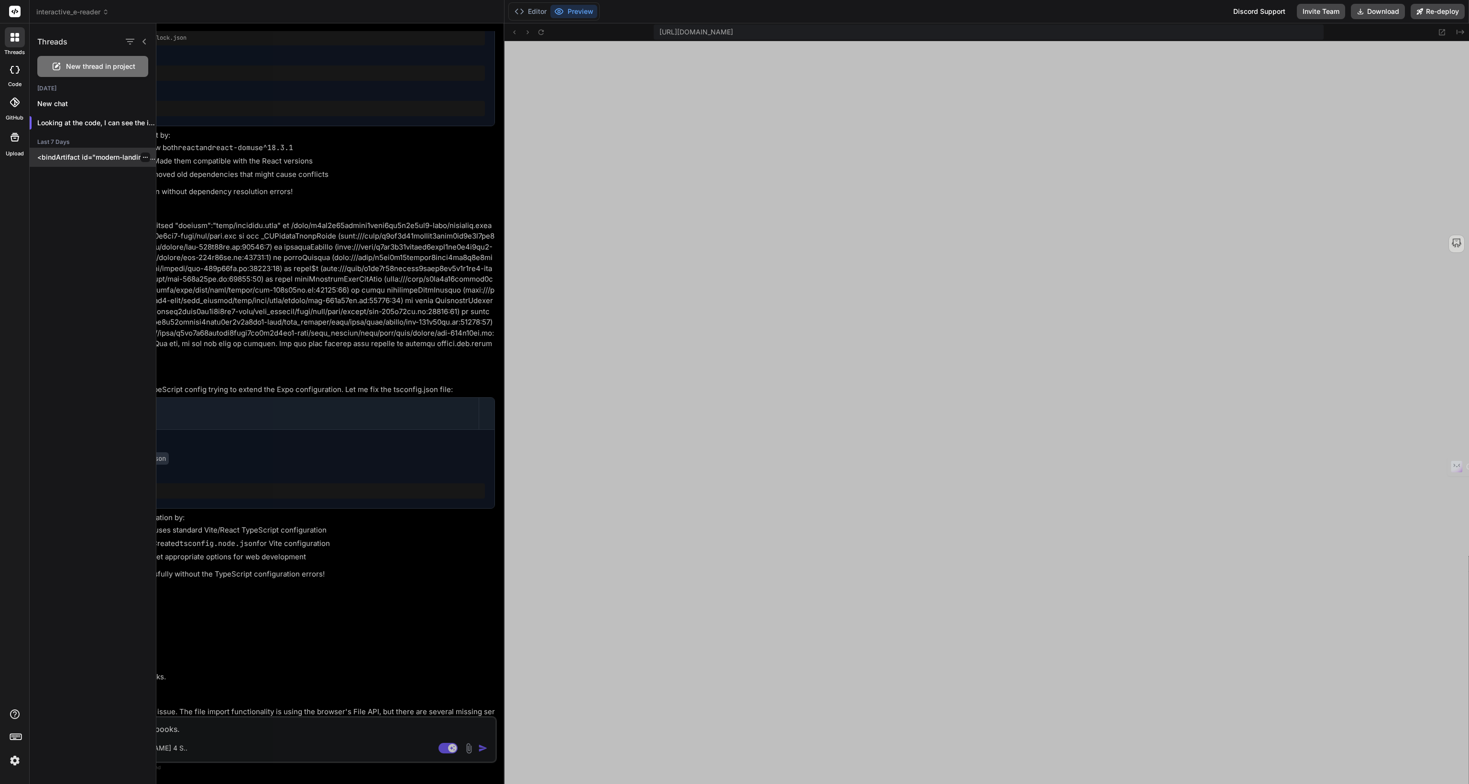
click at [143, 158] on icon "button" at bounding box center [145, 157] width 6 height 6
click at [169, 196] on span "Delete" at bounding box center [167, 196] width 21 height 10
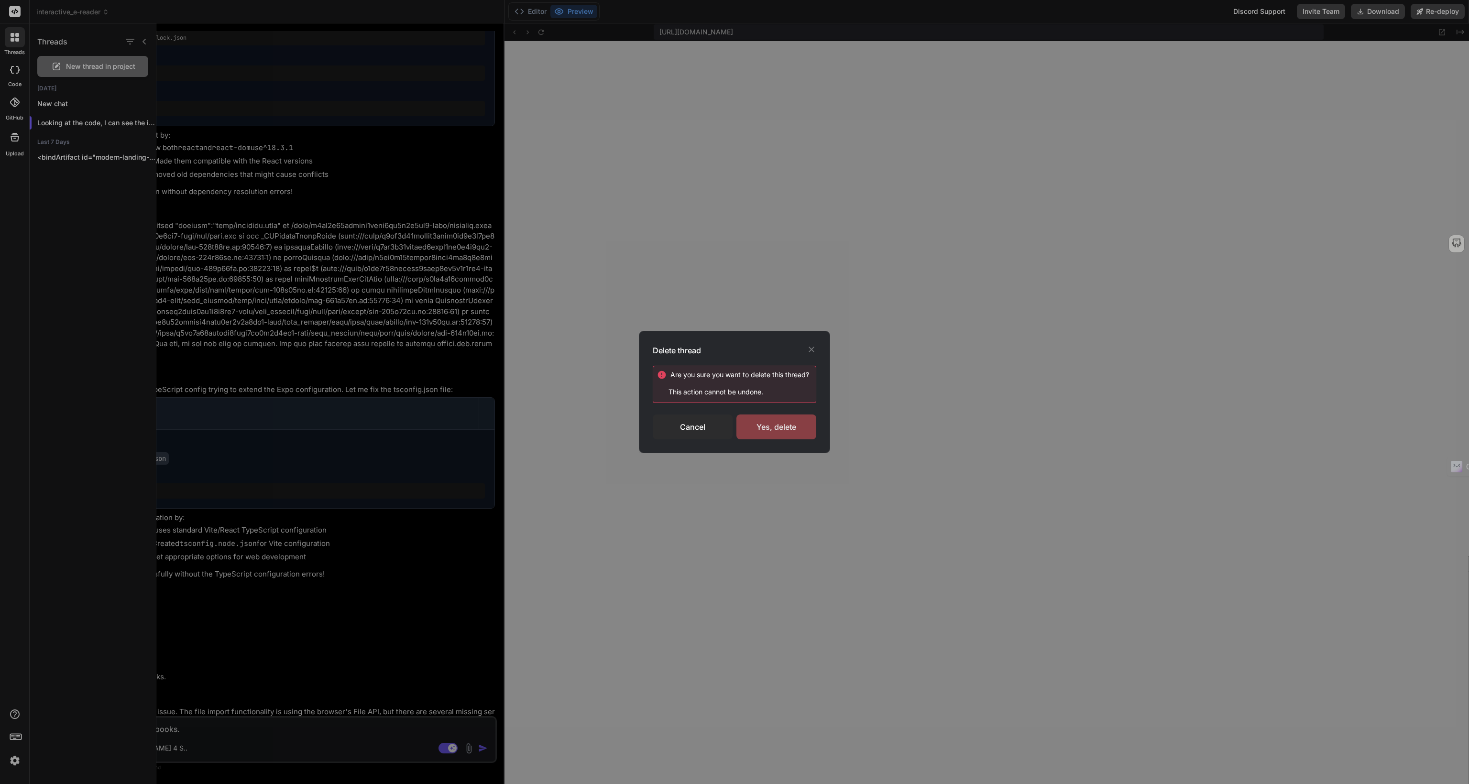
click at [780, 418] on div "Yes, delete" at bounding box center [776, 426] width 80 height 25
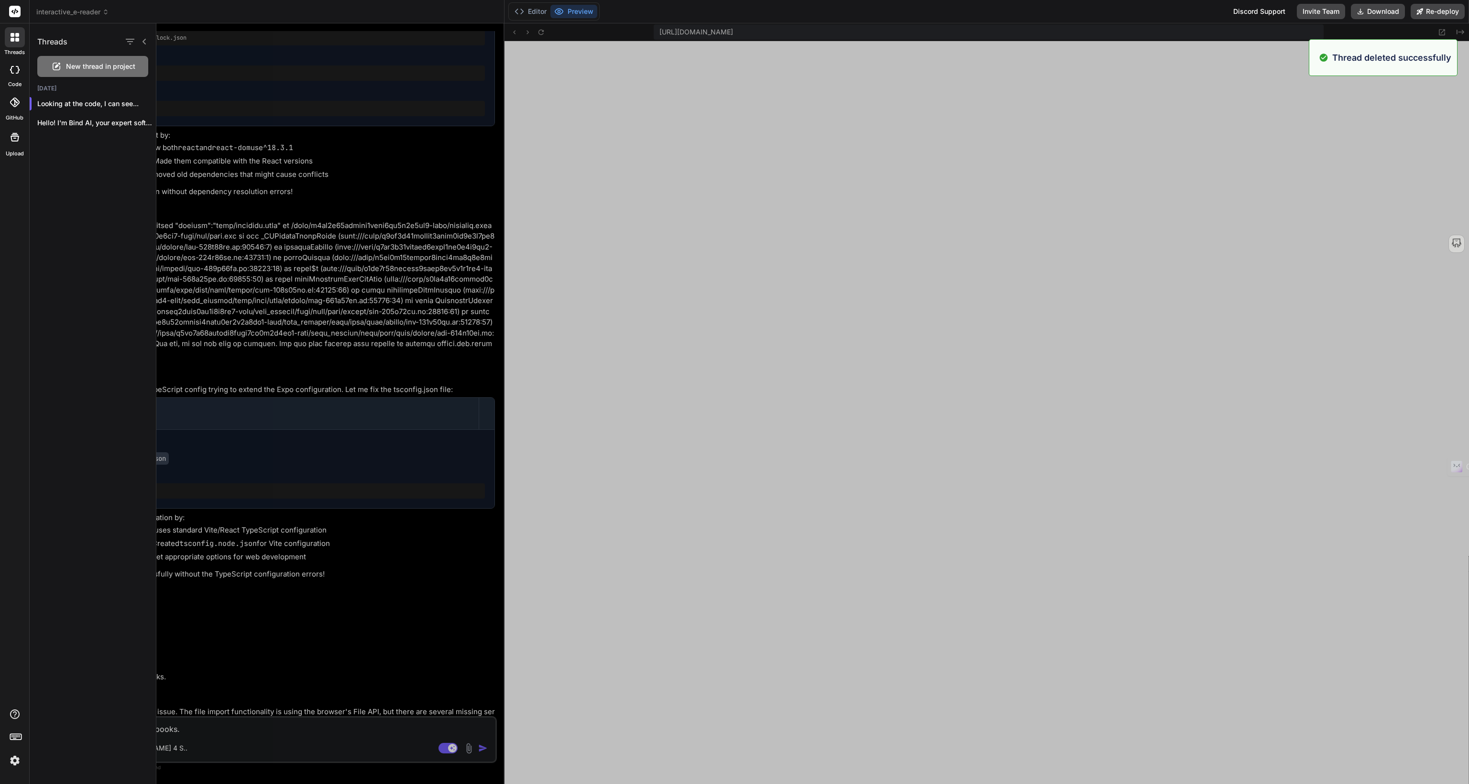
click at [10, 62] on div at bounding box center [14, 69] width 21 height 19
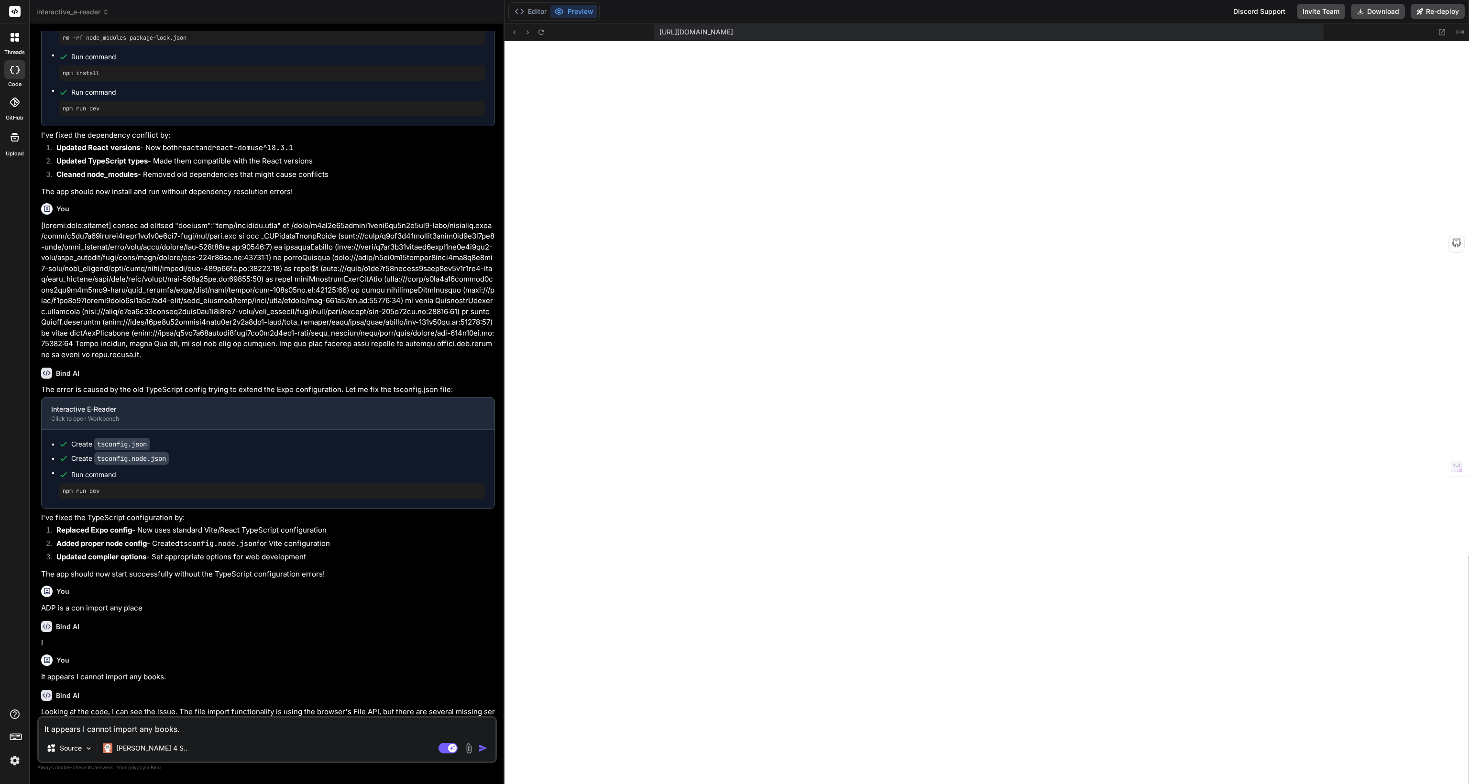
click at [16, 29] on div at bounding box center [15, 37] width 20 height 20
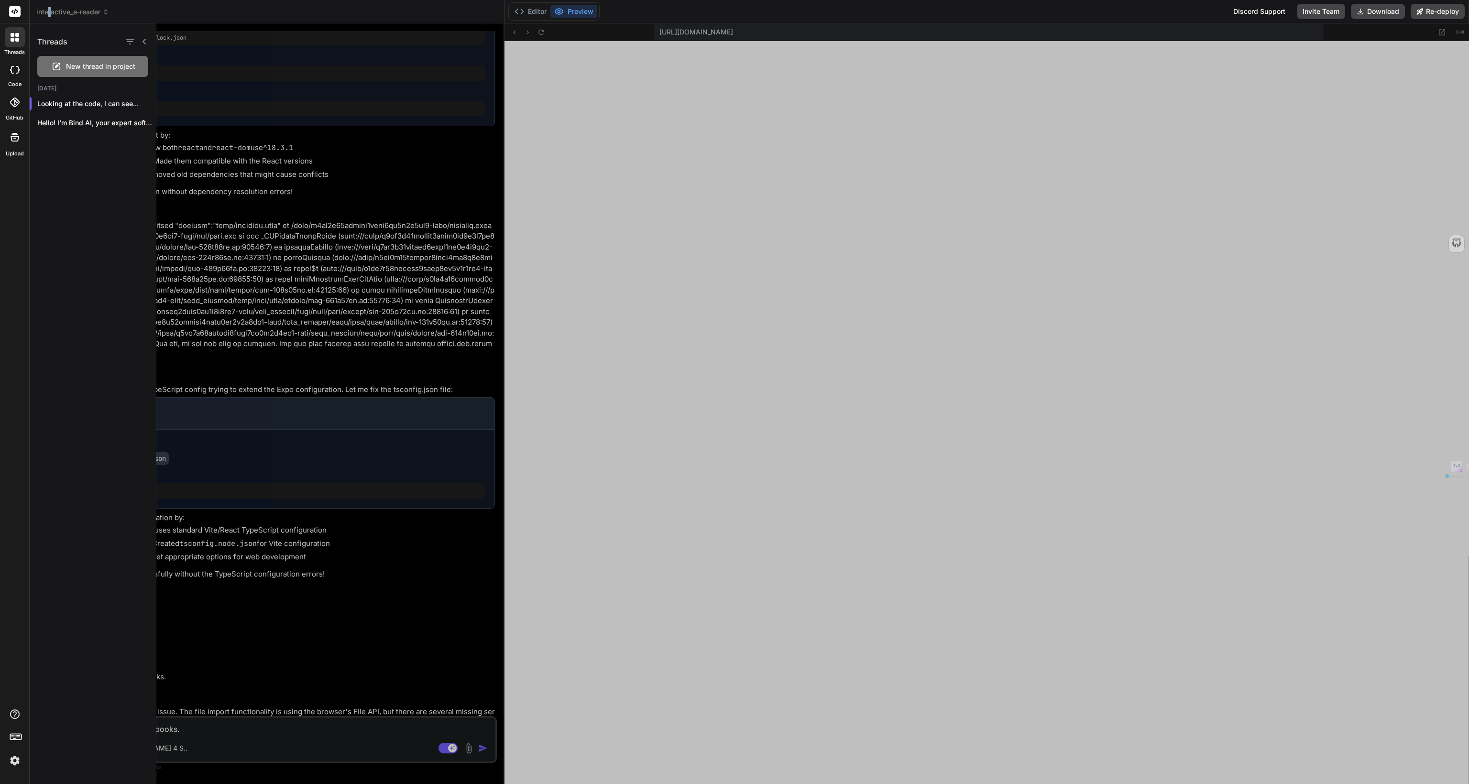
click at [48, 10] on span "interactive_e-reader" at bounding box center [72, 12] width 73 height 10
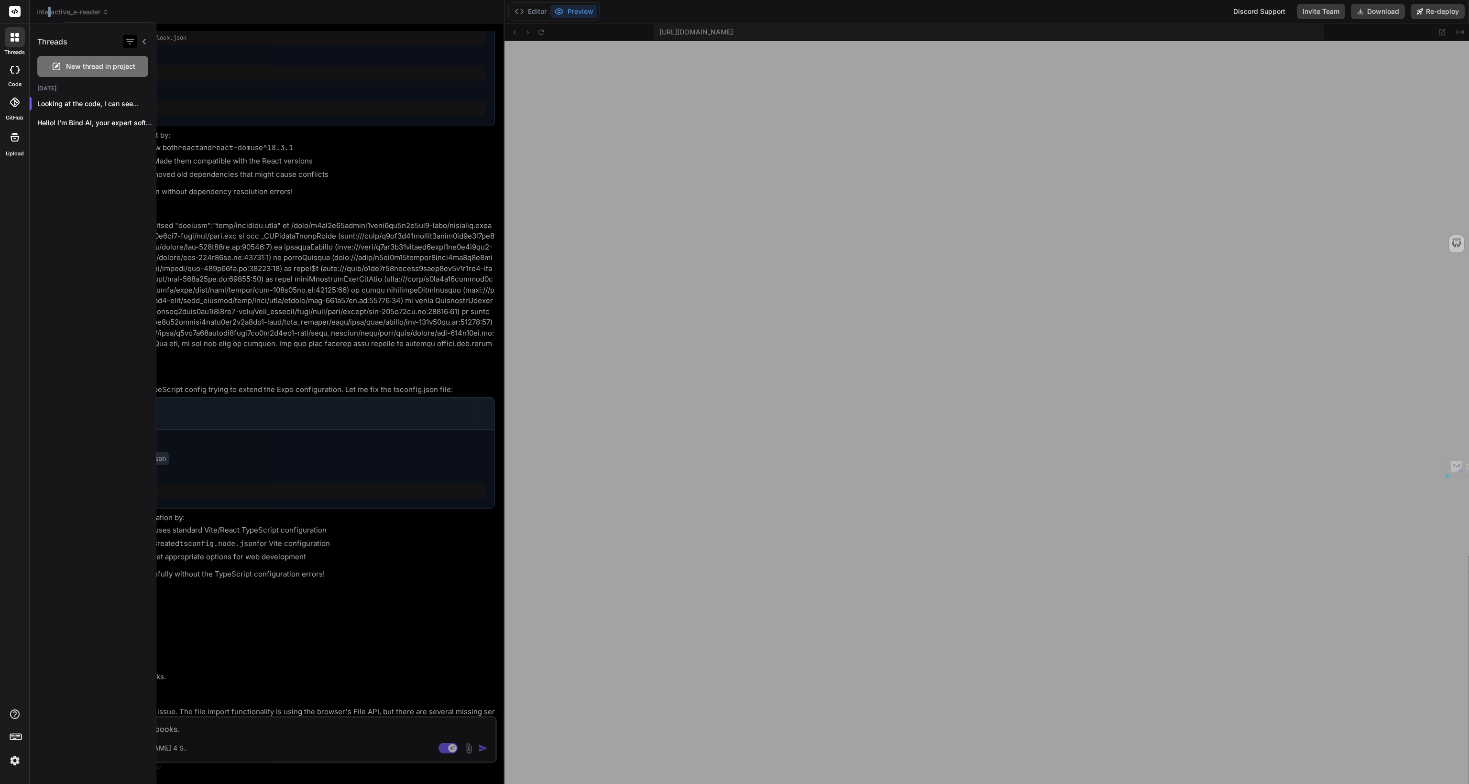
click at [128, 43] on icon "button" at bounding box center [129, 41] width 11 height 11
click at [85, 122] on p "Hello! I'm Bind AI, your expert software..." at bounding box center [96, 123] width 119 height 10
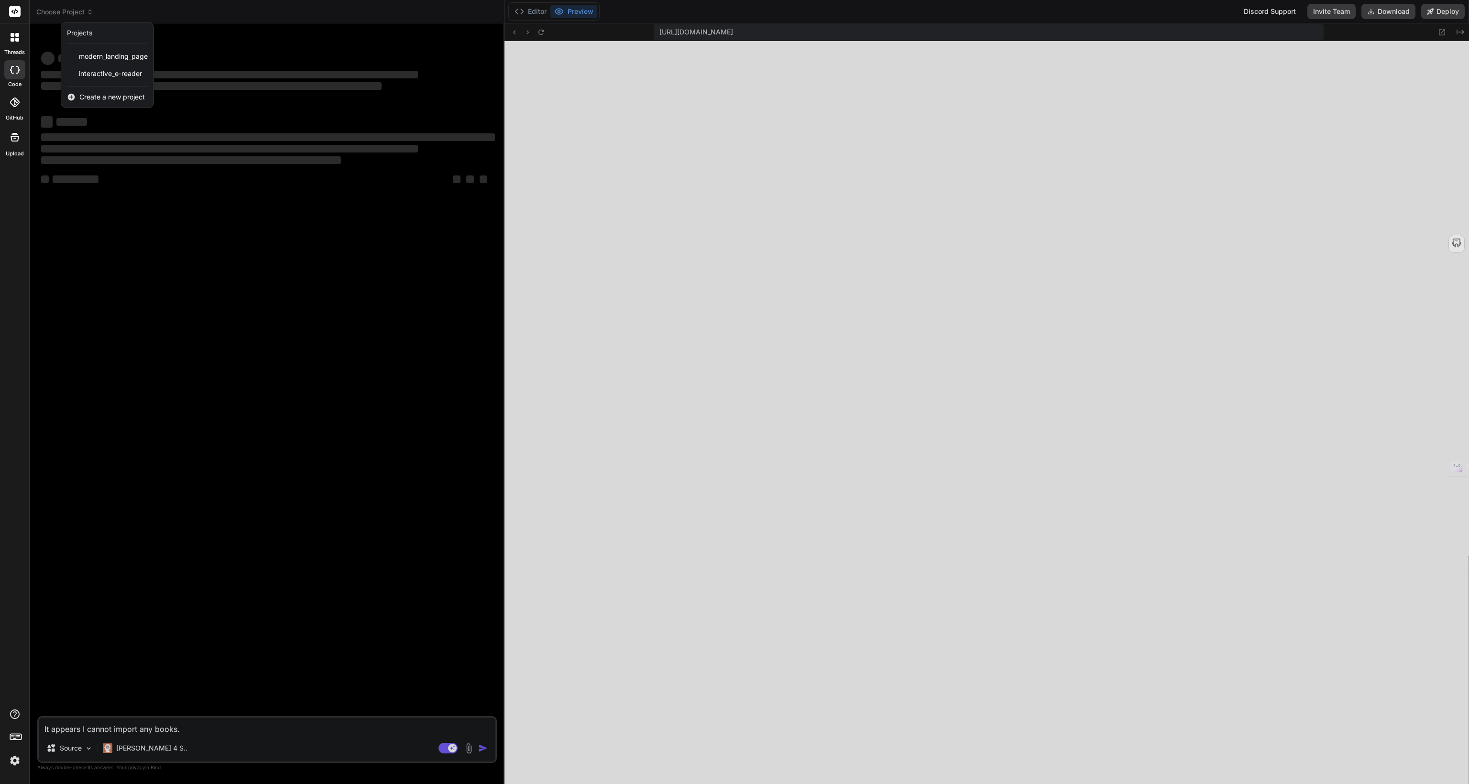
type textarea "x"
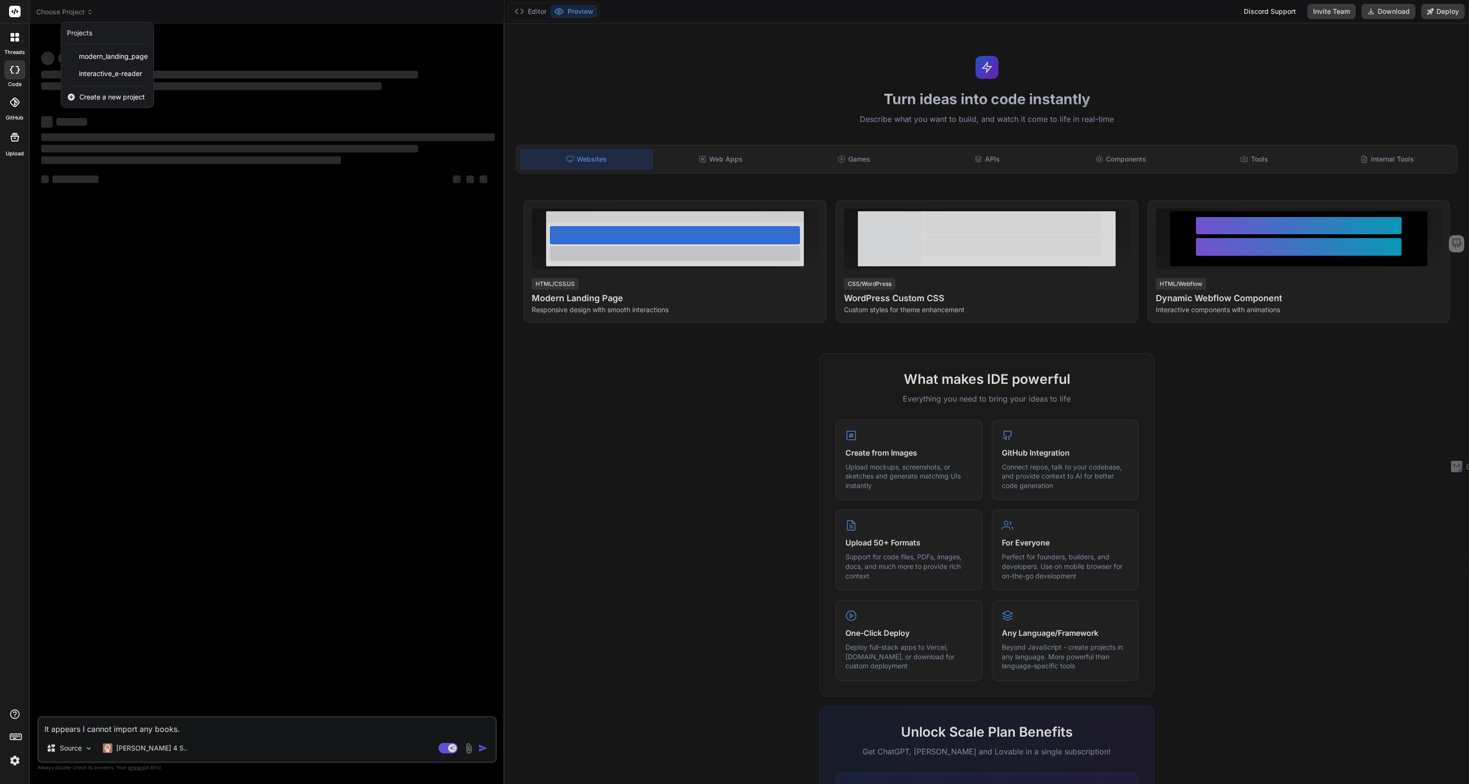
click at [89, 730] on div at bounding box center [734, 392] width 1469 height 784
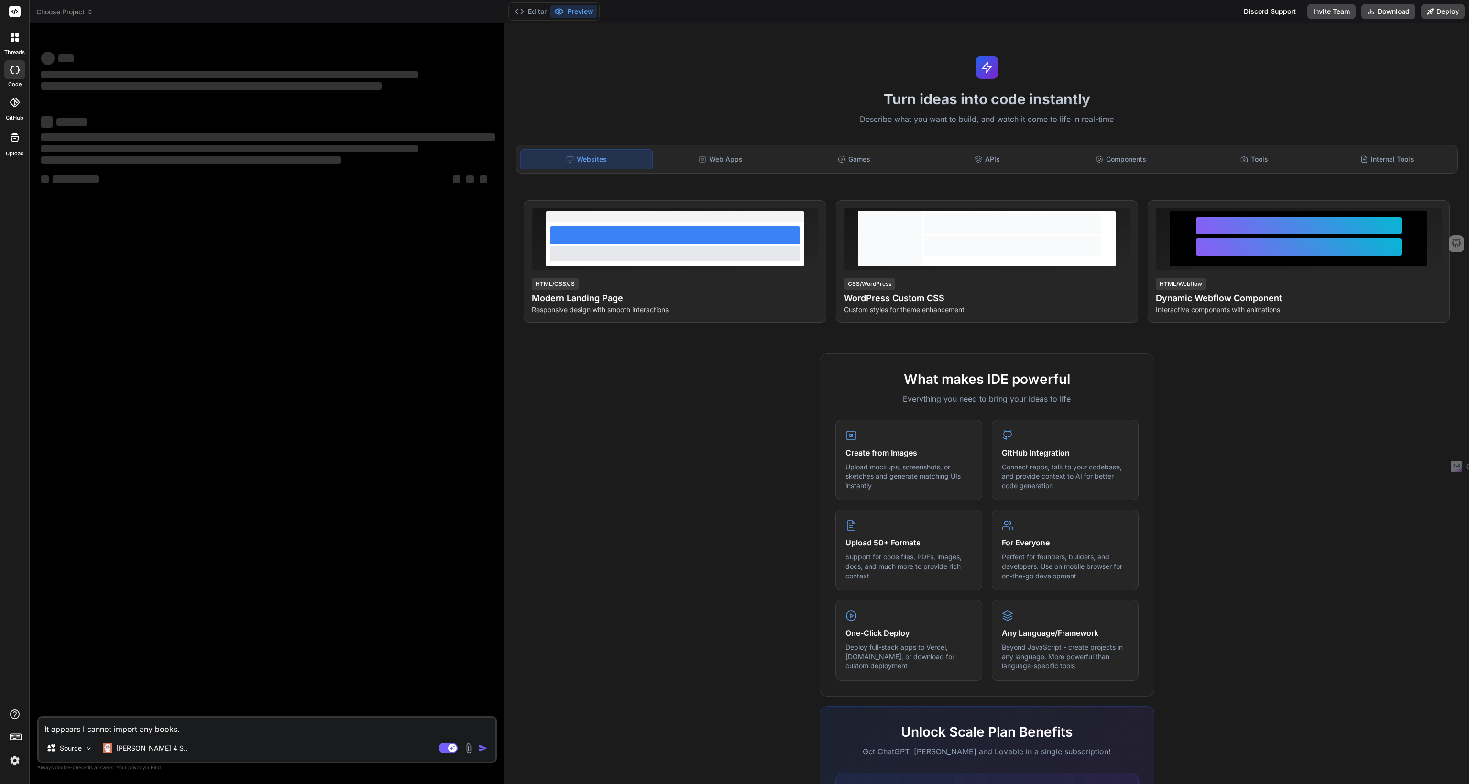
click at [73, 727] on textarea "It appears I cannot import any books." at bounding box center [267, 726] width 457 height 17
paste textarea "An interactive e-reader that helps you remember what’s going on in the book. Yo…"
type textarea "An interactive e-reader that helps you remember what’s going on in the book. Yo…"
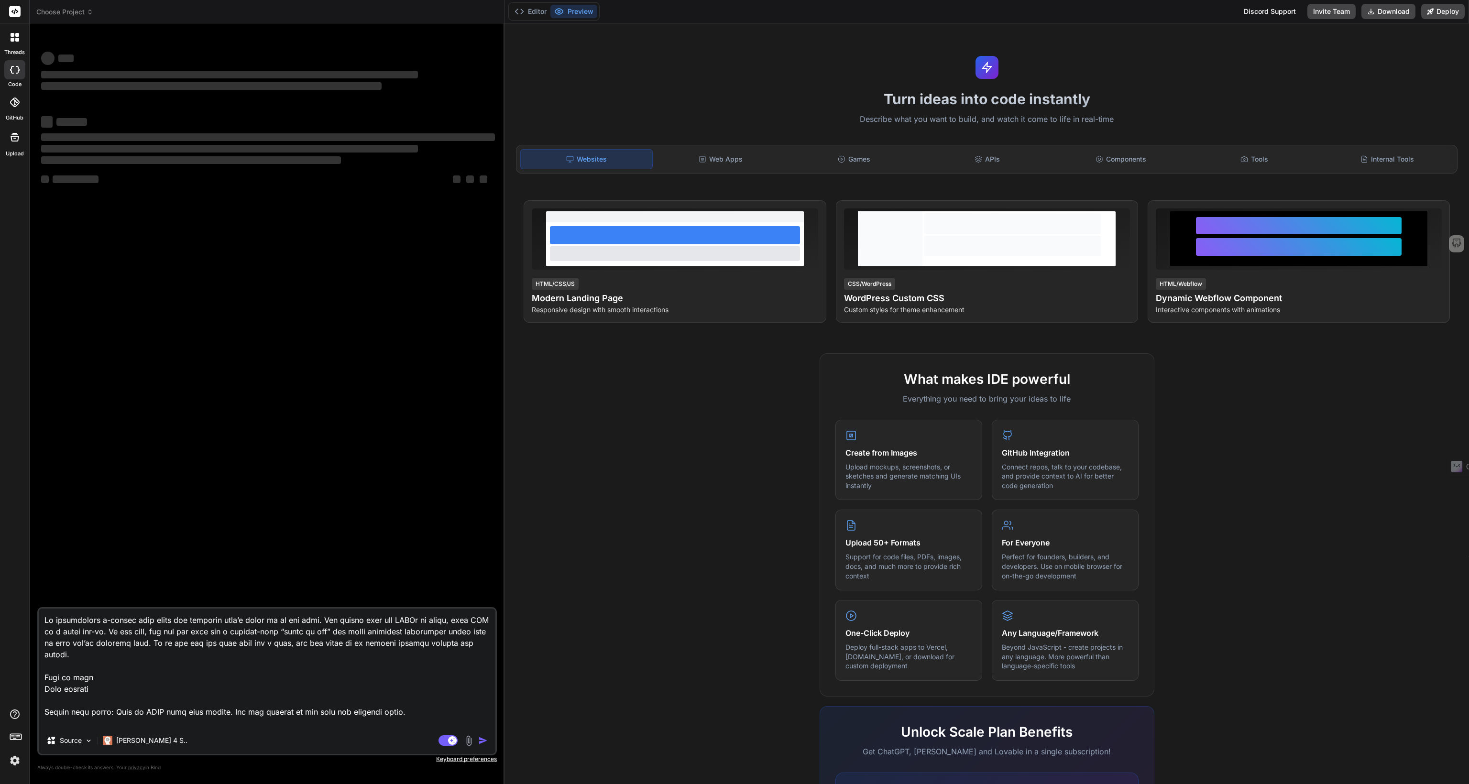
click at [46, 621] on textarea at bounding box center [267, 668] width 457 height 119
type textarea "x"
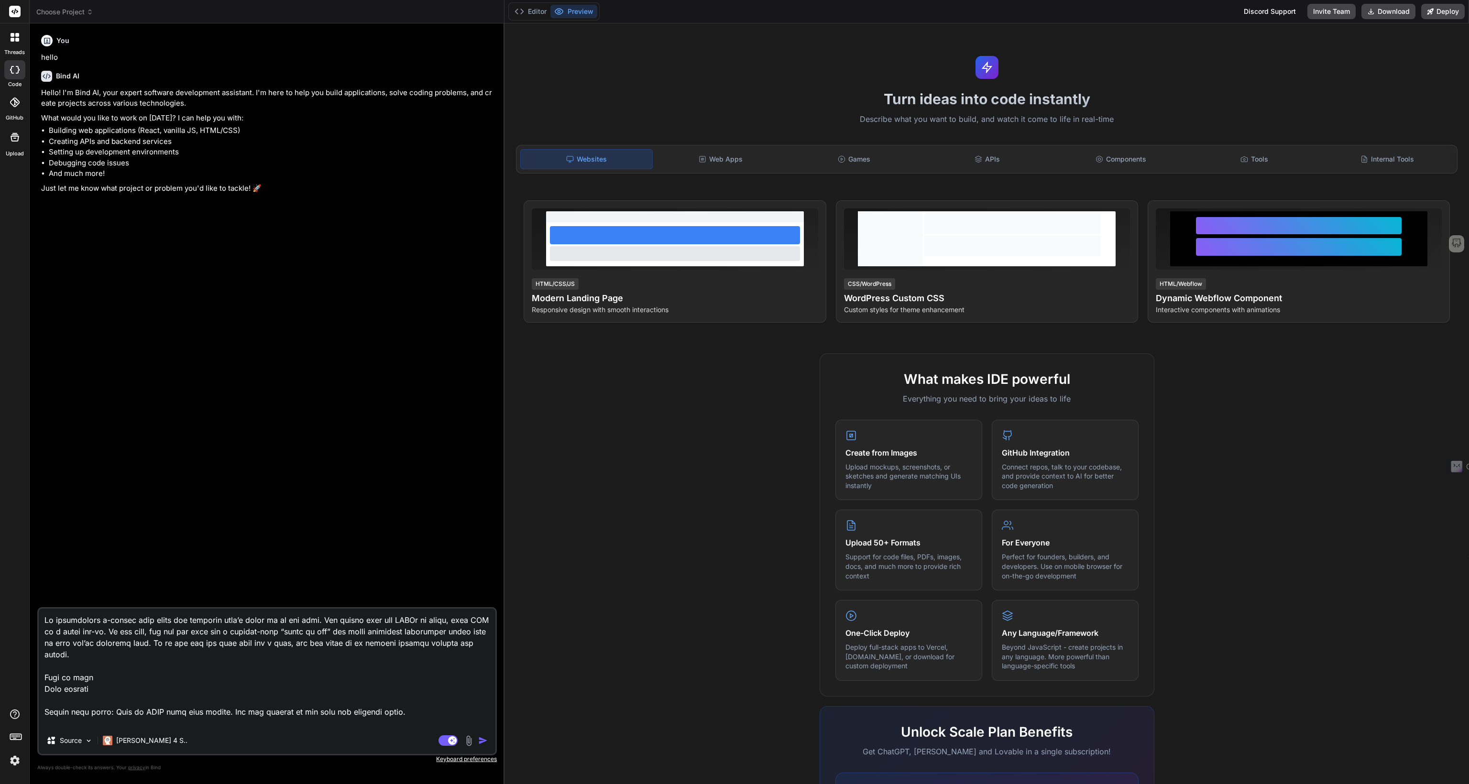
type textarea "CAn interactive e-reader that helps you remember what’s going on in the book. Y…"
type textarea "x"
type textarea "CrfAn interactive e-reader that helps you remember what’s going on in the book.…"
type textarea "x"
type textarea "CrfeAn interactive e-reader that helps you remember what’s going on in the book…"
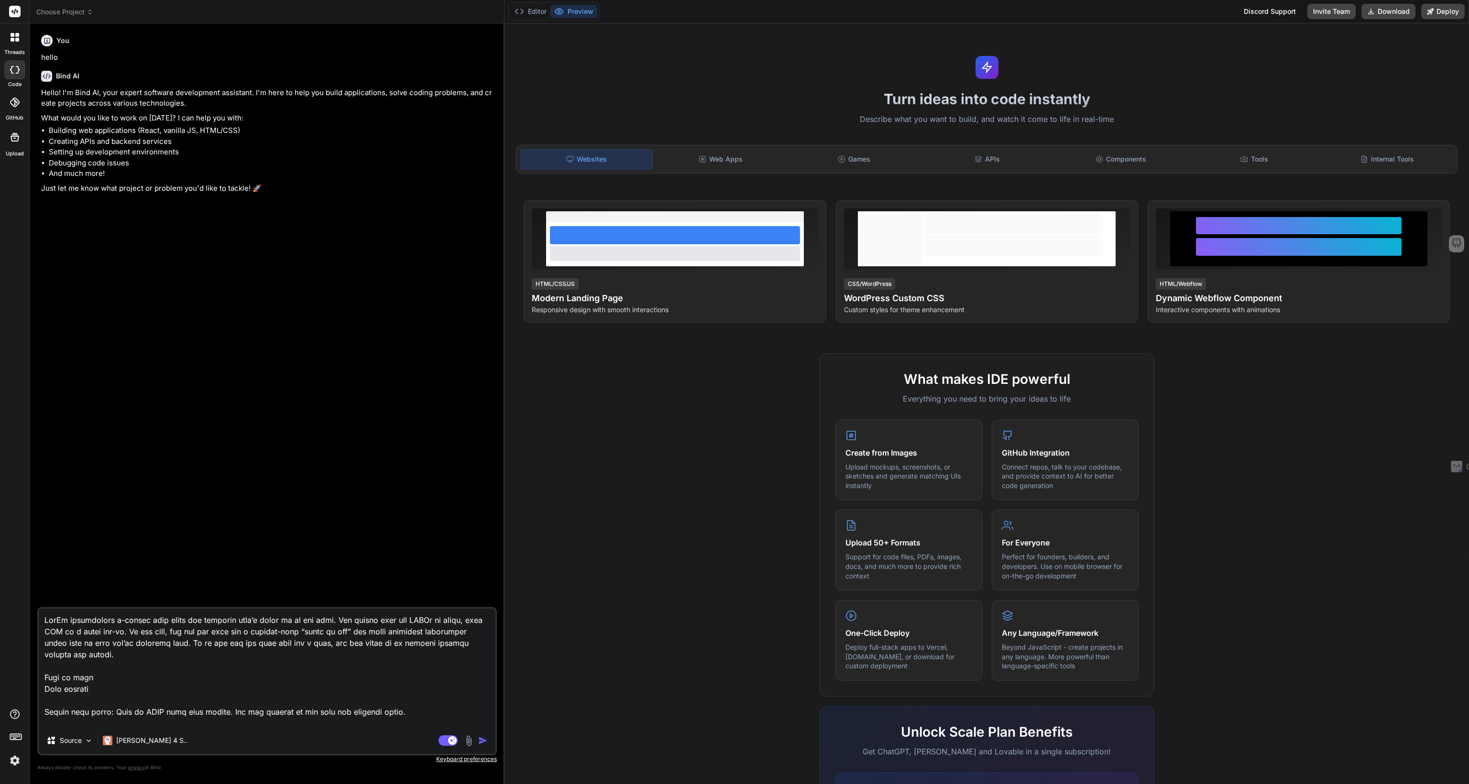
type textarea "x"
type textarea "CrfeaAn interactive e-reader that helps you remember what’s going on in the boo…"
type textarea "x"
type textarea "CrfeatAn interactive e-reader that helps you remember what’s going on in the bo…"
type textarea "x"
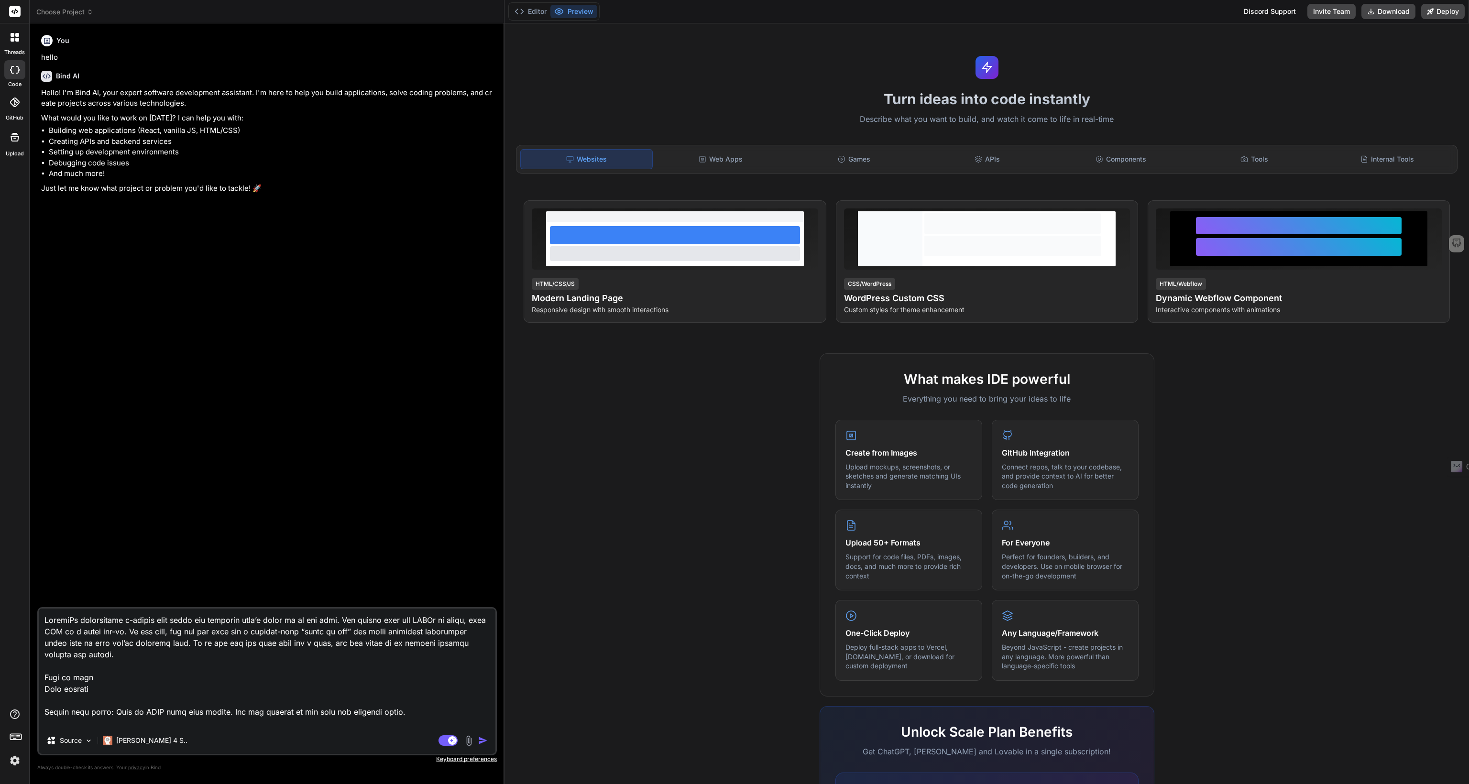
type textarea "CrfeateAn interactive e-reader that helps you remember what’s going on in the b…"
type textarea "x"
type textarea "Crfeate An interactive e-reader that helps you remember what’s going on in the …"
type textarea "x"
click at [55, 621] on textarea at bounding box center [267, 668] width 457 height 119
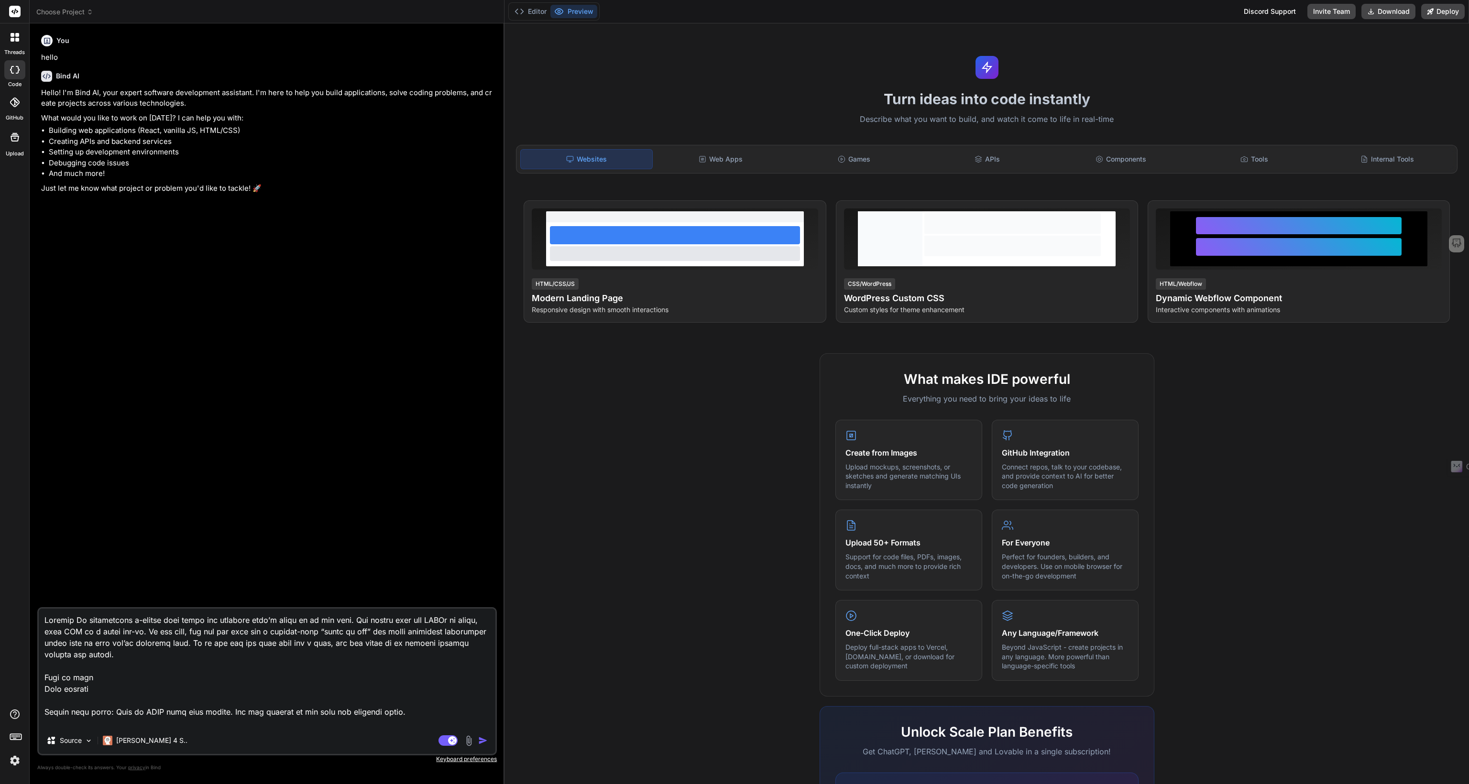
type textarea "Create An interactive e-reader that helps you remember what’s going on in the b…"
type textarea "x"
click at [327, 619] on textarea at bounding box center [267, 668] width 457 height 119
type textarea "Create An interactive e-reader that helps you remember what’s going on in the b…"
click at [484, 742] on img "button" at bounding box center [483, 741] width 10 height 10
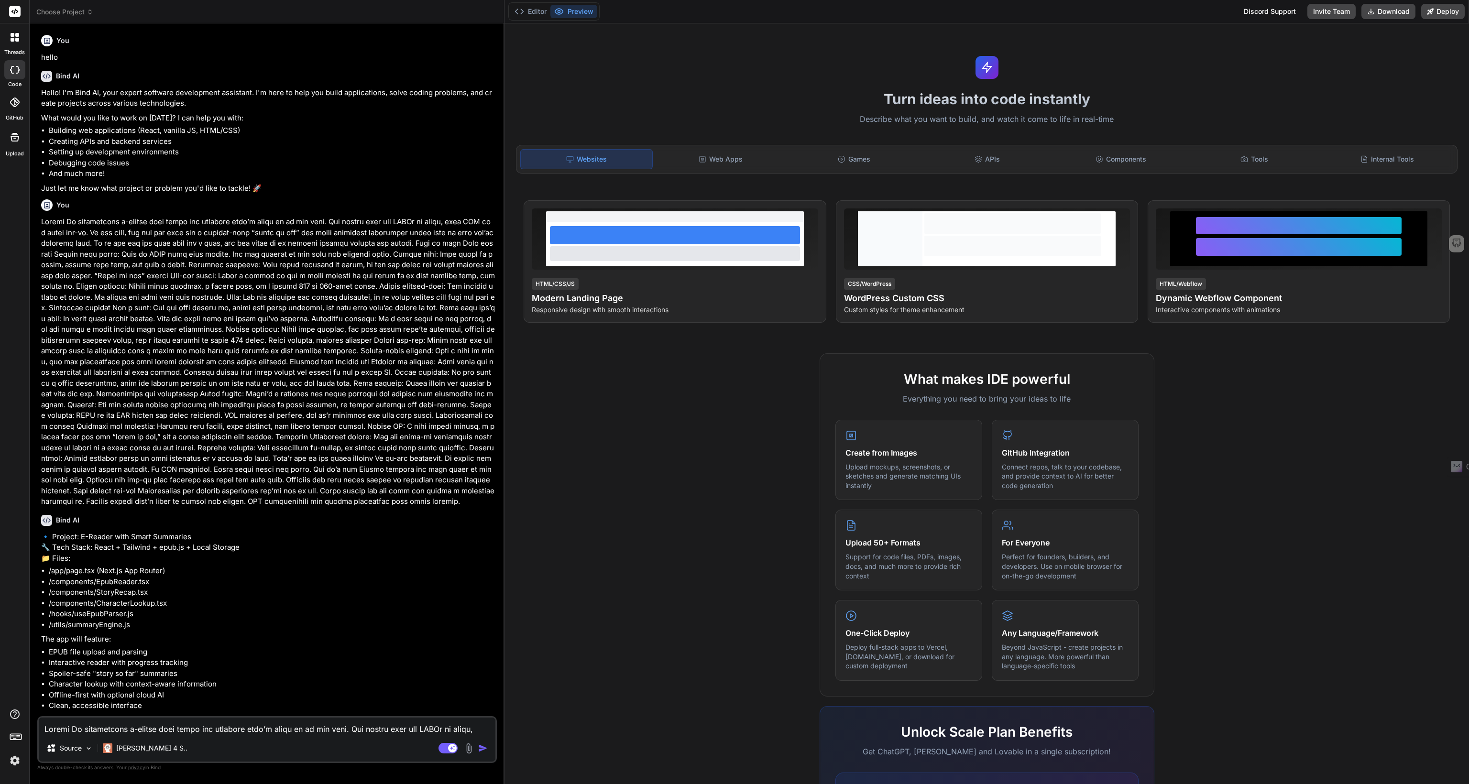
type textarea "x"
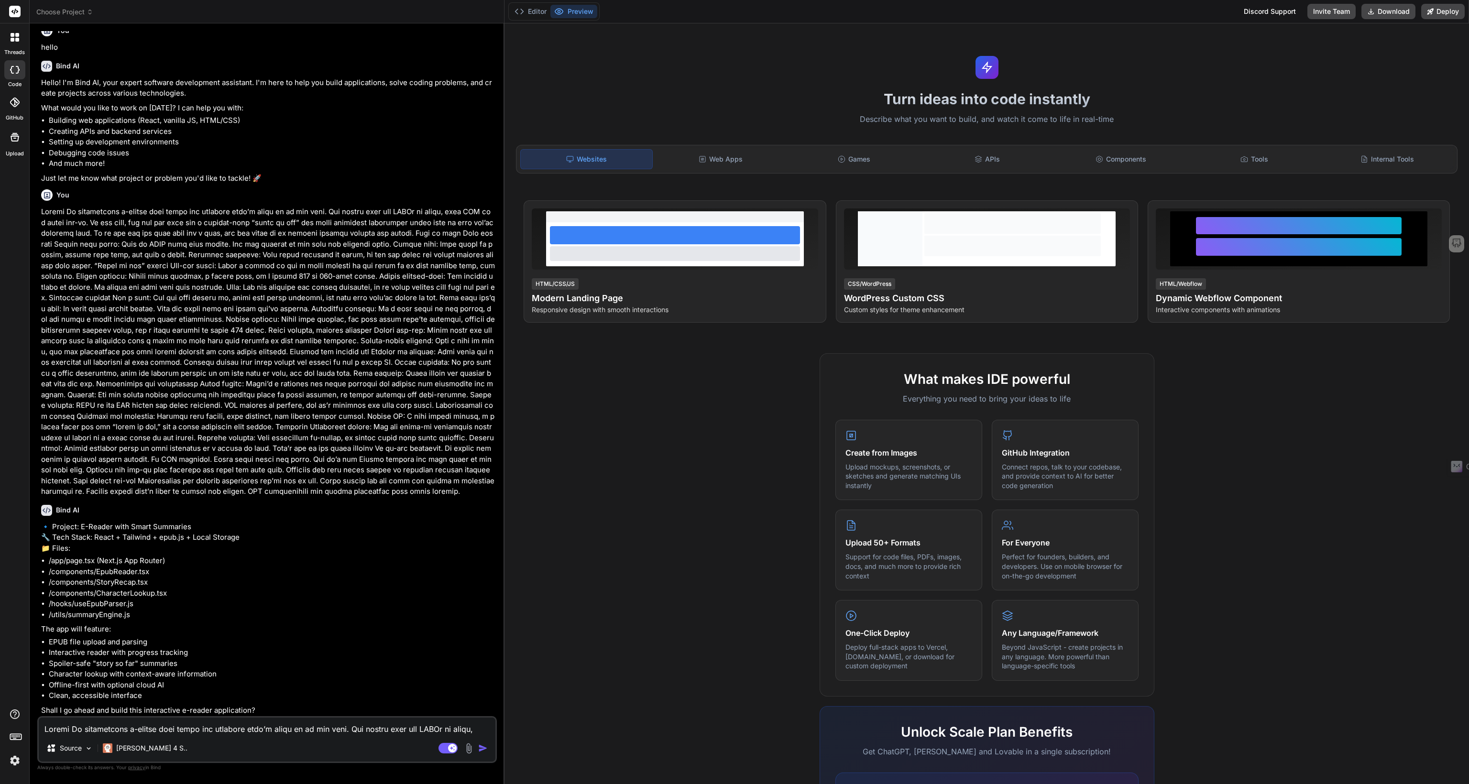
scroll to position [11, 0]
click at [215, 733] on textarea at bounding box center [267, 726] width 457 height 17
type textarea "y"
type textarea "x"
type textarea "ye"
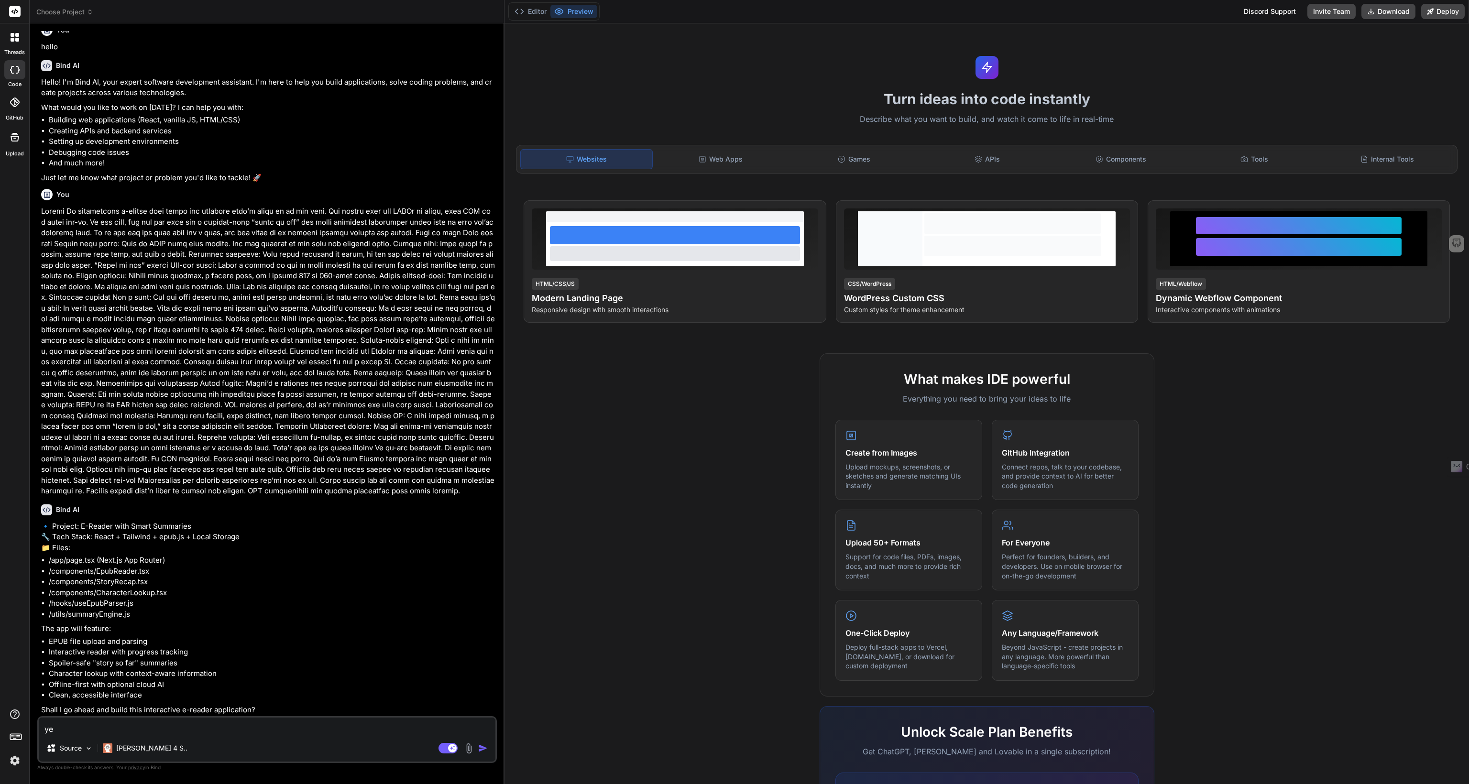
type textarea "x"
type textarea "yes"
type textarea "x"
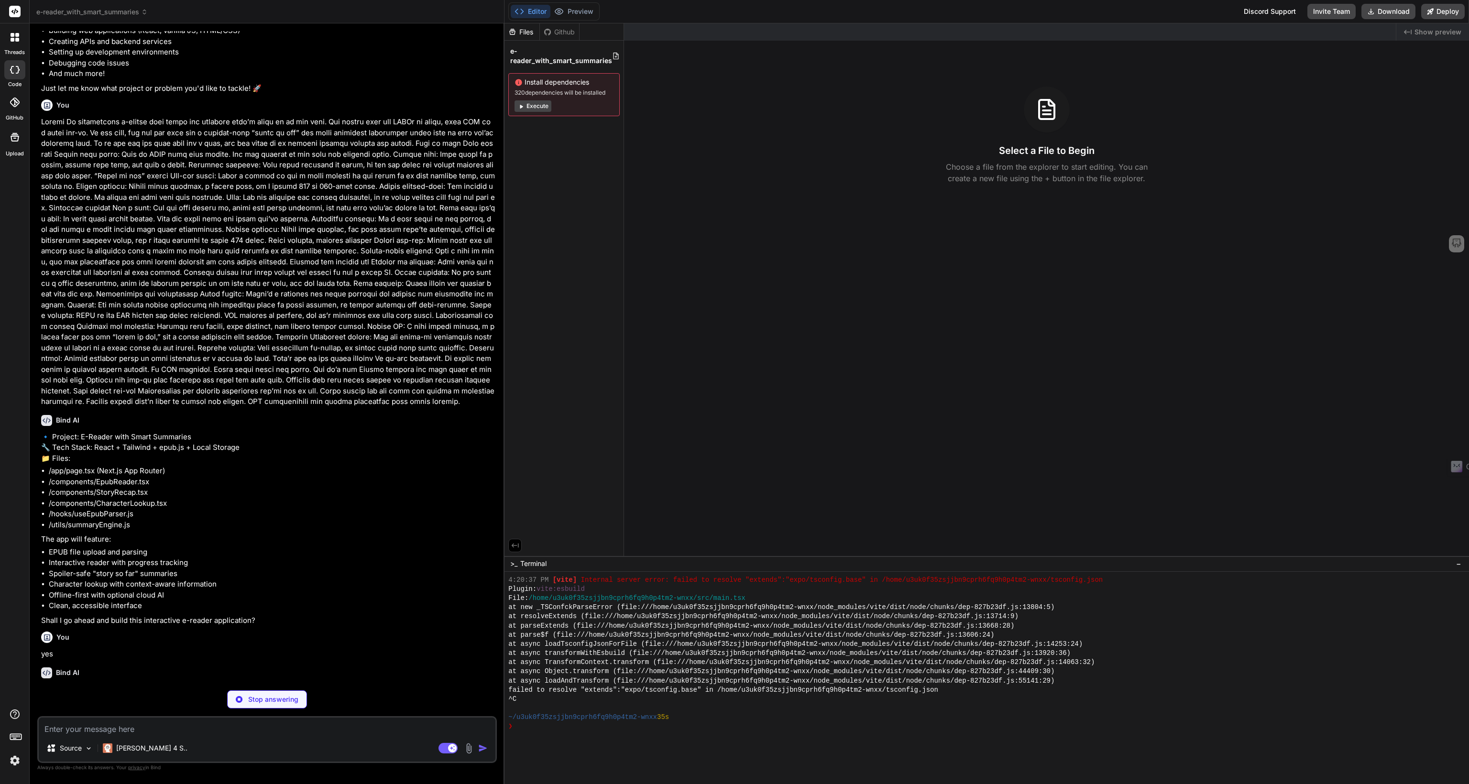
scroll to position [110, 0]
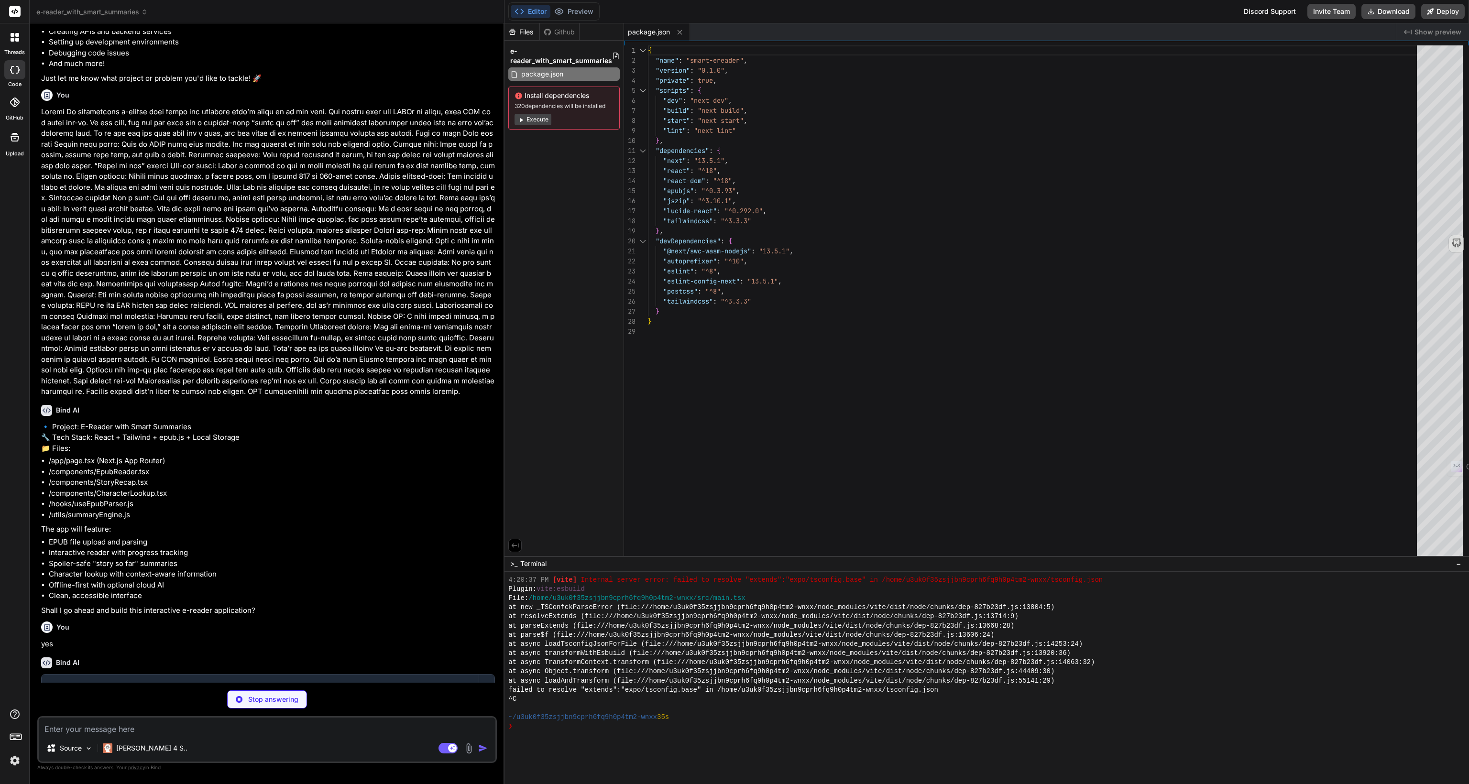
type textarea "x"
type textarea "path: false, } } return config } } module.exports = nextConfig"
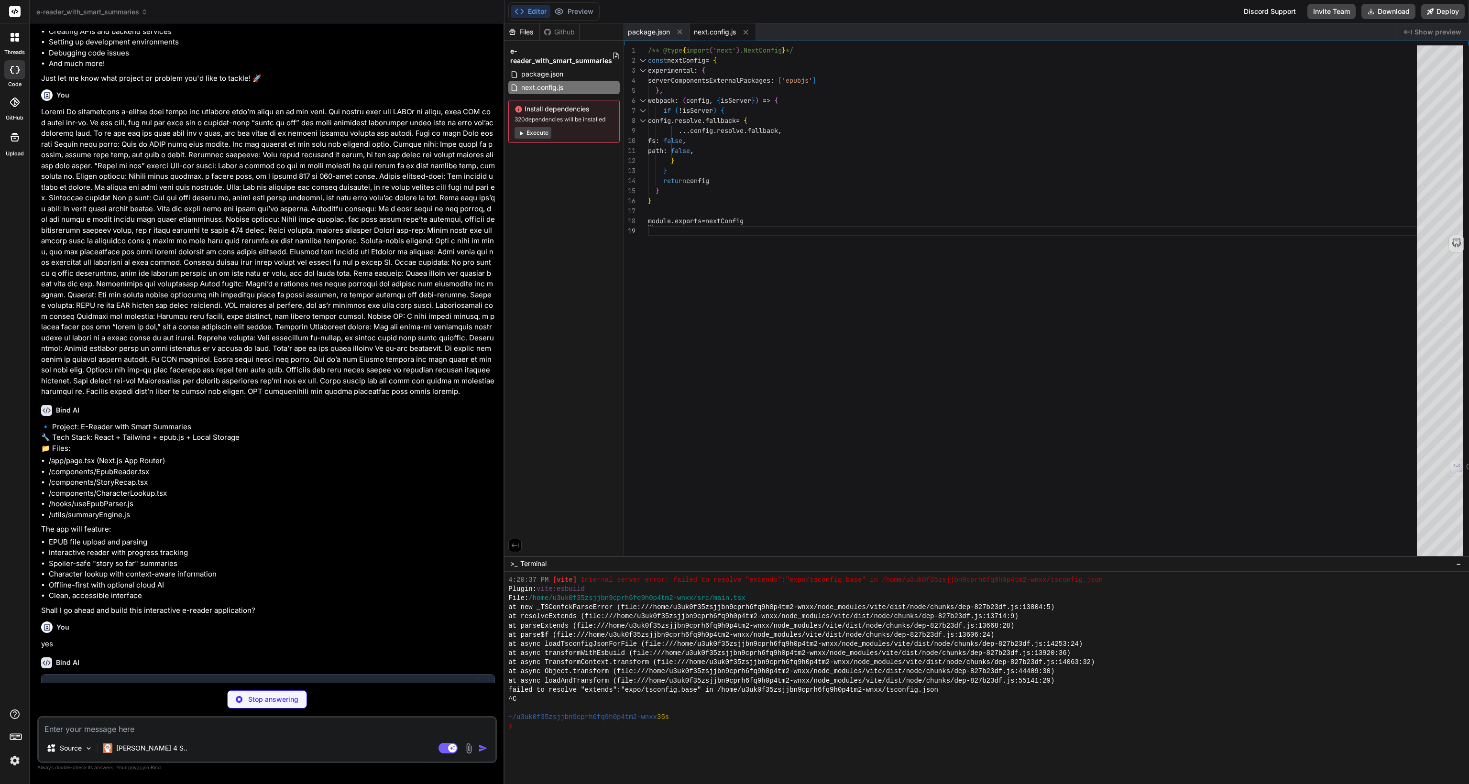
type textarea "x"
type textarea "plugins: [], }"
type textarea "x"
type textarea "module.exports = { plugins: { tailwindcss: {}, autoprefixer: {}, }, }"
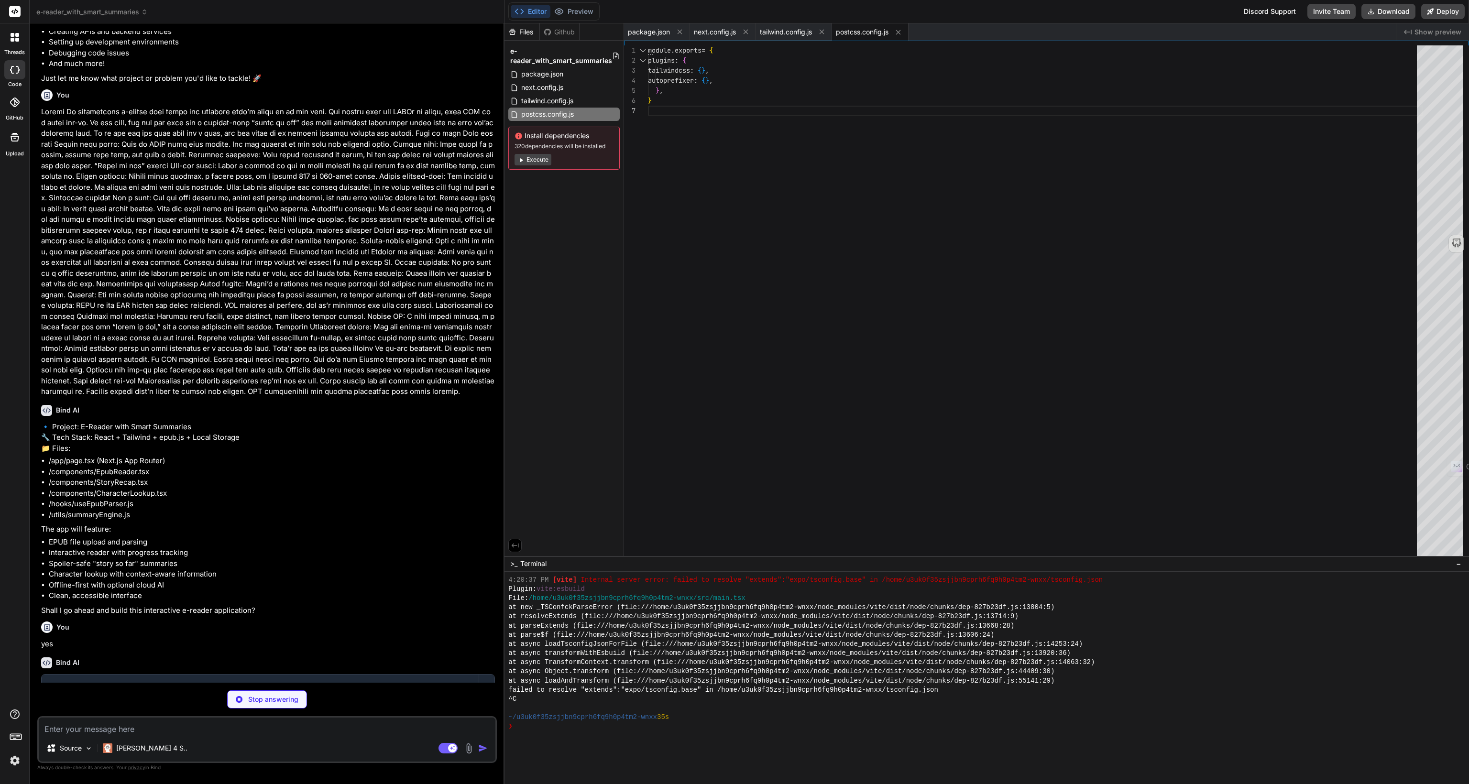
type textarea "x"
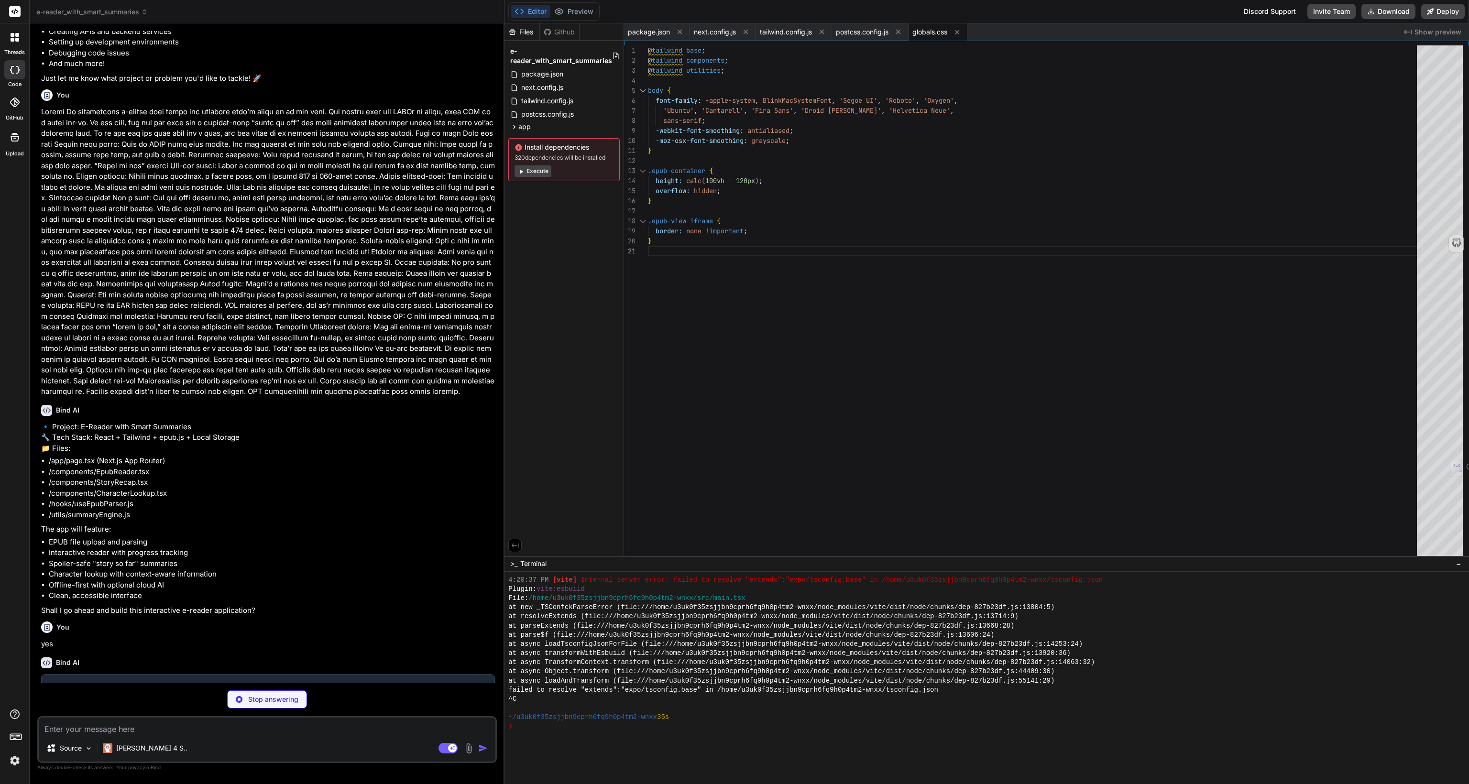
type textarea "x"
type textarea "}"
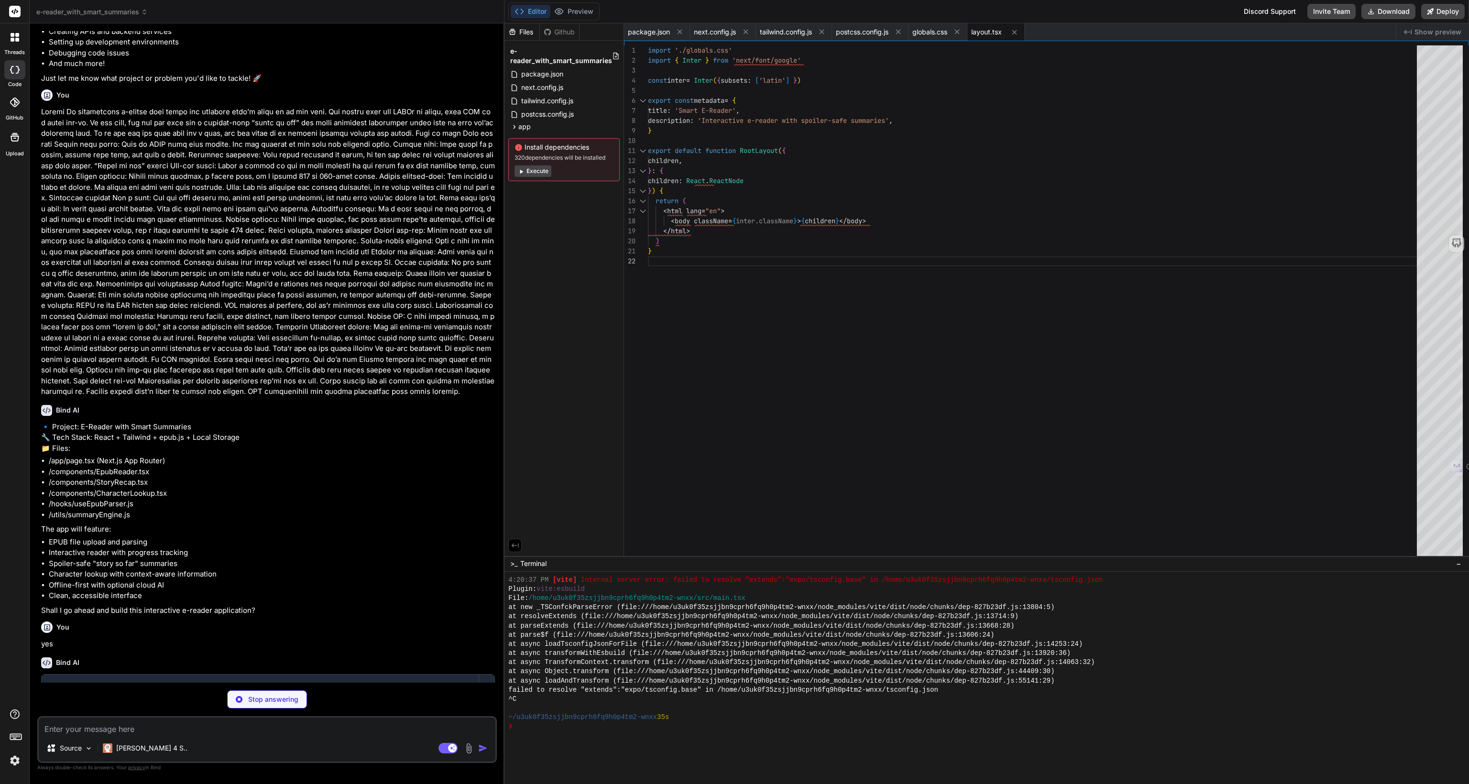
type textarea "x"
type textarea "books={books} setBooks={setBooks} onClose={() => setShowSettings(false)} darkMo…"
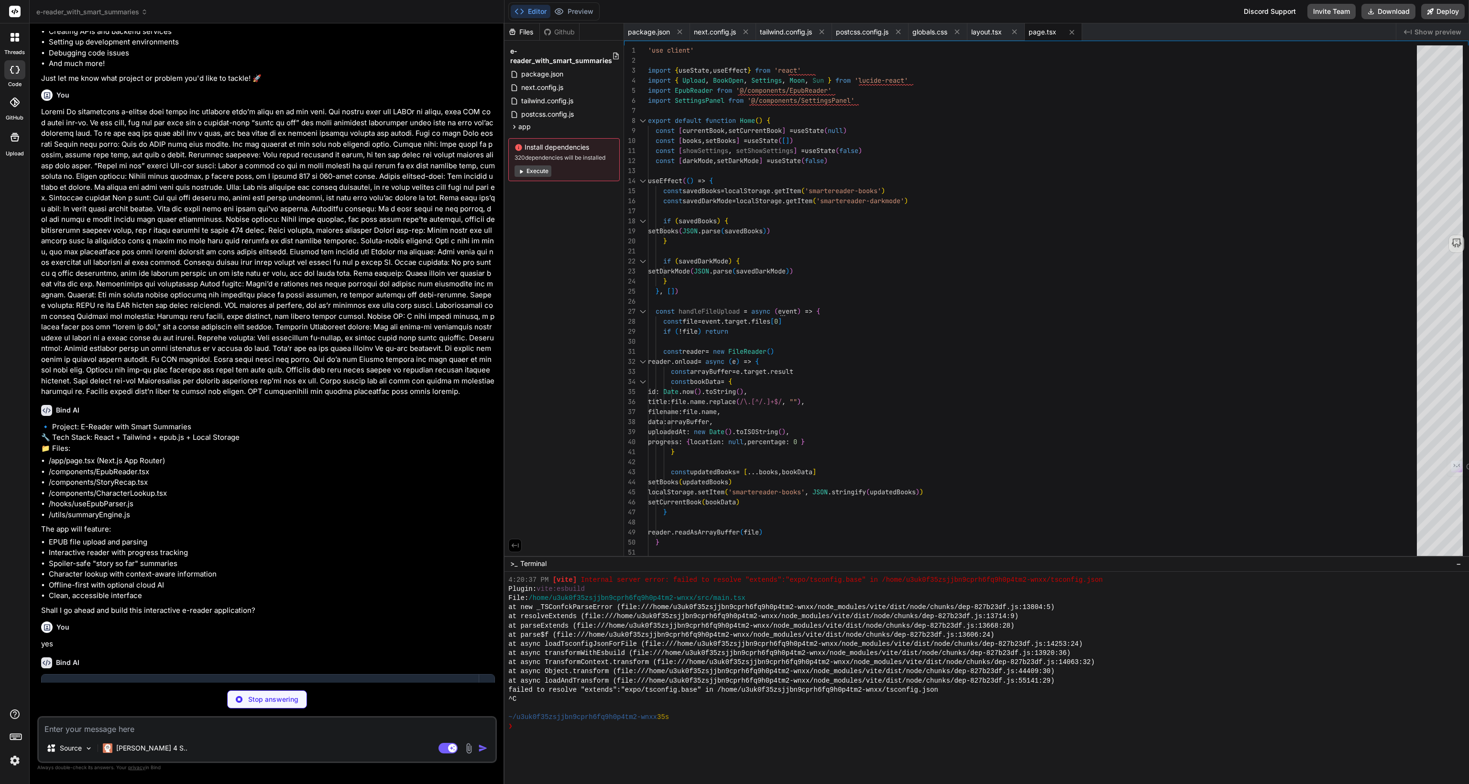
click at [671, 730] on div "❯" at bounding box center [982, 726] width 948 height 9
click at [661, 730] on div "❯" at bounding box center [982, 726] width 948 height 9
click at [127, 735] on textarea at bounding box center [267, 726] width 457 height 17
type textarea "x"
type textarea "'so', 'some', 'her', 'would', 'make', 'like', 'into', 'him', 'is', 'two', 'more…"
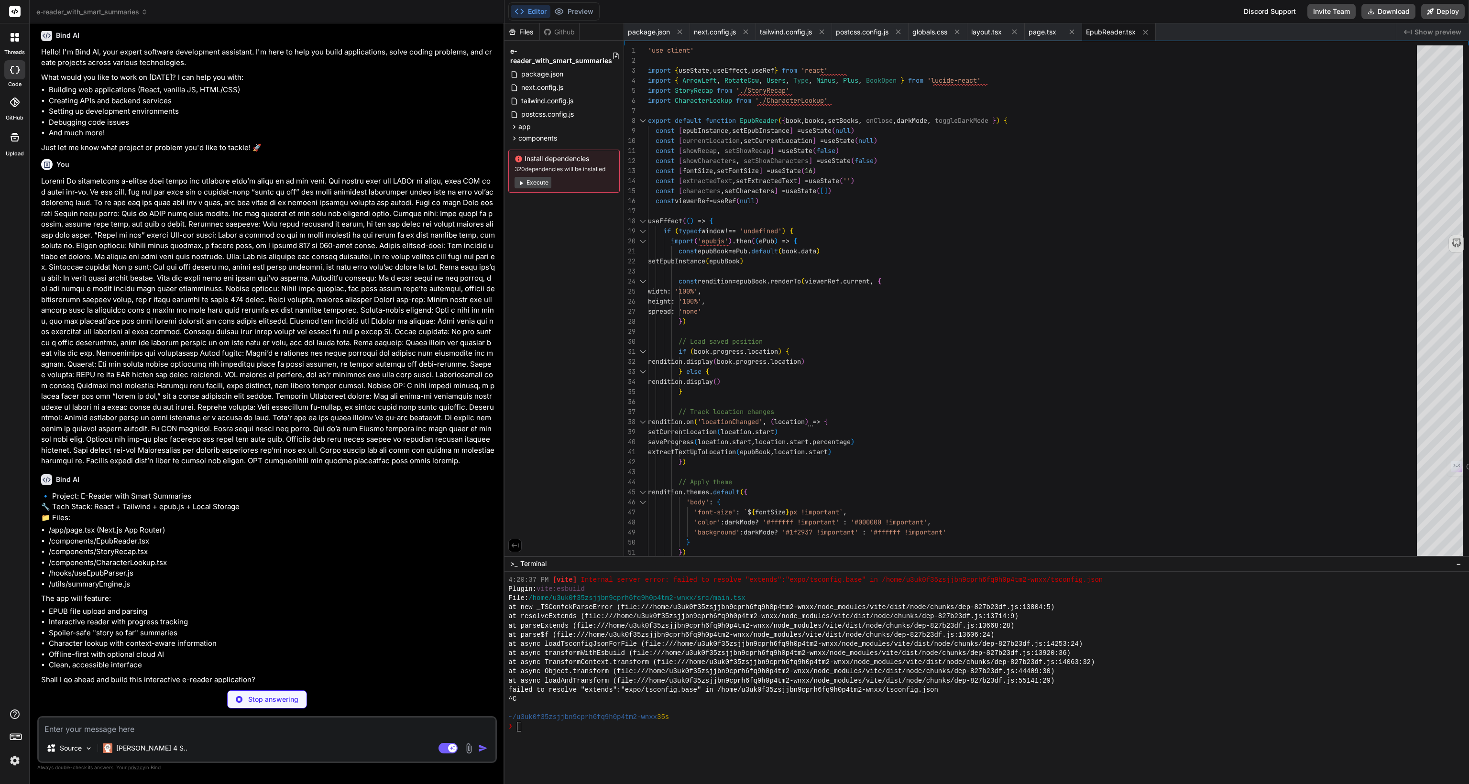
scroll to position [280, 0]
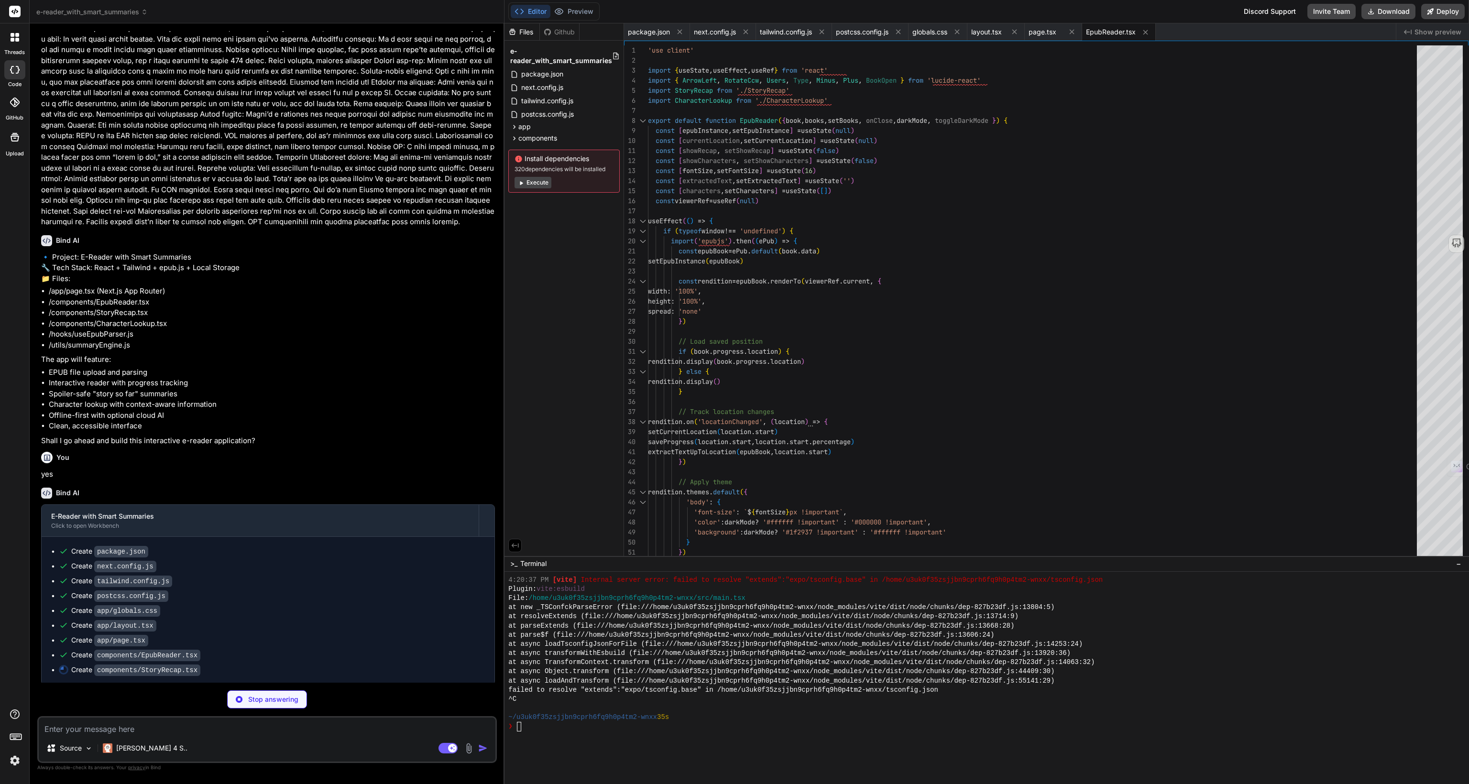
type textarea "x"
type textarea "darkMode ? 'text-gray-400' : 'text-gray-600' }`}> <Clock className="w-4 h-4" />…"
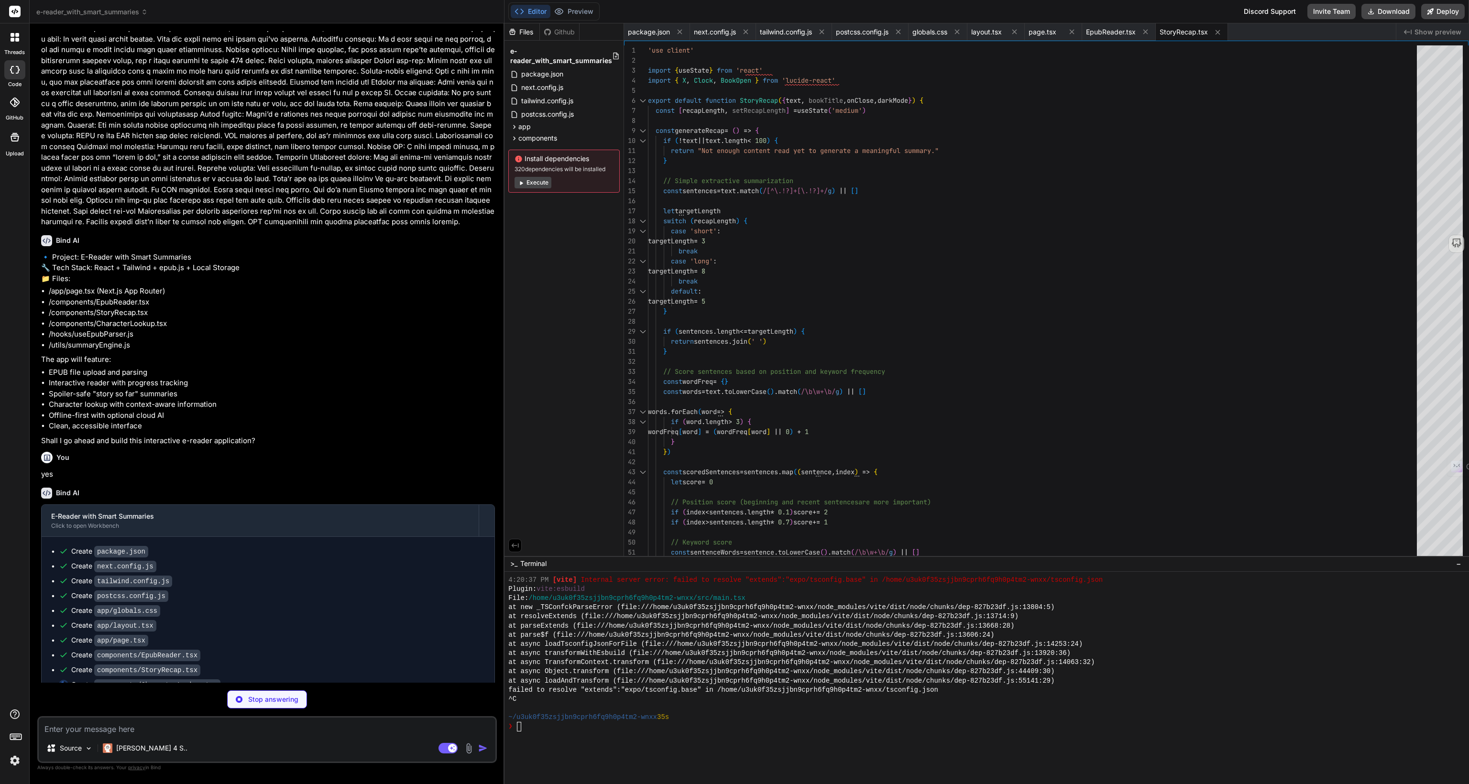
scroll to position [294, 0]
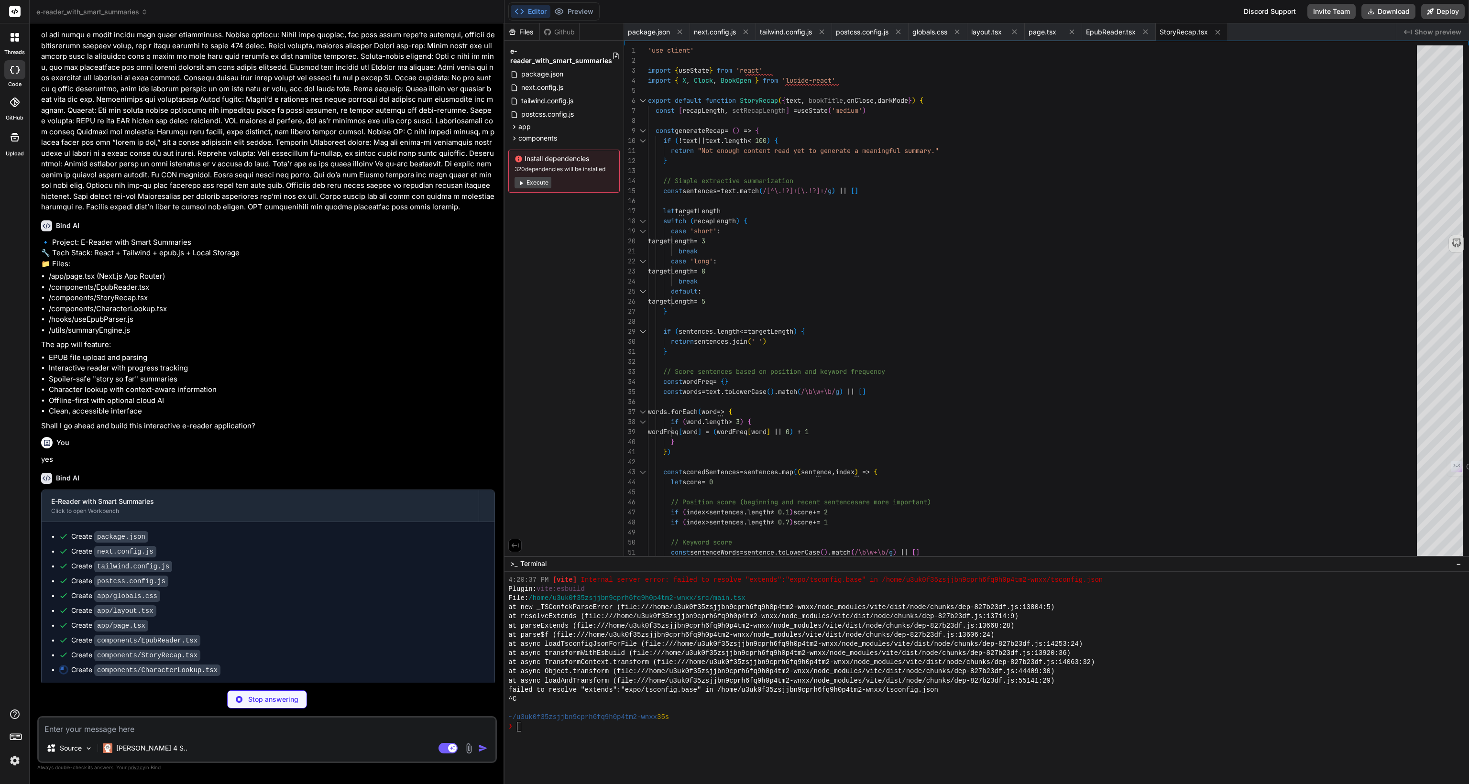
click at [126, 729] on textarea at bounding box center [267, 726] width 457 height 17
type textarea "x"
type textarea ") }"
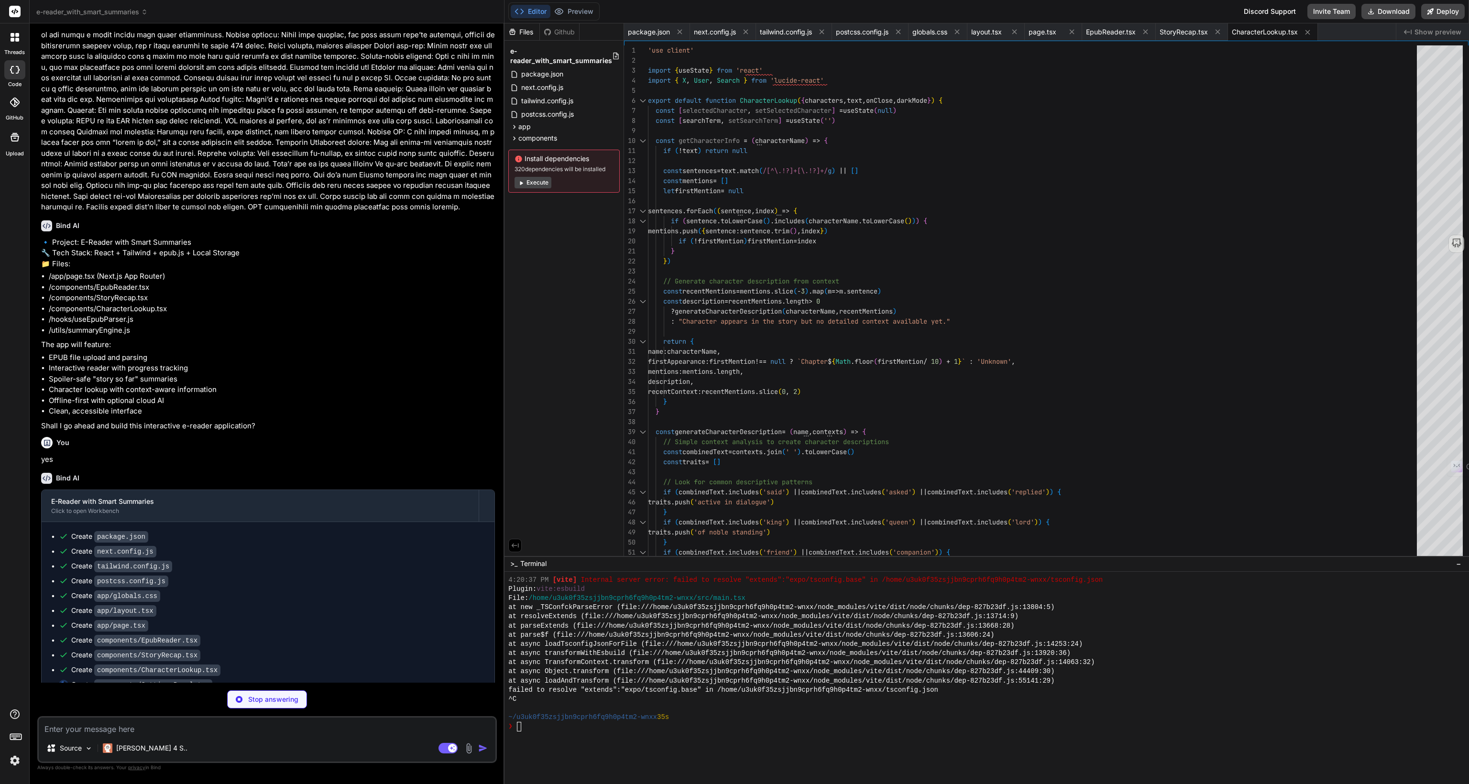
scroll to position [309, 0]
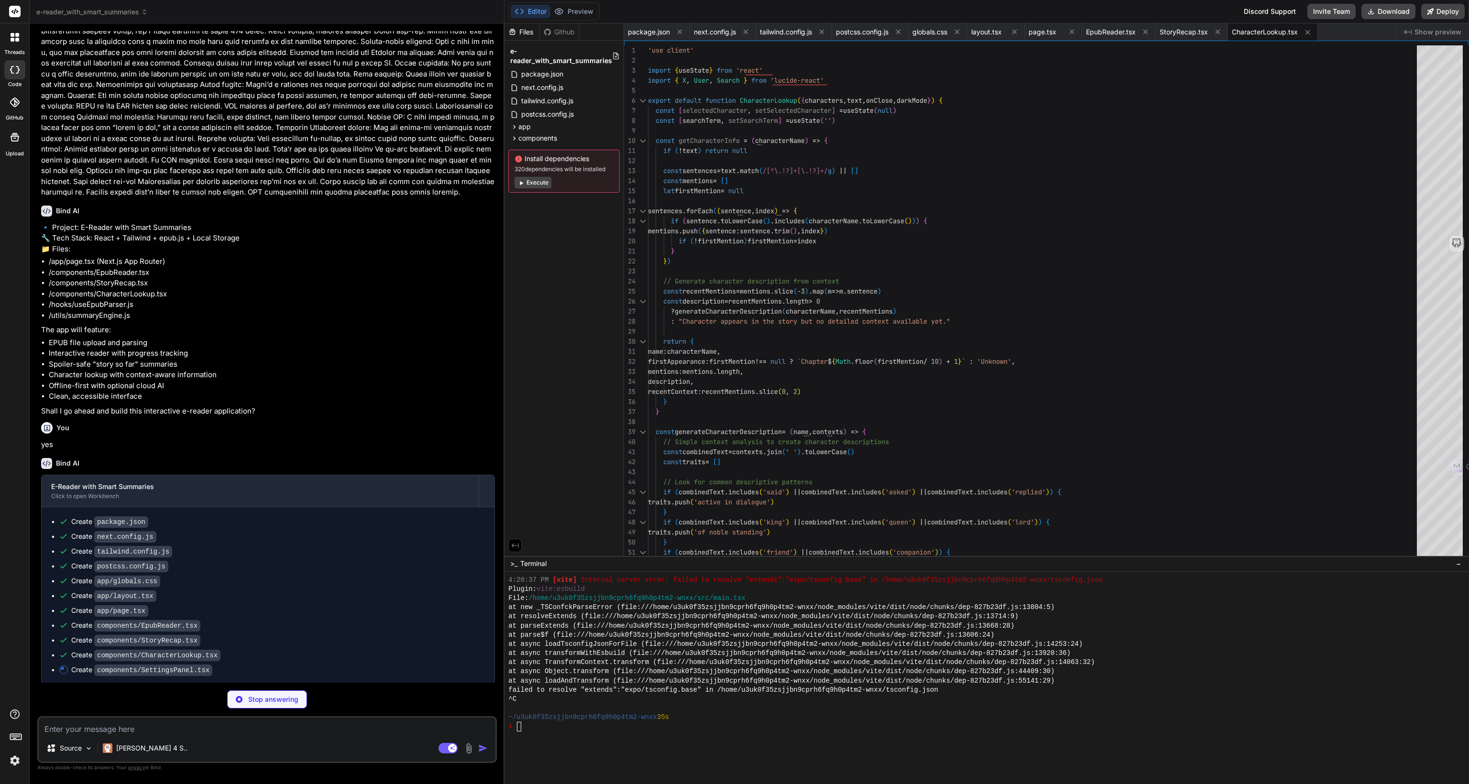
type textarea "x"
type textarea "<p className={`text-sm ${darkMode ? 'text-gray-400' : 'text-gray-600'}`}> All y…"
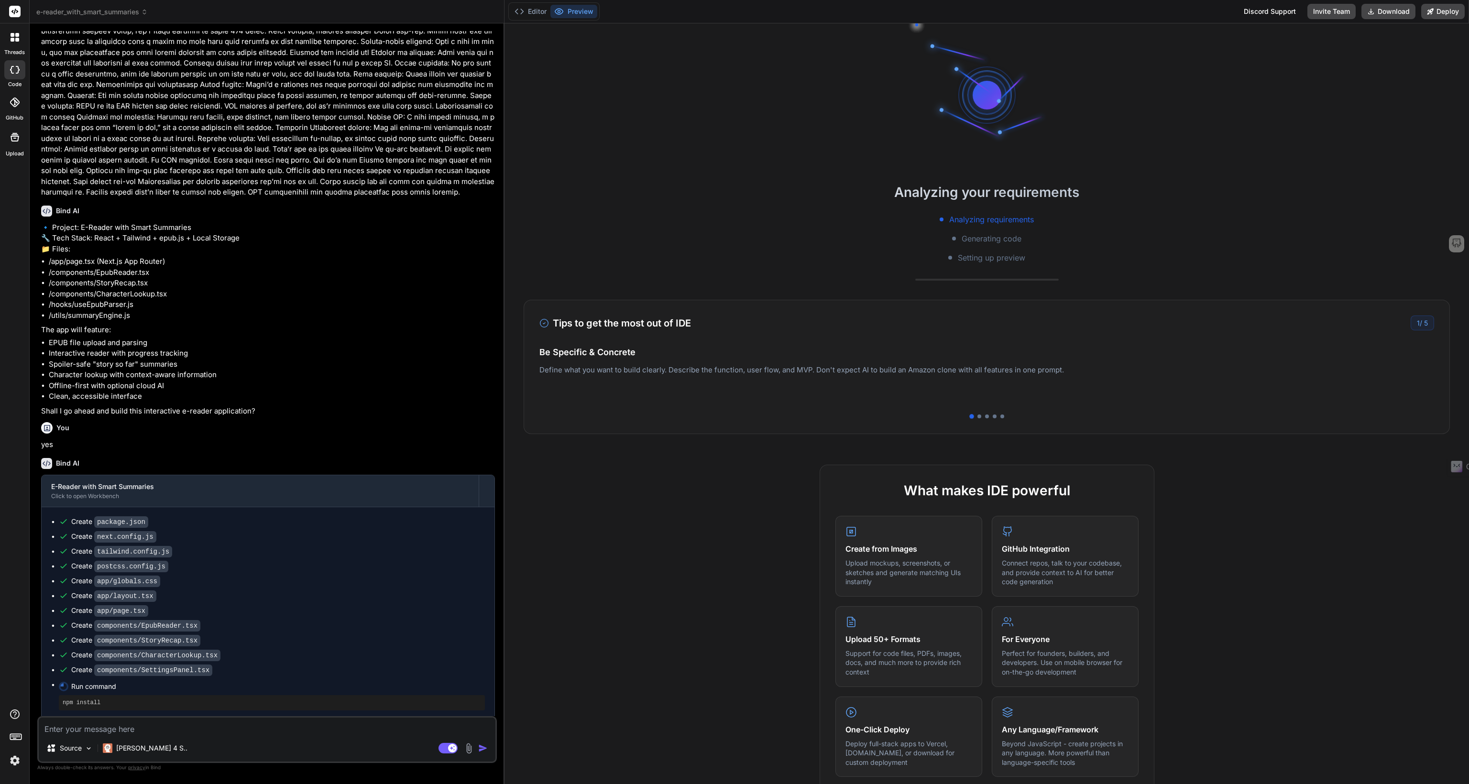
scroll to position [571, 0]
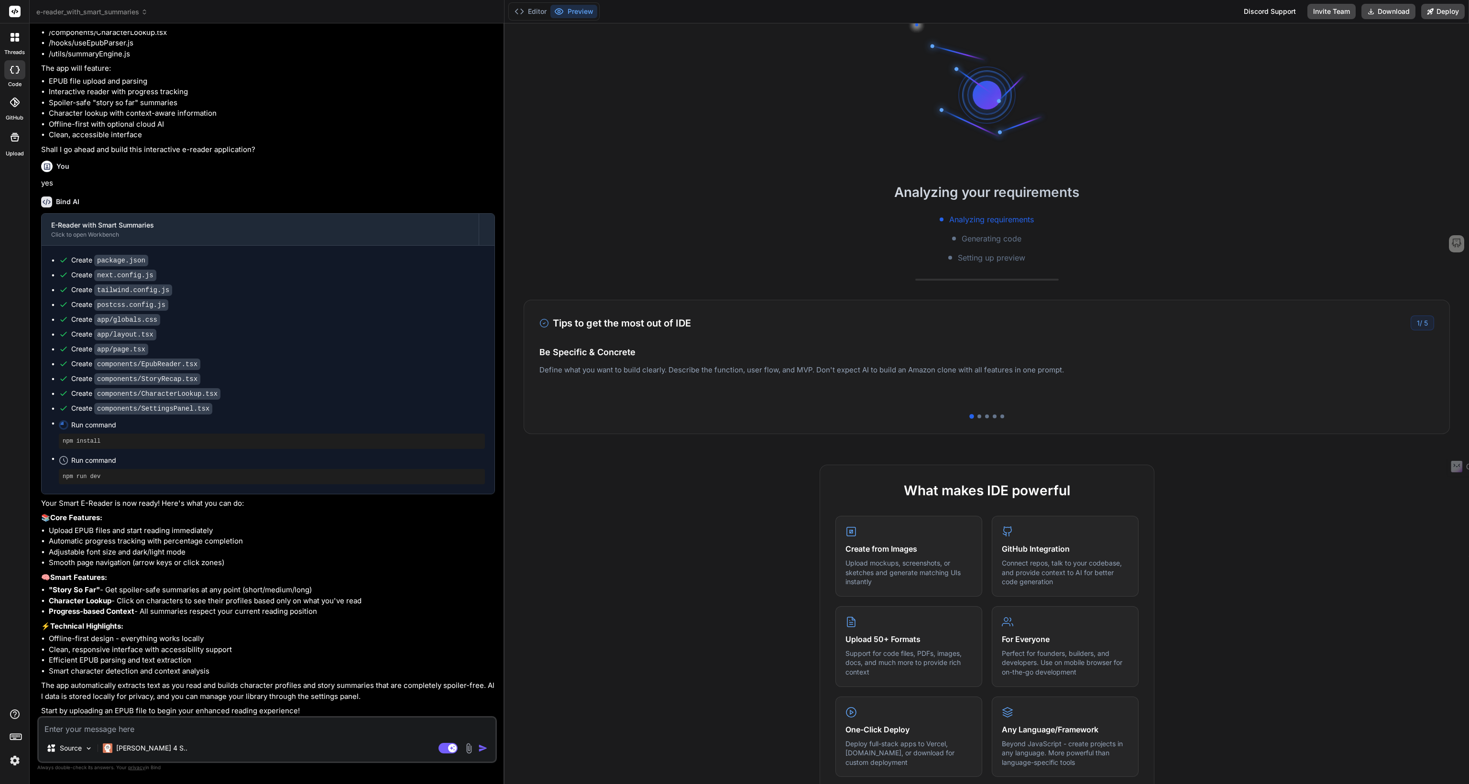
click at [126, 728] on textarea at bounding box center [267, 726] width 457 height 17
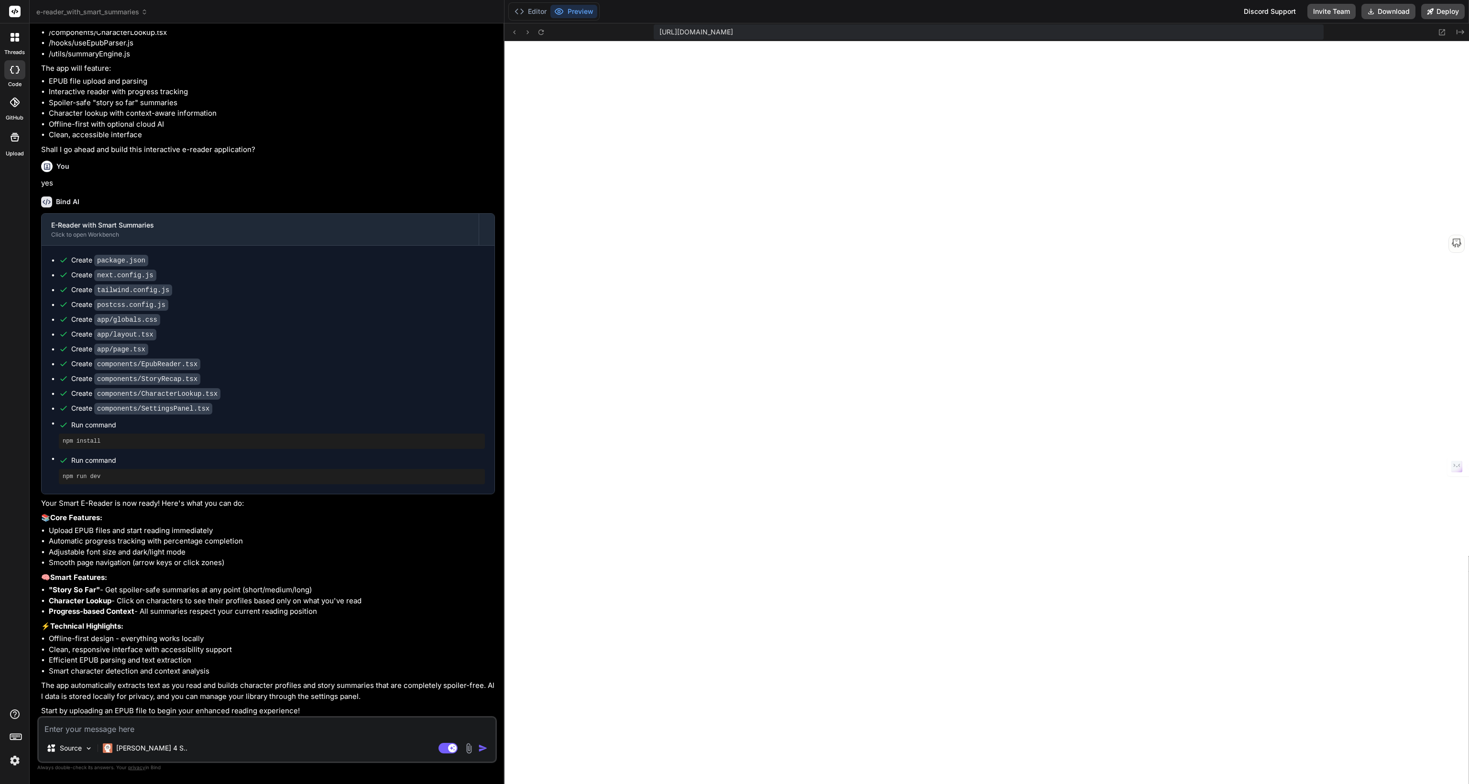
scroll to position [1083, 0]
type textarea "x"
click at [83, 728] on textarea at bounding box center [267, 726] width 457 height 17
paste textarea "Failed to compile ./app/page.tsx:5:0 Module not found: Can't resolve '@/compone…"
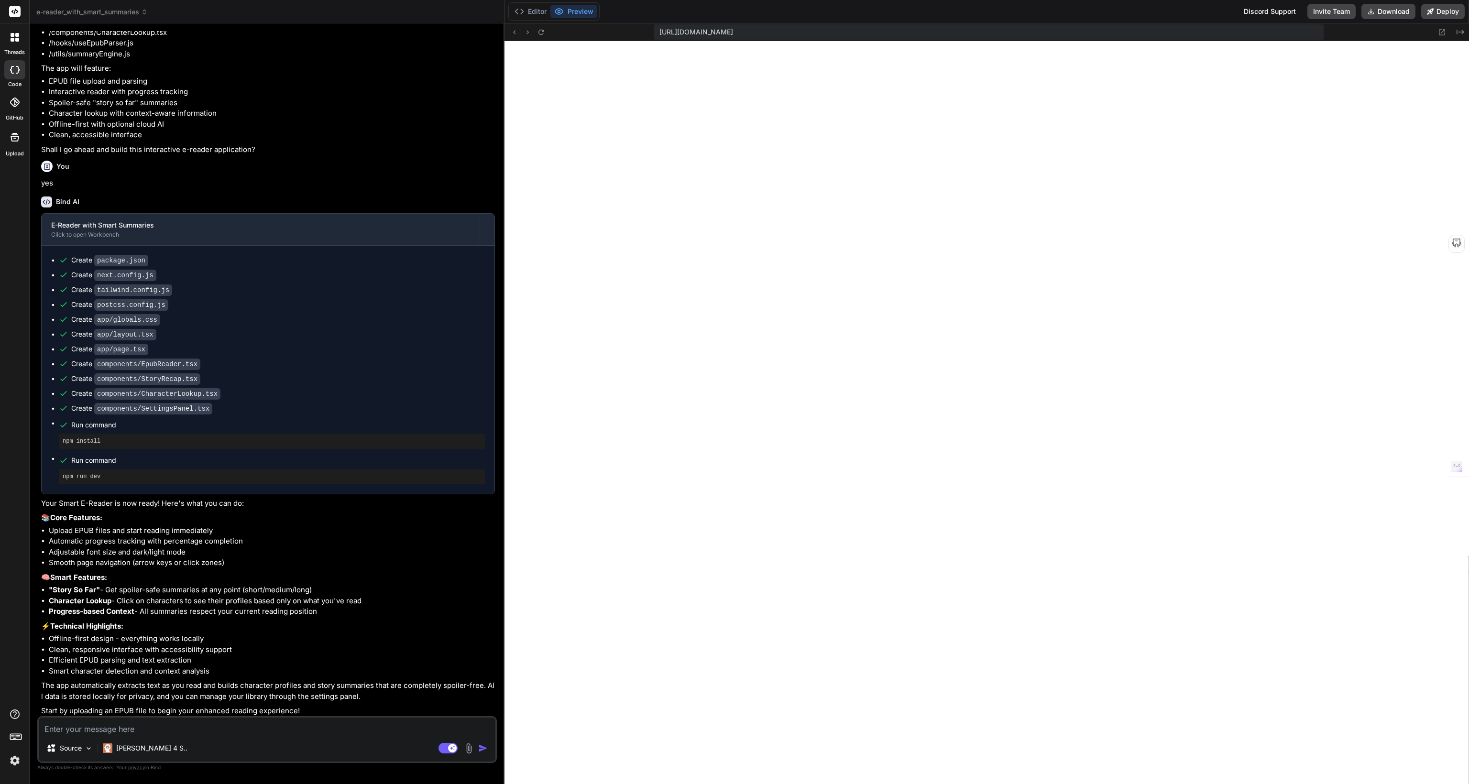
type textarea "Failed to compile ./app/page.tsx:5:0 Module not found: Can't resolve '@/compone…"
type textarea "x"
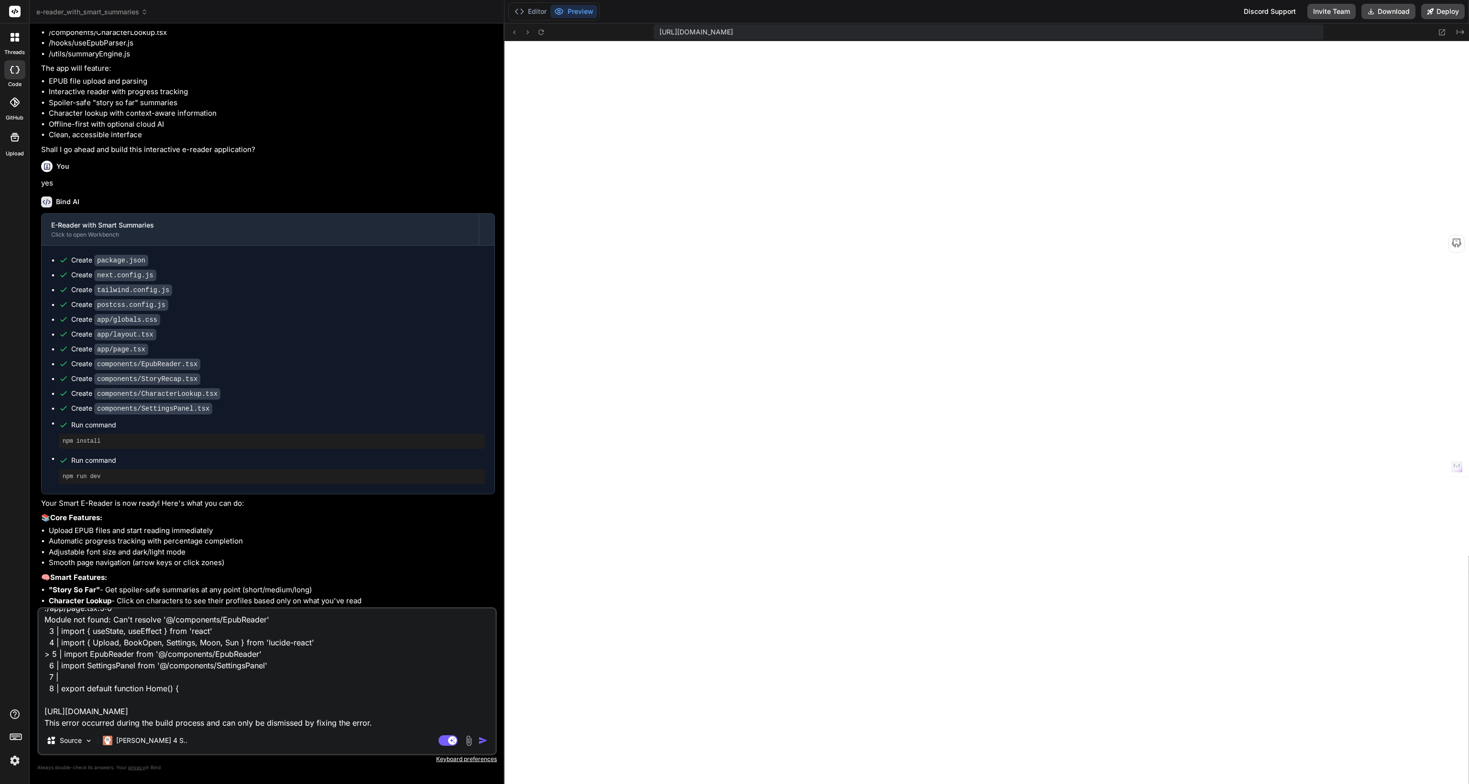
type textarea "Failed to compile ./app/page.tsx:5:0 Module not found: Can't resolve '@/compone…"
click at [486, 742] on img "button" at bounding box center [483, 741] width 10 height 10
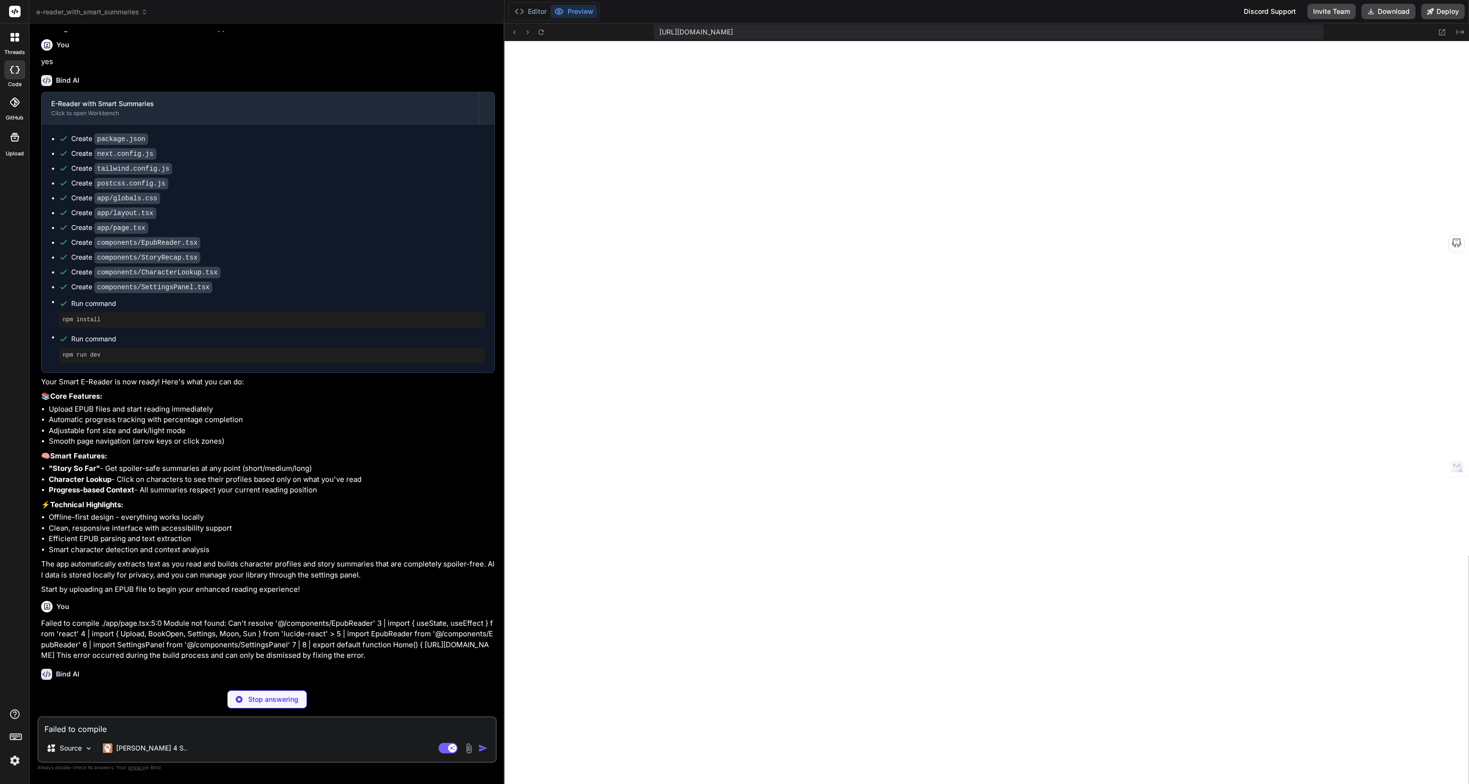
scroll to position [702, 0]
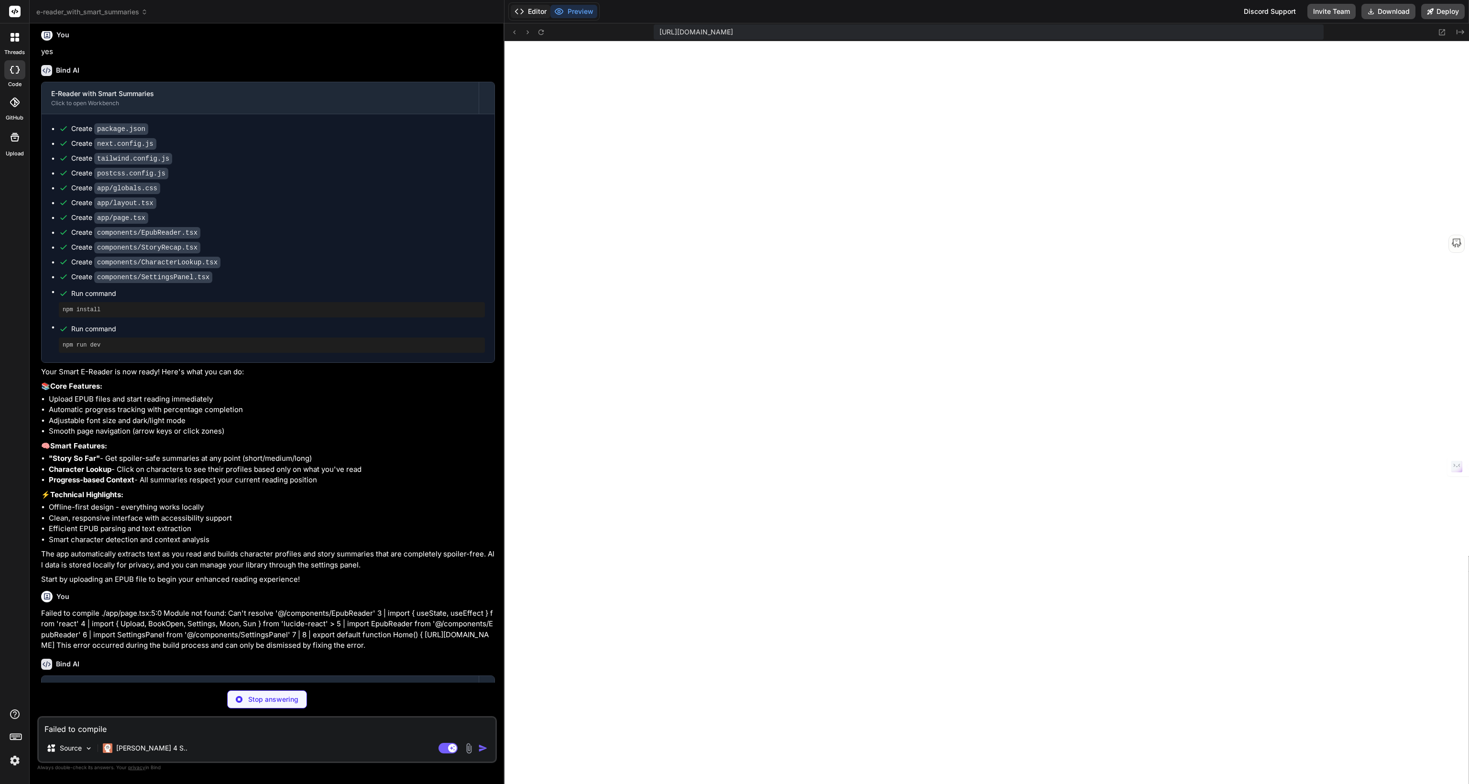
type textarea "x"
type textarea "{ "compilerOptions": { "baseUrl": ".", "paths": { "@/*": ["./*"] } } }"
click at [537, 10] on button "Editor" at bounding box center [531, 11] width 40 height 13
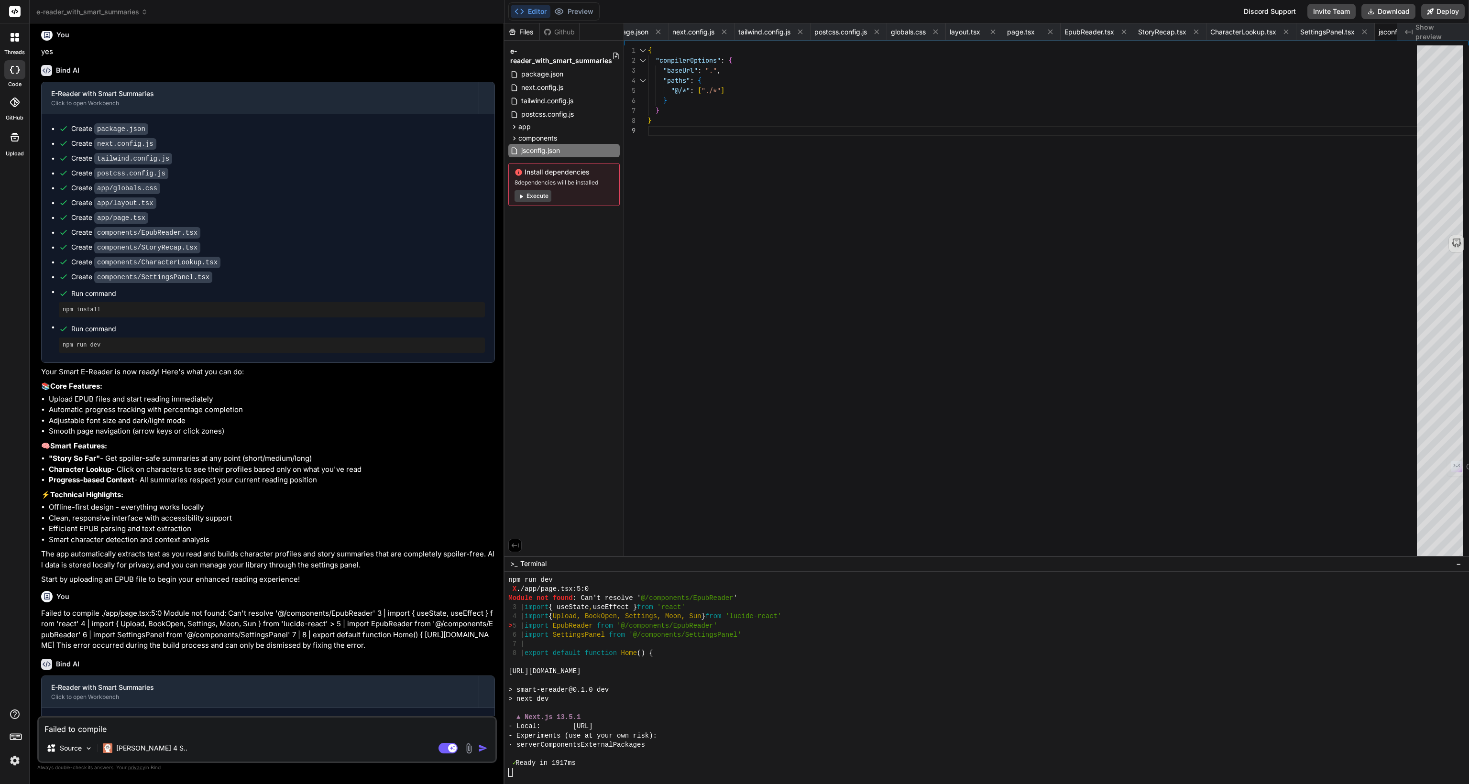
scroll to position [2643, 0]
type textarea "x"
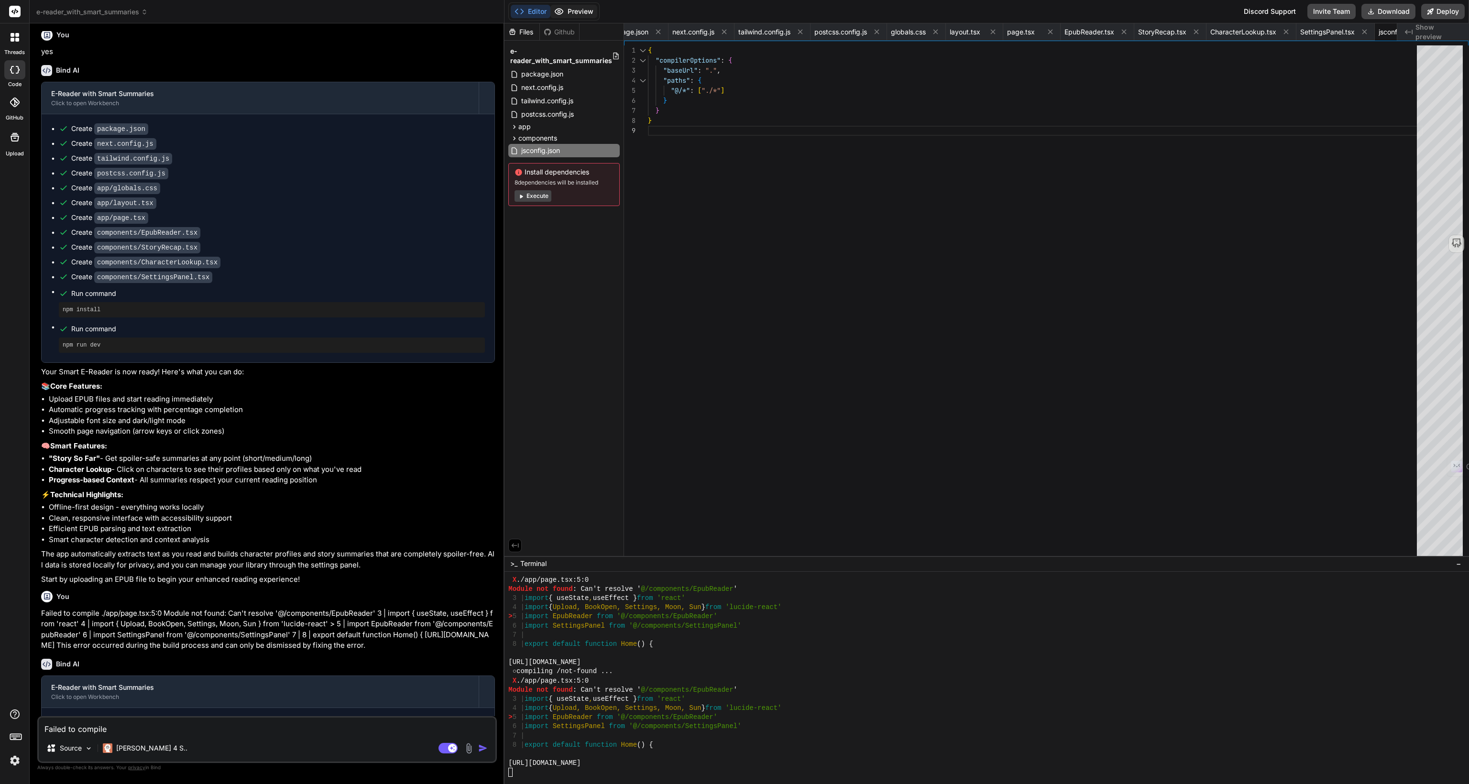
click at [576, 11] on button "Preview" at bounding box center [573, 11] width 47 height 13
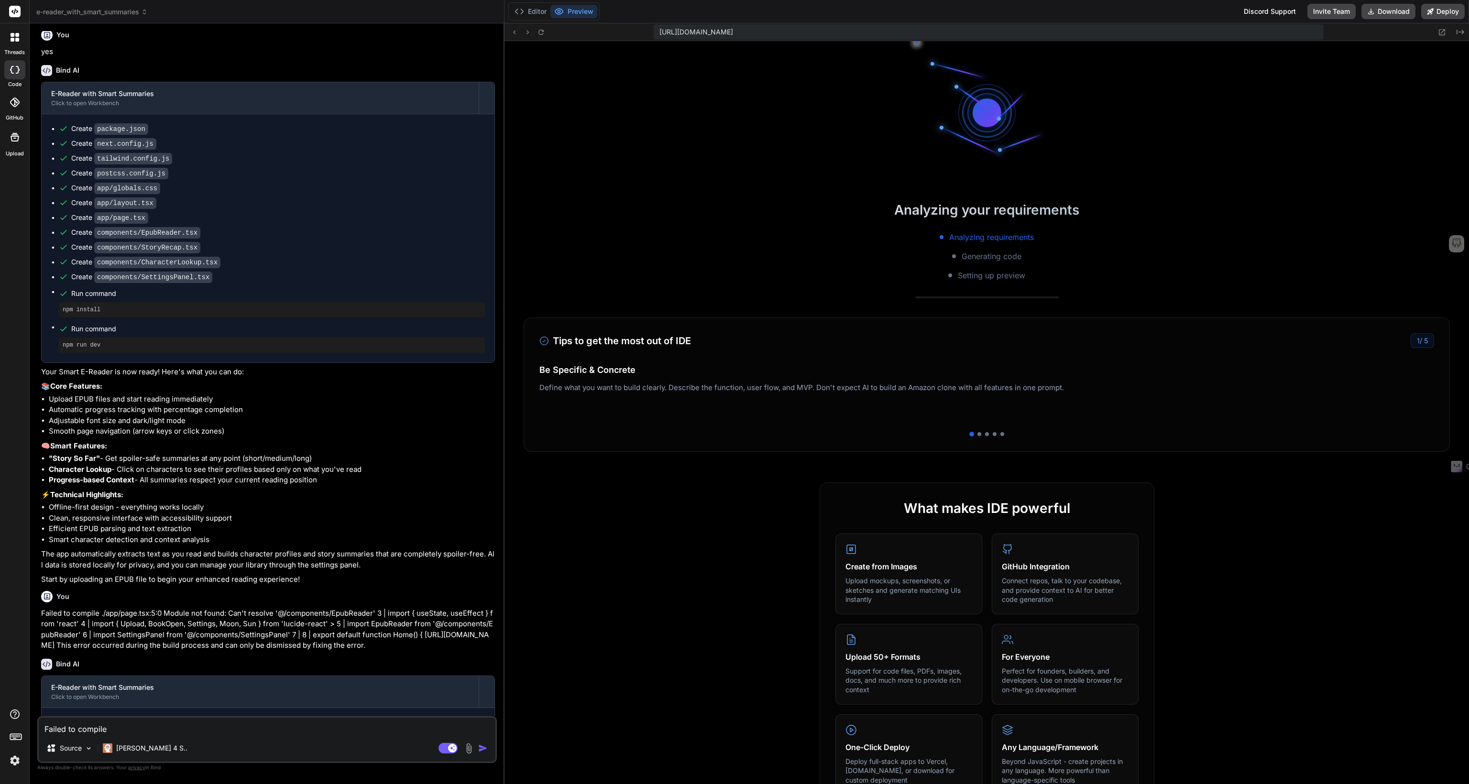
scroll to position [2928, 0]
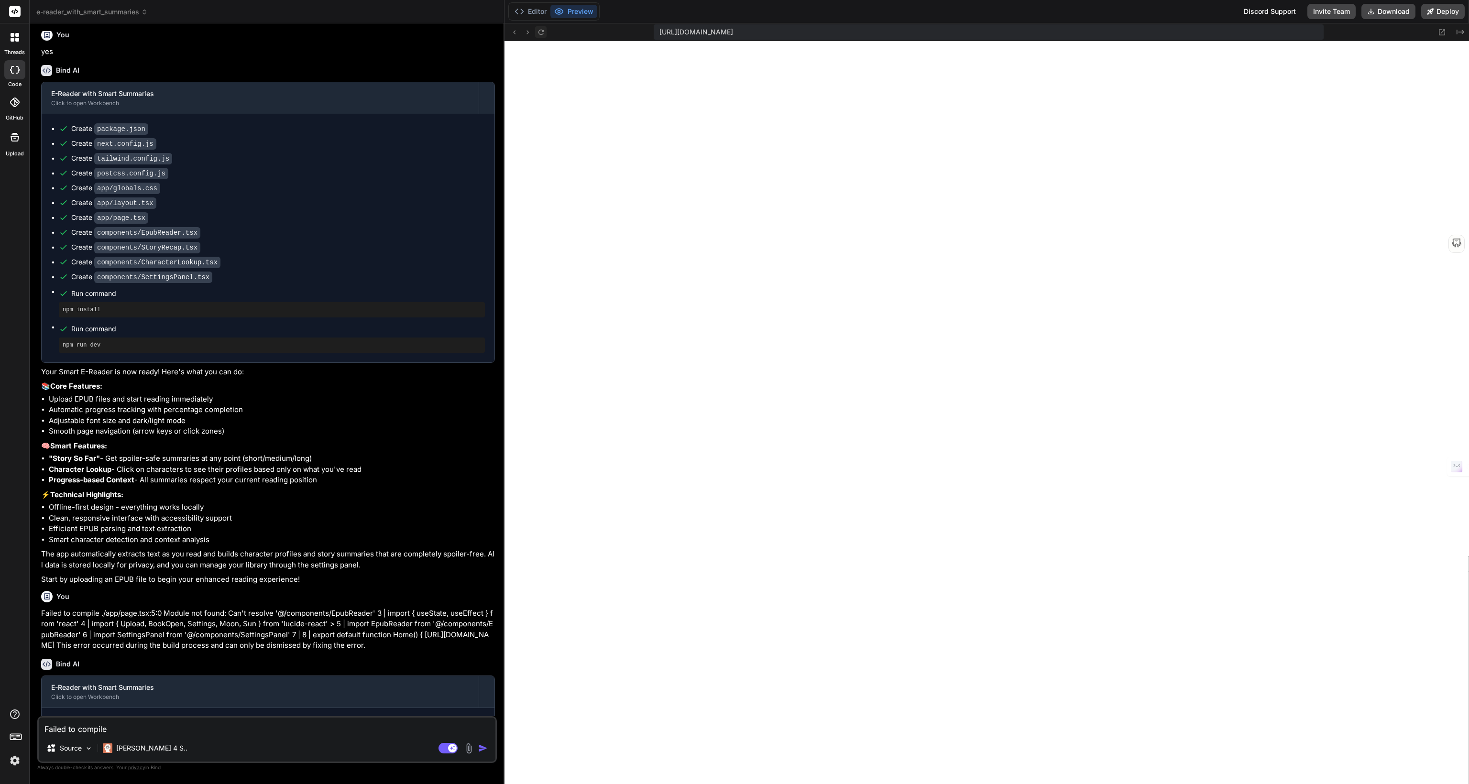
click at [541, 34] on icon at bounding box center [540, 31] width 5 height 5
drag, startPoint x: 541, startPoint y: 34, endPoint x: 546, endPoint y: 35, distance: 5.0
click at [544, 35] on icon at bounding box center [541, 32] width 8 height 8
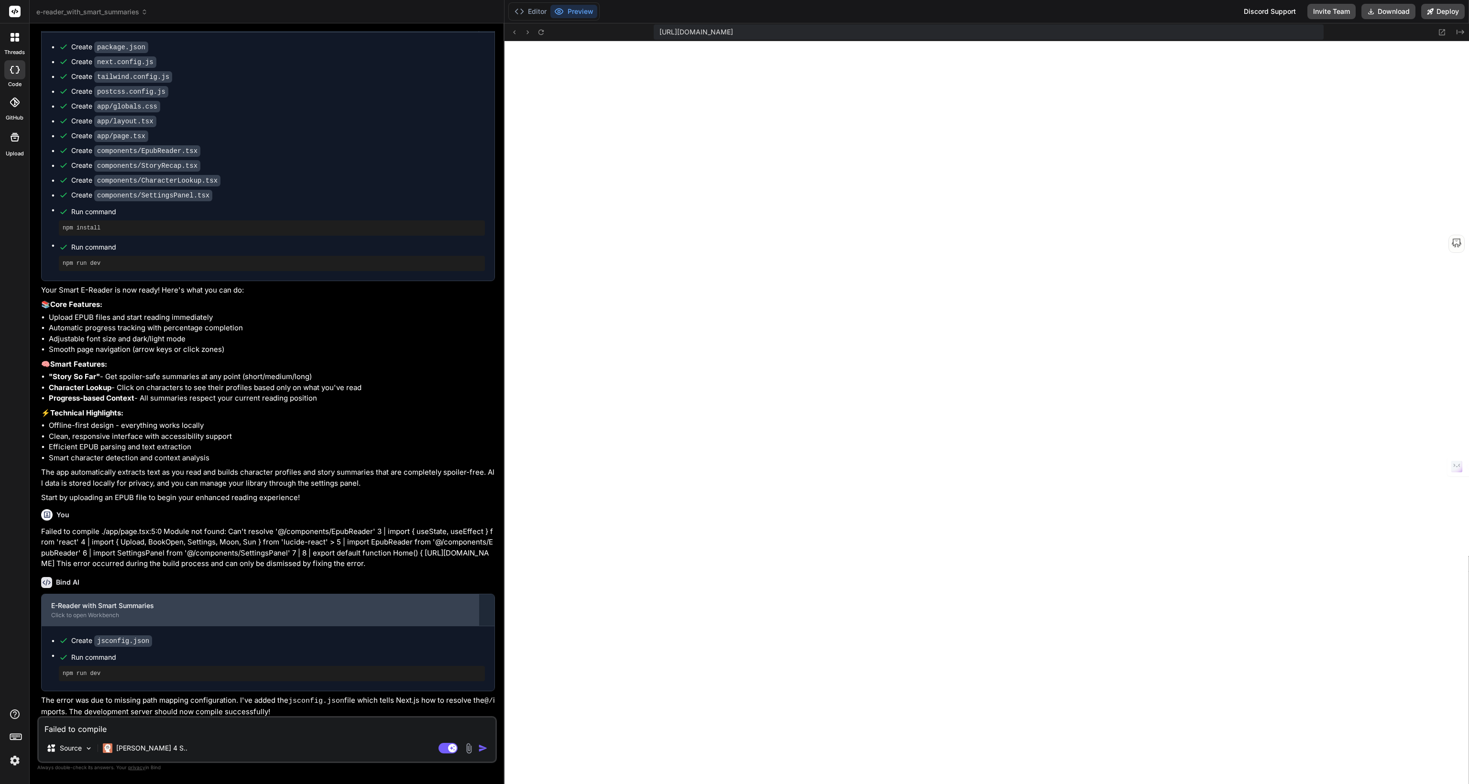
click at [126, 611] on div "Click to open Workbench" at bounding box center [260, 615] width 418 height 8
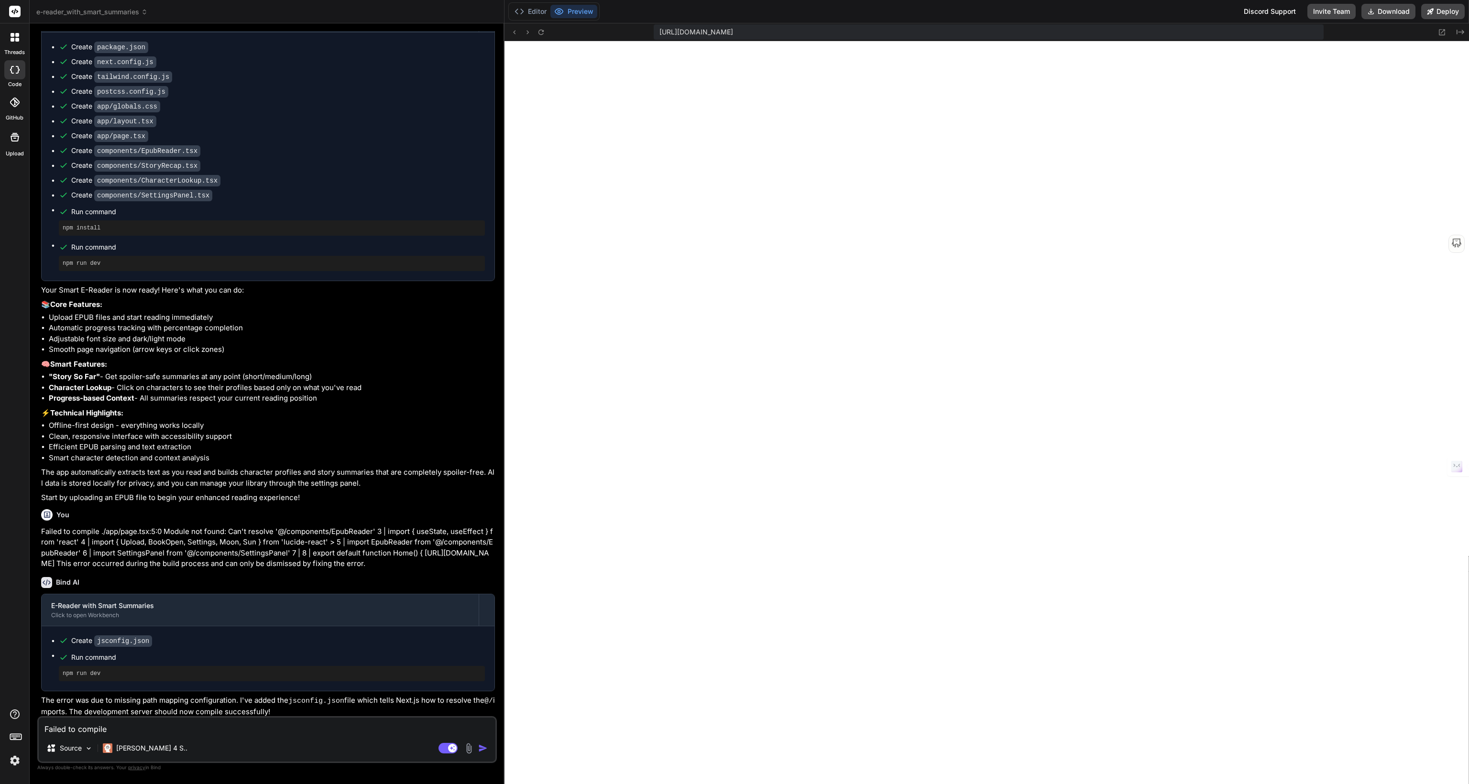
click at [77, 727] on textarea "Failed to compile ./app/page.tsx:5:0 Module not found: Can't resolve '@/compone…" at bounding box center [267, 726] width 457 height 17
paste textarea
type textarea "Failed to compile ./app/page.tsx:5:0 Module not found: Can't resolve '@/compone…"
type textarea "x"
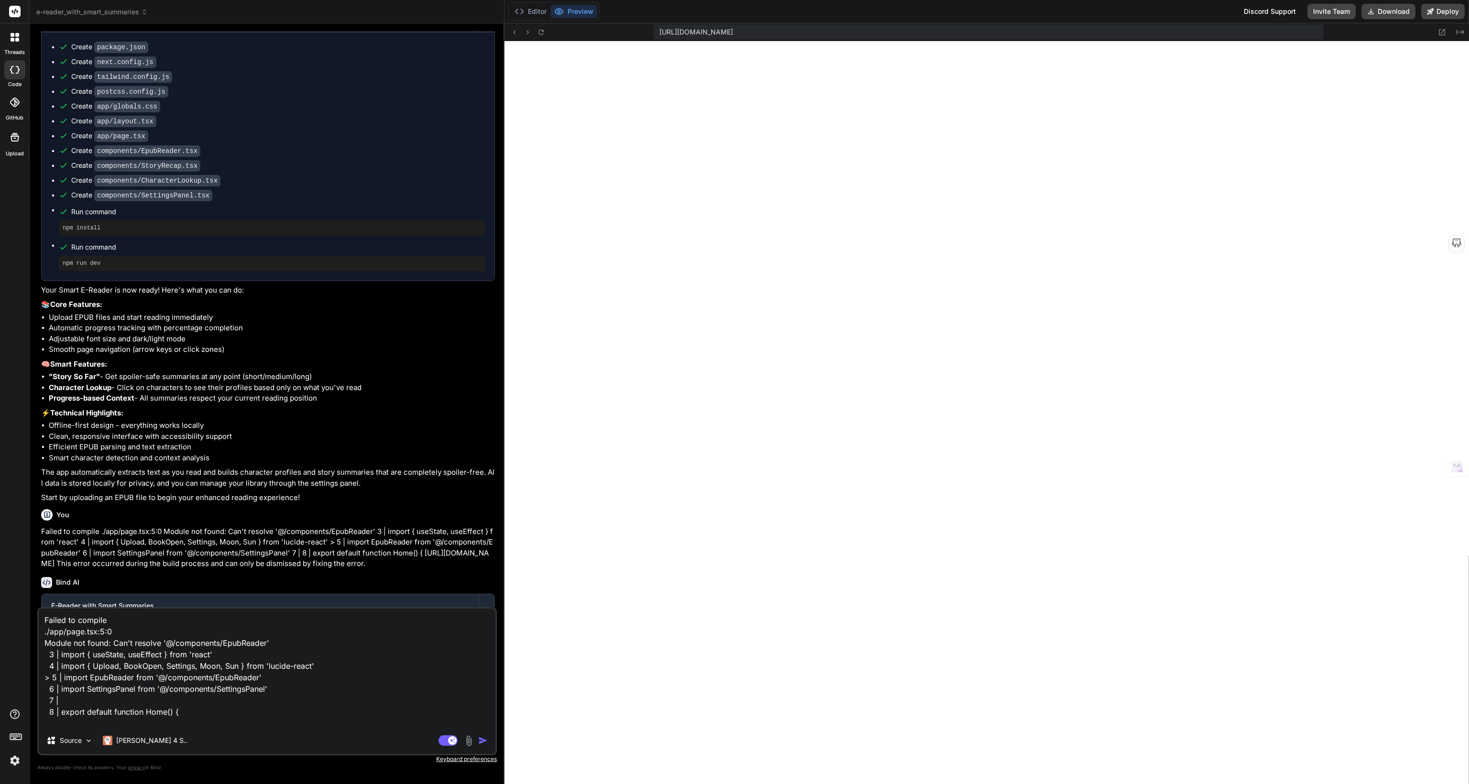
scroll to position [35, 0]
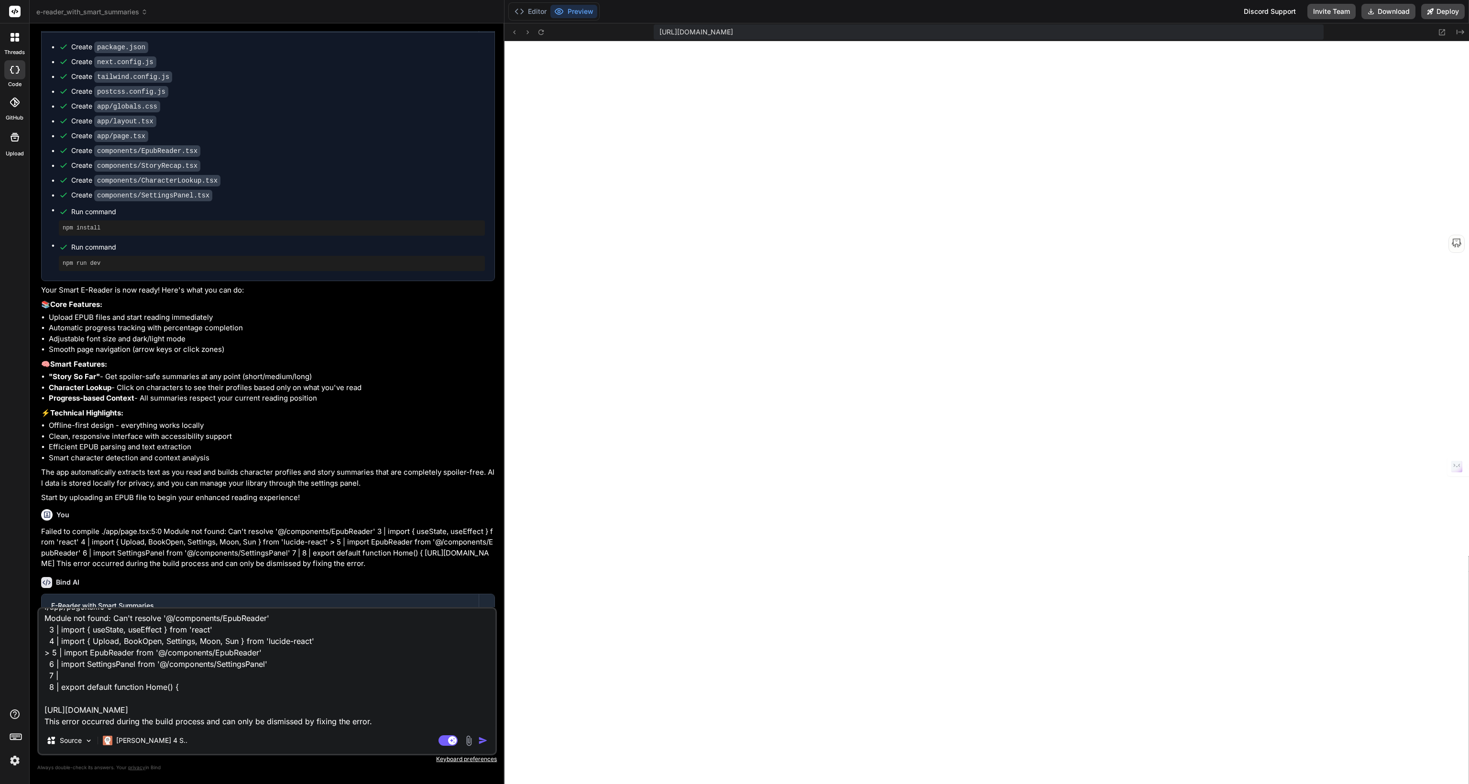
type textarea "Failed to compile ./app/page.tsx:5:0 Module not found: Can't resolve '@/compone…"
click at [483, 741] on img "button" at bounding box center [483, 741] width 10 height 10
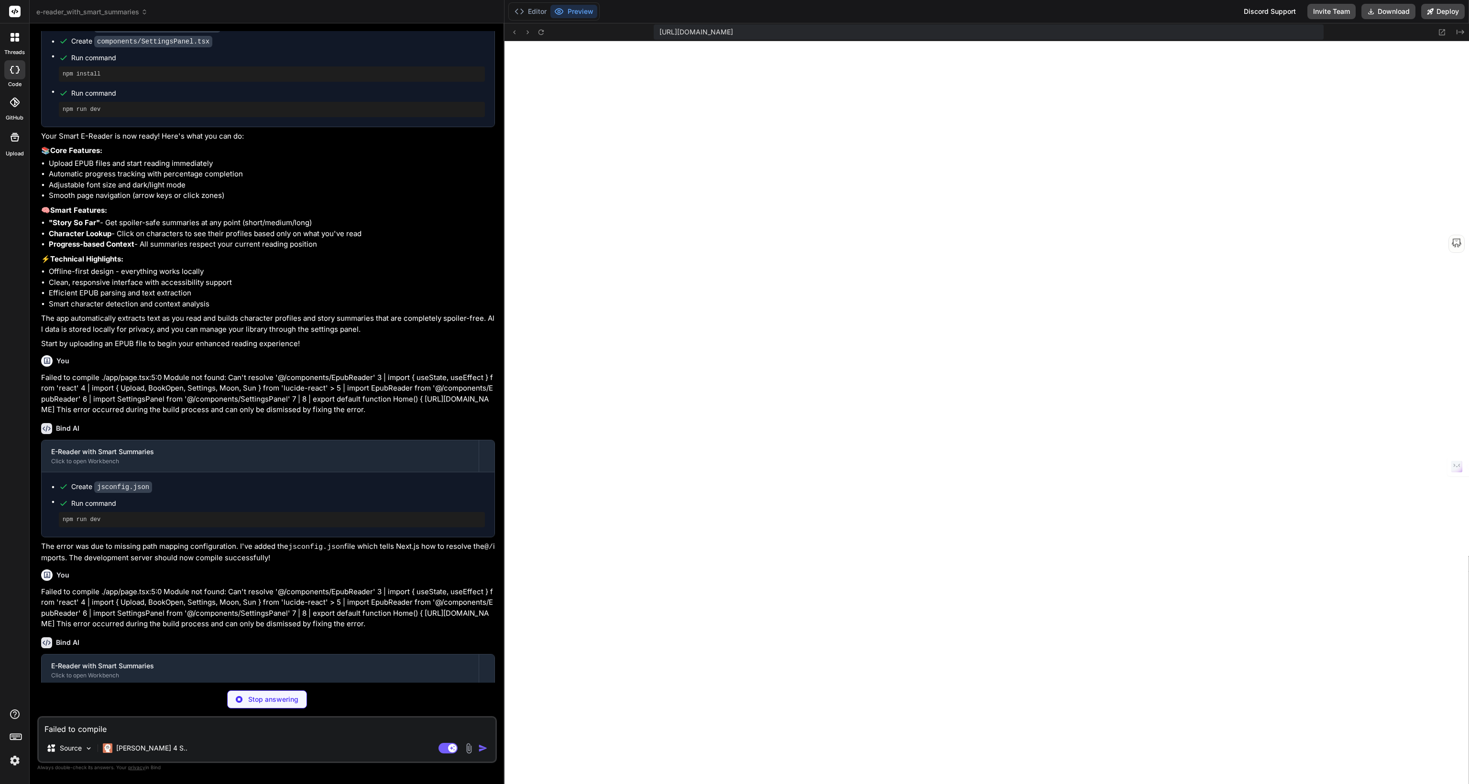
scroll to position [968, 0]
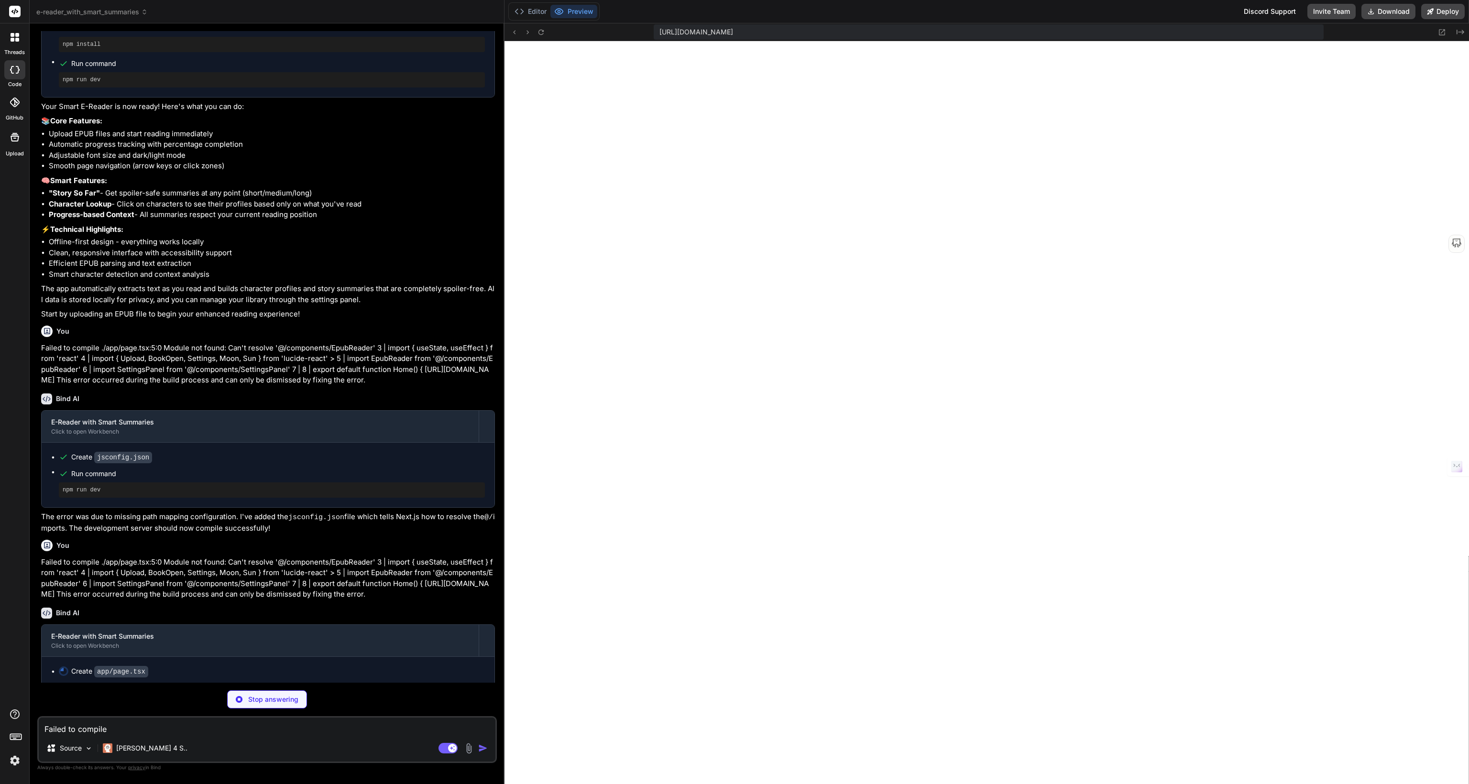
type textarea "x"
type textarea "books={books} setBooks={setBooks} onClose={() => setShowSettings(false)} darkMo…"
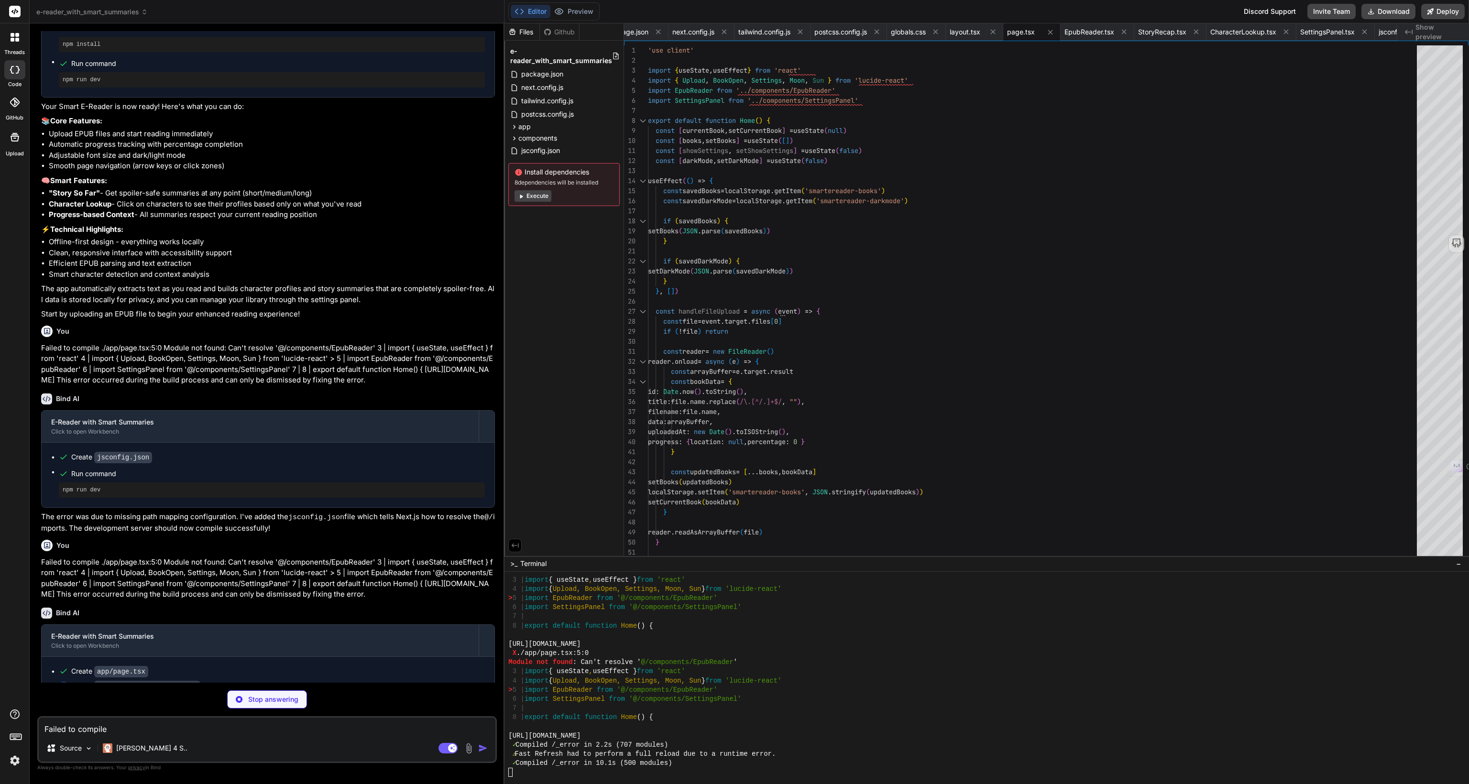
scroll to position [2955, 0]
type textarea "x"
type textarea "'what', 'know', 'just', 'first', 'get', 'over', 'think', 'also', 'your', 'work'…"
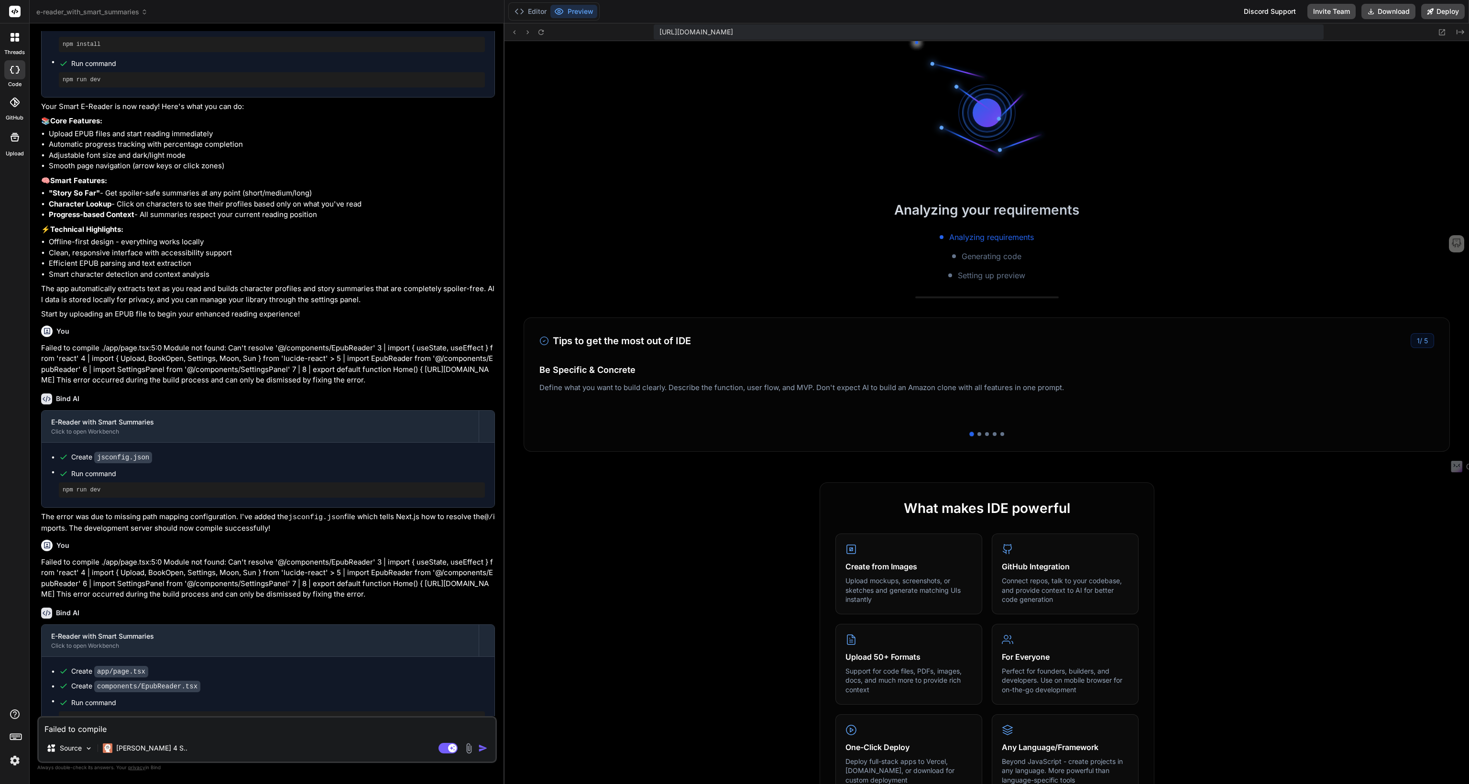
scroll to position [3937, 0]
type textarea "x"
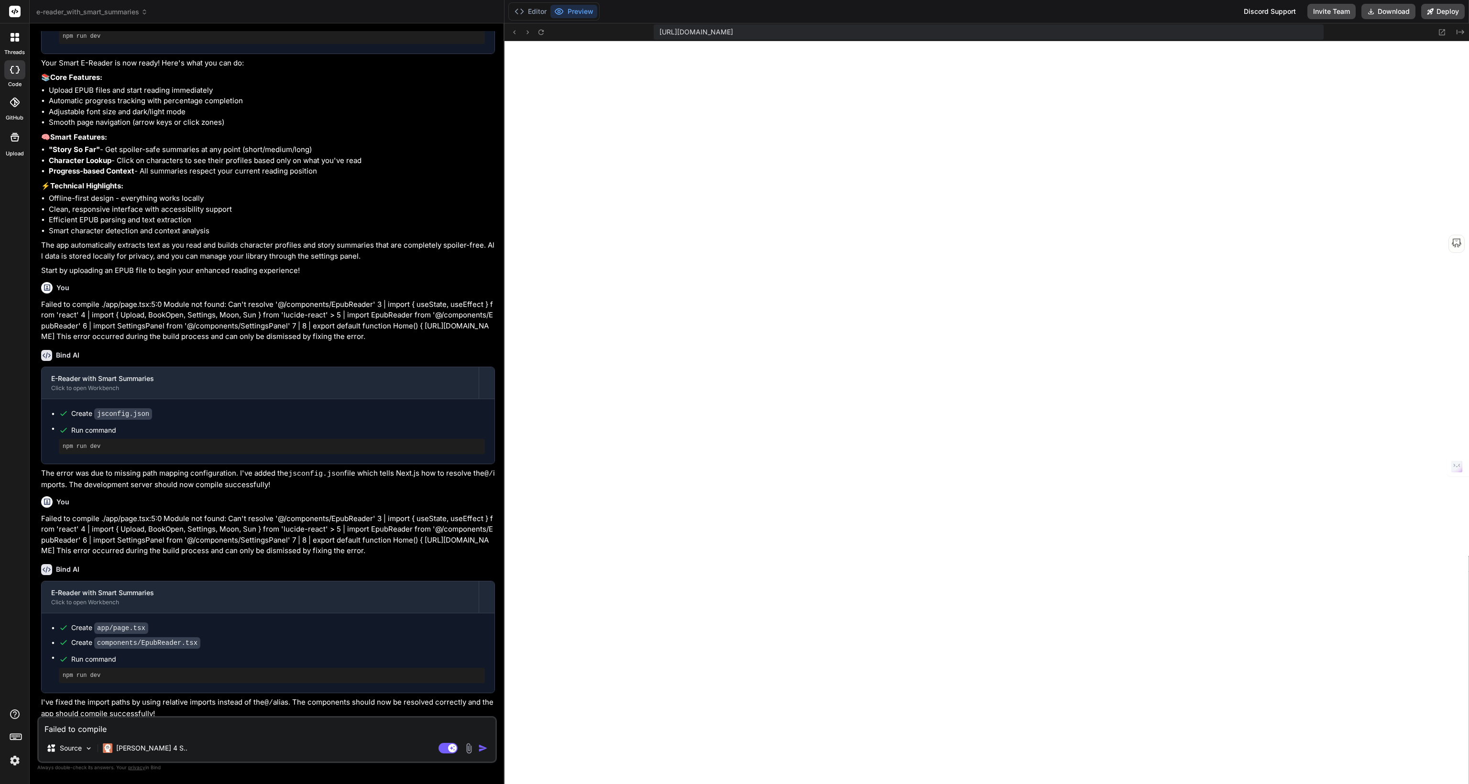
scroll to position [1012, 0]
click at [193, 730] on textarea "Failed to compile ./app/page.tsx:5:0 Module not found: Can't resolve '@/compone…" at bounding box center [267, 726] width 457 height 17
click at [145, 725] on textarea "Failed to compile ./app/page.tsx:5:0 Module not found: Can't resolve '@/compone…" at bounding box center [267, 726] width 457 height 17
paste textarea "I can't navigate in the app. So, I've only got the book cover images. Which is …"
type textarea "I can't navigate in the app. So, I've only got the book cover images. Which is …"
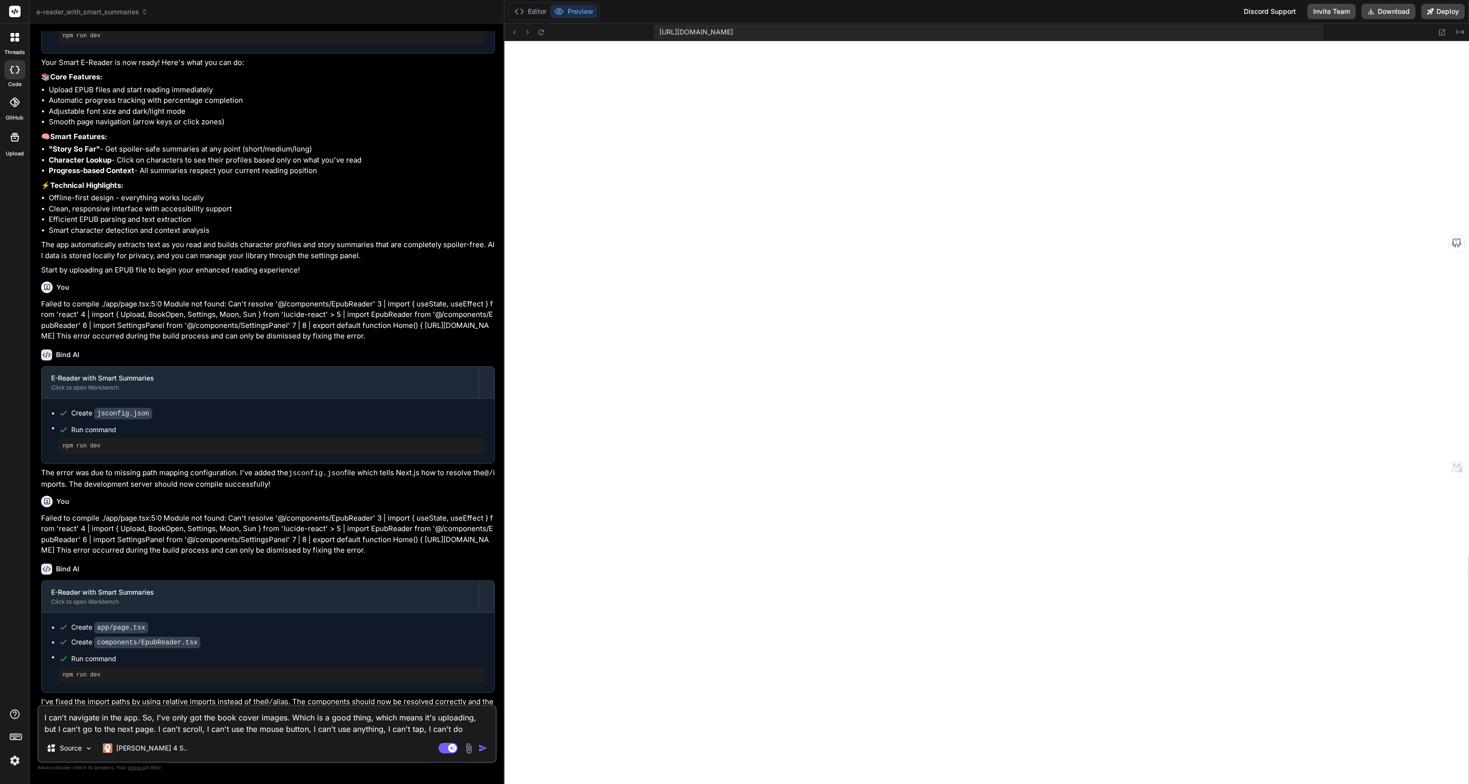
type textarea "x"
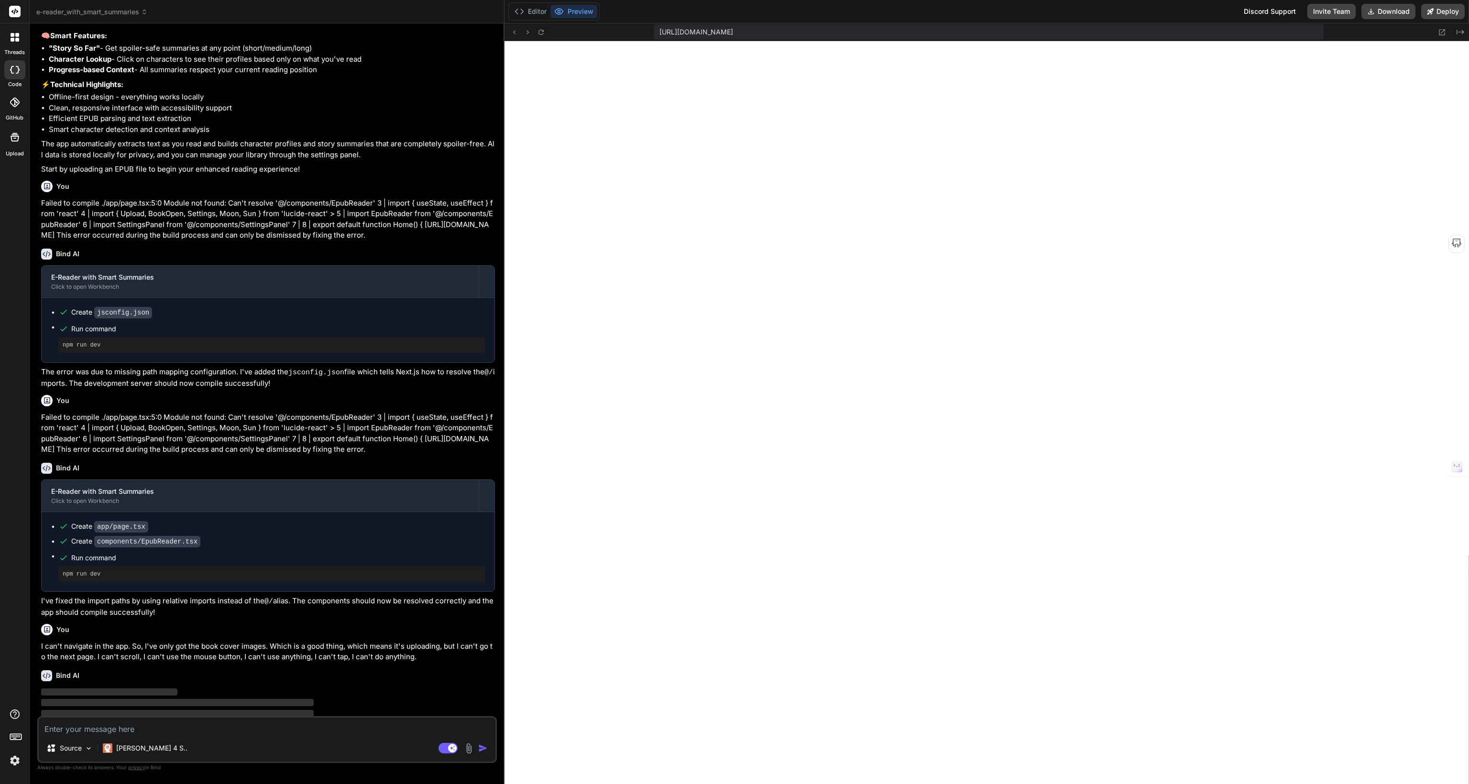
scroll to position [1122, 0]
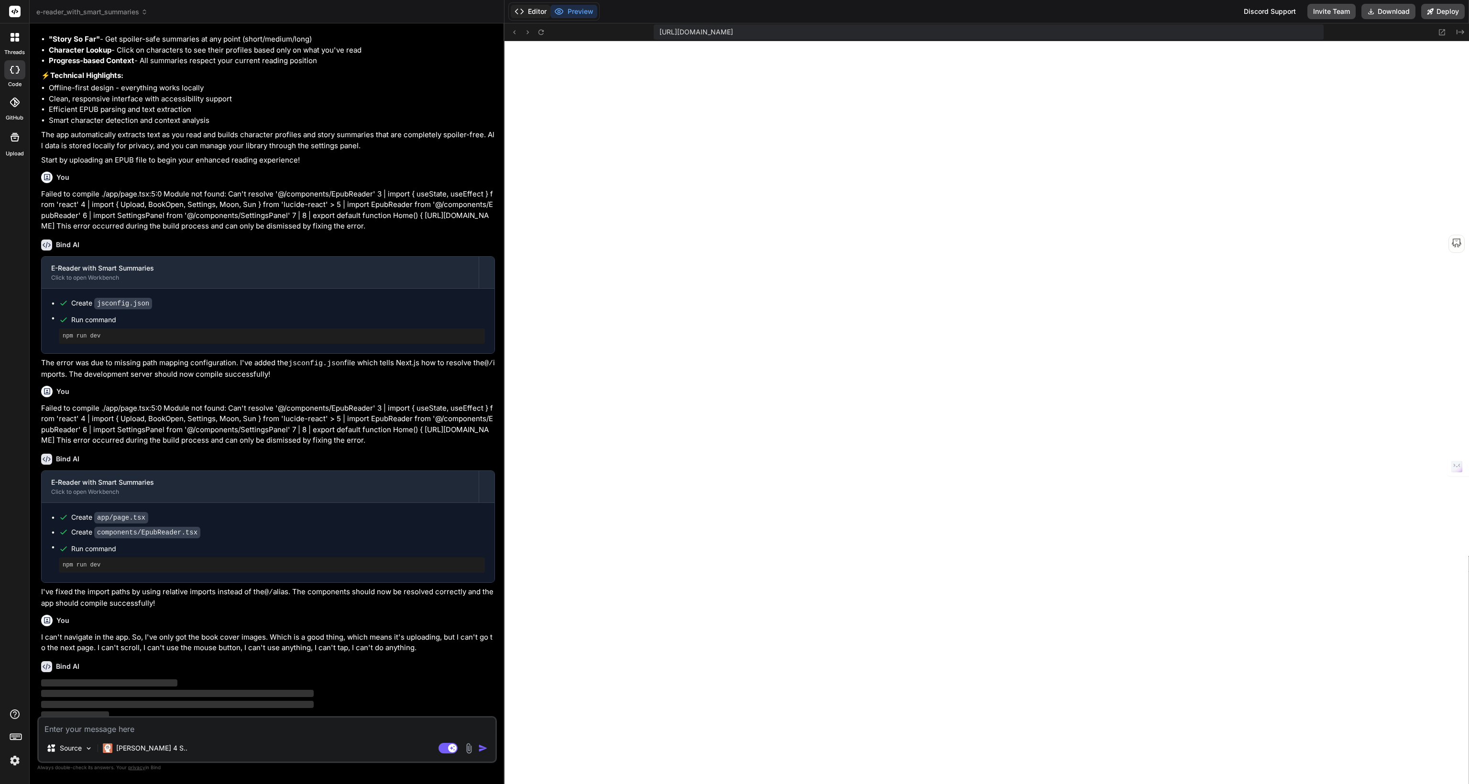
click at [536, 11] on button "Editor" at bounding box center [531, 11] width 40 height 13
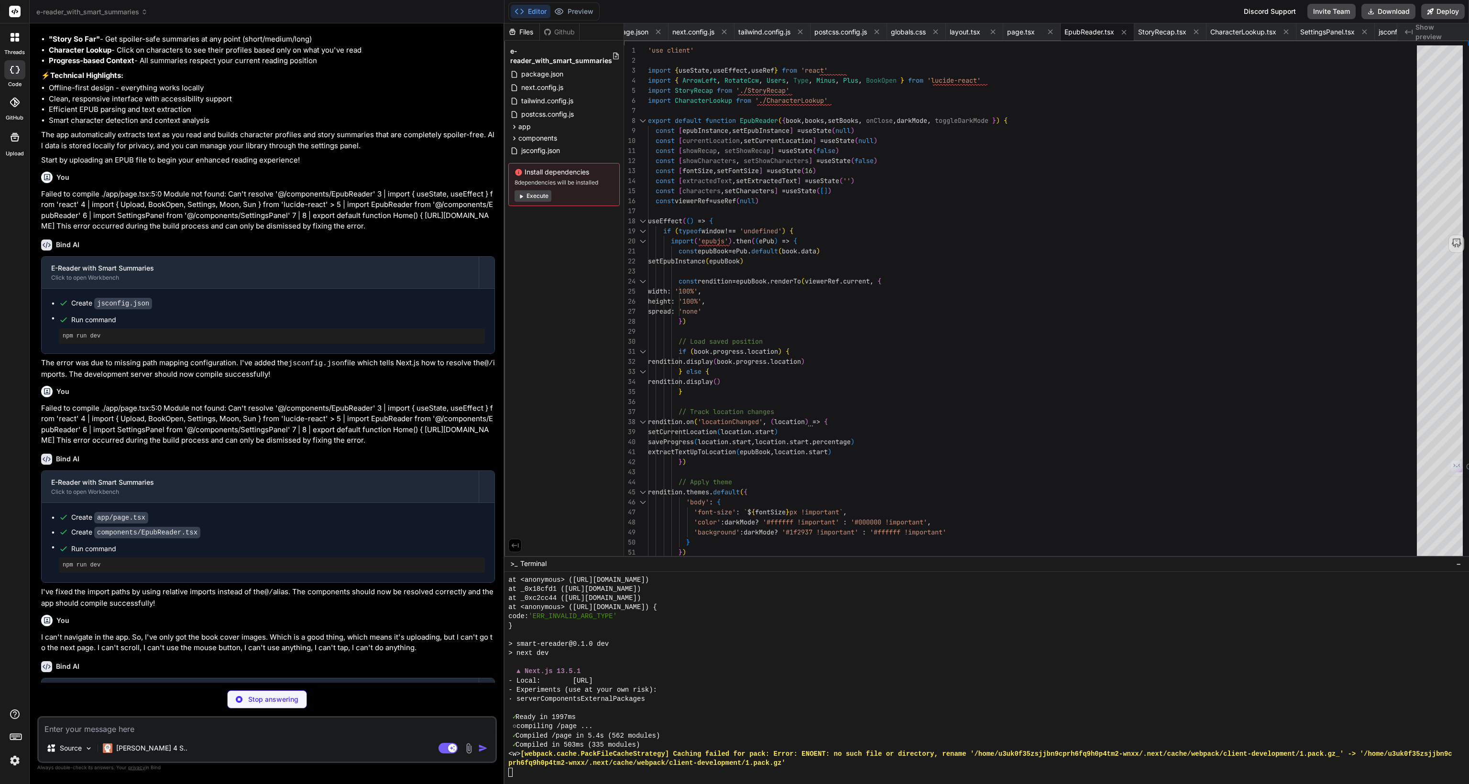
type textarea "x"
type textarea "'so', 'some', 'her', 'would', 'make', 'like', 'into', 'him', 'is', 'two', 'more…"
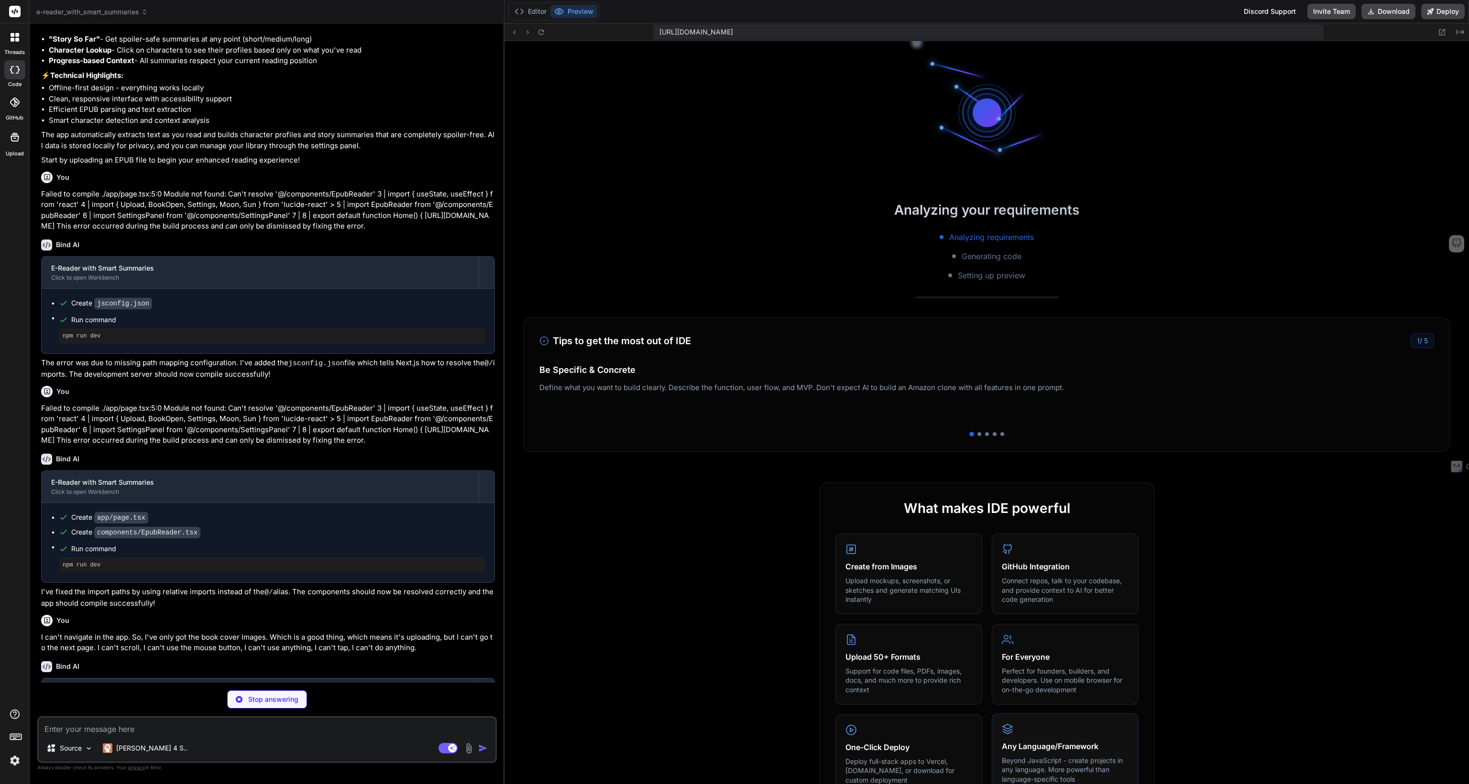
scroll to position [4975, 0]
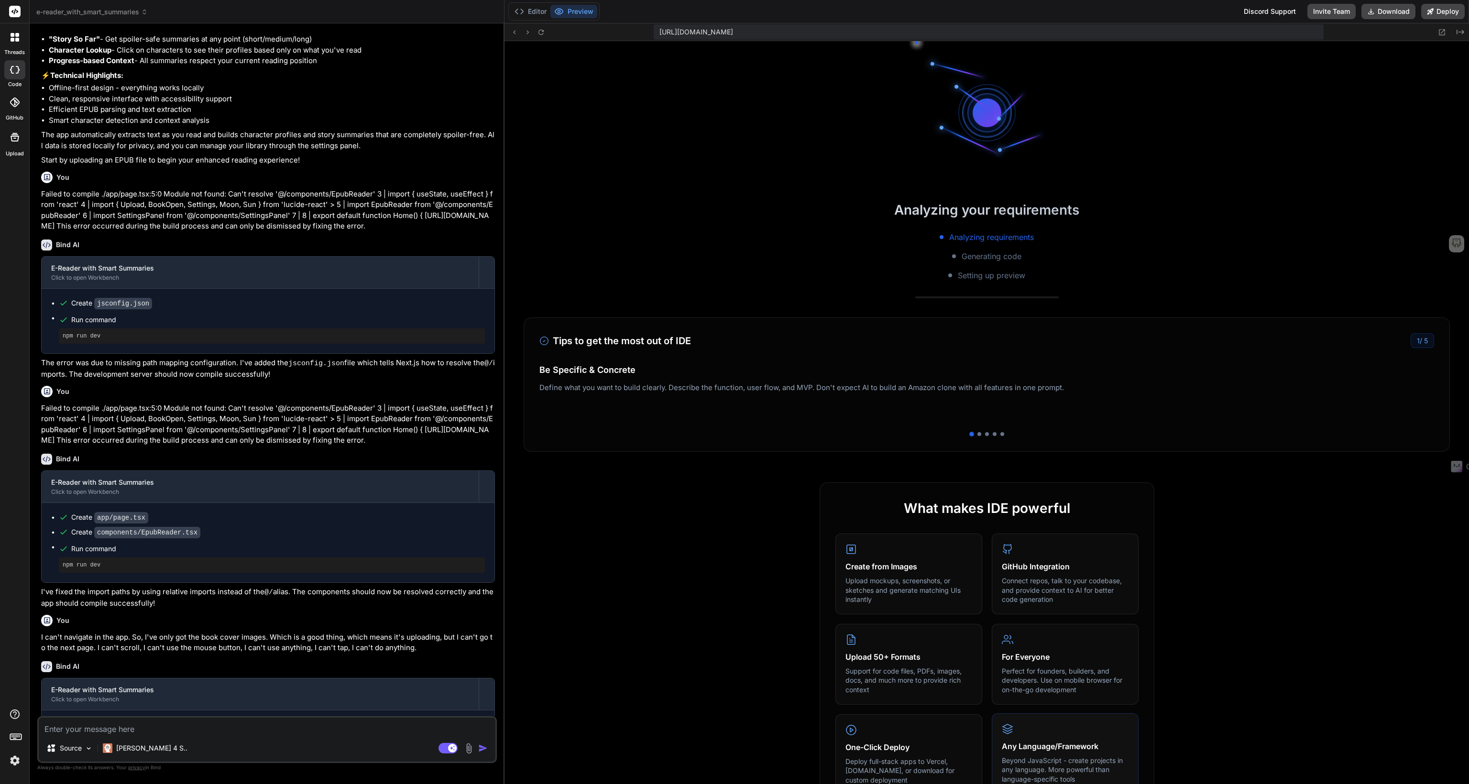
type textarea "x"
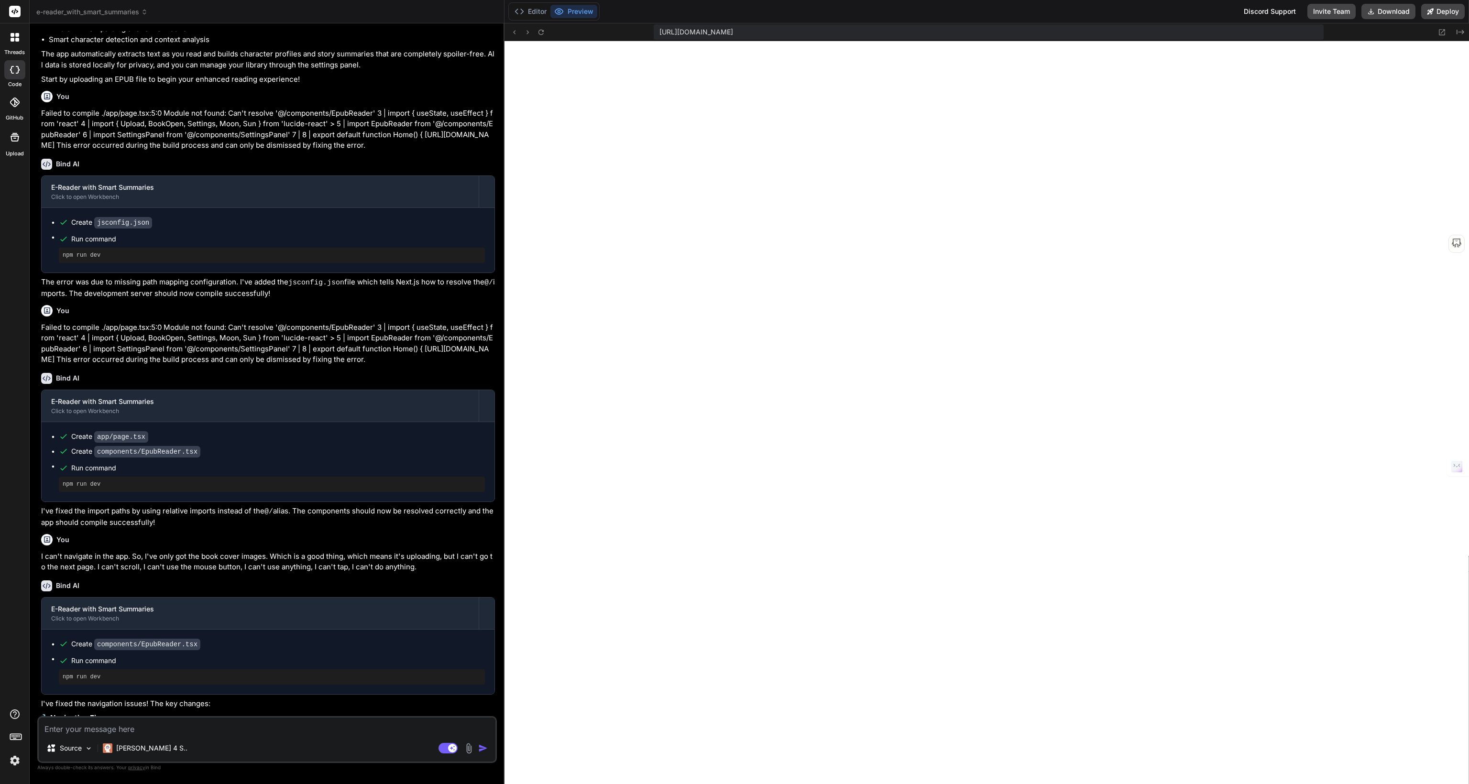
scroll to position [1358, 0]
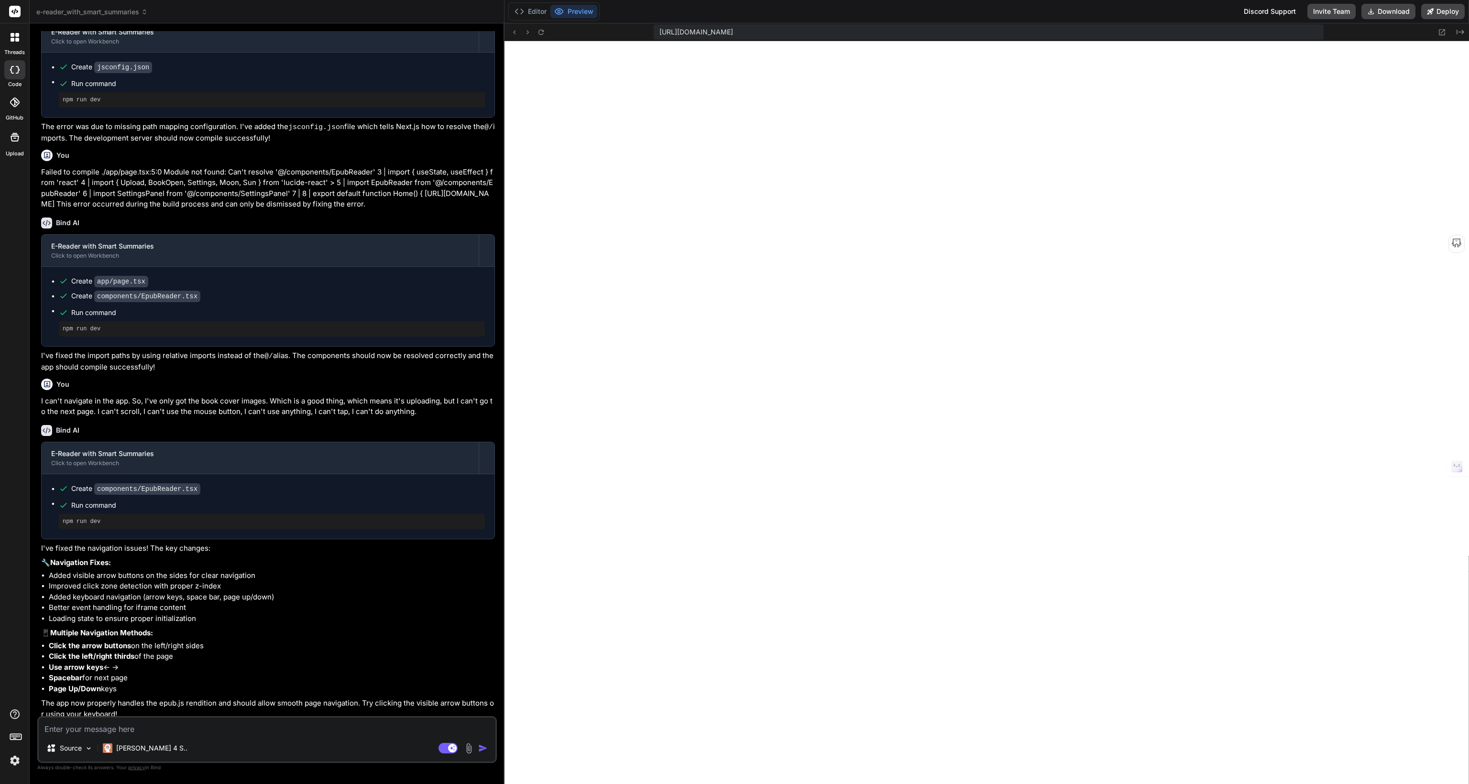
click at [96, 674] on li "Spacebar for next page" at bounding box center [272, 678] width 446 height 11
click at [515, 35] on icon at bounding box center [514, 32] width 8 height 8
click at [1460, 31] on icon "Created with Pixso." at bounding box center [1460, 32] width 8 height 8
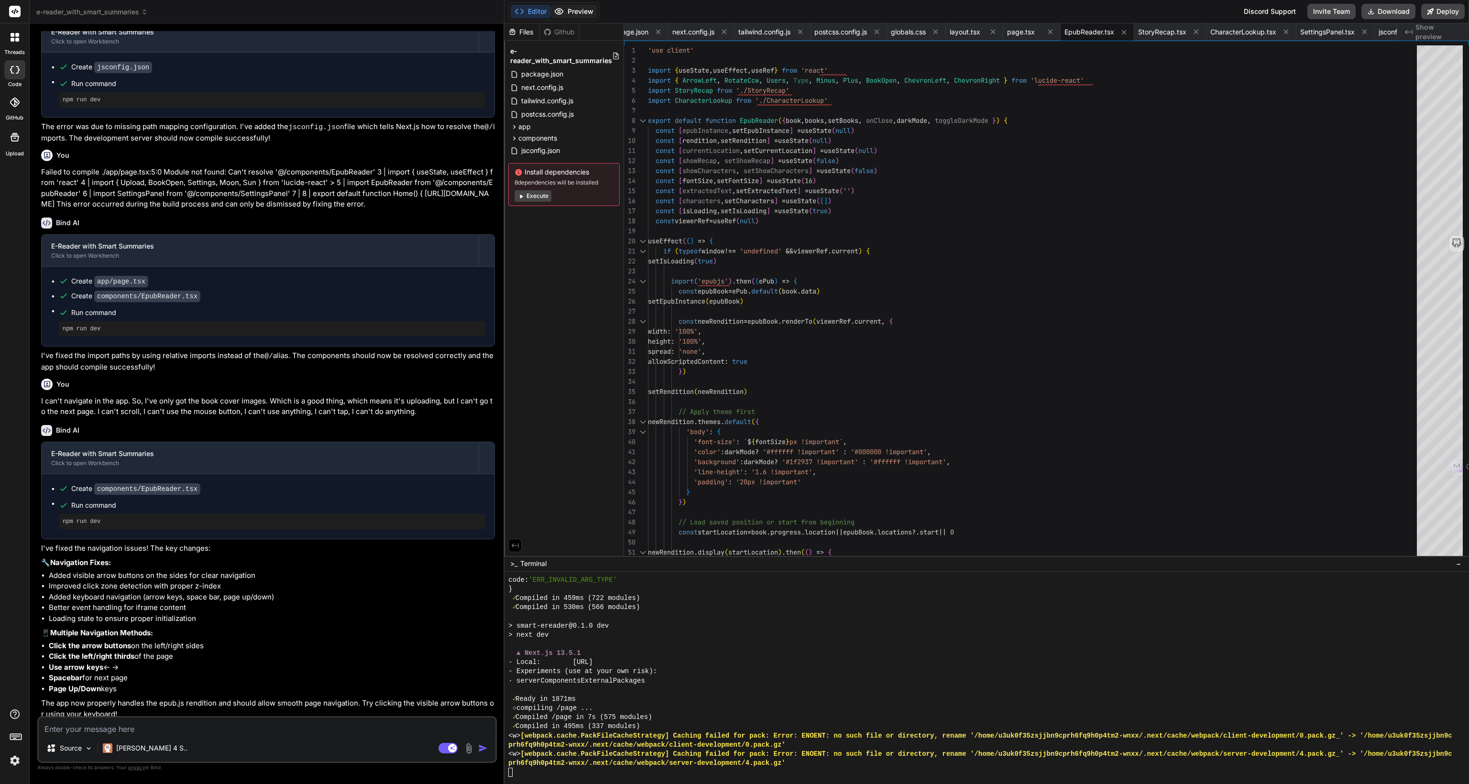
click at [585, 13] on button "Preview" at bounding box center [573, 11] width 47 height 13
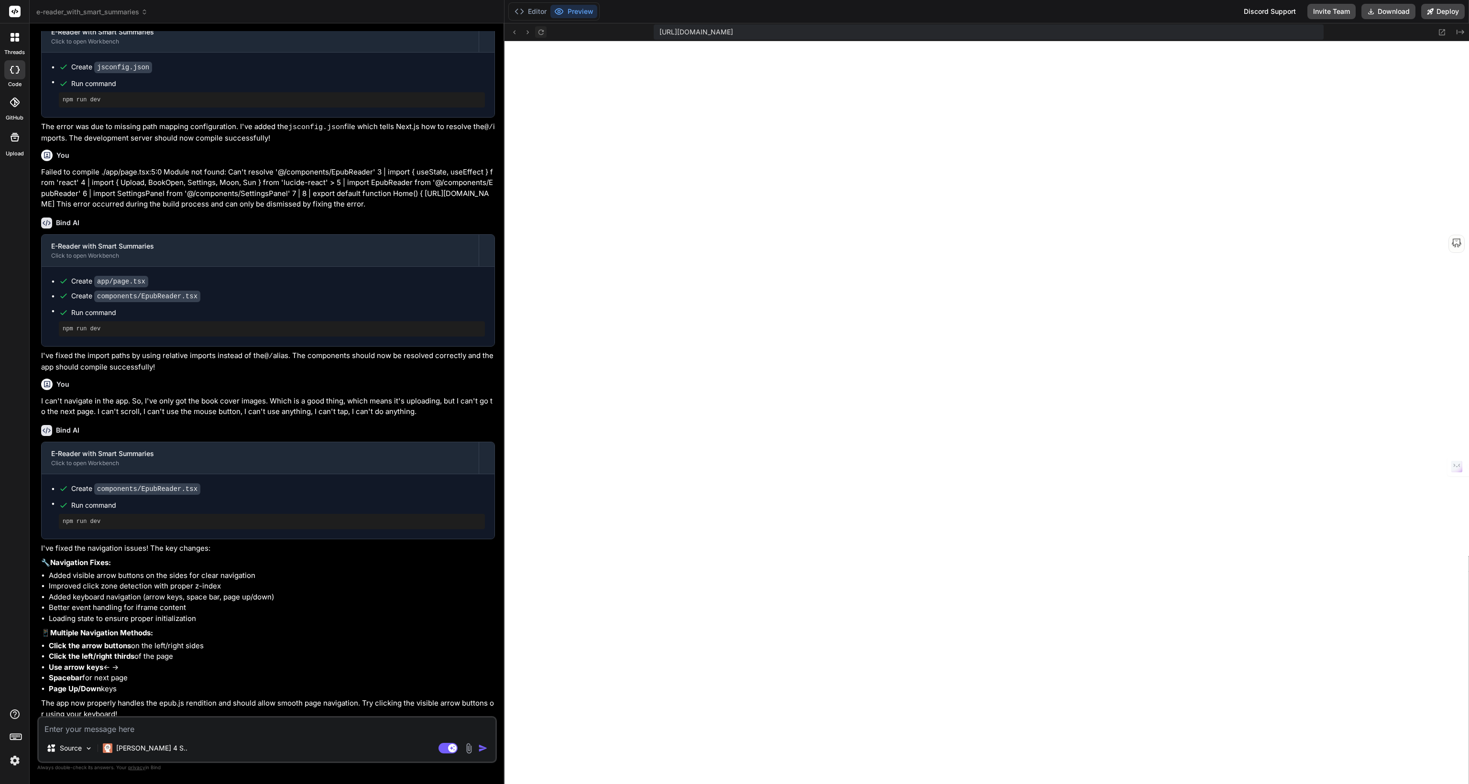
click at [540, 31] on icon at bounding box center [541, 32] width 8 height 8
click at [537, 10] on button "Editor" at bounding box center [531, 11] width 40 height 13
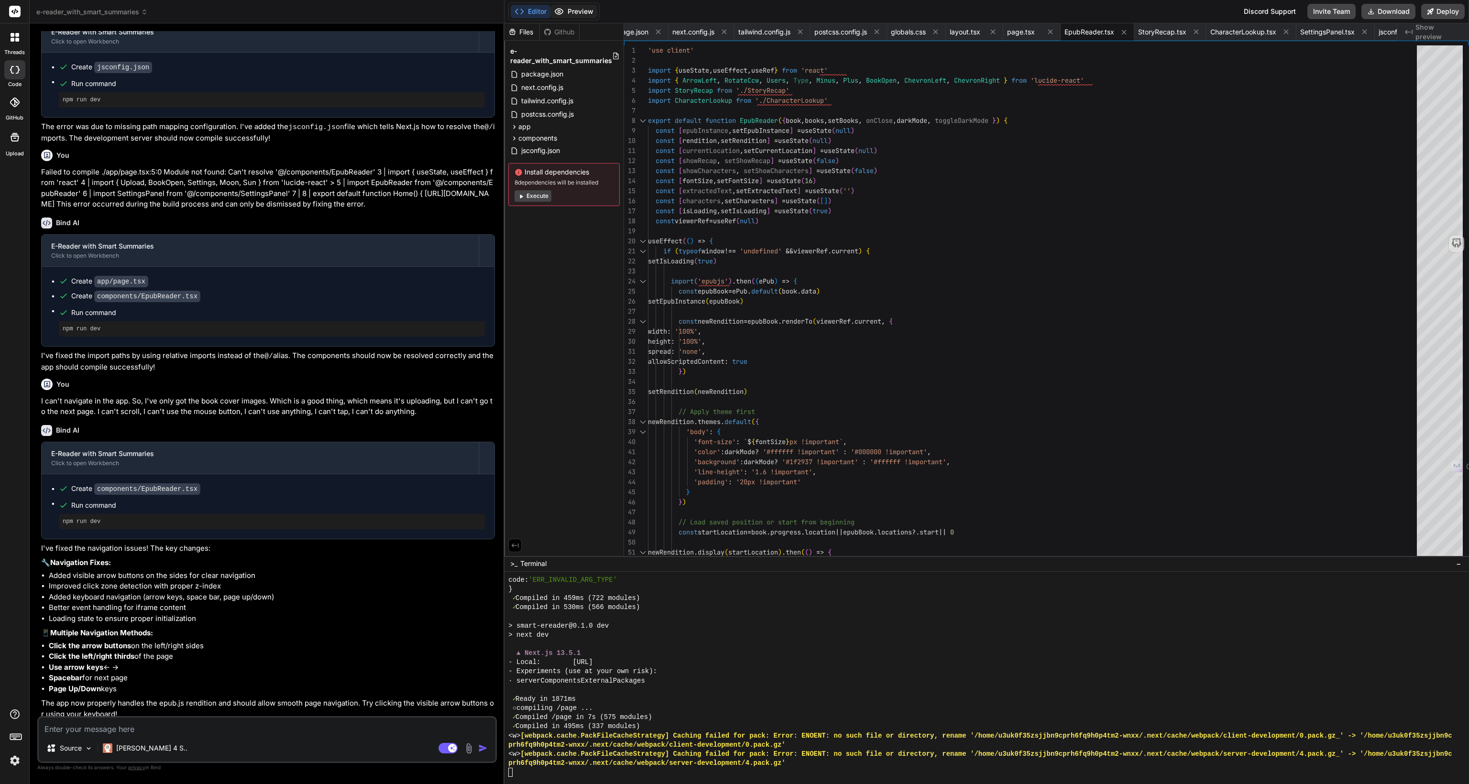
click at [579, 13] on button "Preview" at bounding box center [573, 11] width 47 height 13
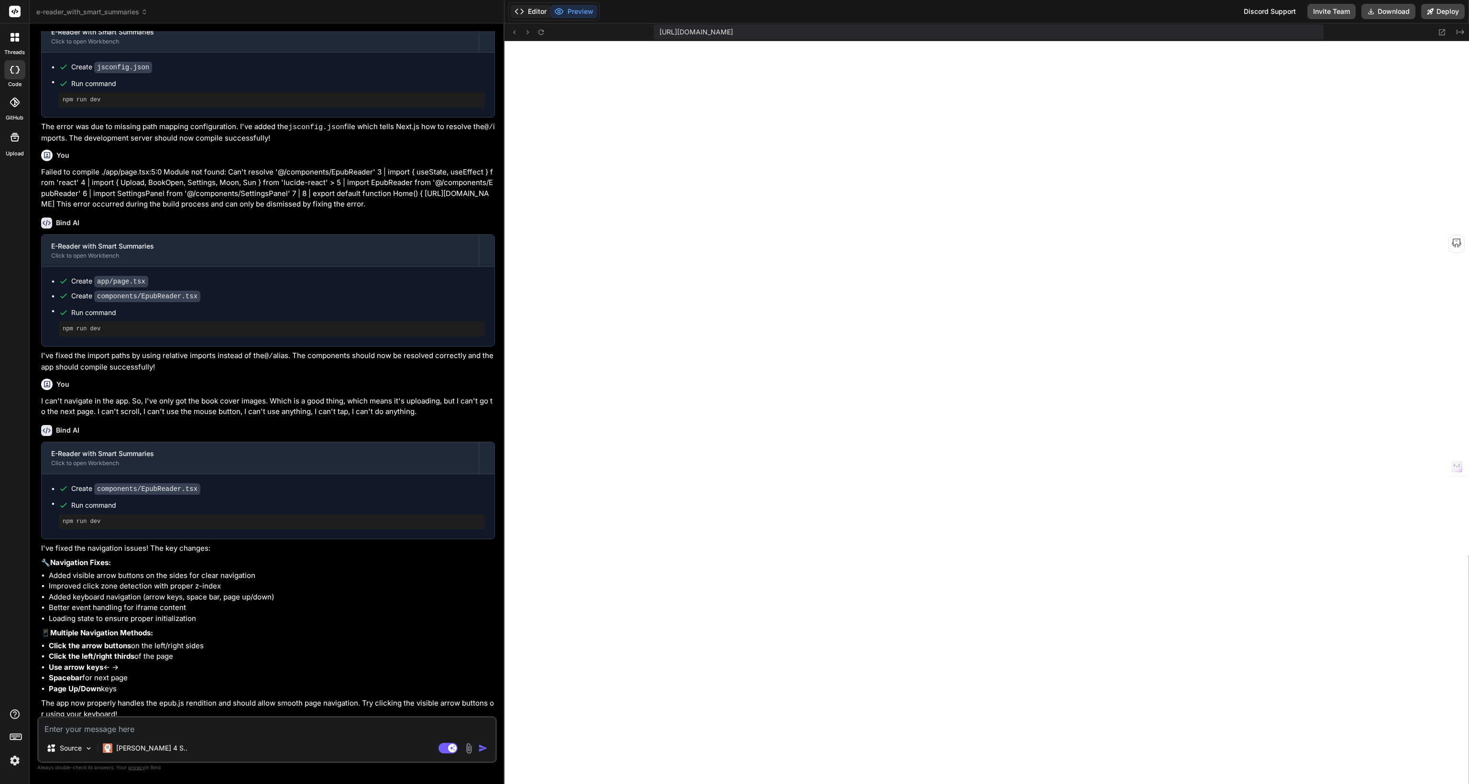
click at [526, 10] on button "Editor" at bounding box center [531, 11] width 40 height 13
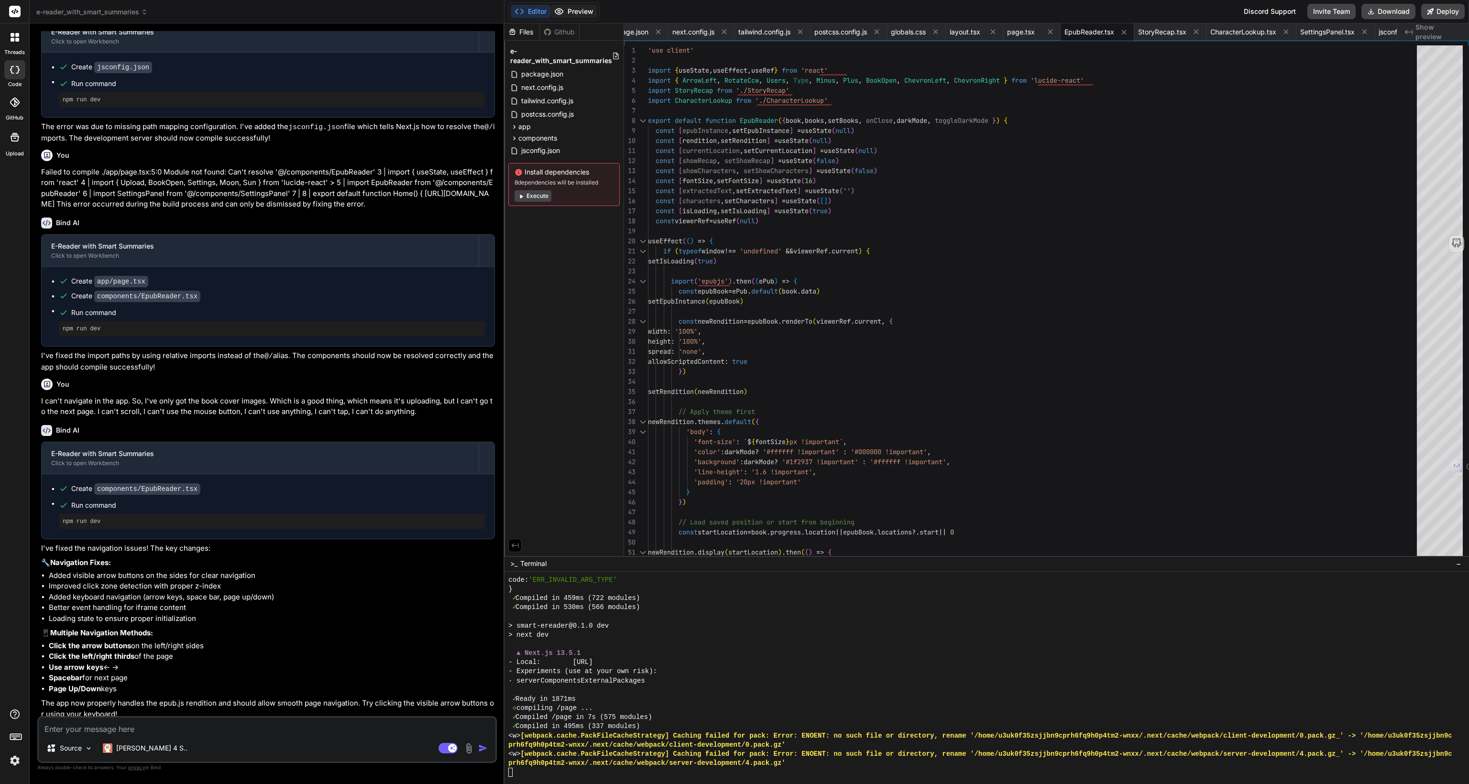
click at [559, 11] on icon at bounding box center [559, 12] width 10 height 10
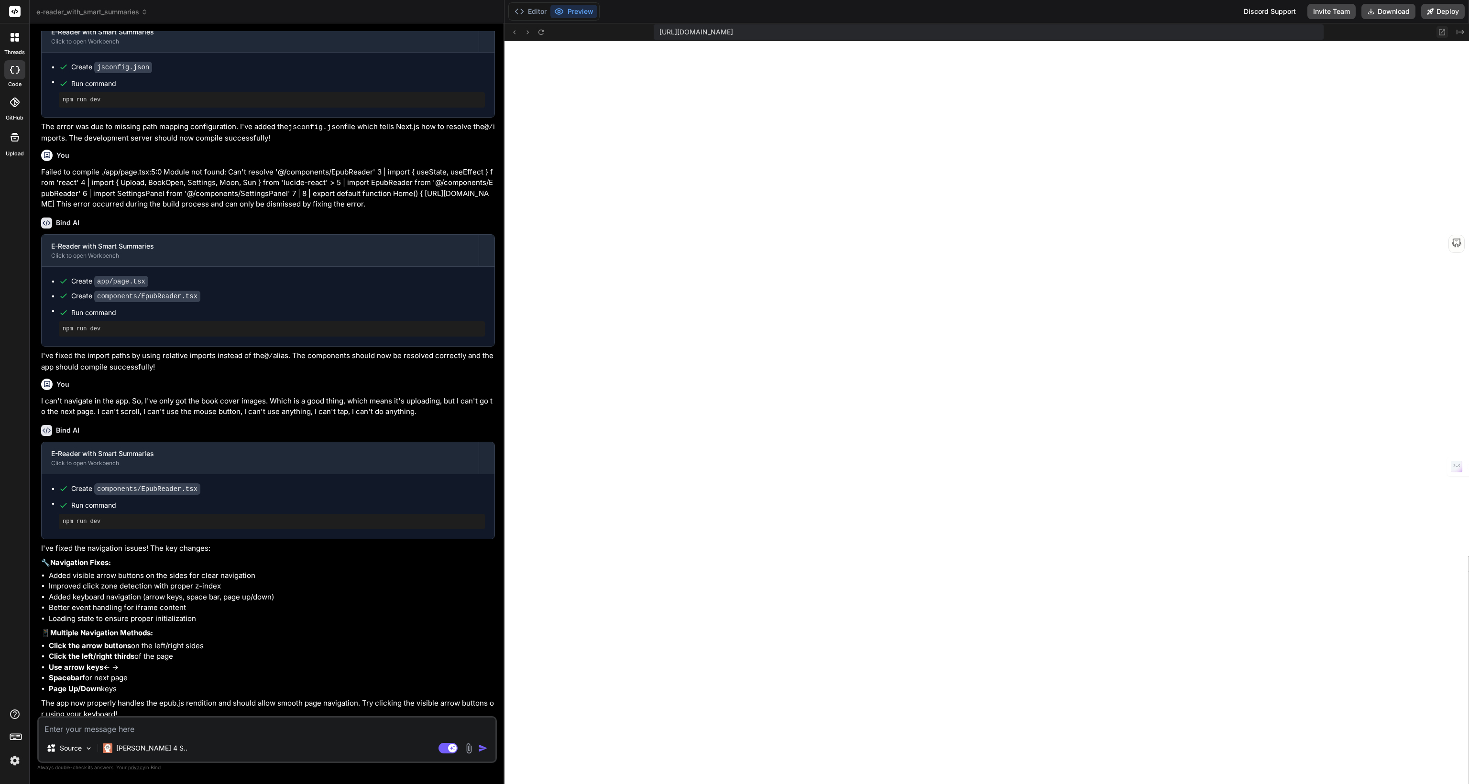
click at [1444, 29] on icon at bounding box center [1442, 32] width 6 height 6
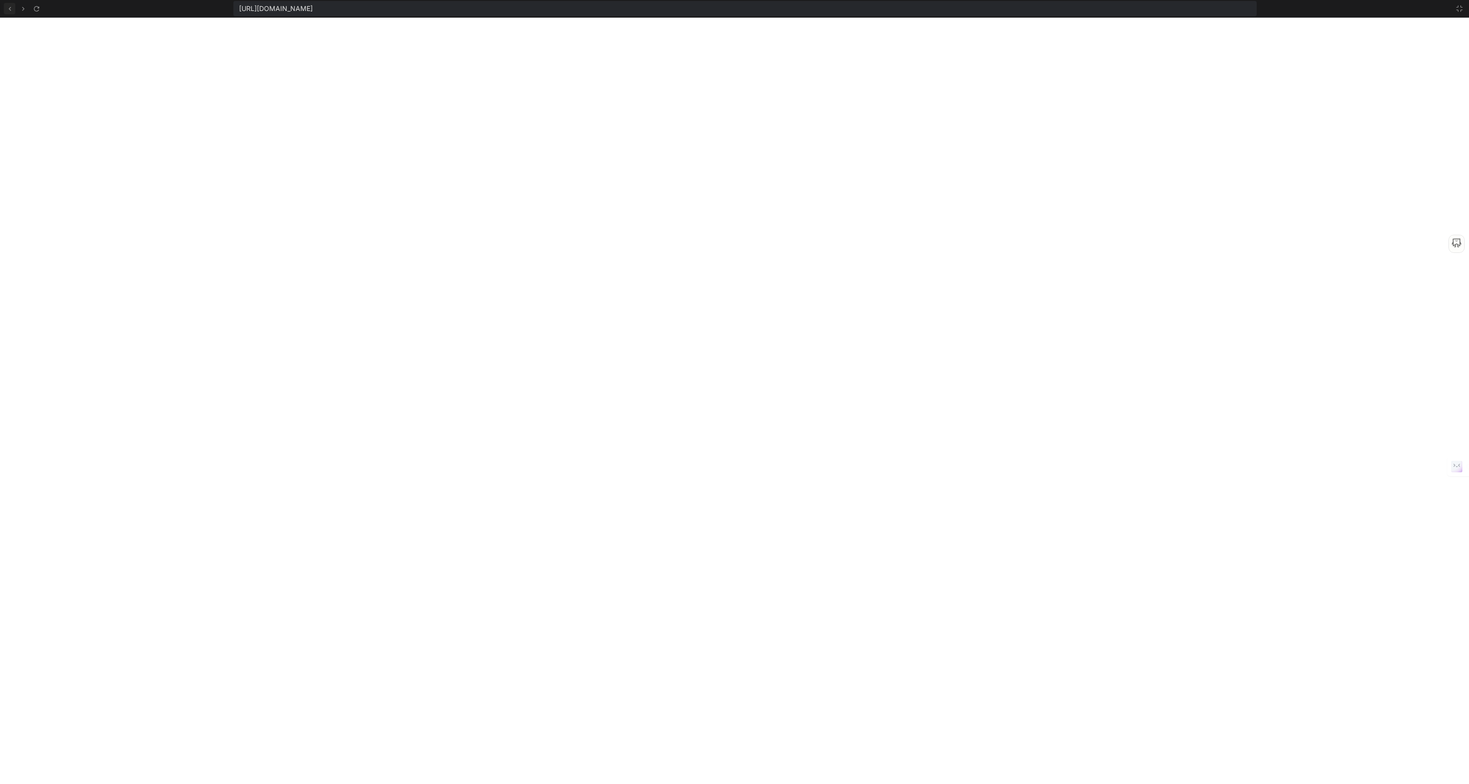
click at [12, 9] on icon at bounding box center [10, 9] width 8 height 8
click at [25, 8] on icon at bounding box center [23, 9] width 8 height 8
click at [1458, 8] on icon at bounding box center [1459, 9] width 8 height 8
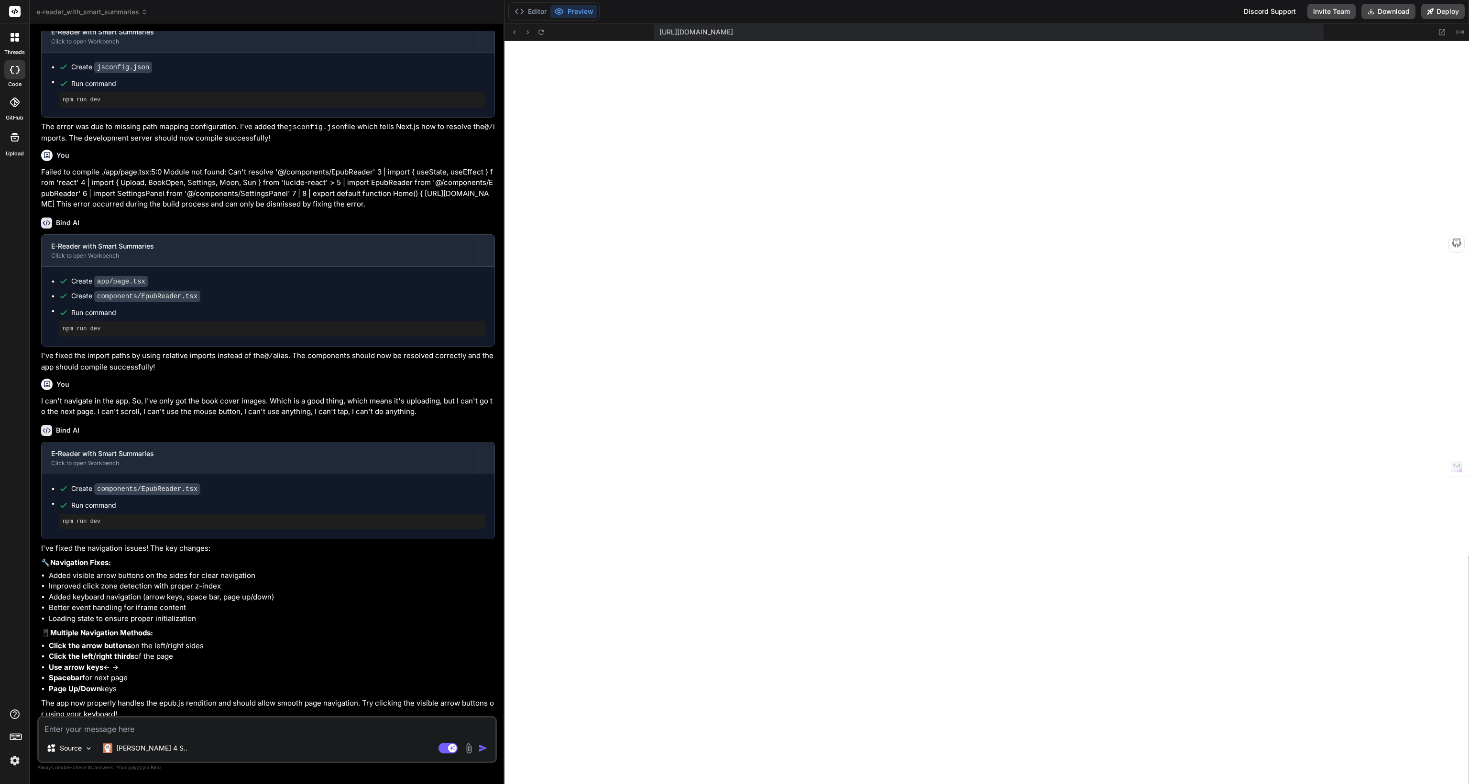
click at [175, 733] on textarea at bounding box center [267, 726] width 457 height 17
paste textarea "Now the books aren't loading; it just says "loading" and nothing is happening."
type textarea "Now the books aren't loading; it just says "loading" and nothing is happening."
type textarea "x"
type textarea "Now the books aren't loading; it just says "loading" and nothing is happening."
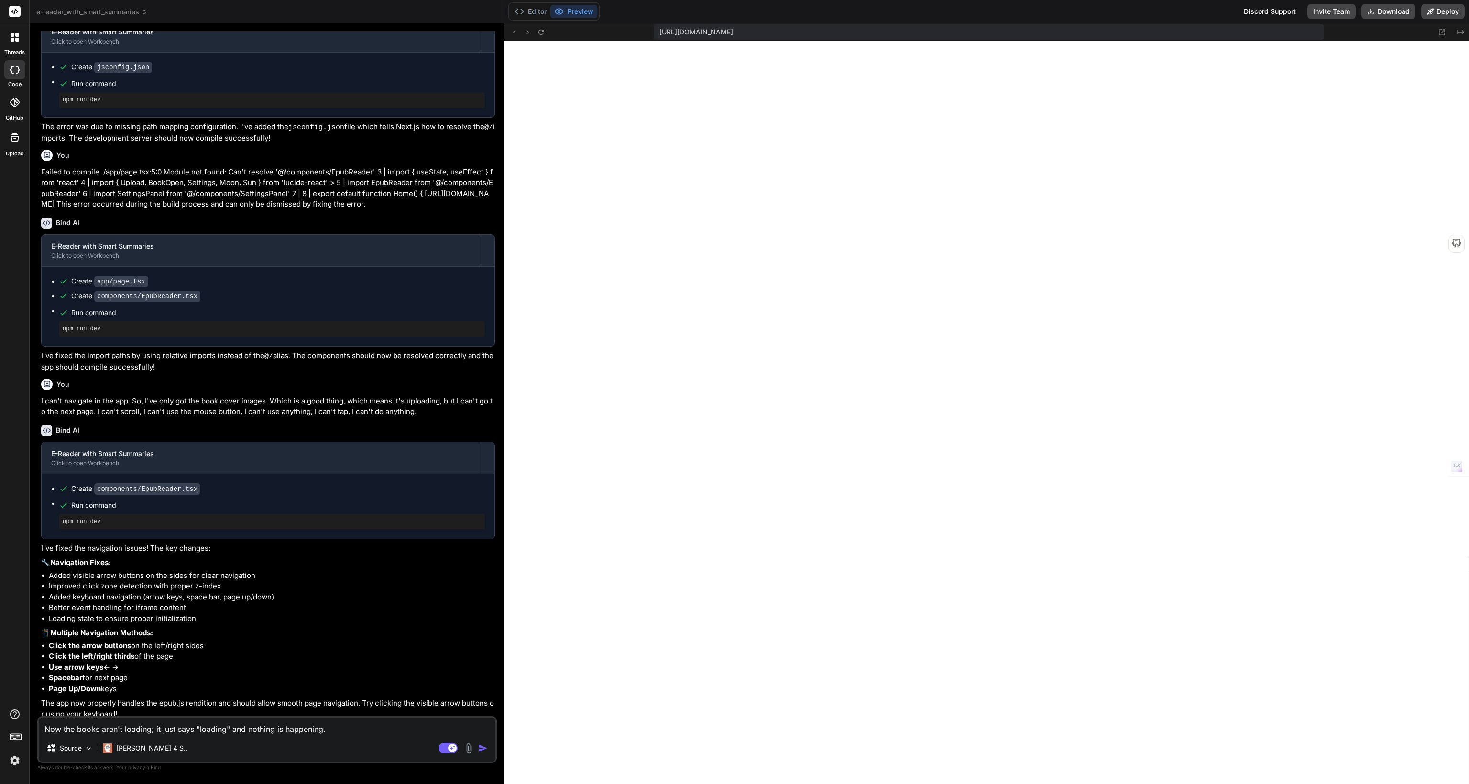
click at [484, 746] on img "button" at bounding box center [483, 748] width 10 height 10
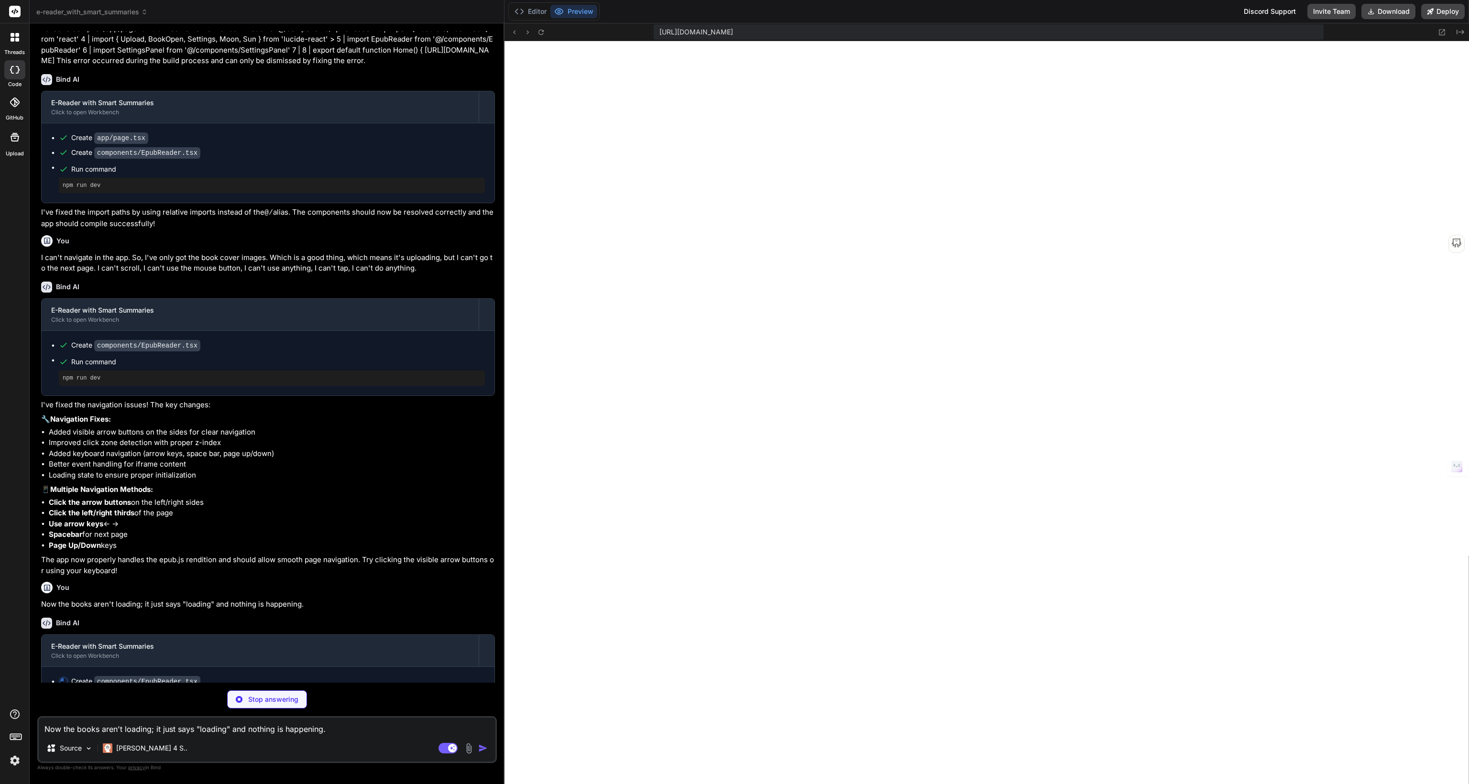
scroll to position [1509, 0]
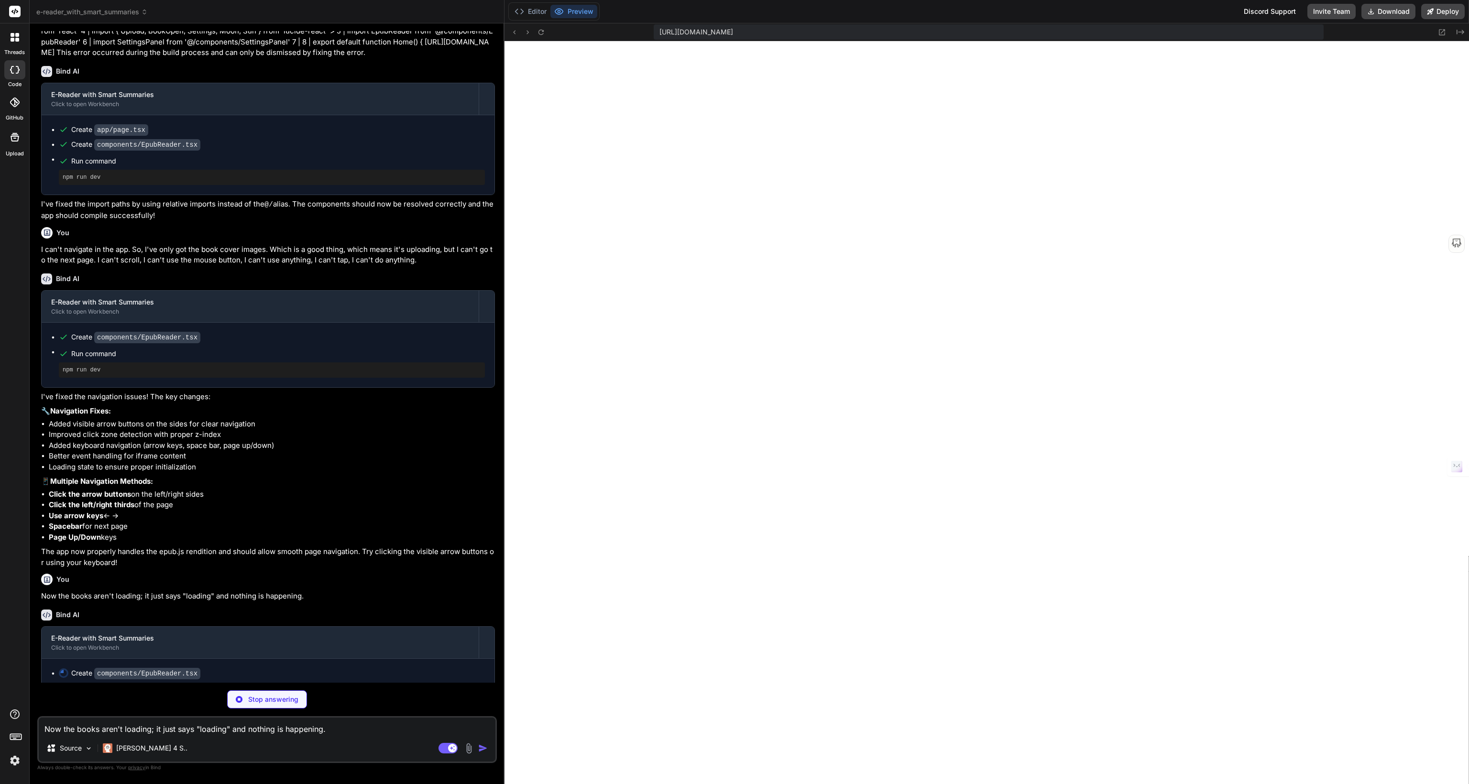
type textarea "x"
type textarea "characters={characters} text={extractedText} onClose={() => setShowCharacters(f…"
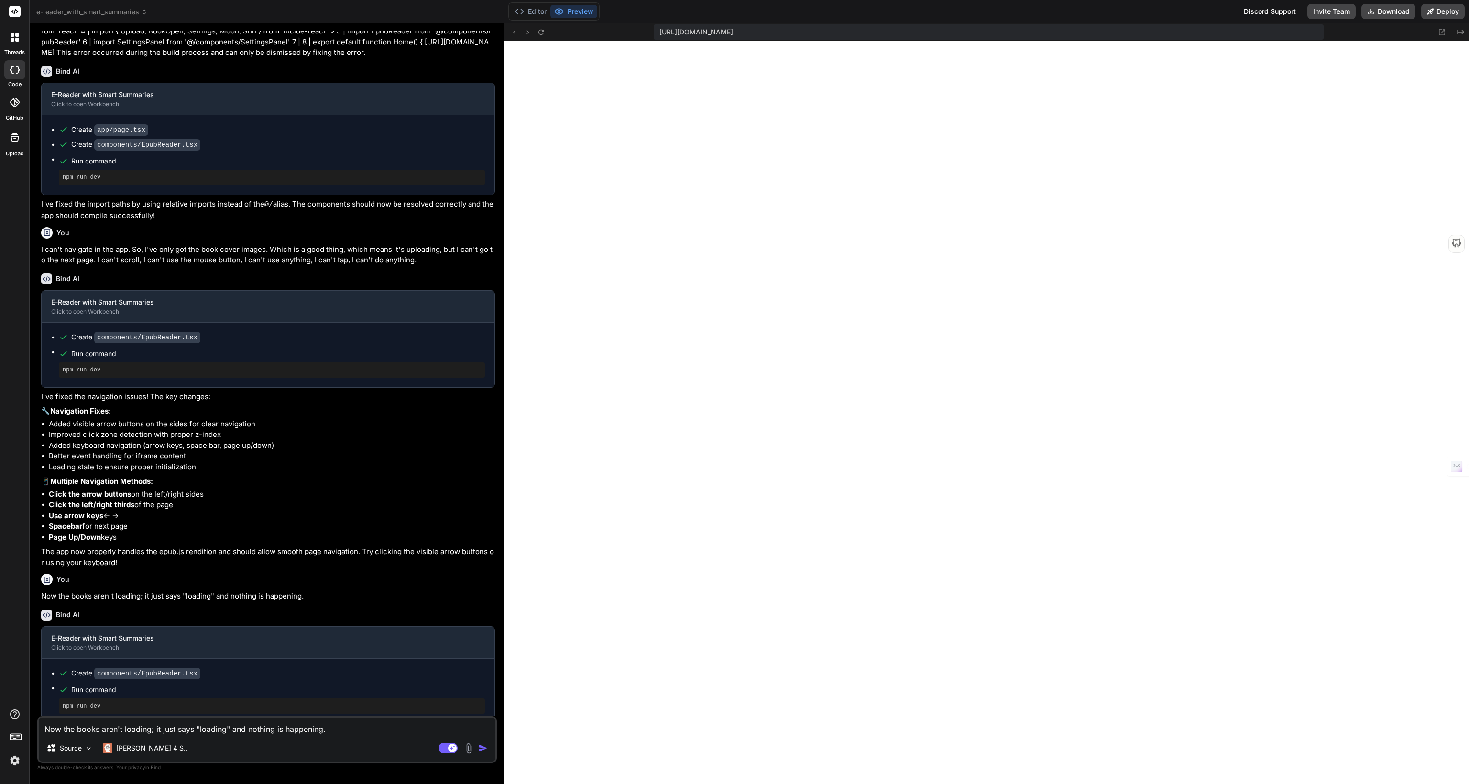
scroll to position [6150, 0]
click at [543, 32] on icon at bounding box center [541, 32] width 8 height 8
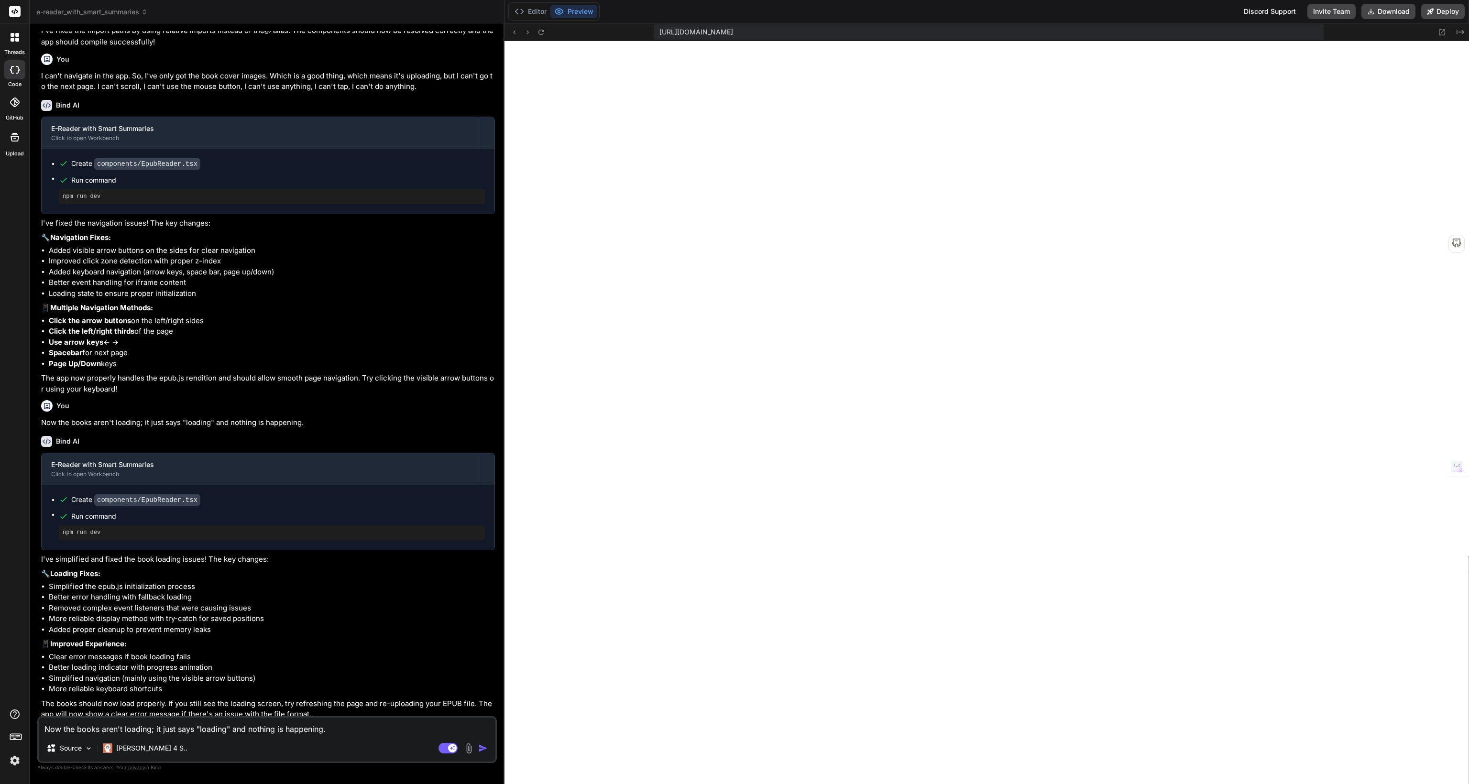
click at [469, 746] on img at bounding box center [468, 748] width 11 height 11
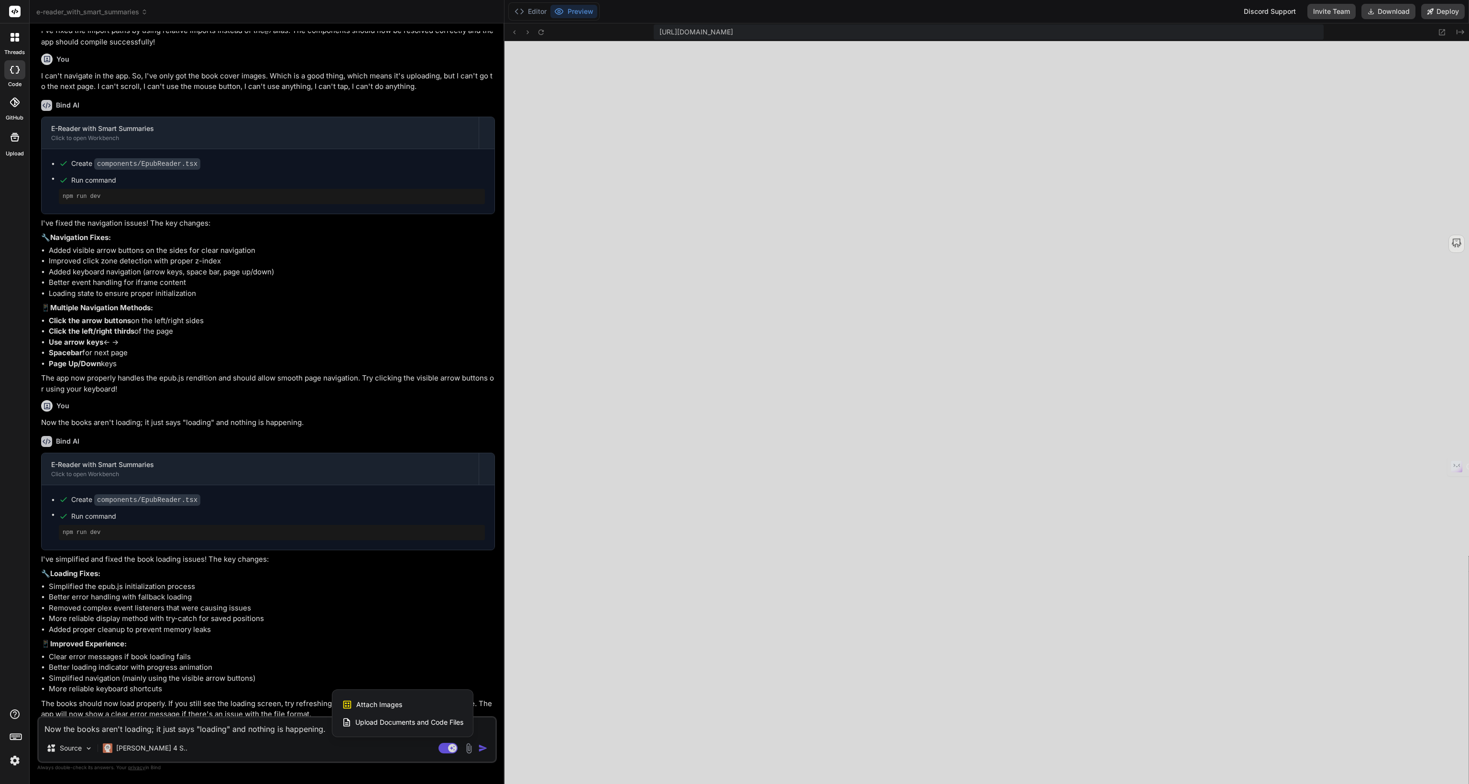
click at [1037, 577] on div at bounding box center [734, 392] width 1469 height 784
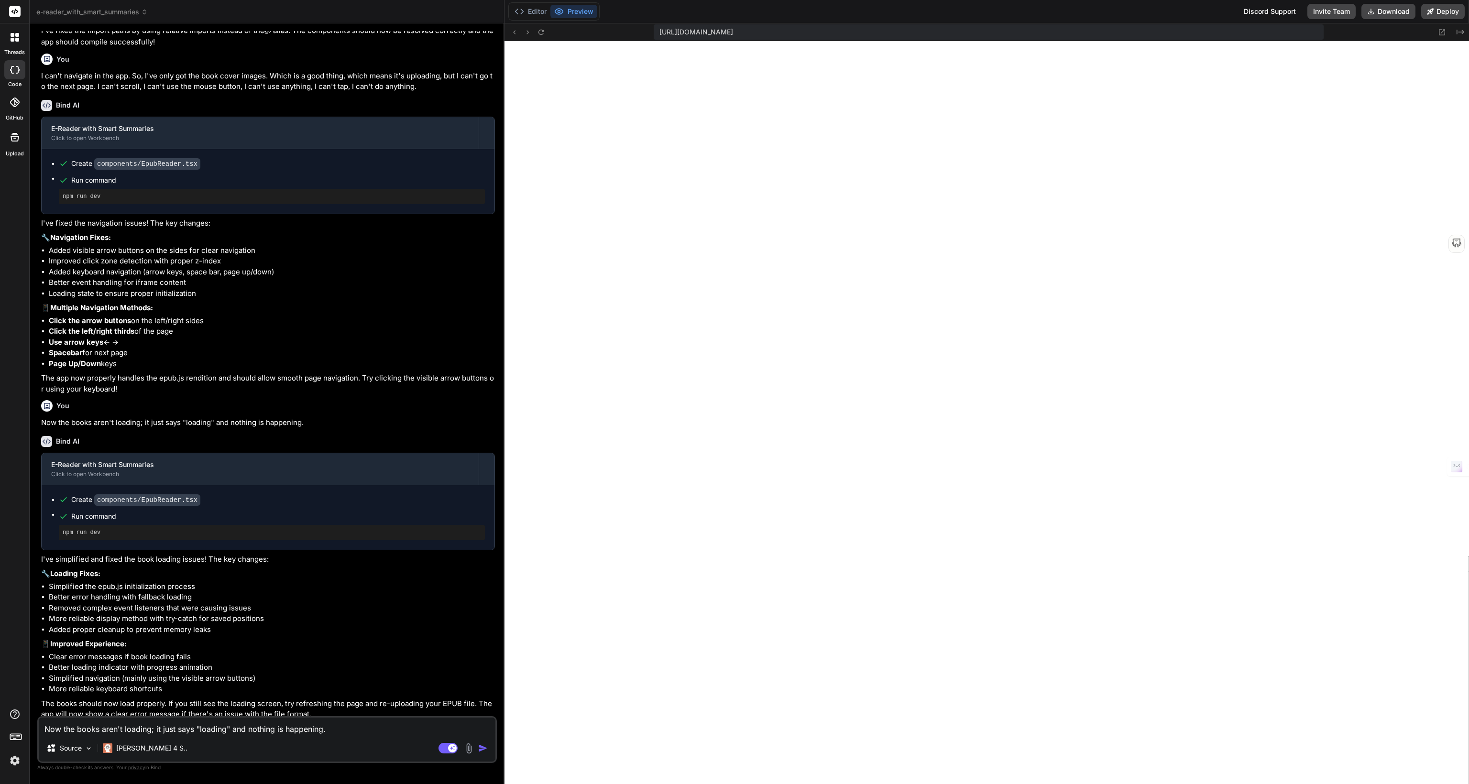
click at [469, 748] on img at bounding box center [468, 748] width 11 height 11
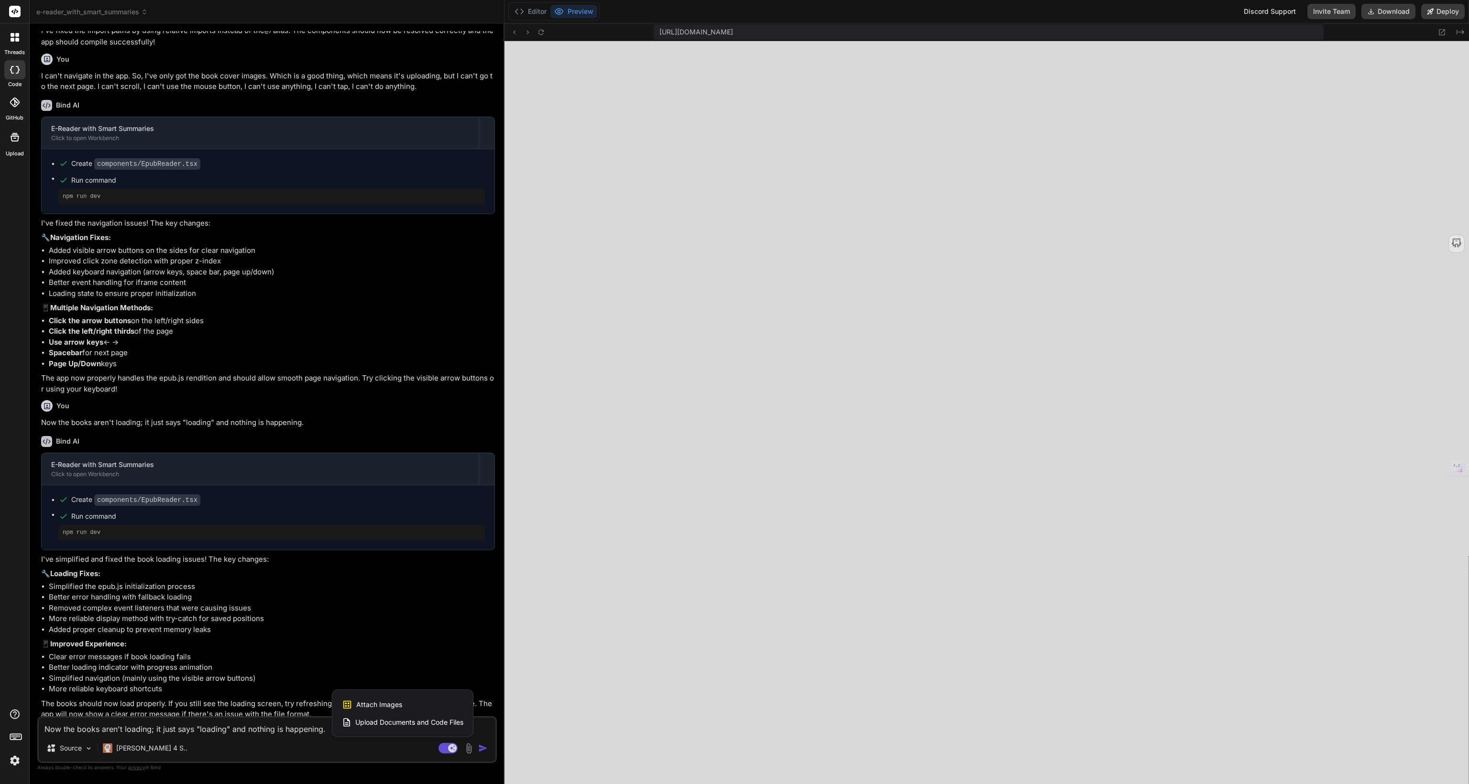
click at [394, 706] on span "Attach Images" at bounding box center [379, 705] width 46 height 10
type textarea "x"
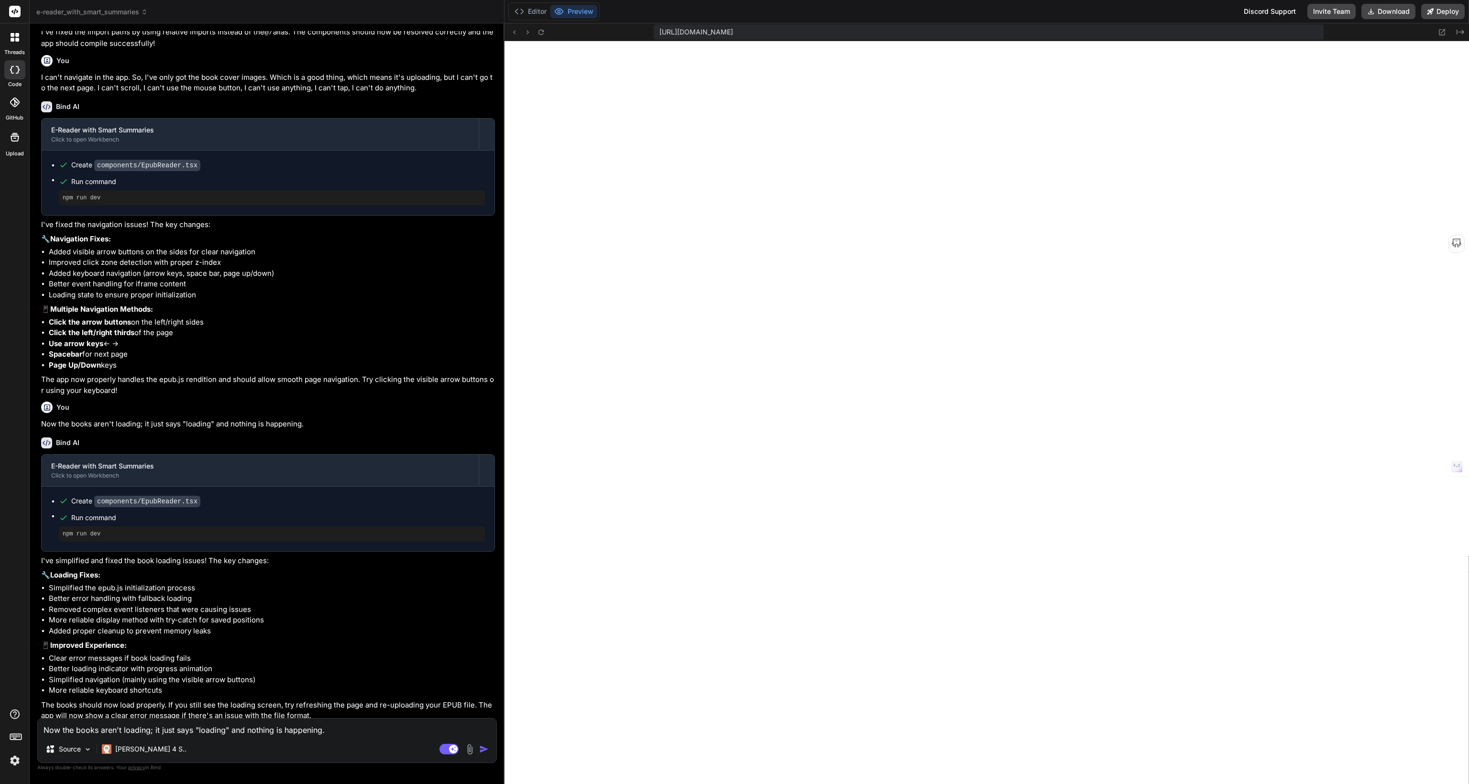
type input "C:\fakepath\2025-09-16_16-54-46.png"
type textarea "x"
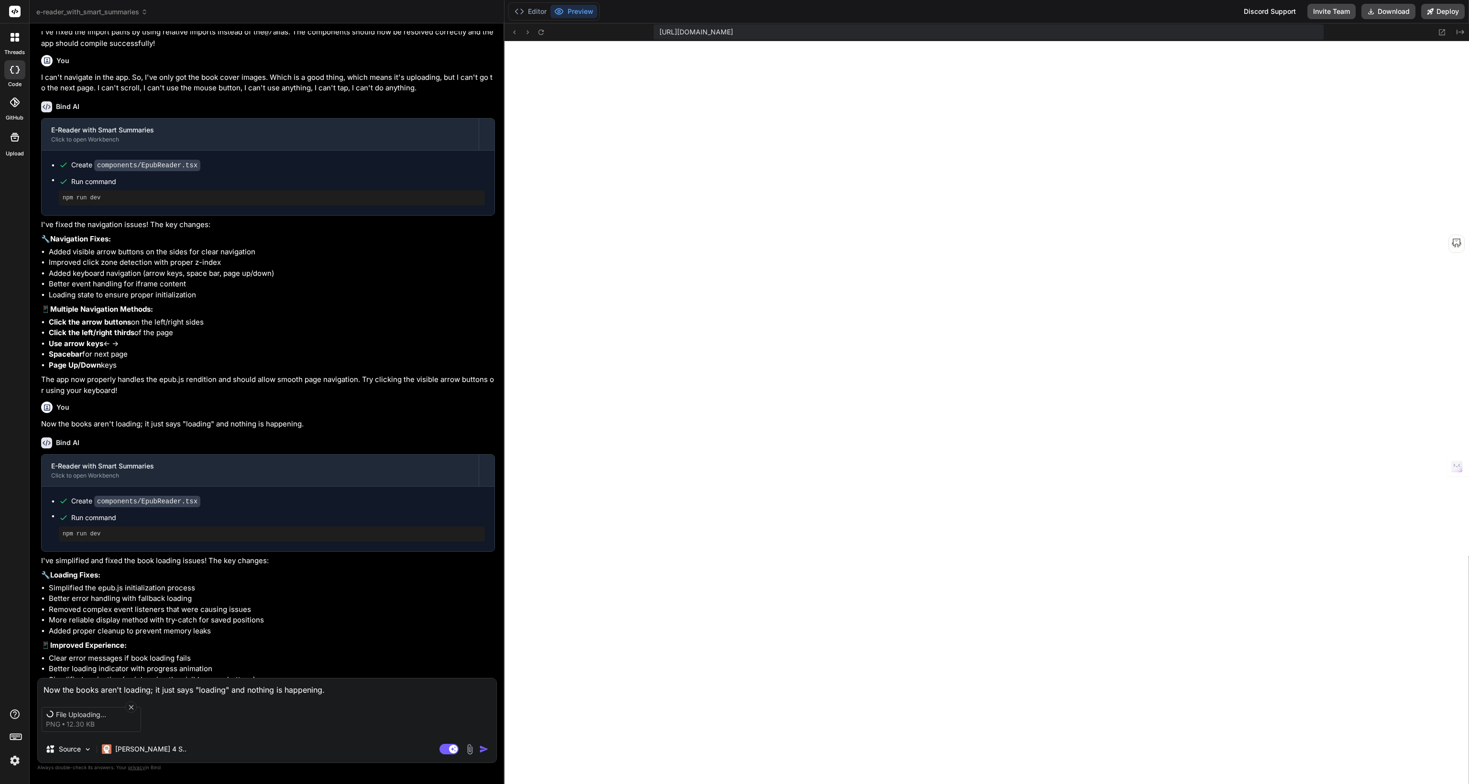
scroll to position [1683, 0]
click at [90, 689] on textarea "Now the books aren't loading; it just says "loading" and nothing is happening." at bounding box center [267, 686] width 458 height 17
paste textarea "Still not loading. This is what the page looks like, and it doesn't change from…"
type textarea "Still not loading. This is what the page looks like, and it doesn't change from…"
type textarea "x"
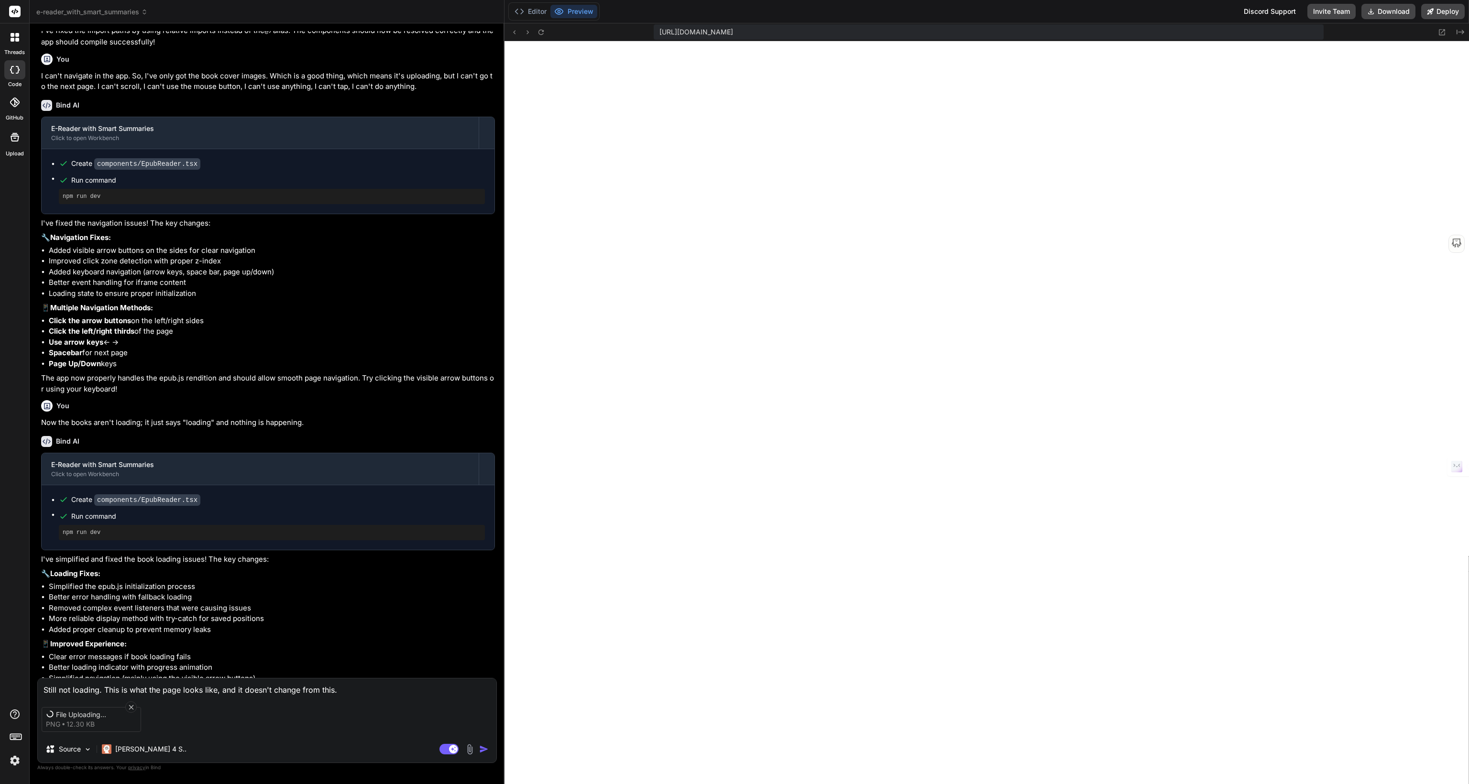
type textarea "Still not loading. This is what the page looks like, and it doesn't change from…"
click at [177, 730] on div "File Uploading... png 12.30 KB" at bounding box center [267, 719] width 458 height 40
click at [131, 703] on icon at bounding box center [131, 707] width 8 height 8
click at [130, 705] on icon at bounding box center [131, 707] width 5 height 5
click at [344, 703] on div "File Uploading... png 12.30 KB" at bounding box center [267, 719] width 458 height 40
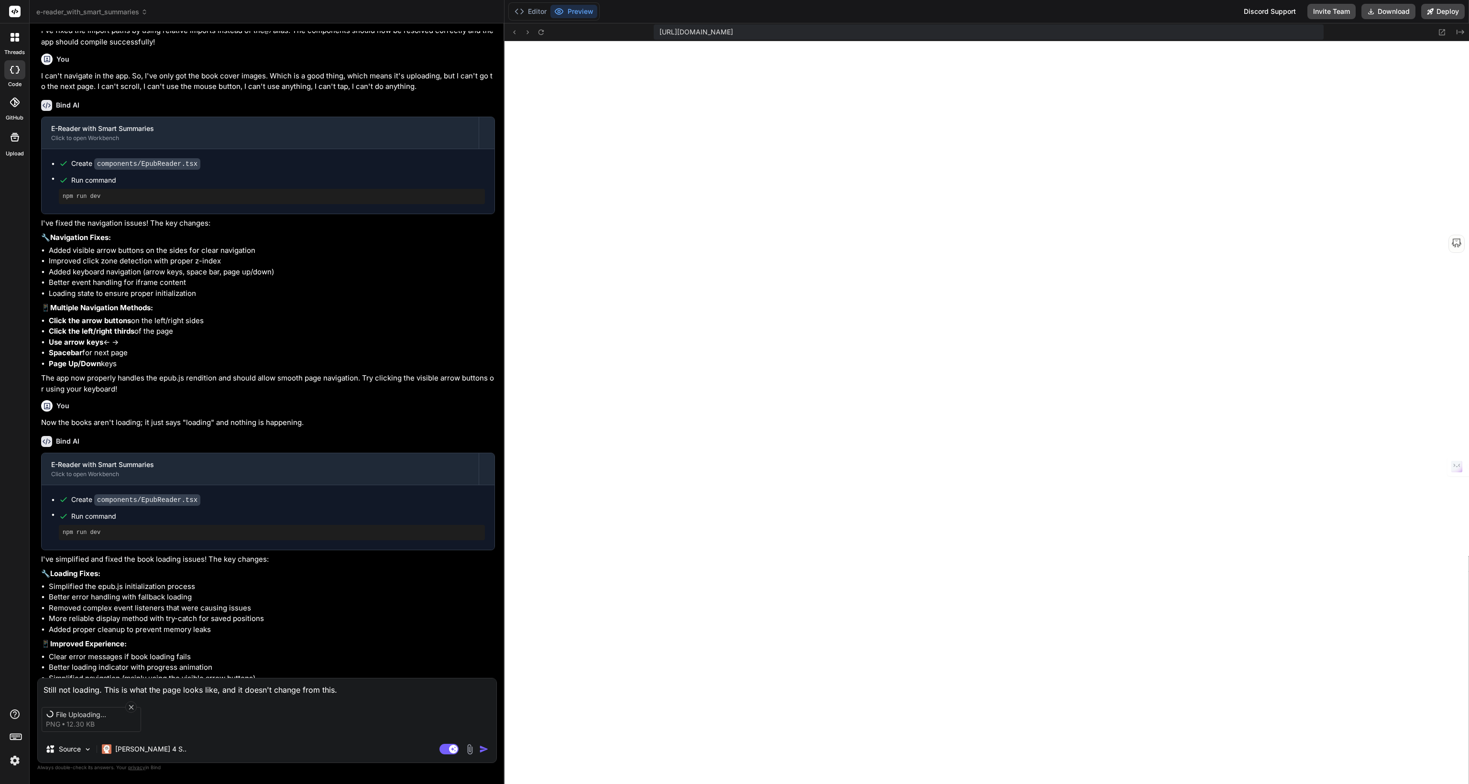
click at [326, 688] on textarea "Still not loading. This is what the page looks like, and it doesn't change from…" at bounding box center [267, 686] width 458 height 17
click at [478, 744] on div "Agent Mode. When this toggle is activated, AI automatically makes decisions, re…" at bounding box center [464, 748] width 55 height 11
click at [485, 750] on img "button" at bounding box center [484, 749] width 10 height 10
type textarea "x"
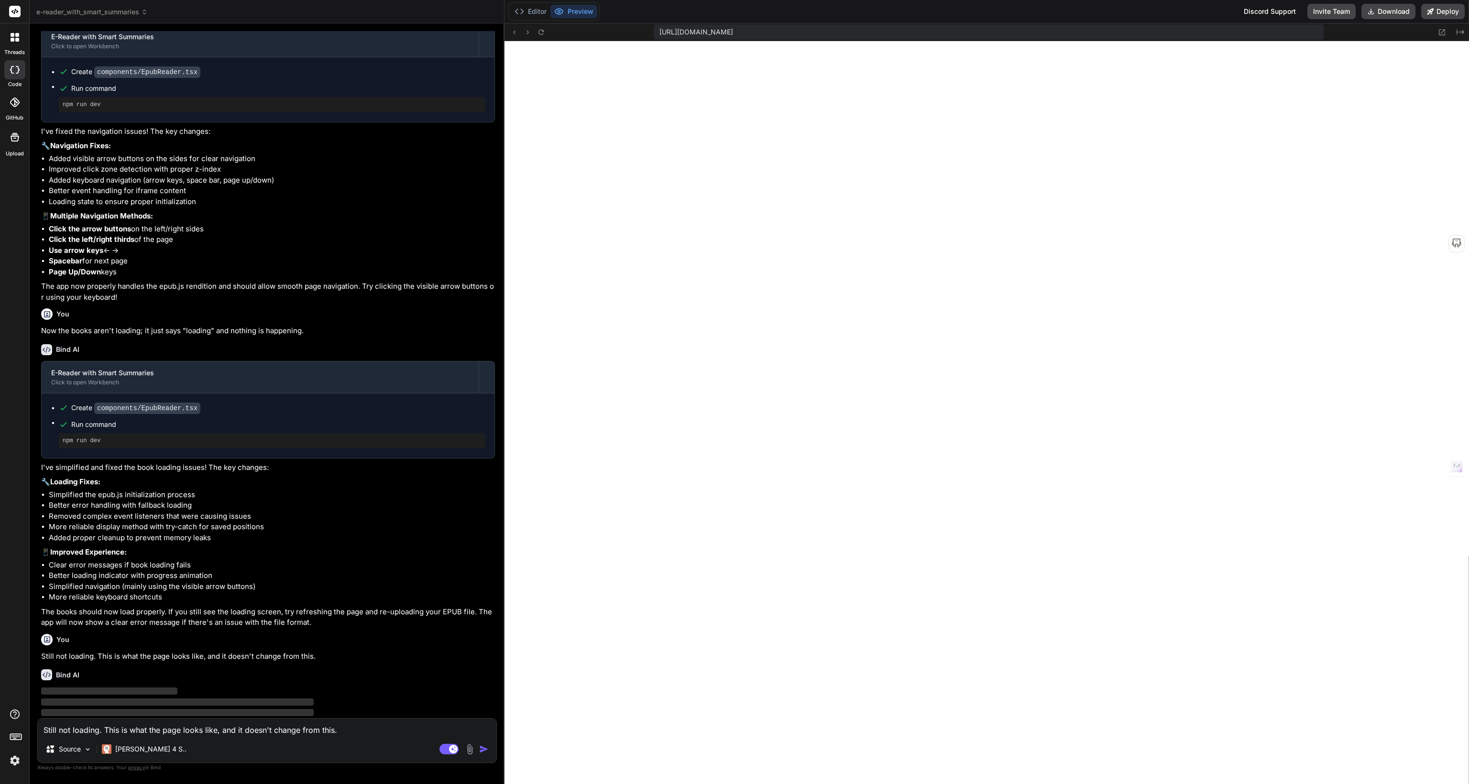
scroll to position [1781, 0]
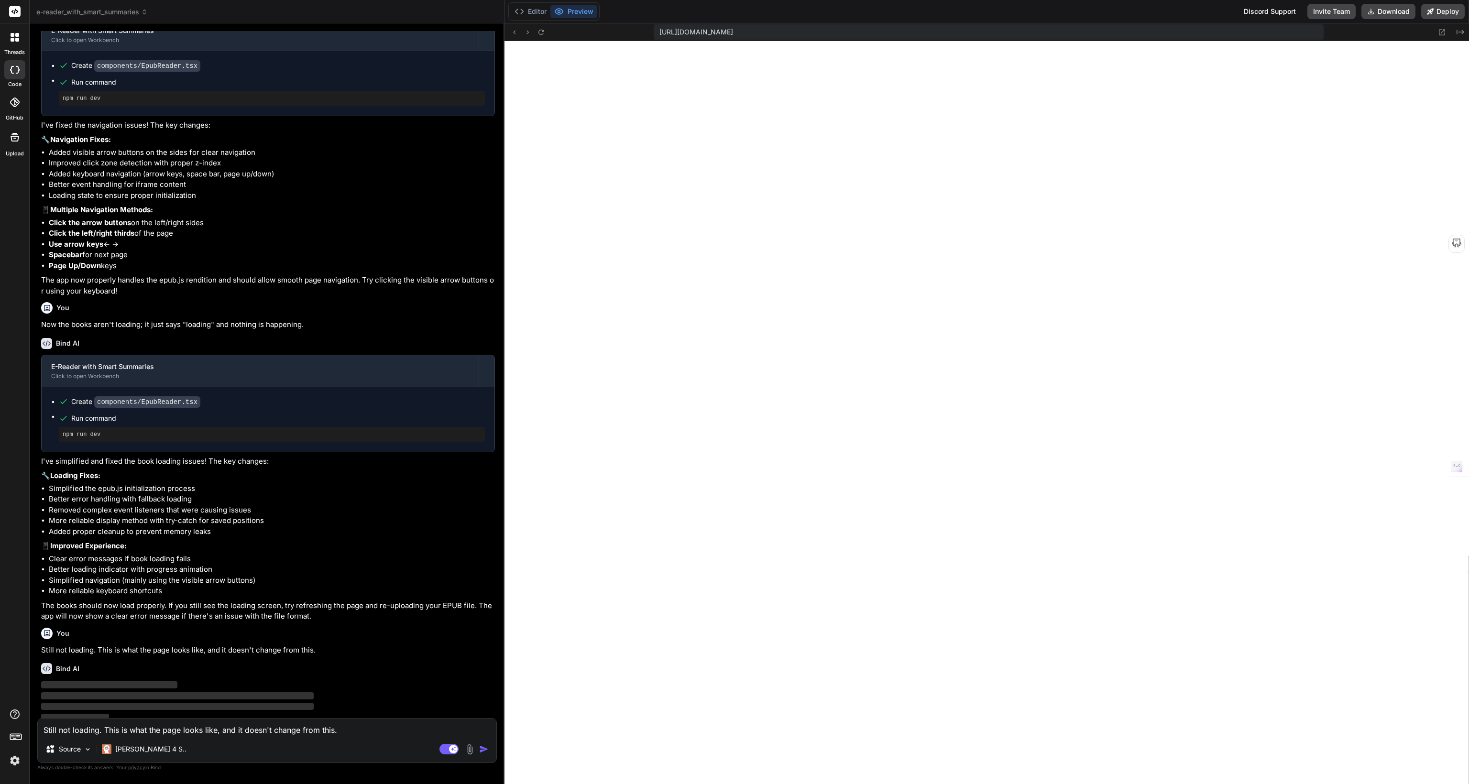
click at [201, 732] on textarea "Still not loading. This is what the page looks like, and it doesn't change from…" at bounding box center [267, 727] width 458 height 17
type textarea "x"
